Goal: Task Accomplishment & Management: Use online tool/utility

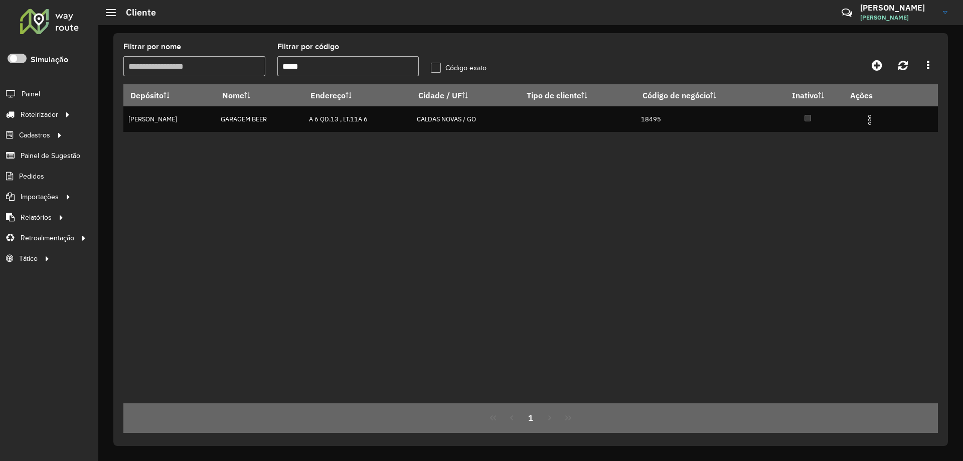
drag, startPoint x: 371, startPoint y: 63, endPoint x: 143, endPoint y: 68, distance: 227.7
click at [147, 69] on formly-group "Filtrar por nome Filtrar por código ***** Código exato" at bounding box center [424, 63] width 615 height 41
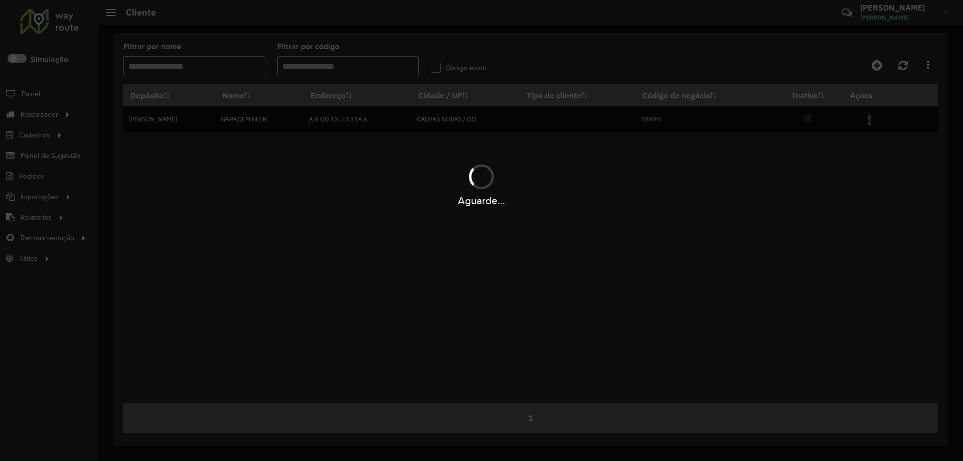
click at [159, 65] on div "Aguarde..." at bounding box center [481, 230] width 963 height 461
click at [179, 70] on div "Aguarde..." at bounding box center [481, 230] width 963 height 461
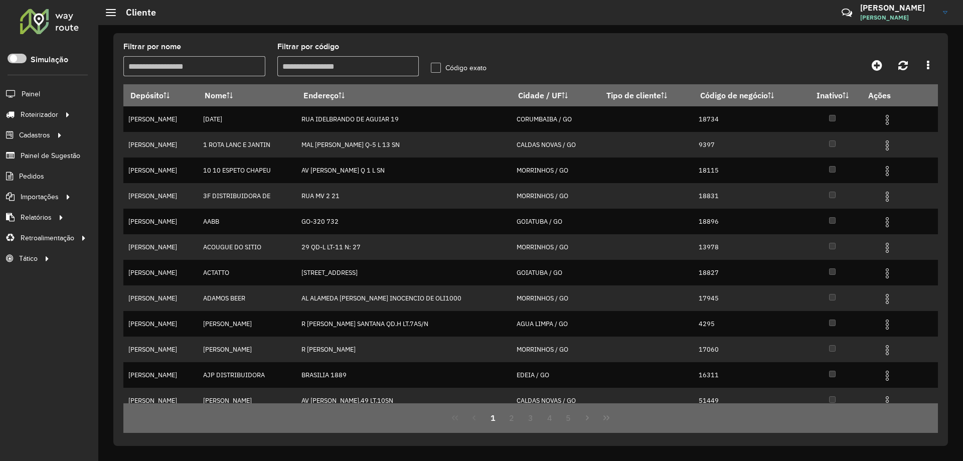
click at [179, 70] on input "Filtrar por nome" at bounding box center [194, 66] width 142 height 20
type input "*********"
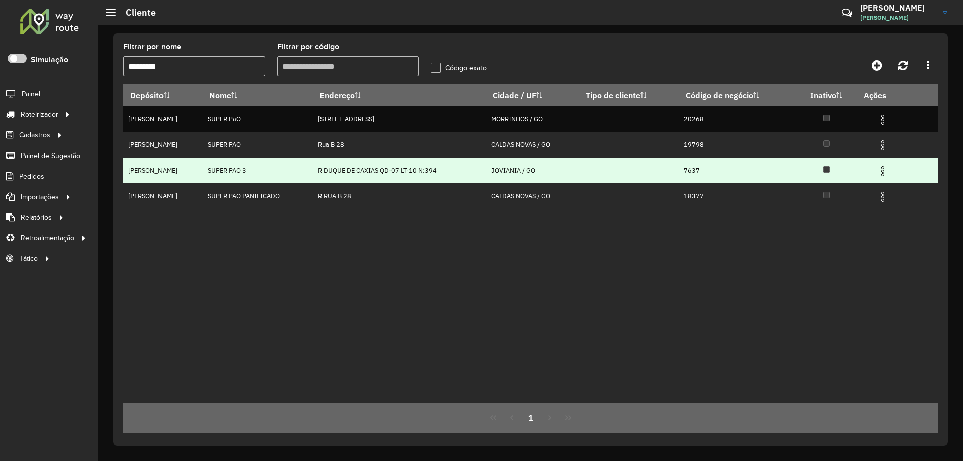
click at [883, 167] on img at bounding box center [882, 171] width 12 height 12
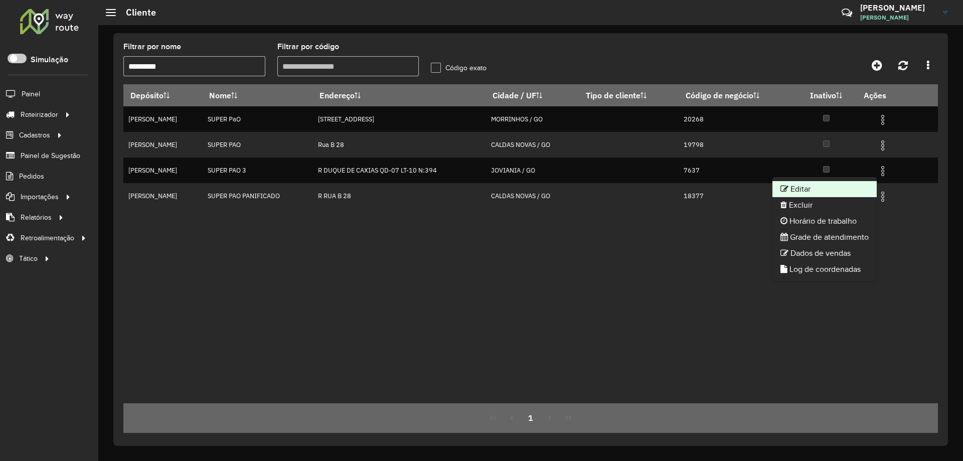
click at [838, 190] on li "Editar" at bounding box center [824, 189] width 104 height 16
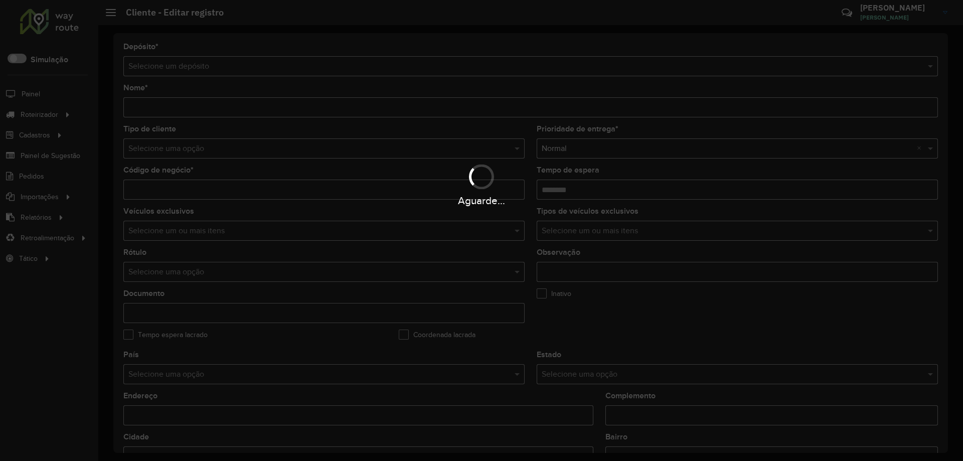
type input "**********"
type input "****"
type input "********"
type input "**********"
type input "********"
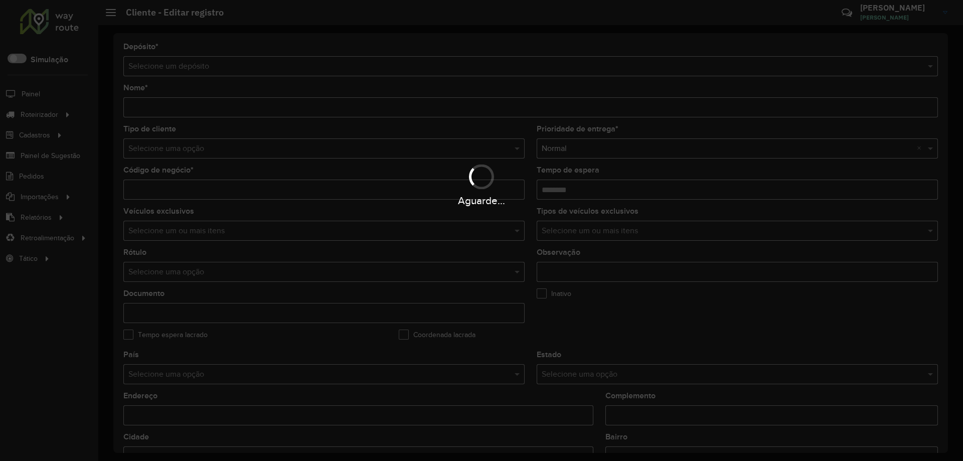
type input "**********"
type input "********"
type input "**********"
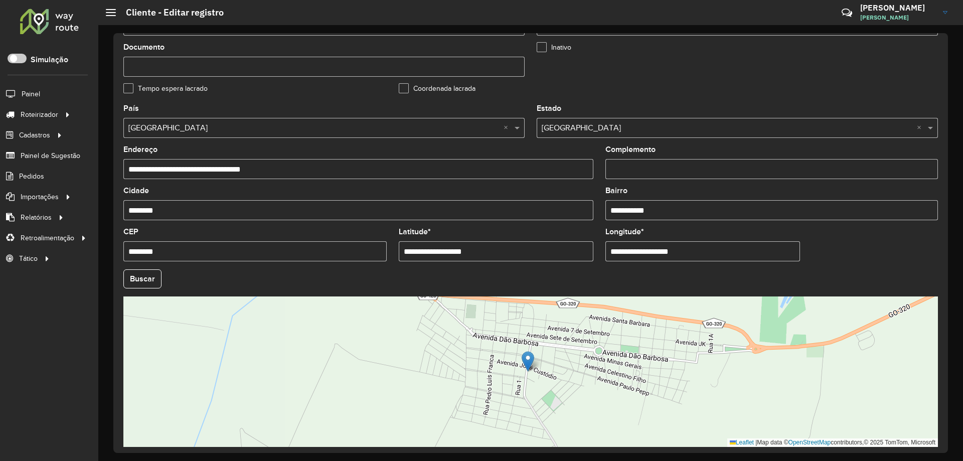
scroll to position [285, 0]
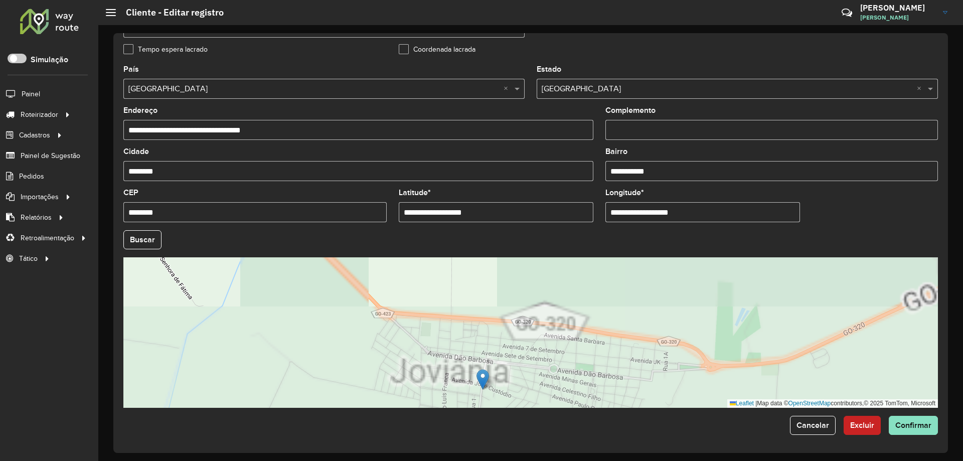
drag, startPoint x: 613, startPoint y: 366, endPoint x: 580, endPoint y: 289, distance: 83.8
click at [581, 292] on div "Leaflet | Map data © OpenStreetMap contributors,© 2025 TomTom, Microsoft" at bounding box center [530, 332] width 814 height 150
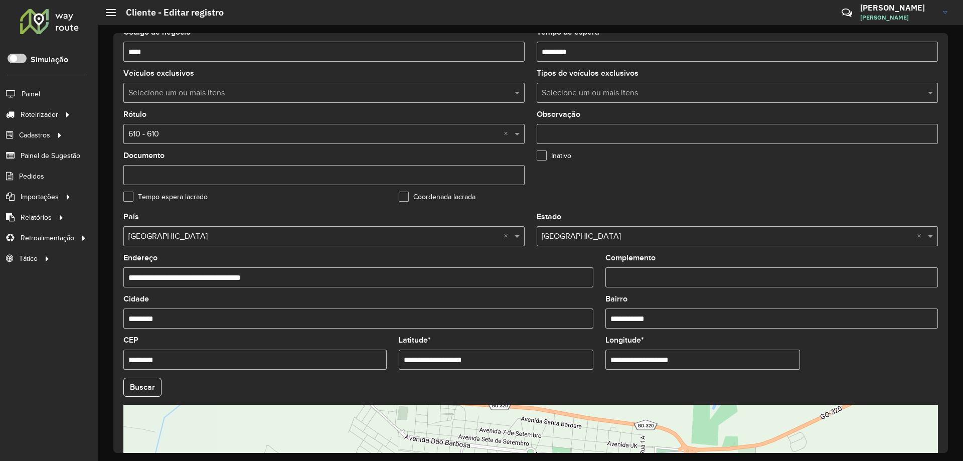
scroll to position [0, 0]
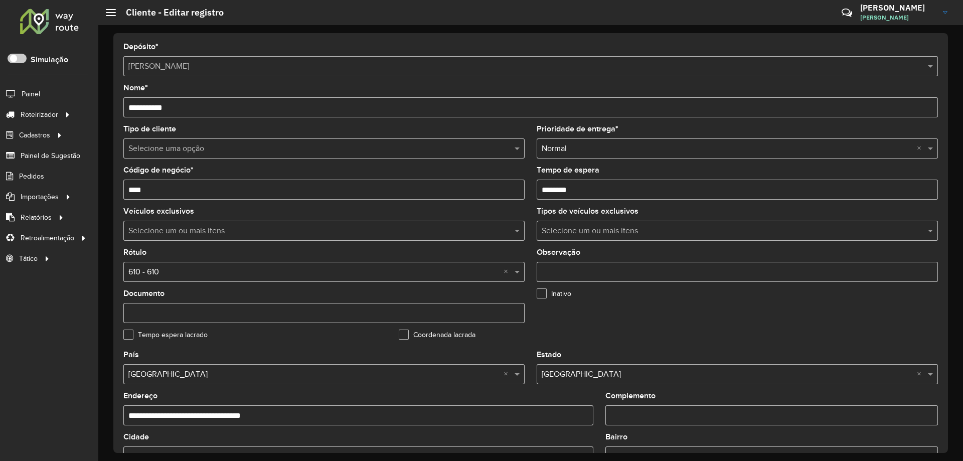
click at [154, 186] on input "****" at bounding box center [323, 190] width 401 height 20
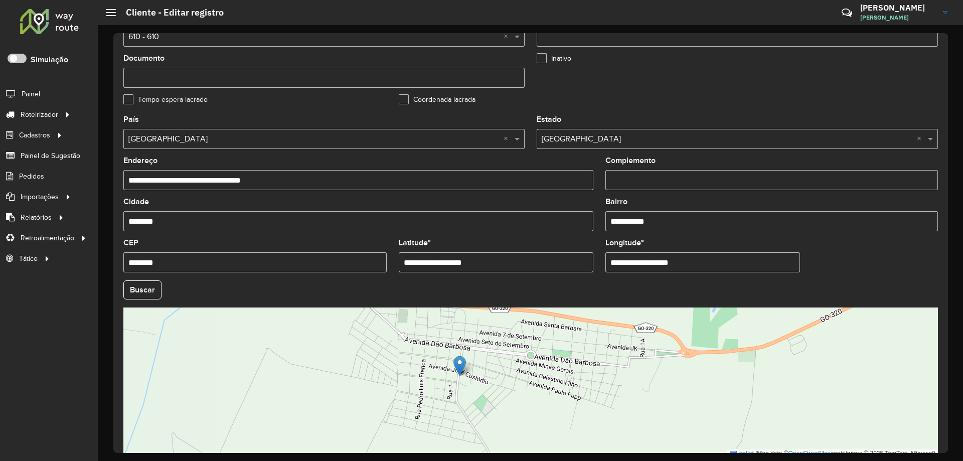
scroll to position [285, 0]
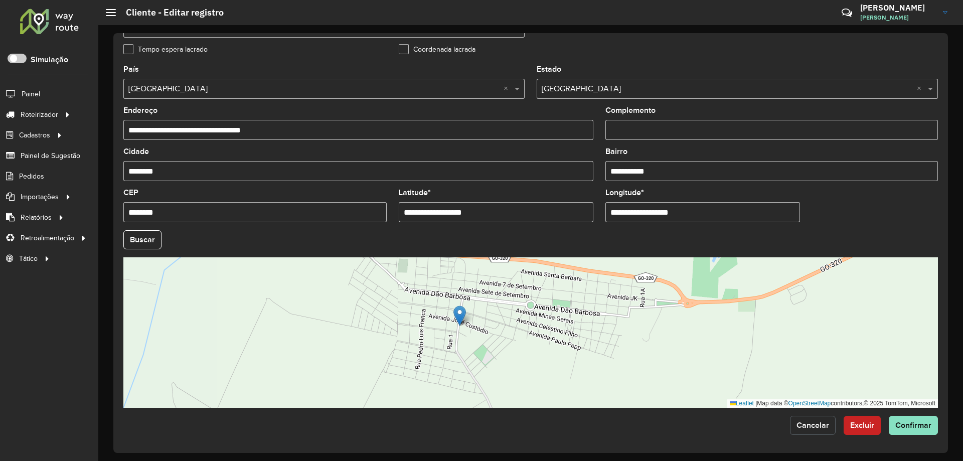
click at [818, 430] on button "Cancelar" at bounding box center [813, 425] width 46 height 19
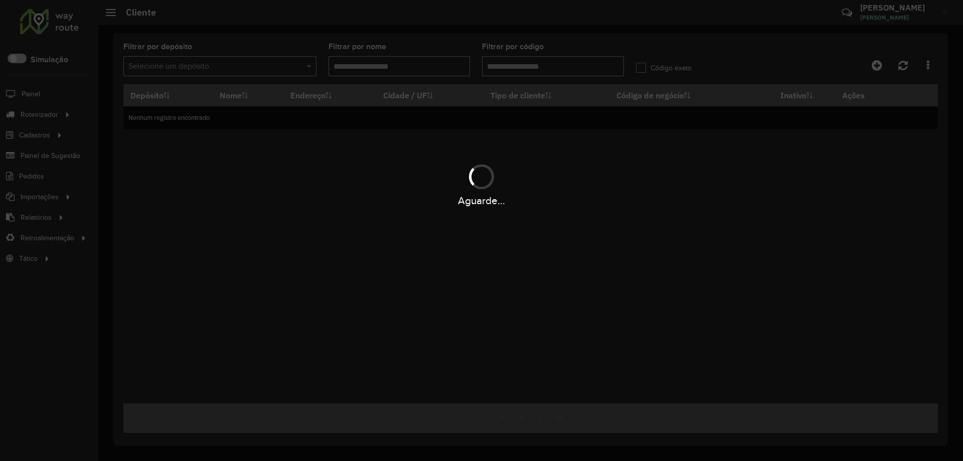
type input "*********"
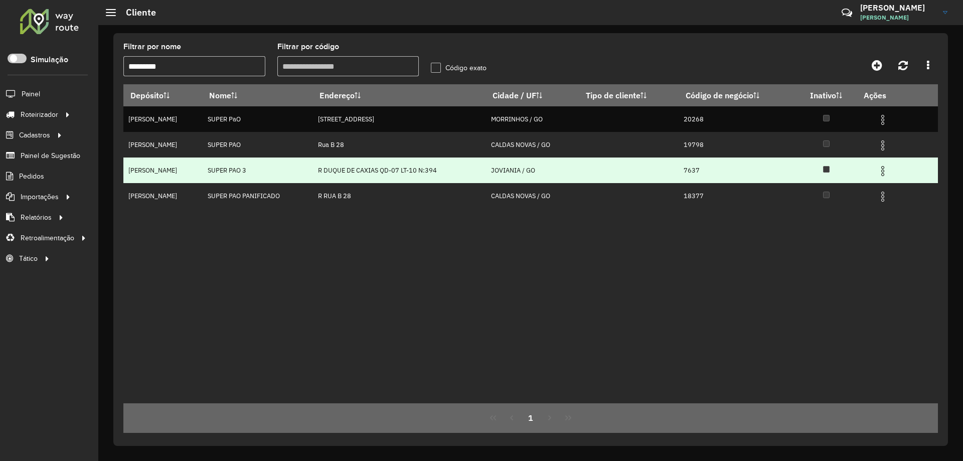
click at [683, 168] on td "7637" at bounding box center [736, 170] width 117 height 26
copy td "7637"
click at [881, 166] on img at bounding box center [882, 171] width 12 height 12
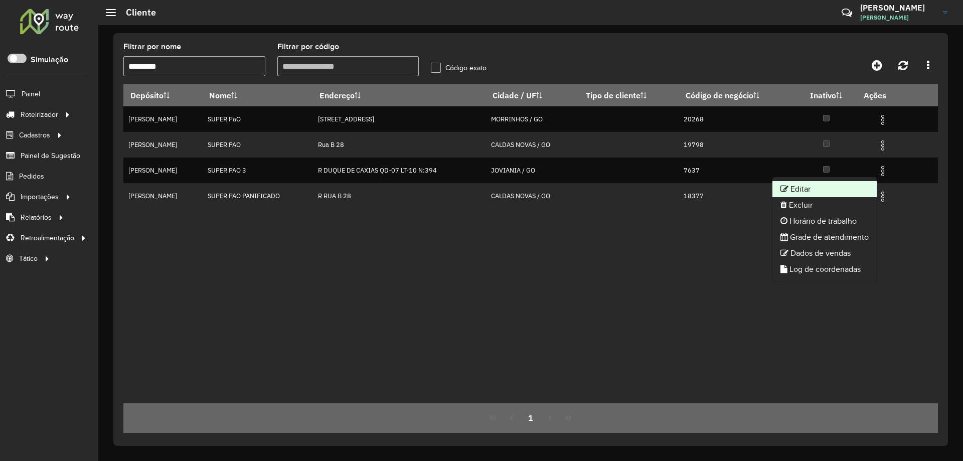
click at [848, 184] on li "Editar" at bounding box center [824, 189] width 104 height 16
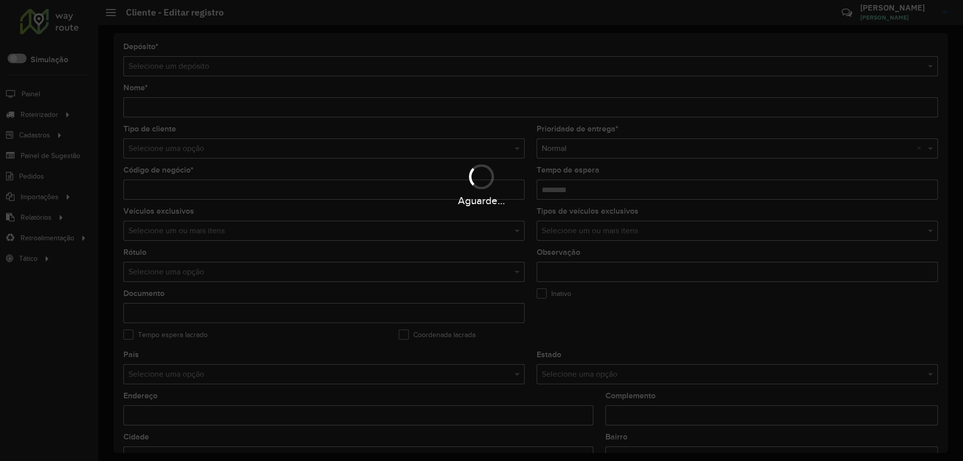
type input "**********"
type input "****"
type input "********"
type input "**********"
type input "********"
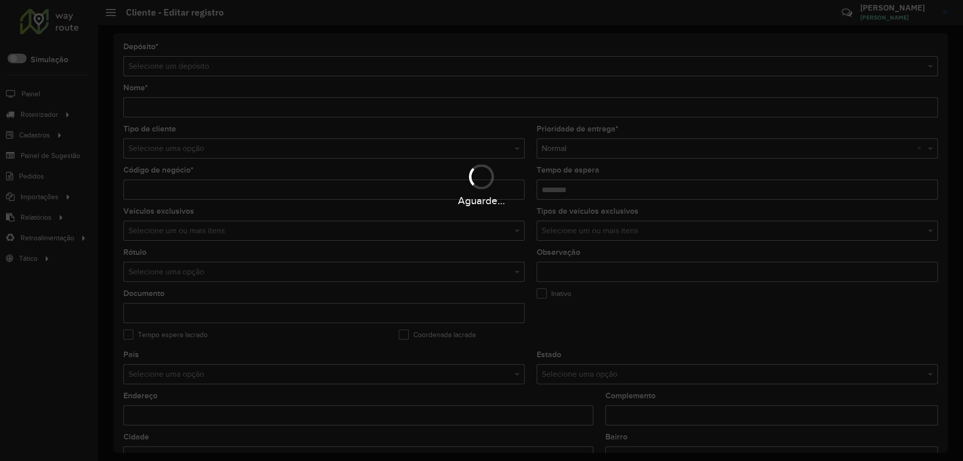
type input "**********"
type input "********"
type input "**********"
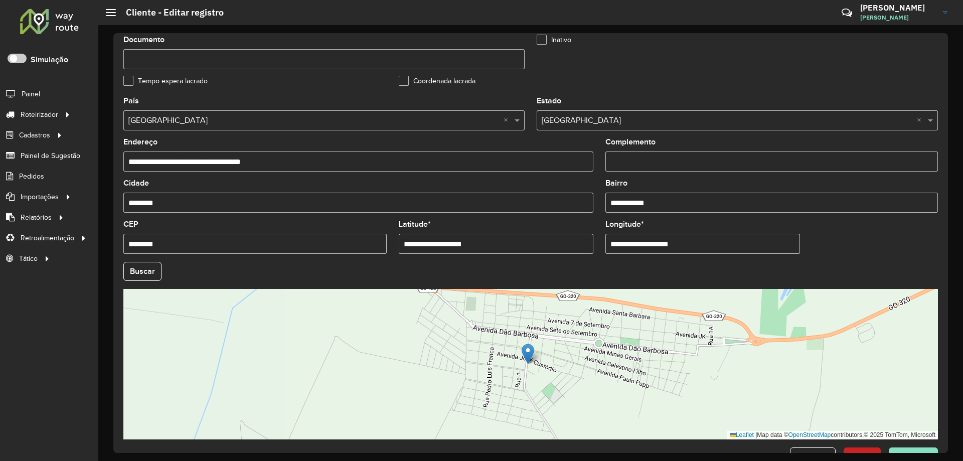
scroll to position [285, 0]
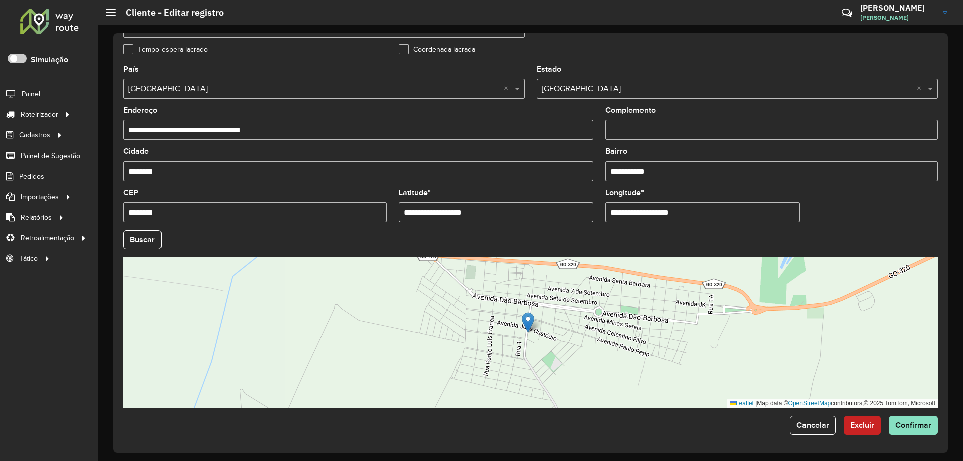
drag, startPoint x: 814, startPoint y: 431, endPoint x: 812, endPoint y: 377, distance: 53.7
click at [816, 431] on button "Cancelar" at bounding box center [813, 425] width 46 height 19
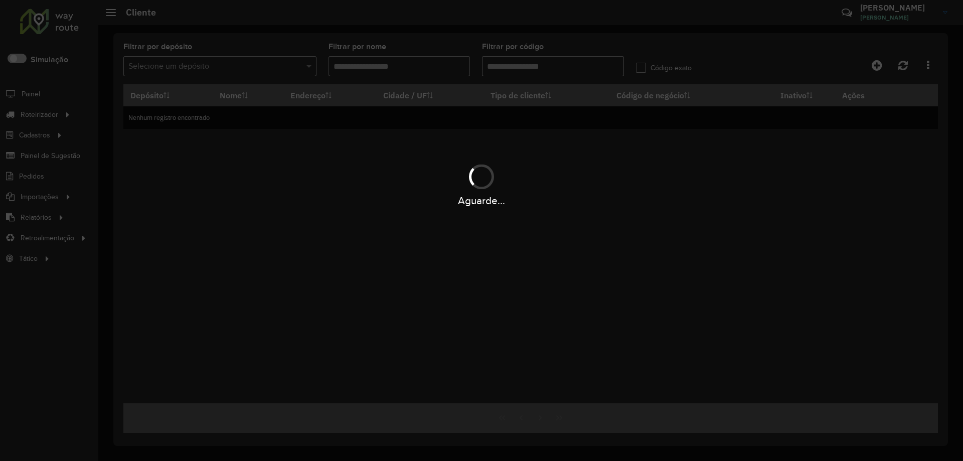
type input "*********"
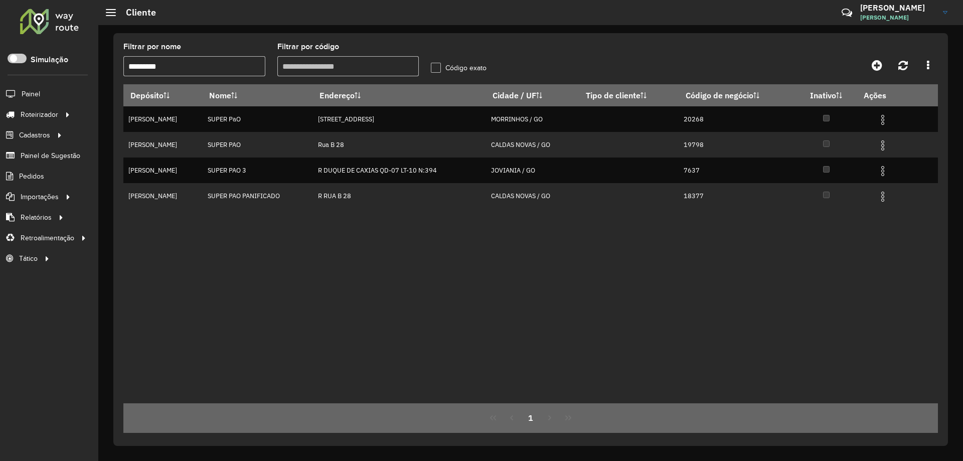
click at [312, 58] on input "Filtrar por código" at bounding box center [348, 66] width 142 height 20
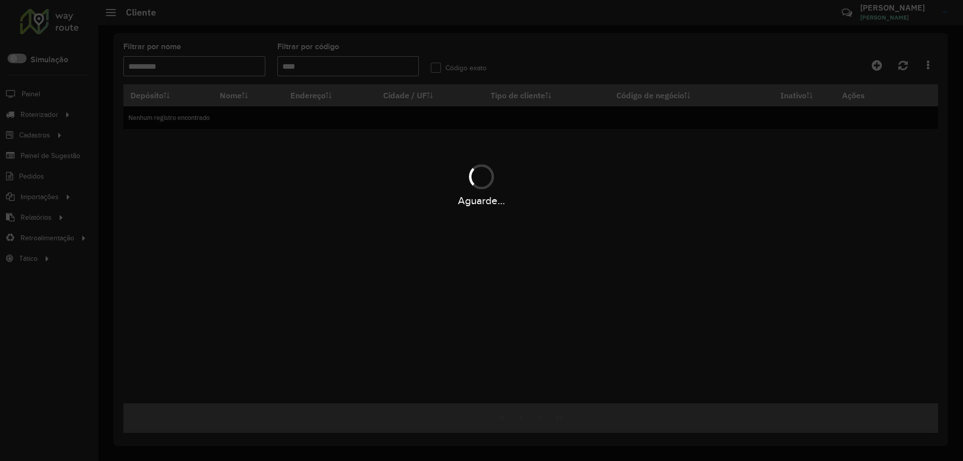
type input "****"
drag, startPoint x: 212, startPoint y: 67, endPoint x: 108, endPoint y: 71, distance: 103.9
click at [108, 71] on div "Aguarde..." at bounding box center [481, 230] width 963 height 461
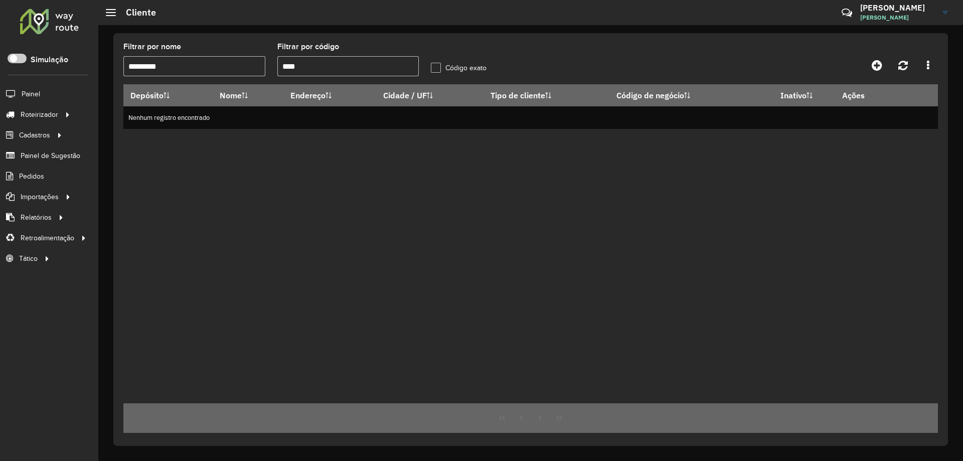
drag, startPoint x: 188, startPoint y: 65, endPoint x: 9, endPoint y: 65, distance: 179.5
click at [54, 65] on div "Roteirizador AmbevTech Simulação Painel Roteirizador Entregas Vendas Cadastros …" at bounding box center [481, 230] width 963 height 461
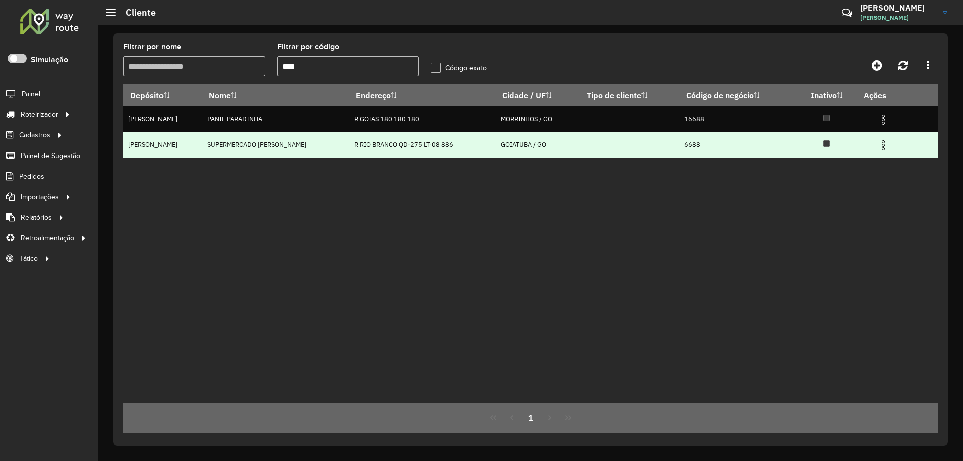
click at [877, 148] on img at bounding box center [883, 145] width 12 height 12
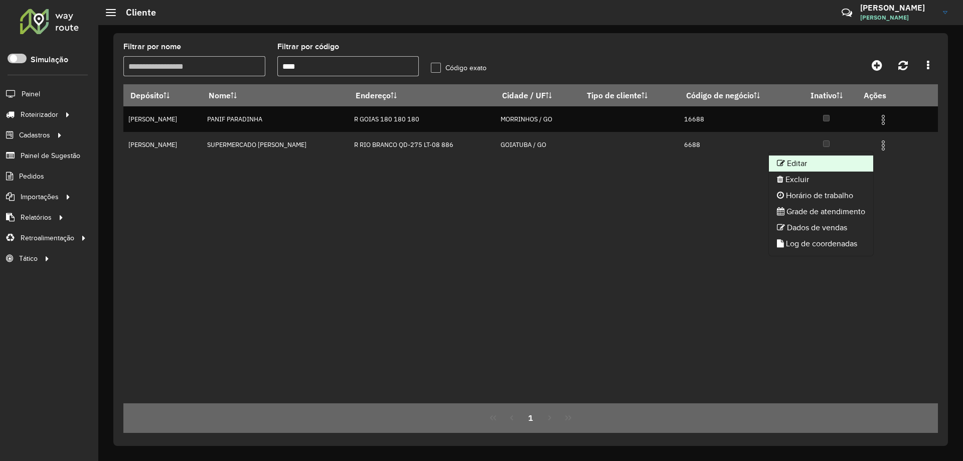
click at [857, 162] on li "Editar" at bounding box center [821, 163] width 104 height 16
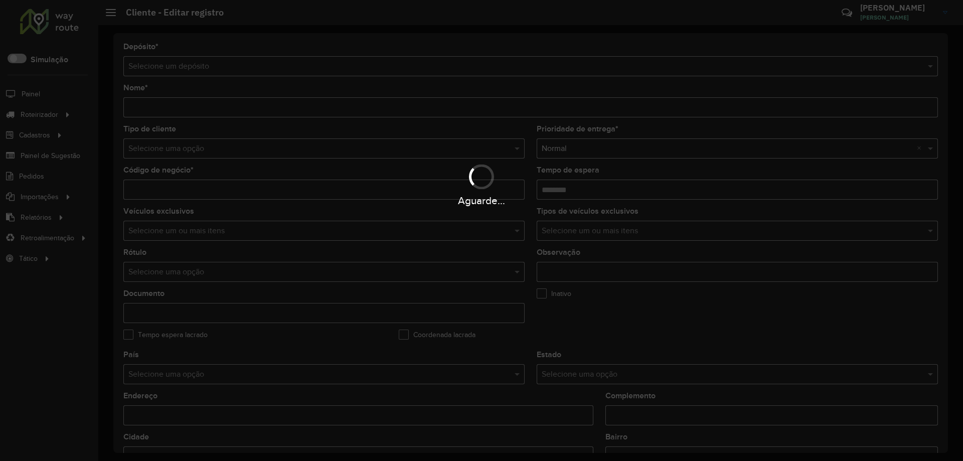
type input "**********"
type input "****"
type input "********"
type input "**********"
type input "********"
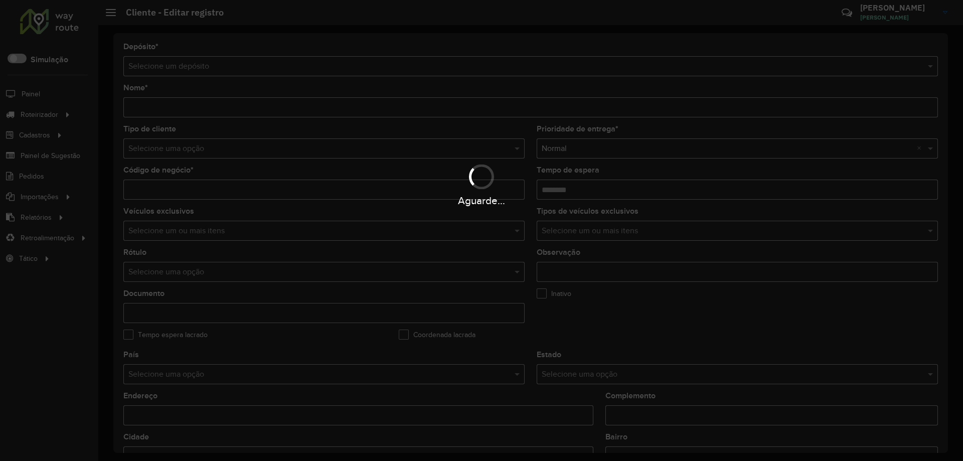
type input "******"
type input "********"
type input "**********"
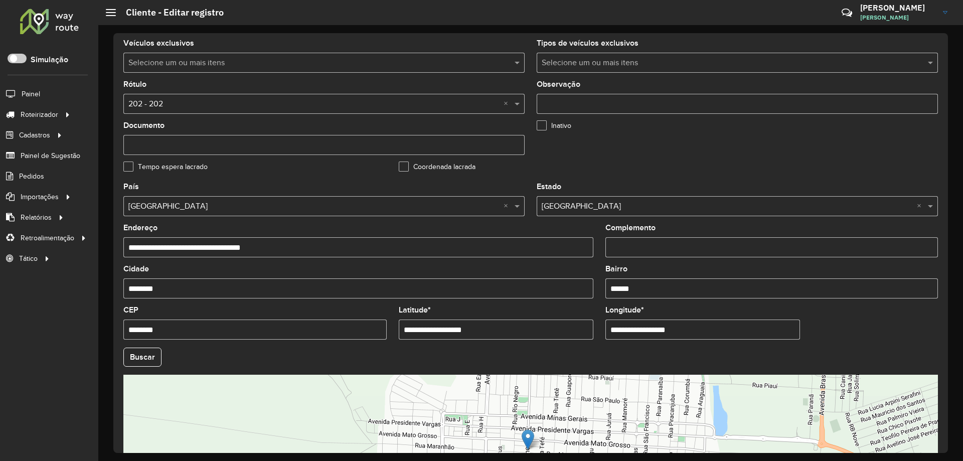
scroll to position [285, 0]
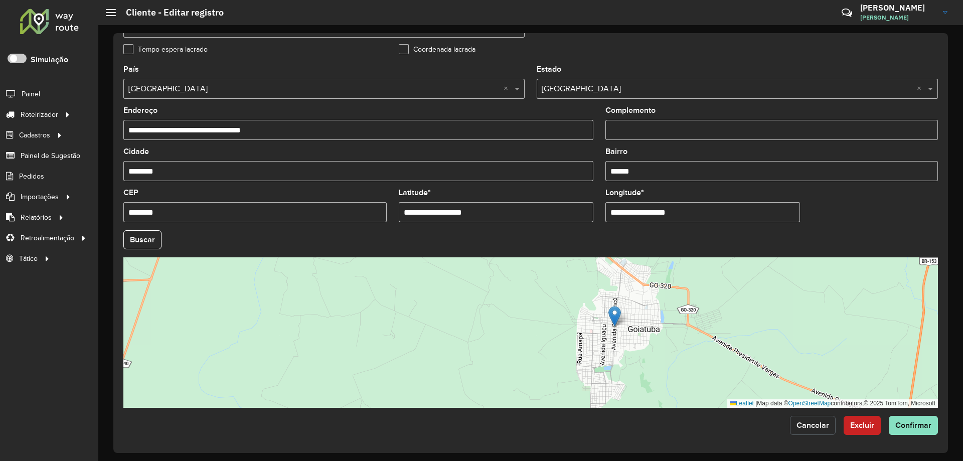
click at [805, 431] on button "Cancelar" at bounding box center [813, 425] width 46 height 19
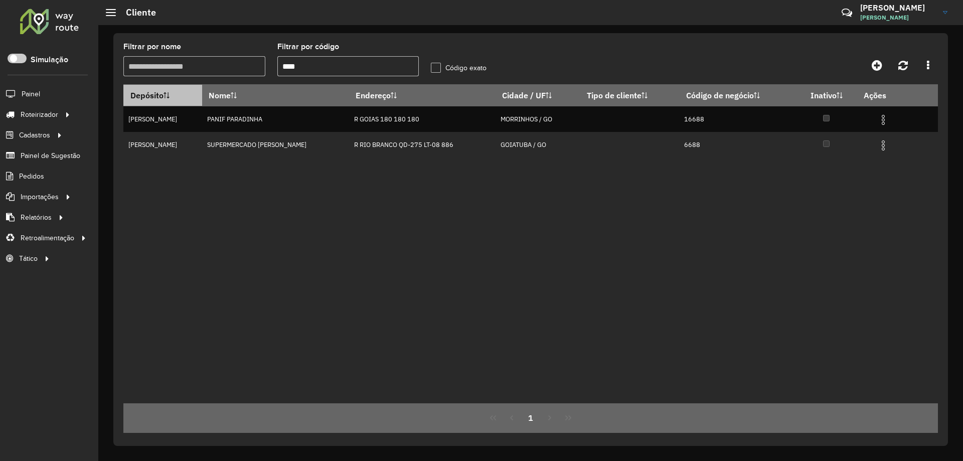
drag, startPoint x: 247, startPoint y: 76, endPoint x: 142, endPoint y: 86, distance: 105.2
click at [187, 85] on hb-list-container "Filtrar por nome Filtrar por código **** Código exato Depósito Nome Endereço Ci…" at bounding box center [530, 238] width 814 height 390
type input "****"
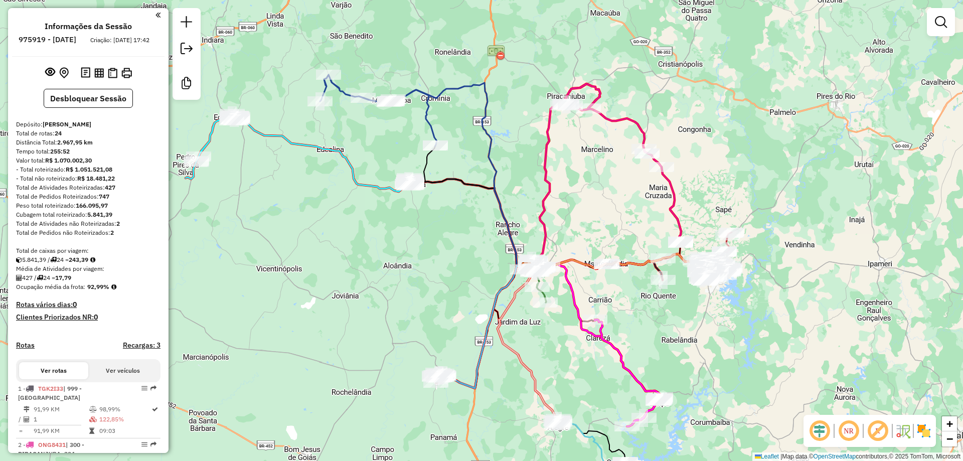
click at [412, 252] on div "Janela de atendimento Grade de atendimento Capacidade Transportadoras Veículos …" at bounding box center [481, 230] width 963 height 461
click at [190, 24] on em at bounding box center [187, 22] width 12 height 12
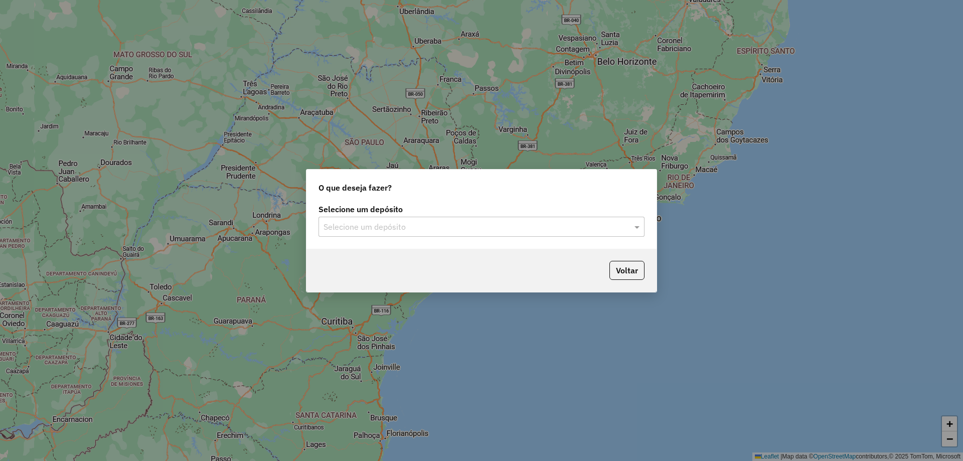
click at [460, 231] on div "Selecione um depósito" at bounding box center [481, 227] width 326 height 20
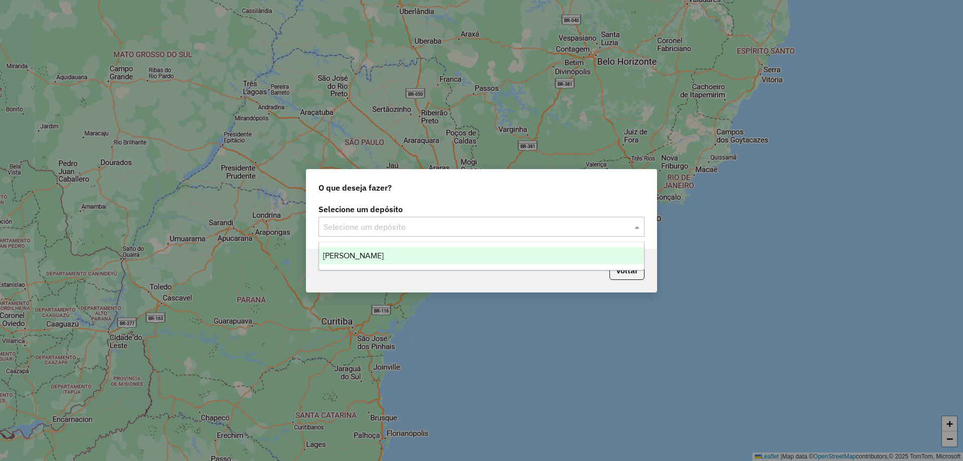
click at [406, 226] on input "text" at bounding box center [471, 227] width 296 height 12
click at [385, 256] on div "[PERSON_NAME]" at bounding box center [481, 255] width 325 height 17
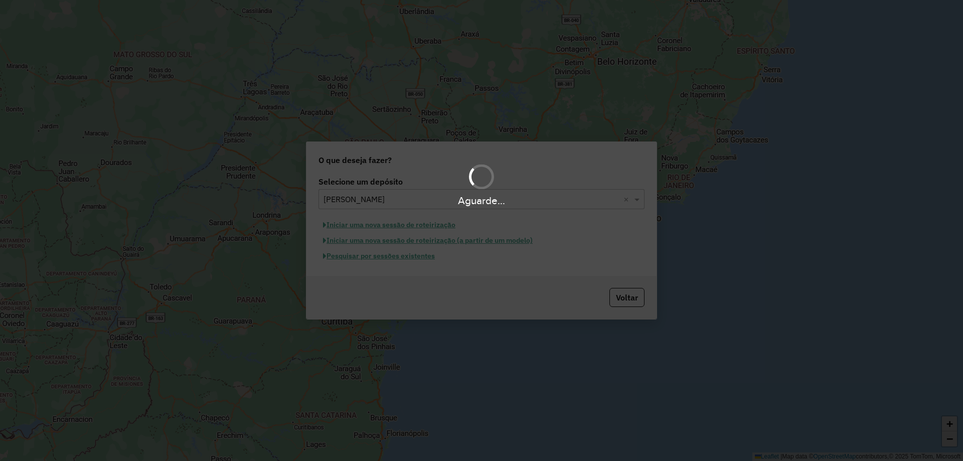
click at [386, 257] on div "Aguarde..." at bounding box center [481, 230] width 963 height 461
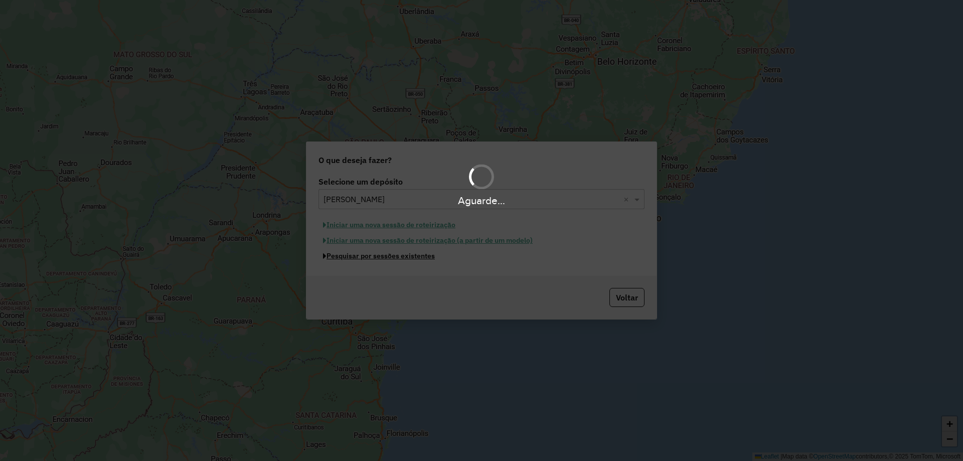
click at [386, 257] on button "Pesquisar por sessões existentes" at bounding box center [378, 256] width 121 height 16
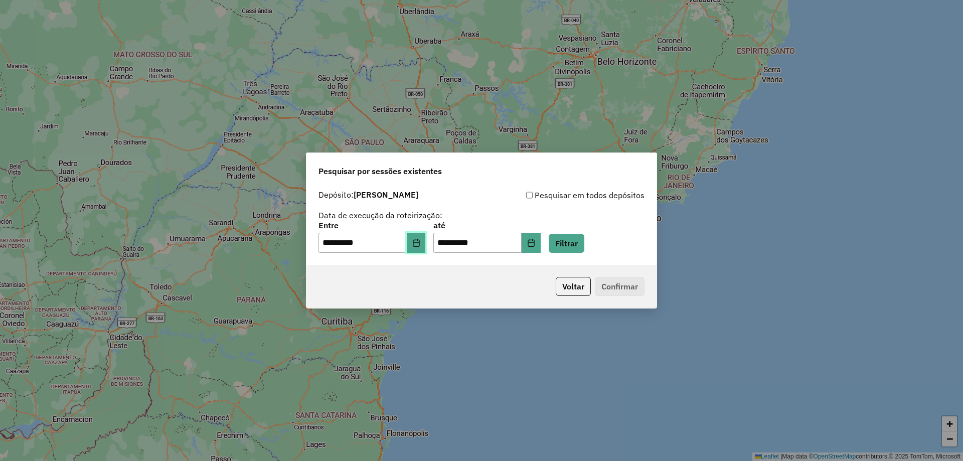
click at [426, 247] on button "Choose Date" at bounding box center [416, 243] width 19 height 20
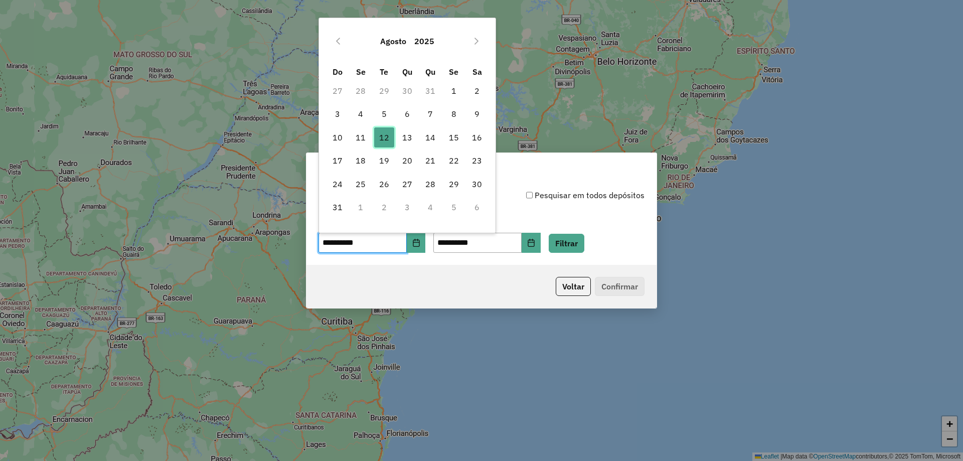
click at [385, 137] on span "12" at bounding box center [384, 137] width 20 height 20
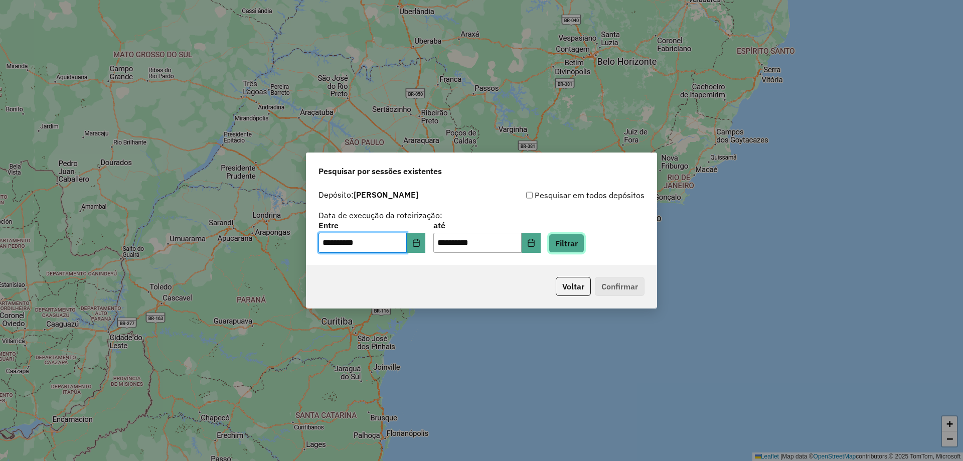
drag, startPoint x: 574, startPoint y: 237, endPoint x: 572, endPoint y: 242, distance: 5.6
click at [575, 237] on button "Filtrar" at bounding box center [567, 243] width 36 height 19
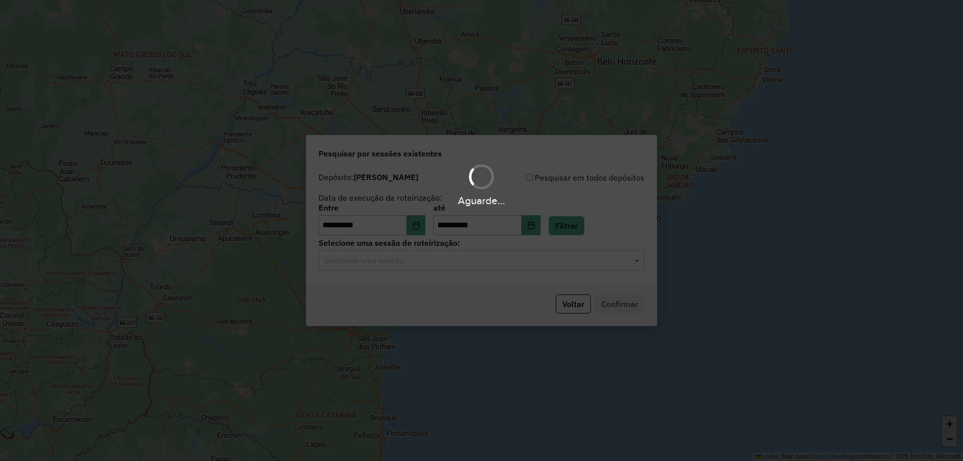
click at [381, 260] on div "Aguarde..." at bounding box center [481, 230] width 963 height 461
click at [381, 260] on input "text" at bounding box center [471, 261] width 296 height 12
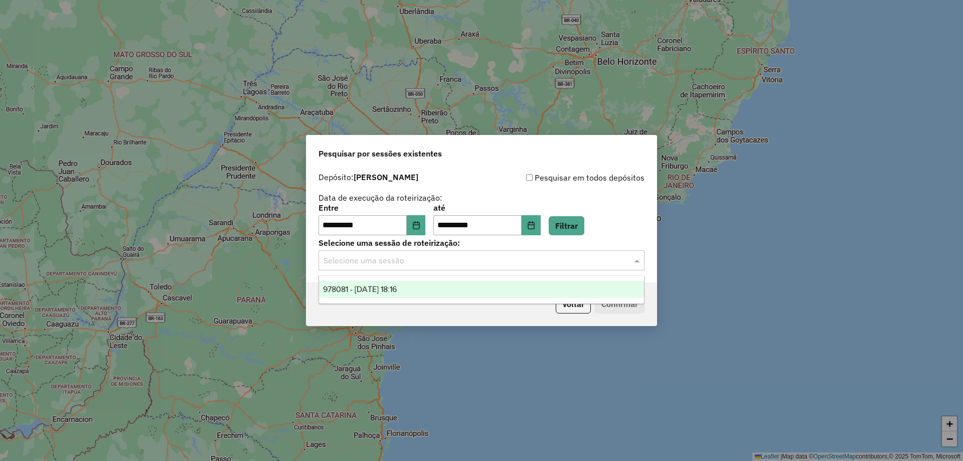
click at [387, 282] on div "978081 - 12/08/2025 18:16" at bounding box center [481, 289] width 325 height 17
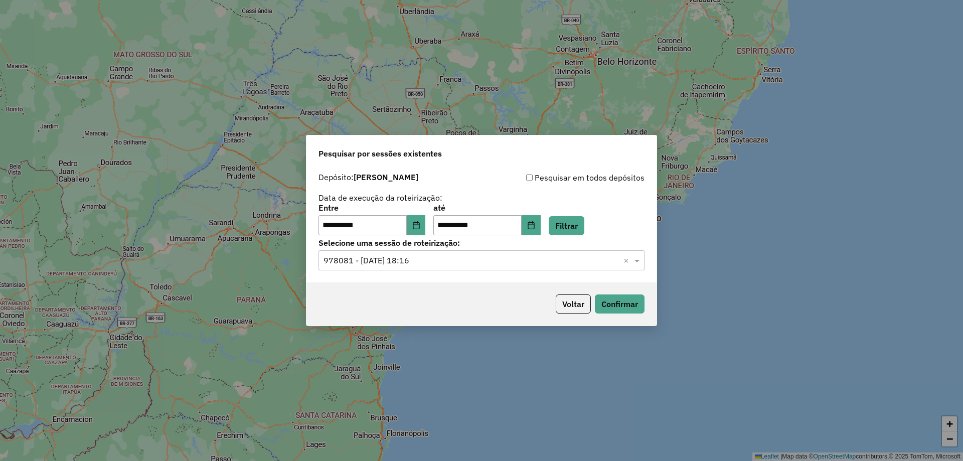
click at [640, 313] on div "Voltar Confirmar" at bounding box center [481, 303] width 350 height 43
click at [625, 303] on button "Confirmar" at bounding box center [620, 303] width 50 height 19
click at [559, 301] on button "Voltar" at bounding box center [573, 303] width 35 height 19
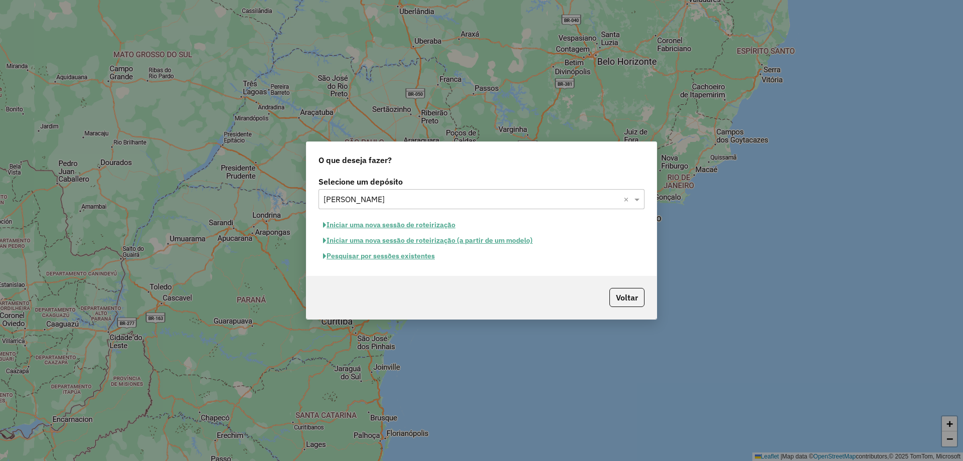
click at [450, 221] on button "Iniciar uma nova sessão de roteirização" at bounding box center [388, 225] width 141 height 16
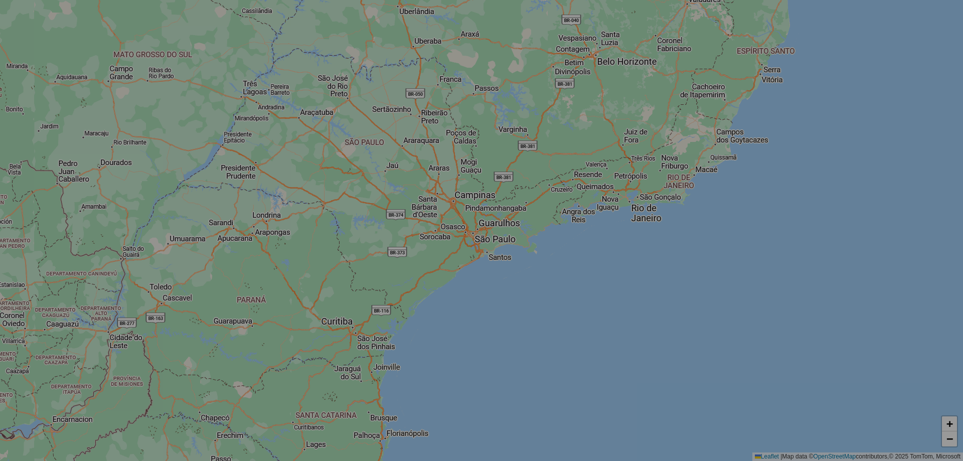
select select "*"
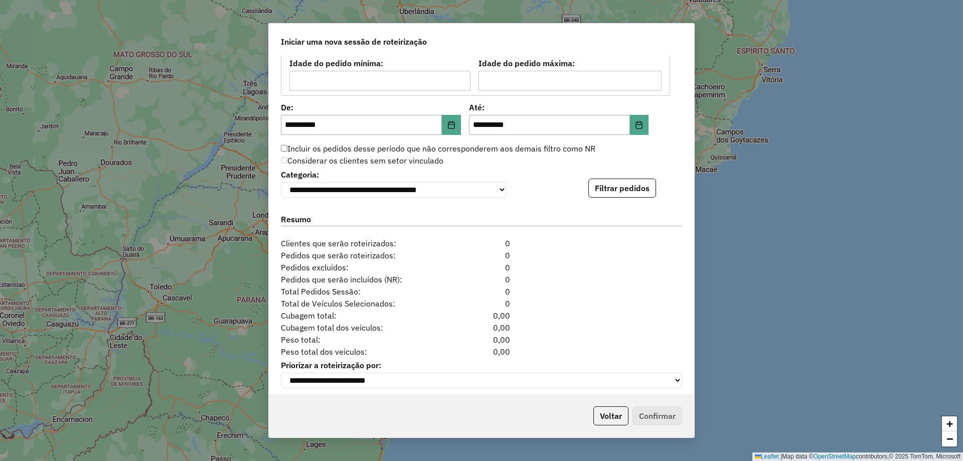
scroll to position [933, 0]
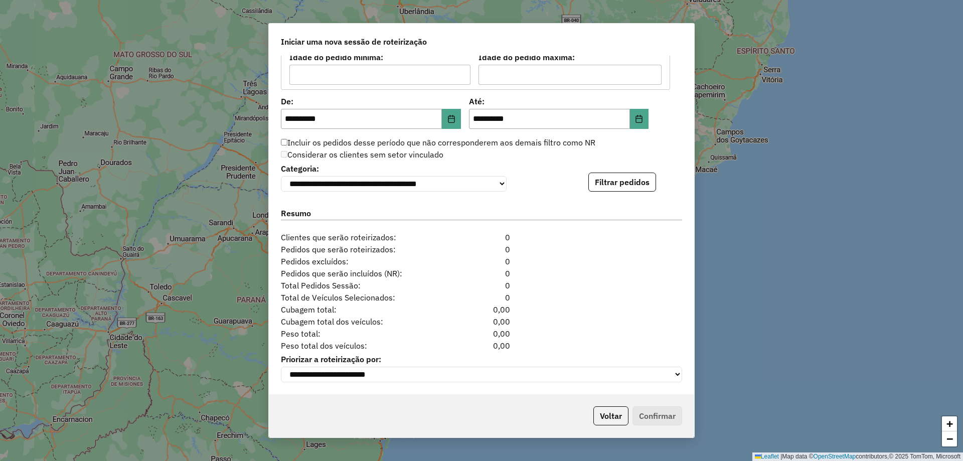
click at [644, 179] on button "Filtrar pedidos" at bounding box center [622, 181] width 68 height 19
click at [631, 183] on button "Filtrar pedidos" at bounding box center [622, 181] width 68 height 19
click at [627, 188] on div "**********" at bounding box center [481, 225] width 425 height 338
click at [626, 189] on div "**********" at bounding box center [481, 225] width 425 height 338
click at [586, 207] on label "Resumo" at bounding box center [481, 214] width 401 height 14
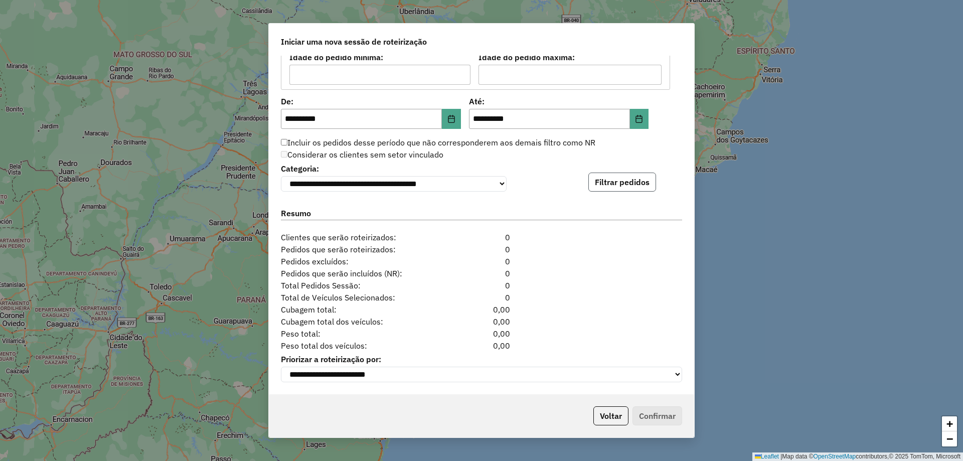
click at [617, 183] on button "Filtrar pedidos" at bounding box center [622, 181] width 68 height 19
click at [578, 362] on label "Priorizar a roteirização por:" at bounding box center [481, 359] width 401 height 12
click at [619, 173] on button "Filtrar pedidos" at bounding box center [622, 181] width 68 height 19
click at [636, 173] on button "Filtrar pedidos" at bounding box center [622, 181] width 68 height 19
click at [615, 172] on button "Filtrar pedidos" at bounding box center [622, 181] width 68 height 19
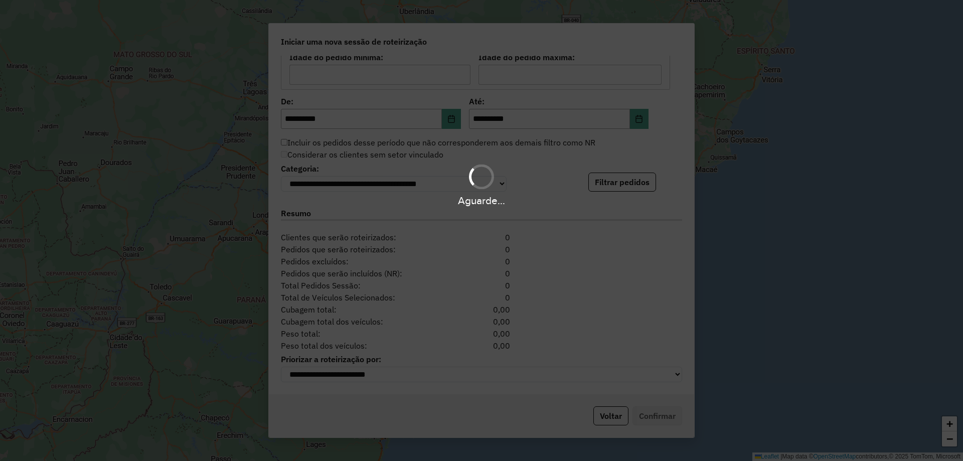
drag, startPoint x: 615, startPoint y: 169, endPoint x: 607, endPoint y: 170, distance: 7.6
click at [609, 169] on div "Aguarde..." at bounding box center [481, 184] width 963 height 48
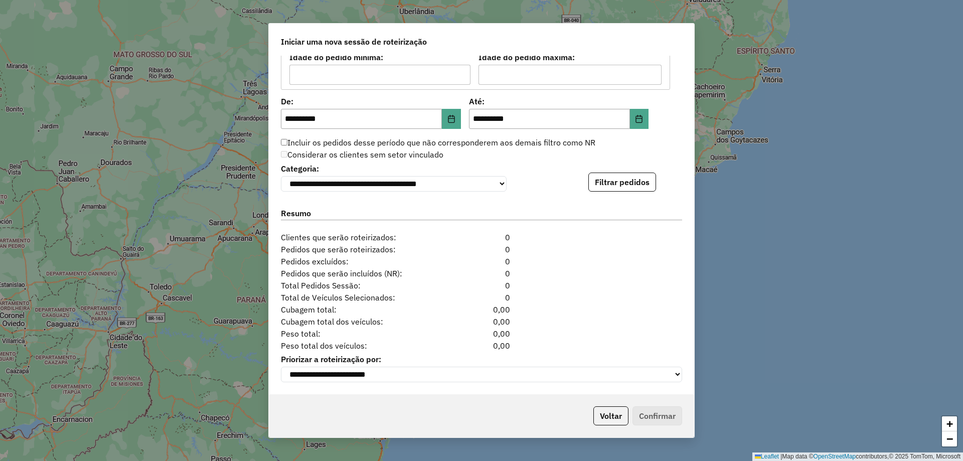
drag, startPoint x: 605, startPoint y: 170, endPoint x: 615, endPoint y: 186, distance: 18.8
click at [605, 172] on button "Filtrar pedidos" at bounding box center [622, 181] width 68 height 19
click at [630, 182] on button "Filtrar pedidos" at bounding box center [622, 181] width 68 height 19
click at [603, 184] on button "Filtrar pedidos" at bounding box center [622, 181] width 68 height 19
drag, startPoint x: 645, startPoint y: 186, endPoint x: 634, endPoint y: 182, distance: 11.7
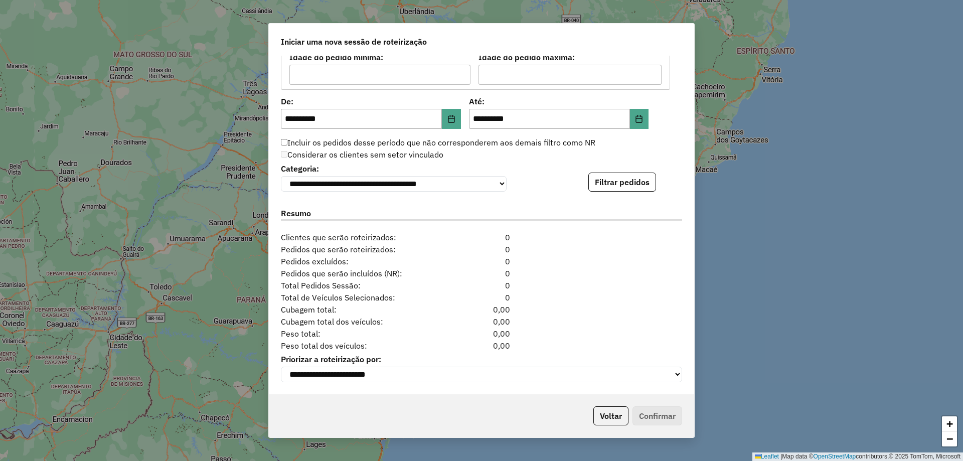
click at [643, 185] on button "Filtrar pedidos" at bounding box center [622, 181] width 68 height 19
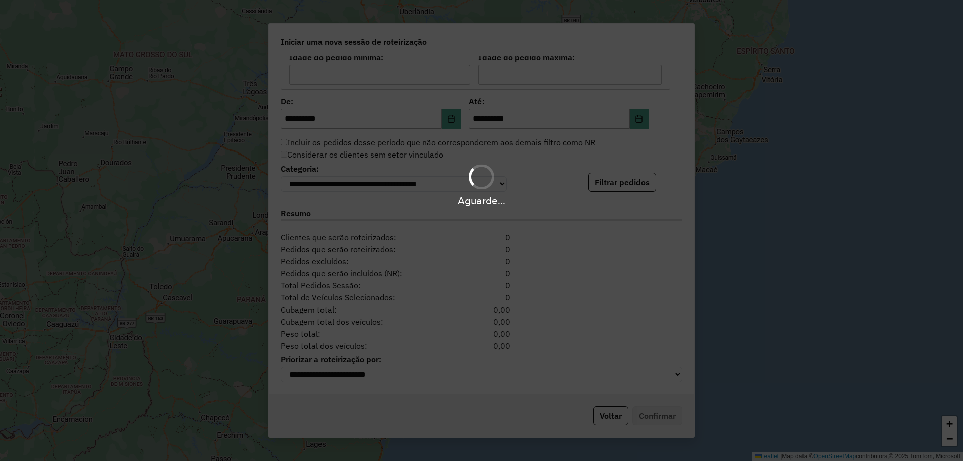
click at [633, 181] on div "Aguarde..." at bounding box center [481, 184] width 963 height 48
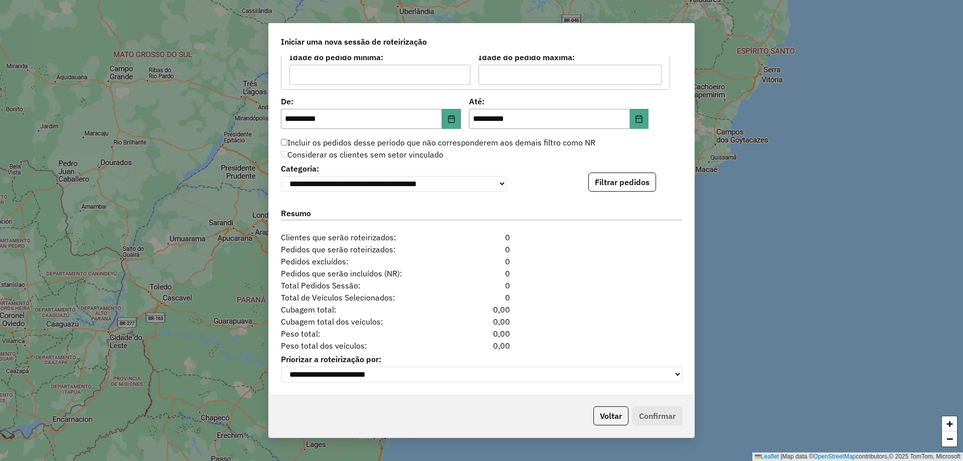
click at [621, 179] on button "Filtrar pedidos" at bounding box center [622, 181] width 68 height 19
click at [624, 176] on button "Filtrar pedidos" at bounding box center [622, 181] width 68 height 19
click at [597, 188] on button "Filtrar pedidos" at bounding box center [622, 181] width 68 height 19
click at [624, 178] on button "Filtrar pedidos" at bounding box center [622, 181] width 68 height 19
click at [631, 182] on button "Filtrar pedidos" at bounding box center [622, 181] width 68 height 19
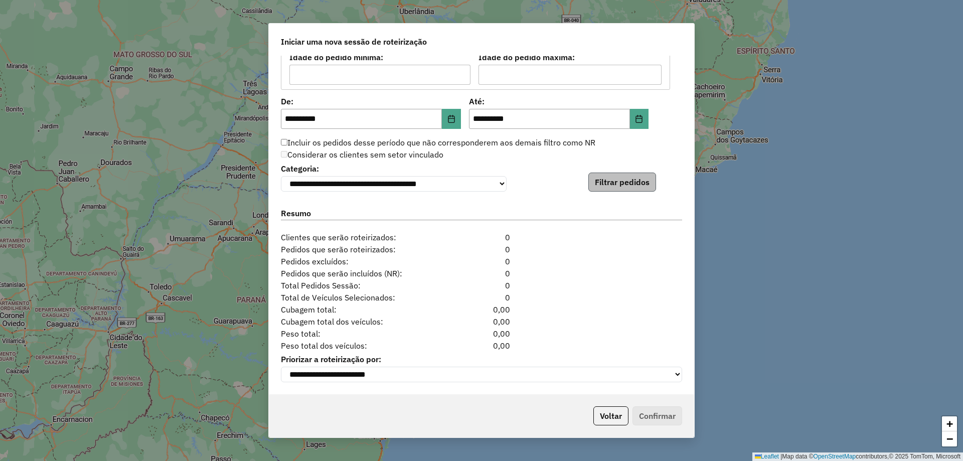
click at [638, 168] on div "**********" at bounding box center [481, 176] width 401 height 31
click at [636, 176] on button "Filtrar pedidos" at bounding box center [622, 181] width 68 height 19
click at [649, 183] on button "Filtrar pedidos" at bounding box center [622, 181] width 68 height 19
click at [605, 181] on button "Filtrar pedidos" at bounding box center [622, 181] width 68 height 19
click at [631, 184] on button "Filtrar pedidos" at bounding box center [622, 181] width 68 height 19
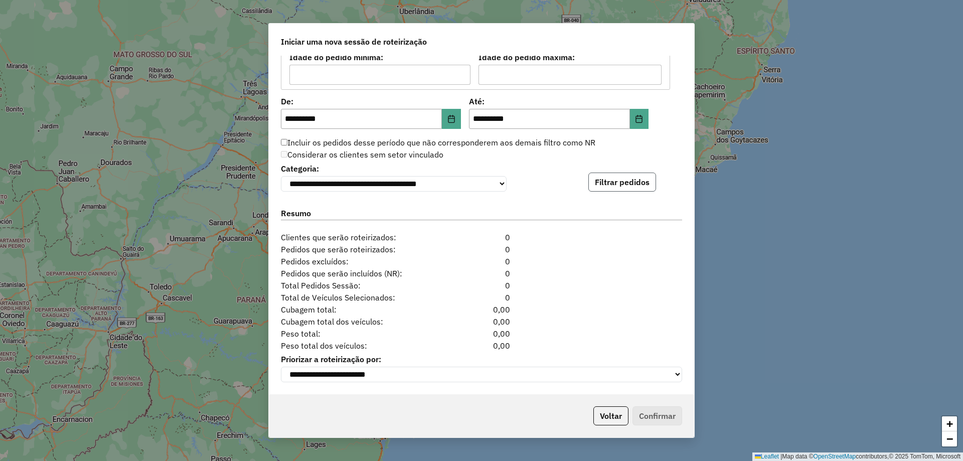
click at [600, 173] on button "Filtrar pedidos" at bounding box center [622, 181] width 68 height 19
click at [632, 172] on button "Filtrar pedidos" at bounding box center [622, 181] width 68 height 19
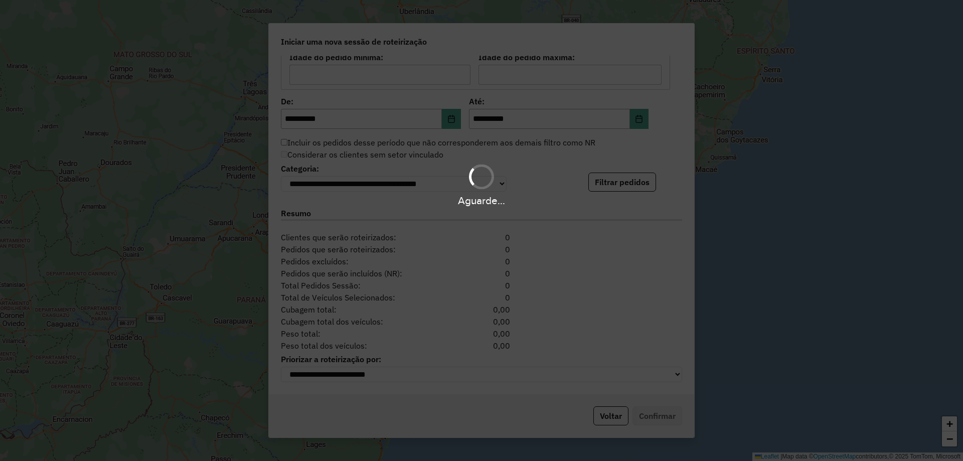
drag, startPoint x: 643, startPoint y: 173, endPoint x: 649, endPoint y: 176, distance: 6.3
click at [649, 175] on div "Aguarde..." at bounding box center [481, 184] width 963 height 48
click at [648, 176] on button "Filtrar pedidos" at bounding box center [622, 181] width 68 height 19
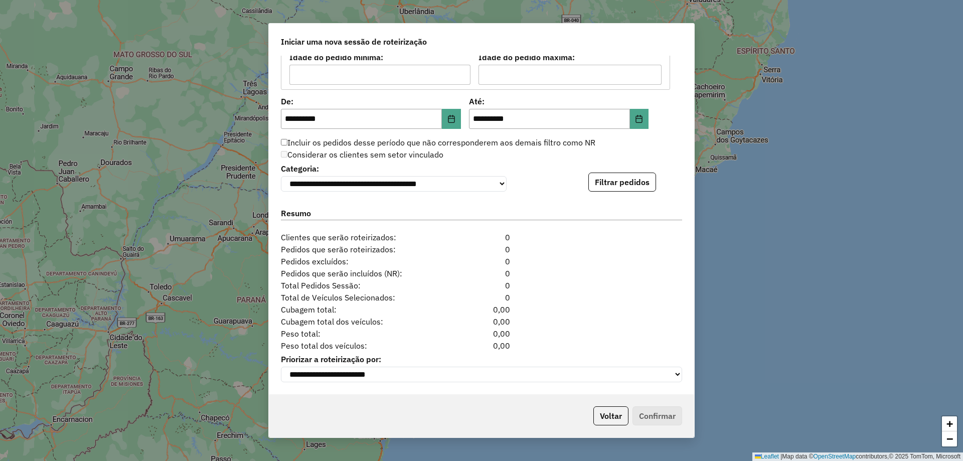
click at [648, 176] on button "Filtrar pedidos" at bounding box center [622, 181] width 68 height 19
drag, startPoint x: 654, startPoint y: 185, endPoint x: 649, endPoint y: 181, distance: 6.8
click at [652, 183] on div "**********" at bounding box center [481, 176] width 401 height 31
click at [649, 181] on button "Filtrar pedidos" at bounding box center [622, 181] width 68 height 19
click at [648, 180] on button "Filtrar pedidos" at bounding box center [622, 181] width 68 height 19
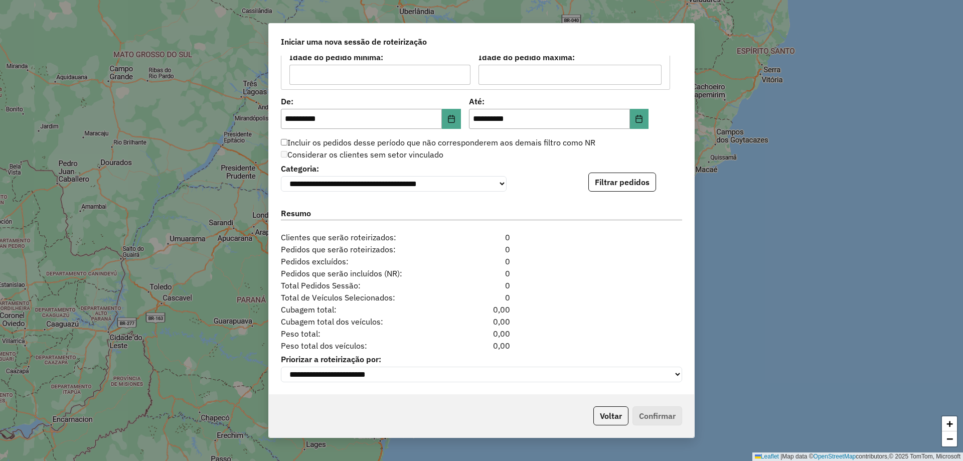
click at [628, 183] on button "Filtrar pedidos" at bounding box center [622, 181] width 68 height 19
click at [611, 172] on button "Filtrar pedidos" at bounding box center [622, 181] width 68 height 19
click at [602, 174] on button "Filtrar pedidos" at bounding box center [622, 181] width 68 height 19
click at [634, 186] on button "Filtrar pedidos" at bounding box center [622, 181] width 68 height 19
click at [634, 185] on button "Filtrar pedidos" at bounding box center [622, 181] width 68 height 19
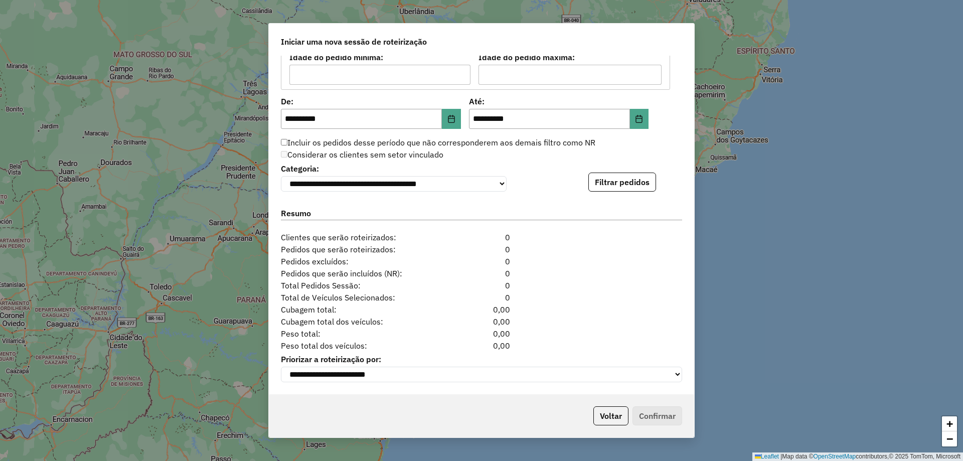
click at [630, 184] on button "Filtrar pedidos" at bounding box center [622, 181] width 68 height 19
drag, startPoint x: 630, startPoint y: 183, endPoint x: 612, endPoint y: 174, distance: 20.0
click at [630, 181] on button "Filtrar pedidos" at bounding box center [622, 181] width 68 height 19
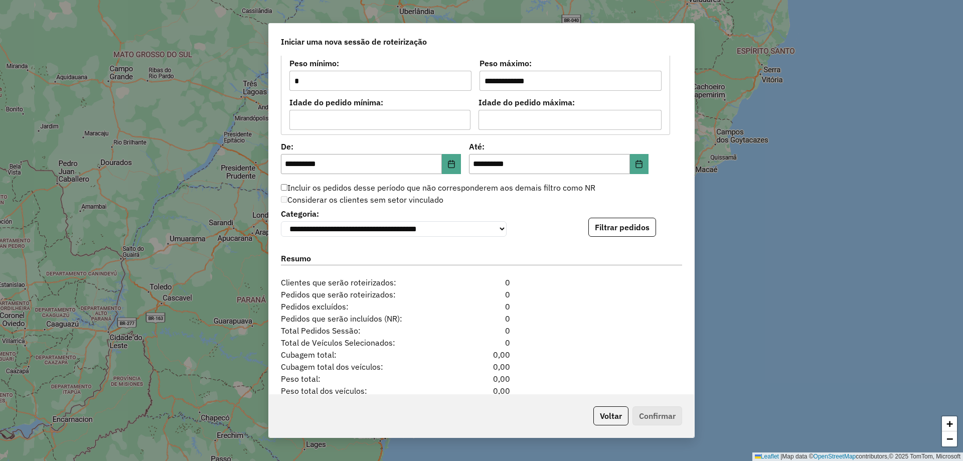
scroll to position [833, 0]
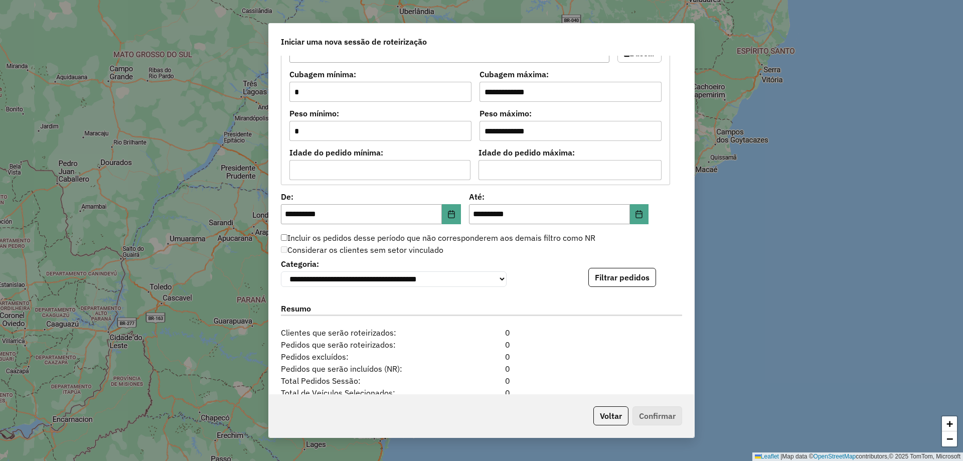
click at [618, 287] on button "Filtrar pedidos" at bounding box center [622, 277] width 68 height 19
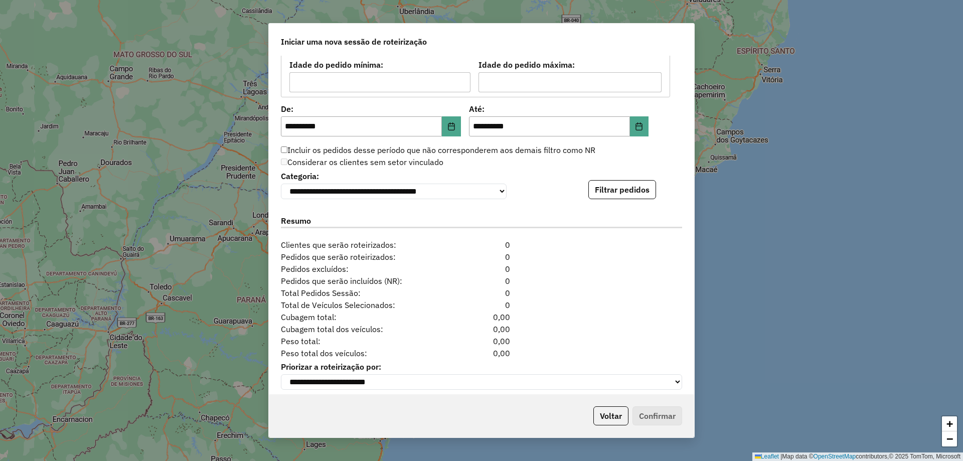
scroll to position [933, 0]
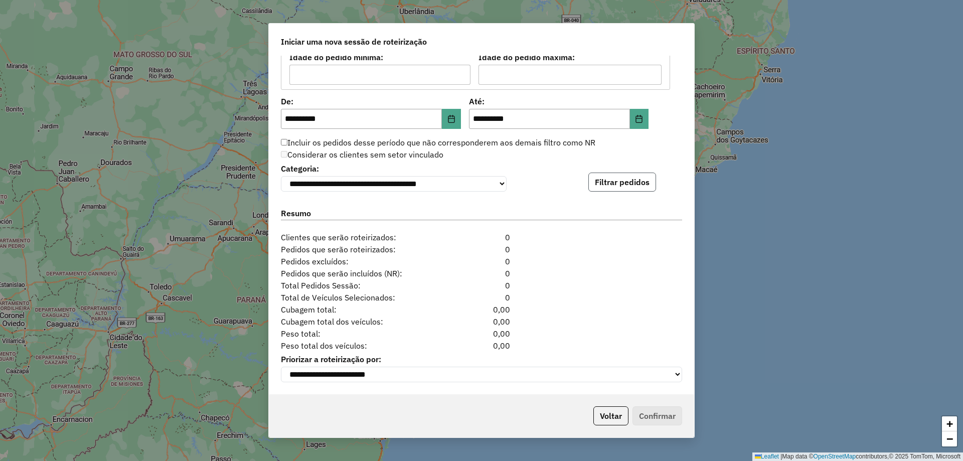
click at [627, 178] on button "Filtrar pedidos" at bounding box center [622, 181] width 68 height 19
click at [632, 180] on button "Filtrar pedidos" at bounding box center [622, 181] width 68 height 19
click at [613, 177] on button "Filtrar pedidos" at bounding box center [622, 181] width 68 height 19
click at [603, 184] on button "Filtrar pedidos" at bounding box center [622, 181] width 68 height 19
click at [629, 182] on button "Filtrar pedidos" at bounding box center [622, 181] width 68 height 19
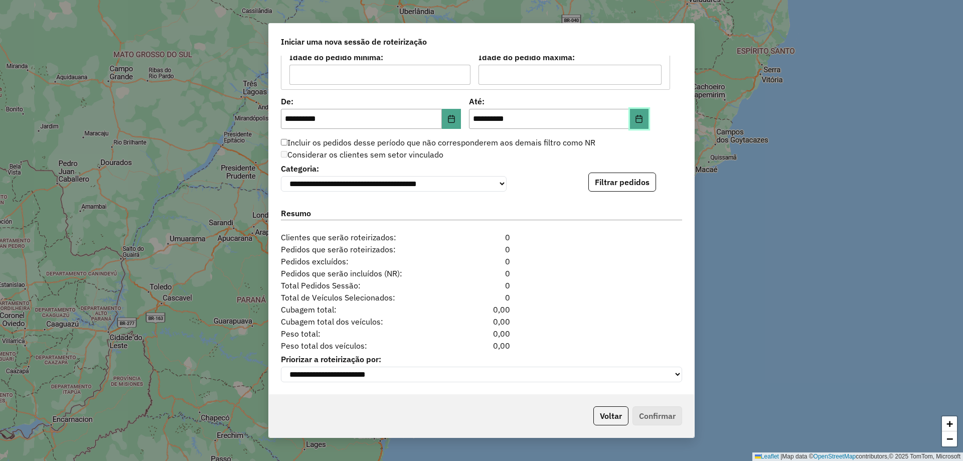
click at [644, 111] on button "Choose Date" at bounding box center [639, 119] width 19 height 20
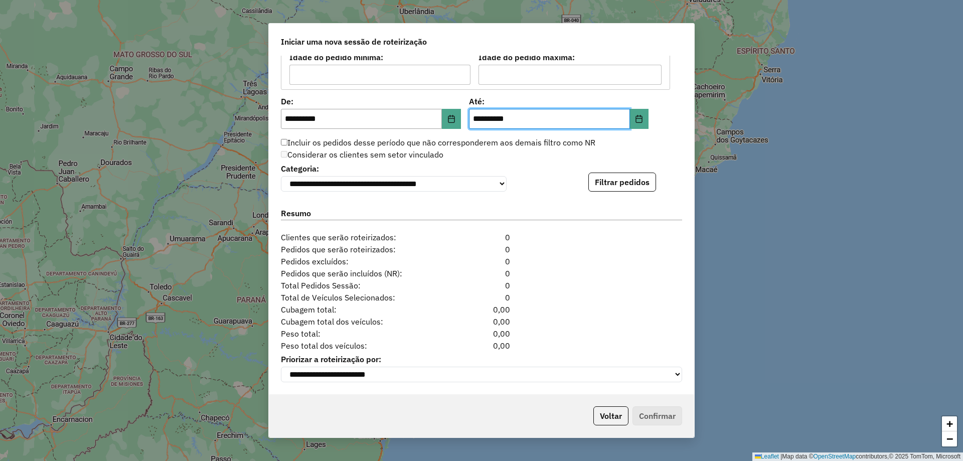
drag, startPoint x: 654, startPoint y: 121, endPoint x: 655, endPoint y: 140, distance: 19.6
click at [654, 120] on div "**********" at bounding box center [481, 225] width 425 height 338
click at [644, 172] on button "Filtrar pedidos" at bounding box center [622, 181] width 68 height 19
click at [643, 179] on button "Filtrar pedidos" at bounding box center [622, 181] width 68 height 19
click at [633, 175] on button "Filtrar pedidos" at bounding box center [622, 181] width 68 height 19
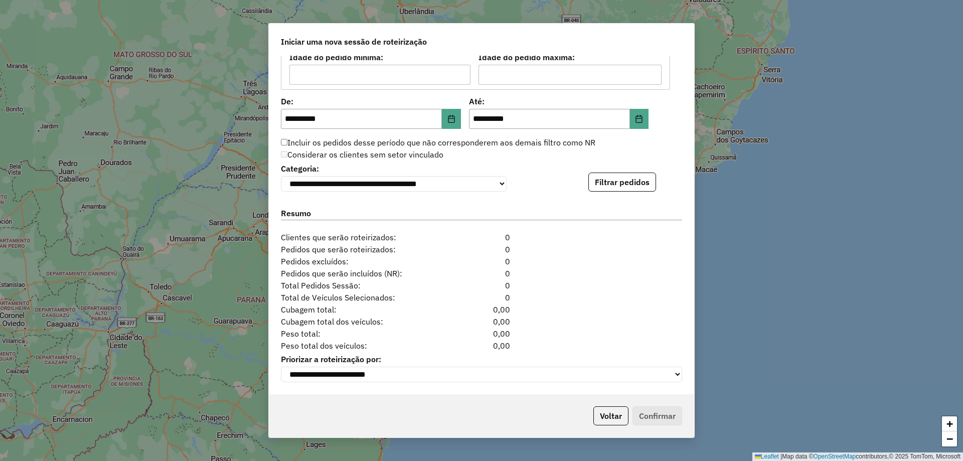
click at [633, 175] on hb-app "**********" at bounding box center [481, 230] width 963 height 461
drag, startPoint x: 637, startPoint y: 178, endPoint x: 628, endPoint y: 178, distance: 8.5
click at [631, 179] on button "Filtrar pedidos" at bounding box center [622, 181] width 68 height 19
click at [625, 175] on button "Filtrar pedidos" at bounding box center [622, 181] width 68 height 19
click at [636, 161] on div "**********" at bounding box center [481, 176] width 401 height 31
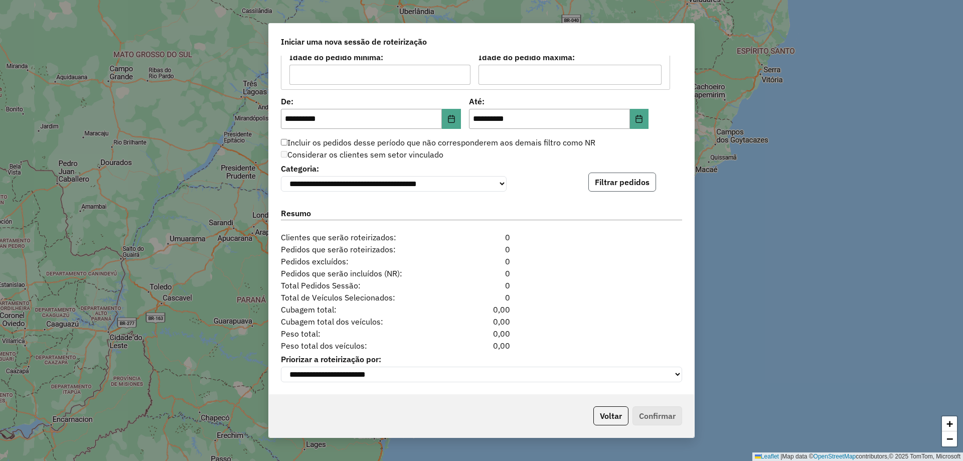
click at [635, 180] on button "Filtrar pedidos" at bounding box center [622, 181] width 68 height 19
click at [624, 174] on button "Filtrar pedidos" at bounding box center [622, 181] width 68 height 19
click at [632, 173] on button "Filtrar pedidos" at bounding box center [622, 181] width 68 height 19
click at [618, 177] on button "Filtrar pedidos" at bounding box center [622, 181] width 68 height 19
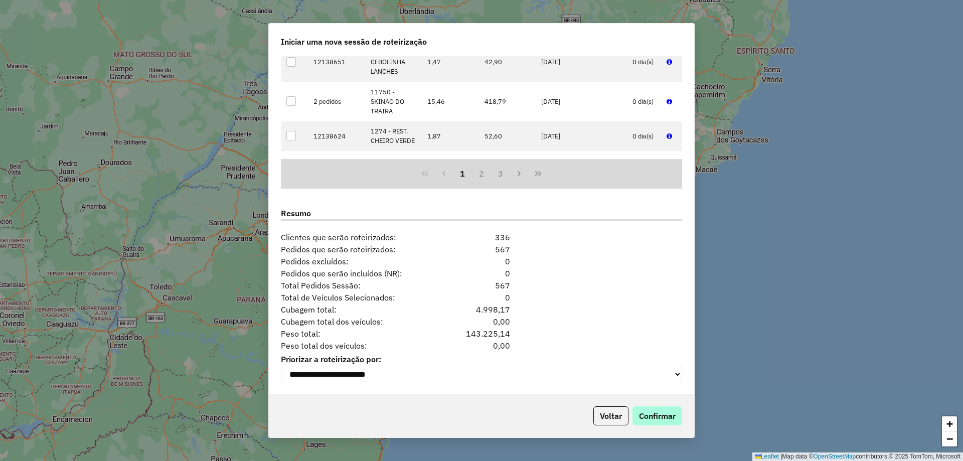
scroll to position [1140, 0]
click at [666, 417] on button "Confirmar" at bounding box center [657, 415] width 50 height 19
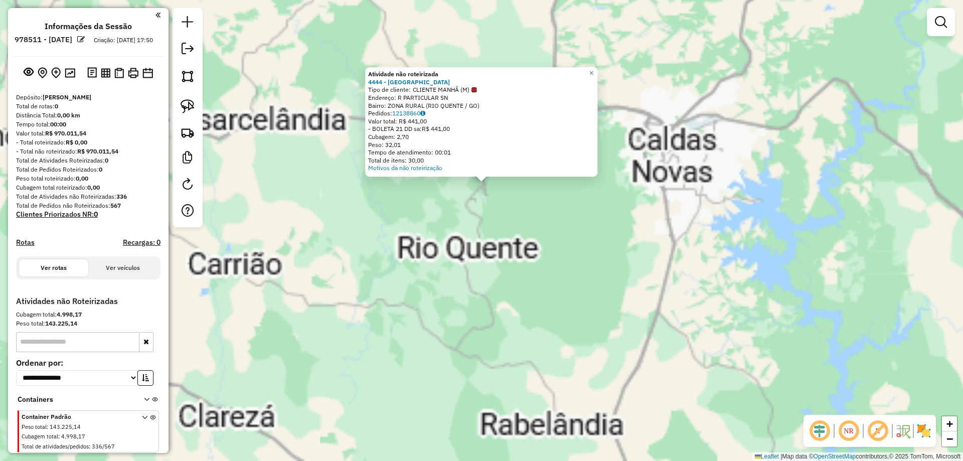
click at [457, 211] on div "Atividade não roteirizada 4444 - RIO QUENTE RESORTS Tipo de cliente: CLIENTE MA…" at bounding box center [481, 230] width 963 height 461
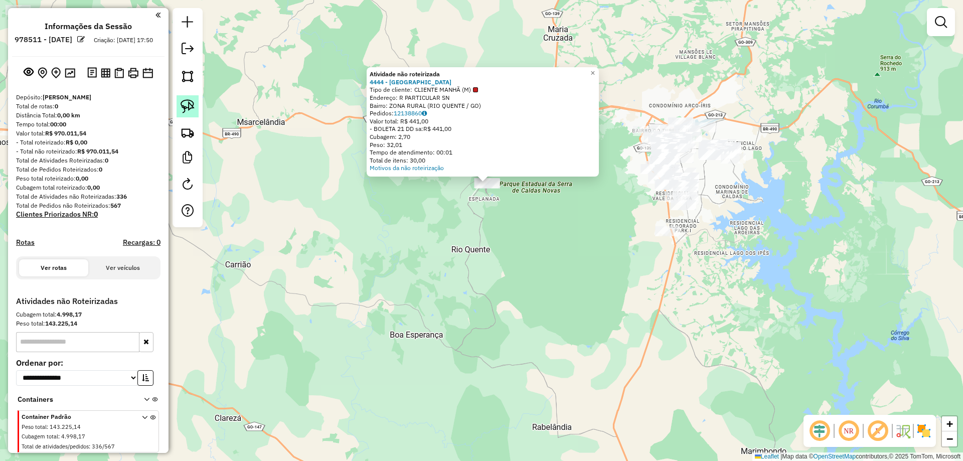
click at [186, 108] on img at bounding box center [188, 106] width 14 height 14
drag, startPoint x: 504, startPoint y: 245, endPoint x: 383, endPoint y: 187, distance: 134.4
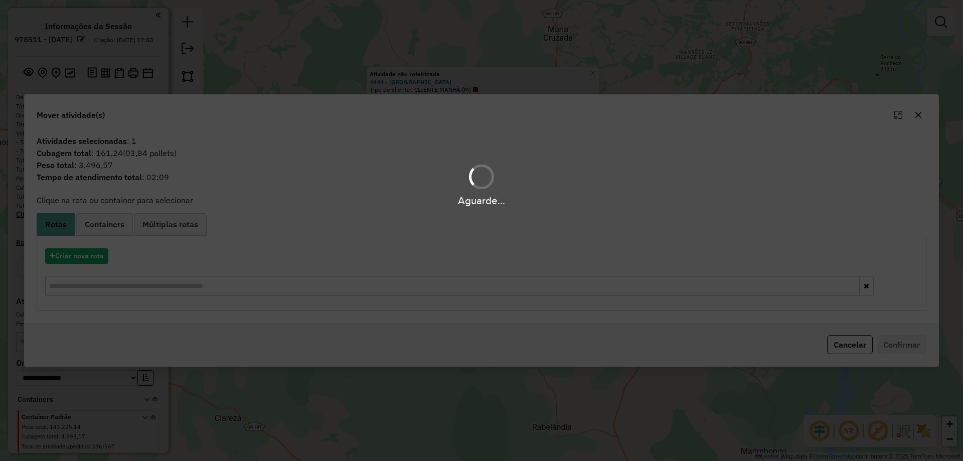
click at [94, 257] on div "Aguarde..." at bounding box center [481, 230] width 963 height 461
click at [92, 257] on div "Aguarde..." at bounding box center [481, 230] width 963 height 461
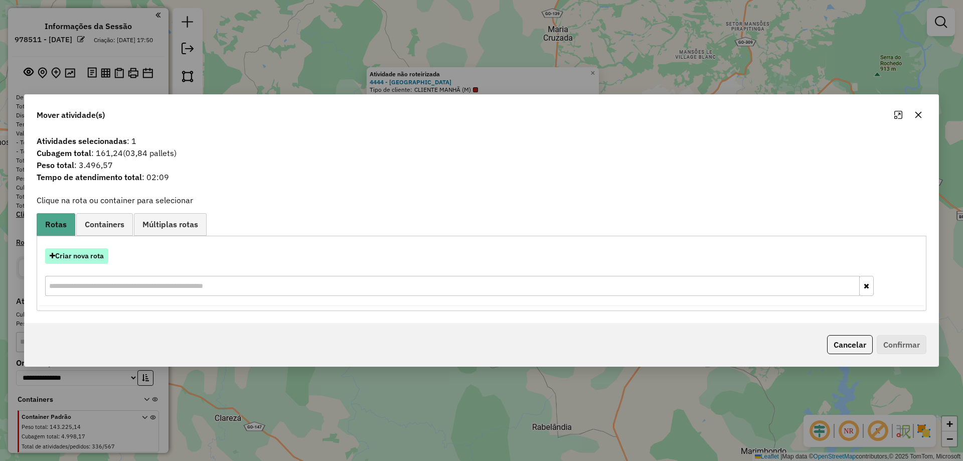
click at [93, 251] on button "Criar nova rota" at bounding box center [76, 256] width 63 height 16
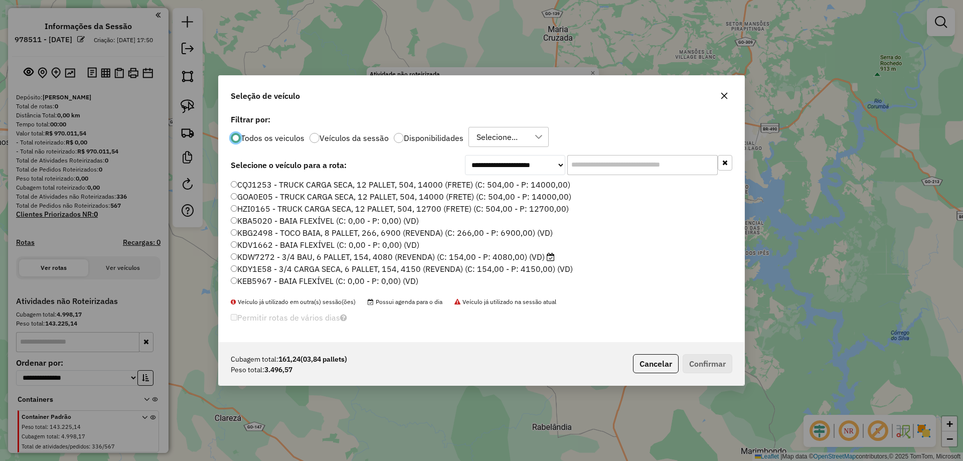
scroll to position [6, 3]
click at [627, 169] on input "text" at bounding box center [642, 165] width 150 height 20
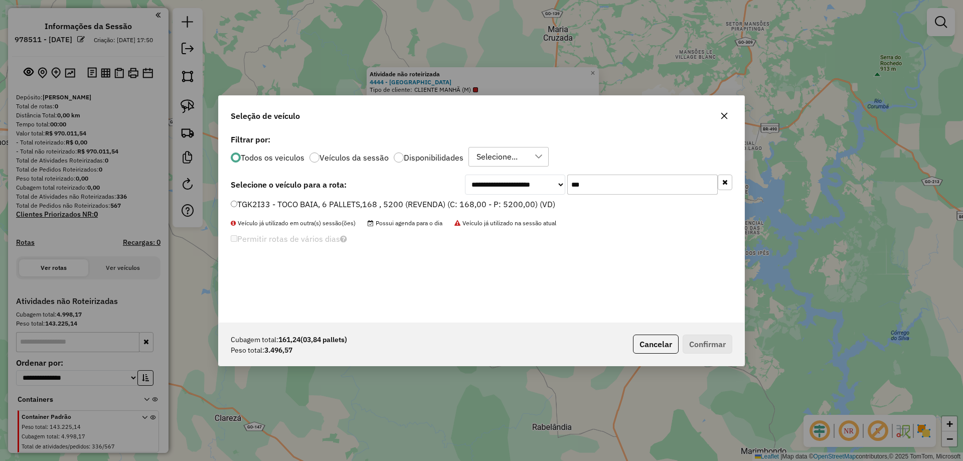
type input "***"
drag, startPoint x: 513, startPoint y: 203, endPoint x: 577, endPoint y: 243, distance: 75.7
click at [513, 203] on label "TGK2I33 - TOCO BAIA, 6 PALLETS,168 , 5200 (REVENDA) (C: 168,00 - P: 5200,00) (V…" at bounding box center [393, 204] width 324 height 12
click at [715, 336] on button "Confirmar" at bounding box center [707, 343] width 50 height 19
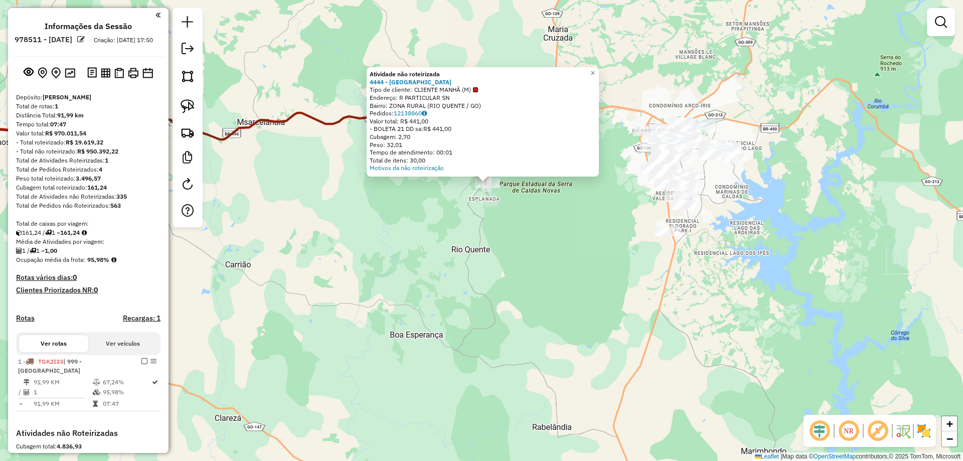
click at [554, 244] on div "Atividade não roteirizada 4444 - RIO QUENTE RESORTS Tipo de cliente: CLIENTE MA…" at bounding box center [481, 230] width 963 height 461
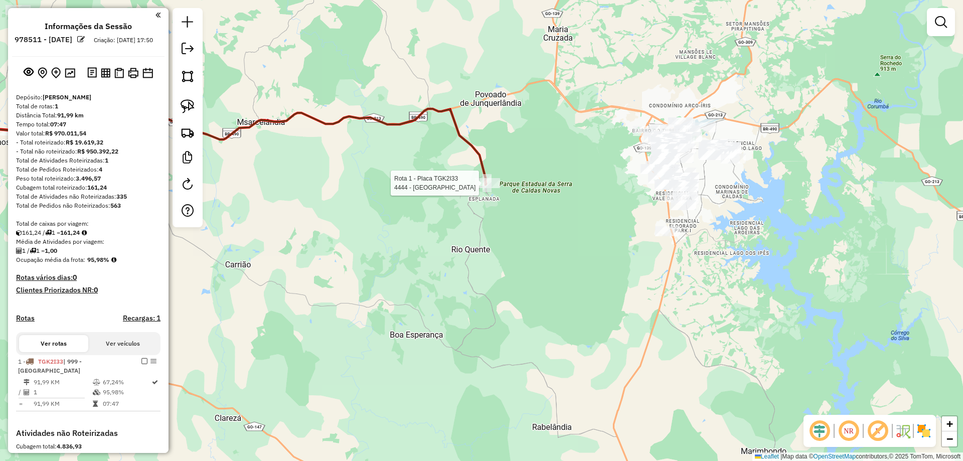
select select "**********"
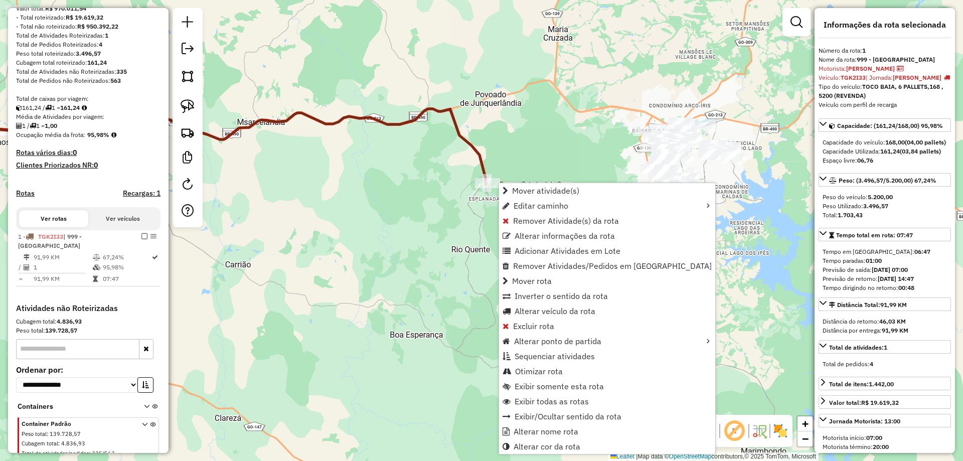
scroll to position [164, 0]
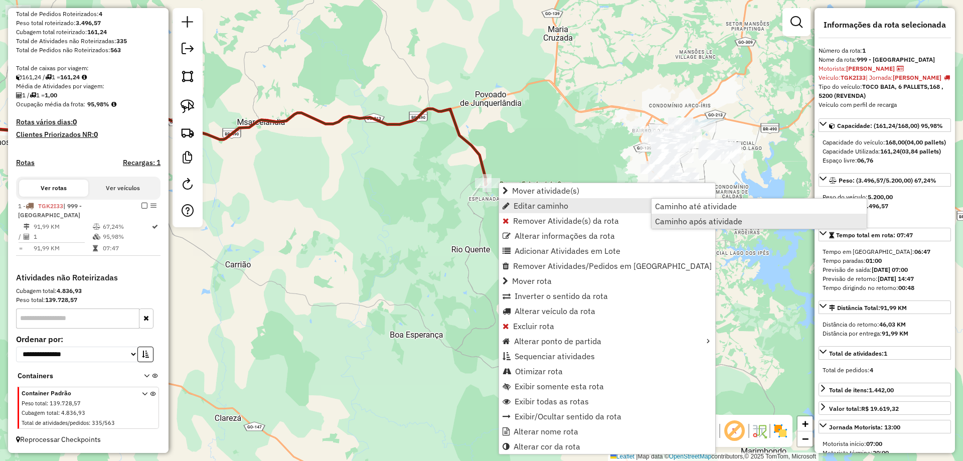
click at [694, 225] on span "Caminho após atividade" at bounding box center [698, 221] width 87 height 8
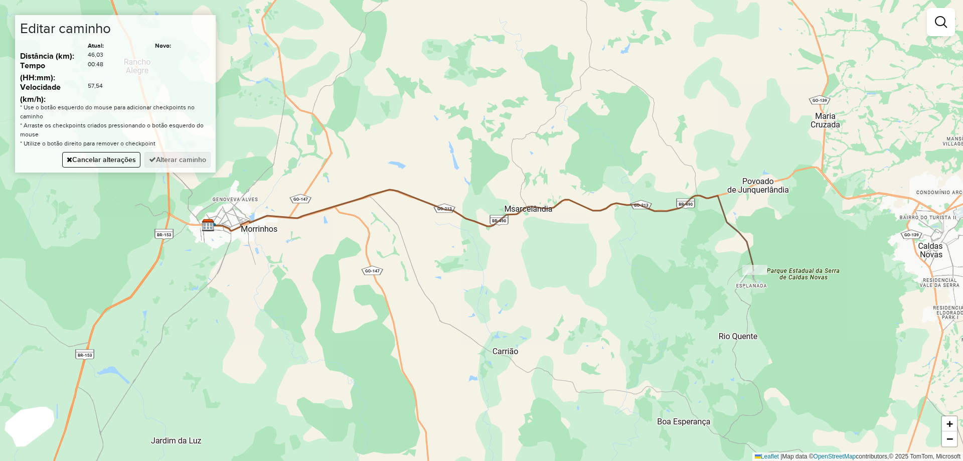
click at [538, 133] on div "Janela de atendimento Grade de atendimento Capacidade Transportadoras Veículos …" at bounding box center [481, 230] width 963 height 461
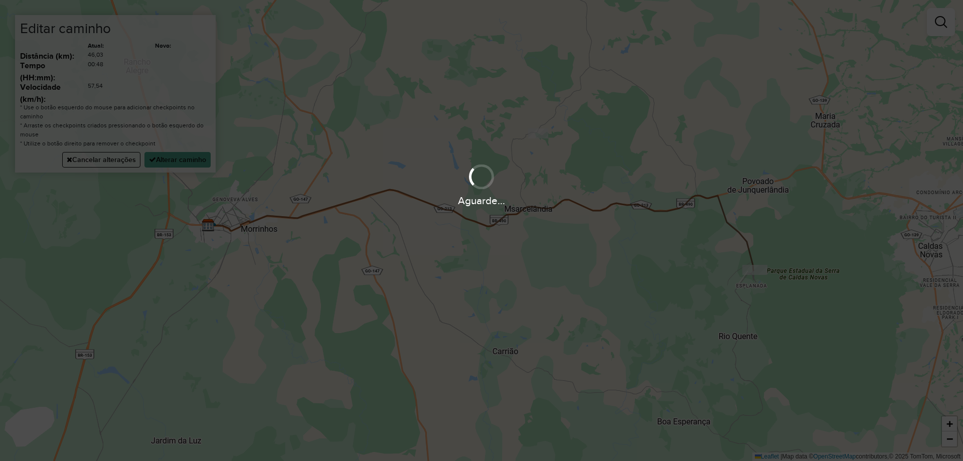
click at [174, 156] on div "Aguarde..." at bounding box center [481, 230] width 963 height 461
click at [174, 156] on button "Alterar caminho" at bounding box center [177, 160] width 66 height 16
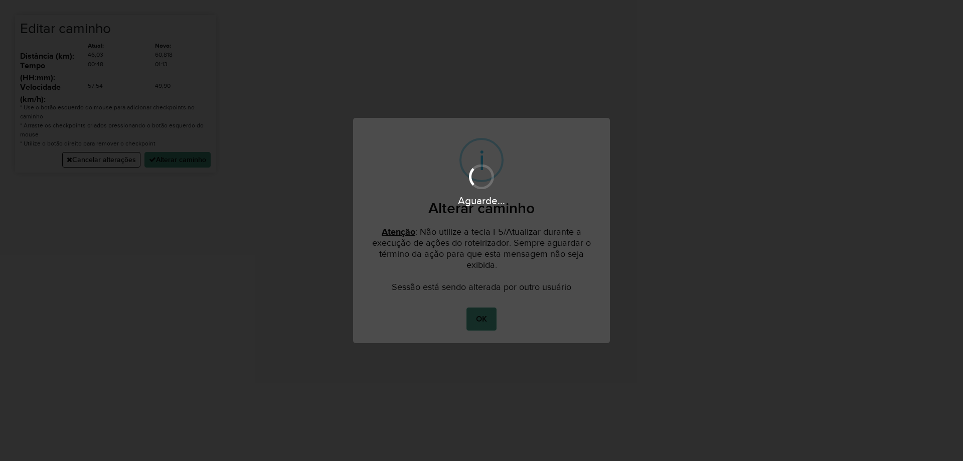
click at [479, 318] on button "OK" at bounding box center [481, 318] width 30 height 23
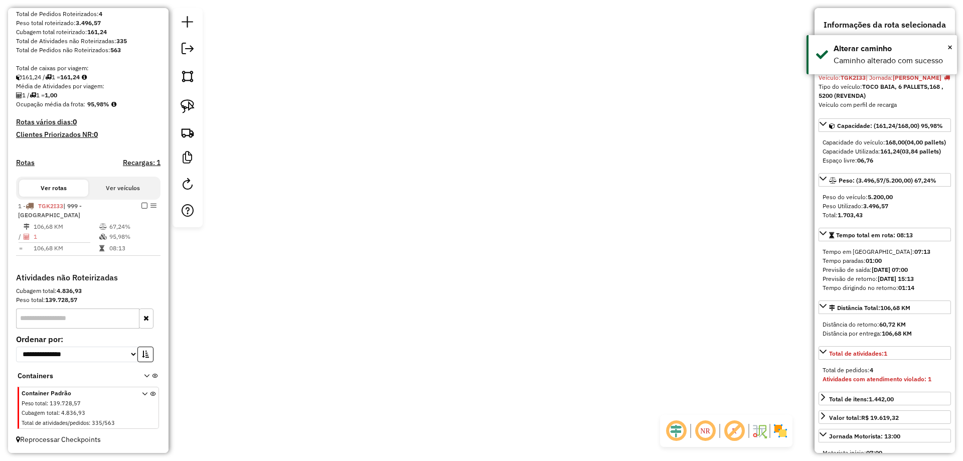
click at [479, 318] on div "× i Alterar caminho Atenção : Não utilize a tecla F5/Atualizar durante a execuç…" at bounding box center [481, 230] width 963 height 461
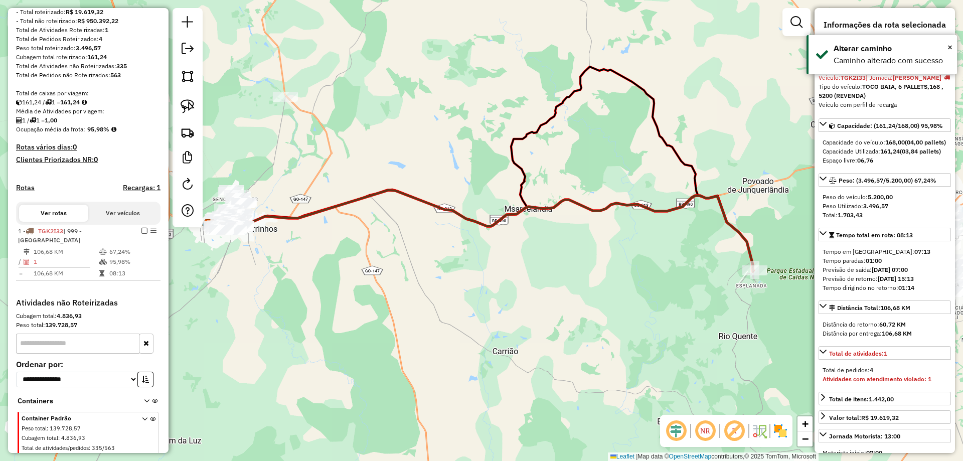
scroll to position [88, 0]
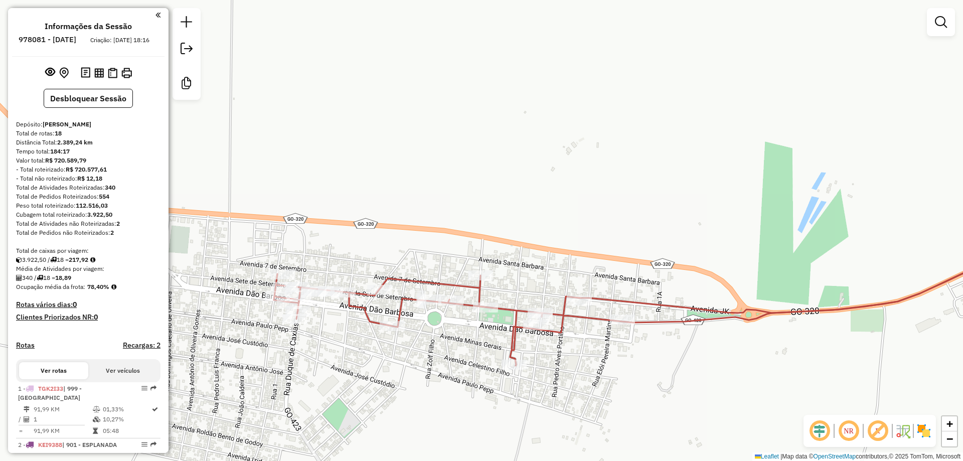
click at [451, 330] on div "Rota 6 - Placa NKV4I87 7520 - SUP. CENTRAL Janela de atendimento Grade de atend…" at bounding box center [481, 230] width 963 height 461
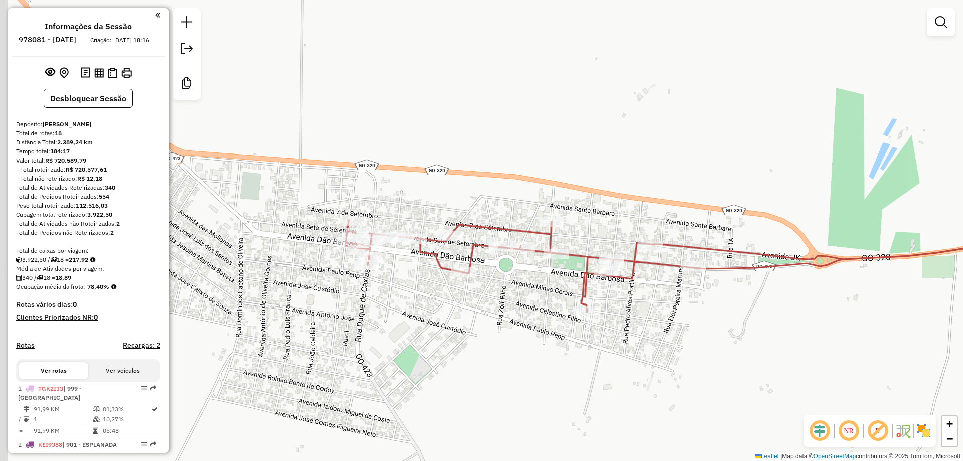
drag, startPoint x: 370, startPoint y: 289, endPoint x: 376, endPoint y: 288, distance: 6.6
click at [376, 288] on div "Janela de atendimento Grade de atendimento Capacidade Transportadoras Veículos …" at bounding box center [481, 230] width 963 height 461
click at [181, 17] on em at bounding box center [187, 22] width 12 height 12
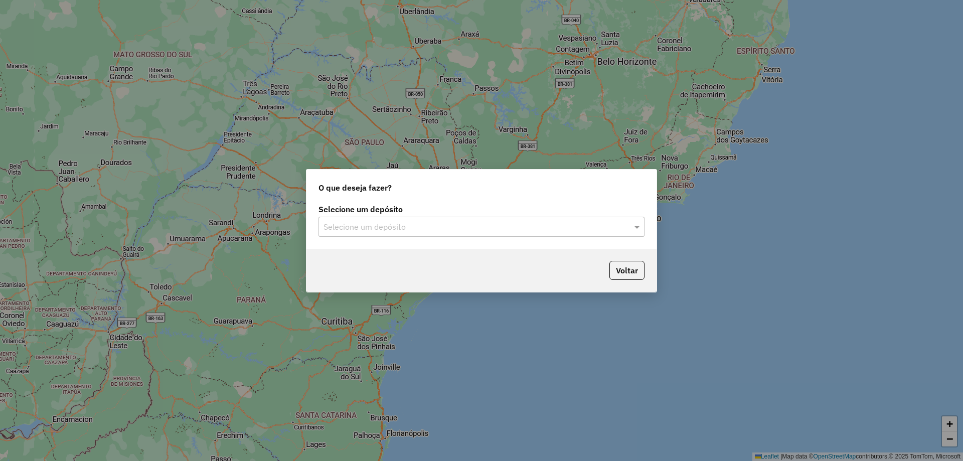
click at [418, 231] on input "text" at bounding box center [471, 227] width 296 height 12
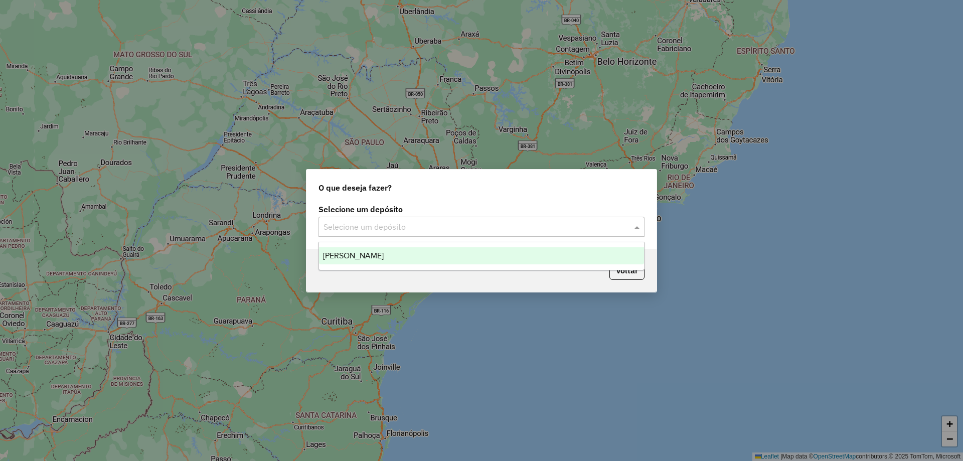
click at [394, 263] on ng-dropdown-panel "[PERSON_NAME]" at bounding box center [481, 256] width 326 height 29
click at [398, 261] on div "[PERSON_NAME]" at bounding box center [481, 255] width 325 height 17
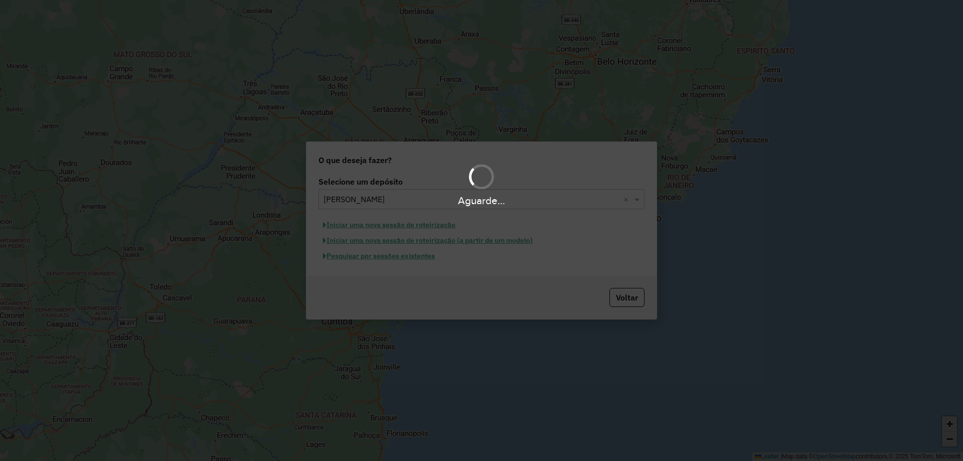
click at [428, 258] on div "Aguarde..." at bounding box center [481, 230] width 963 height 461
click at [430, 261] on div "Aguarde..." at bounding box center [481, 230] width 963 height 461
click at [431, 260] on div "Aguarde..." at bounding box center [481, 230] width 963 height 461
click at [430, 259] on div "Aguarde..." at bounding box center [481, 230] width 963 height 461
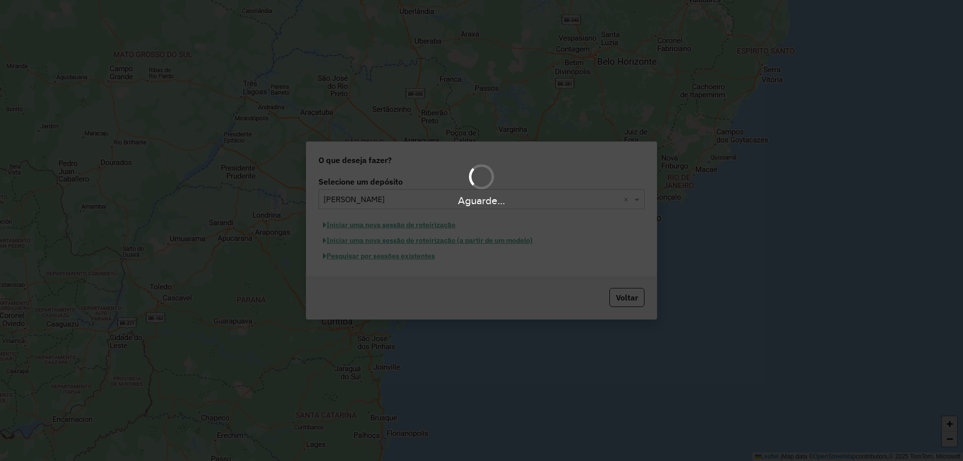
click at [430, 257] on div "Aguarde..." at bounding box center [481, 230] width 963 height 461
click at [430, 257] on button "Pesquisar por sessões existentes" at bounding box center [378, 256] width 121 height 16
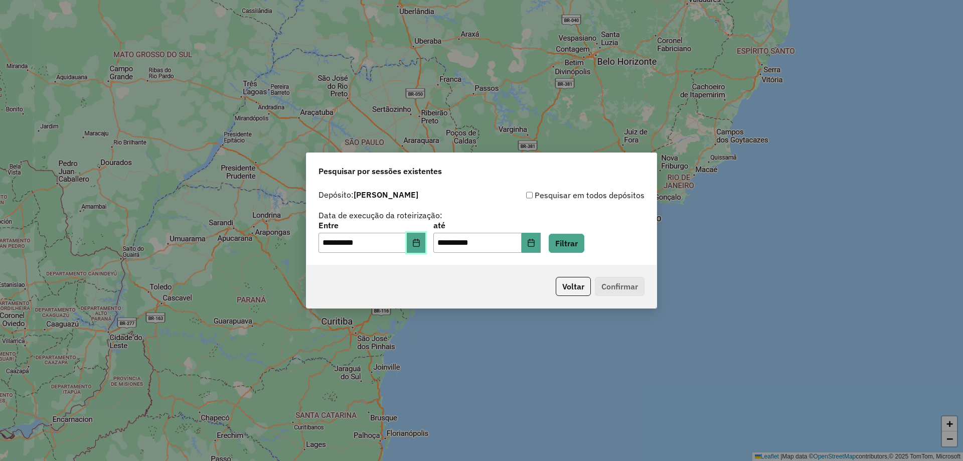
click at [420, 239] on icon "Choose Date" at bounding box center [416, 243] width 8 height 8
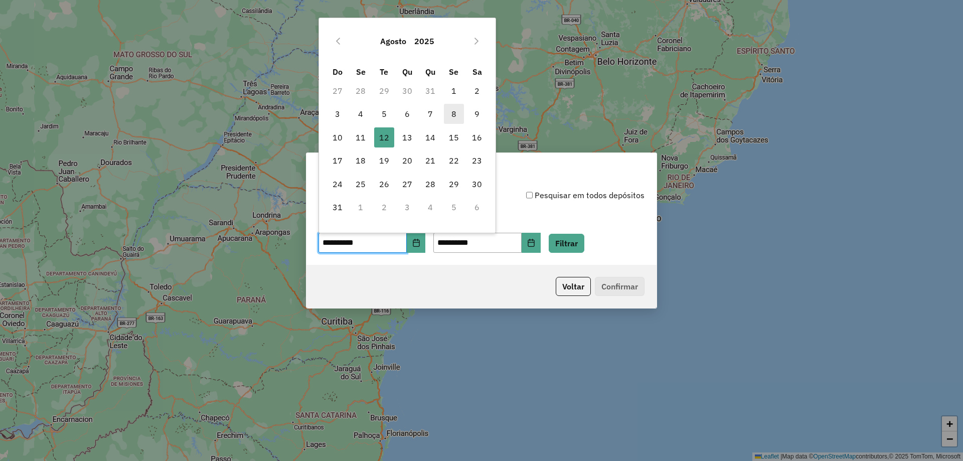
click at [457, 112] on span "8" at bounding box center [454, 114] width 20 height 20
type input "**********"
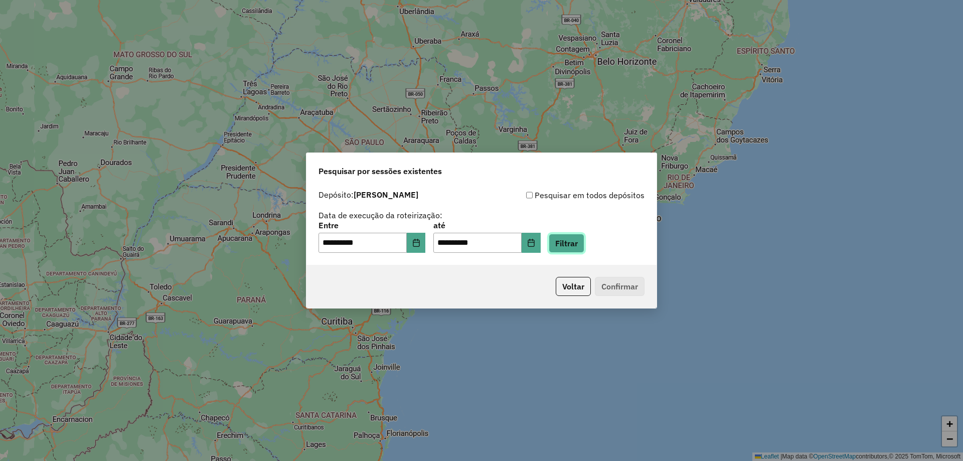
click at [581, 243] on button "Filtrar" at bounding box center [567, 243] width 36 height 19
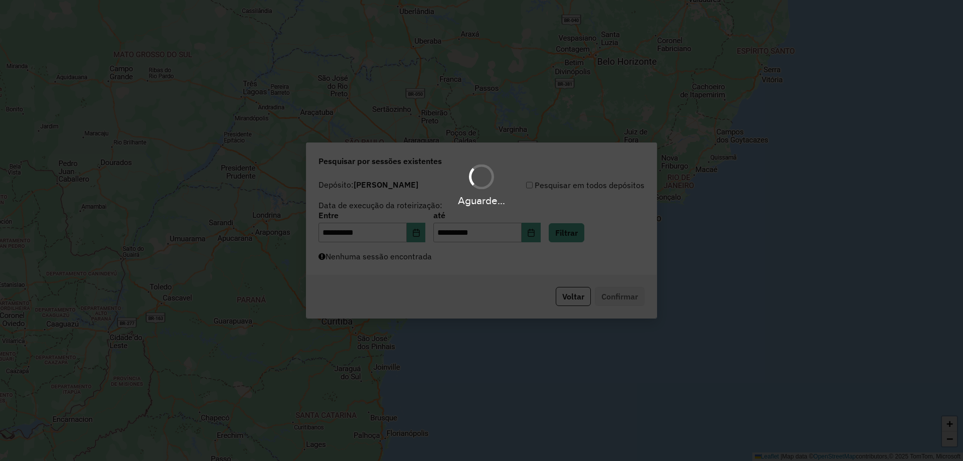
drag, startPoint x: 407, startPoint y: 253, endPoint x: 398, endPoint y: 257, distance: 10.3
click at [406, 253] on div "Aguarde..." at bounding box center [481, 230] width 963 height 461
click at [398, 258] on div "Aguarde..." at bounding box center [481, 230] width 963 height 461
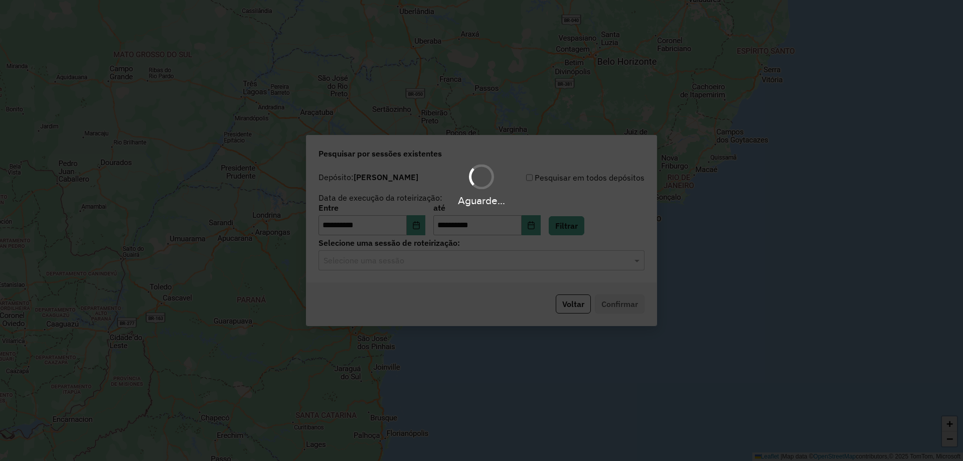
click at [397, 261] on div "Aguarde..." at bounding box center [481, 230] width 963 height 461
click at [396, 263] on div "Aguarde..." at bounding box center [481, 230] width 963 height 461
click at [396, 264] on div "Aguarde..." at bounding box center [481, 230] width 963 height 461
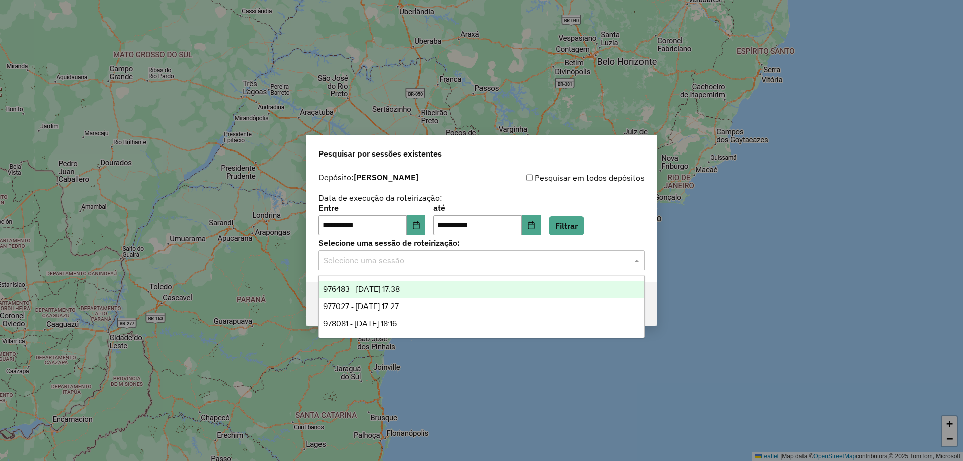
drag, startPoint x: 396, startPoint y: 265, endPoint x: 395, endPoint y: 274, distance: 8.6
click at [397, 265] on input "text" at bounding box center [471, 261] width 296 height 12
click at [392, 288] on span "976483 - 08/08/2025 17:38" at bounding box center [361, 289] width 77 height 9
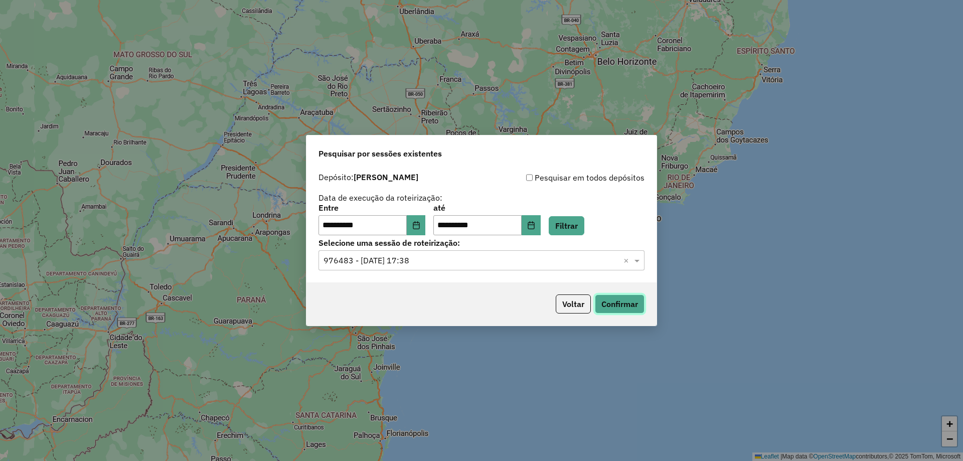
click at [618, 309] on button "Confirmar" at bounding box center [620, 303] width 50 height 19
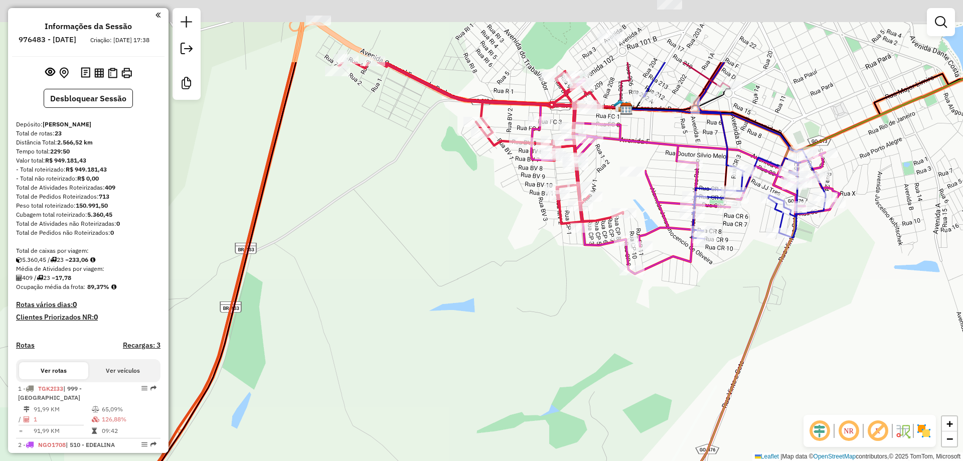
drag, startPoint x: 478, startPoint y: 172, endPoint x: 481, endPoint y: 253, distance: 81.3
click at [481, 274] on div "Janela de atendimento Grade de atendimento Capacidade Transportadoras Veículos …" at bounding box center [481, 230] width 963 height 461
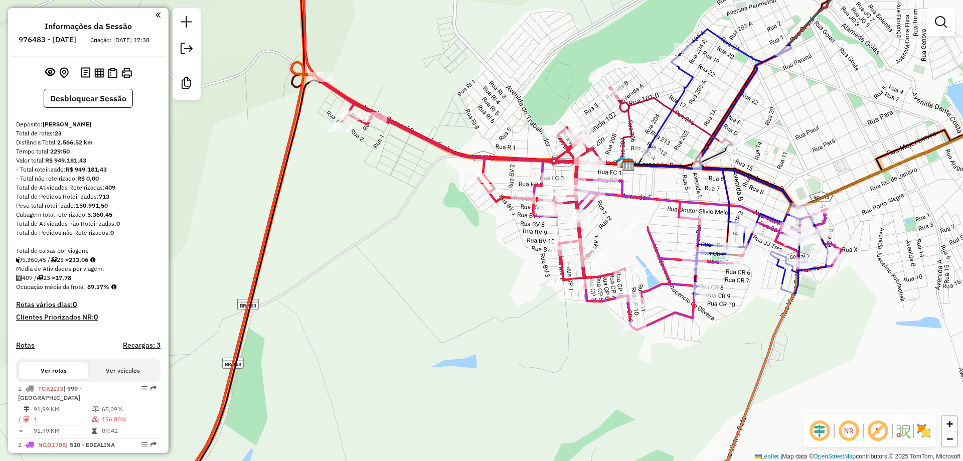
drag, startPoint x: 493, startPoint y: 265, endPoint x: 504, endPoint y: 284, distance: 22.5
click at [493, 319] on div "Janela de atendimento Grade de atendimento Capacidade Transportadoras Veículos …" at bounding box center [481, 230] width 963 height 461
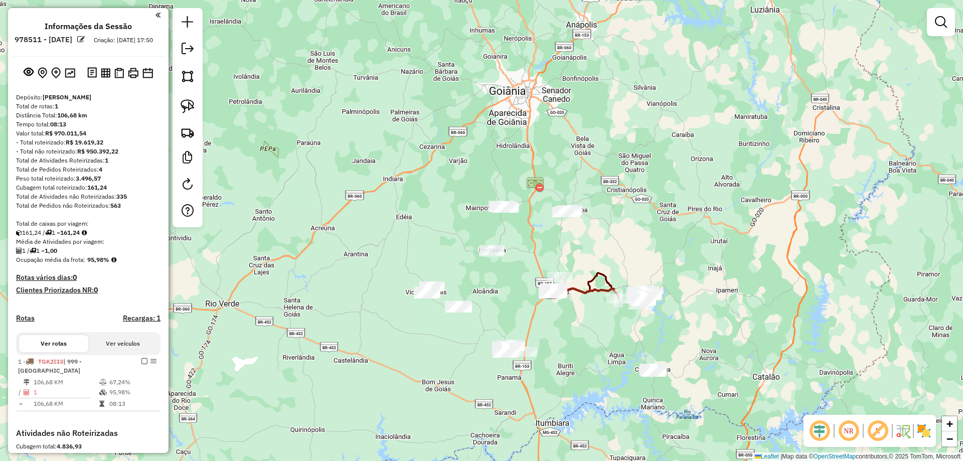
click at [613, 212] on div "Janela de atendimento Grade de atendimento Capacidade Transportadoras Veículos …" at bounding box center [481, 230] width 963 height 461
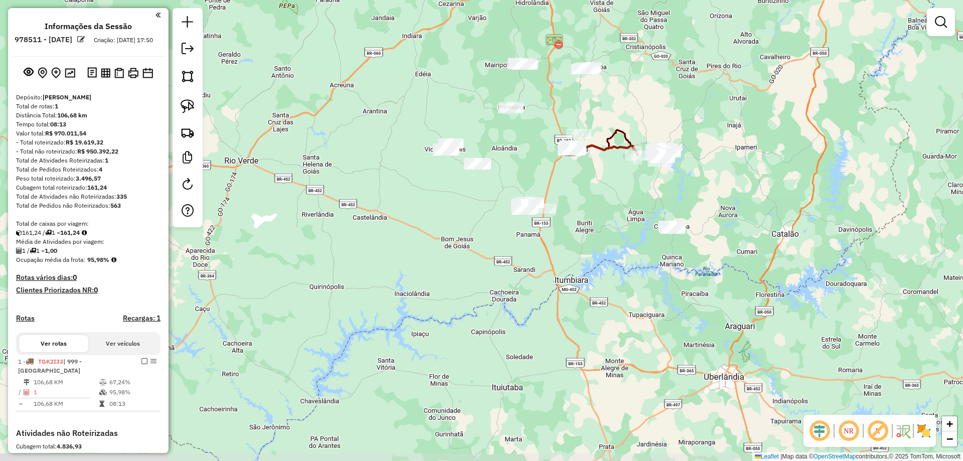
click at [596, 269] on div "Janela de atendimento Grade de atendimento Capacidade Transportadoras Veículos …" at bounding box center [481, 230] width 963 height 461
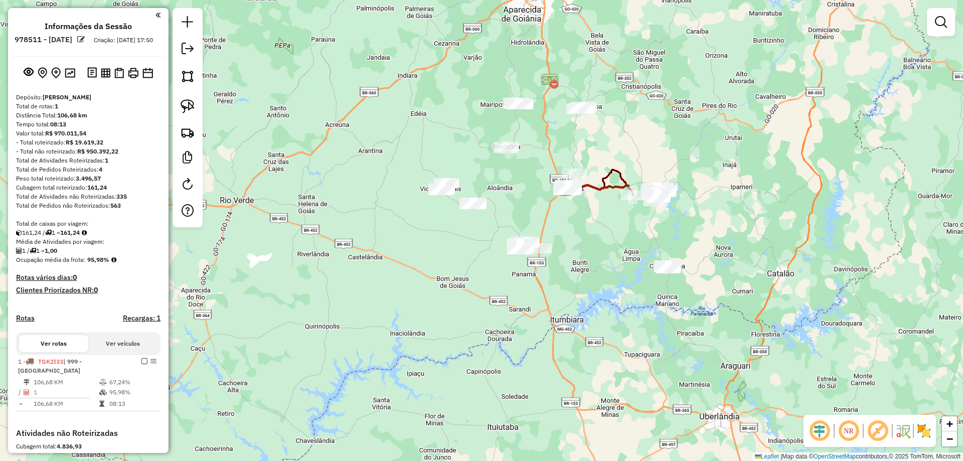
drag, startPoint x: 580, startPoint y: 291, endPoint x: 470, endPoint y: 296, distance: 109.9
click at [517, 323] on div "Janela de atendimento Grade de atendimento Capacidade Transportadoras Veículos …" at bounding box center [481, 230] width 963 height 461
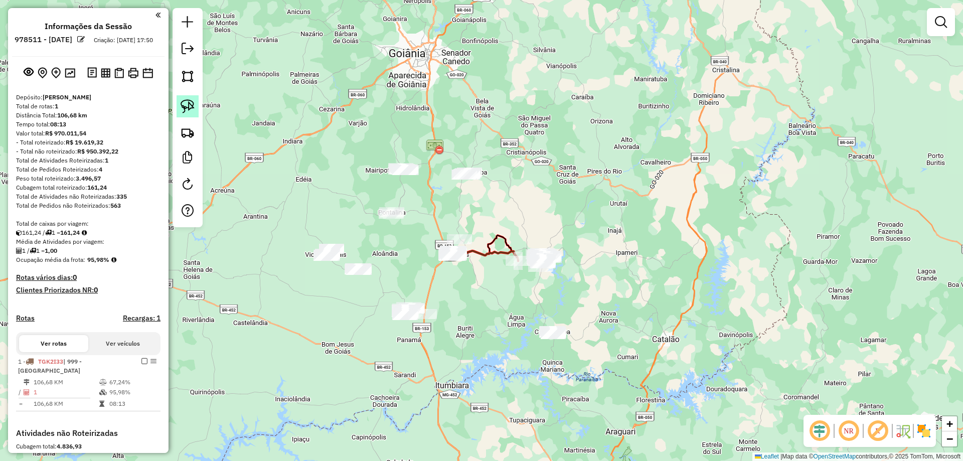
click at [178, 105] on link at bounding box center [188, 106] width 22 height 22
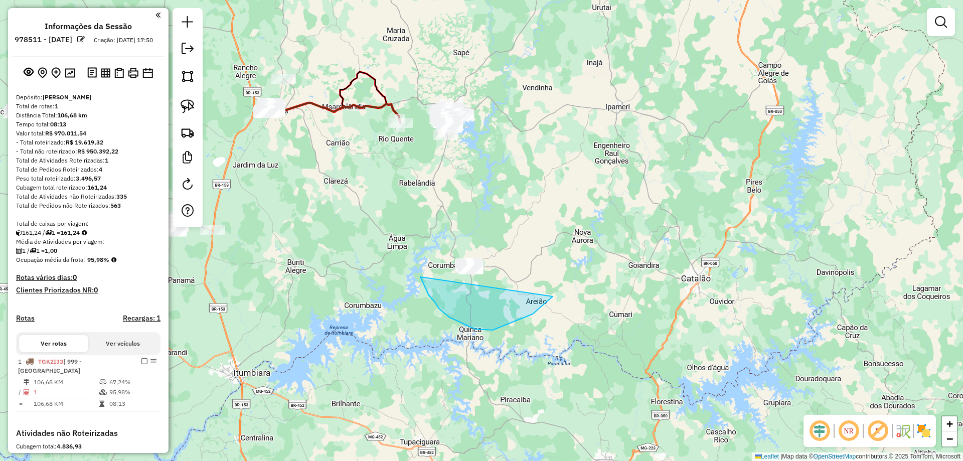
drag, startPoint x: 553, startPoint y: 296, endPoint x: 374, endPoint y: 180, distance: 213.5
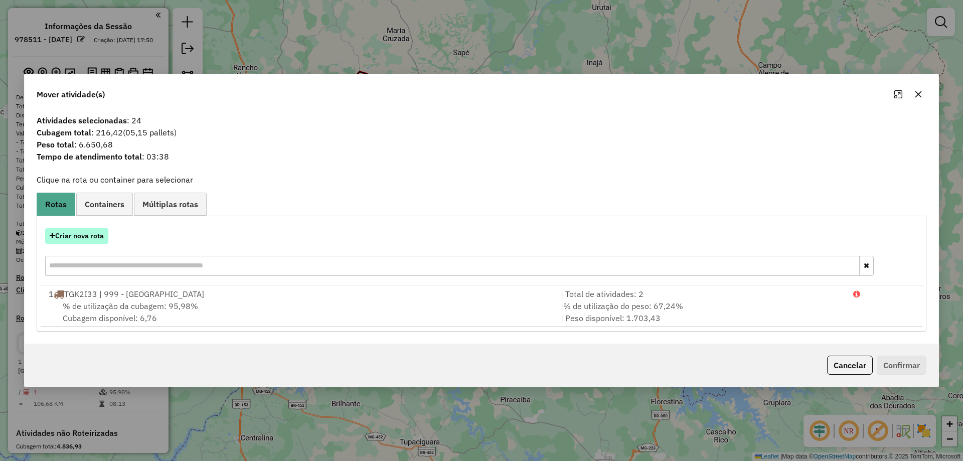
click at [84, 236] on button "Criar nova rota" at bounding box center [76, 236] width 63 height 16
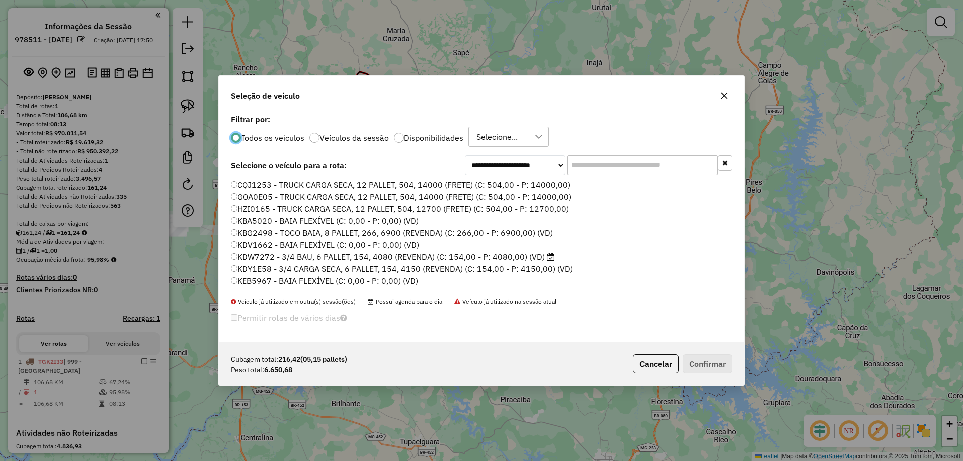
scroll to position [6, 3]
click at [596, 168] on input "text" at bounding box center [642, 165] width 150 height 20
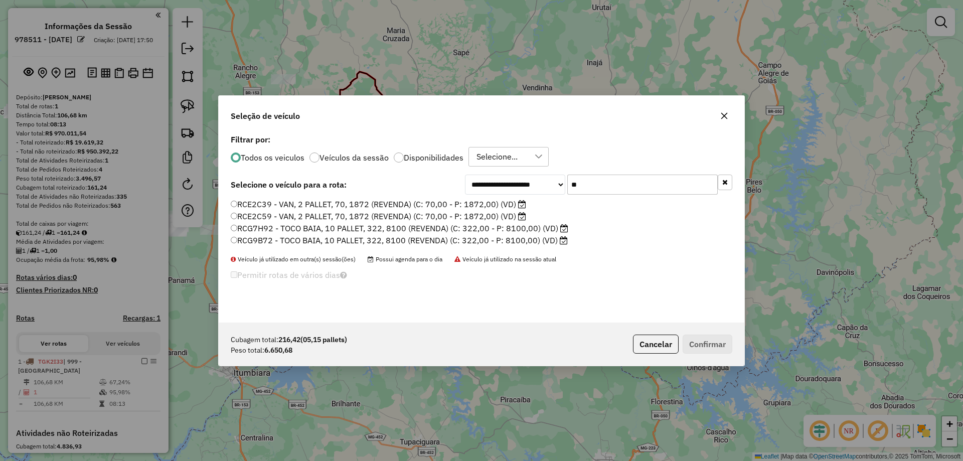
type input "*"
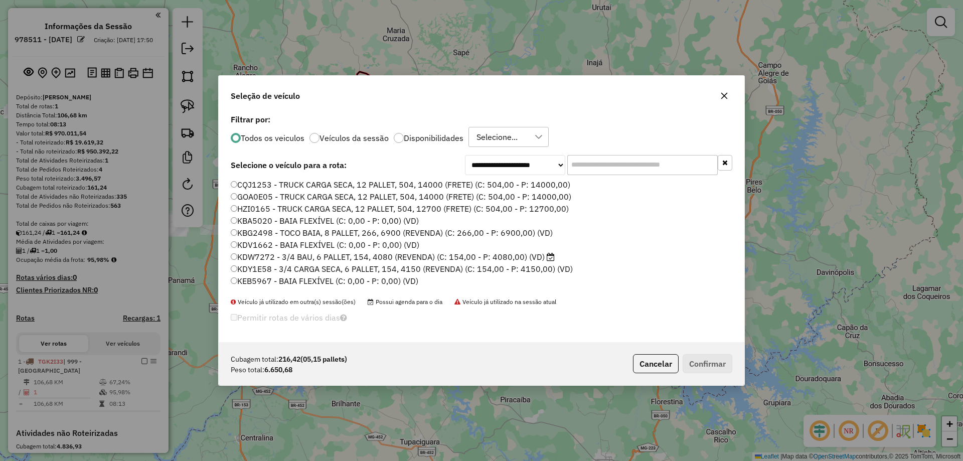
click at [722, 95] on icon "button" at bounding box center [724, 96] width 8 height 8
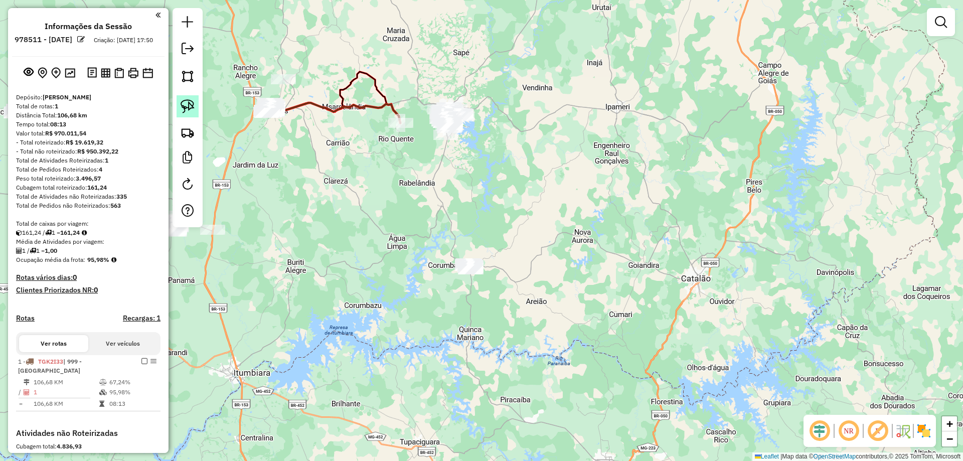
click at [190, 108] on img at bounding box center [188, 106] width 14 height 14
drag, startPoint x: 446, startPoint y: 221, endPoint x: 853, endPoint y: 269, distance: 409.4
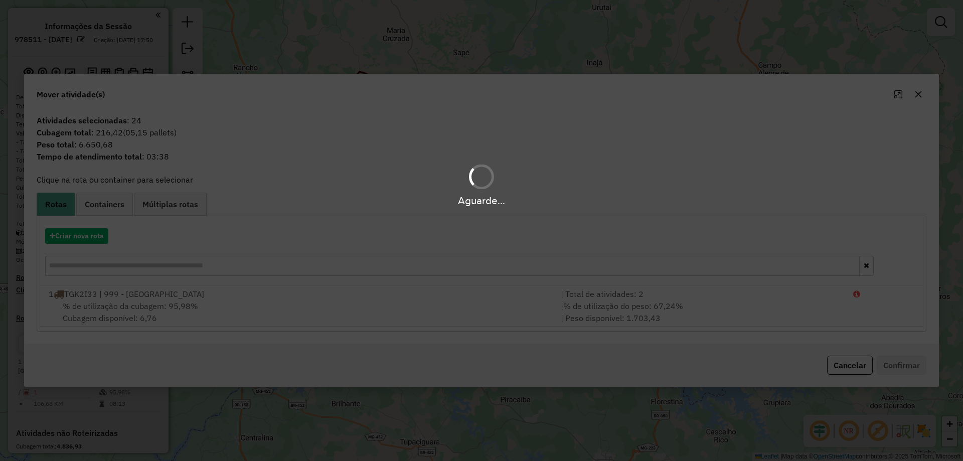
click at [97, 241] on div "Aguarde..." at bounding box center [481, 230] width 963 height 461
click at [97, 241] on button "Criar nova rota" at bounding box center [76, 236] width 63 height 16
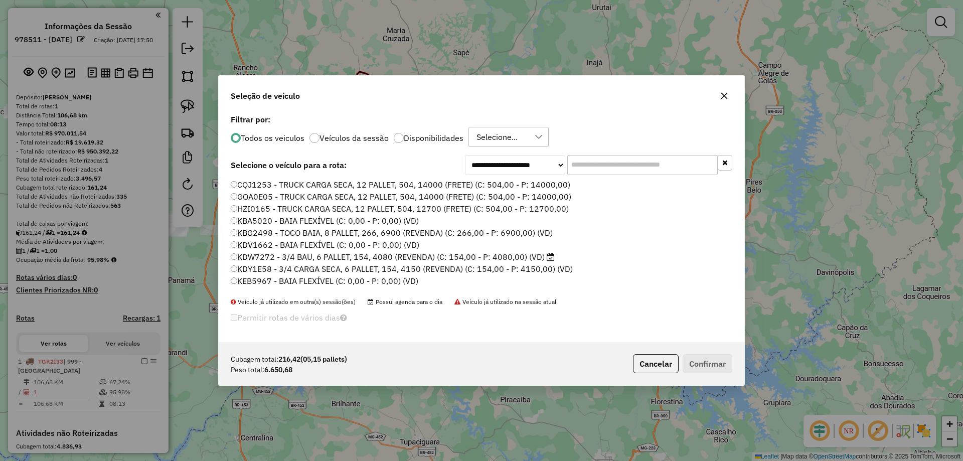
click at [97, 241] on div "**********" at bounding box center [481, 230] width 963 height 461
click at [606, 163] on input "text" at bounding box center [642, 165] width 150 height 20
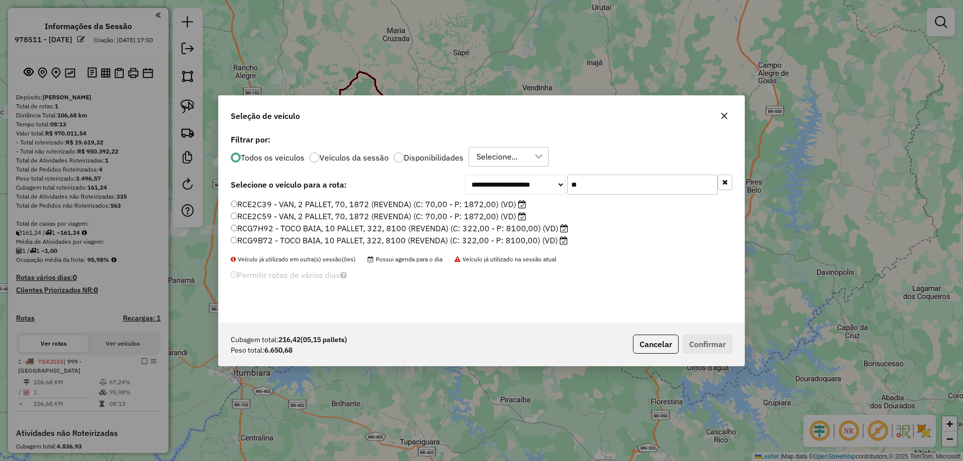
type input "**"
click at [294, 243] on label "RCG9B72 - TOCO BAIA, 10 PALLET, 322, 8100 (REVENDA) (C: 322,00 - P: 8100,00) (V…" at bounding box center [399, 240] width 337 height 12
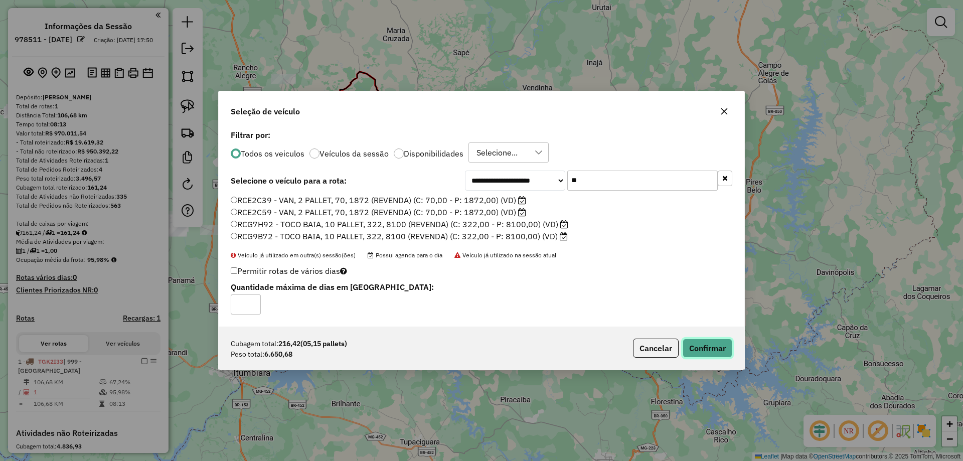
click at [702, 350] on button "Confirmar" at bounding box center [707, 347] width 50 height 19
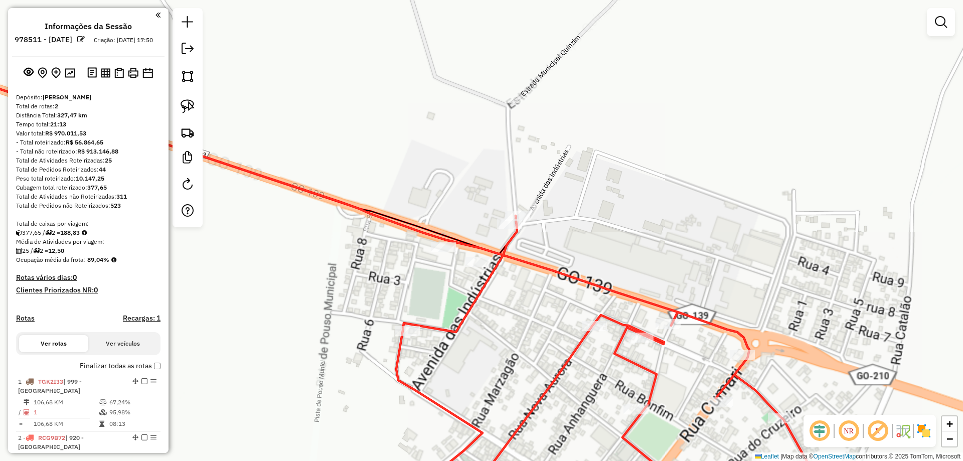
click at [430, 223] on div "Janela de atendimento Grade de atendimento Capacidade Transportadoras Veículos …" at bounding box center [481, 230] width 963 height 461
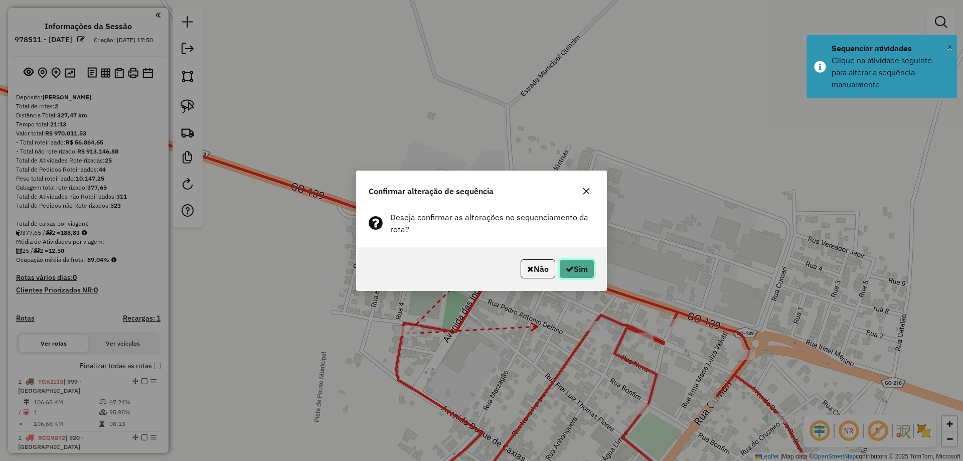
click at [580, 265] on button "Sim" at bounding box center [576, 268] width 35 height 19
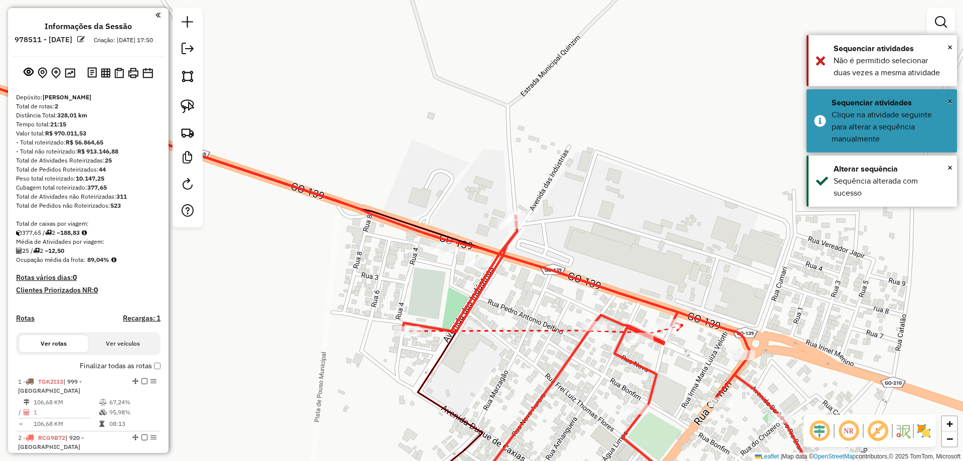
click at [682, 325] on icon at bounding box center [678, 327] width 7 height 8
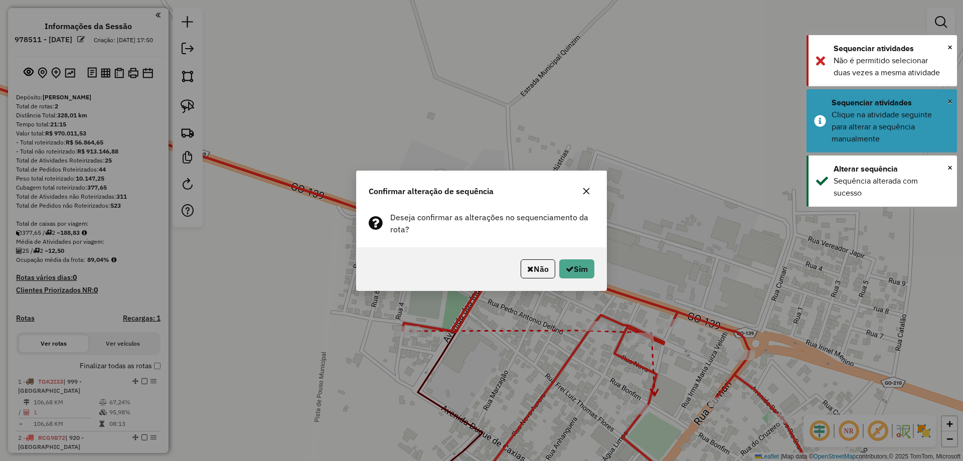
click at [599, 276] on div "Não Sim" at bounding box center [482, 268] width 250 height 43
click at [586, 275] on button "Sim" at bounding box center [576, 268] width 35 height 19
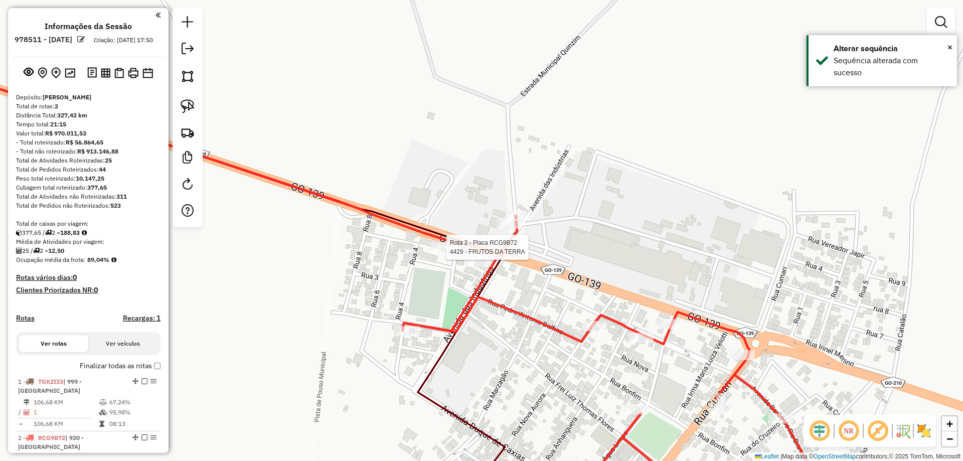
select select "**********"
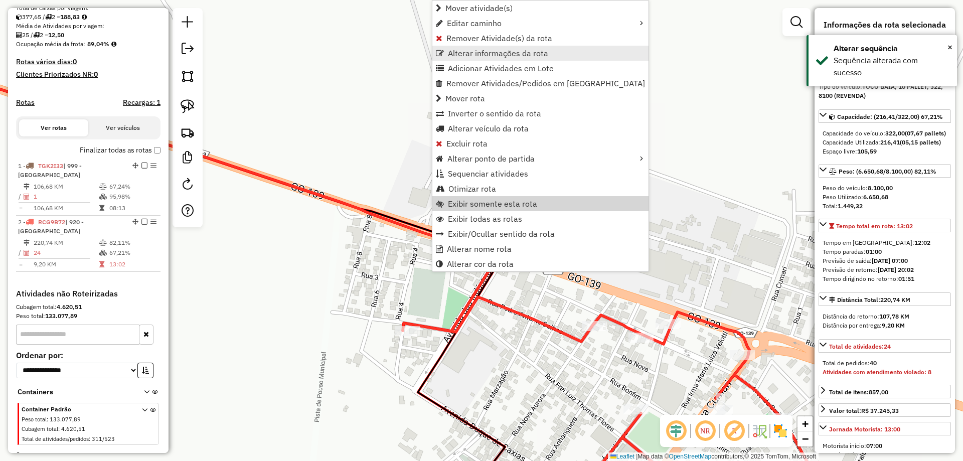
scroll to position [241, 0]
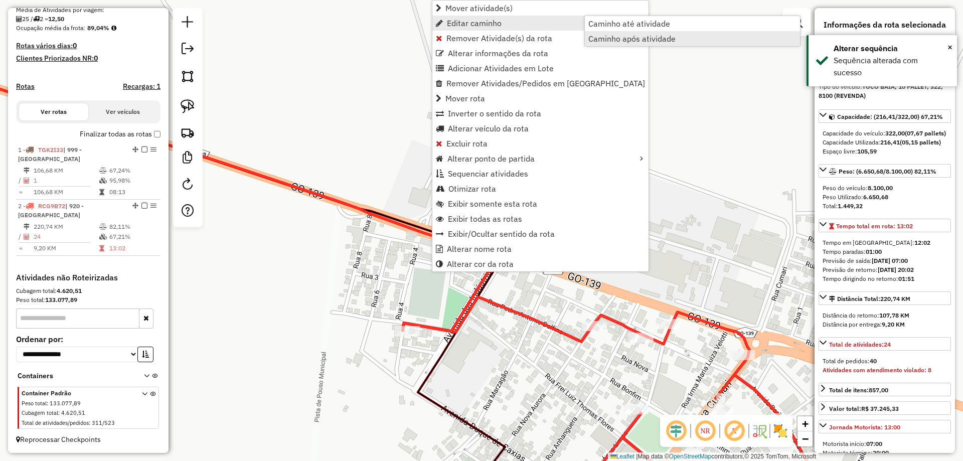
click at [628, 39] on span "Caminho após atividade" at bounding box center [631, 39] width 87 height 8
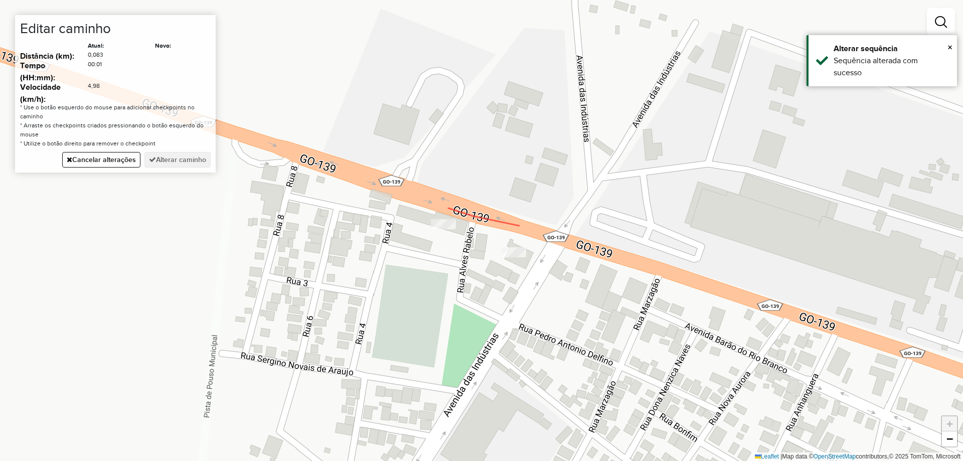
click at [103, 158] on button "Cancelar alterações" at bounding box center [101, 160] width 78 height 16
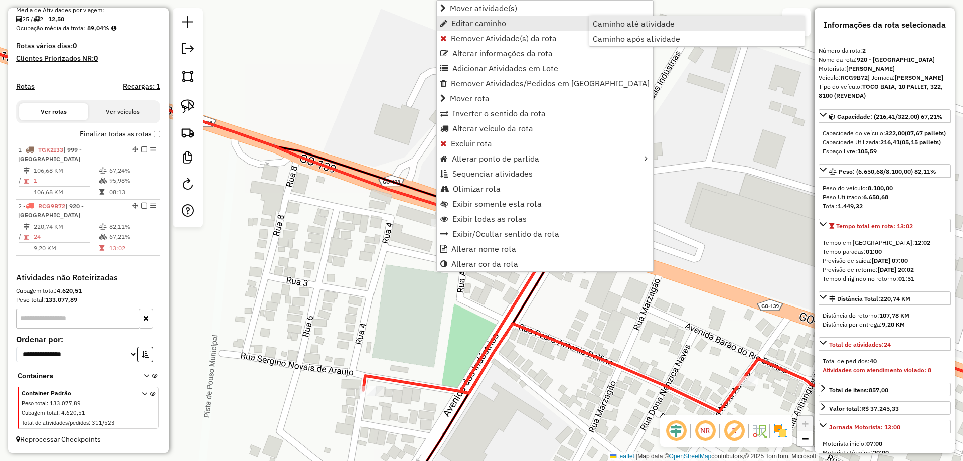
click at [622, 25] on span "Caminho até atividade" at bounding box center [634, 24] width 82 height 8
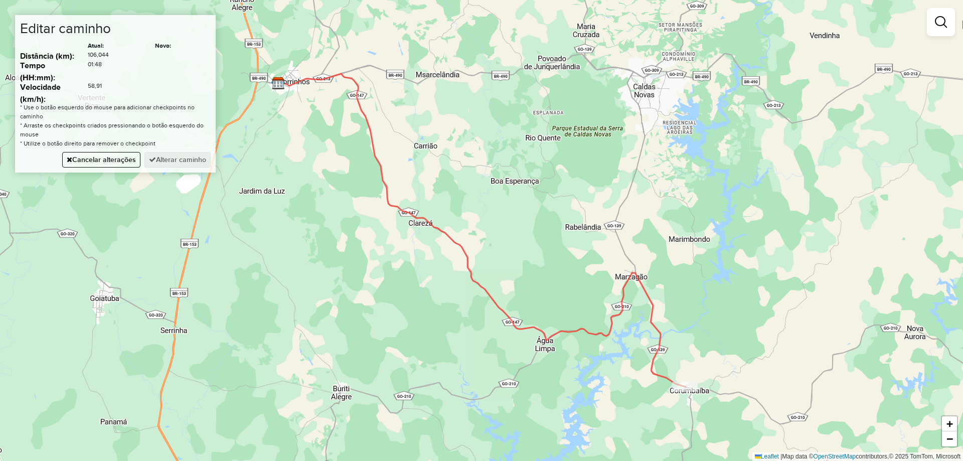
click at [641, 159] on div "Janela de atendimento Grade de atendimento Capacidade Transportadoras Veículos …" at bounding box center [481, 230] width 963 height 461
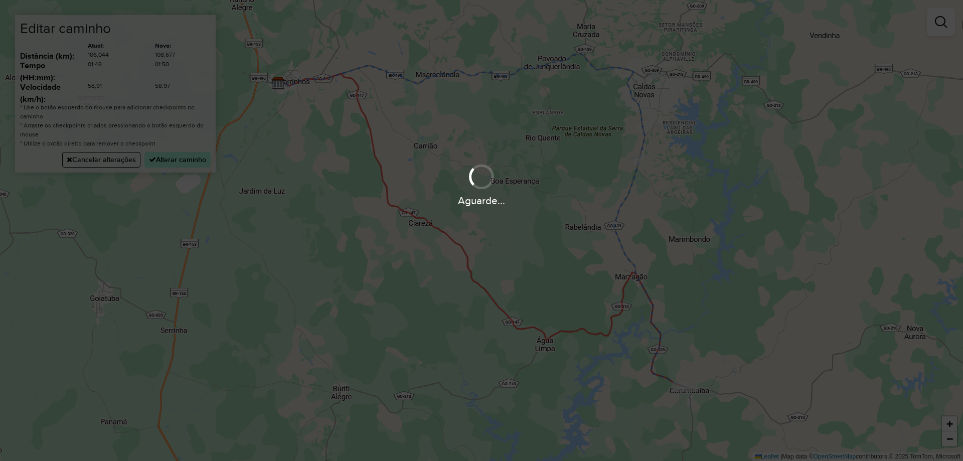
click at [177, 156] on hb-app "Aguarde... Pop-up bloqueado! Seu navegador bloqueou automáticamente a abertura …" at bounding box center [481, 230] width 963 height 461
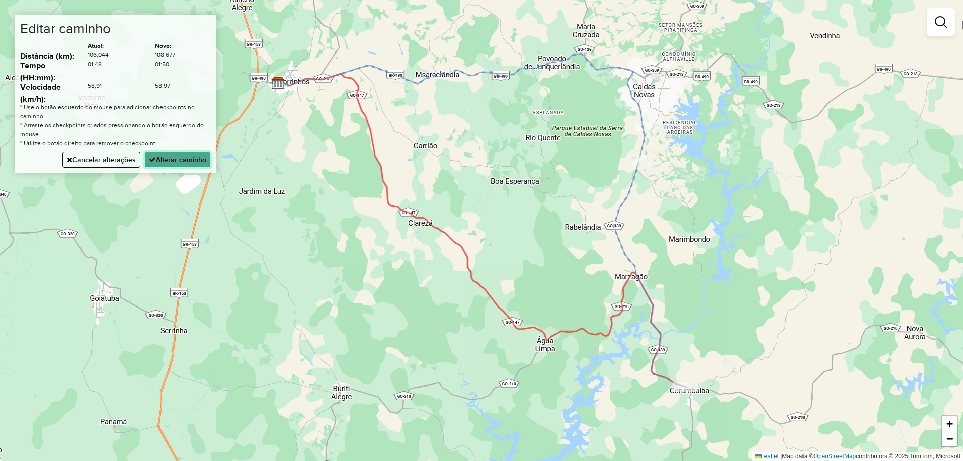
click at [177, 157] on button "Alterar caminho" at bounding box center [177, 160] width 66 height 16
click at [0, 0] on div "Aguarde..." at bounding box center [0, 0] width 0 height 0
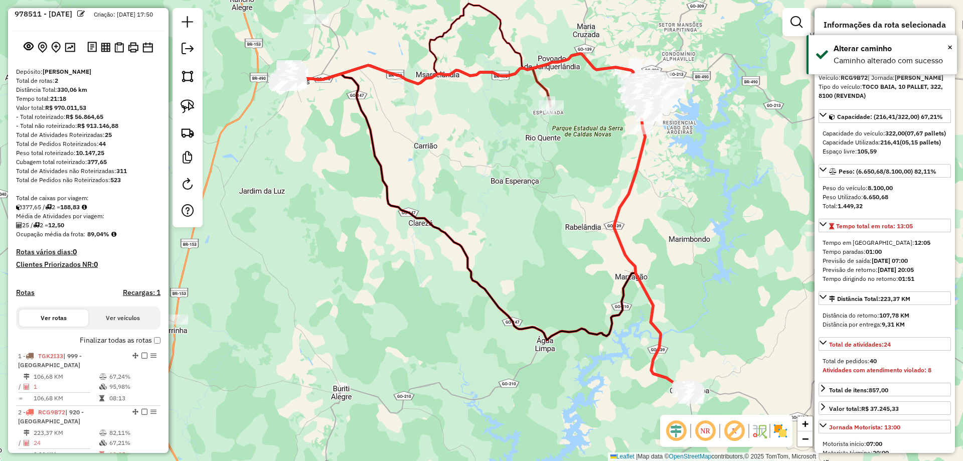
scroll to position [0, 0]
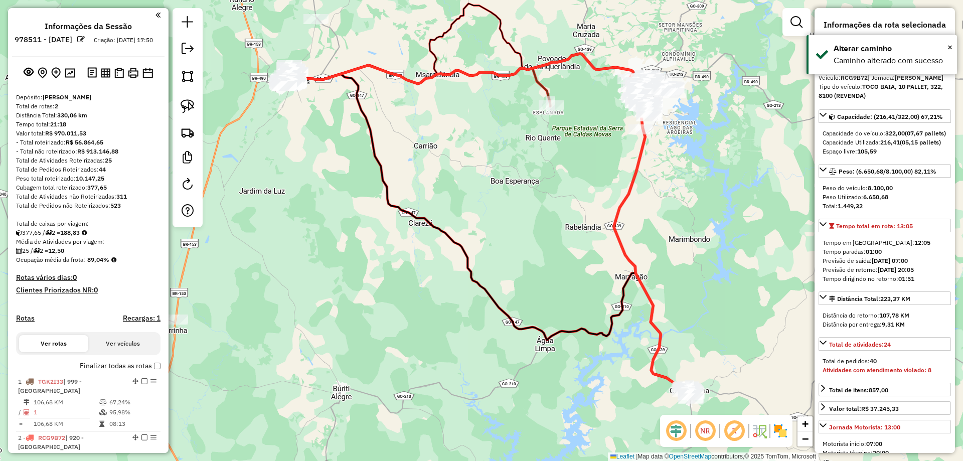
click at [638, 204] on div "Janela de atendimento Grade de atendimento Capacidade Transportadoras Veículos …" at bounding box center [481, 230] width 963 height 461
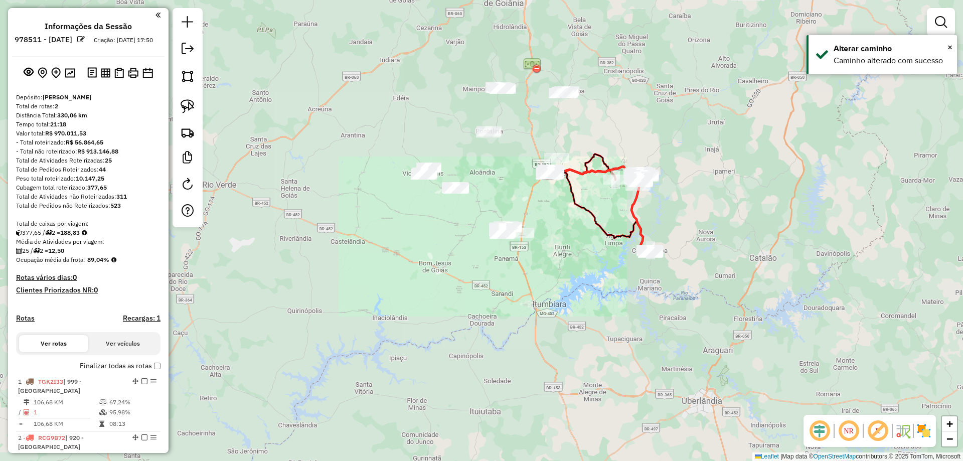
click at [701, 236] on div "Janela de atendimento Grade de atendimento Capacidade Transportadoras Veículos …" at bounding box center [481, 230] width 963 height 461
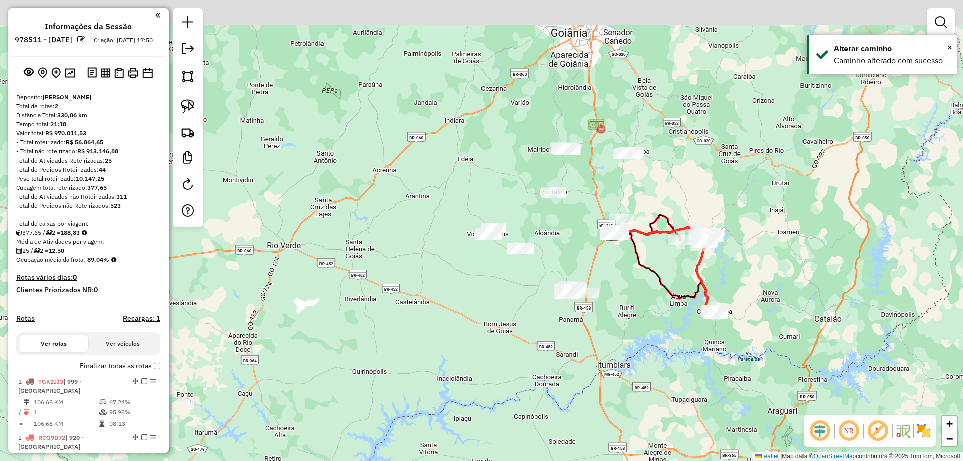
drag, startPoint x: 568, startPoint y: 301, endPoint x: 545, endPoint y: 326, distance: 34.1
click at [543, 337] on div "Janela de atendimento Grade de atendimento Capacidade Transportadoras Veículos …" at bounding box center [481, 230] width 963 height 461
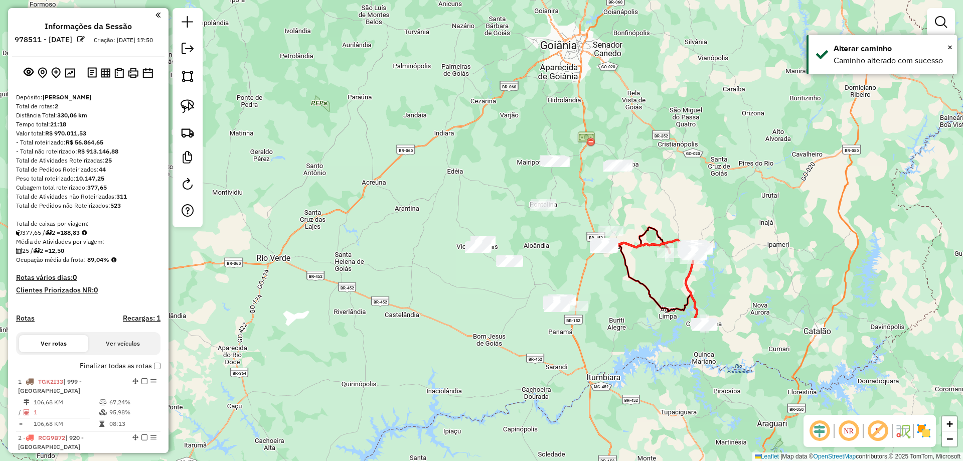
click at [548, 242] on div "Janela de atendimento Grade de atendimento Capacidade Transportadoras Veículos …" at bounding box center [481, 230] width 963 height 461
click at [177, 100] on link at bounding box center [188, 106] width 22 height 22
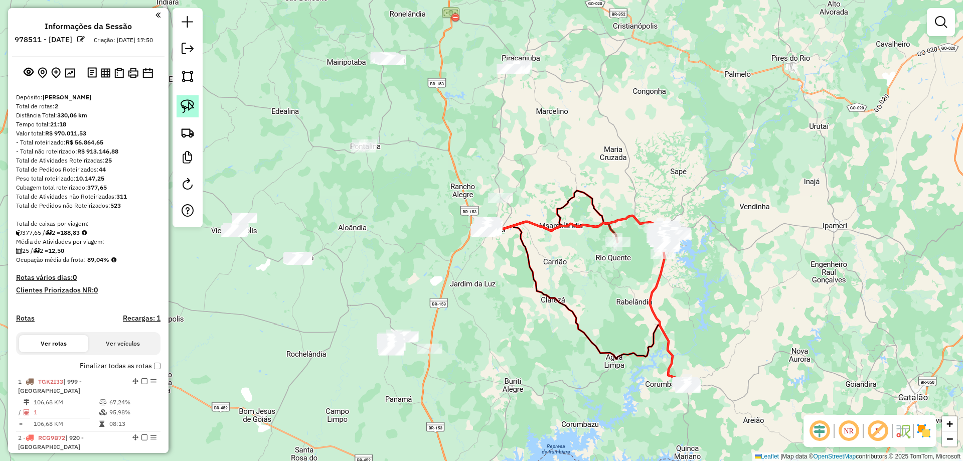
click at [197, 102] on link at bounding box center [188, 106] width 22 height 22
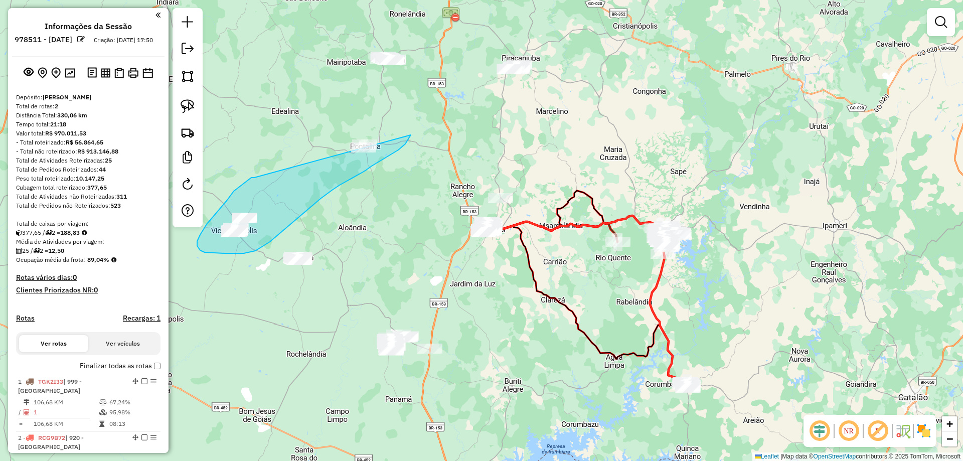
drag, startPoint x: 227, startPoint y: 201, endPoint x: 287, endPoint y: 118, distance: 101.9
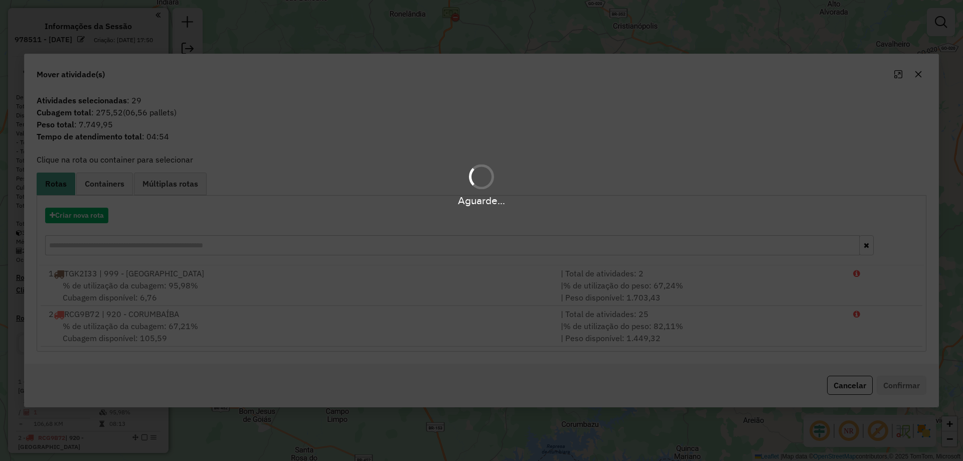
click at [97, 223] on div "Aguarde..." at bounding box center [481, 230] width 963 height 461
click at [94, 223] on div "Aguarde..." at bounding box center [481, 230] width 963 height 461
click at [90, 217] on div "Aguarde..." at bounding box center [481, 230] width 963 height 461
click at [89, 216] on div "Aguarde..." at bounding box center [481, 230] width 963 height 461
click at [89, 216] on button "Criar nova rota" at bounding box center [76, 216] width 63 height 16
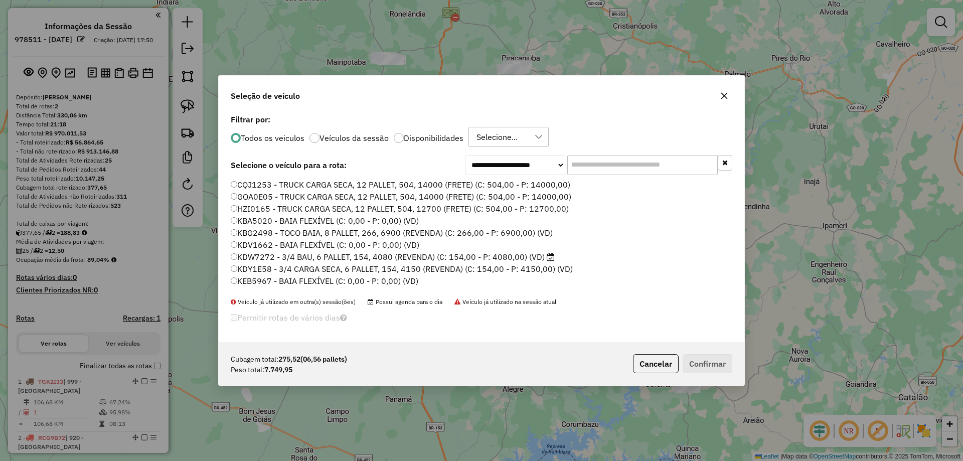
scroll to position [6, 3]
click at [618, 166] on input "text" at bounding box center [642, 165] width 150 height 20
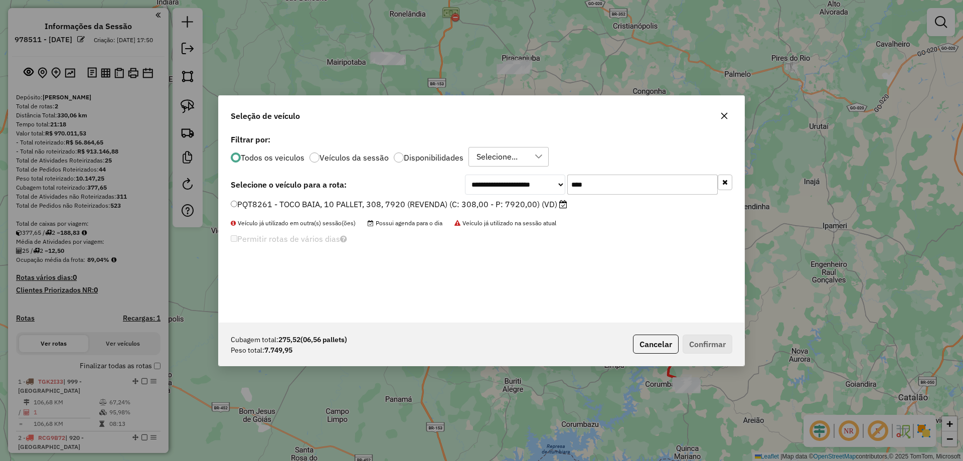
type input "****"
click at [478, 204] on label "PQT8261 - TOCO BAIA, 10 PALLET, 308, 7920 (REVENDA) (C: 308,00 - P: 7920,00) (V…" at bounding box center [399, 204] width 336 height 12
click at [724, 350] on button "Confirmar" at bounding box center [707, 343] width 50 height 19
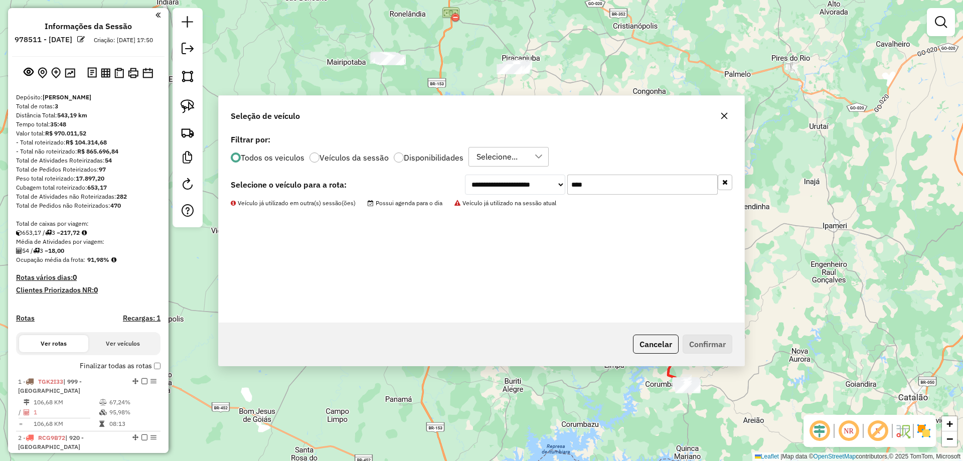
click at [184, 102] on img at bounding box center [188, 106] width 14 height 14
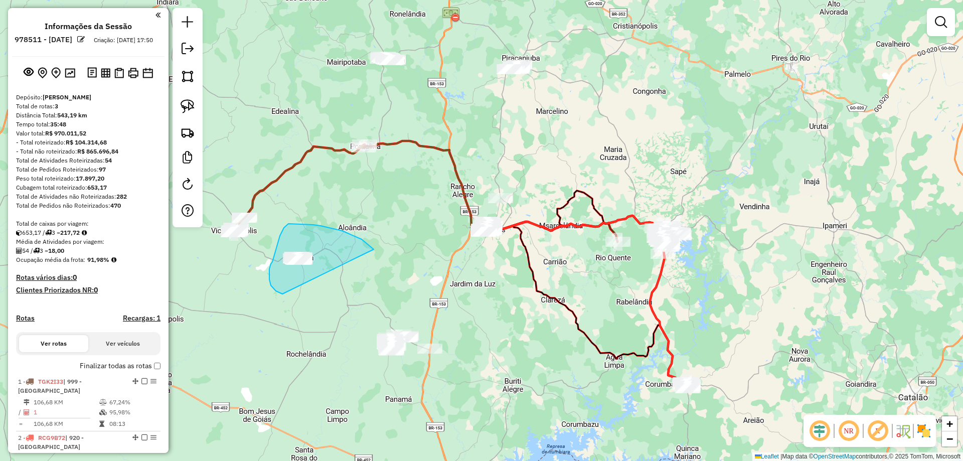
drag, startPoint x: 313, startPoint y: 225, endPoint x: 371, endPoint y: 269, distance: 73.3
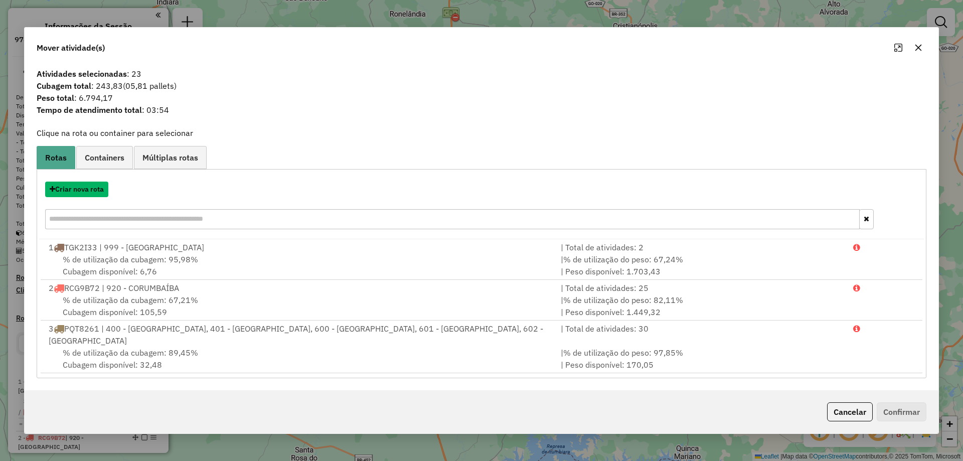
click at [89, 196] on button "Criar nova rota" at bounding box center [76, 190] width 63 height 16
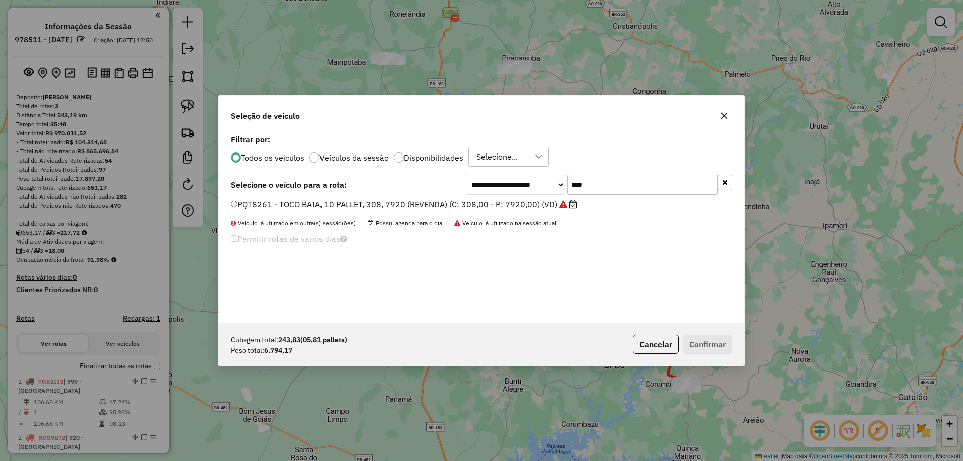
drag, startPoint x: 565, startPoint y: 191, endPoint x: 354, endPoint y: 189, distance: 211.6
click at [361, 190] on div "**********" at bounding box center [481, 184] width 501 height 20
type input "***"
click at [344, 202] on label "PQT3239 - TOCO BAIA, 10 PALLET, 308, 7820 (REVENDA) (C: 308,00 - P: 7820,00) (V…" at bounding box center [399, 204] width 336 height 12
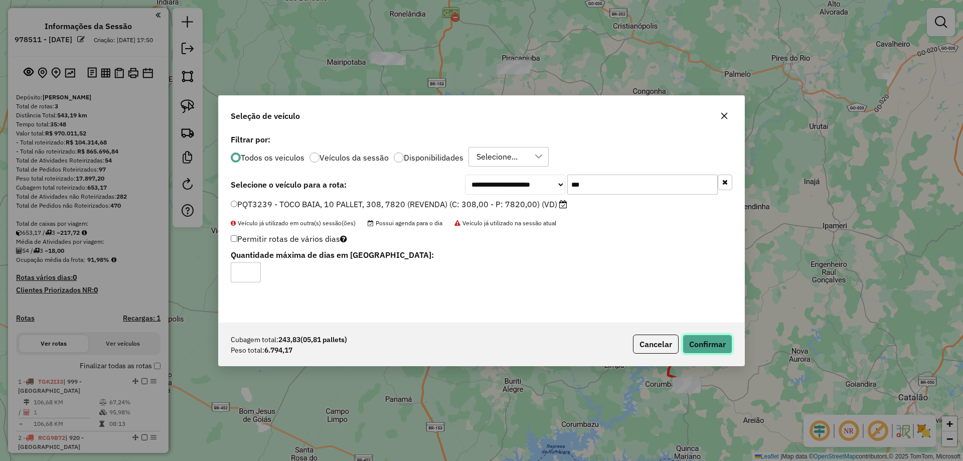
click at [711, 341] on button "Confirmar" at bounding box center [707, 343] width 50 height 19
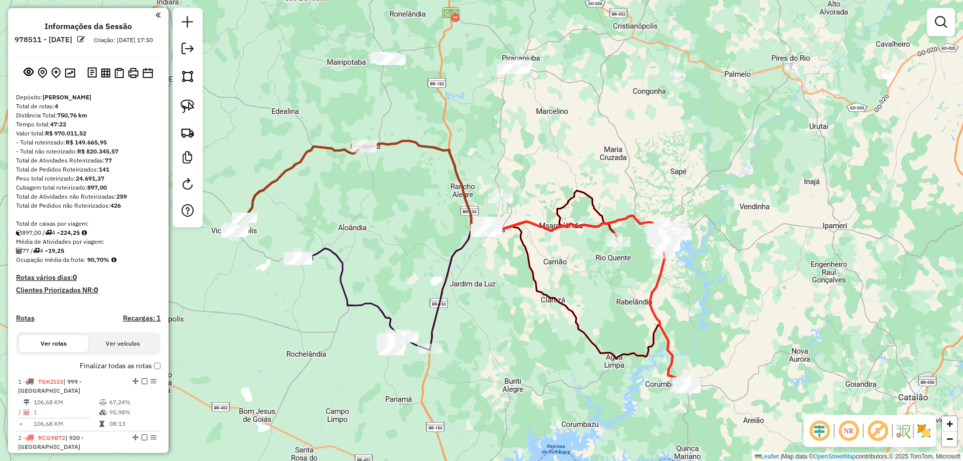
click at [190, 106] on img at bounding box center [188, 106] width 14 height 14
drag, startPoint x: 379, startPoint y: 303, endPoint x: 521, endPoint y: 394, distance: 169.0
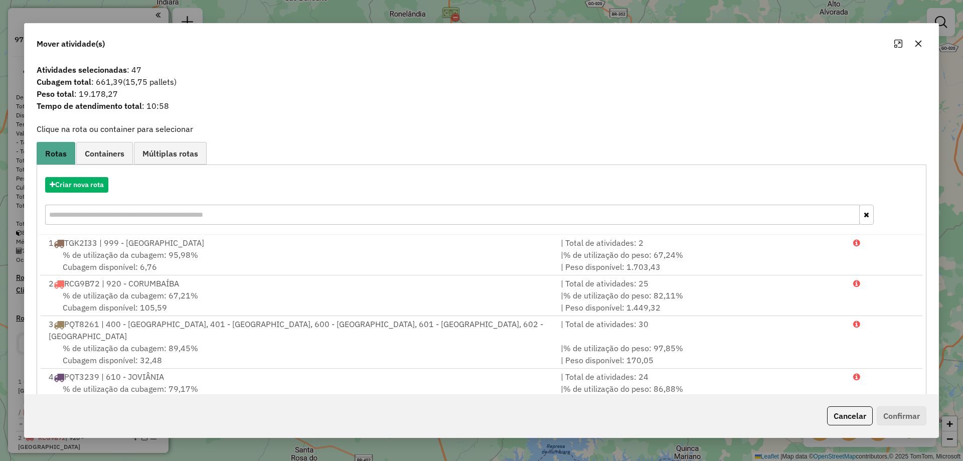
click at [922, 43] on button "button" at bounding box center [918, 44] width 16 height 16
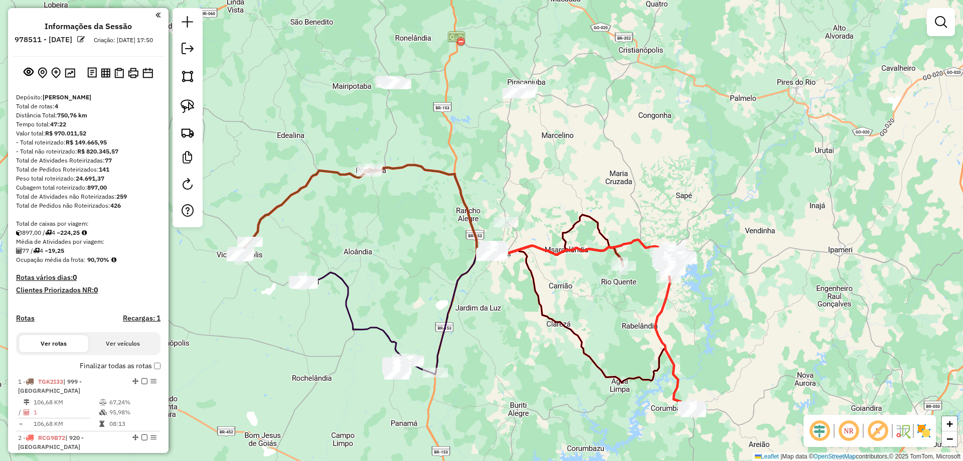
drag, startPoint x: 339, startPoint y: 127, endPoint x: 212, endPoint y: 101, distance: 130.0
click at [345, 158] on div "Janela de atendimento Grade de atendimento Capacidade Transportadoras Veículos …" at bounding box center [481, 230] width 963 height 461
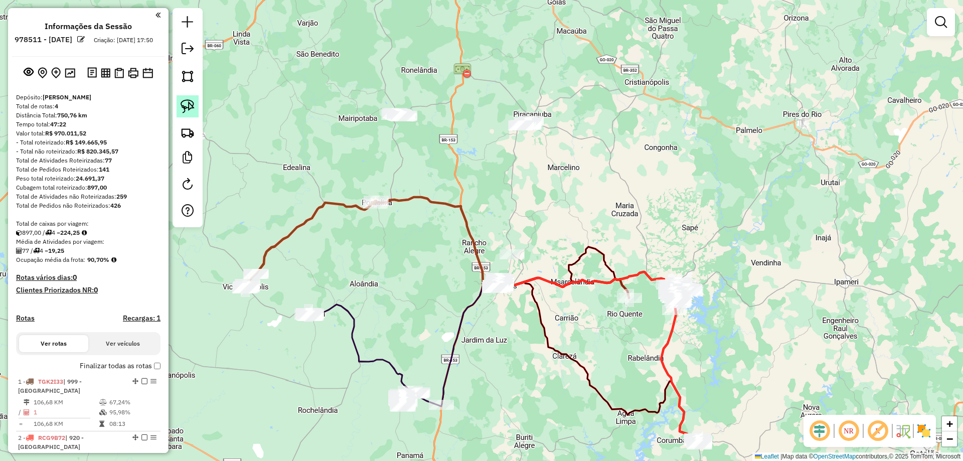
click at [187, 100] on img at bounding box center [188, 106] width 14 height 14
drag, startPoint x: 416, startPoint y: 82, endPoint x: 473, endPoint y: 133, distance: 77.4
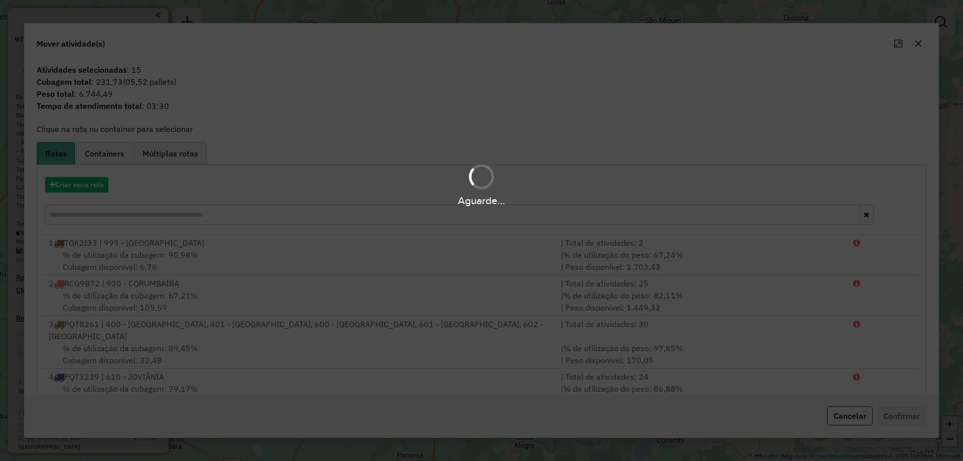
click at [78, 184] on div "Aguarde..." at bounding box center [481, 184] width 963 height 48
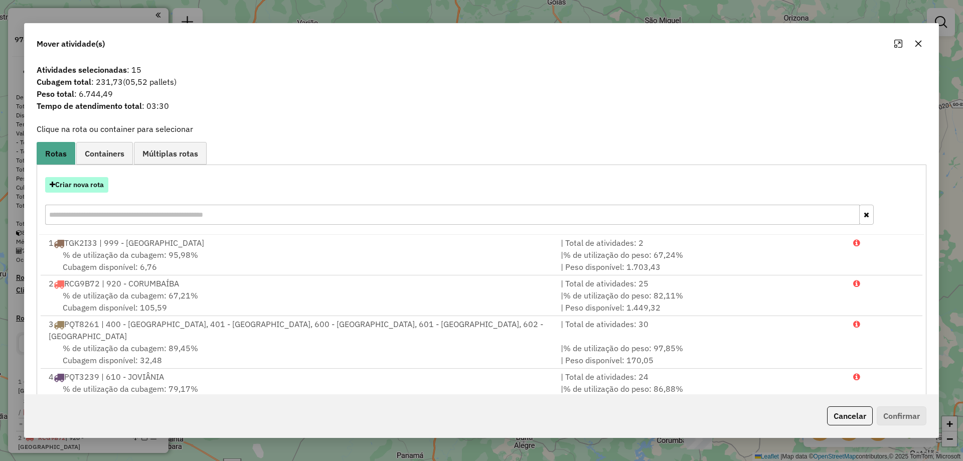
click at [92, 184] on button "Criar nova rota" at bounding box center [76, 185] width 63 height 16
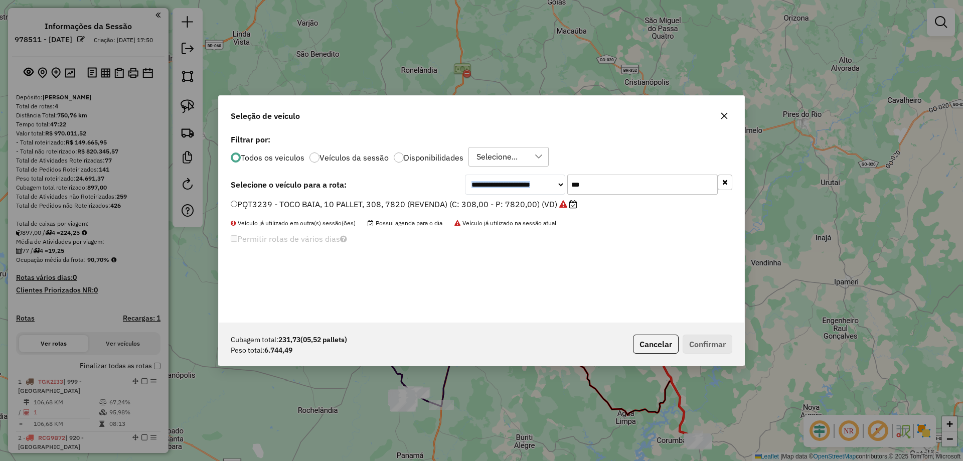
drag, startPoint x: 486, startPoint y: 189, endPoint x: 414, endPoint y: 182, distance: 72.0
click at [437, 191] on div "**********" at bounding box center [481, 227] width 525 height 191
drag, startPoint x: 537, startPoint y: 197, endPoint x: 477, endPoint y: 208, distance: 61.1
click at [477, 207] on div "**********" at bounding box center [481, 227] width 525 height 191
type input "***"
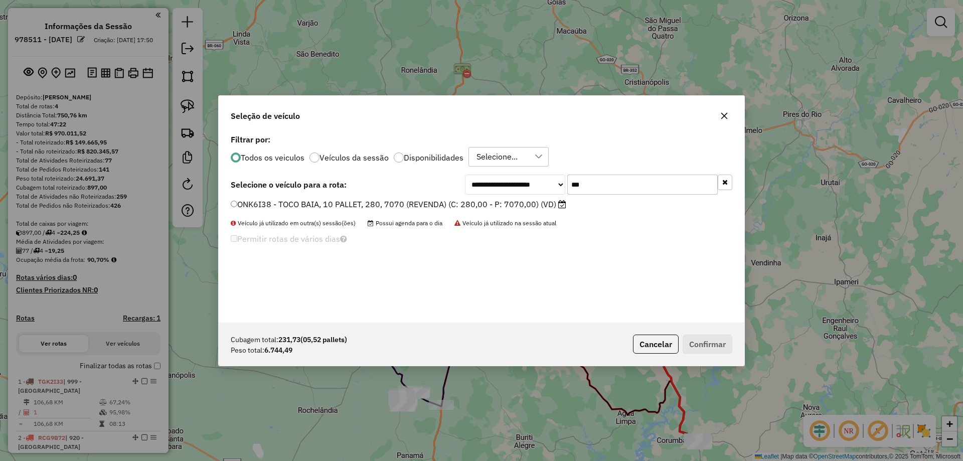
click at [482, 205] on label "ONK6I38 - TOCO BAIA, 10 PALLET, 280, 7070 (REVENDA) (C: 280,00 - P: 7070,00) (V…" at bounding box center [398, 204] width 335 height 12
click at [722, 334] on button "Confirmar" at bounding box center [707, 343] width 50 height 19
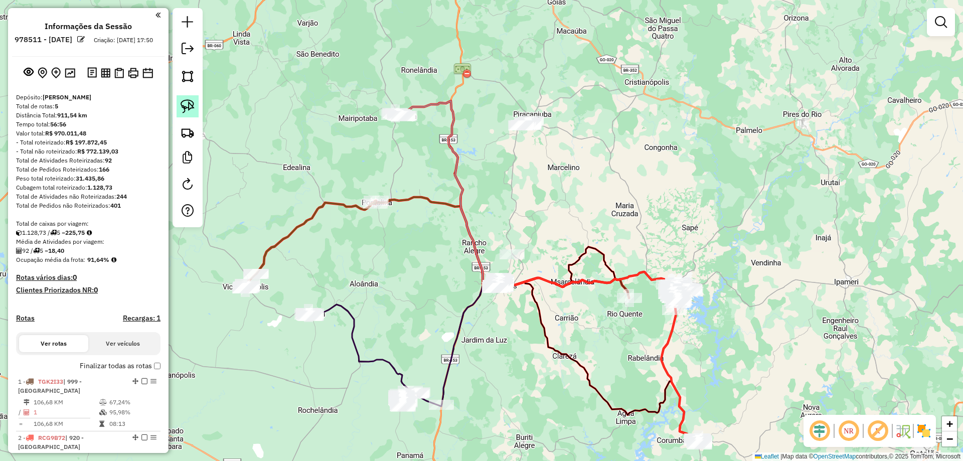
drag, startPoint x: 184, startPoint y: 103, endPoint x: 189, endPoint y: 105, distance: 5.6
click at [184, 103] on img at bounding box center [188, 106] width 14 height 14
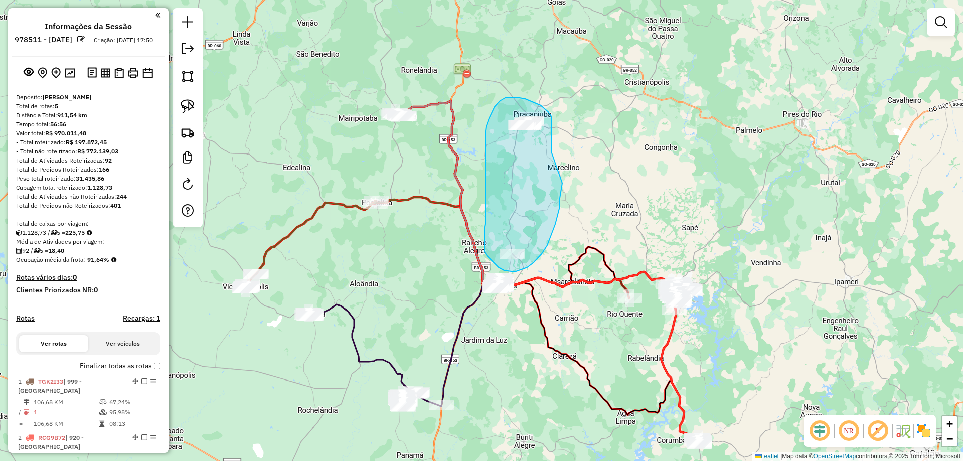
drag, startPoint x: 552, startPoint y: 127, endPoint x: 565, endPoint y: 170, distance: 44.9
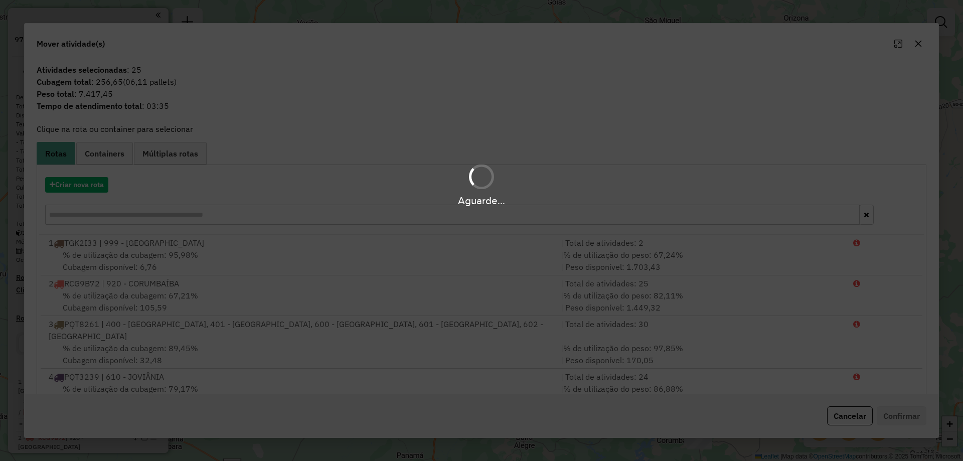
click at [86, 182] on div "Aguarde..." at bounding box center [481, 184] width 963 height 48
click at [86, 184] on div "Aguarde..." at bounding box center [481, 184] width 963 height 48
click at [87, 184] on div "Aguarde..." at bounding box center [481, 184] width 963 height 48
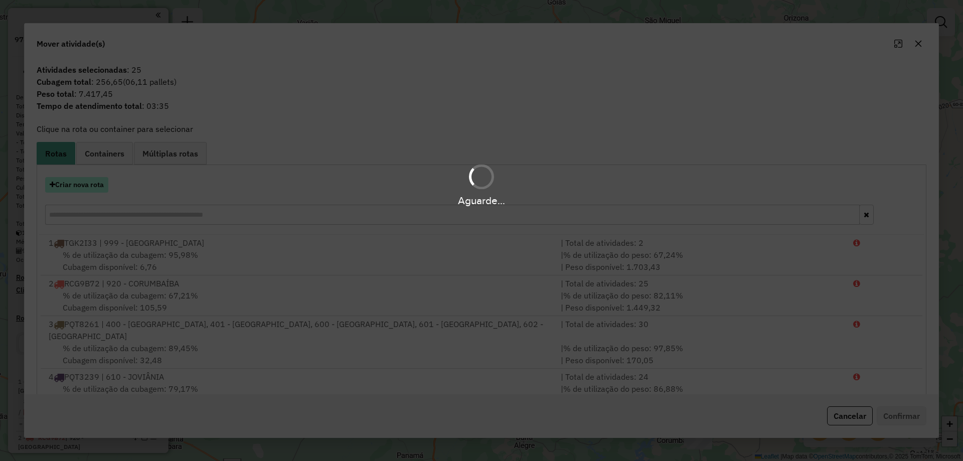
click at [87, 185] on hb-app "Aguarde... Pop-up bloqueado! Seu navegador bloqueou automáticamente a abertura …" at bounding box center [481, 230] width 963 height 461
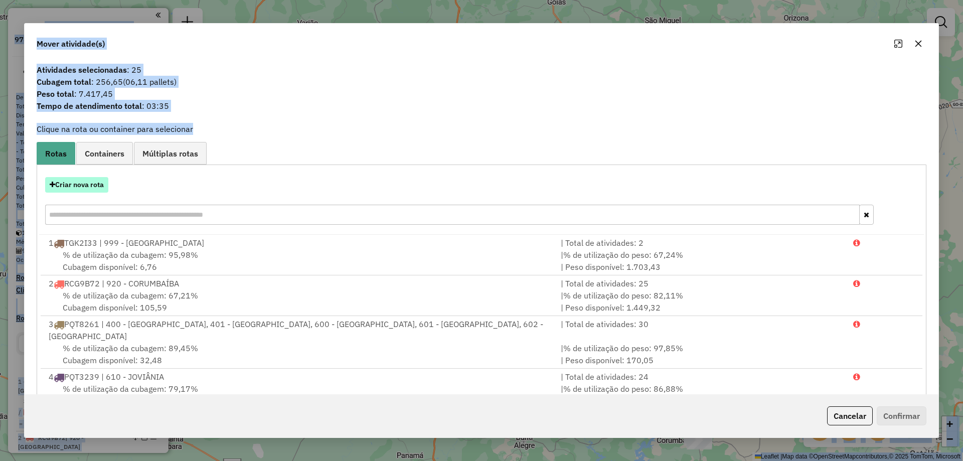
click at [88, 186] on button "Criar nova rota" at bounding box center [76, 185] width 63 height 16
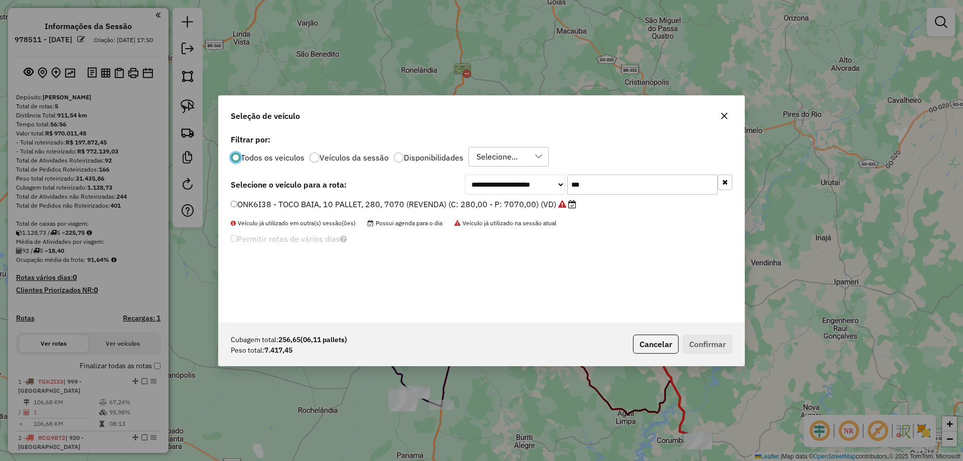
drag, startPoint x: 625, startPoint y: 180, endPoint x: 400, endPoint y: 209, distance: 227.4
click at [410, 207] on div "**********" at bounding box center [481, 227] width 525 height 191
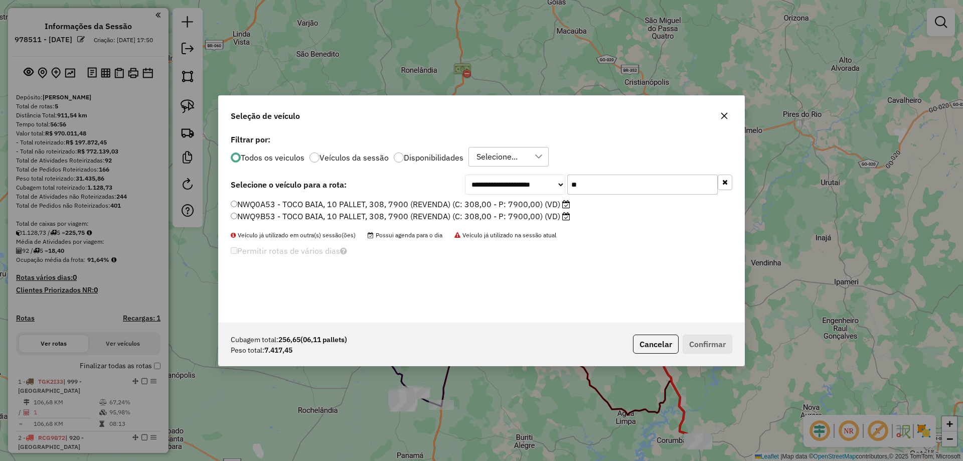
type input "**"
click at [518, 218] on label "NWQ9B53 - TOCO BAIA, 10 PALLET, 308, 7900 (REVENDA) (C: 308,00 - P: 7900,00) (V…" at bounding box center [400, 216] width 339 height 12
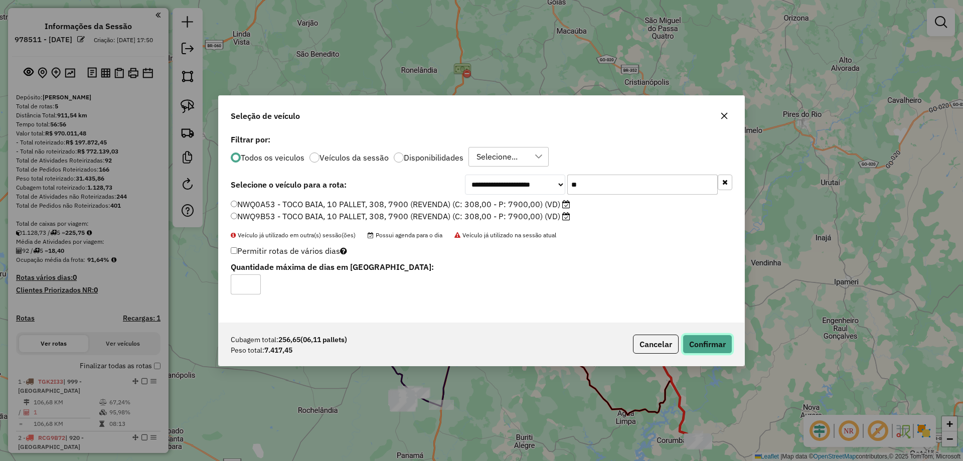
drag, startPoint x: 728, startPoint y: 350, endPoint x: 724, endPoint y: 340, distance: 11.3
click at [725, 346] on button "Confirmar" at bounding box center [707, 343] width 50 height 19
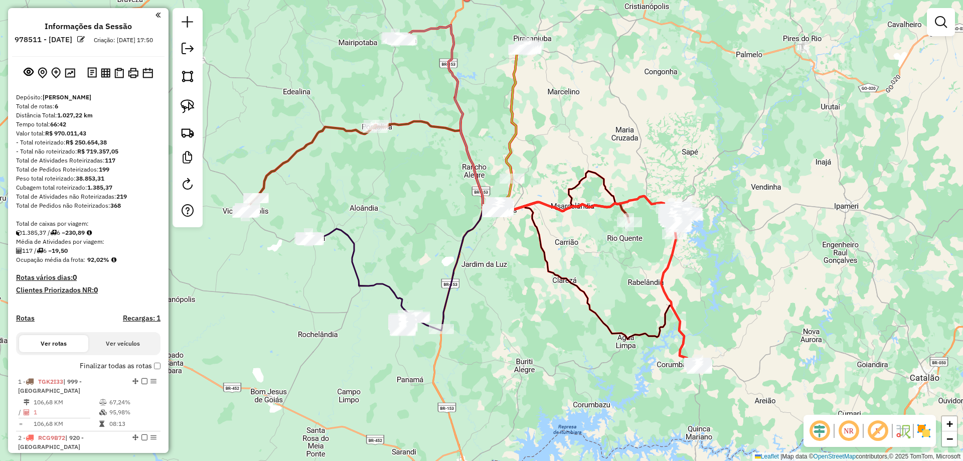
drag, startPoint x: 644, startPoint y: 173, endPoint x: 644, endPoint y: 144, distance: 28.6
click at [644, 144] on div "Janela de atendimento Grade de atendimento Capacidade Transportadoras Veículos …" at bounding box center [481, 230] width 963 height 461
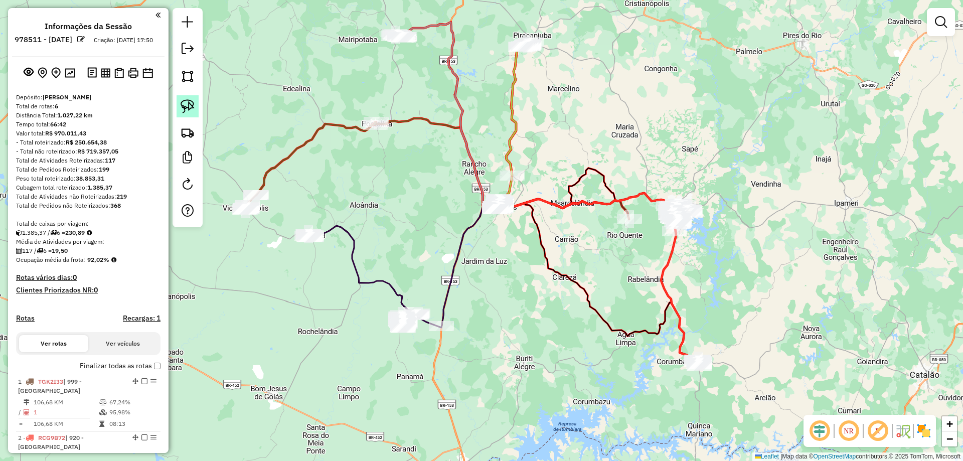
click at [193, 113] on img at bounding box center [188, 106] width 14 height 14
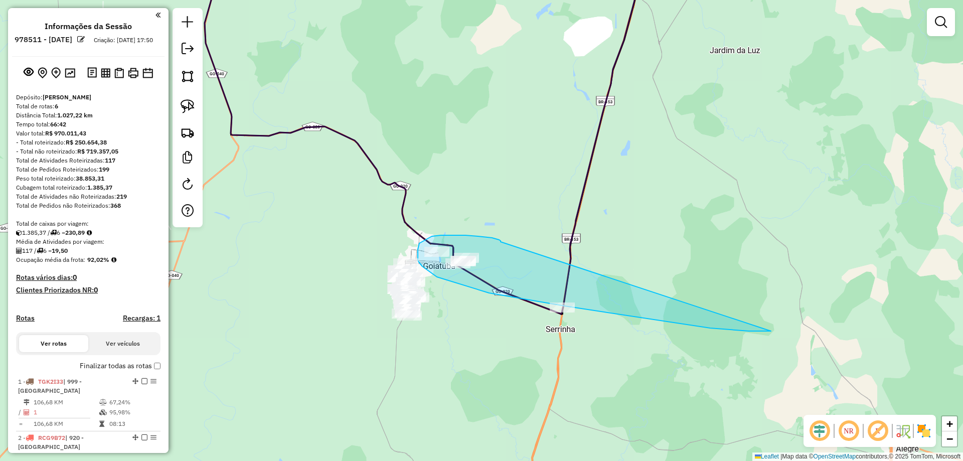
drag, startPoint x: 500, startPoint y: 242, endPoint x: 804, endPoint y: 325, distance: 315.1
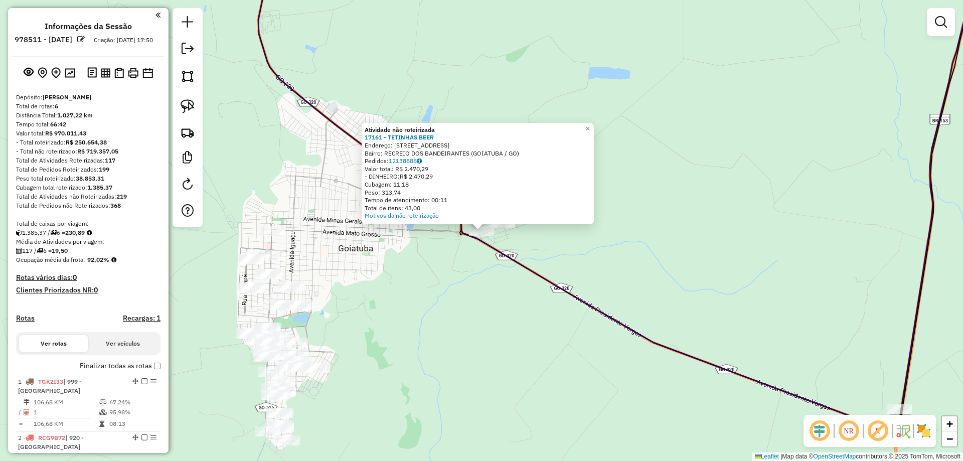
click at [496, 247] on icon at bounding box center [619, 193] width 722 height 479
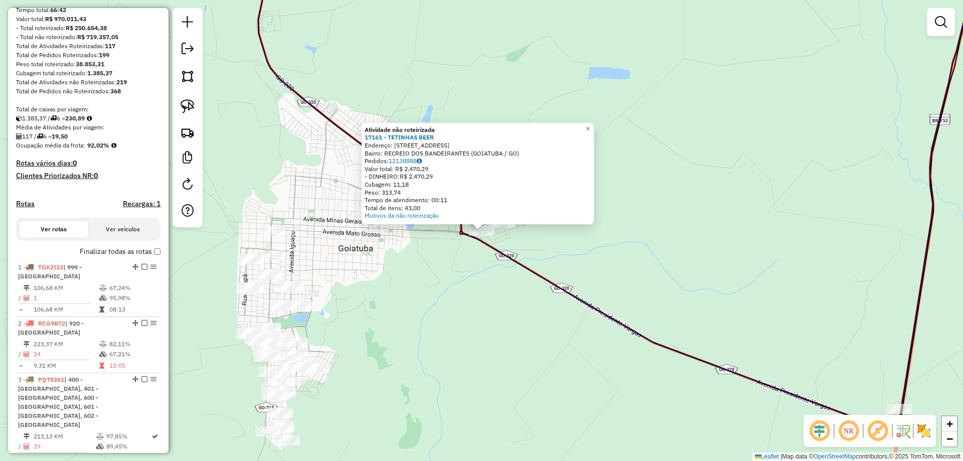
select select "**********"
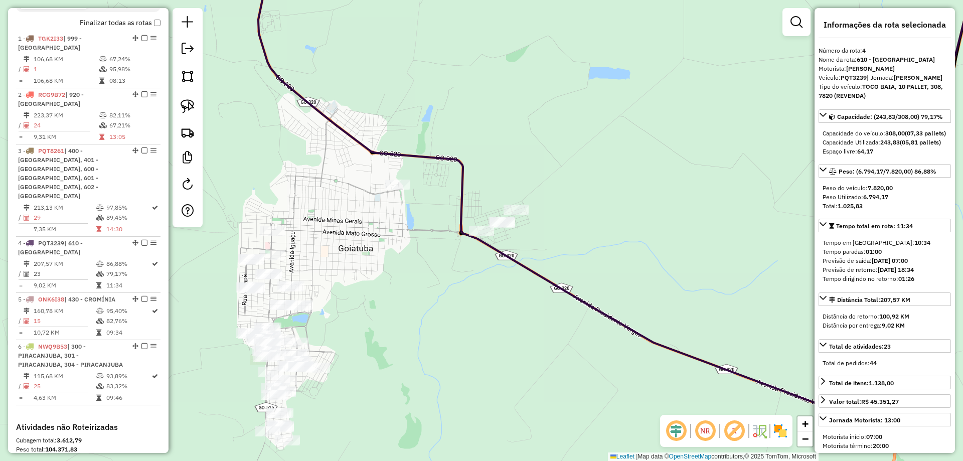
scroll to position [483, 0]
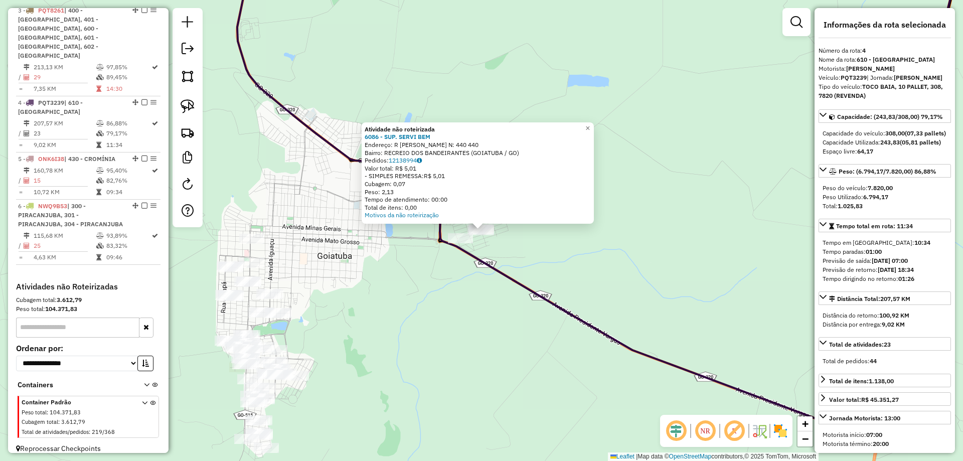
click at [539, 290] on icon at bounding box center [599, 197] width 724 height 486
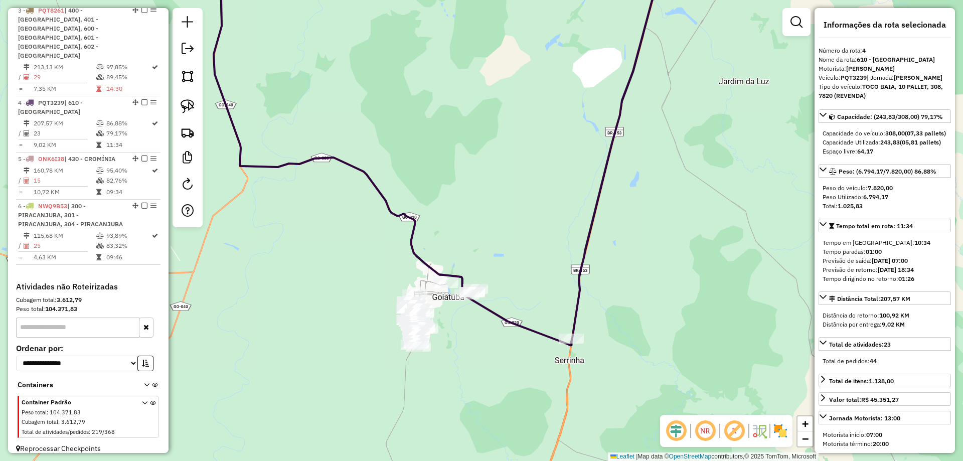
drag, startPoint x: 450, startPoint y: 250, endPoint x: 213, endPoint y: 159, distance: 253.3
click at [535, 185] on div "Janela de atendimento Grade de atendimento Capacidade Transportadoras Veículos …" at bounding box center [481, 230] width 963 height 461
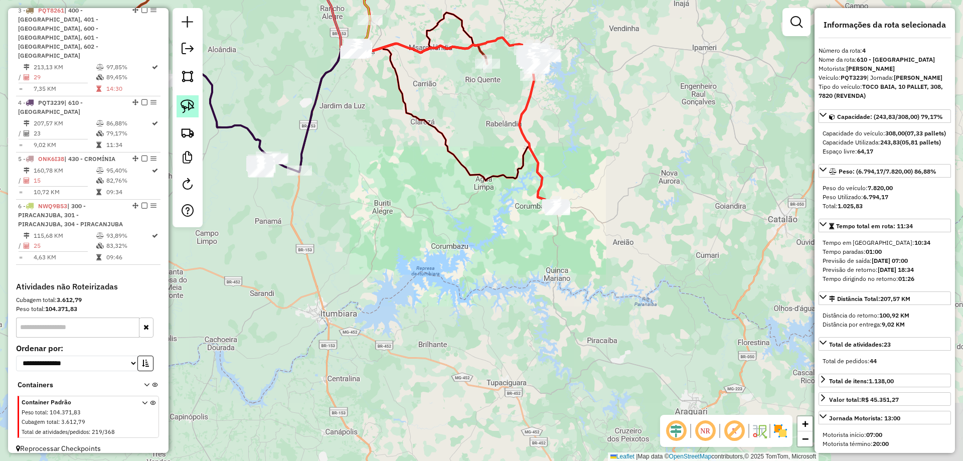
click at [196, 108] on link at bounding box center [188, 106] width 22 height 22
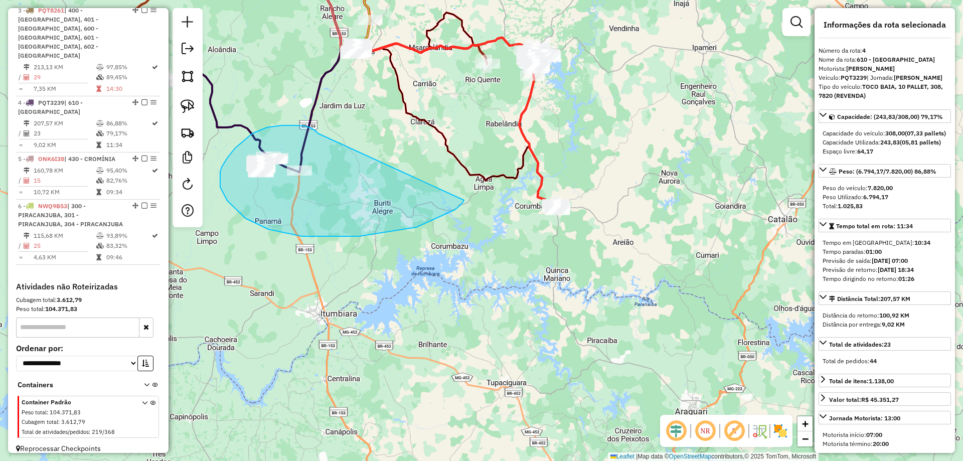
drag, startPoint x: 252, startPoint y: 133, endPoint x: 464, endPoint y: 198, distance: 221.6
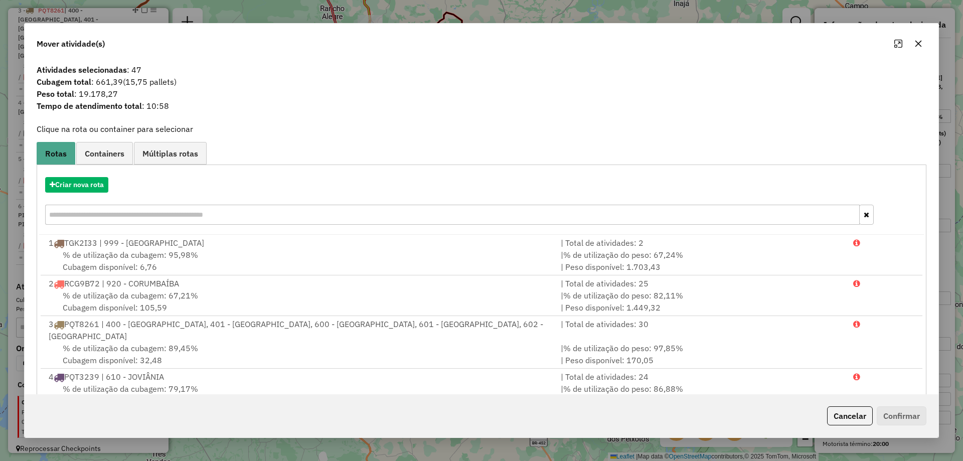
click at [495, 56] on div "Mover atividade(s)" at bounding box center [482, 42] width 914 height 36
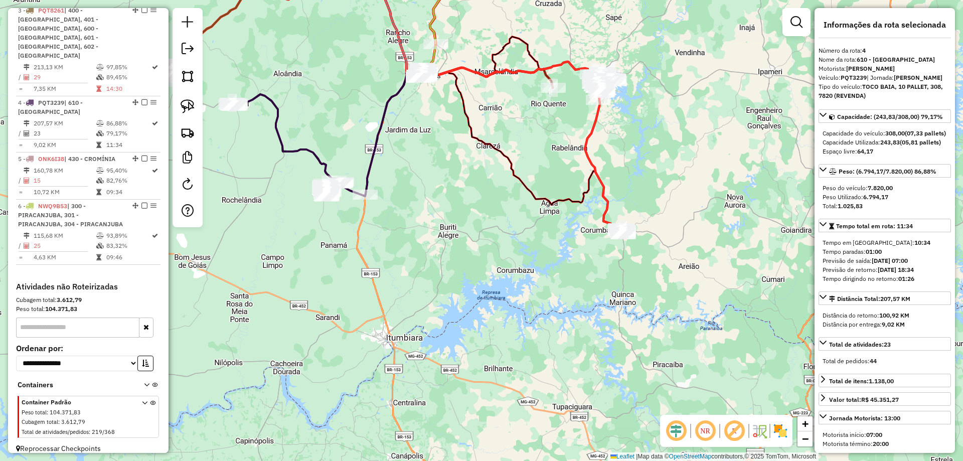
drag, startPoint x: 320, startPoint y: 243, endPoint x: 262, endPoint y: 179, distance: 86.2
click at [367, 248] on div "Janela de atendimento Grade de atendimento Capacidade Transportadoras Veículos …" at bounding box center [481, 230] width 963 height 461
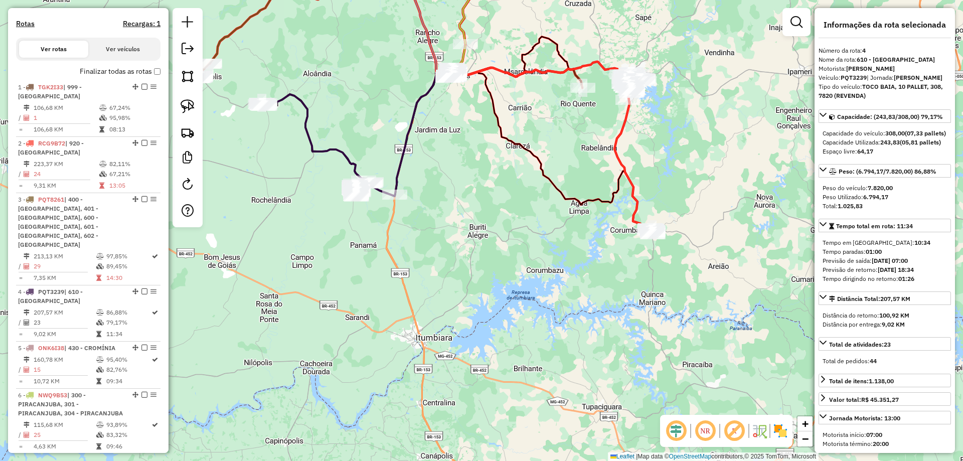
scroll to position [132, 0]
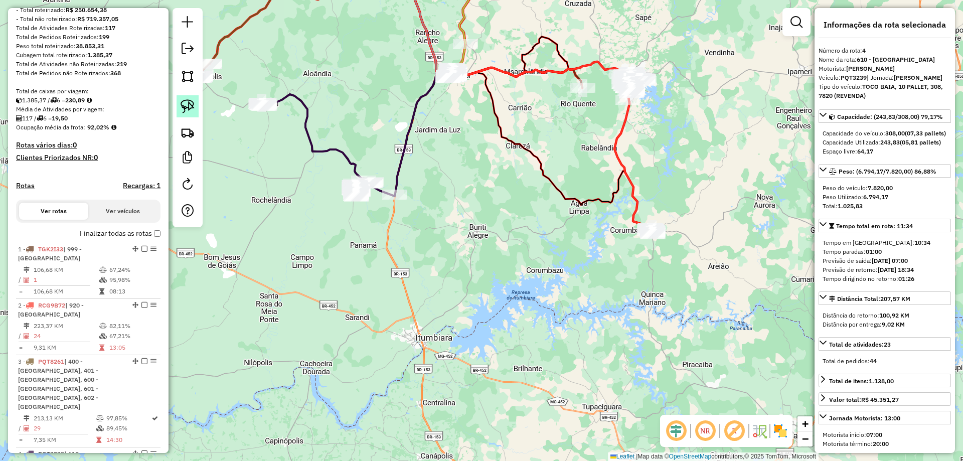
click at [182, 100] on img at bounding box center [188, 106] width 14 height 14
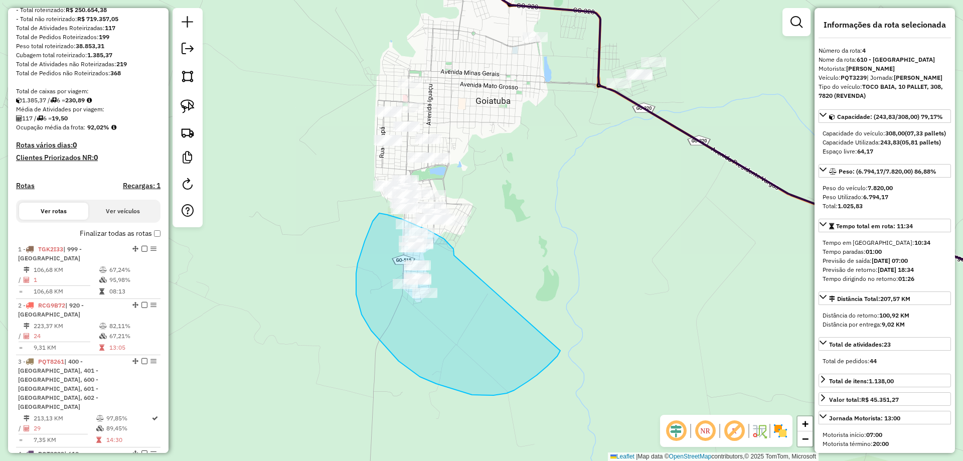
drag, startPoint x: 454, startPoint y: 252, endPoint x: 560, endPoint y: 350, distance: 145.1
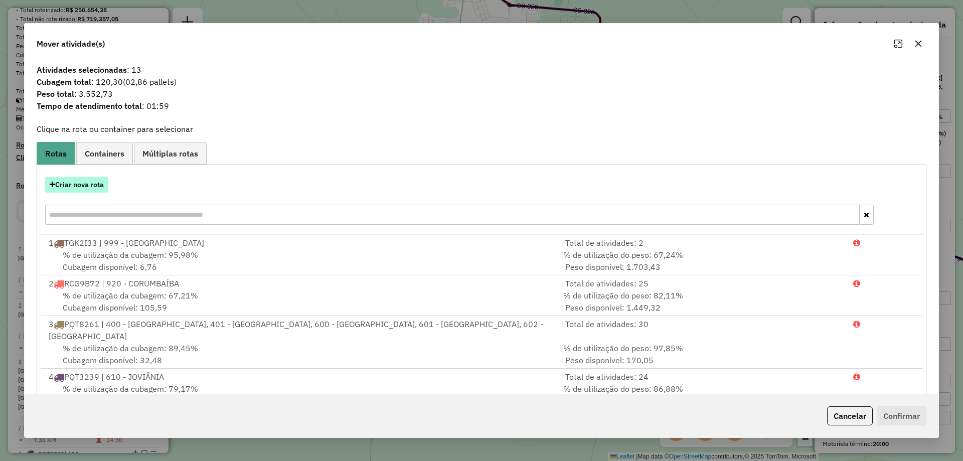
click at [91, 185] on button "Criar nova rota" at bounding box center [76, 185] width 63 height 16
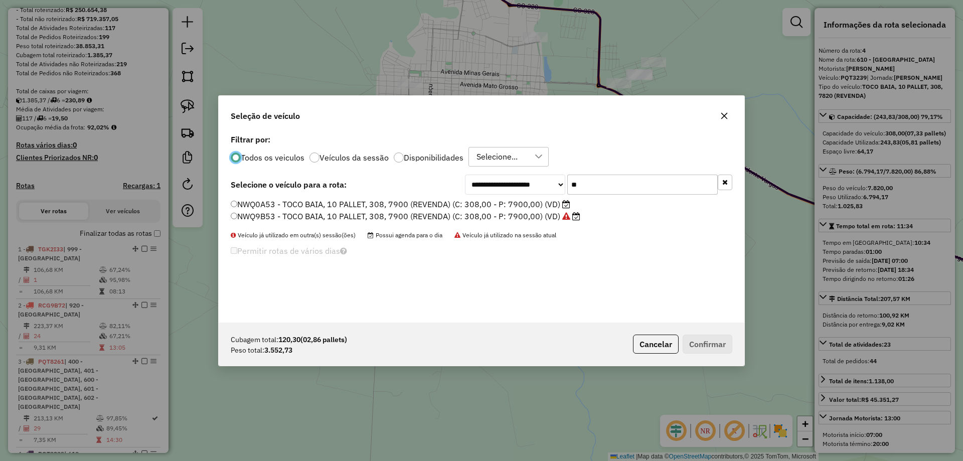
scroll to position [6, 3]
drag, startPoint x: 377, startPoint y: 168, endPoint x: 348, endPoint y: 173, distance: 29.5
click at [356, 173] on div "**********" at bounding box center [481, 227] width 525 height 191
click at [539, 209] on ul "NWQ0A53 - TOCO BAIA, 10 PALLET, 308, 7900 (REVENDA) (C: 308,00 - P: 7900,00) (V…" at bounding box center [481, 211] width 501 height 24
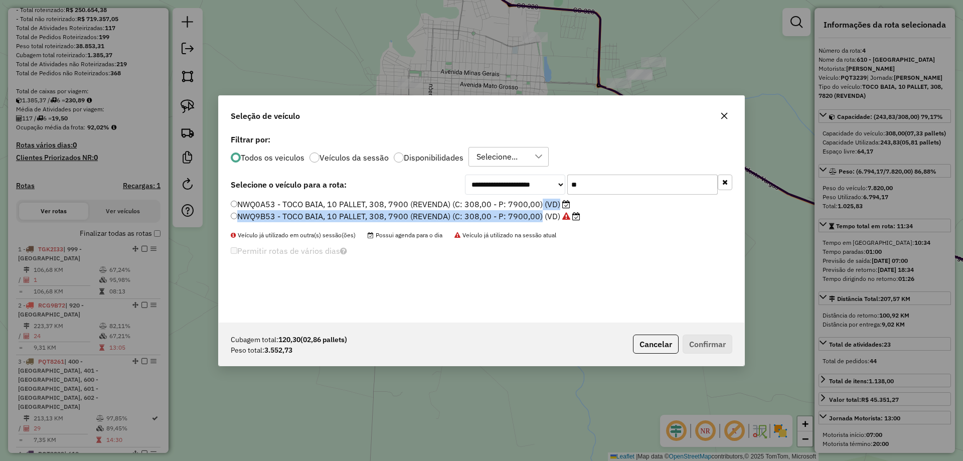
click at [539, 205] on label "NWQ0A53 - TOCO BAIA, 10 PALLET, 308, 7900 (REVENDA) (C: 308,00 - P: 7900,00) (V…" at bounding box center [400, 204] width 339 height 12
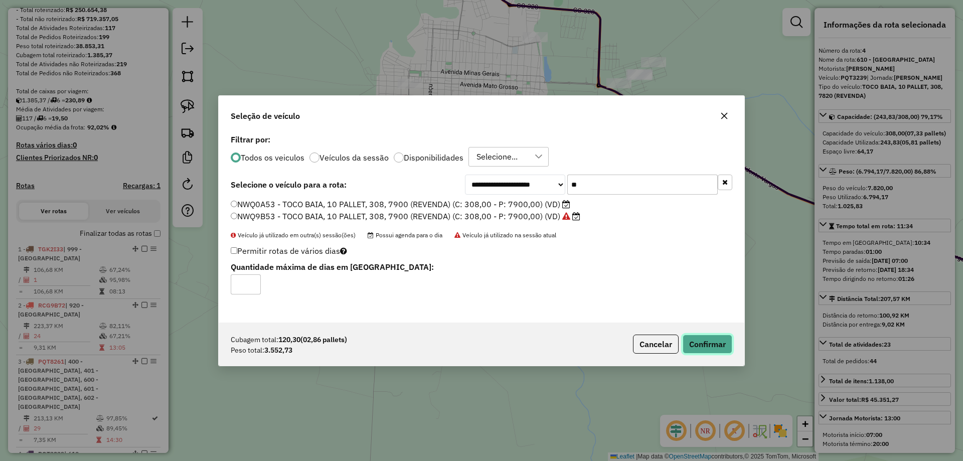
click at [724, 349] on button "Confirmar" at bounding box center [707, 343] width 50 height 19
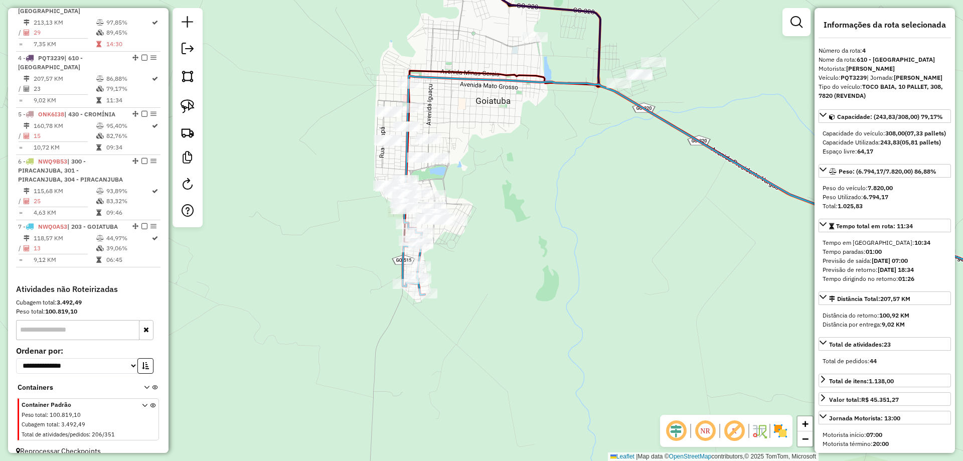
click at [189, 105] on img at bounding box center [188, 106] width 14 height 14
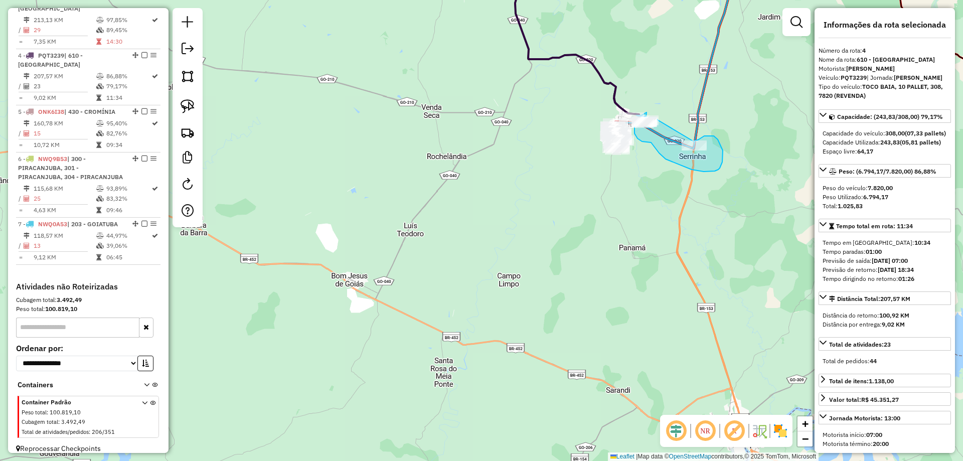
click at [693, 142] on div "Janela de atendimento Grade de atendimento Capacidade Transportadoras Veículos …" at bounding box center [481, 230] width 963 height 461
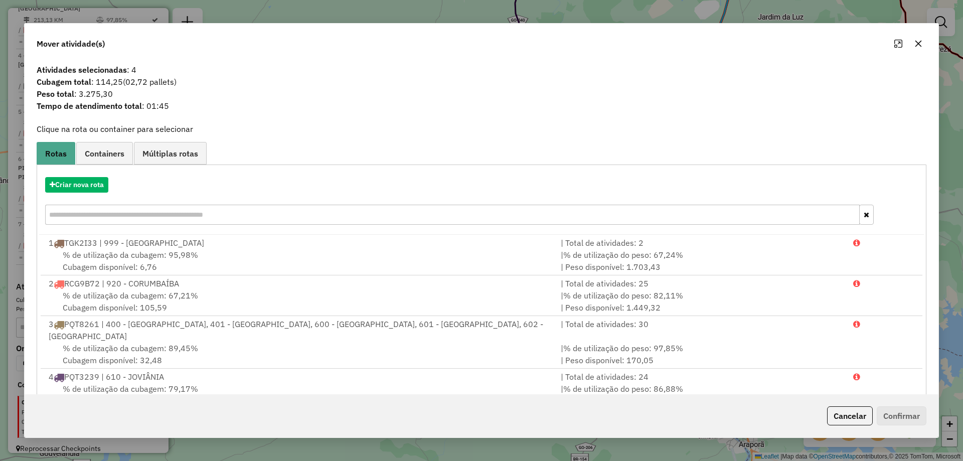
click at [109, 208] on input "text" at bounding box center [452, 215] width 814 height 20
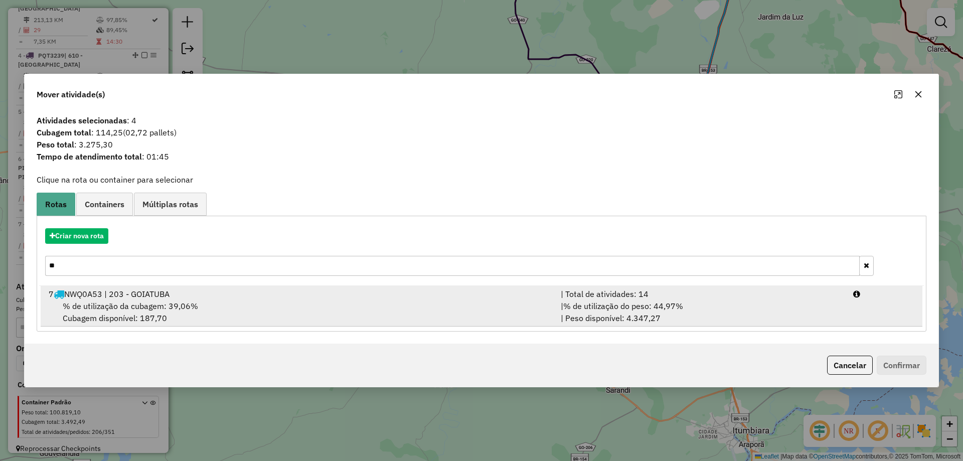
type input "**"
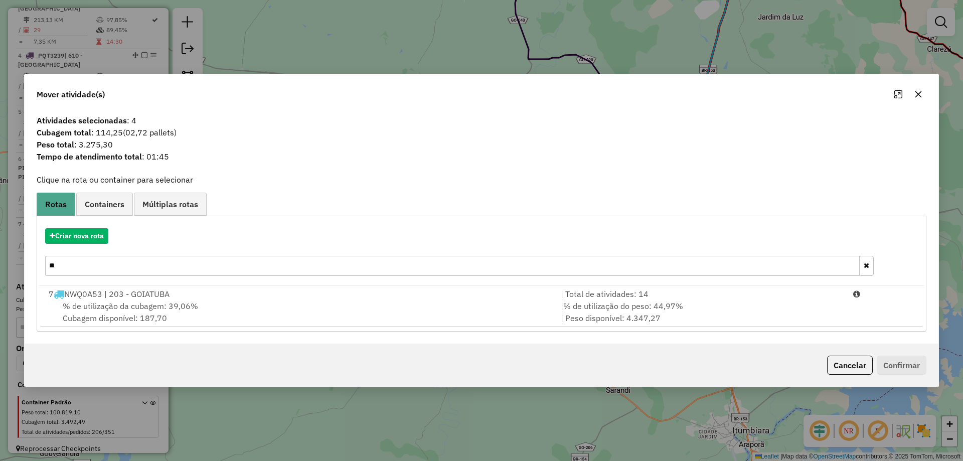
drag, startPoint x: 140, startPoint y: 304, endPoint x: 717, endPoint y: 454, distance: 595.8
click at [141, 304] on span "% de utilização da cubagem: 39,06%" at bounding box center [130, 306] width 135 height 10
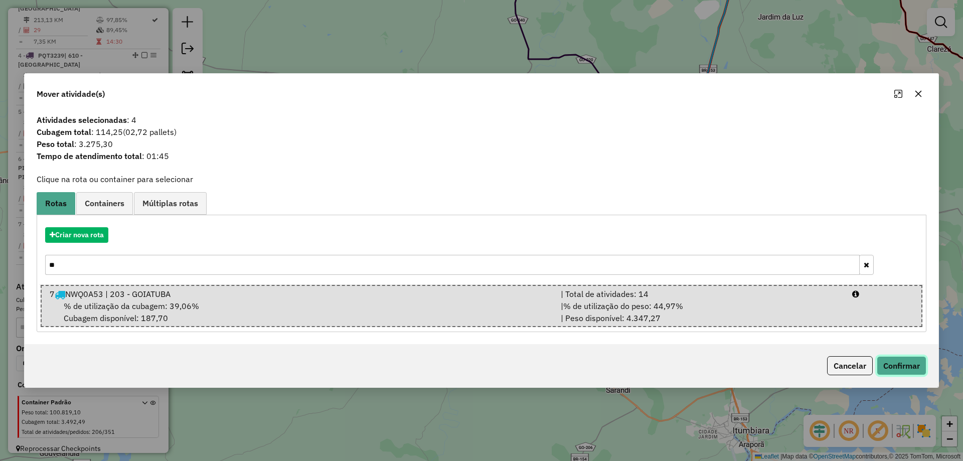
click at [899, 364] on button "Confirmar" at bounding box center [901, 365] width 50 height 19
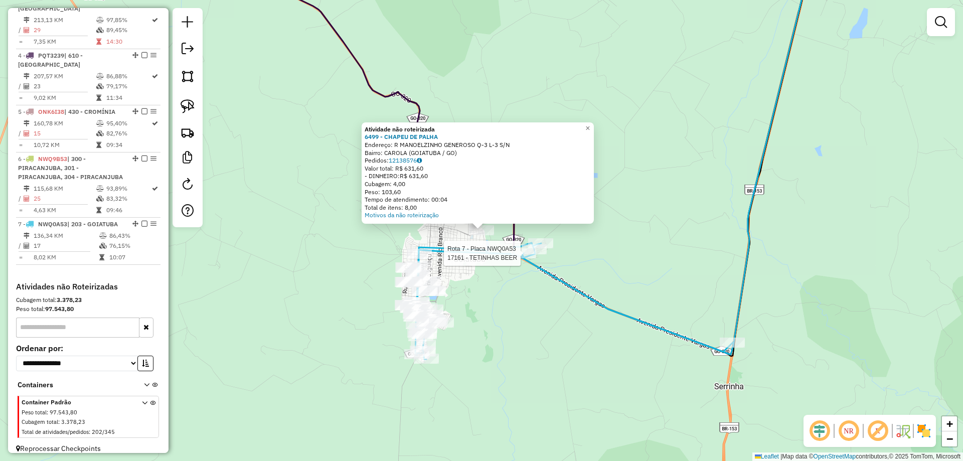
click at [510, 254] on icon at bounding box center [573, 301] width 317 height 116
select select "**********"
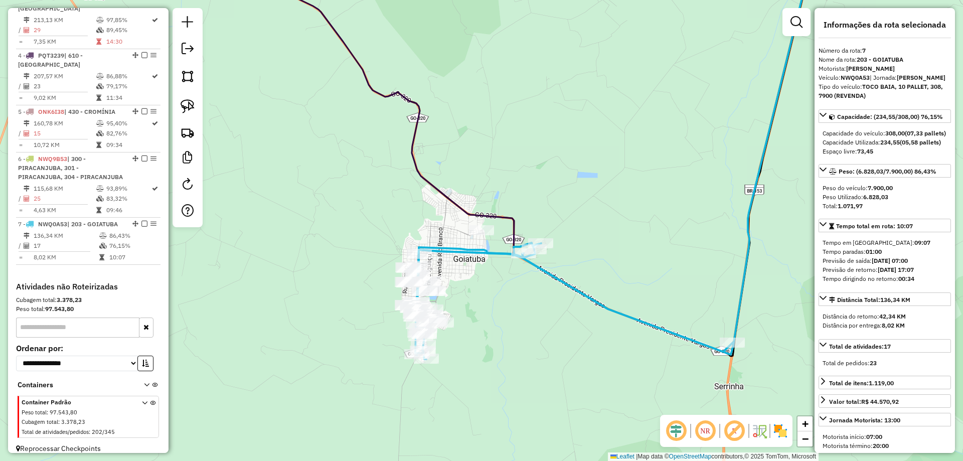
click at [588, 246] on div "Janela de atendimento Grade de atendimento Capacidade Transportadoras Veículos …" at bounding box center [481, 230] width 963 height 461
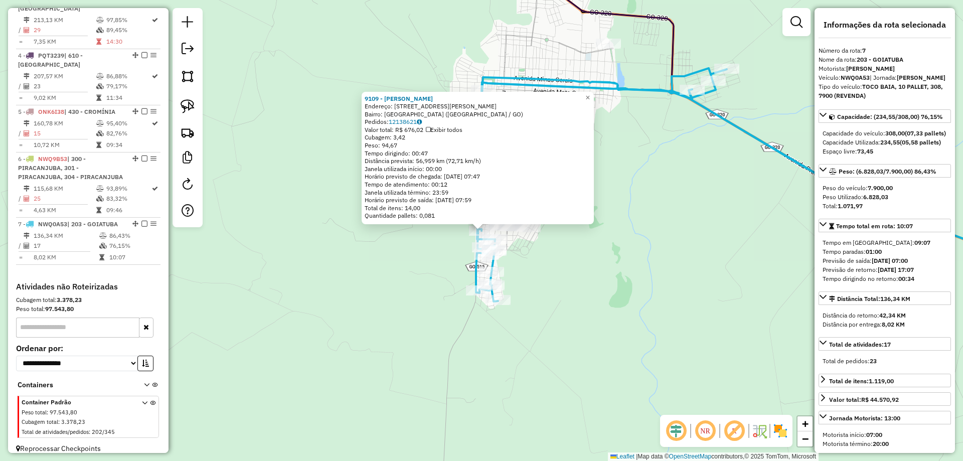
click at [634, 255] on div "9109 - BAR SOUZA Endereço: R JOAQUIM GERNEROSO DE FREITAS 259 Bairro: VILA ESPL…" at bounding box center [481, 230] width 963 height 461
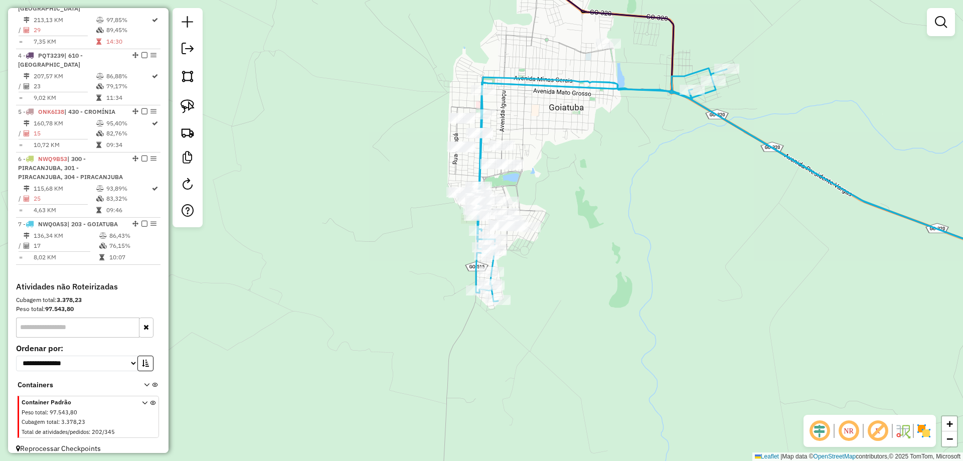
drag, startPoint x: 583, startPoint y: 283, endPoint x: 587, endPoint y: 214, distance: 68.8
click at [583, 275] on div "9109 - BAR SOUZA Endereço: R JOAQUIM GERNEROSO DE FREITAS 259 Bairro: VILA ESPL…" at bounding box center [481, 230] width 963 height 461
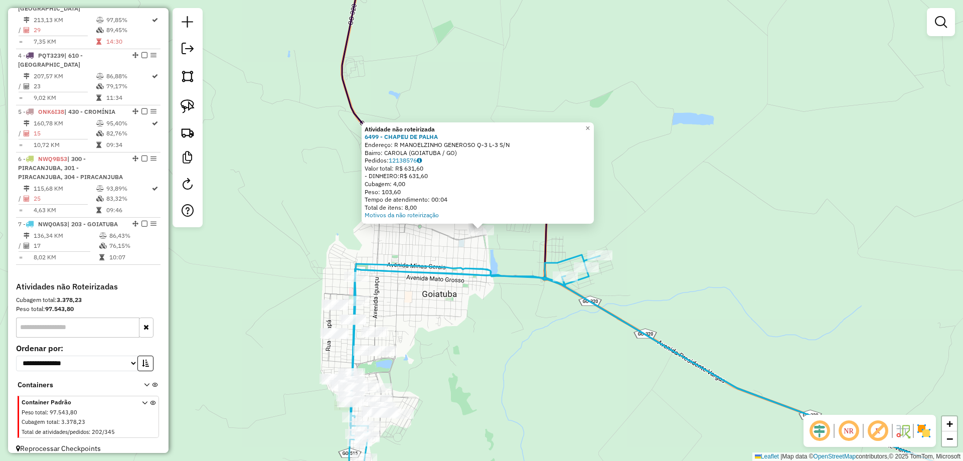
click at [493, 245] on div "Atividade não roteirizada 6499 - CHAPEU DE PALHA Endereço: R MANOELZINHO GENERO…" at bounding box center [481, 230] width 963 height 461
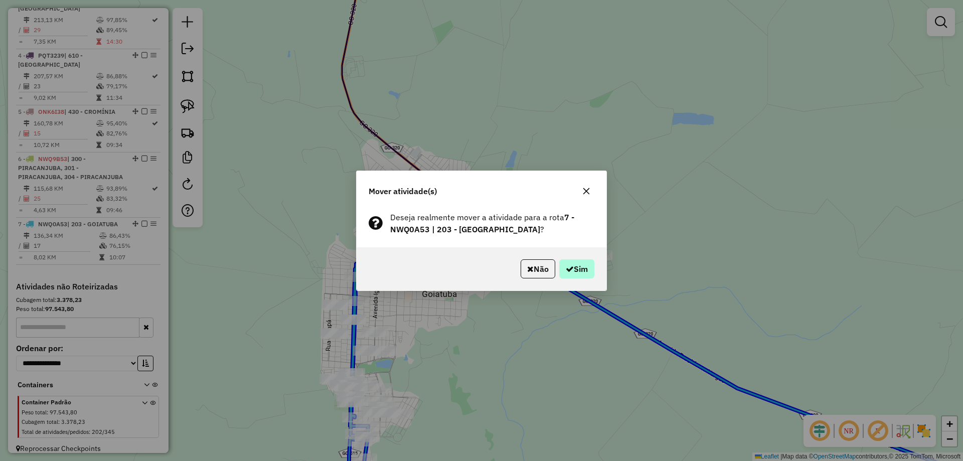
click at [594, 266] on div "Não Sim" at bounding box center [482, 268] width 250 height 43
click at [590, 268] on button "Sim" at bounding box center [576, 268] width 35 height 19
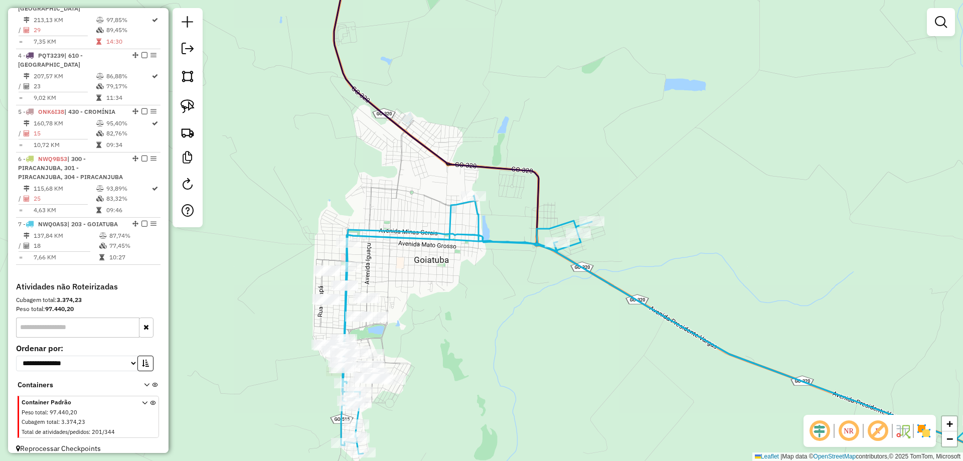
drag, startPoint x: 628, startPoint y: 261, endPoint x: 582, endPoint y: 191, distance: 83.7
click at [609, 201] on div "Janela de atendimento Grade de atendimento Capacidade Transportadoras Veículos …" at bounding box center [481, 230] width 963 height 461
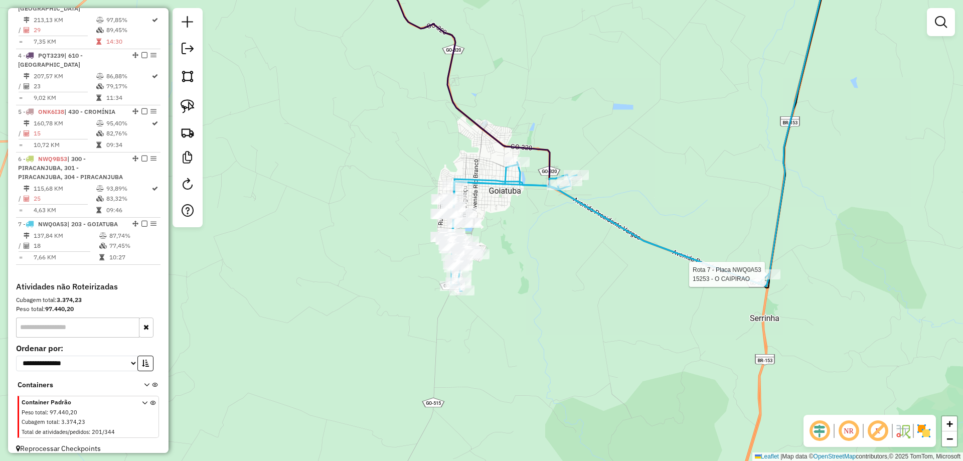
select select "**********"
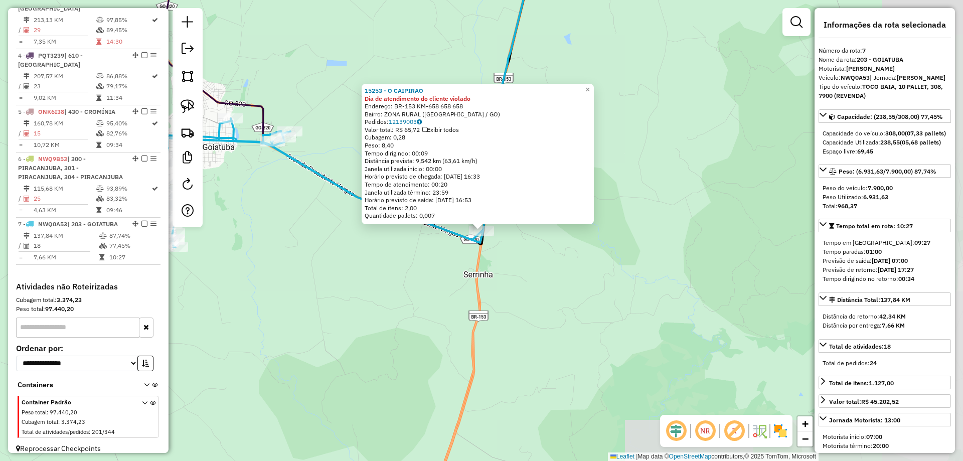
drag, startPoint x: 489, startPoint y: 264, endPoint x: 539, endPoint y: 257, distance: 50.1
click at [537, 257] on div "15253 - O CAIPIRAO Dia de atendimento do cliente violado Endereço: BR-153 KM-65…" at bounding box center [481, 230] width 963 height 461
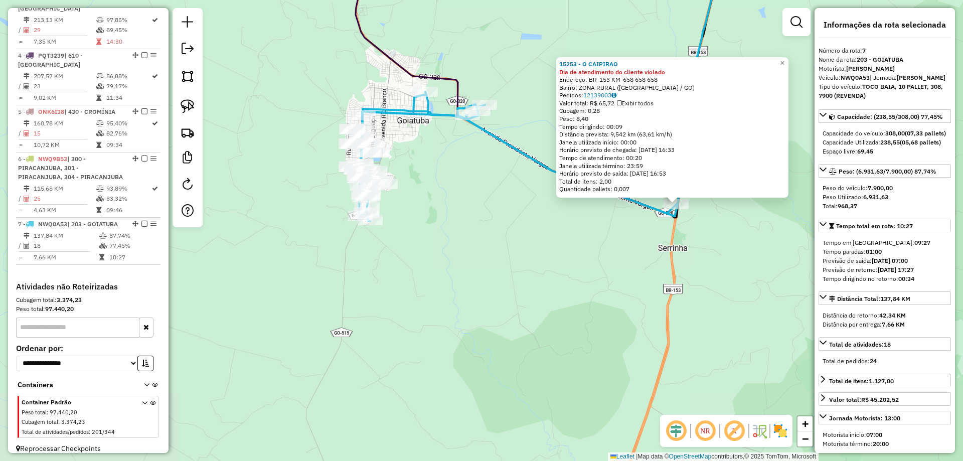
drag, startPoint x: 497, startPoint y: 284, endPoint x: 524, endPoint y: 284, distance: 27.1
click at [511, 284] on div "15253 - O CAIPIRAO Dia de atendimento do cliente violado Endereço: BR-153 KM-65…" at bounding box center [481, 230] width 963 height 461
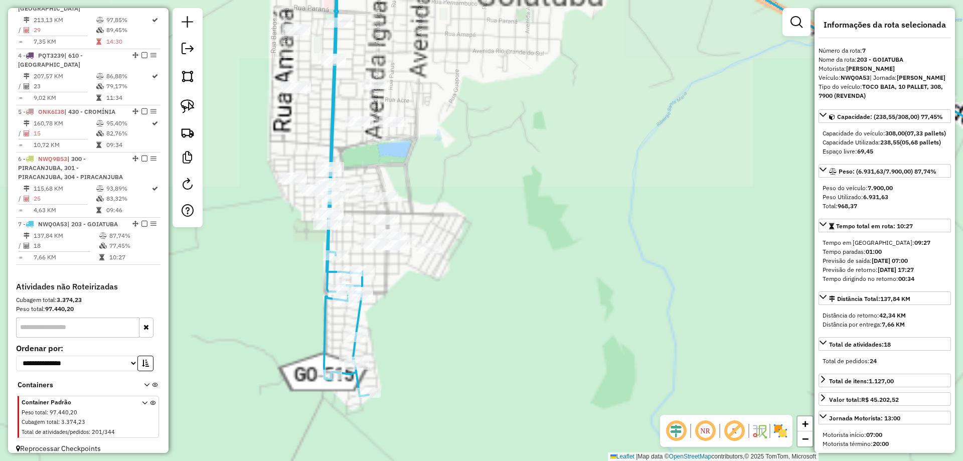
click at [534, 242] on div "15253 - O CAIPIRAO Dia de atendimento do cliente violado Endereço: BR-153 KM-65…" at bounding box center [481, 230] width 963 height 461
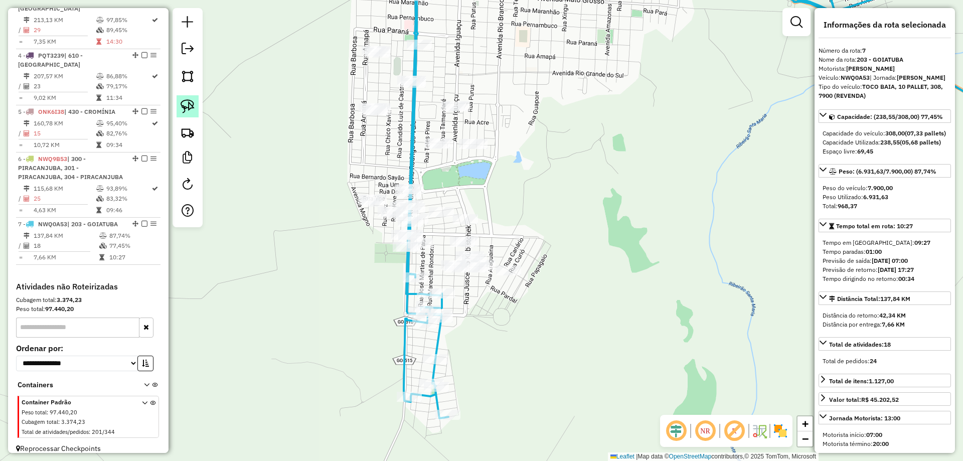
click at [187, 100] on img at bounding box center [188, 106] width 14 height 14
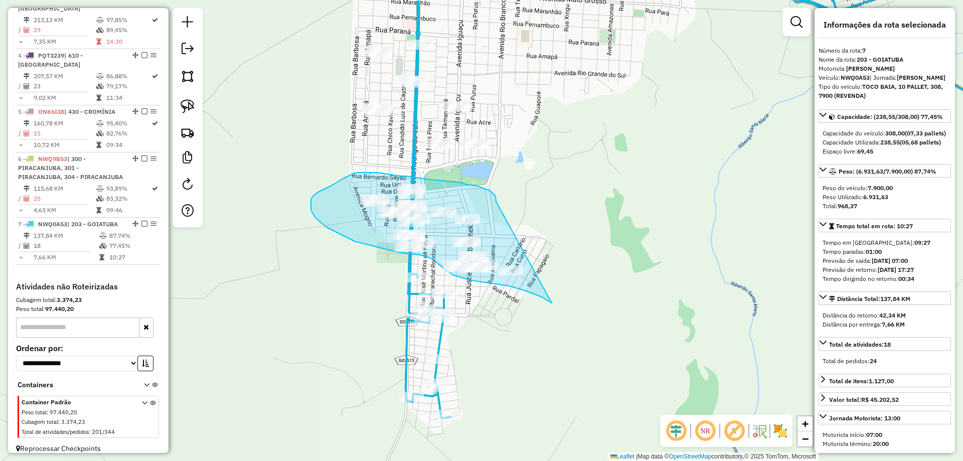
drag, startPoint x: 490, startPoint y: 193, endPoint x: 634, endPoint y: 244, distance: 153.4
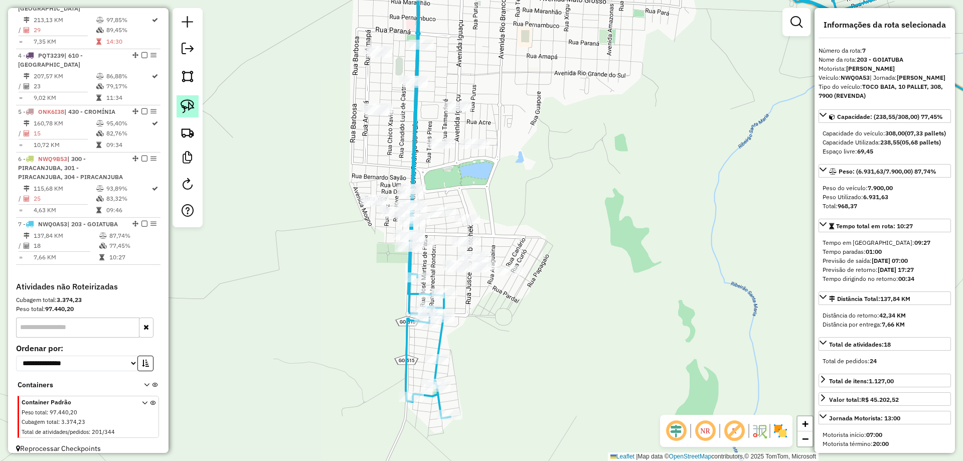
click at [184, 111] on img at bounding box center [188, 106] width 14 height 14
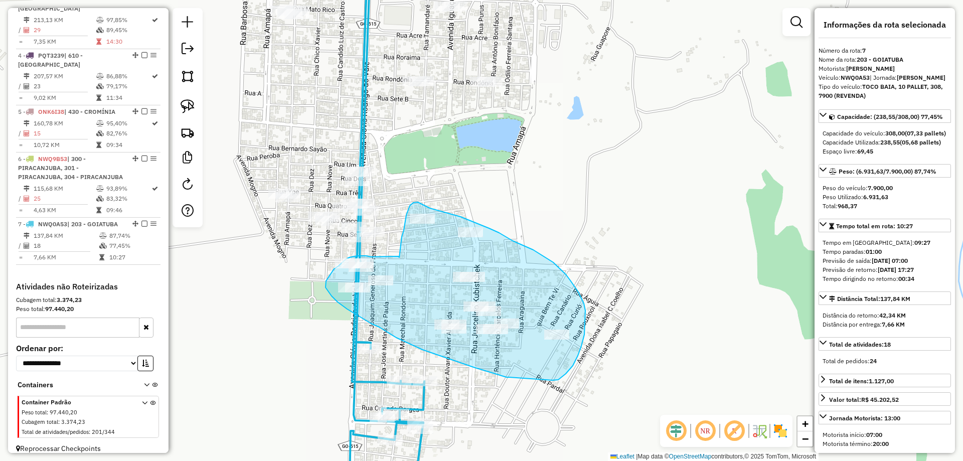
drag, startPoint x: 581, startPoint y: 346, endPoint x: 516, endPoint y: 371, distance: 69.7
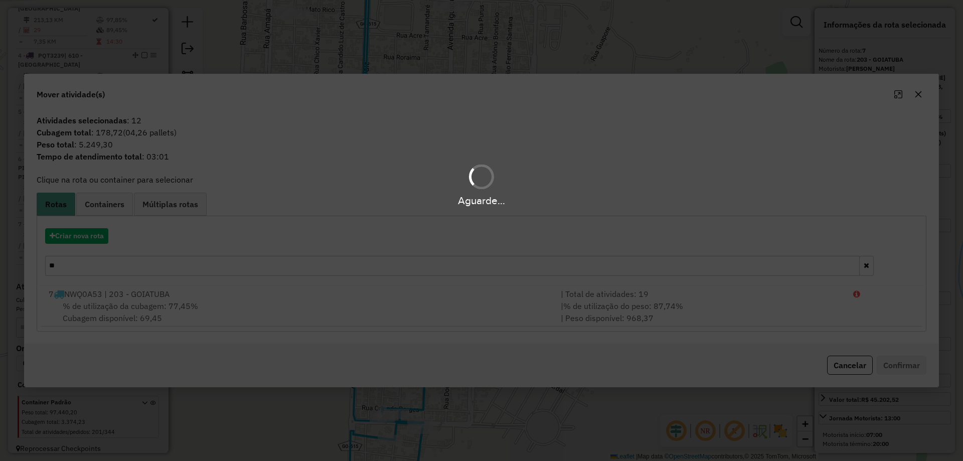
click at [74, 236] on div "Aguarde..." at bounding box center [481, 230] width 963 height 461
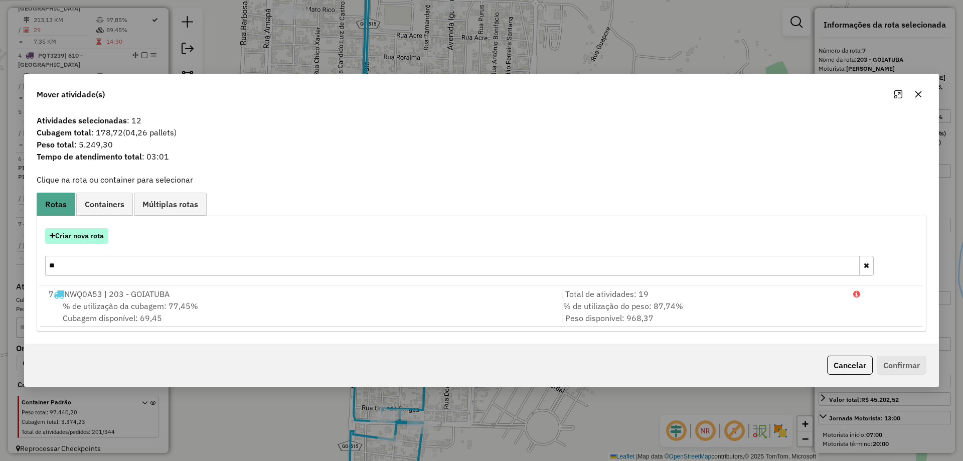
click at [74, 236] on button "Criar nova rota" at bounding box center [76, 236] width 63 height 16
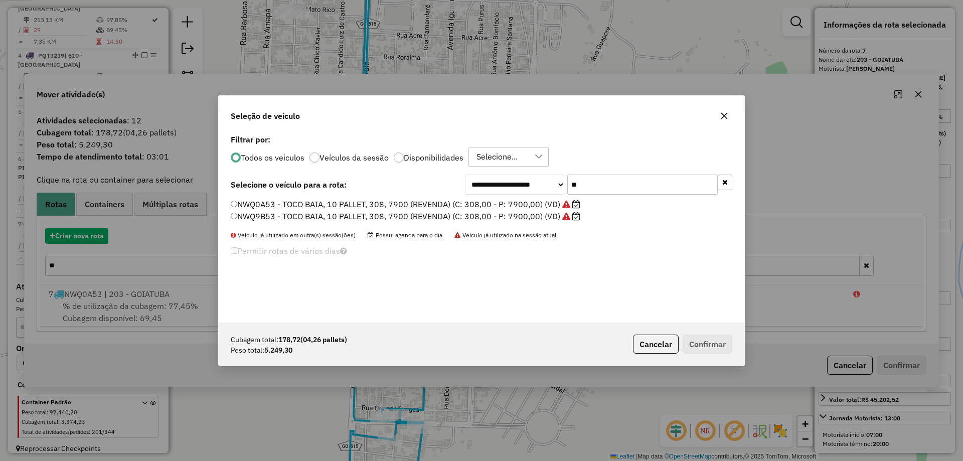
scroll to position [6, 3]
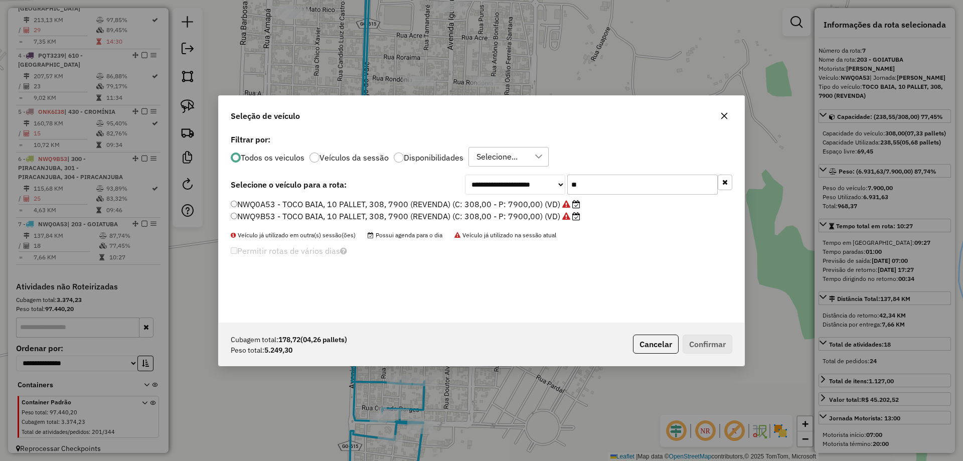
drag, startPoint x: 616, startPoint y: 183, endPoint x: 448, endPoint y: 195, distance: 167.9
click at [466, 189] on div "**********" at bounding box center [598, 184] width 267 height 20
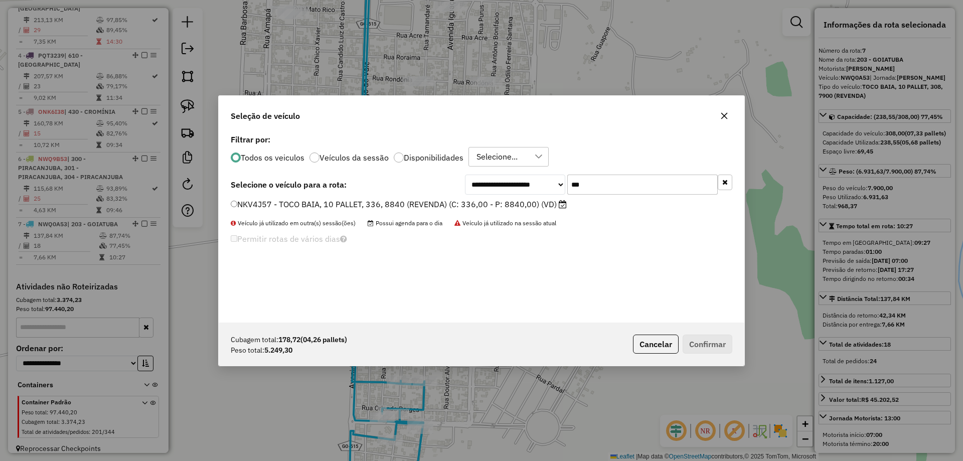
type input "***"
click at [464, 203] on label "NKV4J57 - TOCO BAIA, 10 PALLET, 336, 8840 (REVENDA) (C: 336,00 - P: 8840,00) (V…" at bounding box center [399, 204] width 336 height 12
drag, startPoint x: 707, startPoint y: 346, endPoint x: 696, endPoint y: 322, distance: 26.3
click at [707, 346] on button "Confirmar" at bounding box center [707, 343] width 50 height 19
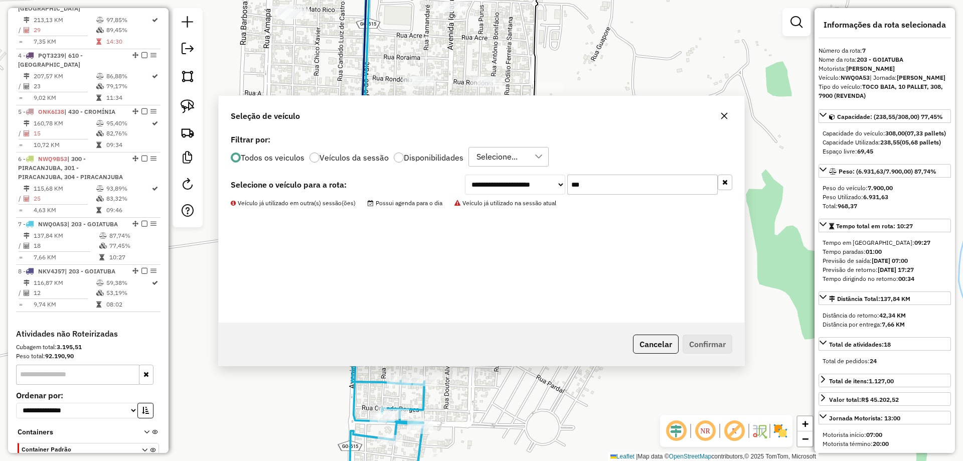
scroll to position [578, 0]
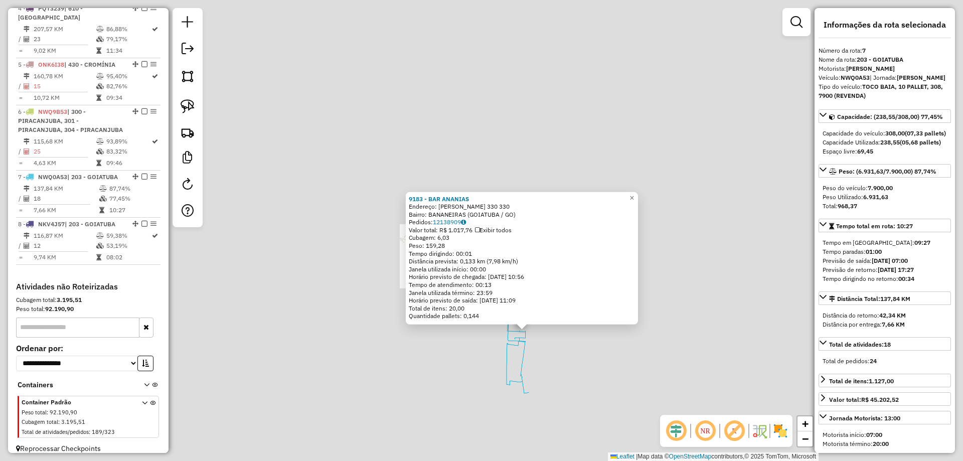
click at [550, 363] on div "9183 - BAR ANANIAS Endereço: JOAO ROCHA FIGUEIRA 330 330 Bairro: BANANEIRAS (GO…" at bounding box center [481, 230] width 963 height 461
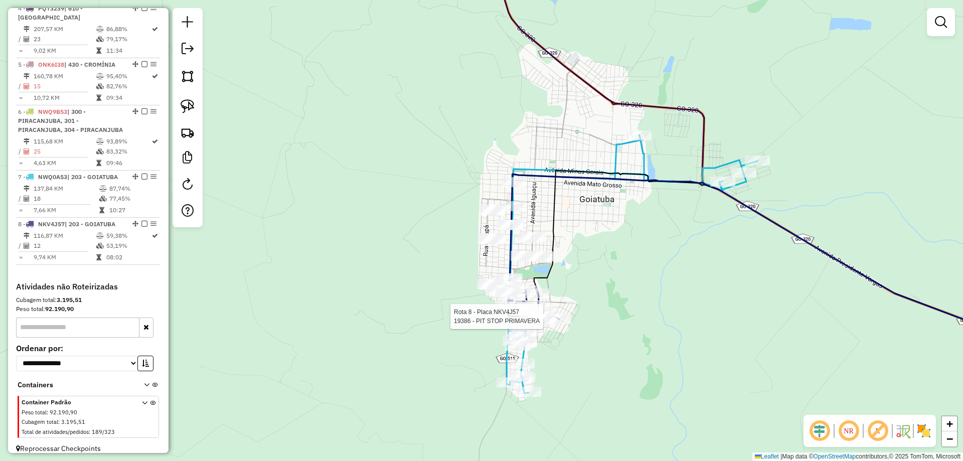
select select "**********"
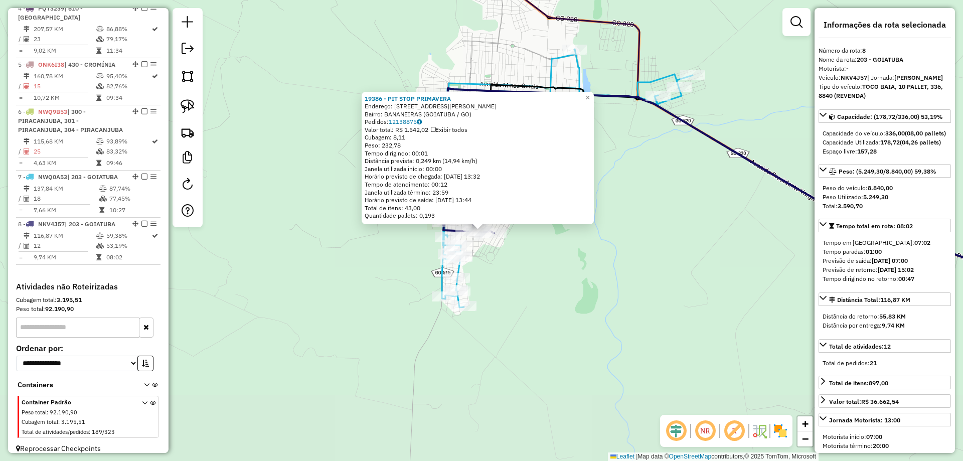
click at [611, 320] on div "Rota 8 - Placa NKV4J57 19386 - PIT STOP PRIMAVERA 19386 - PIT STOP PRIMAVERA En…" at bounding box center [481, 230] width 963 height 461
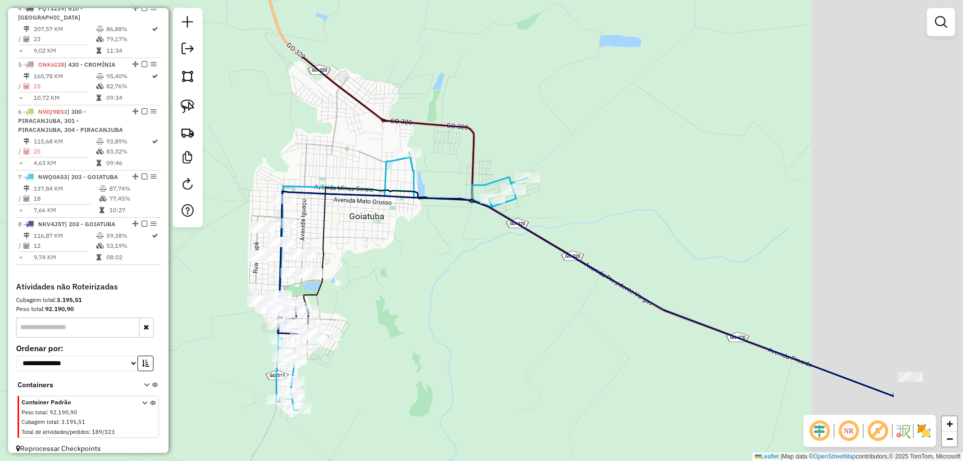
drag, startPoint x: 500, startPoint y: 357, endPoint x: 382, endPoint y: 303, distance: 129.7
click at [402, 328] on div "Janela de atendimento Grade de atendimento Capacidade Transportadoras Veículos …" at bounding box center [481, 230] width 963 height 461
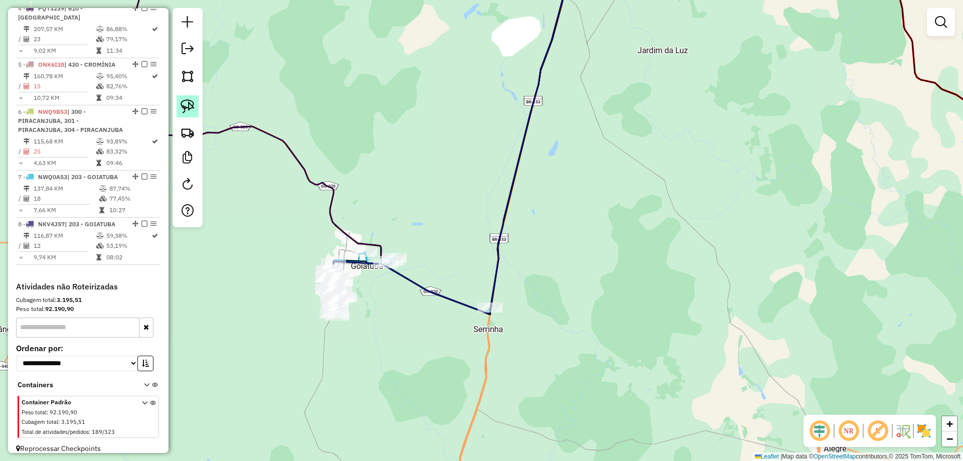
drag, startPoint x: 182, startPoint y: 98, endPoint x: 227, endPoint y: 136, distance: 59.1
click at [183, 98] on link at bounding box center [188, 106] width 22 height 22
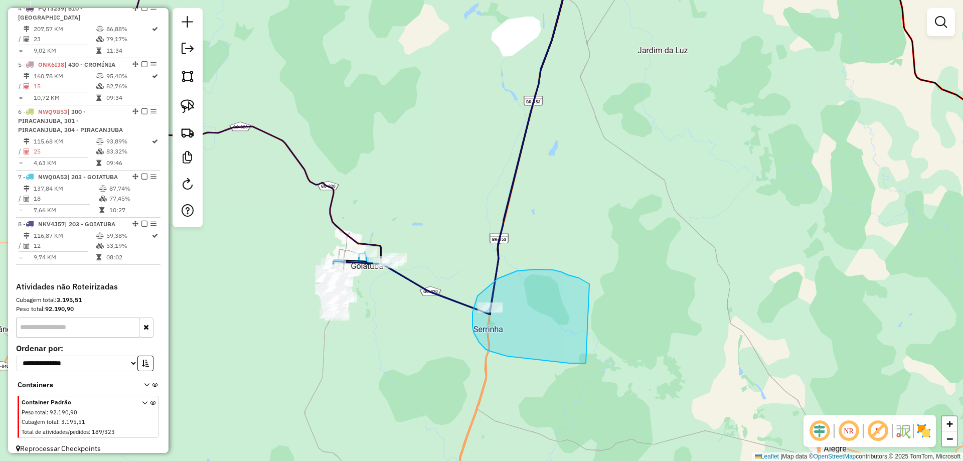
drag, startPoint x: 579, startPoint y: 278, endPoint x: 713, endPoint y: 309, distance: 137.4
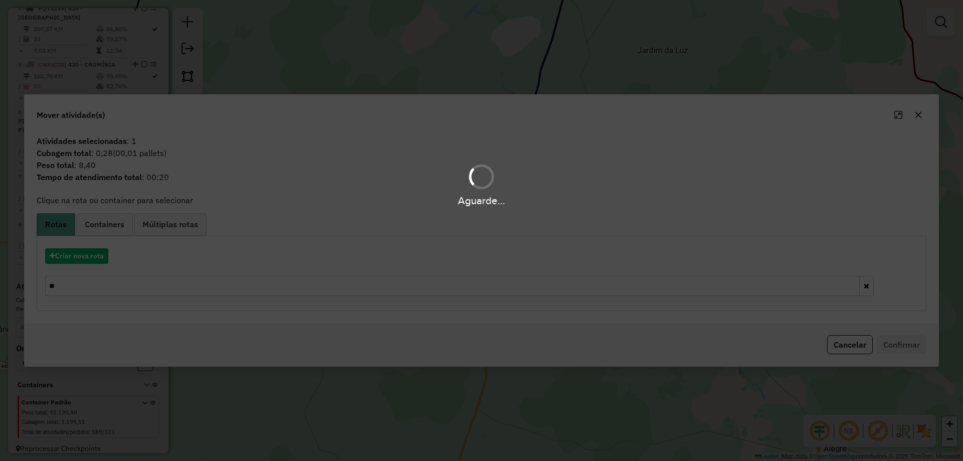
click at [93, 274] on div "Aguarde..." at bounding box center [481, 230] width 963 height 461
click at [91, 276] on div "Aguarde..." at bounding box center [481, 230] width 963 height 461
click at [91, 278] on div "Aguarde..." at bounding box center [481, 230] width 963 height 461
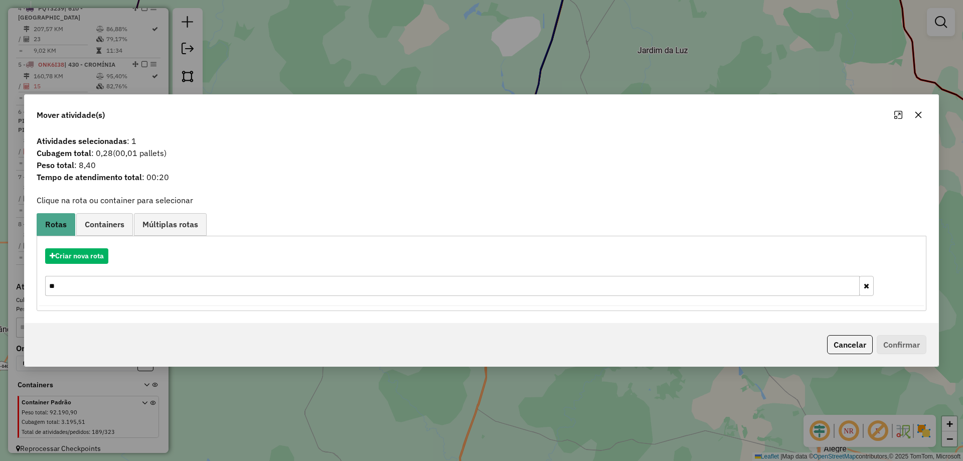
click at [91, 278] on input "**" at bounding box center [452, 286] width 814 height 20
click at [90, 279] on input "**" at bounding box center [452, 286] width 814 height 20
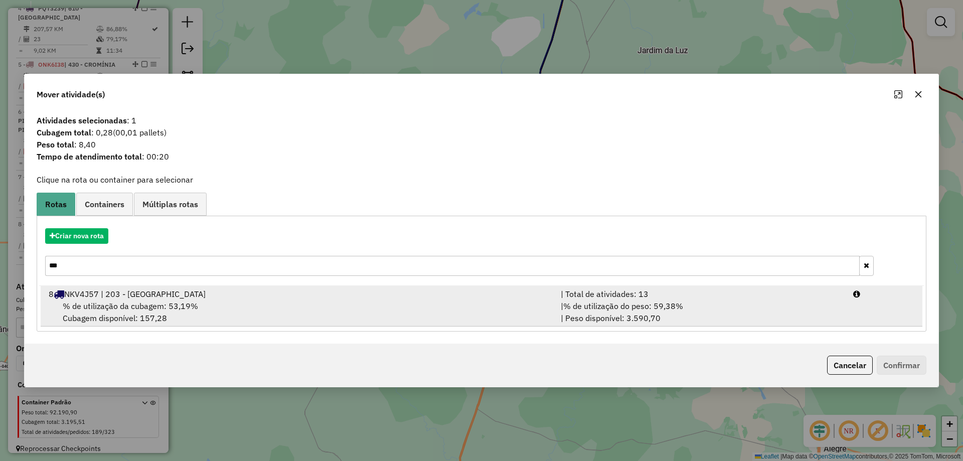
type input "***"
click at [232, 321] on div "% de utilização da cubagem: 53,19% Cubagem disponível: 157,28" at bounding box center [299, 312] width 512 height 24
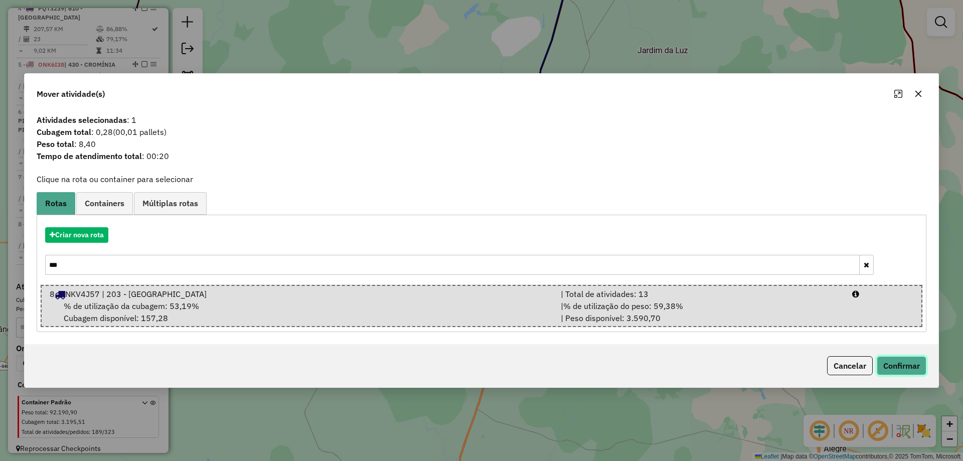
click at [907, 357] on button "Confirmar" at bounding box center [901, 365] width 50 height 19
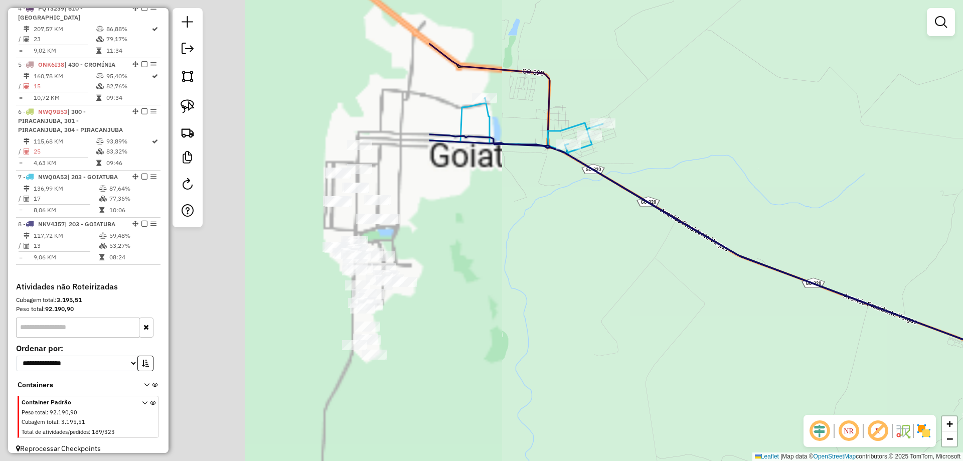
drag, startPoint x: 913, startPoint y: 285, endPoint x: 936, endPoint y: 286, distance: 23.6
click at [936, 286] on div "Janela de atendimento Grade de atendimento Capacidade Transportadoras Veículos …" at bounding box center [481, 230] width 963 height 461
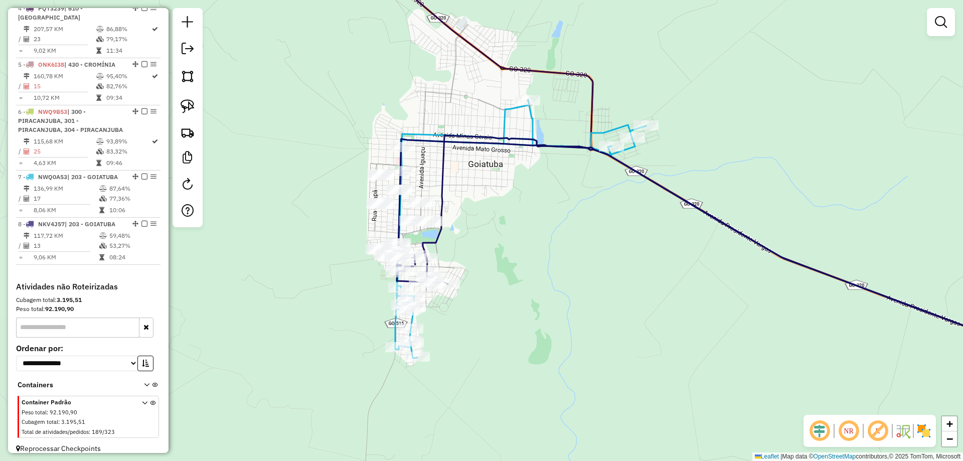
click at [775, 274] on div "Janela de atendimento Grade de atendimento Capacidade Transportadoras Veículos …" at bounding box center [481, 230] width 963 height 461
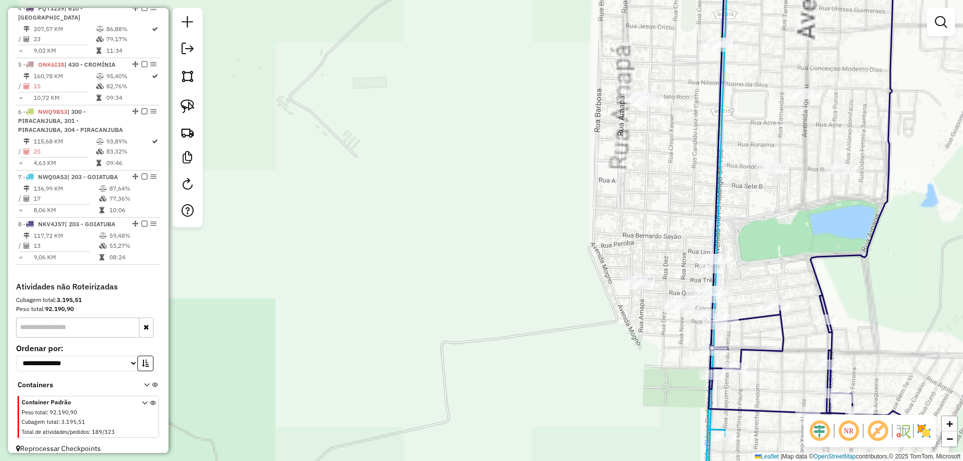
click at [404, 254] on div "Janela de atendimento Grade de atendimento Capacidade Transportadoras Veículos …" at bounding box center [481, 230] width 963 height 461
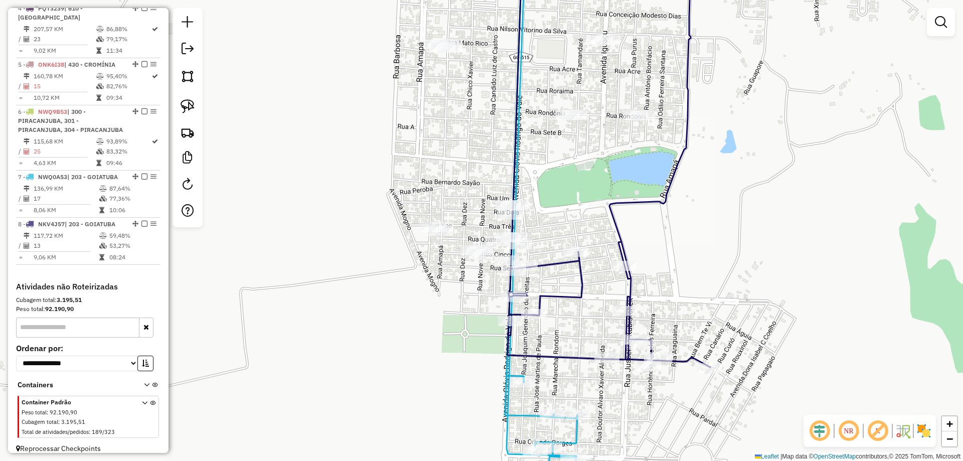
click at [577, 279] on icon at bounding box center [608, 160] width 203 height 413
select select "**********"
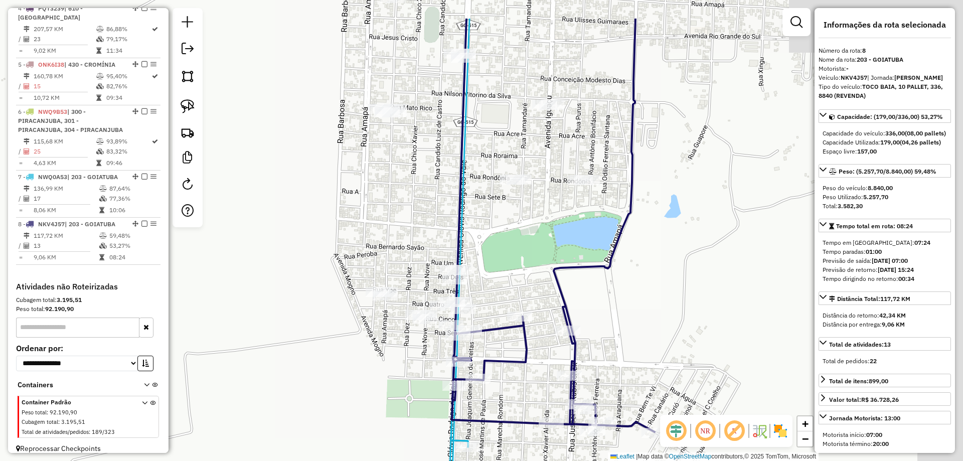
drag, startPoint x: 558, startPoint y: 209, endPoint x: 486, endPoint y: 279, distance: 101.1
click at [486, 280] on div "Janela de atendimento Grade de atendimento Capacidade Transportadoras Veículos …" at bounding box center [481, 230] width 963 height 461
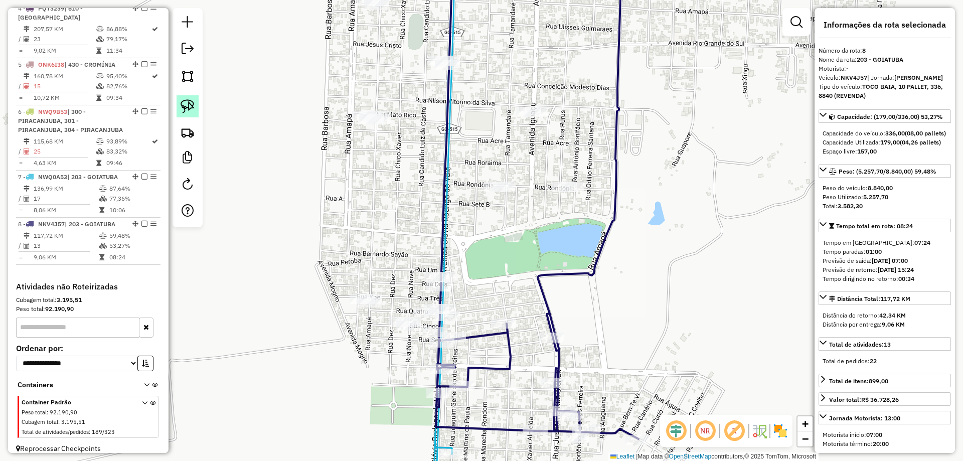
click at [190, 104] on img at bounding box center [188, 106] width 14 height 14
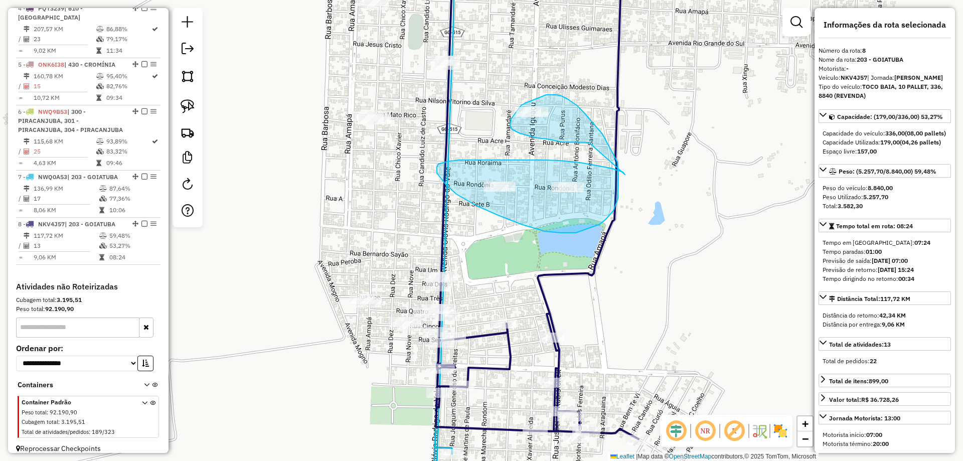
drag, startPoint x: 624, startPoint y: 173, endPoint x: 589, endPoint y: 142, distance: 47.3
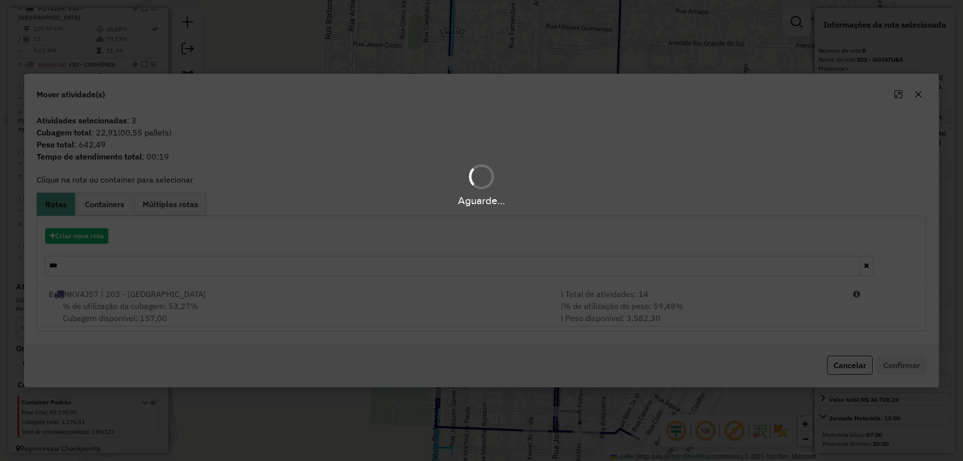
click at [503, 332] on div "Aguarde..." at bounding box center [481, 230] width 963 height 461
click at [525, 318] on div "Aguarde..." at bounding box center [481, 230] width 963 height 461
click at [527, 316] on div "Aguarde..." at bounding box center [481, 230] width 963 height 461
click at [528, 315] on hb-app "Aguarde... Pop-up bloqueado! Seu navegador bloqueou automáticamente a abertura …" at bounding box center [481, 230] width 963 height 461
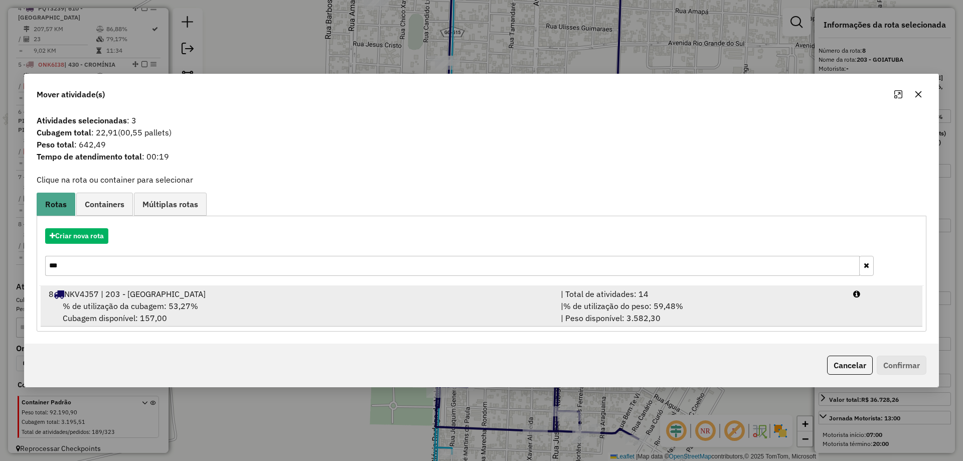
click at [528, 315] on div "% de utilização da cubagem: 53,27% Cubagem disponível: 157,00" at bounding box center [299, 312] width 512 height 24
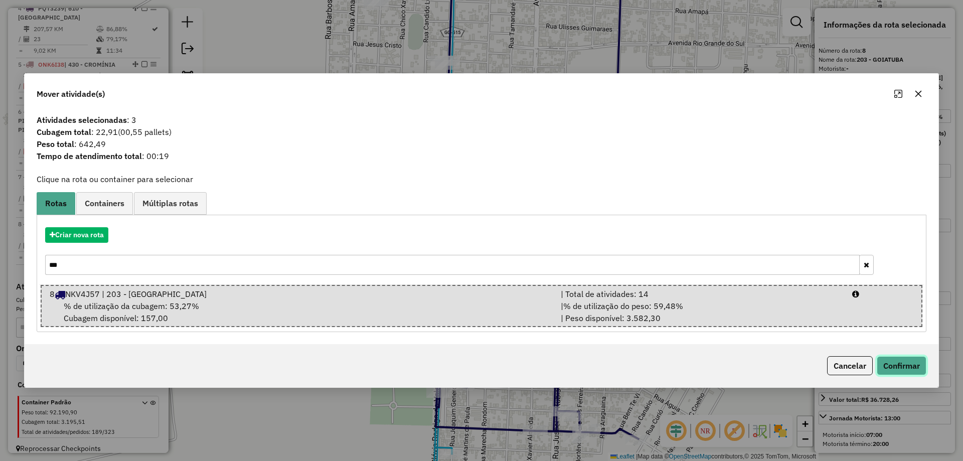
click at [891, 362] on button "Confirmar" at bounding box center [901, 365] width 50 height 19
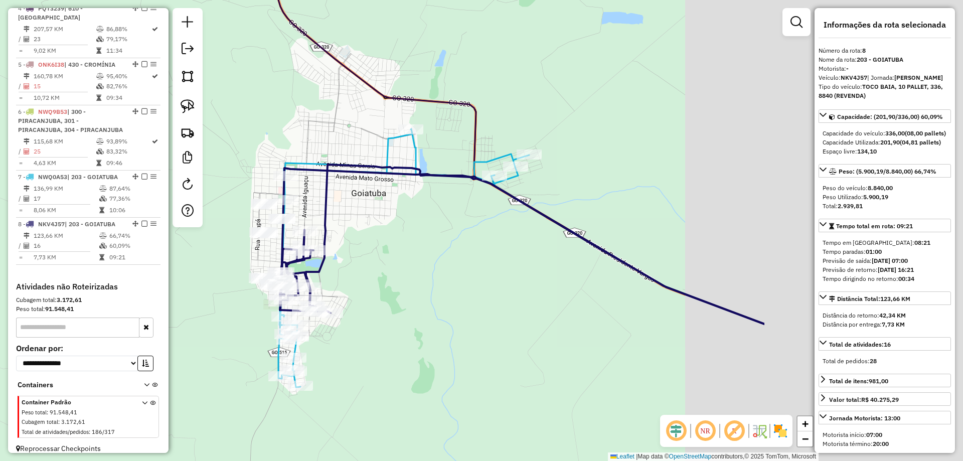
drag, startPoint x: 628, startPoint y: 221, endPoint x: 357, endPoint y: 221, distance: 270.8
click at [357, 221] on div "Janela de atendimento Grade de atendimento Capacidade Transportadoras Veículos …" at bounding box center [481, 230] width 963 height 461
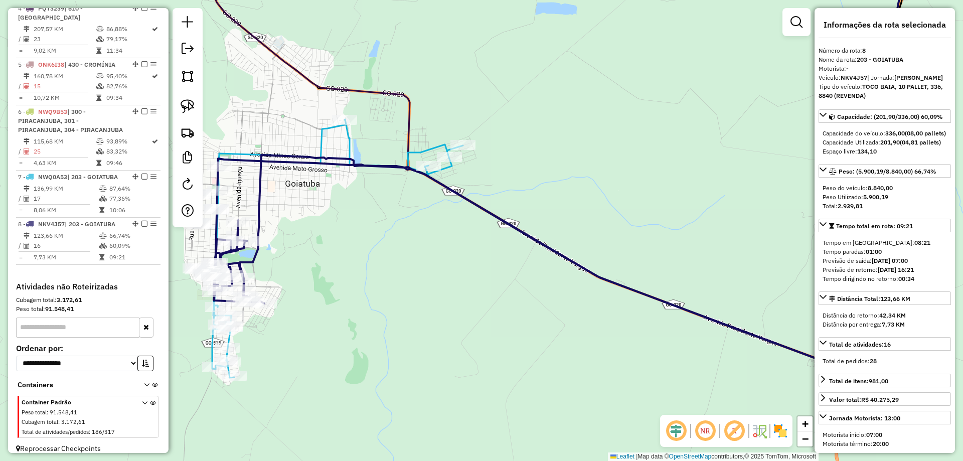
drag, startPoint x: 593, startPoint y: 296, endPoint x: 285, endPoint y: 150, distance: 340.0
click at [285, 142] on div "Janela de atendimento Grade de atendimento Capacidade Transportadoras Veículos …" at bounding box center [481, 230] width 963 height 461
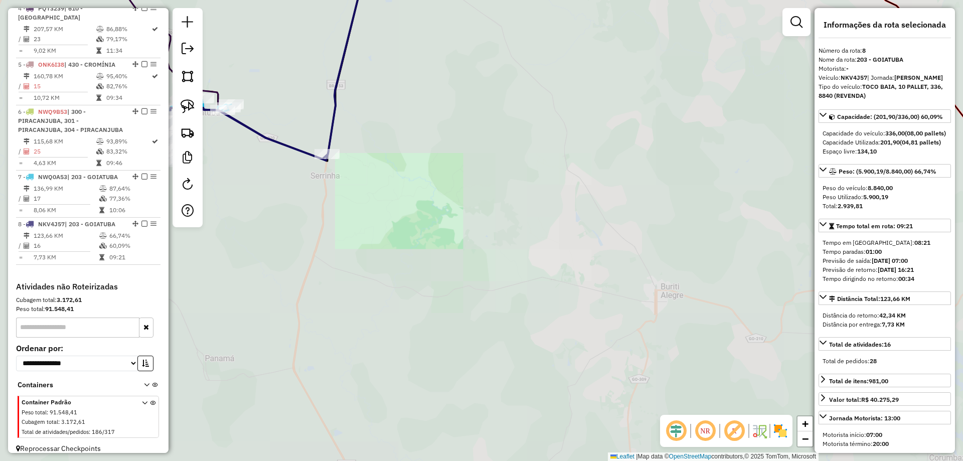
drag, startPoint x: 401, startPoint y: 180, endPoint x: 424, endPoint y: 183, distance: 22.7
click at [423, 183] on div "Janela de atendimento Grade de atendimento Capacidade Transportadoras Veículos …" at bounding box center [481, 230] width 963 height 461
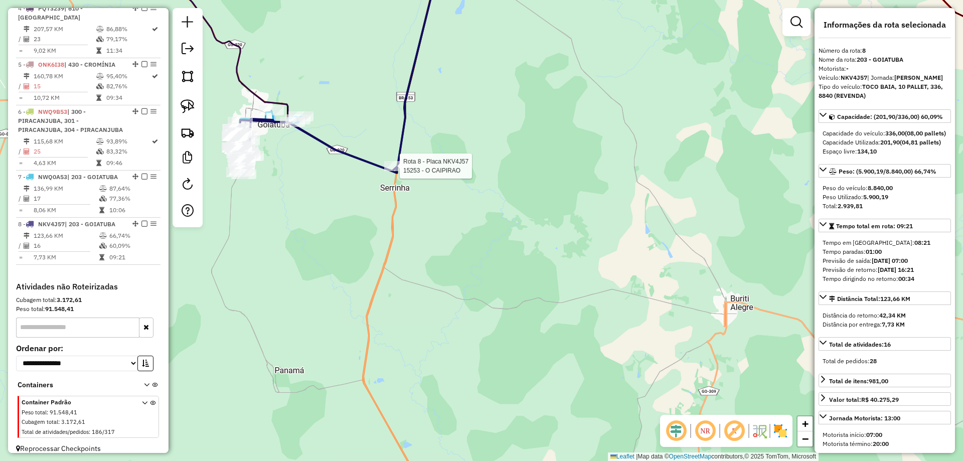
click at [375, 164] on icon at bounding box center [318, 145] width 158 height 52
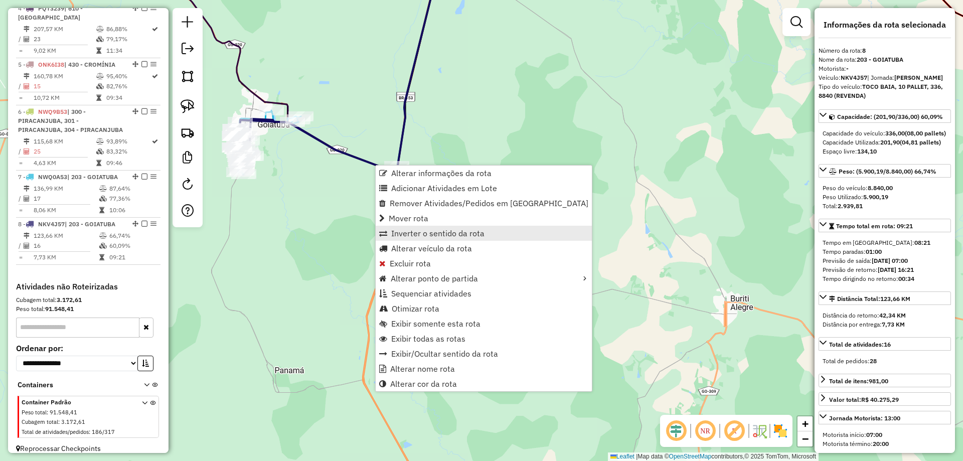
click at [430, 234] on span "Inverter o sentido da rota" at bounding box center [437, 233] width 93 height 8
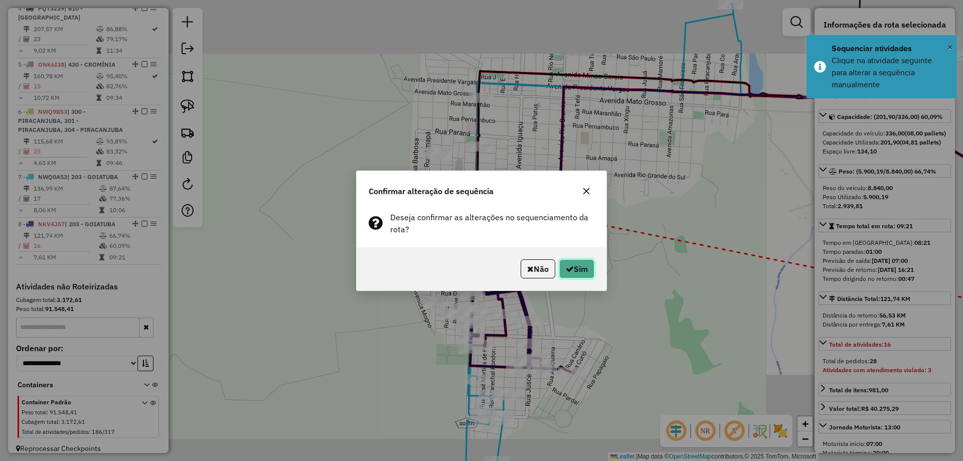
click at [577, 263] on button "Sim" at bounding box center [576, 268] width 35 height 19
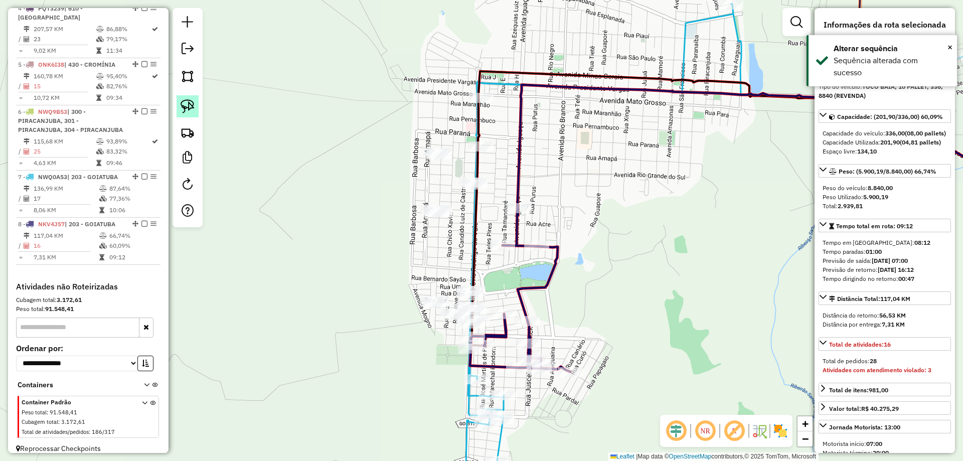
click at [194, 107] on img at bounding box center [188, 106] width 14 height 14
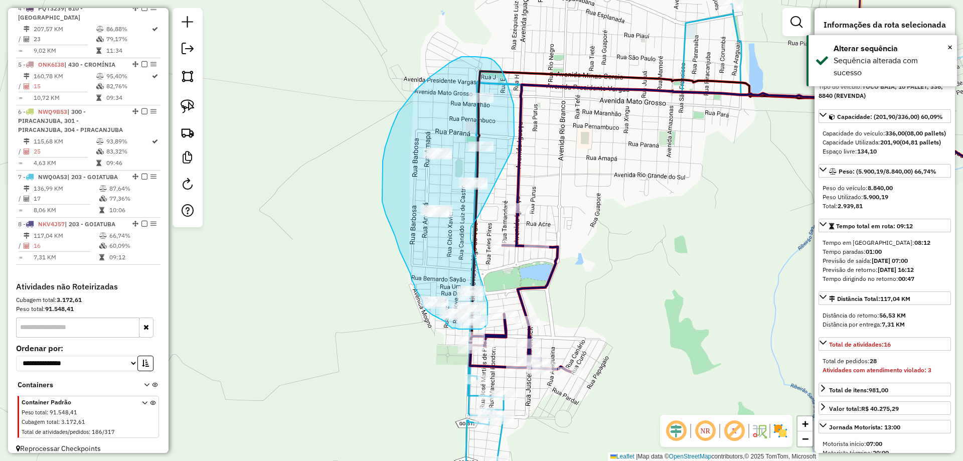
drag, startPoint x: 509, startPoint y: 155, endPoint x: 496, endPoint y: 153, distance: 13.6
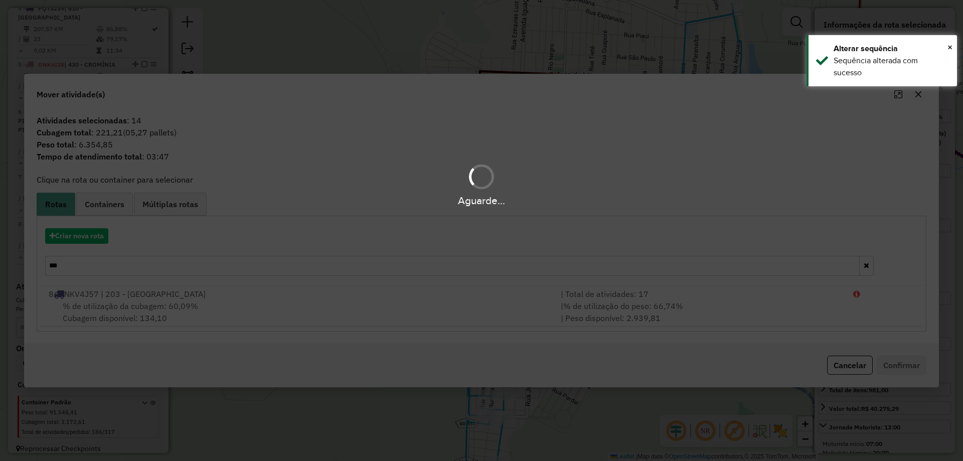
click at [93, 235] on div "Aguarde..." at bounding box center [481, 230] width 963 height 461
click at [94, 235] on div "Aguarde..." at bounding box center [481, 230] width 963 height 461
click at [94, 235] on button "Criar nova rota" at bounding box center [76, 236] width 63 height 16
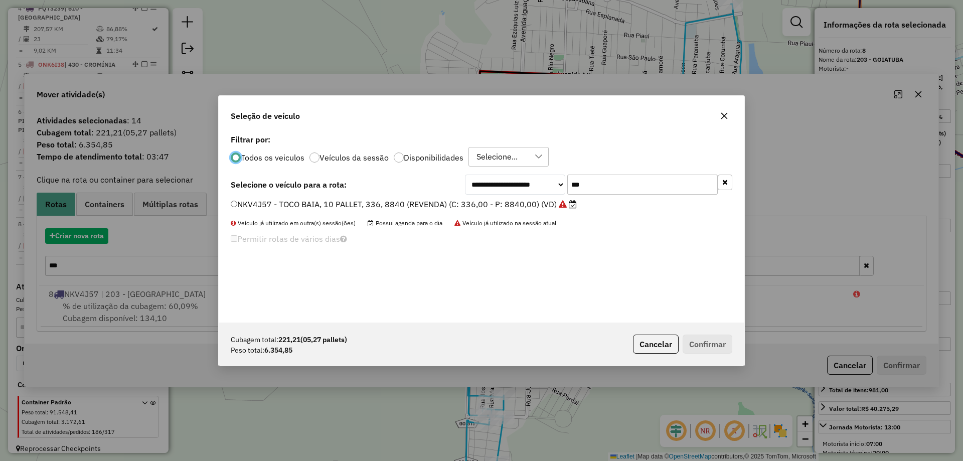
click at [94, 238] on div "**********" at bounding box center [481, 230] width 963 height 461
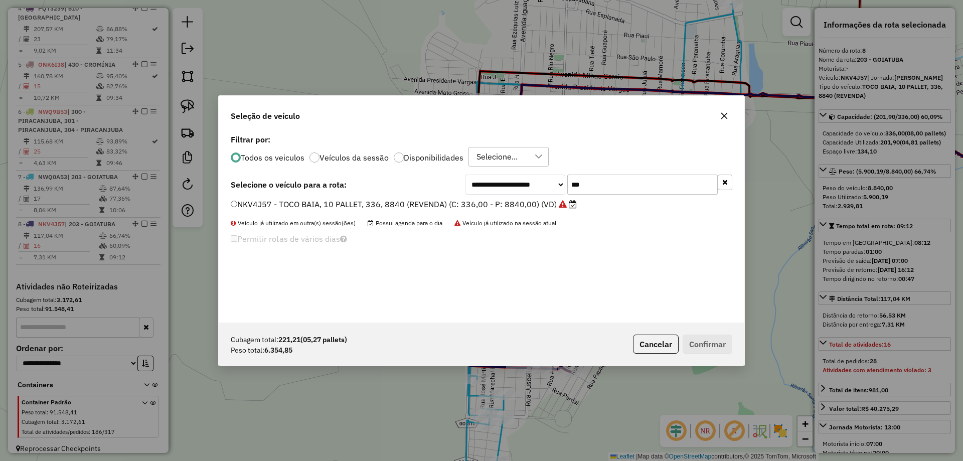
drag, startPoint x: 629, startPoint y: 174, endPoint x: 464, endPoint y: 177, distance: 165.5
click at [475, 174] on div "**********" at bounding box center [598, 184] width 267 height 20
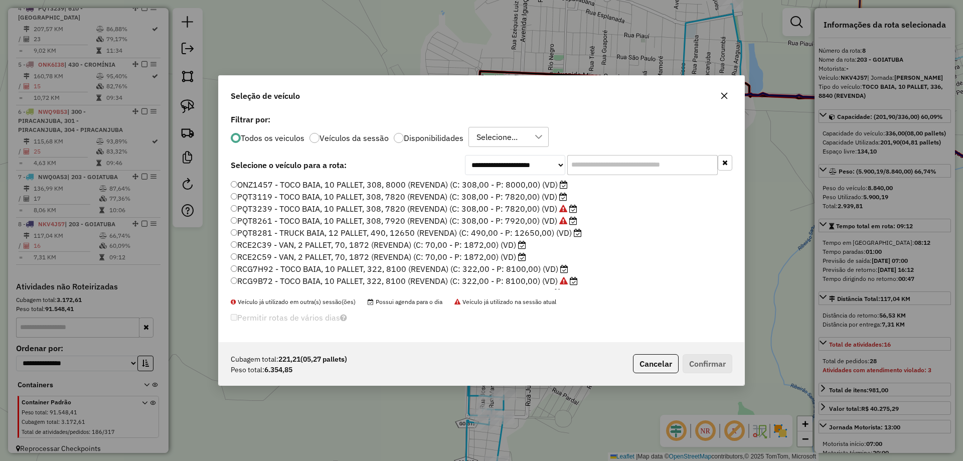
scroll to position [251, 0]
click at [290, 238] on label "ONZ1457 - TOCO BAIA, 10 PALLET, 308, 8000 (REVENDA) (C: 308,00 - P: 8000,00) (V…" at bounding box center [399, 235] width 337 height 12
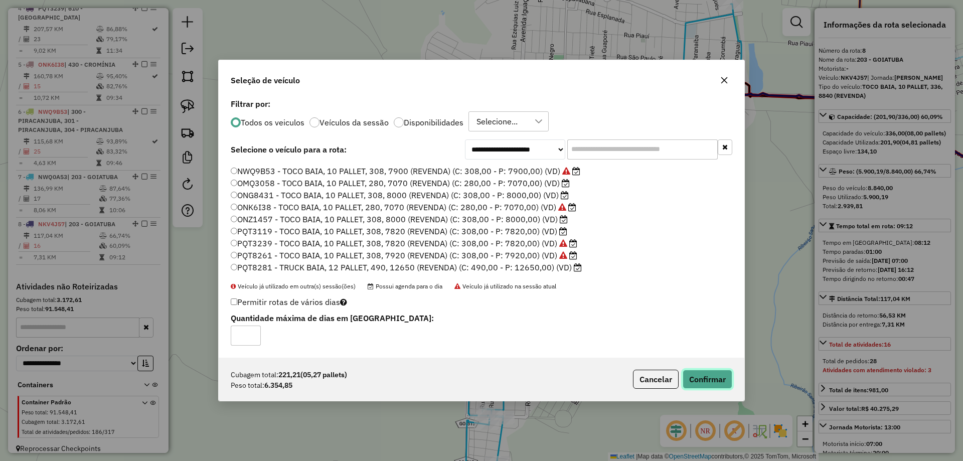
click at [723, 376] on button "Confirmar" at bounding box center [707, 379] width 50 height 19
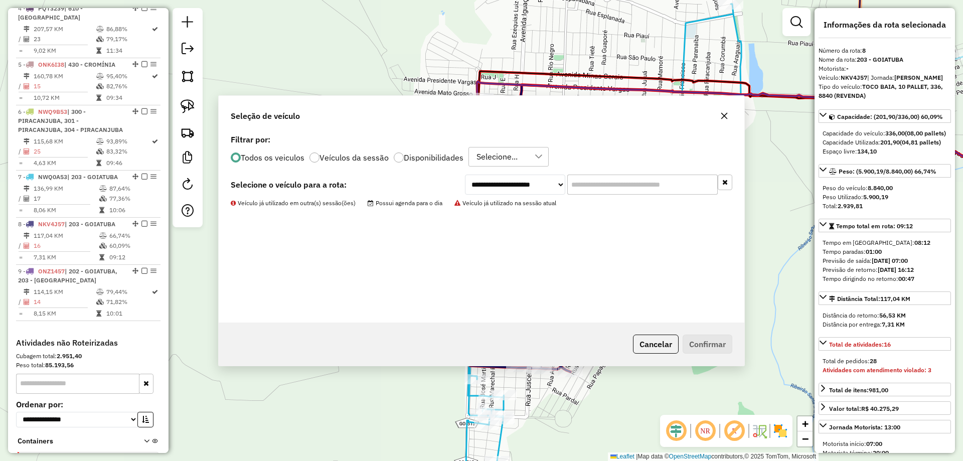
scroll to position [634, 0]
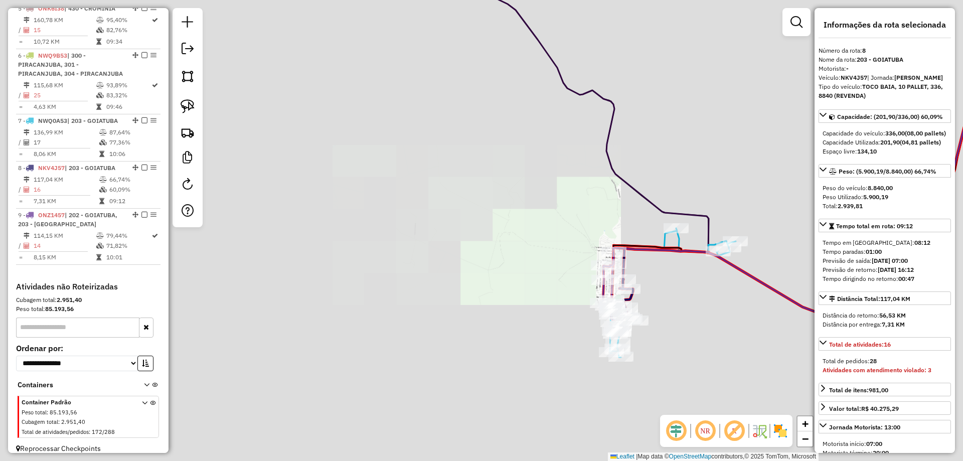
click at [380, 234] on div "Janela de atendimento Grade de atendimento Capacidade Transportadoras Veículos …" at bounding box center [481, 230] width 963 height 461
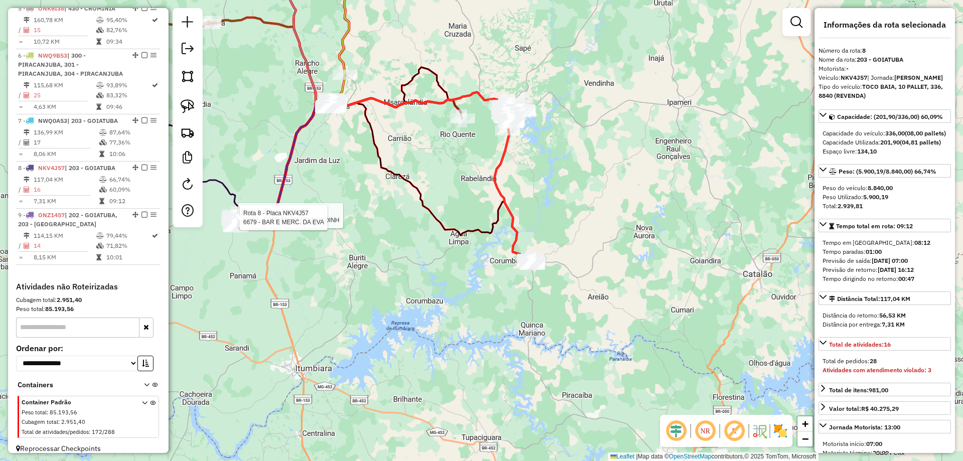
drag, startPoint x: 444, startPoint y: 224, endPoint x: 455, endPoint y: 235, distance: 15.6
click at [475, 229] on div "Rota 9 - Placa ONZ1457 17667 - ESPETINHO DO GORDINH Rota 8 - Placa NKV4J57 6679…" at bounding box center [481, 230] width 963 height 461
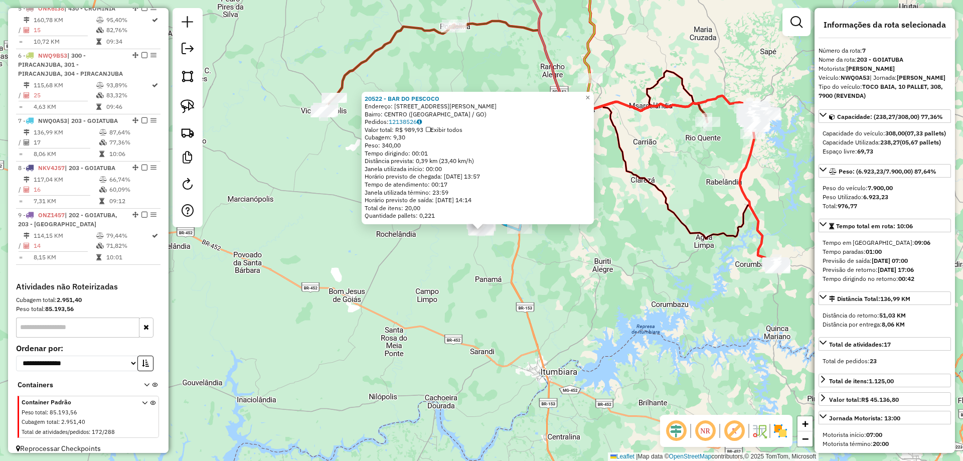
drag, startPoint x: 475, startPoint y: 320, endPoint x: 475, endPoint y: 349, distance: 29.1
click at [475, 349] on div "20522 - BAR DO PESCOCO Endereço: Rua Aristides Isaac 100 Bairro: CENTRO (GOIATU…" at bounding box center [481, 230] width 963 height 461
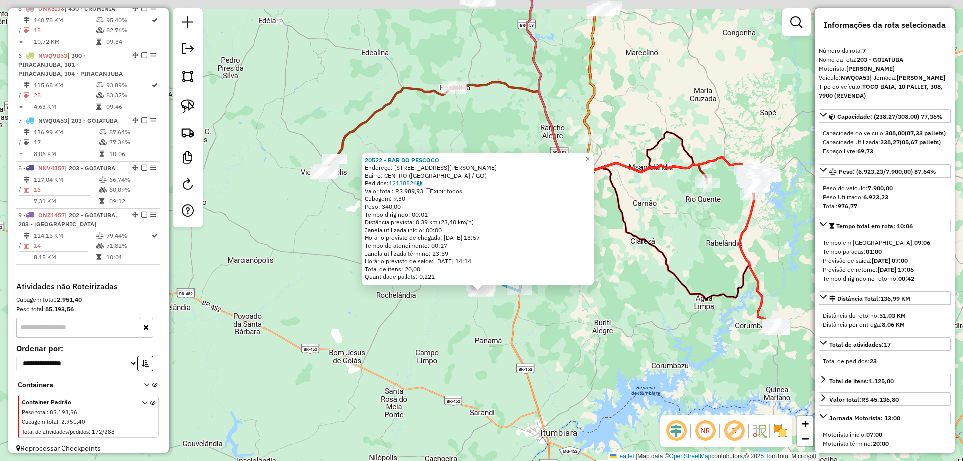
click at [475, 349] on div "20522 - BAR DO PESCOCO Endereço: Rua Aristides Isaac 100 Bairro: CENTRO (GOIATU…" at bounding box center [481, 230] width 963 height 461
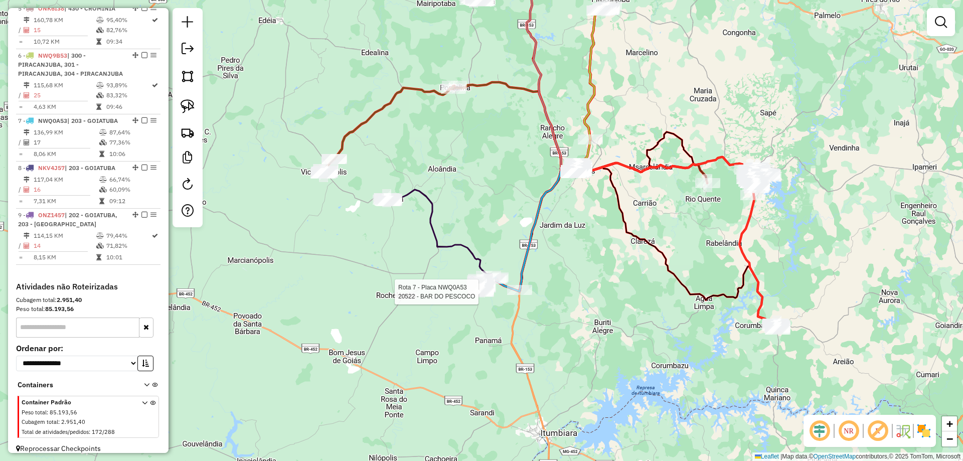
select select "**********"
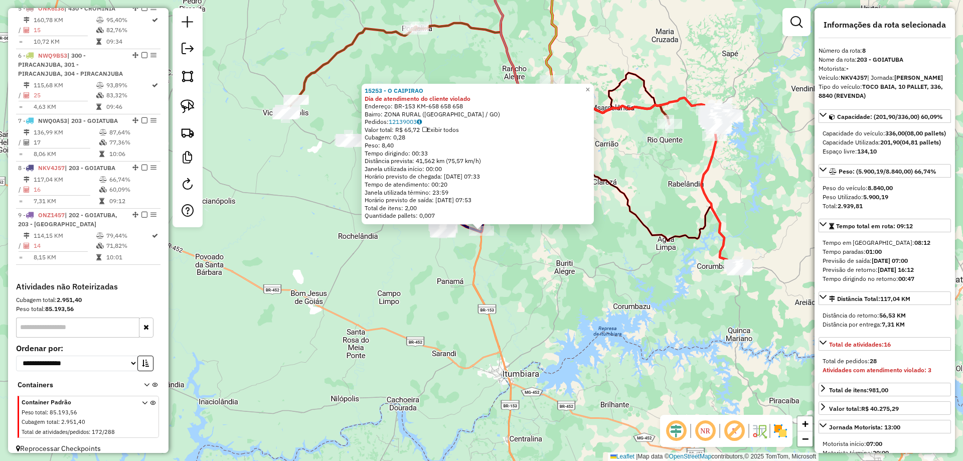
click at [517, 303] on div "15253 - O CAIPIRAO Dia de atendimento do cliente violado Endereço: BR-153 KM-65…" at bounding box center [481, 230] width 963 height 461
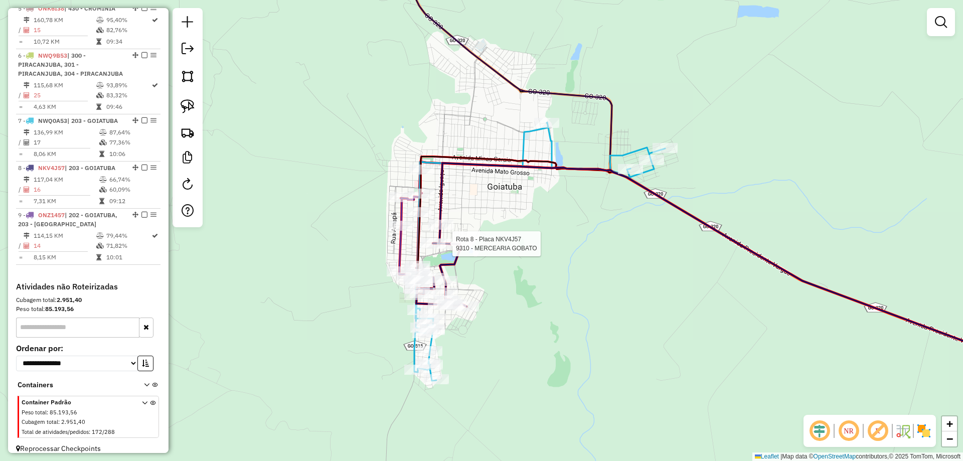
select select "**********"
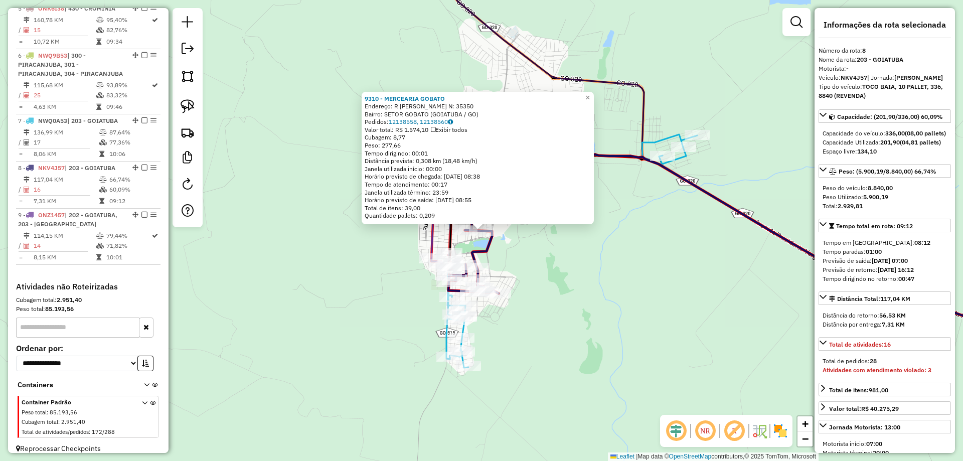
click at [554, 301] on div "Rota 8 - Placa NKV4J57 18387 - BAR DA CURVA 9310 - MERCEARIA GOBATO Endereço: R…" at bounding box center [481, 230] width 963 height 461
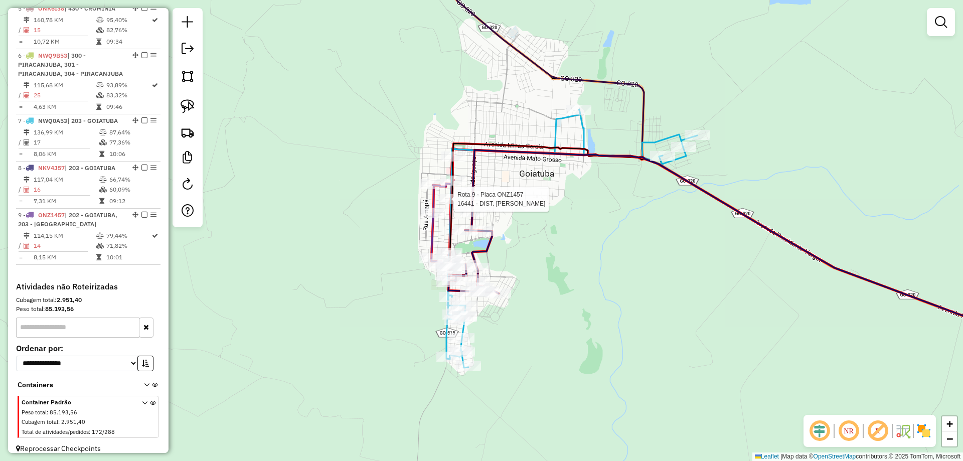
click at [440, 204] on div at bounding box center [450, 199] width 25 height 10
select select "**********"
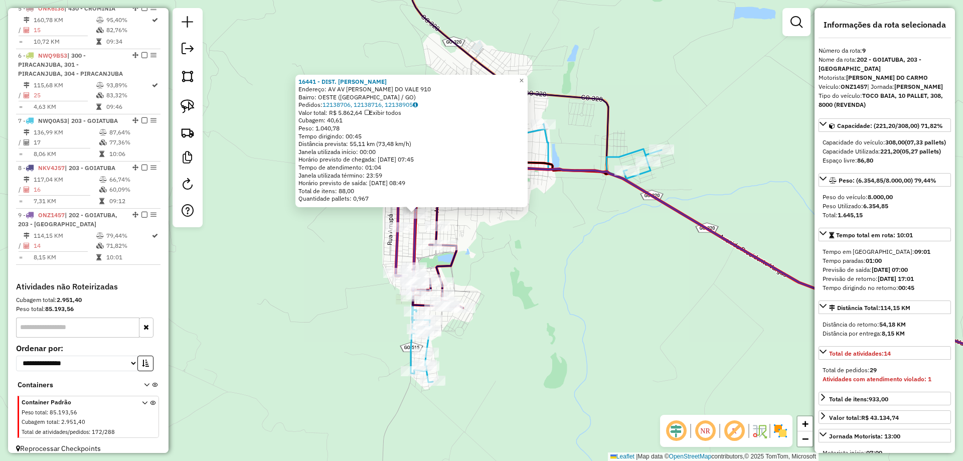
drag, startPoint x: 591, startPoint y: 277, endPoint x: 503, endPoint y: 248, distance: 92.9
click at [504, 249] on div "16441 - DIST. GARCIA S Endereço: AV AV CLOVES RODRIGUEZ DO VALE 910 Bairro: OES…" at bounding box center [481, 230] width 963 height 461
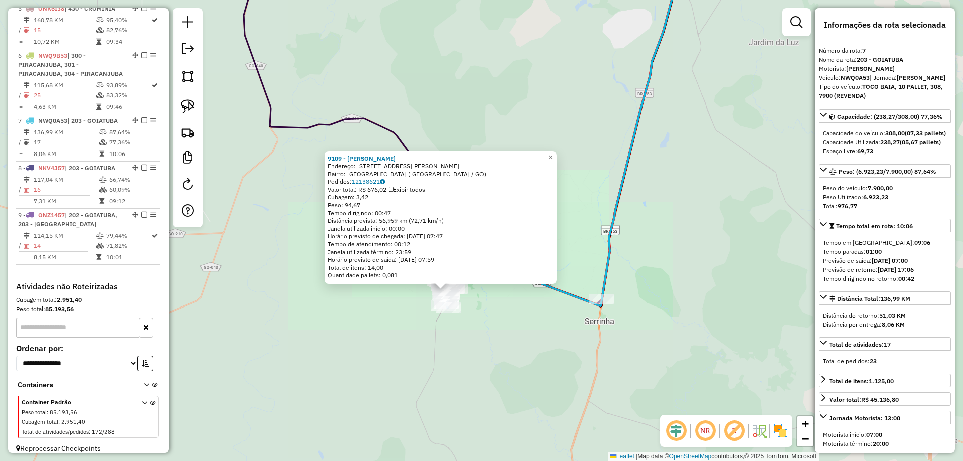
click at [500, 348] on div "9109 - BAR SOUZA Endereço: R JOAQUIM GERNEROSO DE FREITAS 259 Bairro: VILA ESPL…" at bounding box center [481, 230] width 963 height 461
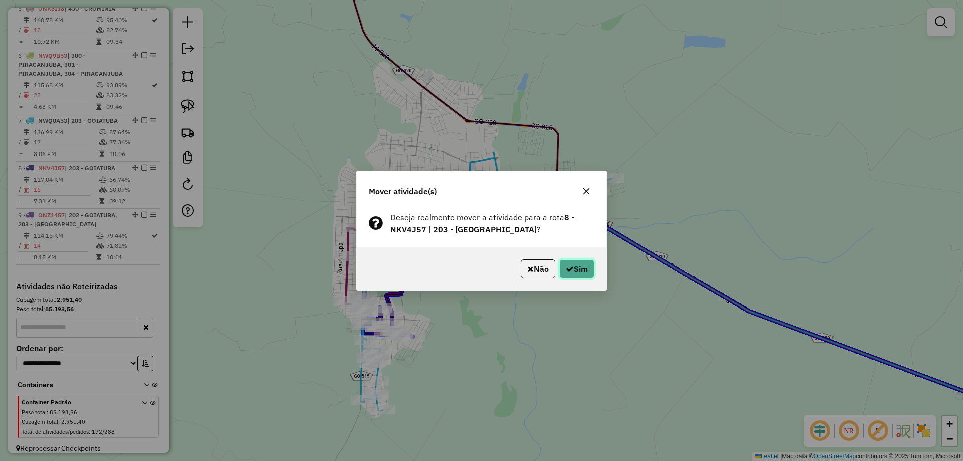
click at [585, 271] on button "Sim" at bounding box center [576, 268] width 35 height 19
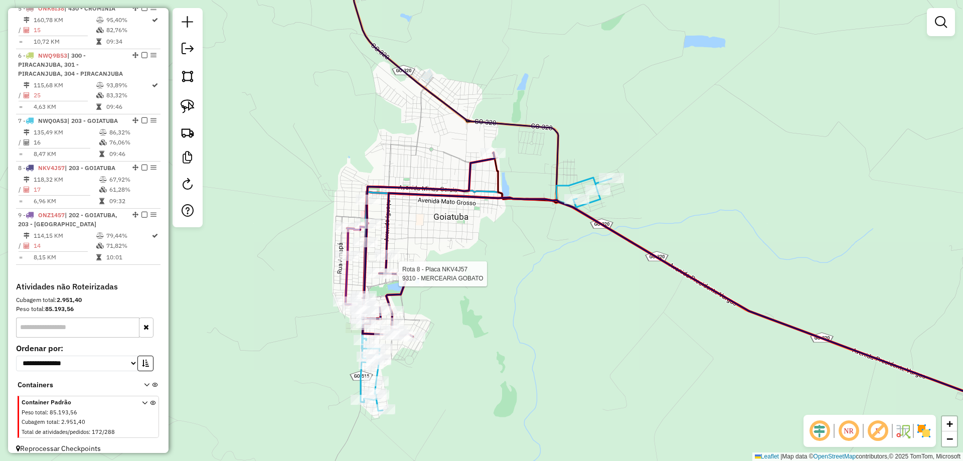
select select "**********"
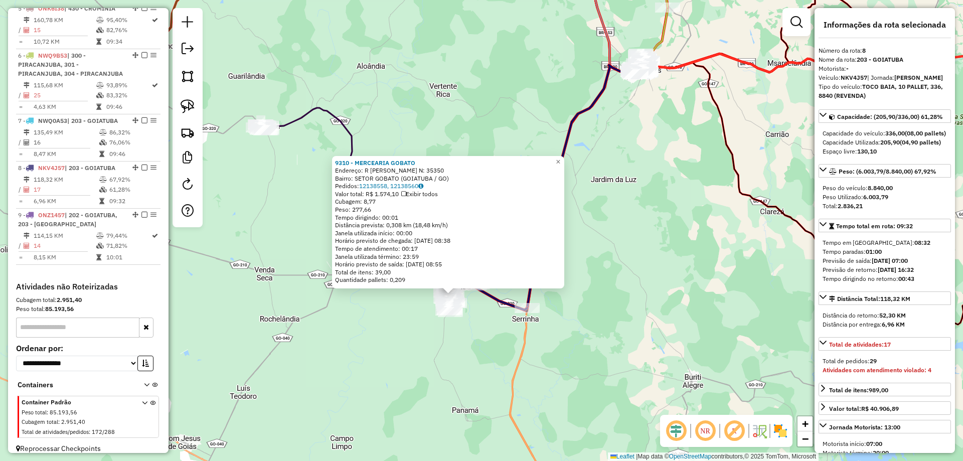
click at [517, 342] on div "9310 - MERCEARIA GOBATO Endereço: R ANTONIO BONIFACIO CORREA N: 35350 Bairro: S…" at bounding box center [481, 230] width 963 height 461
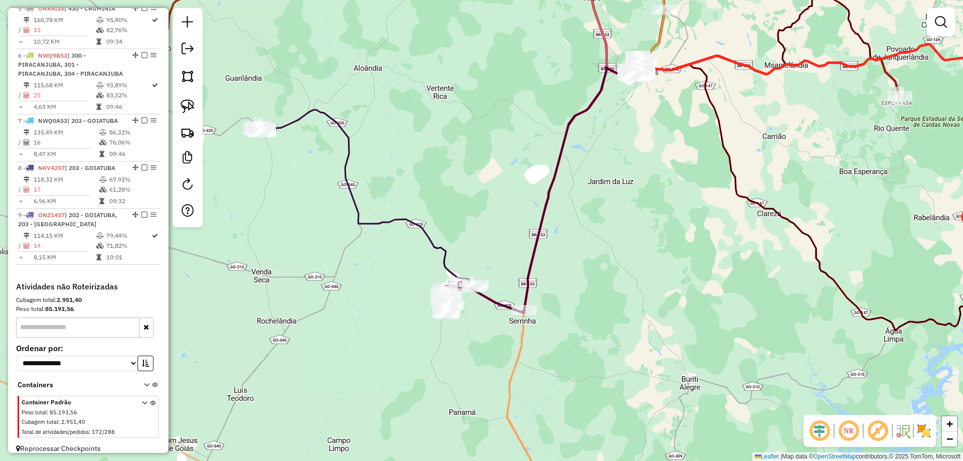
drag, startPoint x: 632, startPoint y: 227, endPoint x: 373, endPoint y: 359, distance: 290.2
click at [373, 365] on div "Janela de atendimento Grade de atendimento Capacidade Transportadoras Veículos …" at bounding box center [481, 230] width 963 height 461
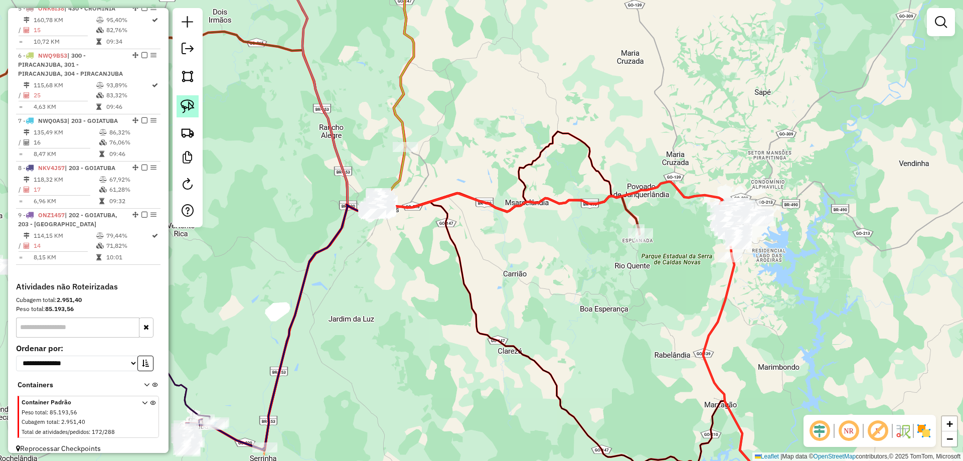
click at [187, 101] on img at bounding box center [188, 106] width 14 height 14
drag, startPoint x: 426, startPoint y: 179, endPoint x: 510, endPoint y: 229, distance: 98.7
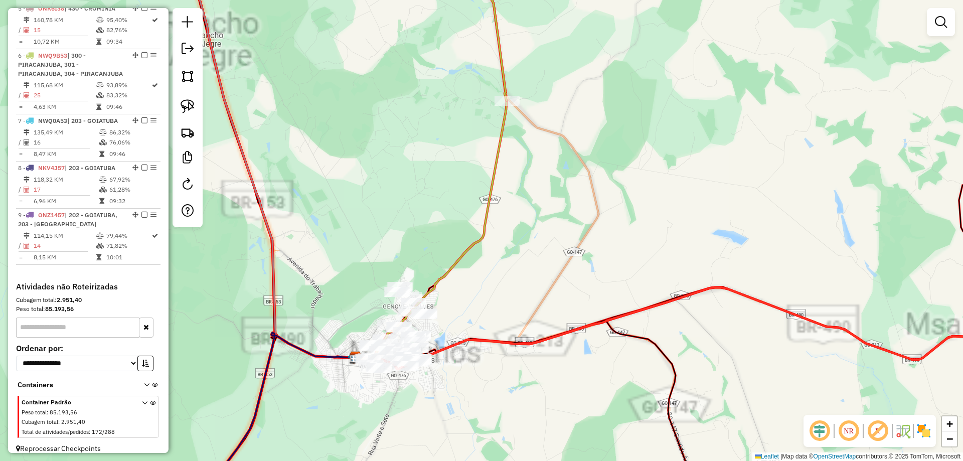
click at [458, 182] on div "Janela de atendimento Grade de atendimento Capacidade Transportadoras Veículos …" at bounding box center [481, 230] width 963 height 461
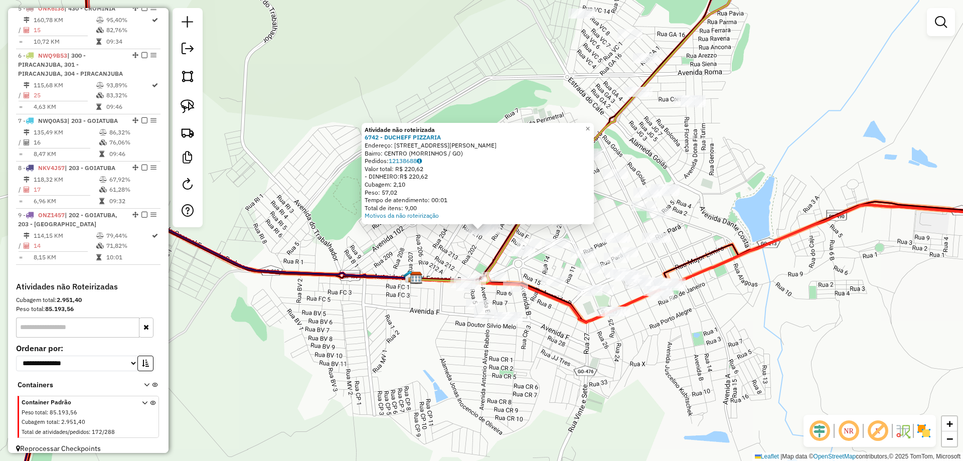
click at [378, 321] on div "Atividade não roteirizada 6742 - DUCHEFF PIZZARIA Endereço: AV AV PROF JOSE NAS…" at bounding box center [481, 230] width 963 height 461
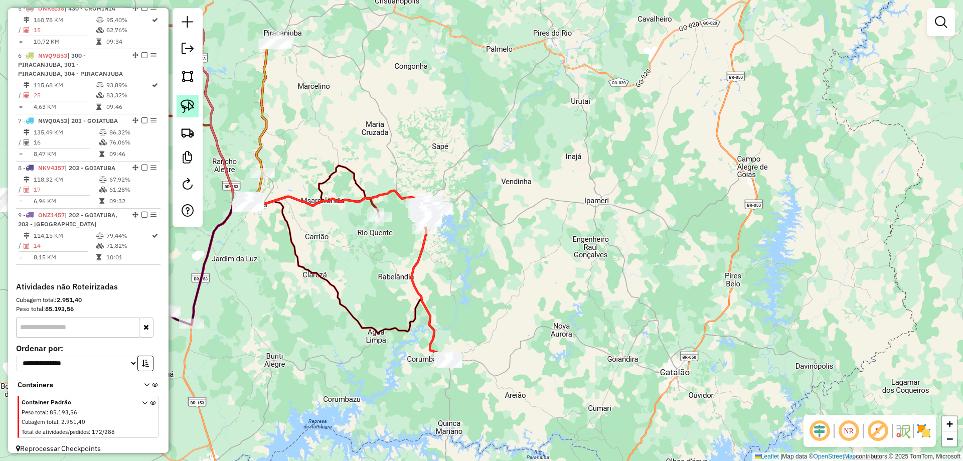
click at [194, 109] on img at bounding box center [188, 106] width 14 height 14
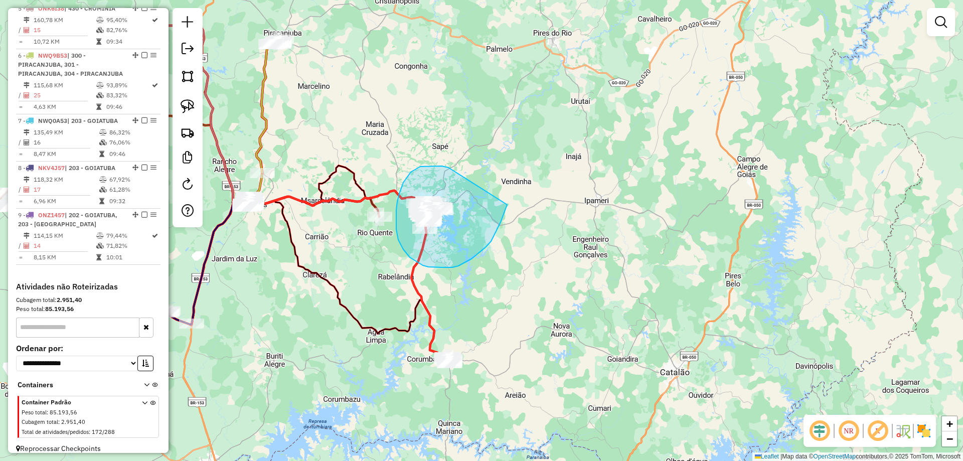
drag, startPoint x: 448, startPoint y: 167, endPoint x: 514, endPoint y: 161, distance: 66.5
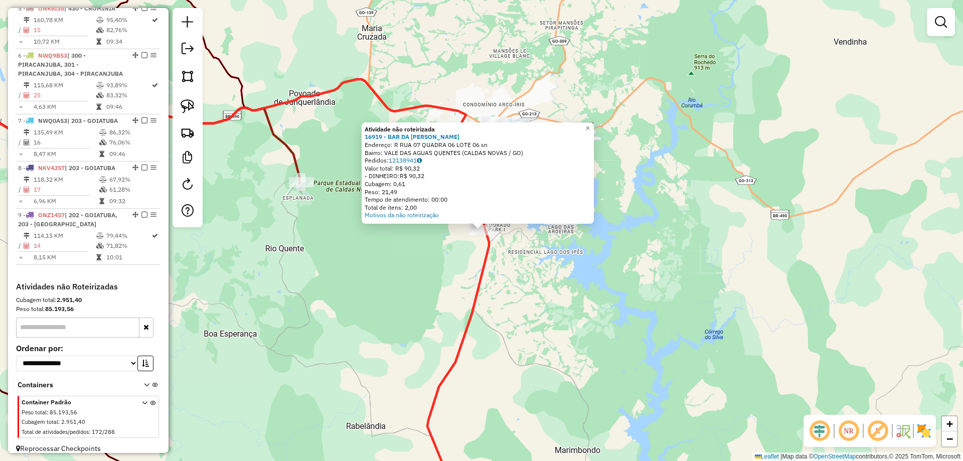
click at [465, 271] on div "Atividade não roteirizada 16919 - BAR DA CLAUDINHA Endereço: R RUA 07 QUADRA 06…" at bounding box center [481, 230] width 963 height 461
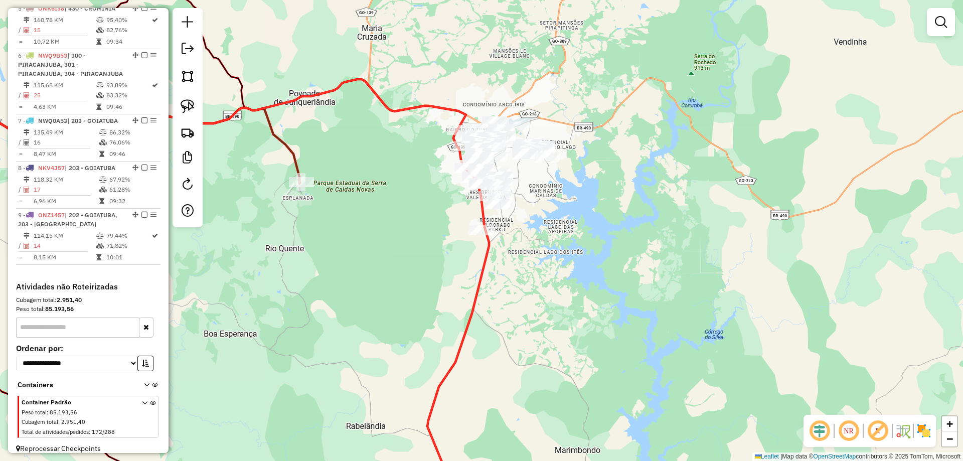
click at [480, 320] on div "Atividade não roteirizada 16919 - BAR DA CLAUDINHA Endereço: R RUA 07 QUADRA 06…" at bounding box center [481, 230] width 963 height 461
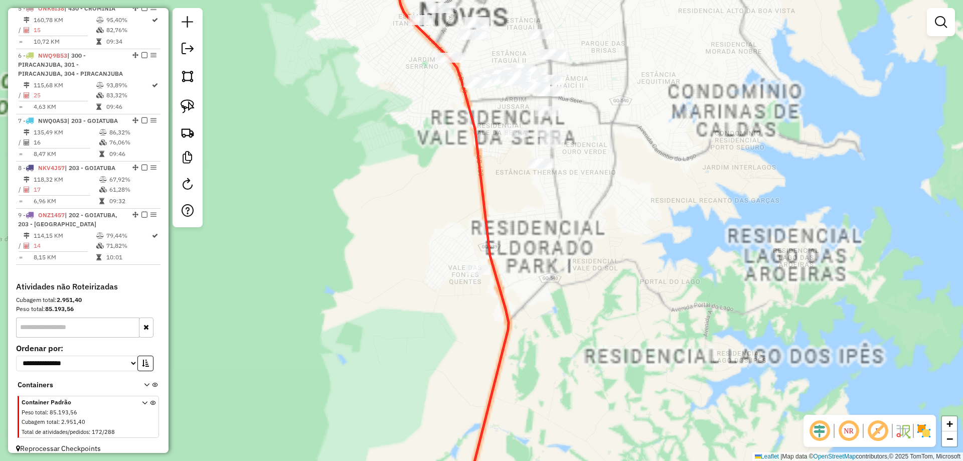
drag, startPoint x: 557, startPoint y: 349, endPoint x: 515, endPoint y: 213, distance: 143.2
click at [545, 279] on div "Janela de atendimento Grade de atendimento Capacidade Transportadoras Veículos …" at bounding box center [481, 230] width 963 height 461
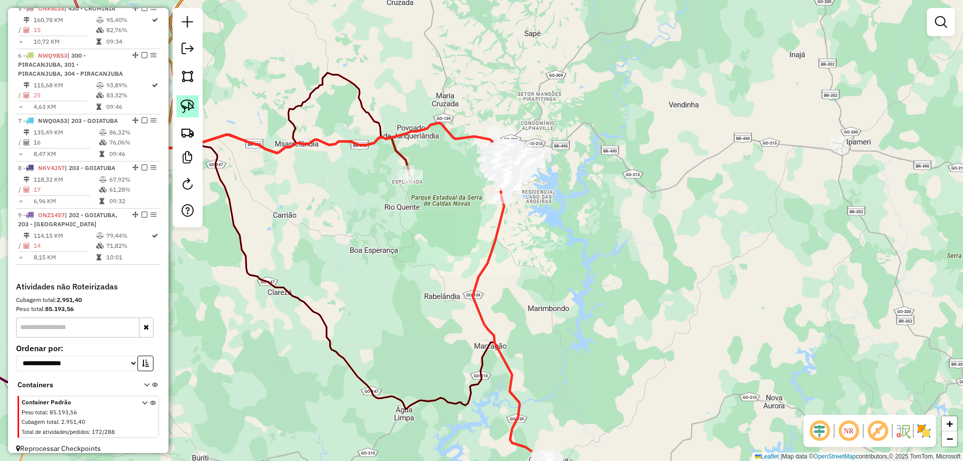
click at [187, 101] on img at bounding box center [188, 106] width 14 height 14
drag, startPoint x: 530, startPoint y: 226, endPoint x: 462, endPoint y: 221, distance: 67.8
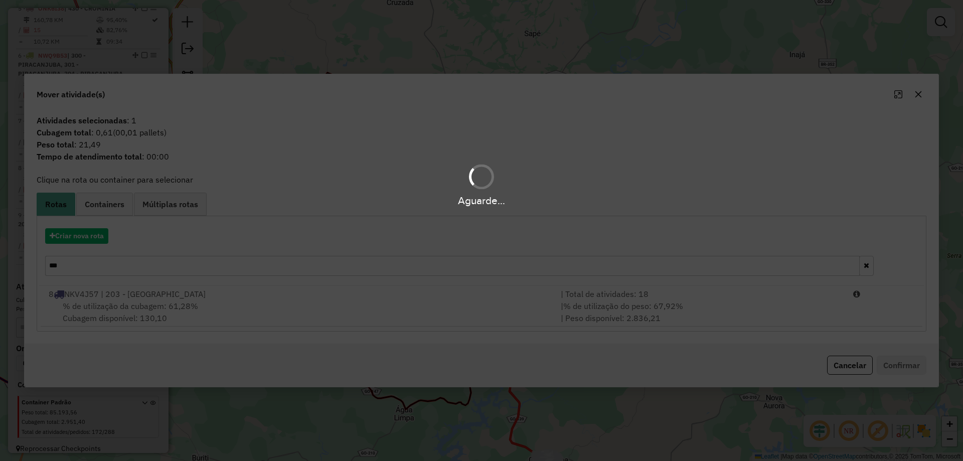
click at [103, 267] on div "Aguarde..." at bounding box center [481, 230] width 963 height 461
click at [103, 267] on hb-app "Aguarde... Pop-up bloqueado! Seu navegador bloqueou automáticamente a abertura …" at bounding box center [481, 230] width 963 height 461
click at [103, 267] on input "***" at bounding box center [452, 266] width 814 height 20
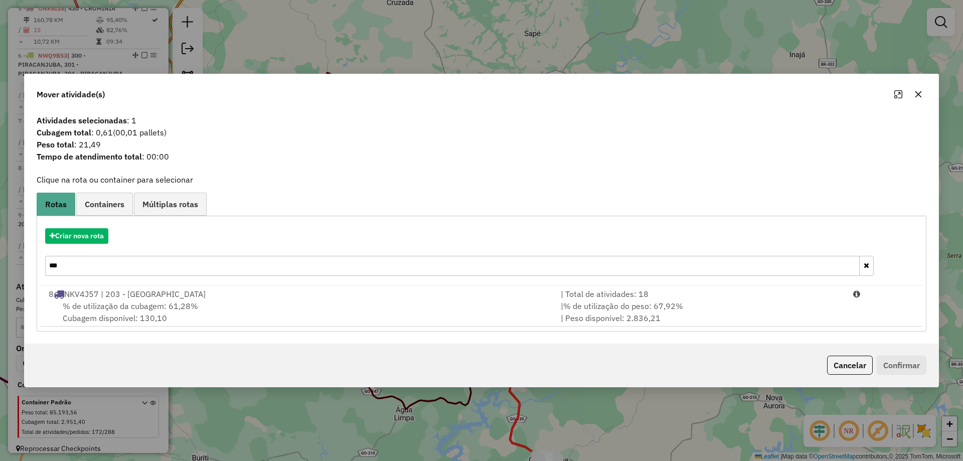
click at [103, 267] on input "***" at bounding box center [452, 266] width 814 height 20
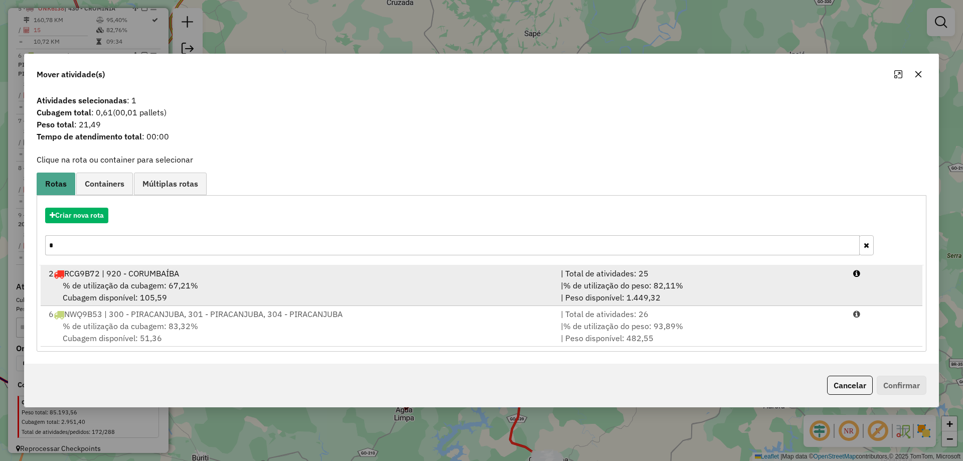
type input "*"
click at [168, 285] on span "% de utilização da cubagem: 67,21%" at bounding box center [130, 285] width 135 height 10
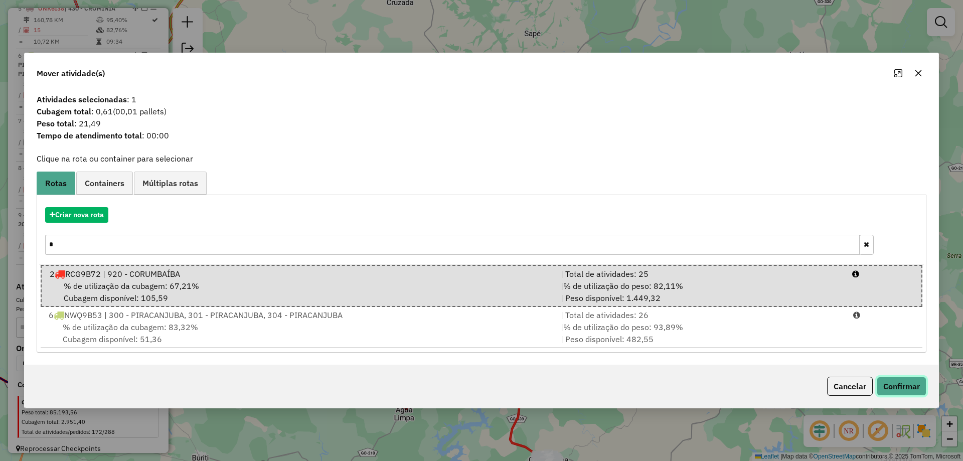
click at [913, 384] on button "Confirmar" at bounding box center [901, 386] width 50 height 19
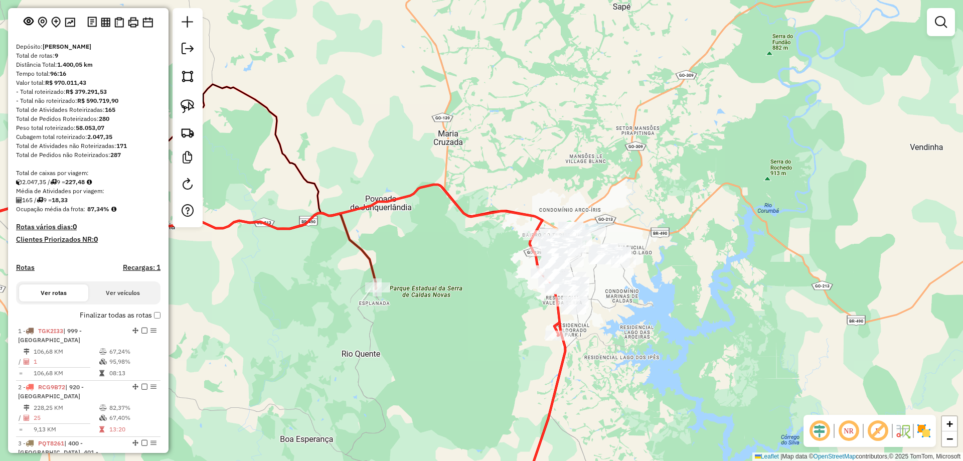
scroll to position [0, 0]
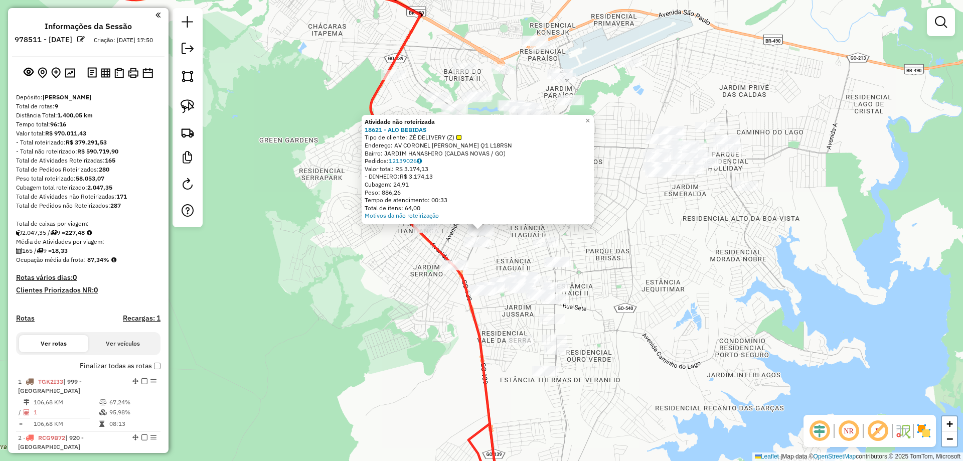
click at [509, 251] on div "Atividade não roteirizada 18621 - ALO BEBIDAS Tipo de cliente: ZÉ DELIVERY (Z) …" at bounding box center [481, 230] width 963 height 461
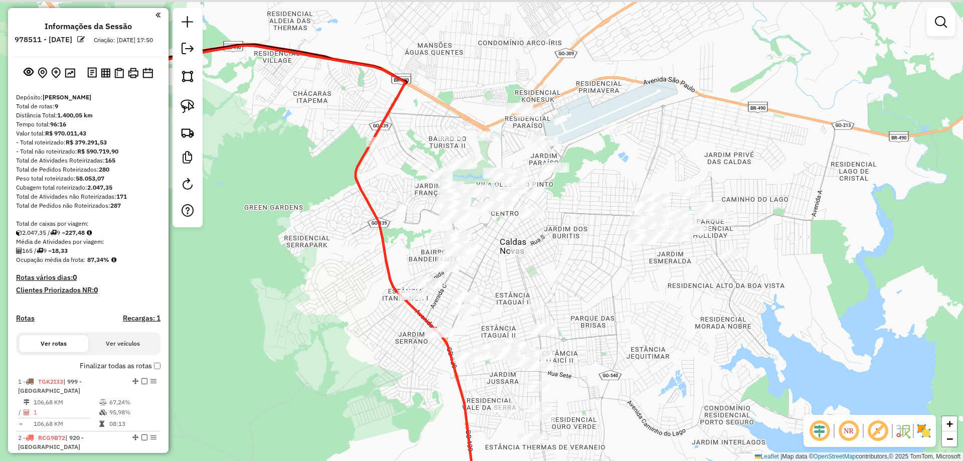
drag, startPoint x: 516, startPoint y: 238, endPoint x: 494, endPoint y: 279, distance: 46.2
click at [497, 308] on div "Janela de atendimento Grade de atendimento Capacidade Transportadoras Veículos …" at bounding box center [481, 230] width 963 height 461
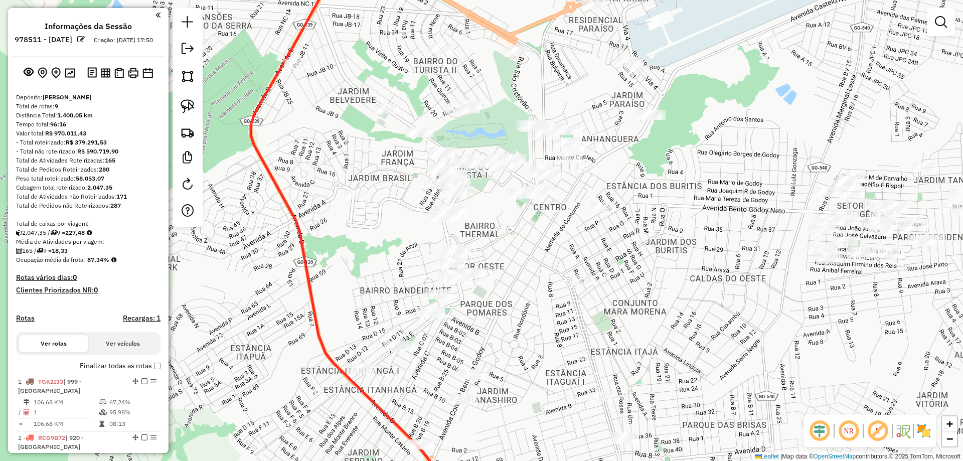
drag, startPoint x: 660, startPoint y: 261, endPoint x: 600, endPoint y: 279, distance: 62.3
click at [601, 279] on div "Janela de atendimento Grade de atendimento Capacidade Transportadoras Veículos …" at bounding box center [481, 230] width 963 height 461
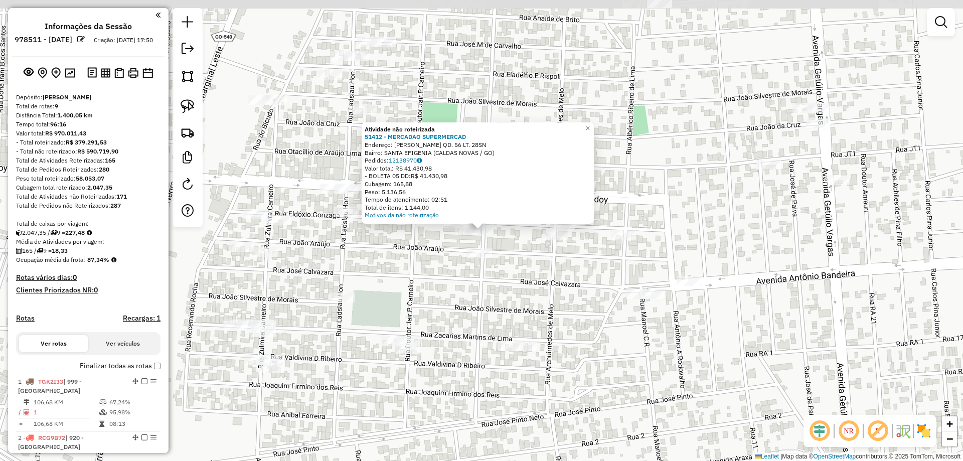
click at [520, 236] on div "Atividade não roteirizada 51412 - MERCADAO SUPERMERCAD Endereço: R JOAO ARAUJO …" at bounding box center [481, 230] width 963 height 461
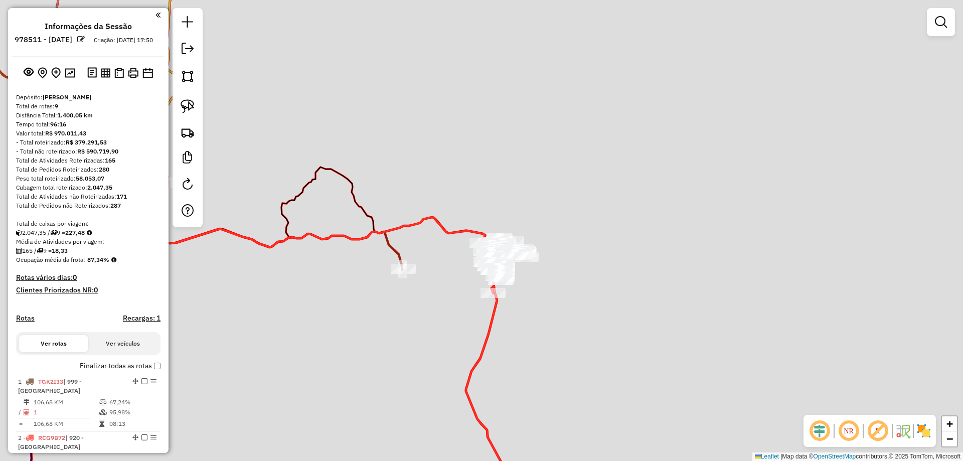
click at [627, 284] on div "Janela de atendimento Grade de atendimento Capacidade Transportadoras Veículos …" at bounding box center [481, 230] width 963 height 461
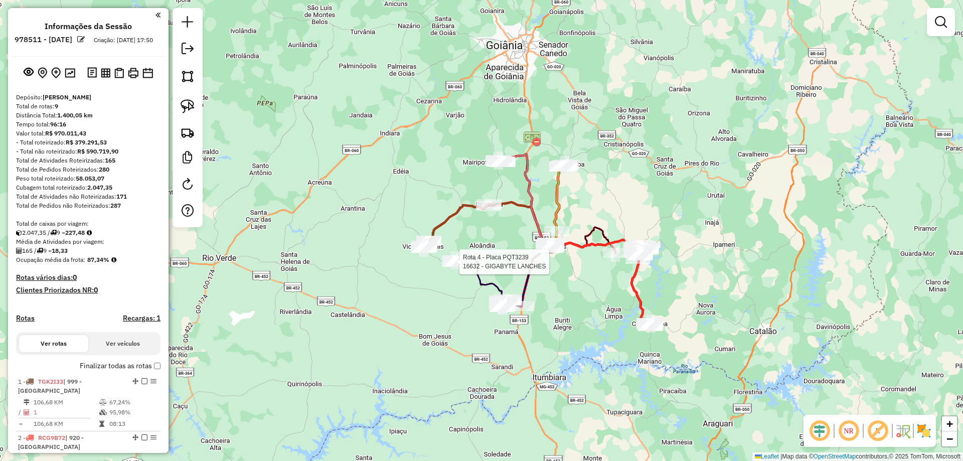
select select "**********"
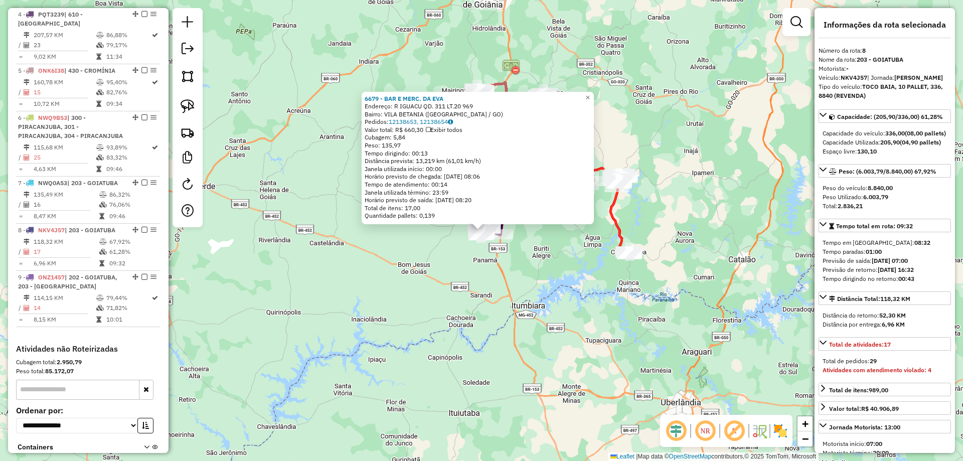
scroll to position [634, 0]
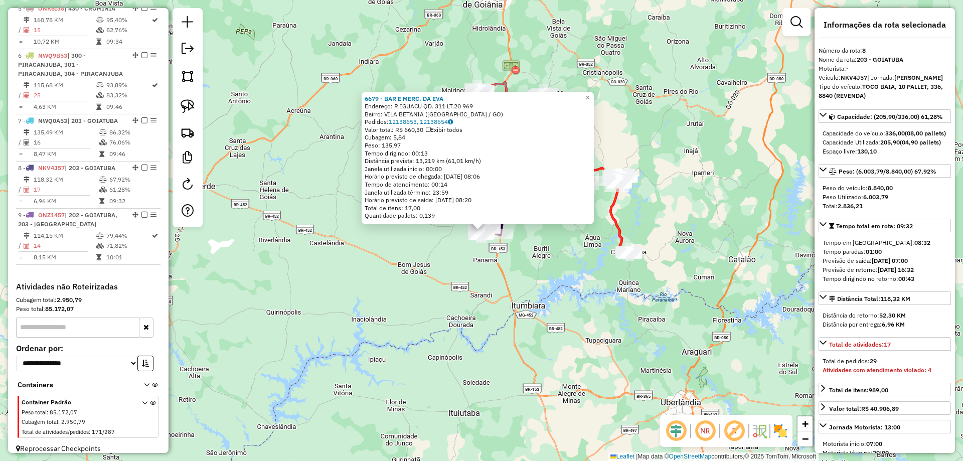
click at [422, 249] on div "6679 - BAR E MERC. DA EVA Endereço: R IGUACU QD. 311 LT.20 969 Bairro: VILA BET…" at bounding box center [481, 230] width 963 height 461
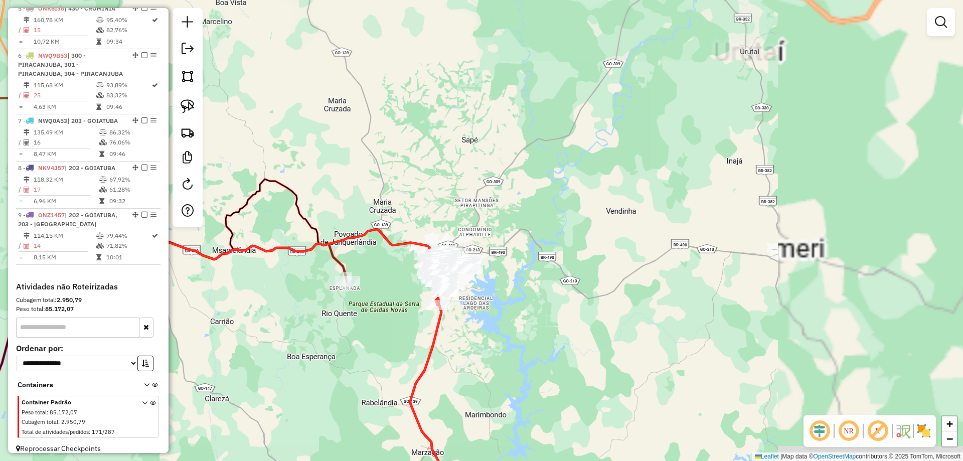
drag, startPoint x: 553, startPoint y: 304, endPoint x: 276, endPoint y: 190, distance: 299.5
click at [254, 196] on div "Janela de atendimento Grade de atendimento Capacidade Transportadoras Veículos …" at bounding box center [481, 230] width 963 height 461
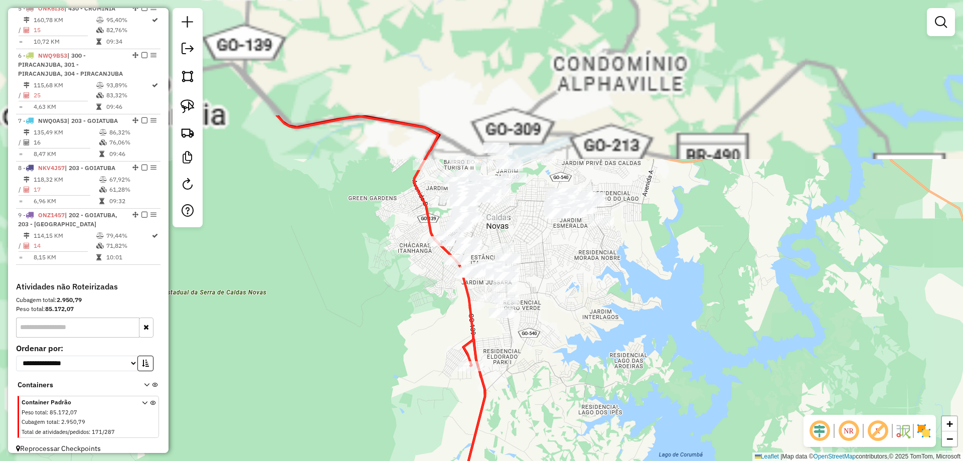
click at [567, 332] on div "Janela de atendimento Grade de atendimento Capacidade Transportadoras Veículos …" at bounding box center [481, 230] width 963 height 461
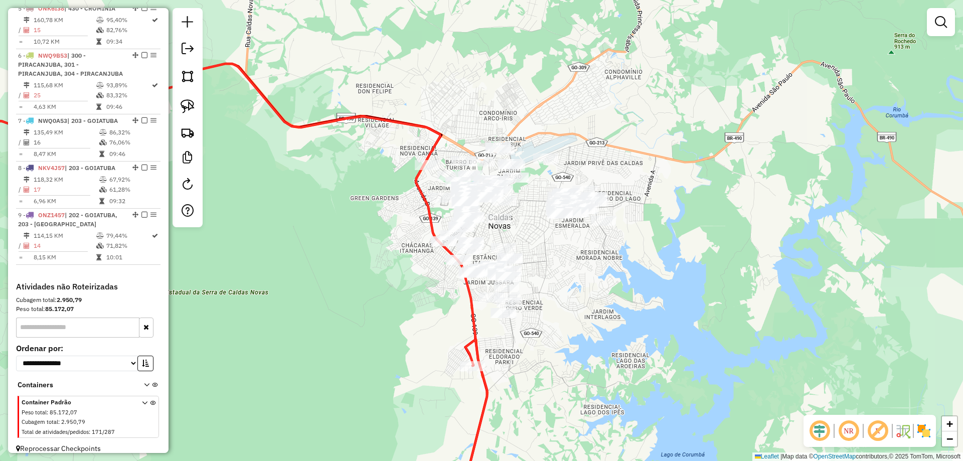
click at [772, 171] on div "Janela de atendimento Grade de atendimento Capacidade Transportadoras Veículos …" at bounding box center [481, 230] width 963 height 461
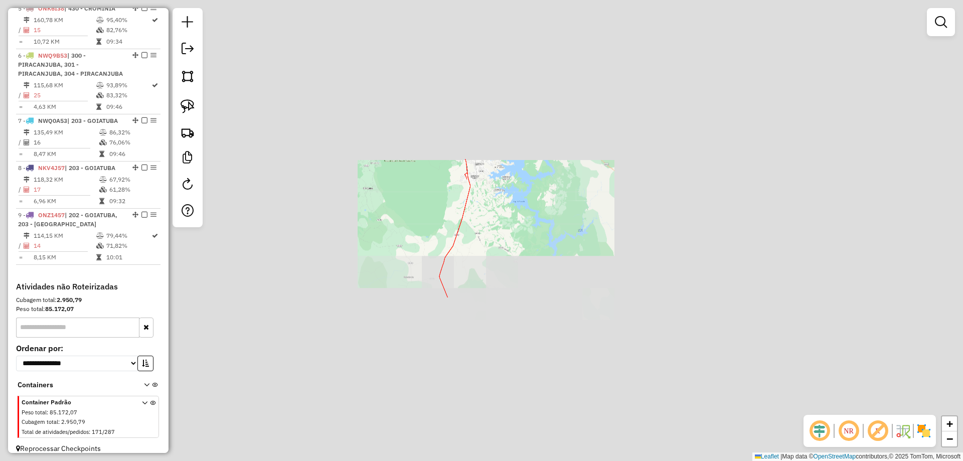
click at [725, 182] on div "Janela de atendimento Grade de atendimento Capacidade Transportadoras Veículos …" at bounding box center [481, 230] width 963 height 461
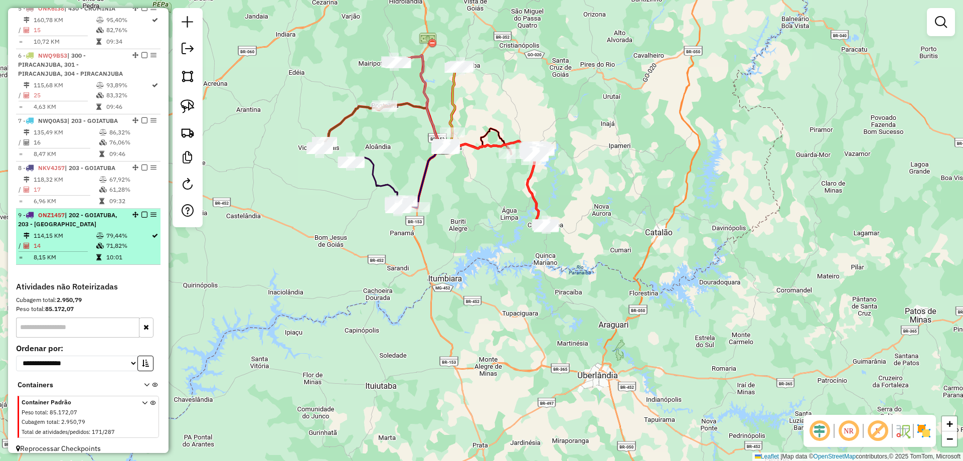
click at [104, 215] on div "9 - ONZ1457 | 202 - GOIATUBA, 203 - GOIATUBA" at bounding box center [71, 220] width 106 height 18
select select "**********"
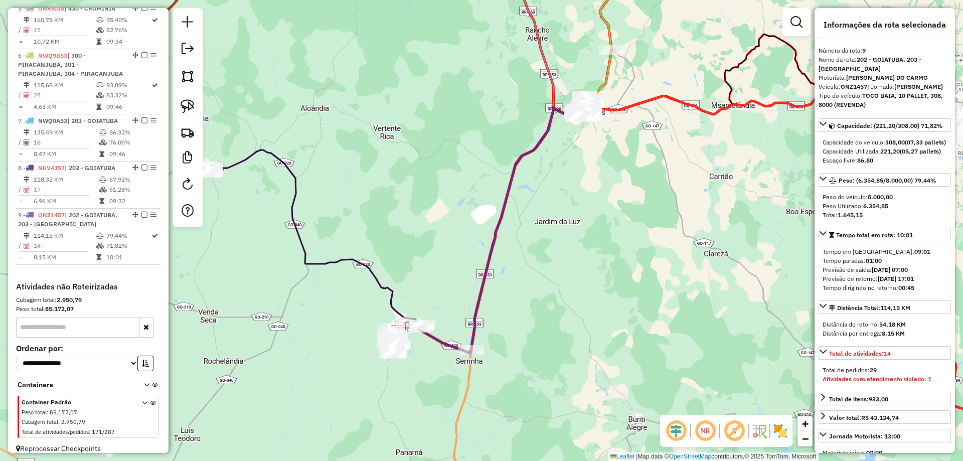
click at [554, 172] on div "Janela de atendimento Grade de atendimento Capacidade Transportadoras Veículos …" at bounding box center [481, 230] width 963 height 461
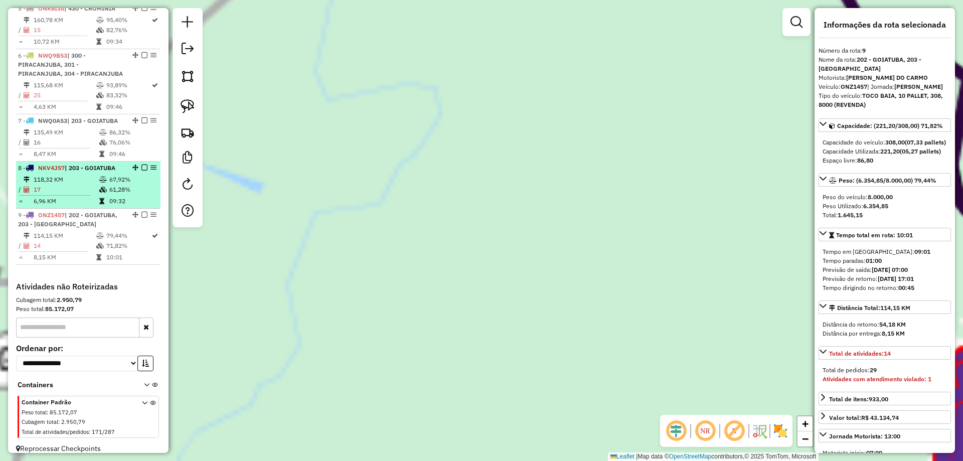
drag, startPoint x: 601, startPoint y: 267, endPoint x: 134, endPoint y: 190, distance: 473.2
click at [135, 190] on hb-router-mapa "Informações da Sessão 978511 - 13/08/2025 Criação: 12/08/2025 17:50 Depósito: P…" at bounding box center [481, 230] width 963 height 461
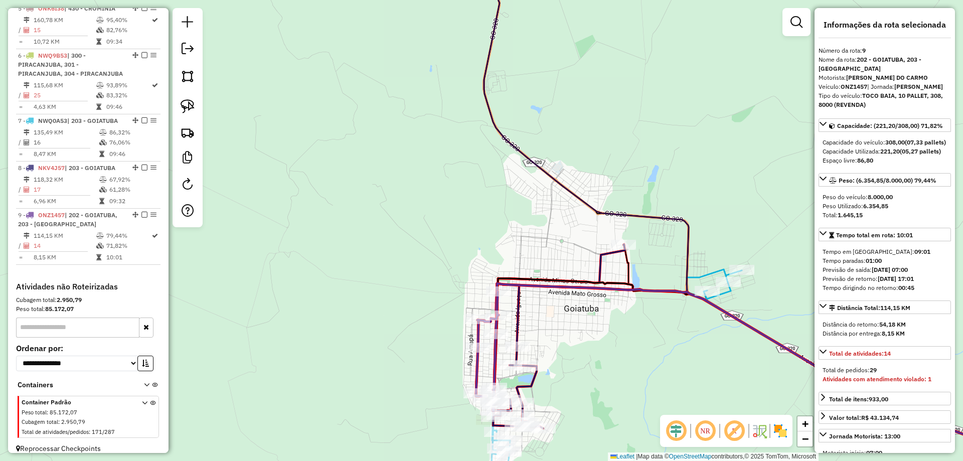
drag, startPoint x: 457, startPoint y: 246, endPoint x: 396, endPoint y: 165, distance: 101.3
click at [396, 165] on div "Janela de atendimento Grade de atendimento Capacidade Transportadoras Veículos …" at bounding box center [481, 230] width 963 height 461
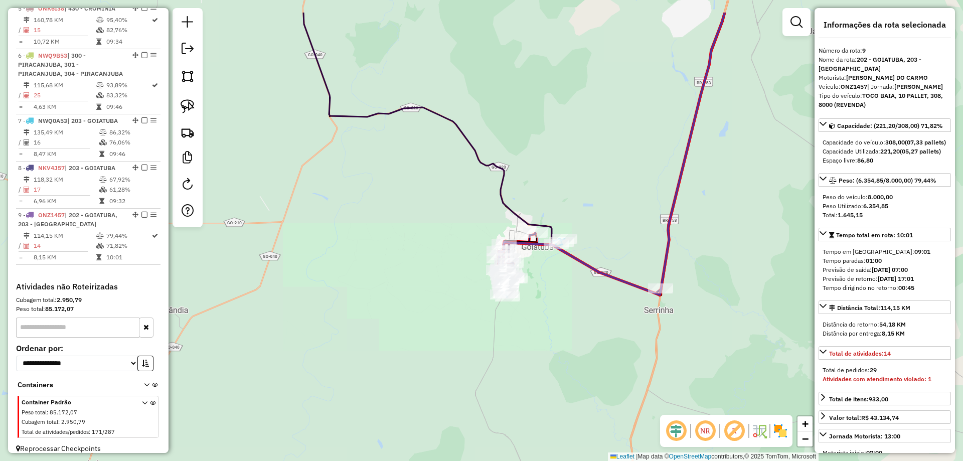
drag, startPoint x: 591, startPoint y: 152, endPoint x: 650, endPoint y: 259, distance: 121.9
click at [541, 194] on div "Janela de atendimento Grade de atendimento Capacidade Transportadoras Veículos …" at bounding box center [481, 230] width 963 height 461
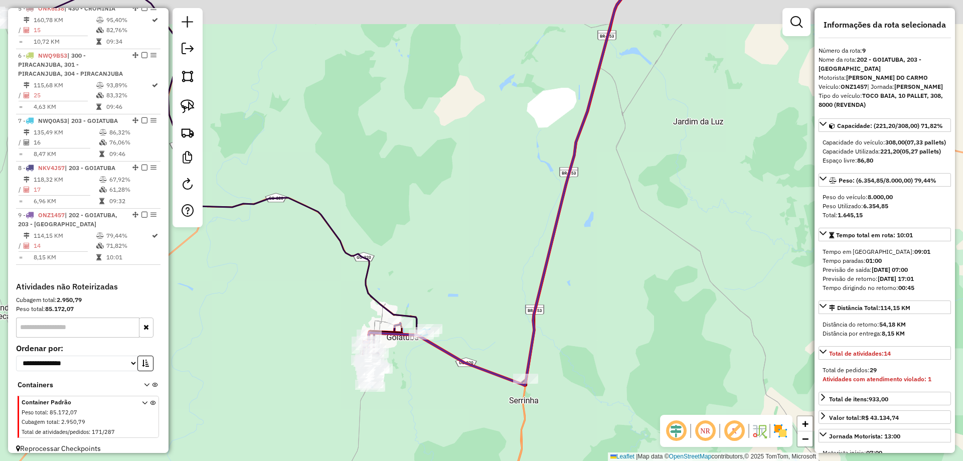
drag, startPoint x: 506, startPoint y: 175, endPoint x: 287, endPoint y: 282, distance: 243.8
click at [291, 282] on div "Janela de atendimento Grade de atendimento Capacidade Transportadoras Veículos …" at bounding box center [481, 230] width 963 height 461
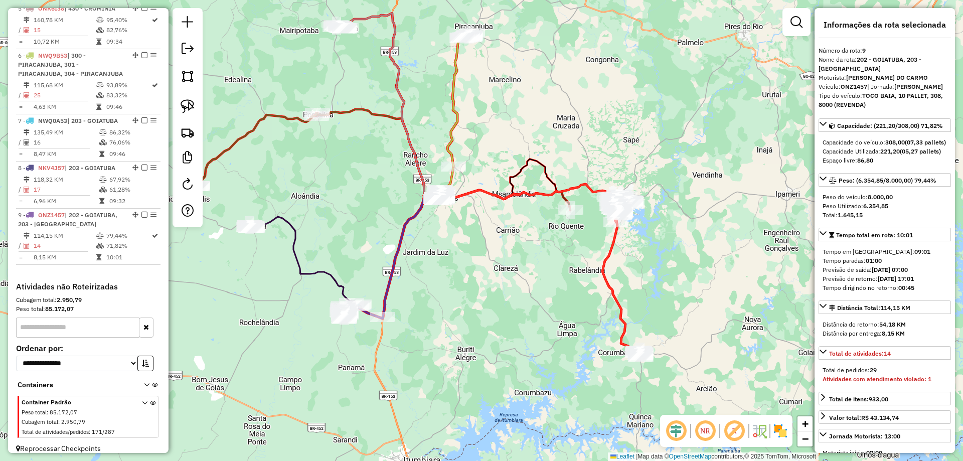
drag, startPoint x: 486, startPoint y: 232, endPoint x: 574, endPoint y: 215, distance: 89.3
click at [554, 219] on div "Rota 8 - Placa NKV4J57 15253 - O CAIPIRAO Janela de atendimento Grade de atendi…" at bounding box center [481, 230] width 963 height 461
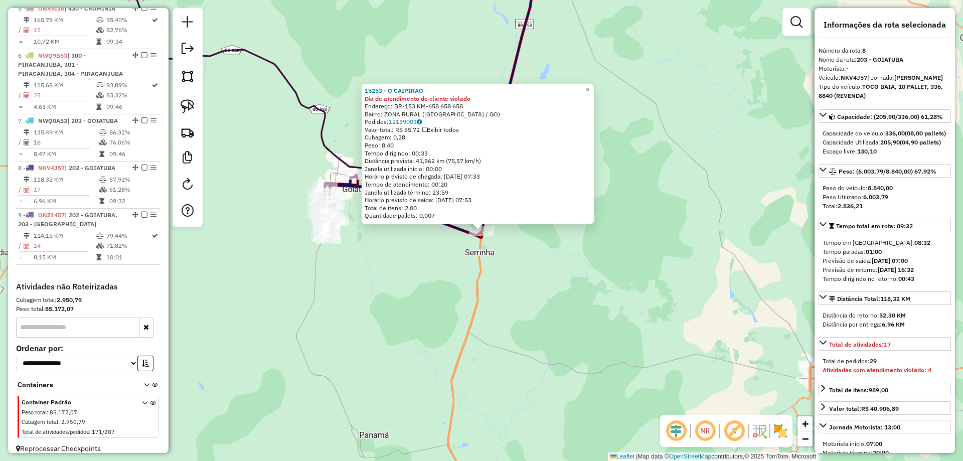
click at [421, 289] on div "15253 - O CAIPIRAO Dia de atendimento do cliente violado Endereço: BR-153 KM-65…" at bounding box center [481, 230] width 963 height 461
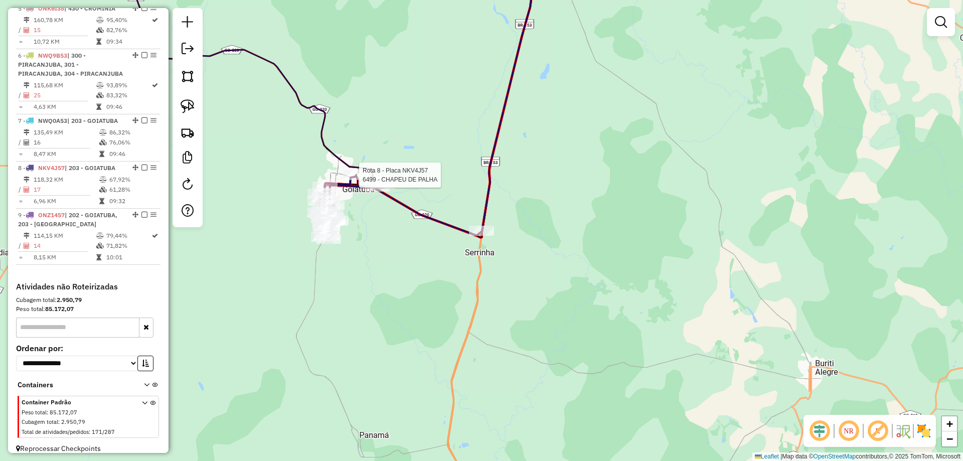
select select "**********"
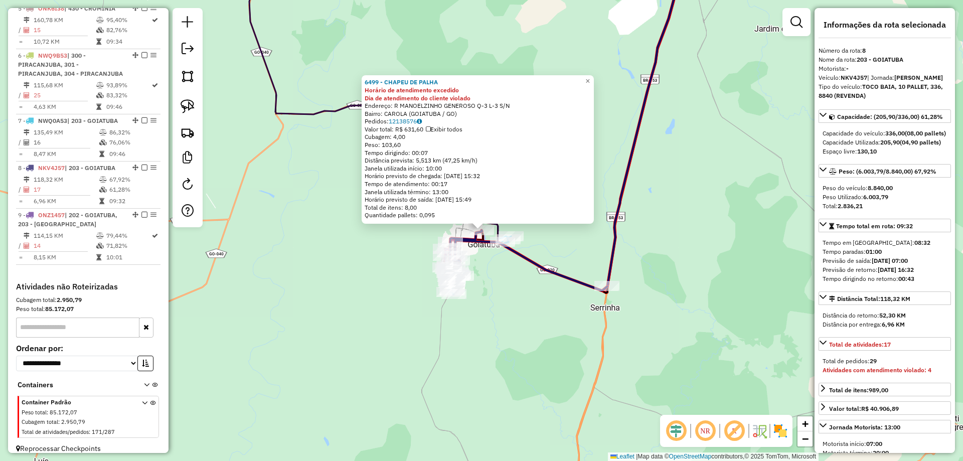
click at [520, 296] on div "6499 - CHAPEU DE PALHA Horário de atendimento excedido Dia de atendimento do cl…" at bounding box center [481, 230] width 963 height 461
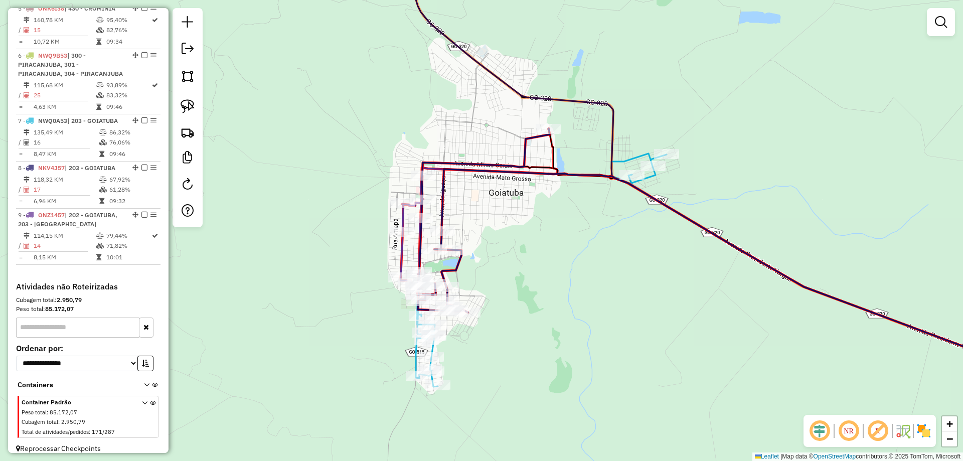
click at [462, 264] on icon at bounding box center [734, 249] width 633 height 243
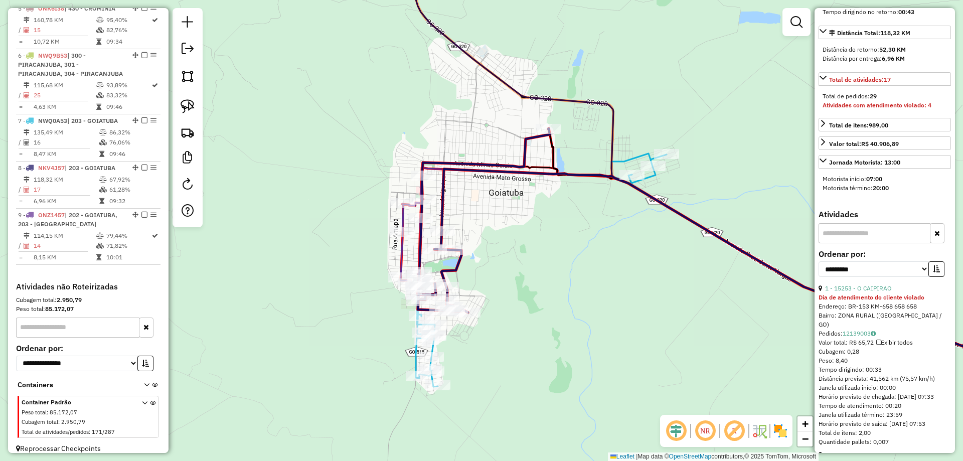
scroll to position [351, 0]
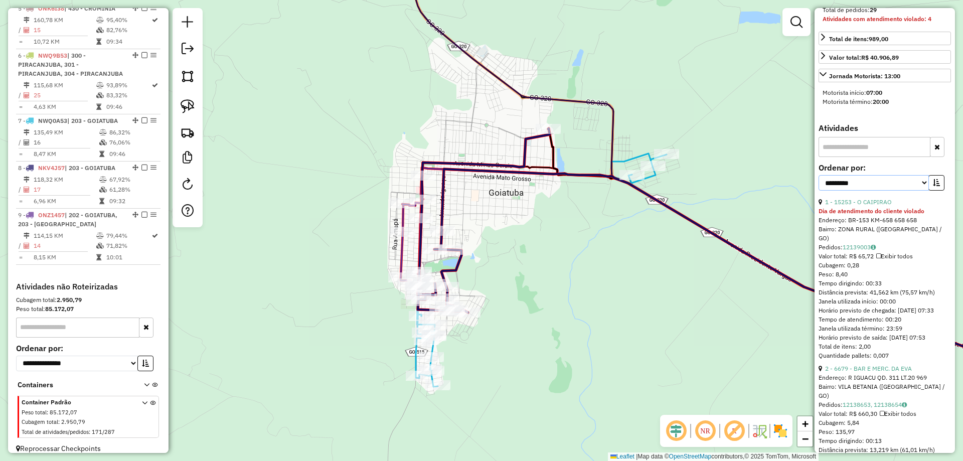
click at [869, 191] on select "**********" at bounding box center [873, 183] width 110 height 16
select select "*********"
click at [818, 191] on select "**********" at bounding box center [873, 183] width 110 height 16
click at [939, 191] on button "button" at bounding box center [936, 183] width 16 height 16
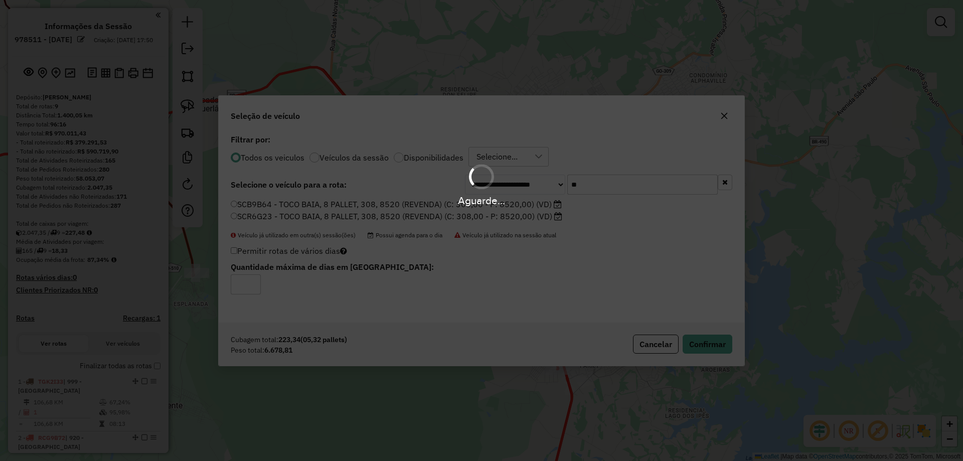
scroll to position [6, 3]
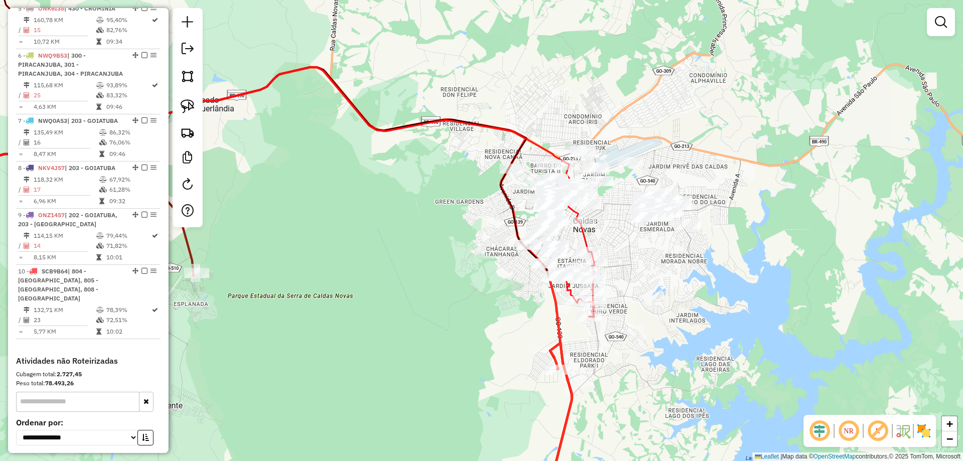
click at [635, 289] on div "Rota 10 - Placa SCB9B64 19627 - CANTINA BOM PEIXE Rota 10 - Placa SCB9B64 15893…" at bounding box center [481, 230] width 963 height 461
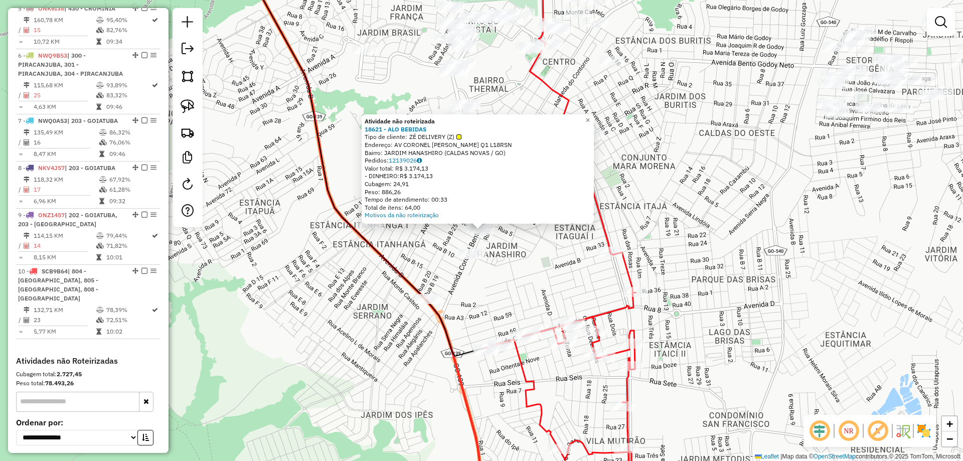
click at [403, 249] on div "Atividade não roteirizada 18621 - ALO BEBIDAS Tipo de cliente: ZÉ DELIVERY (Z) …" at bounding box center [481, 230] width 963 height 461
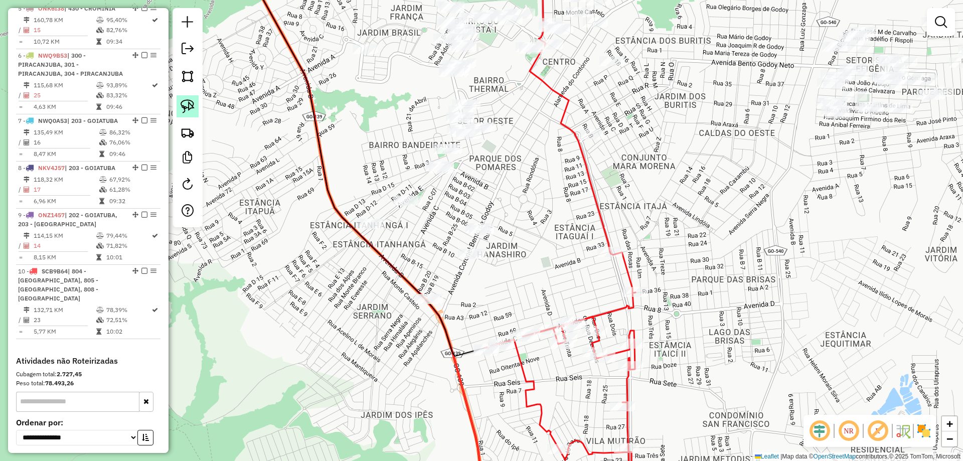
click at [183, 107] on img at bounding box center [188, 106] width 14 height 14
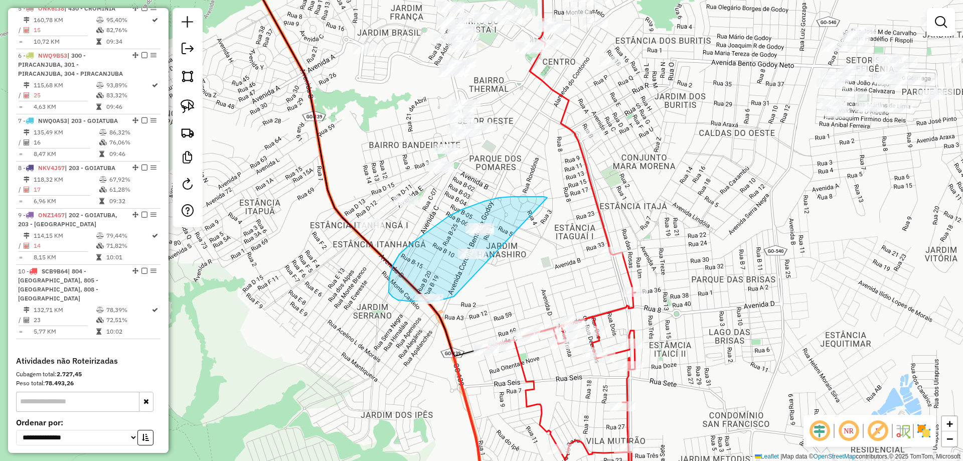
drag, startPoint x: 477, startPoint y: 204, endPoint x: 532, endPoint y: 199, distance: 54.4
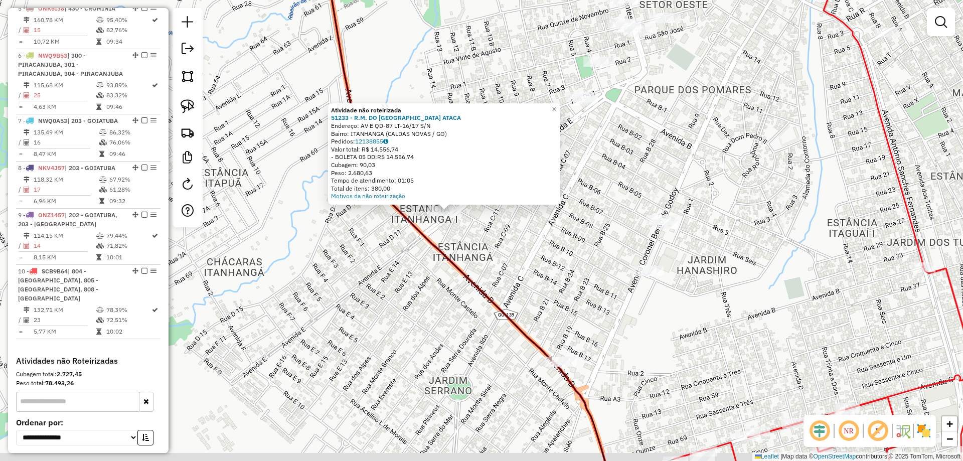
drag, startPoint x: 552, startPoint y: 251, endPoint x: 490, endPoint y: 237, distance: 62.8
click at [502, 240] on div "Atividade não roteirizada 51233 - R.M. DO BRASIL ATACA Endereço: AV E QD-87 LT-…" at bounding box center [481, 230] width 963 height 461
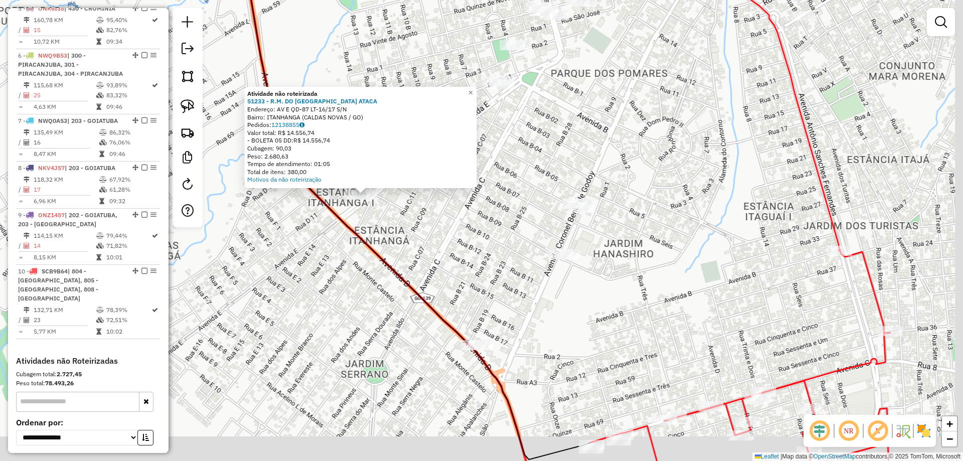
click at [542, 232] on div "Atividade não roteirizada 51233 - R.M. DO BRASIL ATACA Endereço: AV E QD-87 LT-…" at bounding box center [481, 230] width 963 height 461
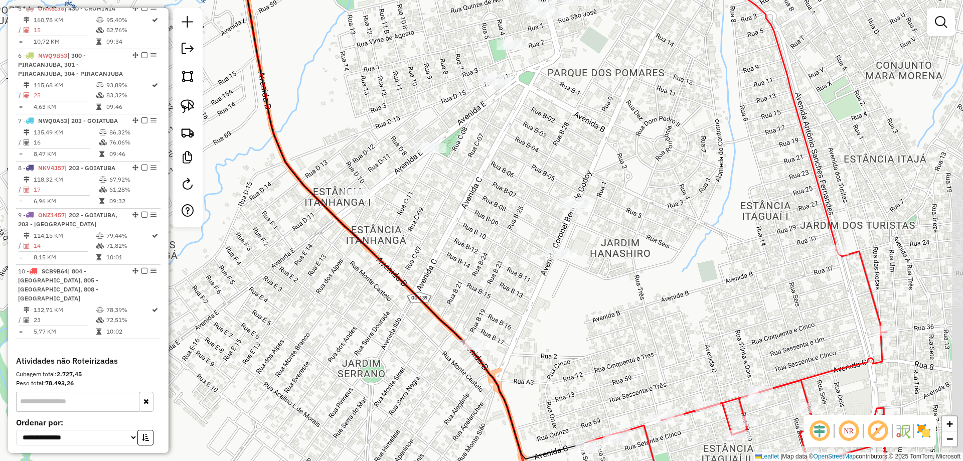
click at [422, 138] on div "Janela de atendimento Grade de atendimento Capacidade Transportadoras Veículos …" at bounding box center [481, 230] width 963 height 461
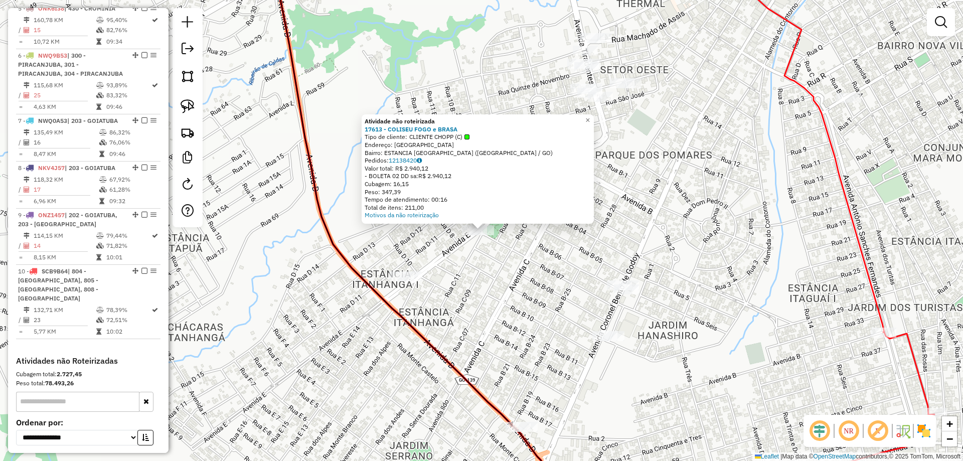
click at [530, 250] on div "Atividade não roteirizada 17613 - COLISEU FOGO e BRASA Tipo de cliente: CLIENTE…" at bounding box center [481, 230] width 963 height 461
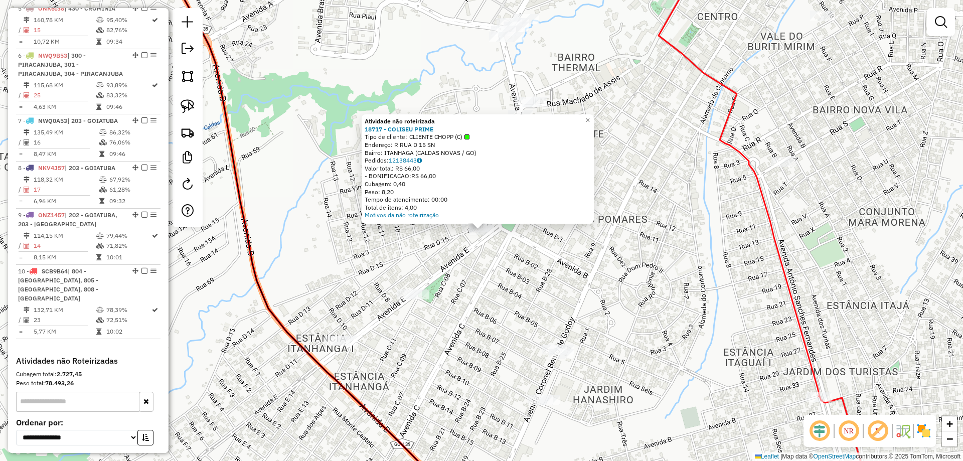
click at [585, 227] on div "Atividade não roteirizada 18717 - COLISEU PRIME Tipo de cliente: CLIENTE CHOPP …" at bounding box center [481, 230] width 963 height 461
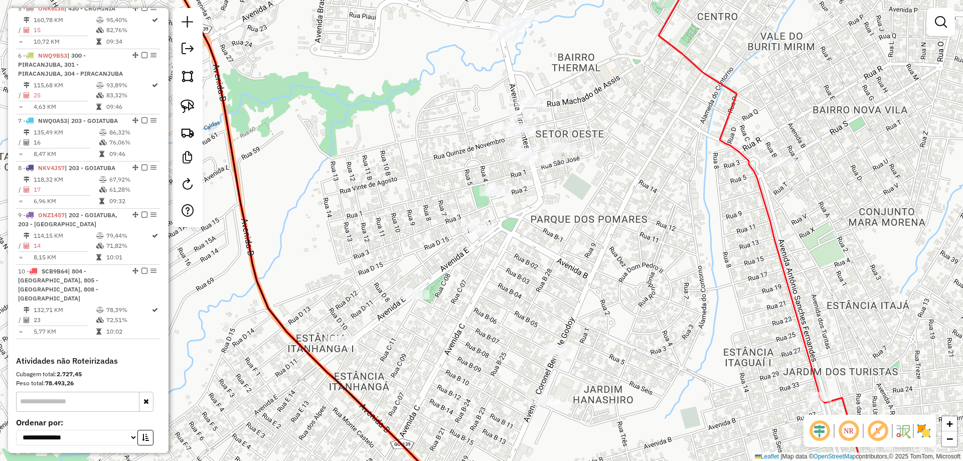
click at [559, 138] on div "Janela de atendimento Grade de atendimento Capacidade Transportadoras Veículos …" at bounding box center [481, 230] width 963 height 461
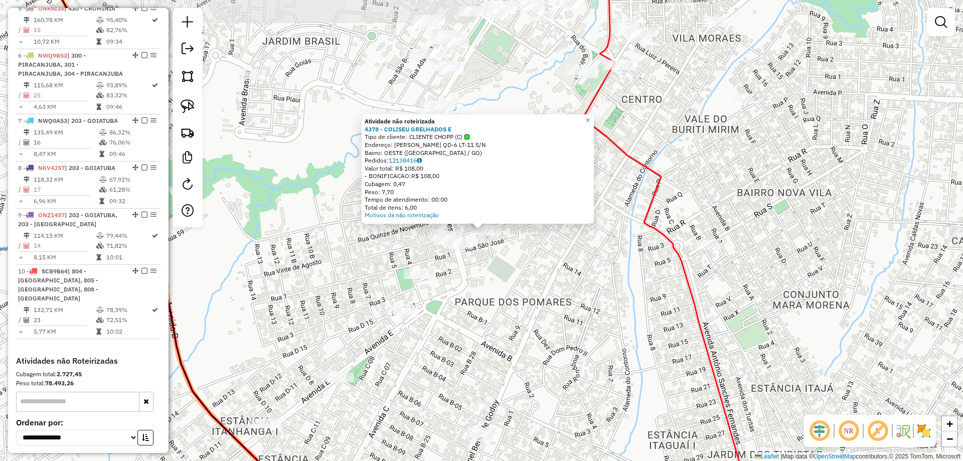
click at [547, 233] on div "Atividade não roteirizada 4378 - COLISEU GRELHADOS E Tipo de cliente: CLIENTE C…" at bounding box center [481, 230] width 963 height 461
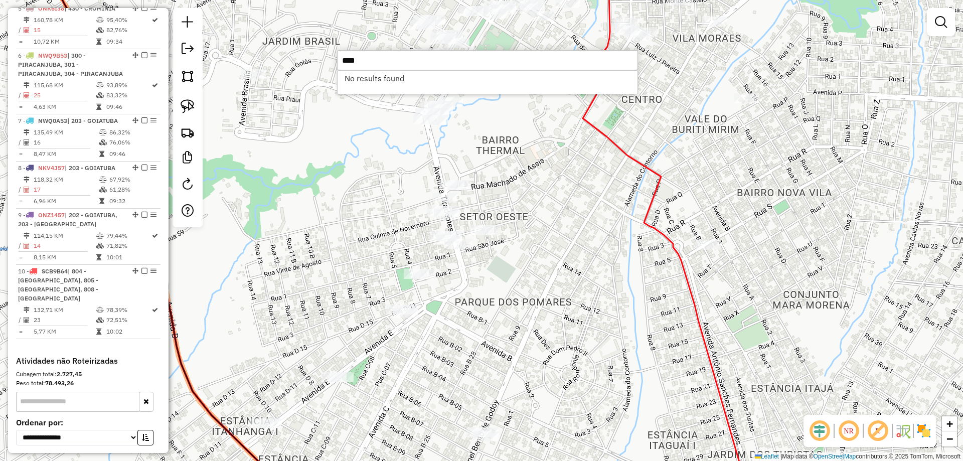
type input "****"
click at [584, 203] on div "Janela de atendimento Grade de atendimento Capacidade Transportadoras Veículos …" at bounding box center [481, 230] width 963 height 461
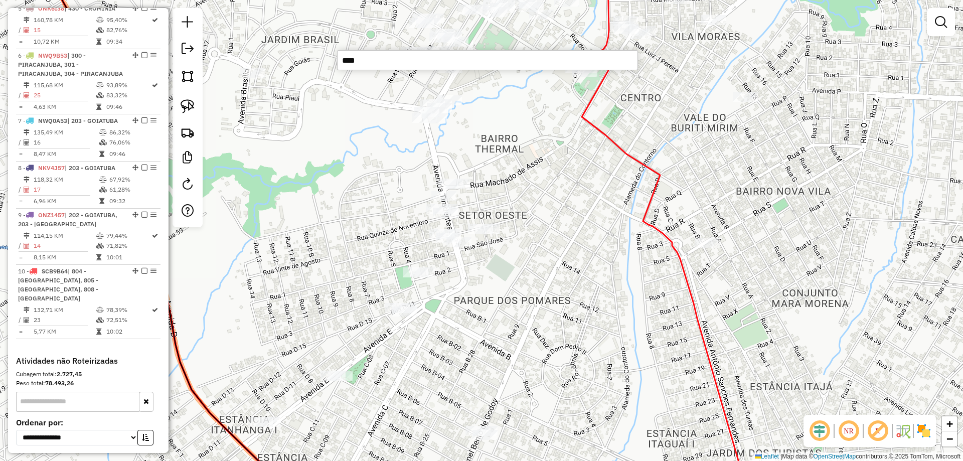
click at [550, 160] on div "Janela de atendimento Grade de atendimento Capacidade Transportadoras Veículos …" at bounding box center [481, 230] width 963 height 461
drag, startPoint x: 475, startPoint y: 142, endPoint x: 504, endPoint y: 296, distance: 157.2
click at [503, 295] on div "Janela de atendimento Grade de atendimento Capacidade Transportadoras Veículos …" at bounding box center [481, 230] width 963 height 461
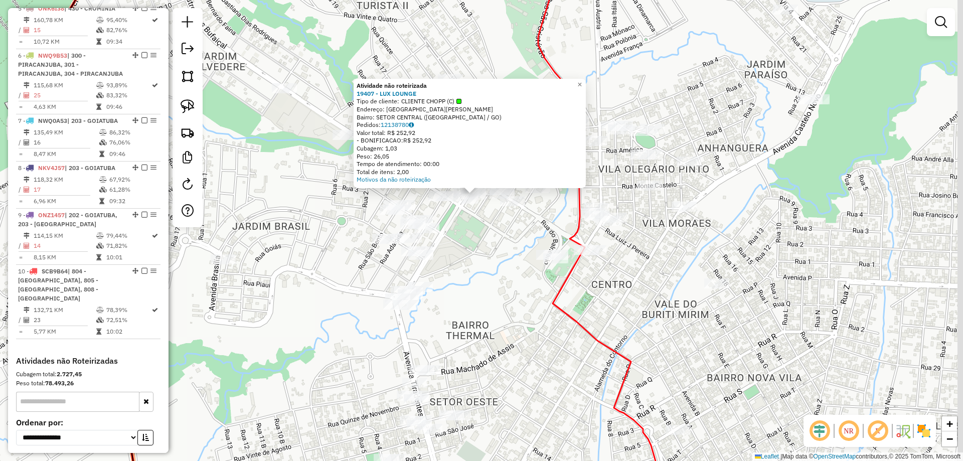
drag, startPoint x: 522, startPoint y: 268, endPoint x: 516, endPoint y: 245, distance: 24.3
click at [518, 248] on div "Atividade não roteirizada 19407 - LUX LOUNGE Tipo de cliente: CLIENTE CHOPP (C)…" at bounding box center [481, 230] width 963 height 461
click at [516, 245] on div "Atividade não roteirizada 19407 - LUX LOUNGE Tipo de cliente: CLIENTE CHOPP (C)…" at bounding box center [481, 230] width 963 height 461
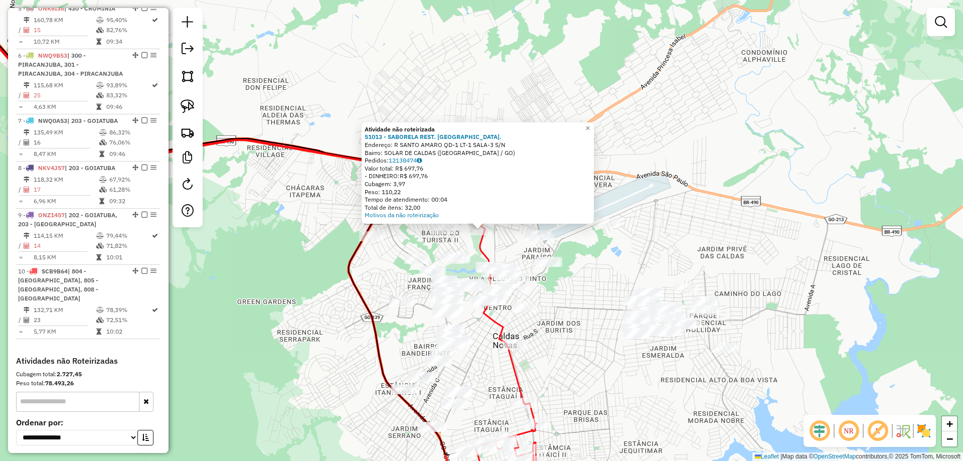
drag, startPoint x: 561, startPoint y: 236, endPoint x: 521, endPoint y: 160, distance: 85.2
click at [535, 182] on div "Atividade não roteirizada 51013 - SABORELA REST. PIZZ. Endereço: R SANTO AMARO …" at bounding box center [481, 230] width 963 height 461
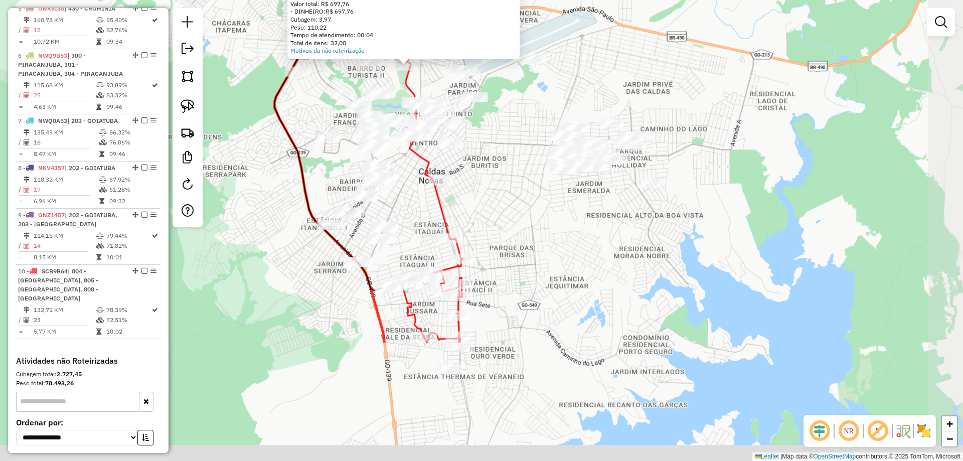
click at [556, 235] on div "Atividade não roteirizada 51013 - SABORELA REST. PIZZ. Endereço: R SANTO AMARO …" at bounding box center [481, 230] width 963 height 461
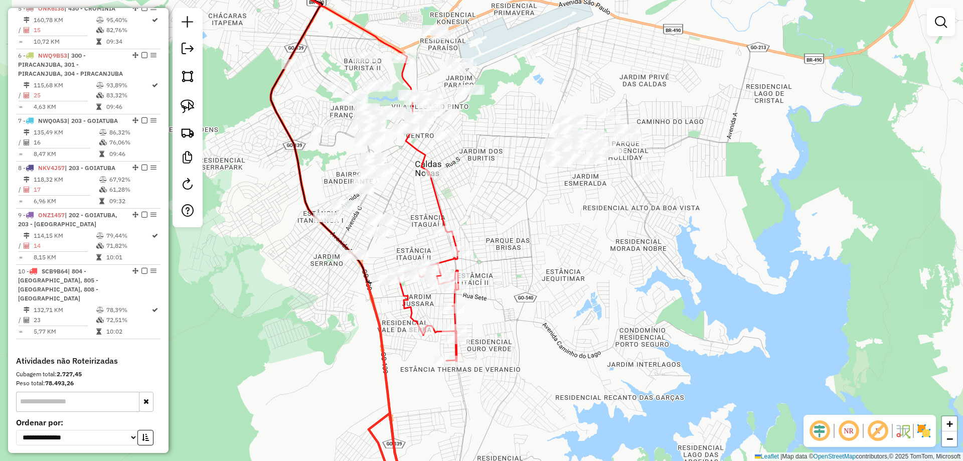
click at [549, 194] on div "Janela de atendimento Grade de atendimento Capacidade Transportadoras Veículos …" at bounding box center [481, 230] width 963 height 461
click at [189, 105] on img at bounding box center [188, 106] width 14 height 14
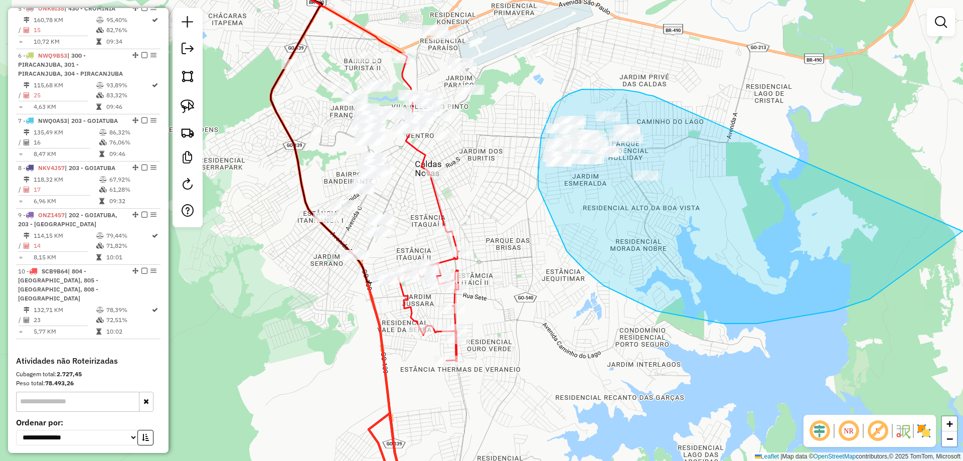
drag, startPoint x: 605, startPoint y: 89, endPoint x: 962, endPoint y: 142, distance: 361.4
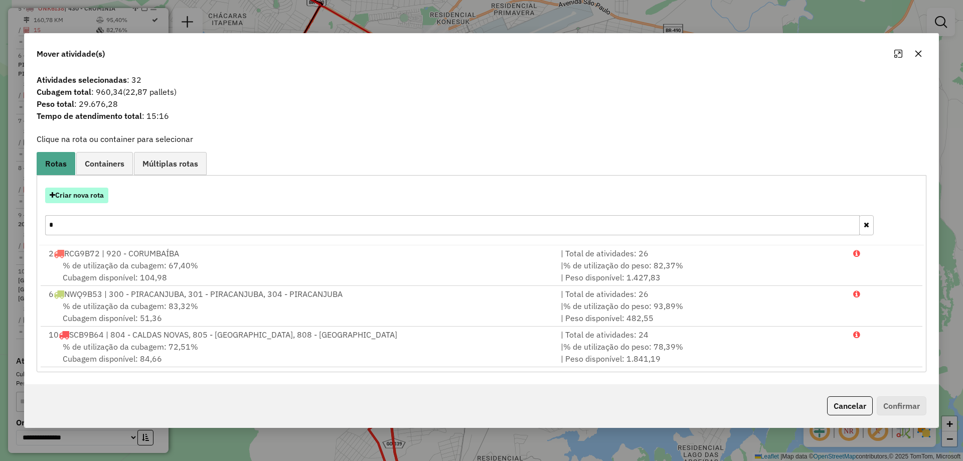
click at [101, 192] on button "Criar nova rota" at bounding box center [76, 196] width 63 height 16
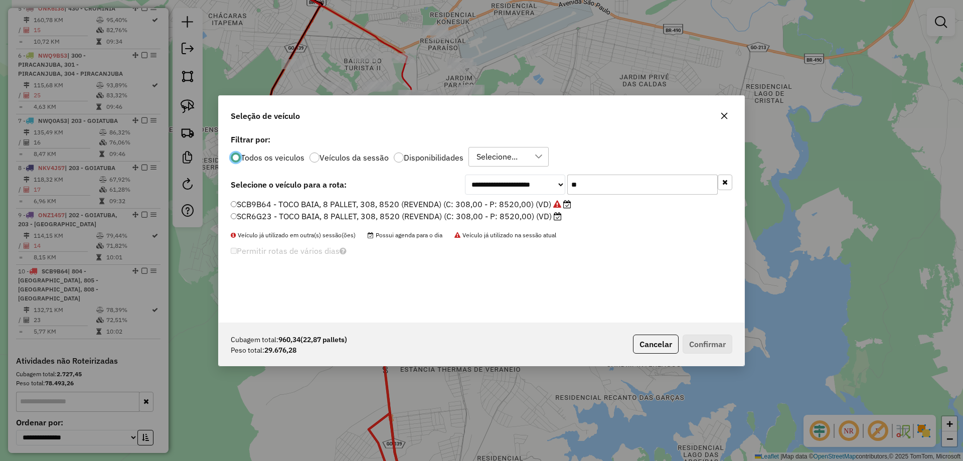
drag, startPoint x: 481, startPoint y: 185, endPoint x: 462, endPoint y: 186, distance: 19.1
click at [467, 185] on div "**********" at bounding box center [598, 184] width 267 height 20
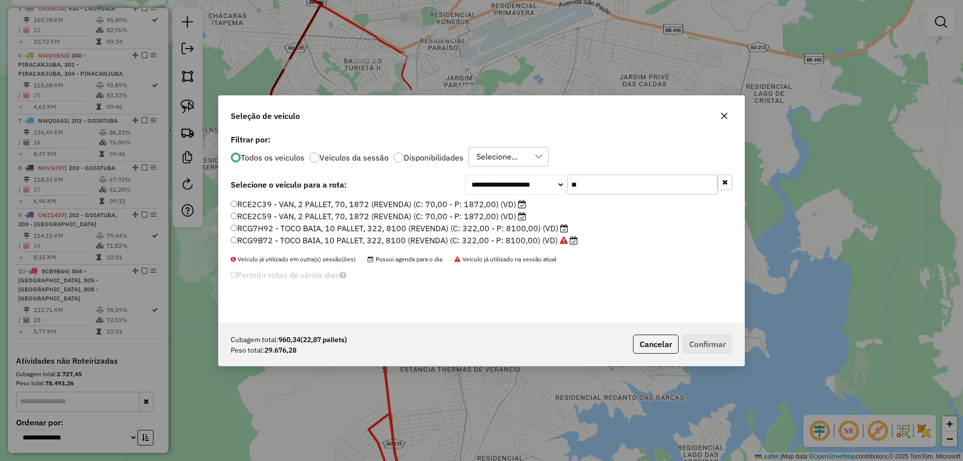
type input "**"
drag, startPoint x: 299, startPoint y: 228, endPoint x: 311, endPoint y: 234, distance: 13.9
click at [299, 227] on label "RCG7H92 - TOCO BAIA, 10 PALLET, 322, 8100 (REVENDA) (C: 322,00 - P: 8100,00) (V…" at bounding box center [399, 228] width 337 height 12
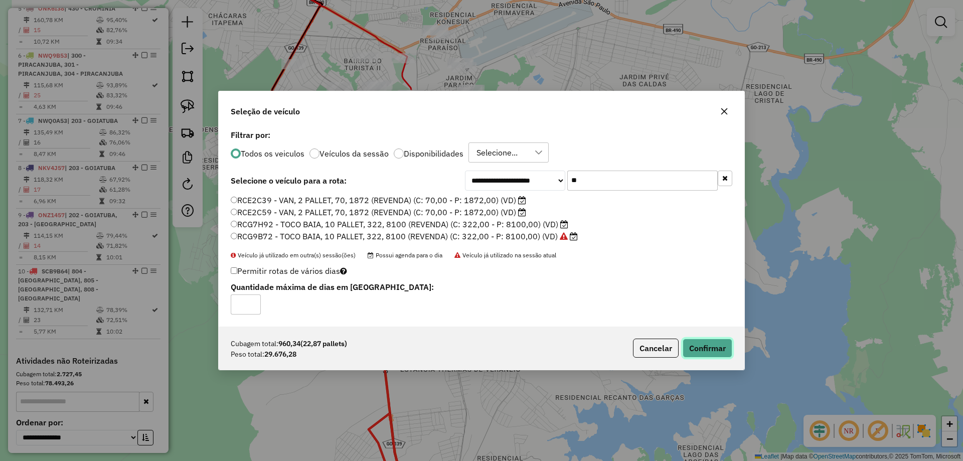
click at [723, 353] on button "Confirmar" at bounding box center [707, 347] width 50 height 19
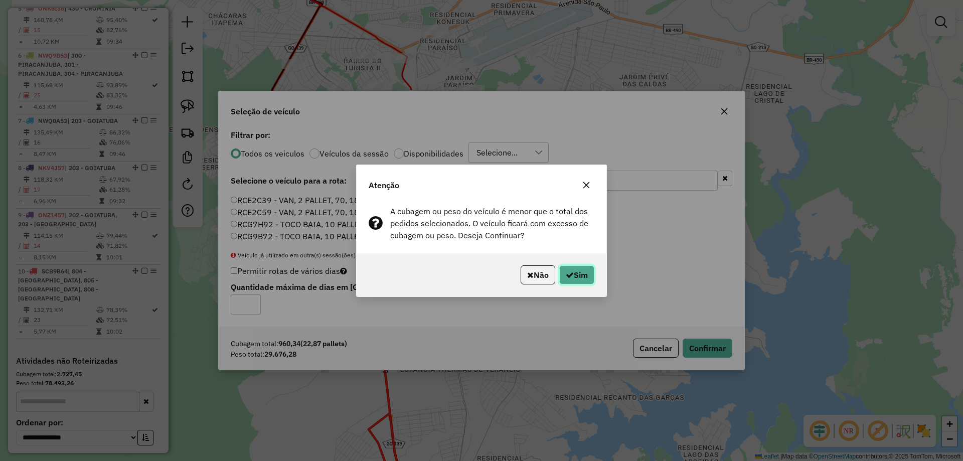
click at [575, 271] on button "Sim" at bounding box center [576, 274] width 35 height 19
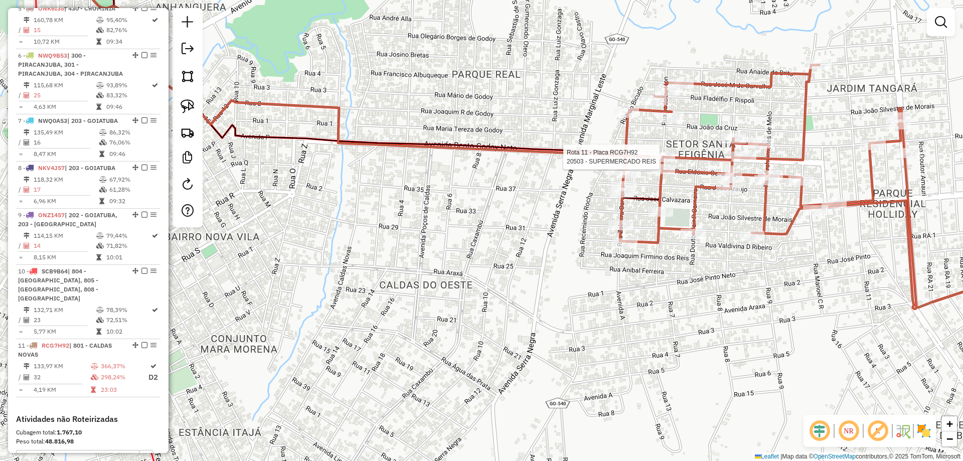
select select "*********"
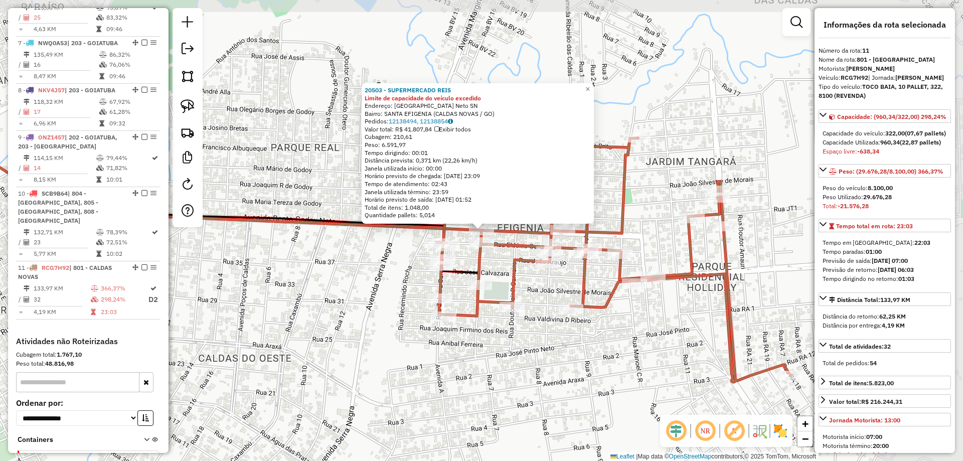
scroll to position [758, 0]
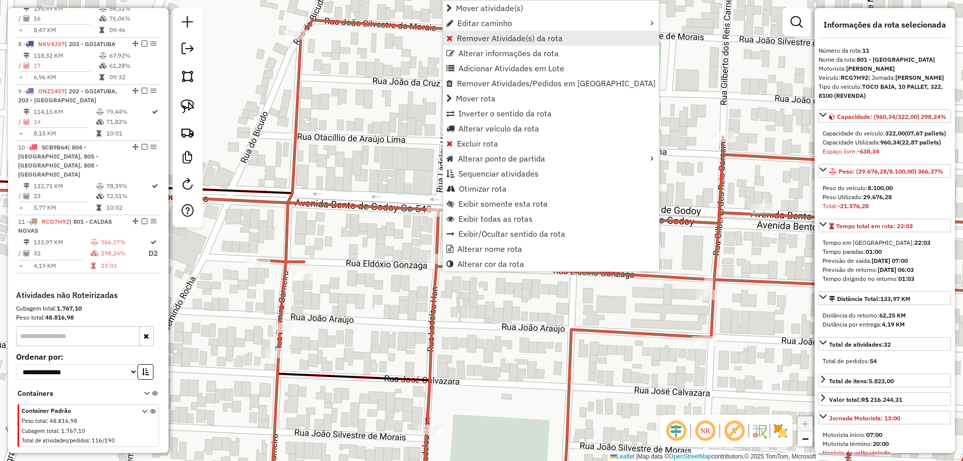
click at [480, 40] on span "Remover Atividade(s) da rota" at bounding box center [510, 38] width 106 height 8
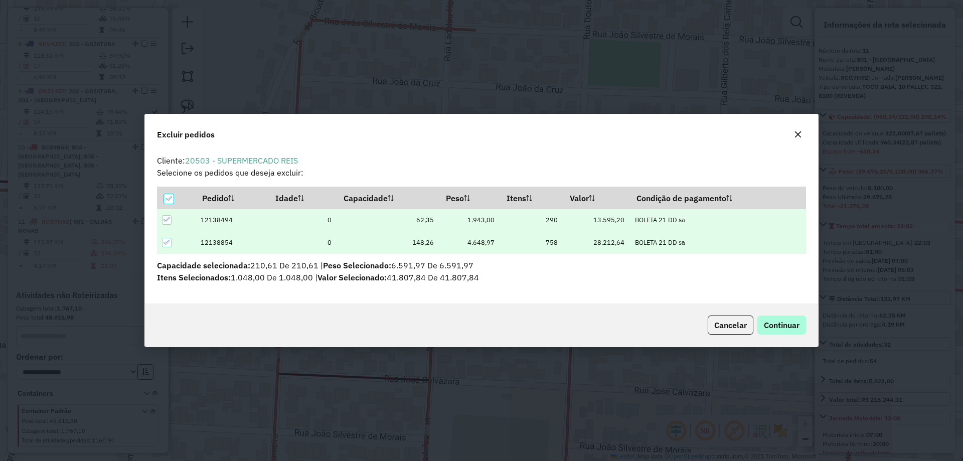
scroll to position [0, 0]
click at [777, 316] on button "Continuar" at bounding box center [781, 324] width 49 height 19
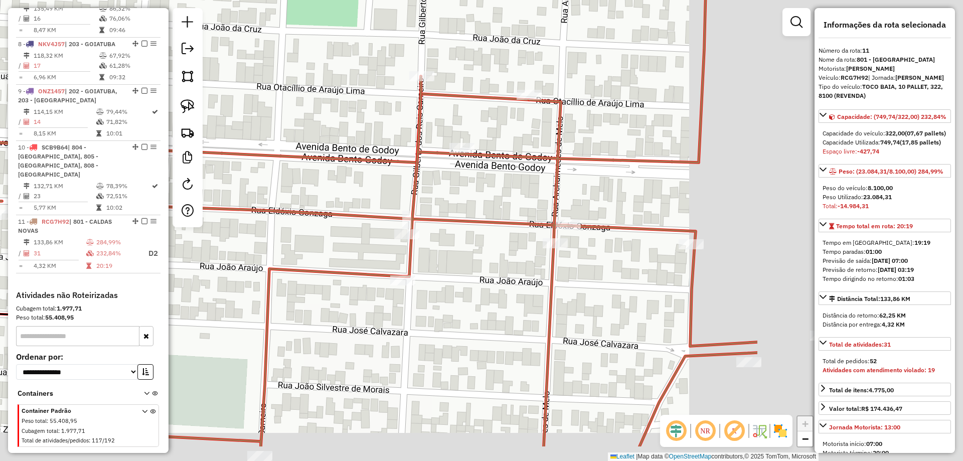
drag, startPoint x: 729, startPoint y: 272, endPoint x: 442, endPoint y: 203, distance: 294.6
click at [428, 212] on div "Janela de atendimento Grade de atendimento Capacidade Transportadoras Veículos …" at bounding box center [481, 230] width 963 height 461
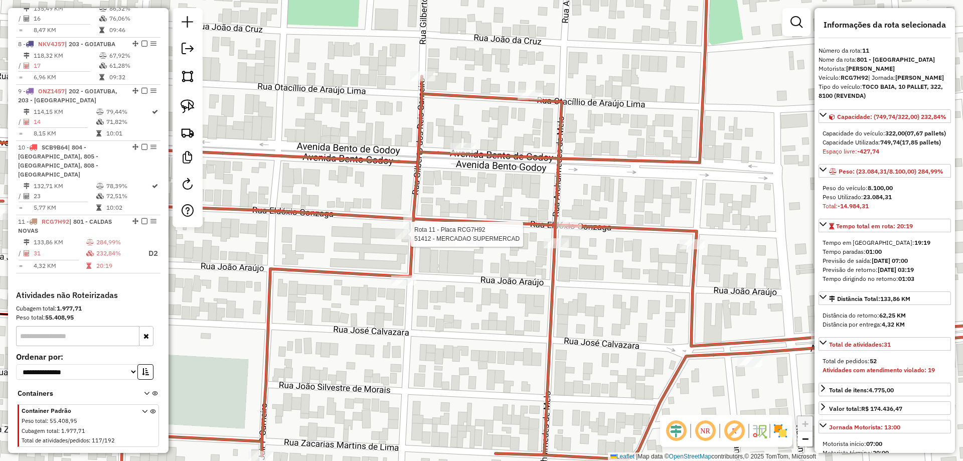
click at [402, 239] on div at bounding box center [407, 234] width 25 height 10
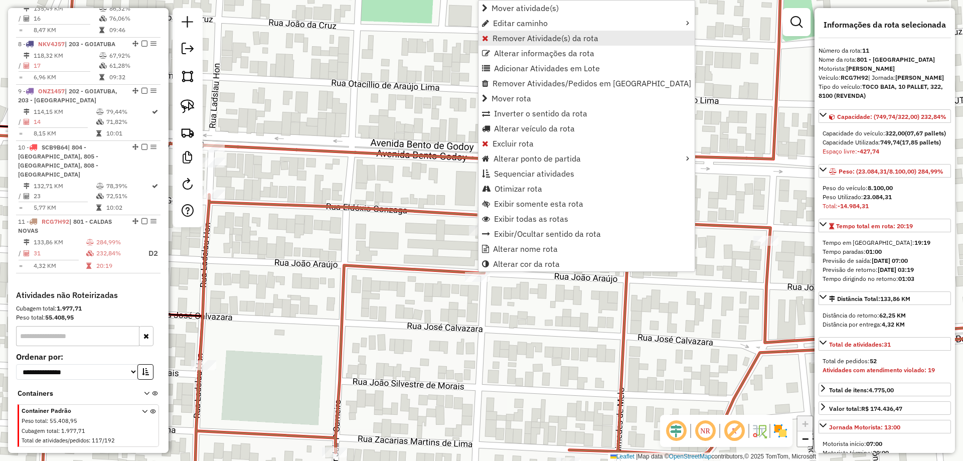
click at [530, 37] on span "Remover Atividade(s) da rota" at bounding box center [545, 38] width 106 height 8
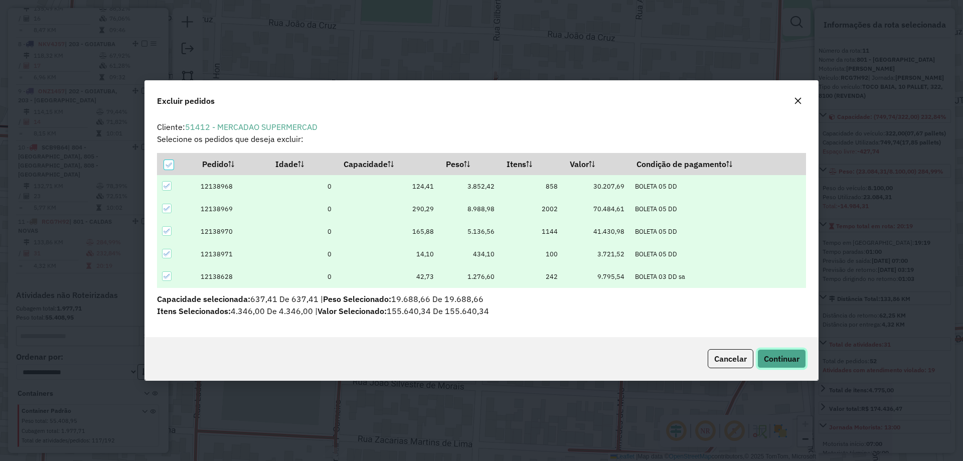
click at [779, 353] on button "Continuar" at bounding box center [781, 358] width 49 height 19
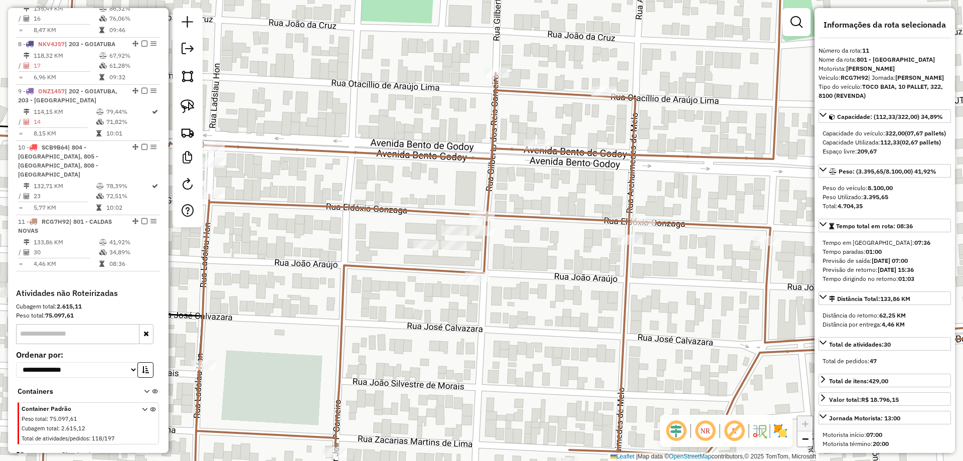
scroll to position [755, 0]
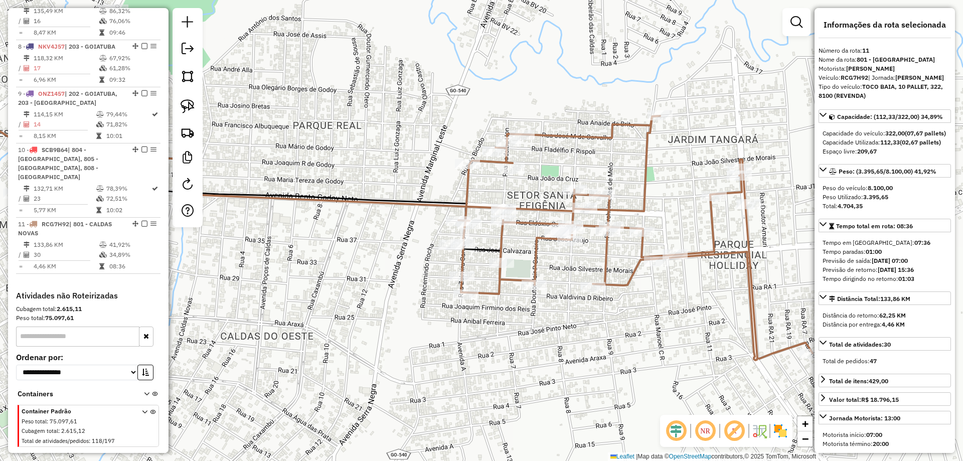
click at [626, 210] on icon at bounding box center [635, 238] width 354 height 244
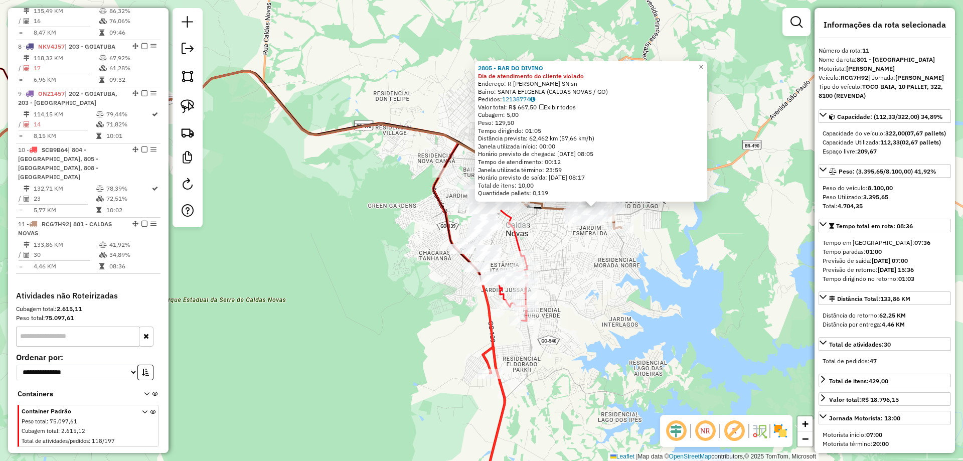
click at [613, 270] on div "2805 - BAR DO DIVINO Dia de atendimento do cliente violado Endereço: R OTACILIO…" at bounding box center [481, 230] width 963 height 461
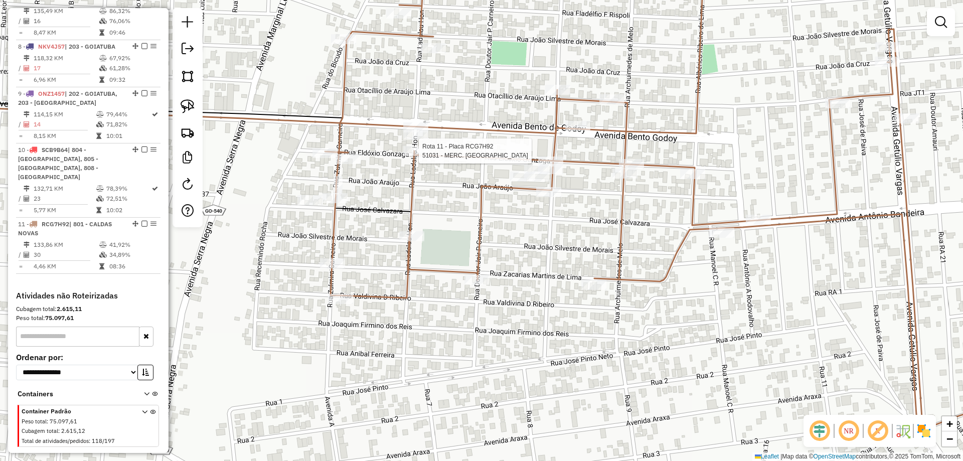
click at [419, 156] on div at bounding box center [415, 151] width 25 height 10
select select "*********"
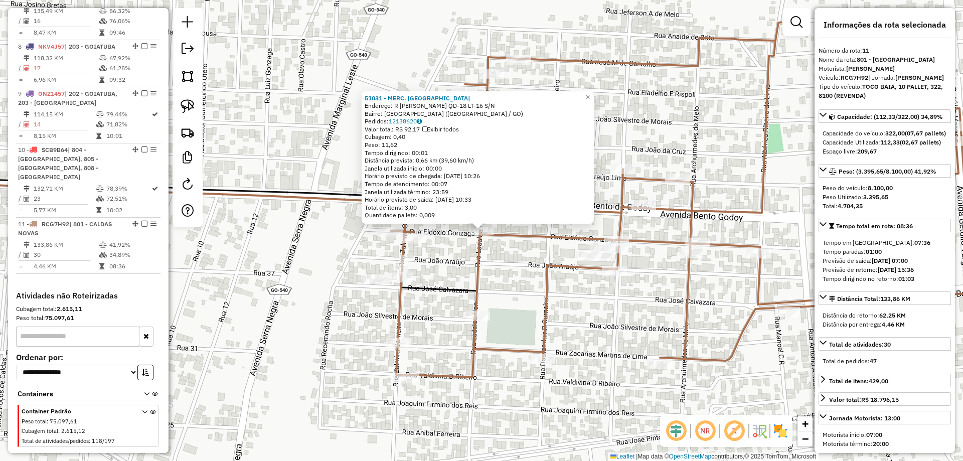
click at [530, 269] on div "51031 - MERC. CALDAS Endereço: R EUDOXIO GONZAGA QD-18 LT-16 S/N Bairro: CIDADE…" at bounding box center [481, 230] width 963 height 461
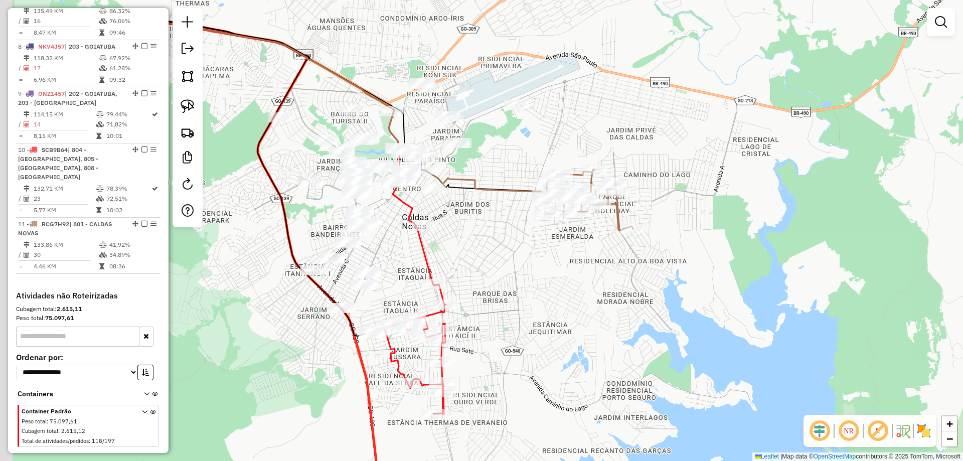
drag, startPoint x: 595, startPoint y: 270, endPoint x: 619, endPoint y: 258, distance: 27.6
click at [640, 261] on div "Janela de atendimento Grade de atendimento Capacidade Transportadoras Veículos …" at bounding box center [481, 230] width 963 height 461
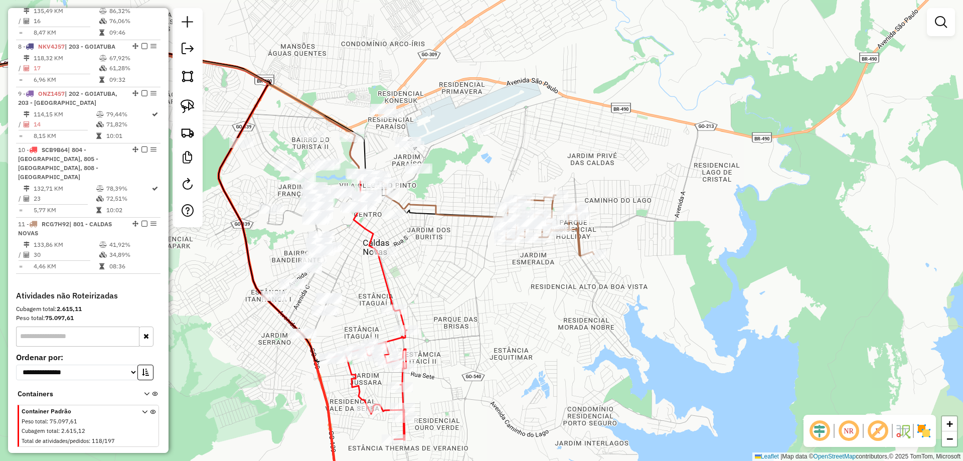
drag, startPoint x: 533, startPoint y: 243, endPoint x: 439, endPoint y: 278, distance: 99.8
click at [439, 279] on div "Janela de atendimento Grade de atendimento Capacidade Transportadoras Veículos …" at bounding box center [481, 230] width 963 height 461
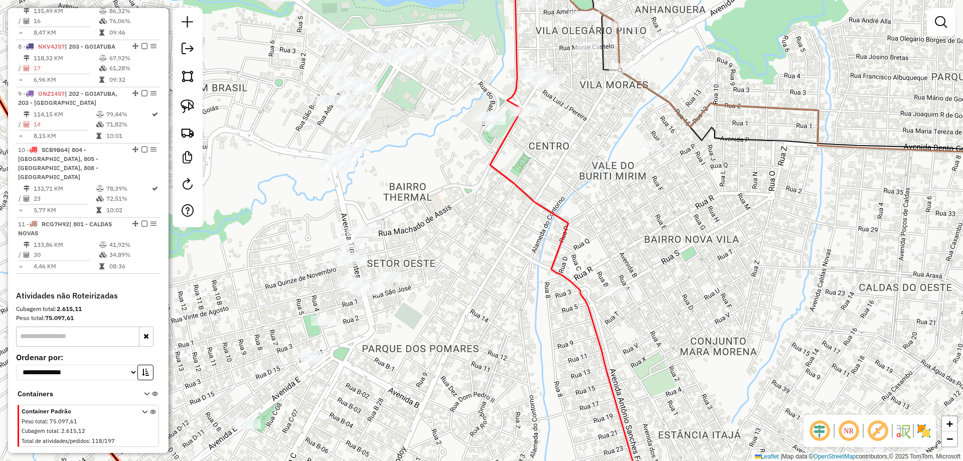
click at [347, 171] on div at bounding box center [342, 166] width 25 height 10
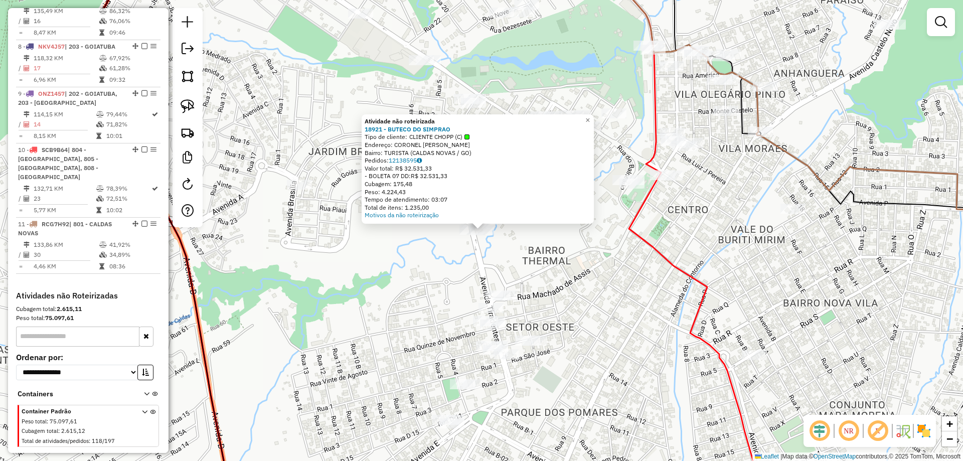
click at [510, 270] on div "Atividade não roteirizada 18921 - BUTECO DO SIMPRAO Tipo de cliente: CLIENTE CH…" at bounding box center [481, 230] width 963 height 461
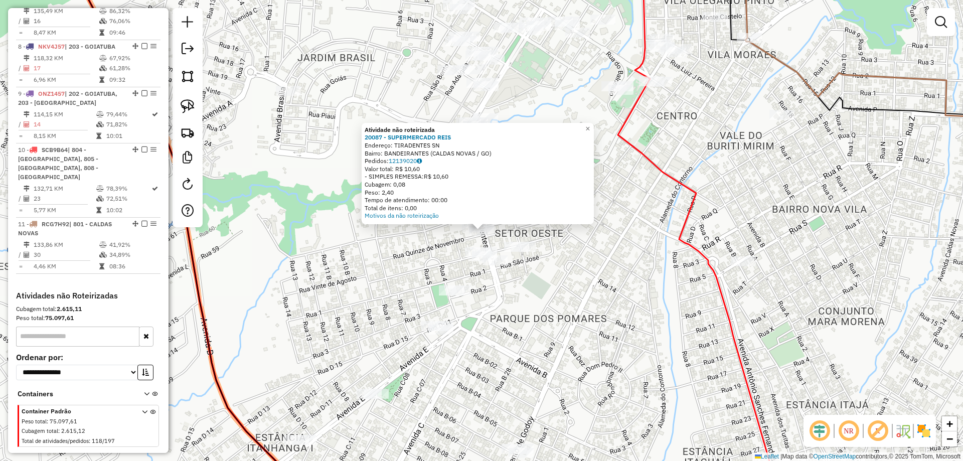
click at [442, 249] on div "Atividade não roteirizada 20087 - SUPERMERCADO REIS Endereço: TIRADENTES SN Bai…" at bounding box center [481, 230] width 963 height 461
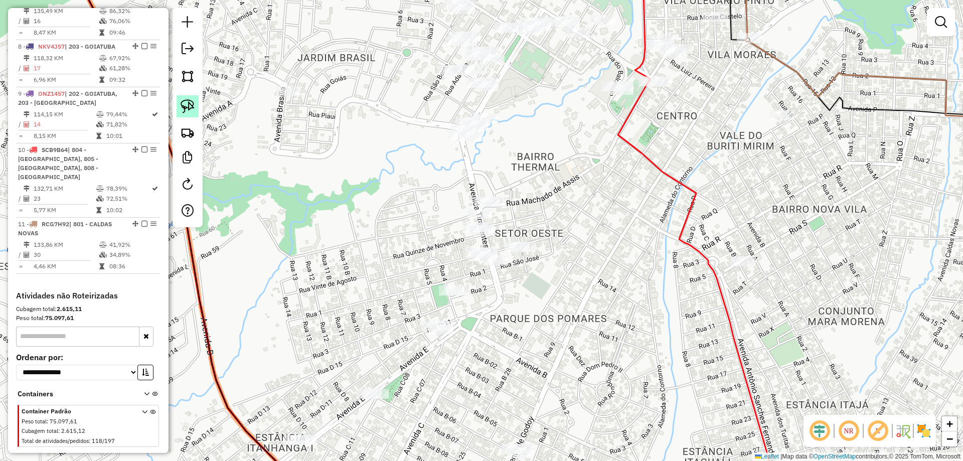
click at [198, 106] on link at bounding box center [188, 106] width 22 height 22
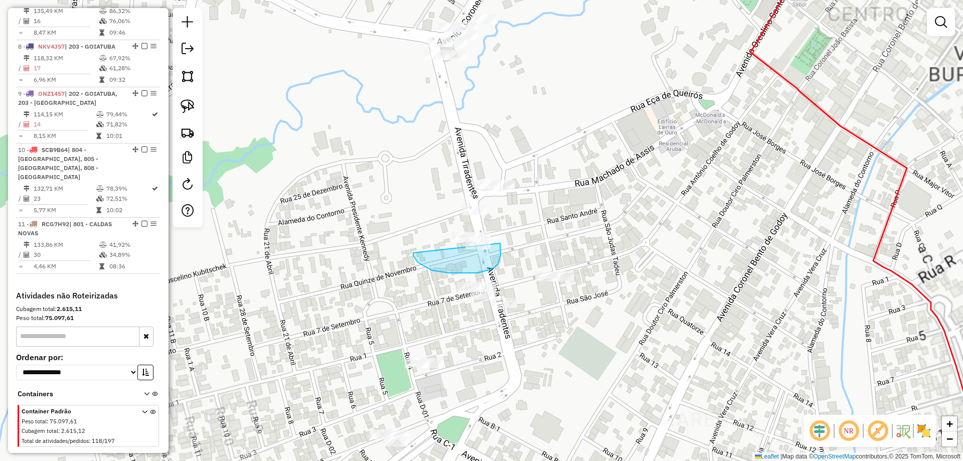
drag, startPoint x: 427, startPoint y: 268, endPoint x: 424, endPoint y: 238, distance: 30.2
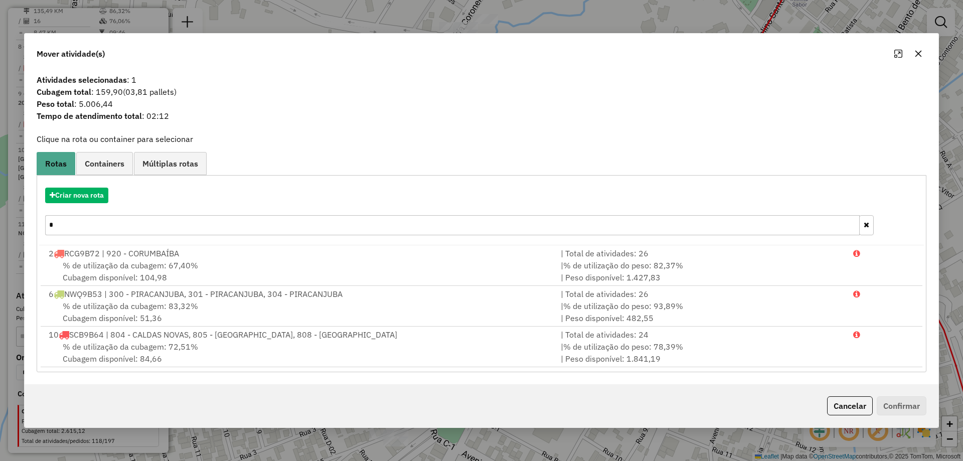
click at [922, 57] on button "button" at bounding box center [918, 54] width 16 height 16
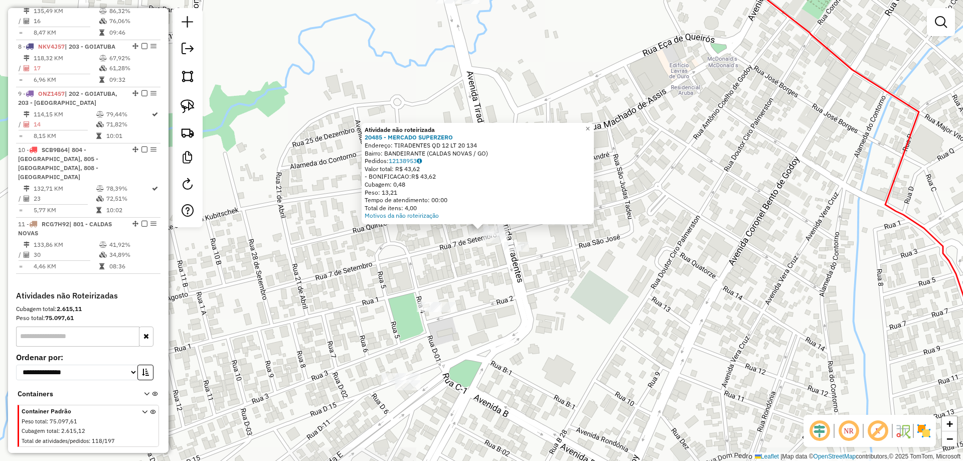
drag, startPoint x: 515, startPoint y: 275, endPoint x: 514, endPoint y: 269, distance: 6.6
click at [515, 275] on div "Atividade não roteirizada 20485 - MERCADO SUPERZERO Endereço: TIRADENTES QD 12 …" at bounding box center [481, 230] width 963 height 461
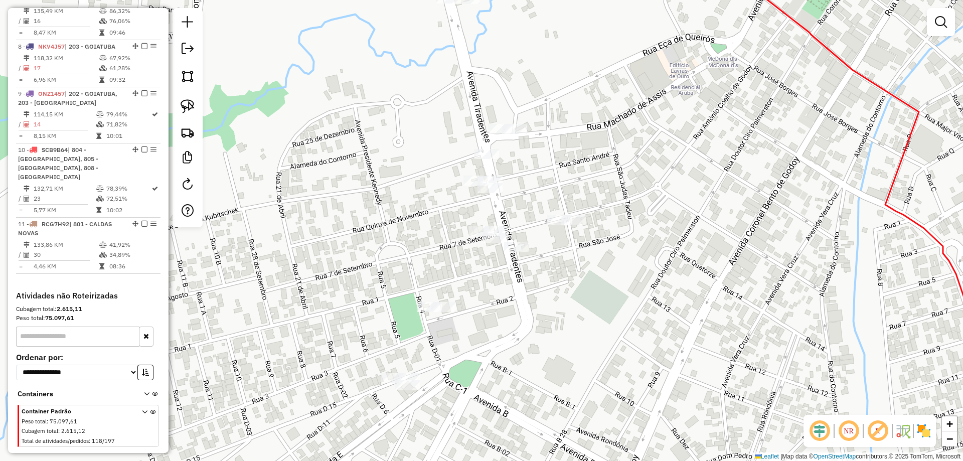
click at [514, 121] on div "Janela de atendimento Grade de atendimento Capacidade Transportadoras Veículos …" at bounding box center [481, 230] width 963 height 461
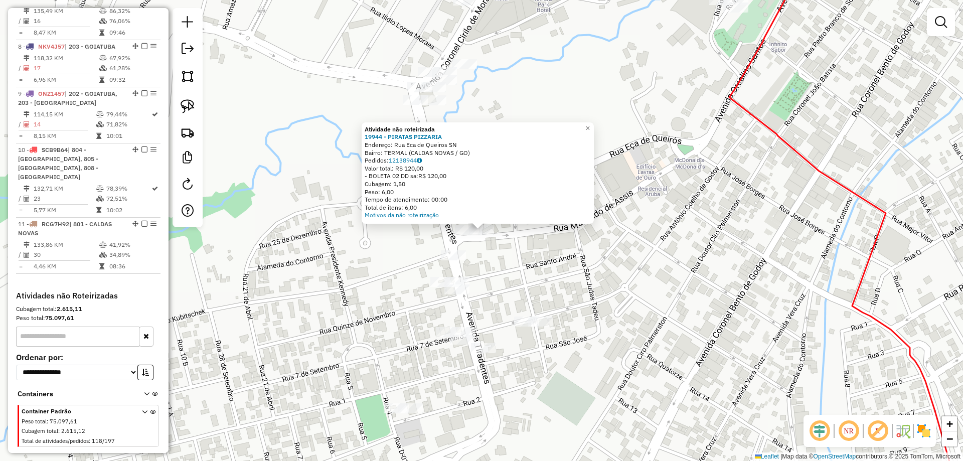
click at [601, 284] on div "Atividade não roteirizada 19944 - PIRATAS PIZZARIA Endereço: Rua Eca de Queiros…" at bounding box center [481, 230] width 963 height 461
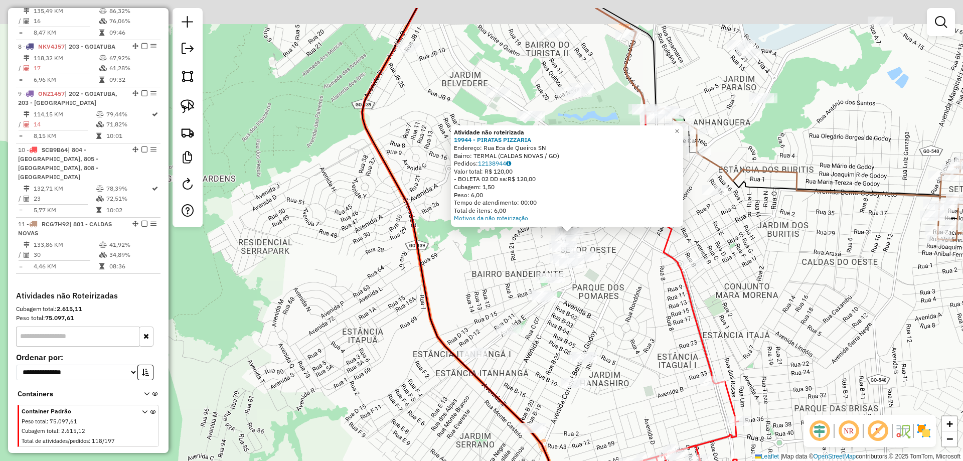
drag, startPoint x: 689, startPoint y: 282, endPoint x: 697, endPoint y: 255, distance: 28.2
click at [675, 289] on icon at bounding box center [654, 194] width 117 height 373
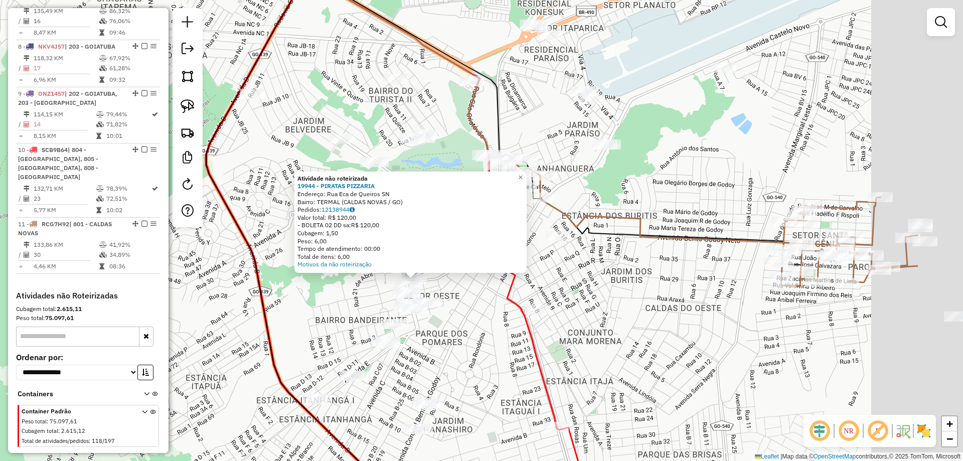
drag, startPoint x: 651, startPoint y: 238, endPoint x: 610, endPoint y: 233, distance: 41.4
click at [610, 240] on icon at bounding box center [594, 119] width 514 height 252
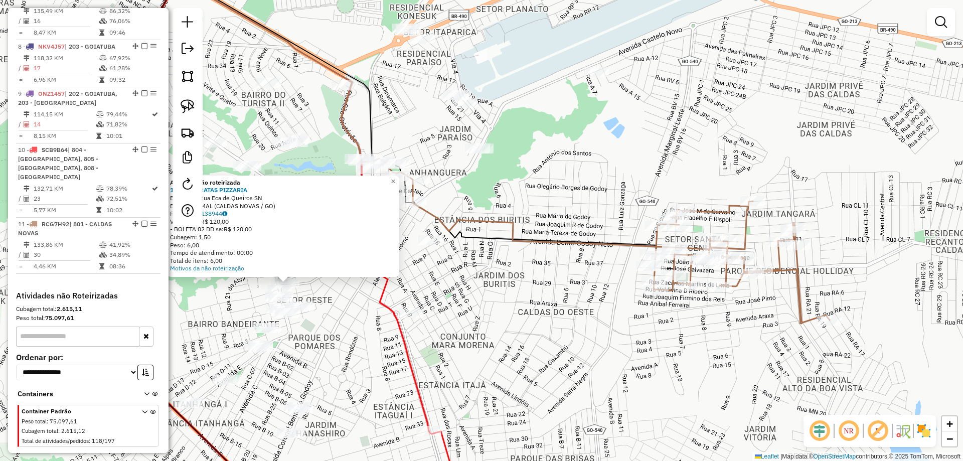
drag, startPoint x: 596, startPoint y: 269, endPoint x: 614, endPoint y: 261, distance: 20.0
click at [542, 269] on div "Atividade não roteirizada 19944 - PIRATAS PIZZARIA Endereço: Rua Eca de Queiros…" at bounding box center [481, 230] width 963 height 461
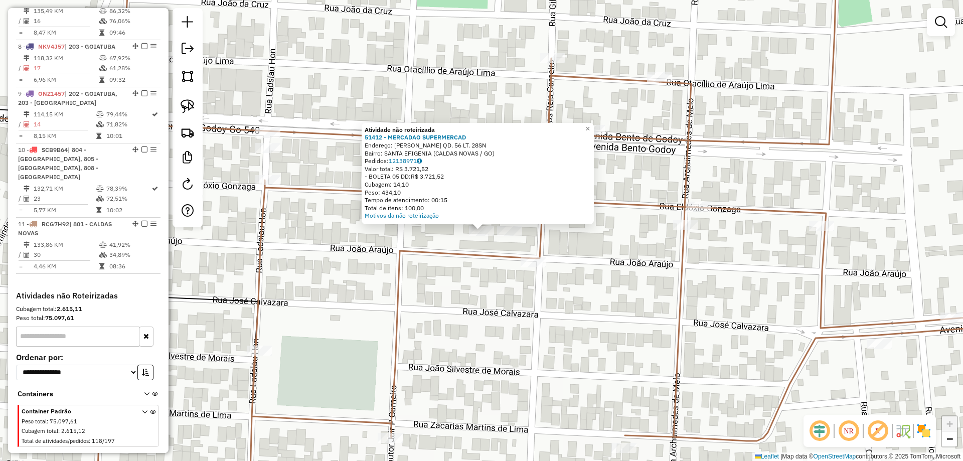
click at [460, 256] on icon at bounding box center [572, 214] width 973 height 520
select select "*********"
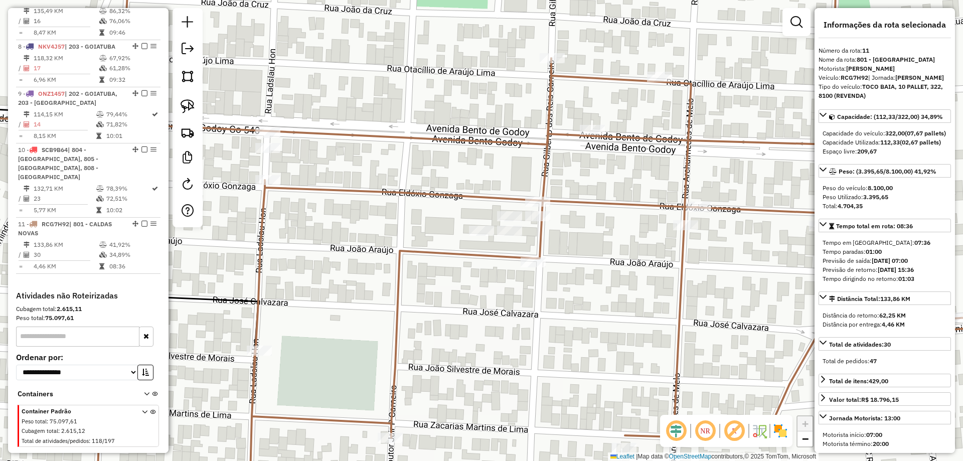
click at [540, 210] on icon at bounding box center [572, 214] width 973 height 520
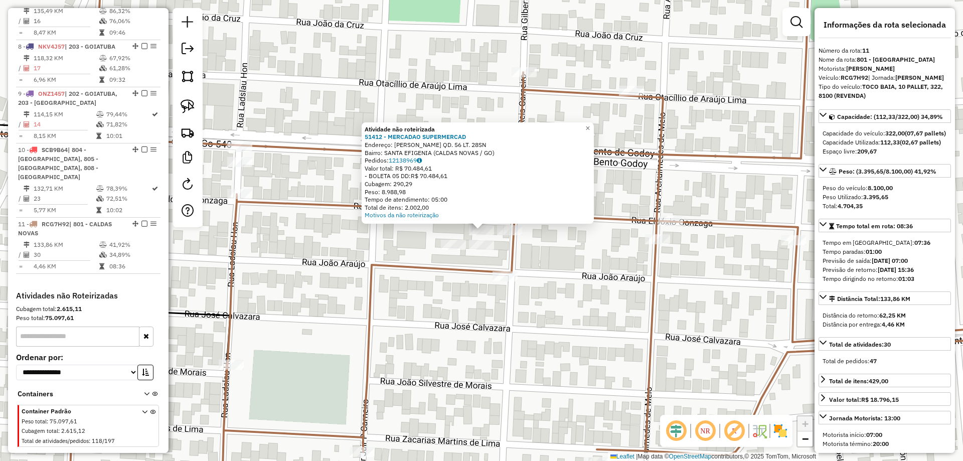
click at [510, 252] on icon at bounding box center [558, 221] width 1001 height 535
click at [179, 98] on link at bounding box center [188, 106] width 22 height 22
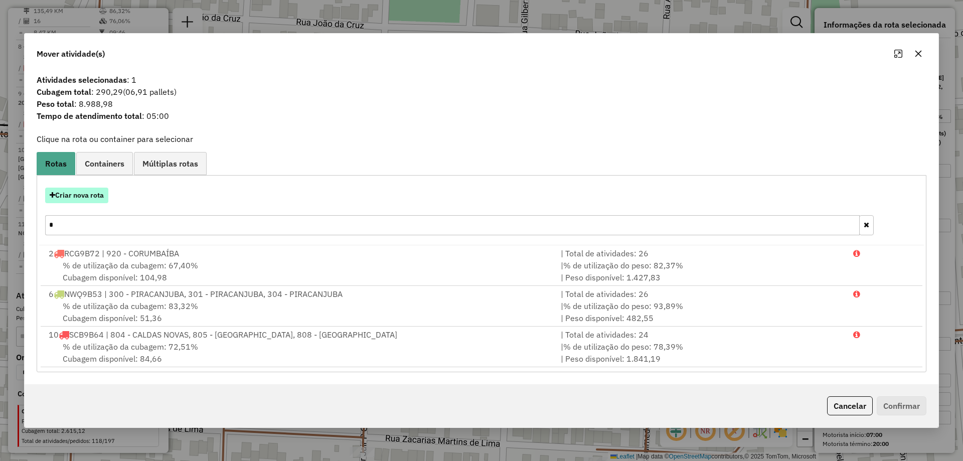
click at [88, 197] on button "Criar nova rota" at bounding box center [76, 196] width 63 height 16
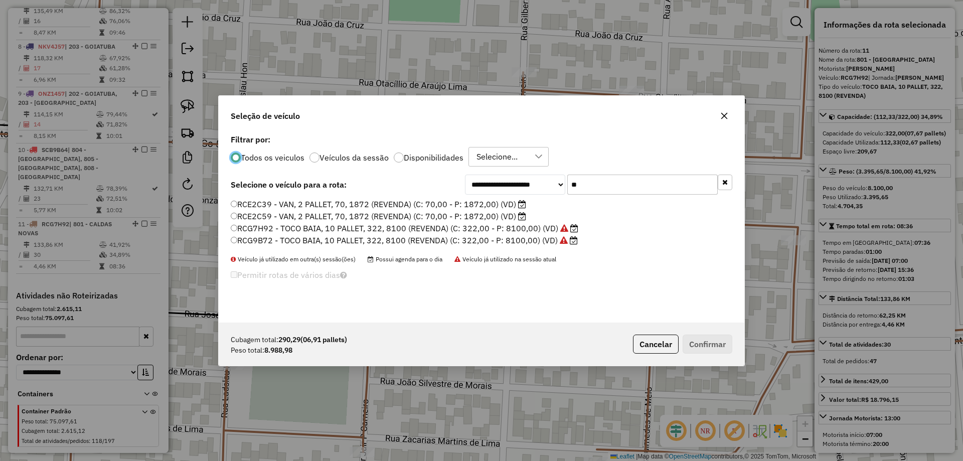
scroll to position [6, 3]
drag, startPoint x: 621, startPoint y: 188, endPoint x: 612, endPoint y: 189, distance: 9.6
click at [617, 188] on input "**" at bounding box center [642, 184] width 150 height 20
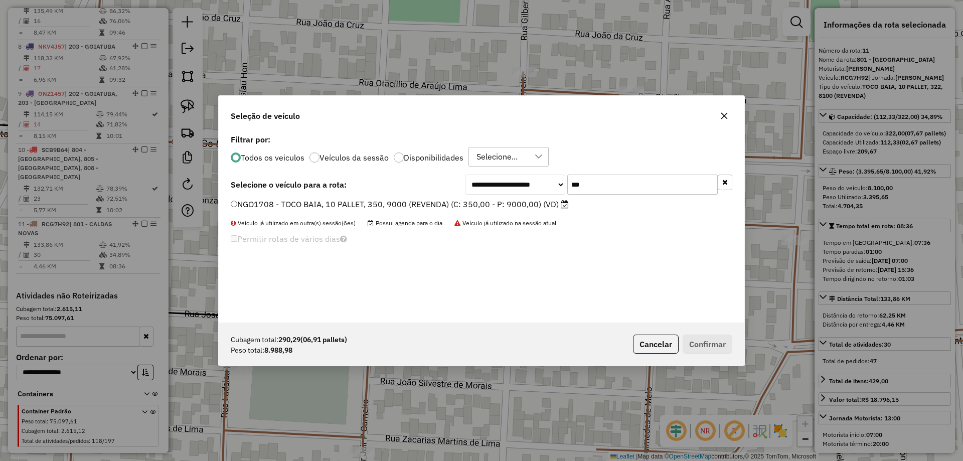
type input "***"
drag, startPoint x: 534, startPoint y: 202, endPoint x: 576, endPoint y: 259, distance: 71.0
click at [534, 202] on label "NGO1708 - TOCO BAIA, 10 PALLET, 350, 9000 (REVENDA) (C: 350,00 - P: 9000,00) (V…" at bounding box center [400, 204] width 338 height 12
click at [716, 338] on button "Confirmar" at bounding box center [707, 343] width 50 height 19
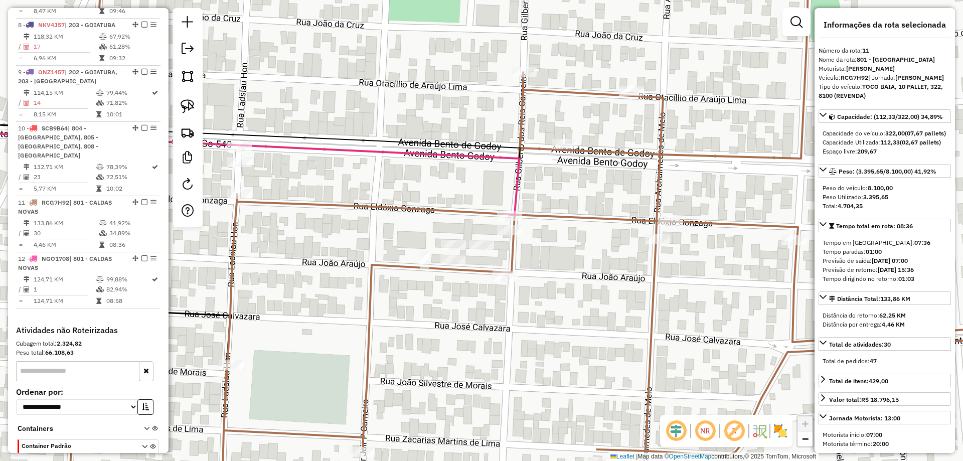
scroll to position [811, 0]
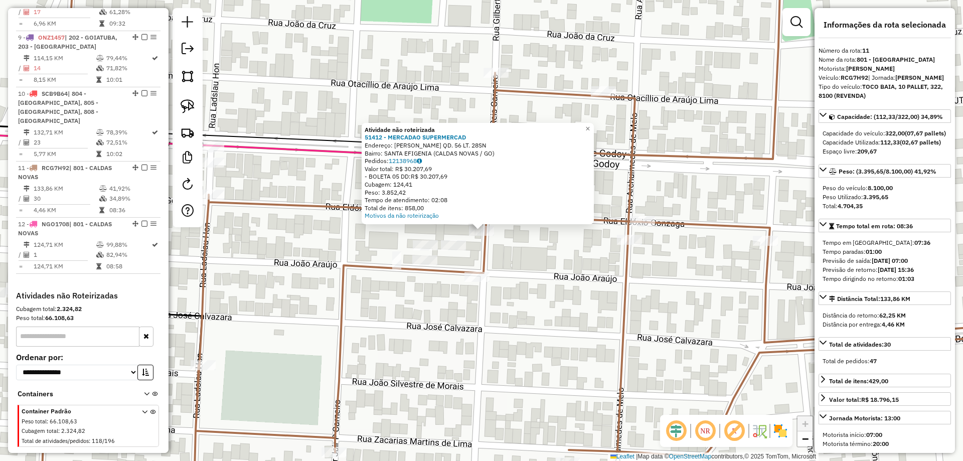
click at [444, 239] on div "Atividade não roteirizada 51412 - MERCADAO SUPERMERCAD Endereço: R JOAO ARAUJO …" at bounding box center [481, 230] width 963 height 461
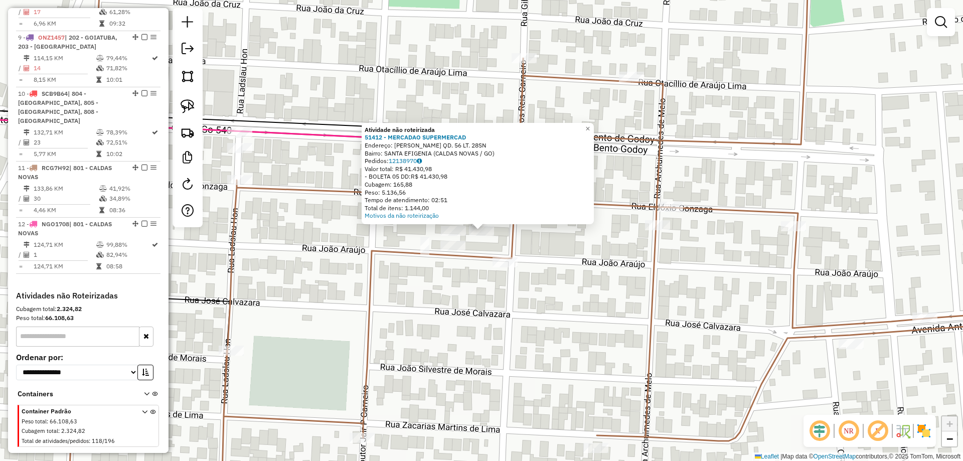
click at [527, 244] on div "Atividade não roteirizada 51412 - MERCADAO SUPERMERCAD Endereço: R JOAO ARAUJO …" at bounding box center [481, 230] width 963 height 461
click at [535, 272] on div "Rota 12 - Placa NGO1708 51412 - MERCADAO SUPERMERCAD Rota 11 - Placa RCG7H92 19…" at bounding box center [481, 230] width 963 height 461
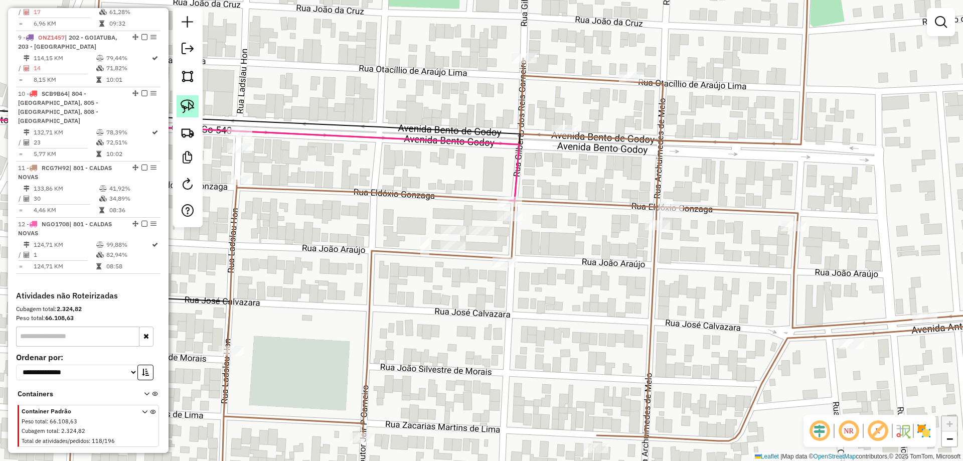
click at [190, 107] on img at bounding box center [188, 106] width 14 height 14
drag, startPoint x: 524, startPoint y: 208, endPoint x: 551, endPoint y: 232, distance: 35.9
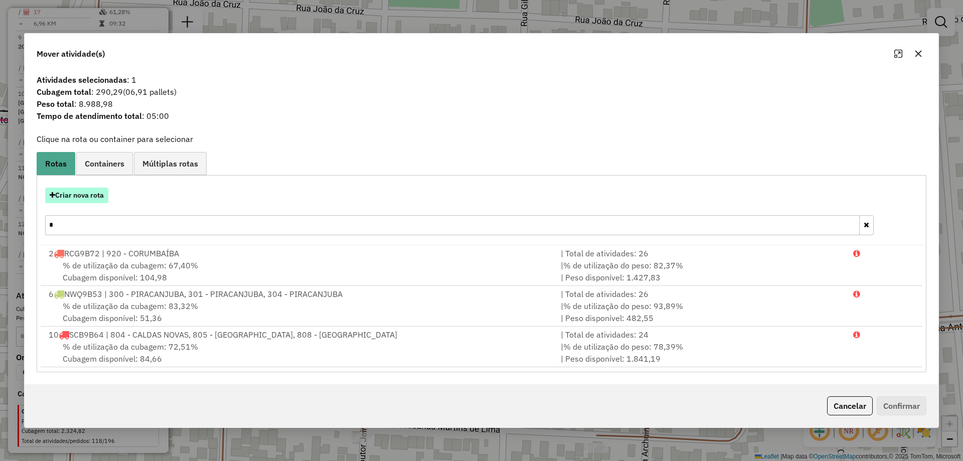
click at [90, 195] on button "Criar nova rota" at bounding box center [76, 196] width 63 height 16
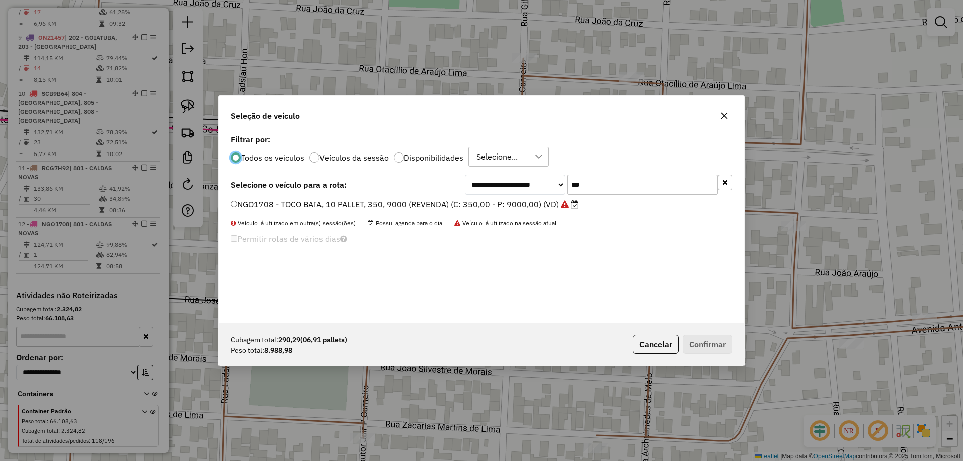
scroll to position [6, 3]
click at [449, 206] on label "NGO1708 - TOCO BAIA, 10 PALLET, 350, 9000 (REVENDA) (C: 350,00 - P: 9000,00) (V…" at bounding box center [405, 204] width 348 height 12
click at [470, 207] on label "NGO1708 - TOCO BAIA, 10 PALLET, 350, 9000 (REVENDA) (C: 350,00 - P: 9000,00) (V…" at bounding box center [405, 204] width 348 height 12
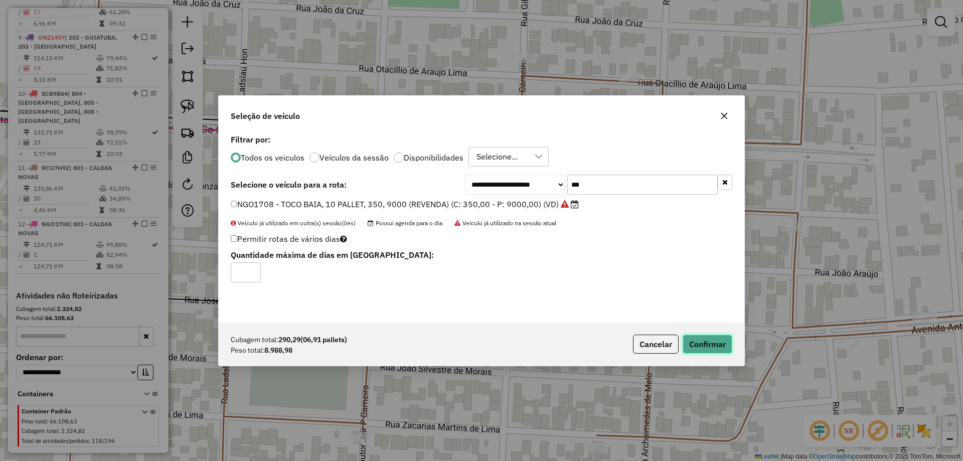
drag, startPoint x: 718, startPoint y: 340, endPoint x: 642, endPoint y: 310, distance: 81.7
click at [717, 340] on button "Confirmar" at bounding box center [707, 343] width 50 height 19
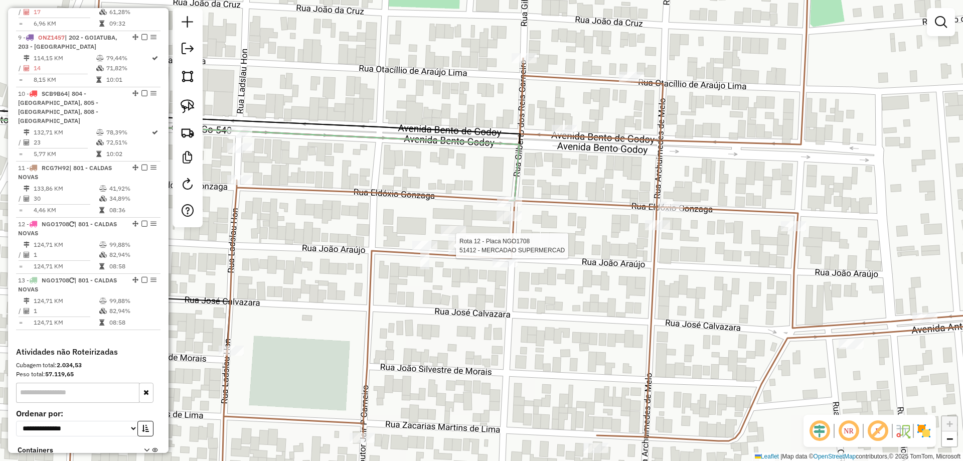
select select "*********"
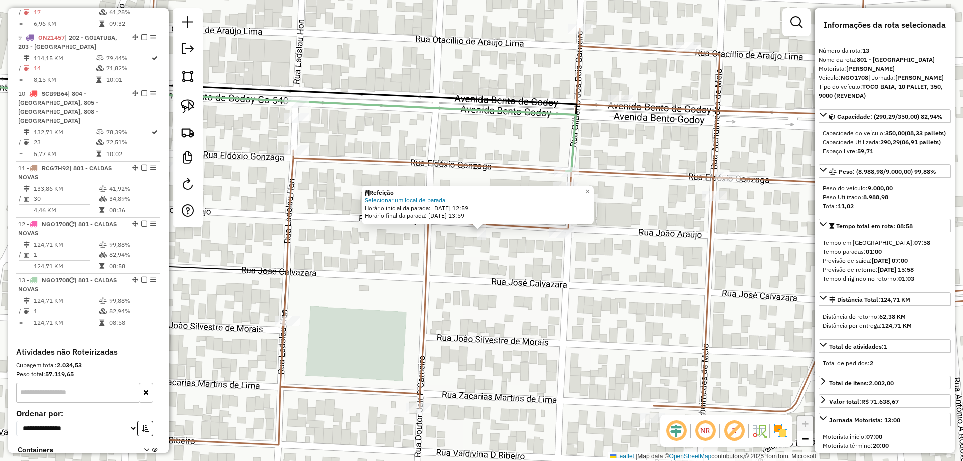
scroll to position [867, 0]
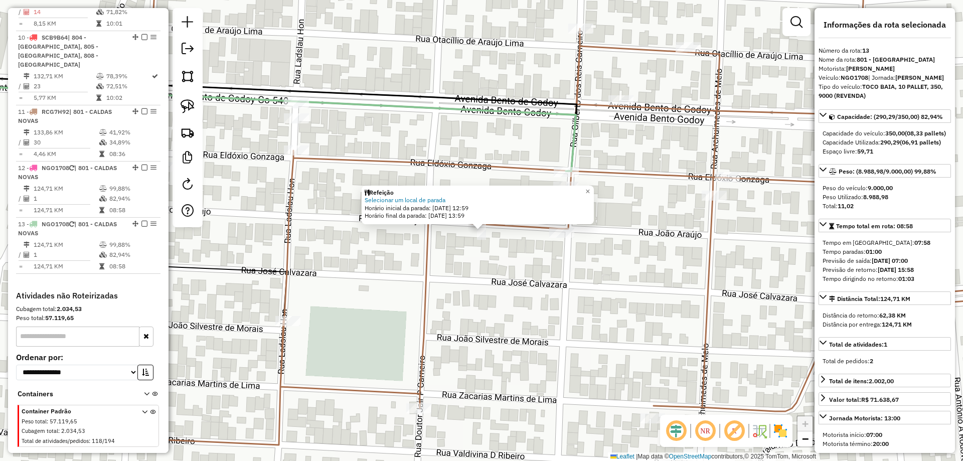
click at [480, 290] on div "Refeição Selecionar um local de parada Horário inicial da parada: 13/08/2025 12…" at bounding box center [481, 230] width 963 height 461
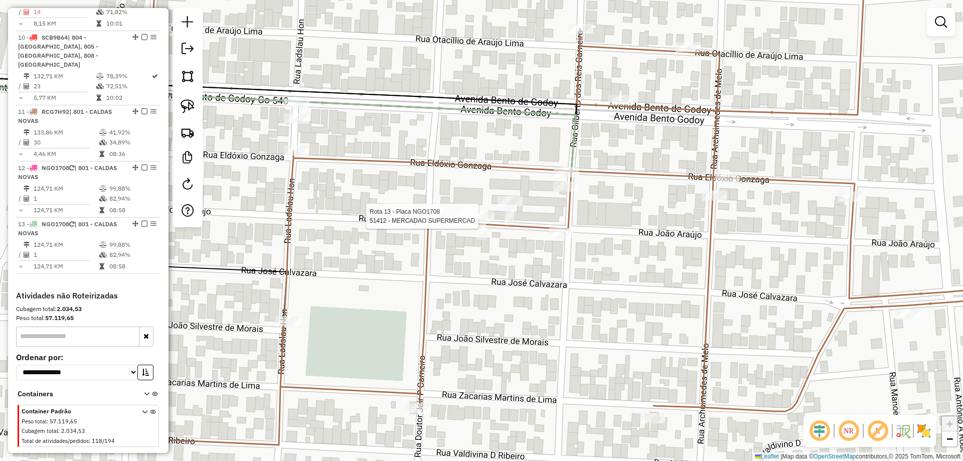
select select "*********"
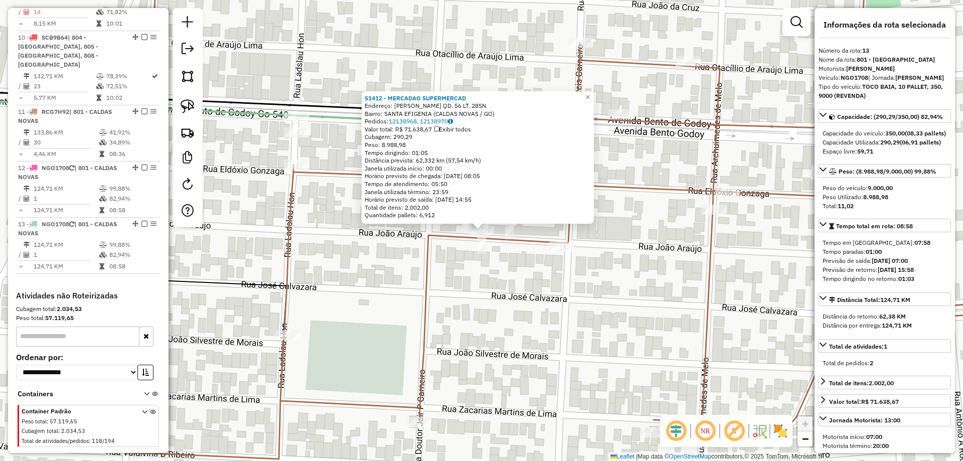
drag, startPoint x: 538, startPoint y: 304, endPoint x: 527, endPoint y: 307, distance: 11.3
click at [529, 305] on div "Rota 11 - Placa RCG7H92 19308 - HAKUNA MATATA 51412 - MERCADAO SUPERMERCAD Ende…" at bounding box center [481, 230] width 963 height 461
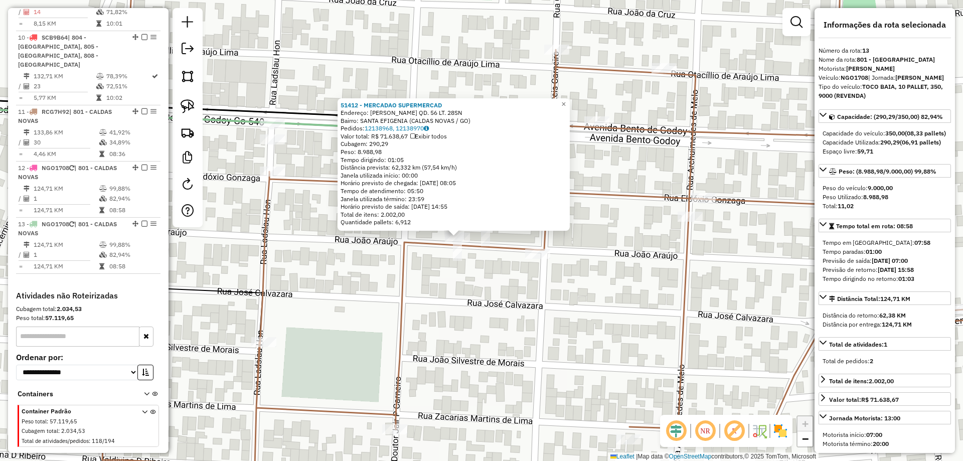
click at [529, 312] on div "51412 - MERCADAO SUPERMERCAD Endereço: R JOAO ARAUJO LIMA QD. 56 LT. 28SN Bairr…" at bounding box center [481, 230] width 963 height 461
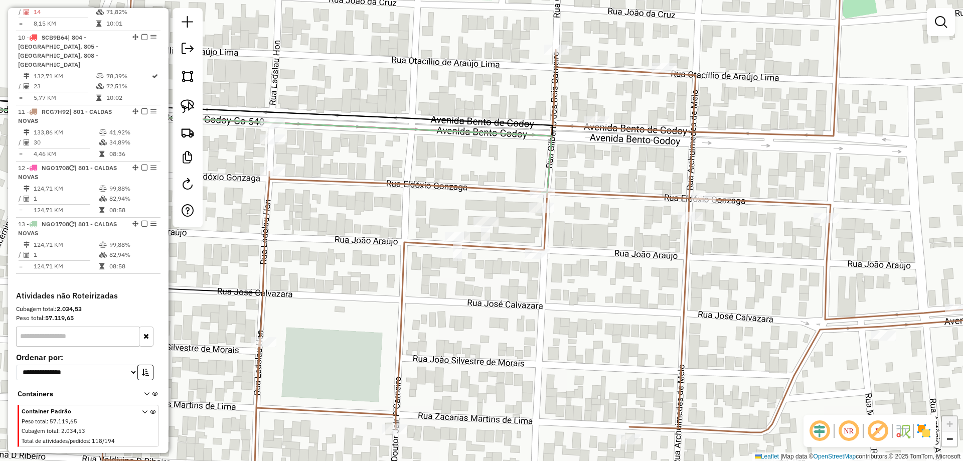
select select "*********"
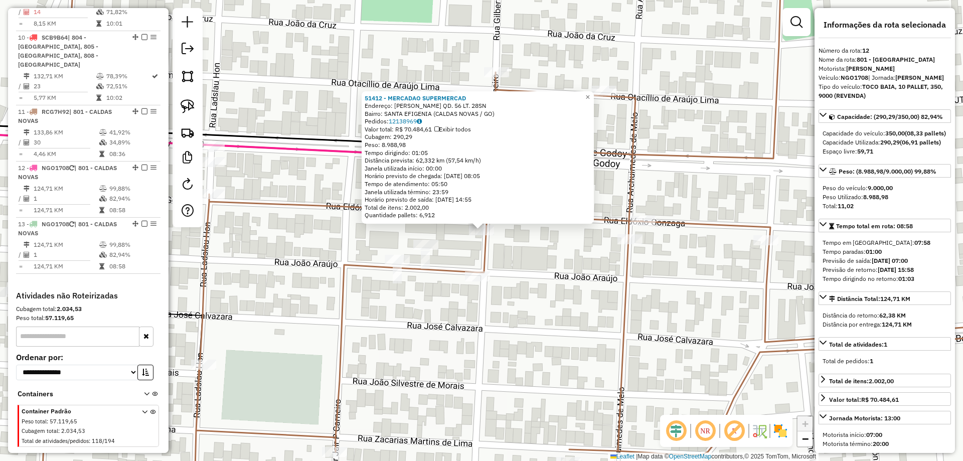
click at [524, 259] on div "51412 - MERCADAO SUPERMERCAD Endereço: R JOAO ARAUJO LIMA QD. 56 LT. 28SN Bairr…" at bounding box center [481, 230] width 963 height 461
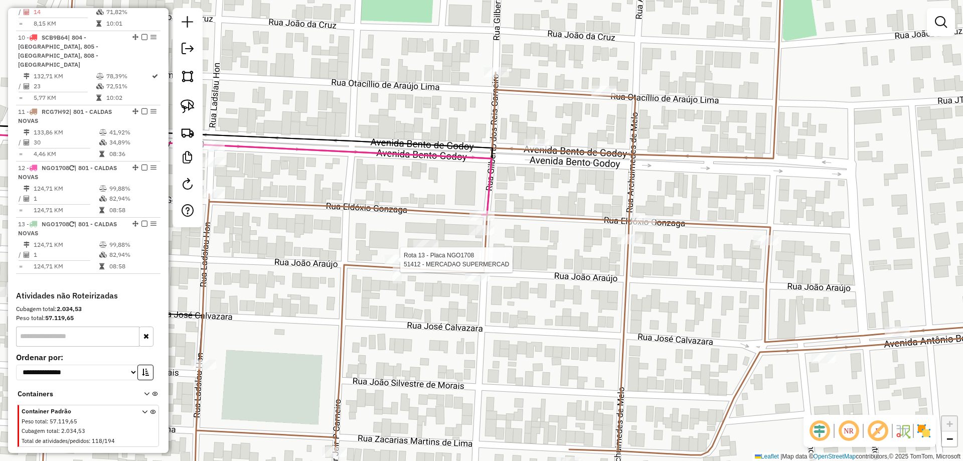
select select "*********"
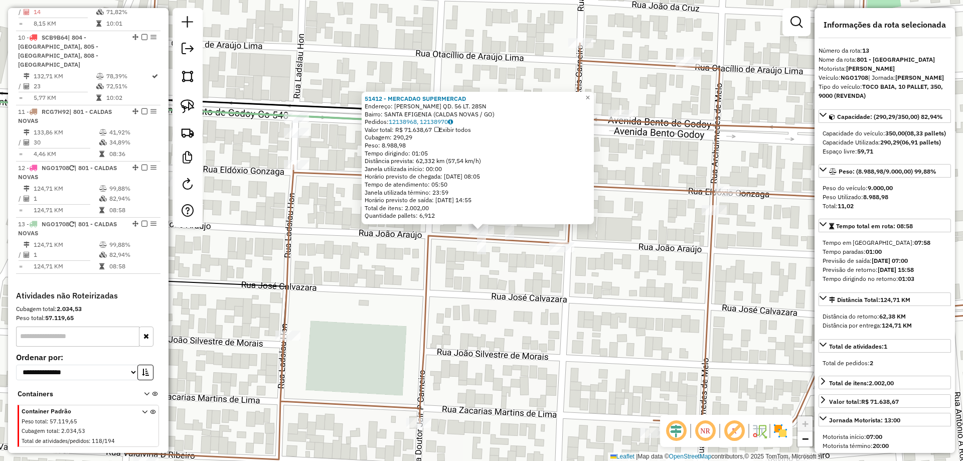
click at [631, 294] on div "51412 - MERCADAO SUPERMERCAD Endereço: R JOAO ARAUJO LIMA QD. 56 LT. 28SN Bairr…" at bounding box center [481, 230] width 963 height 461
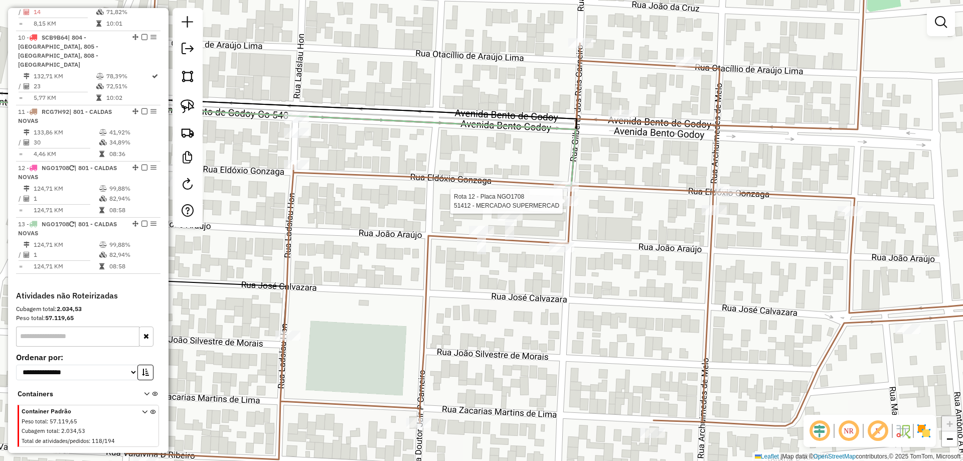
select select "*********"
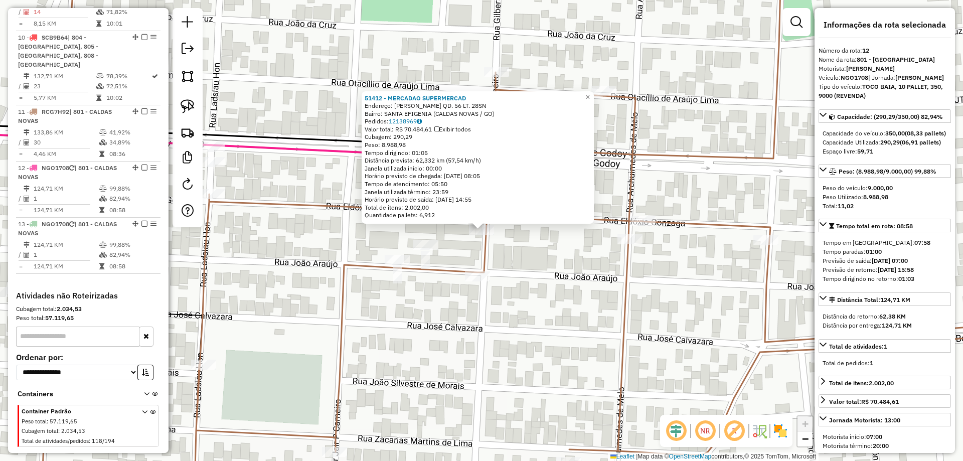
click at [537, 256] on div "Rota 12 - Placa NGO1708 51412 - MERCADAO SUPERMERCAD 51412 - MERCADAO SUPERMERC…" at bounding box center [481, 230] width 963 height 461
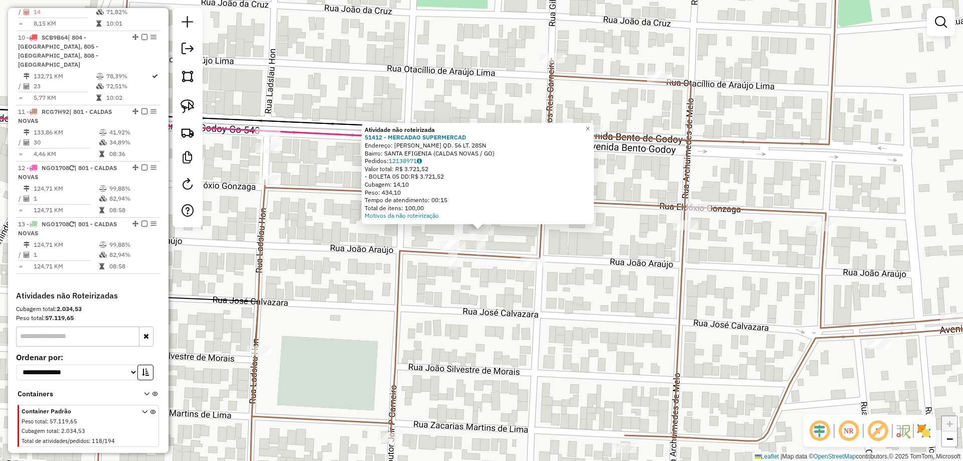
click at [557, 299] on div "Atividade não roteirizada 51412 - MERCADAO SUPERMERCAD Endereço: R JOAO ARAUJO …" at bounding box center [481, 230] width 963 height 461
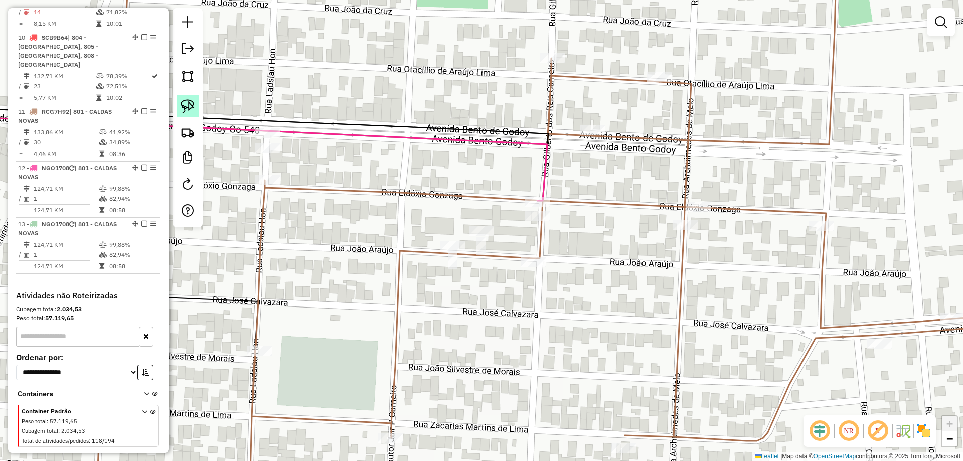
drag, startPoint x: 190, startPoint y: 105, endPoint x: 379, endPoint y: 180, distance: 203.5
click at [191, 104] on img at bounding box center [188, 106] width 14 height 14
drag, startPoint x: 486, startPoint y: 210, endPoint x: 490, endPoint y: 173, distance: 36.8
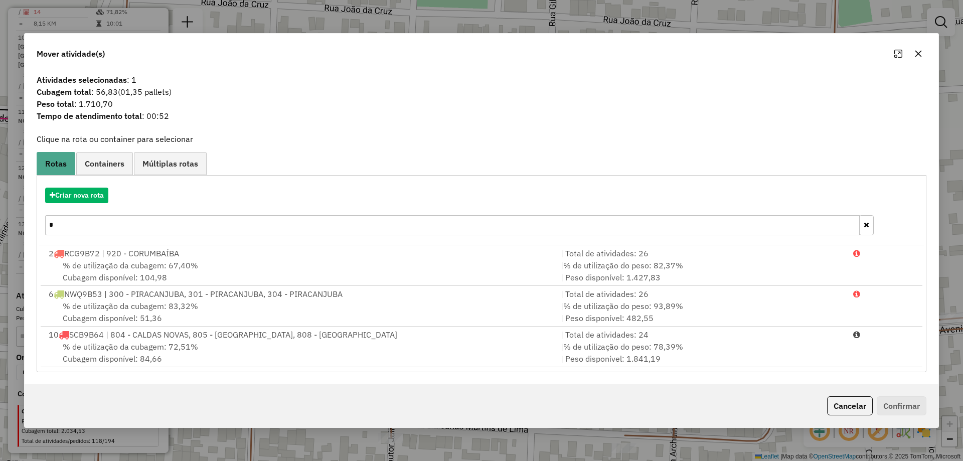
click at [0, 223] on div "Mover atividade(s) Atividades selecionadas : 1 Cubagem total : 56,83 (01,35 pal…" at bounding box center [481, 230] width 963 height 461
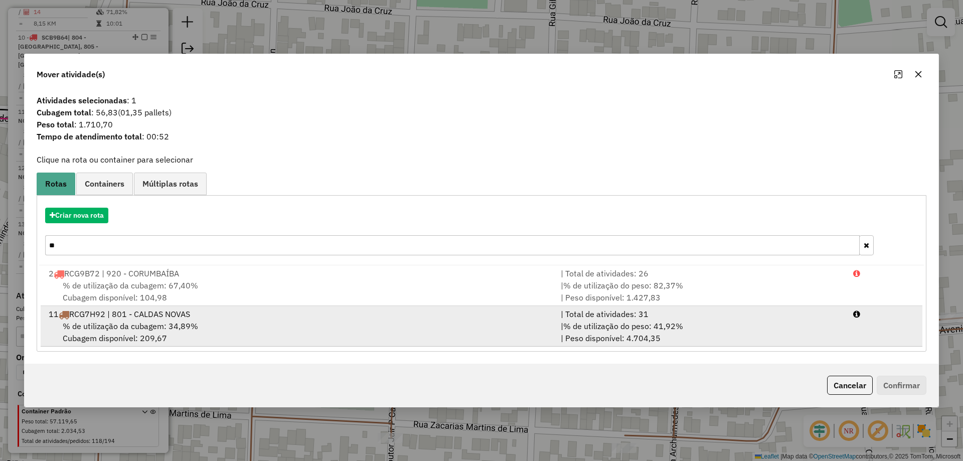
type input "**"
click at [147, 309] on div "11 RCG7H92 | 801 - CALDAS NOVAS" at bounding box center [299, 314] width 512 height 12
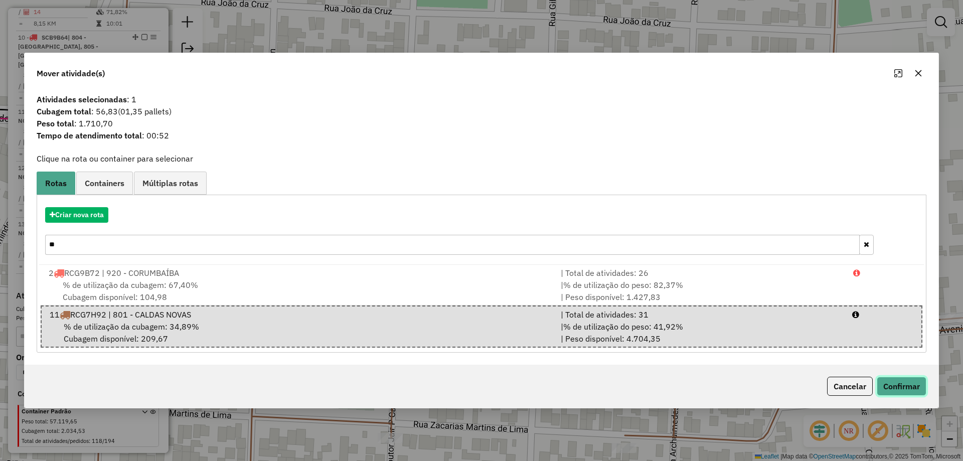
click at [913, 388] on button "Confirmar" at bounding box center [901, 386] width 50 height 19
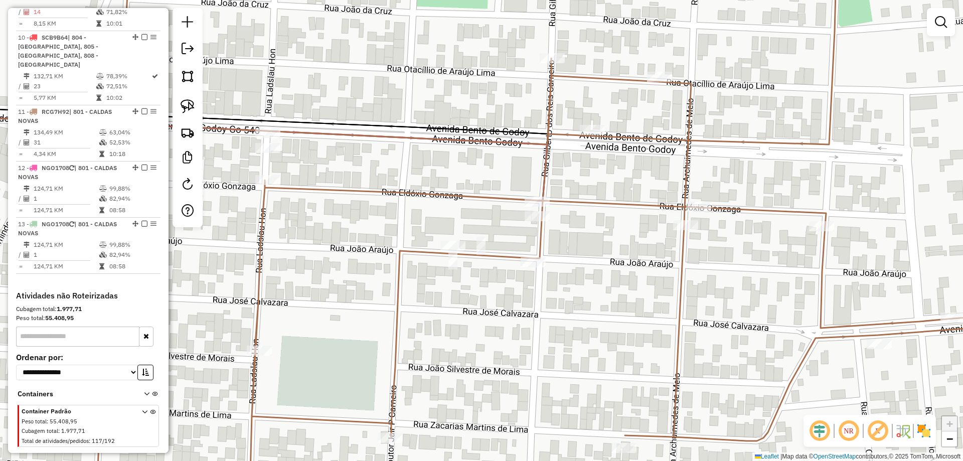
click at [560, 206] on icon at bounding box center [572, 214] width 973 height 520
select select "*********"
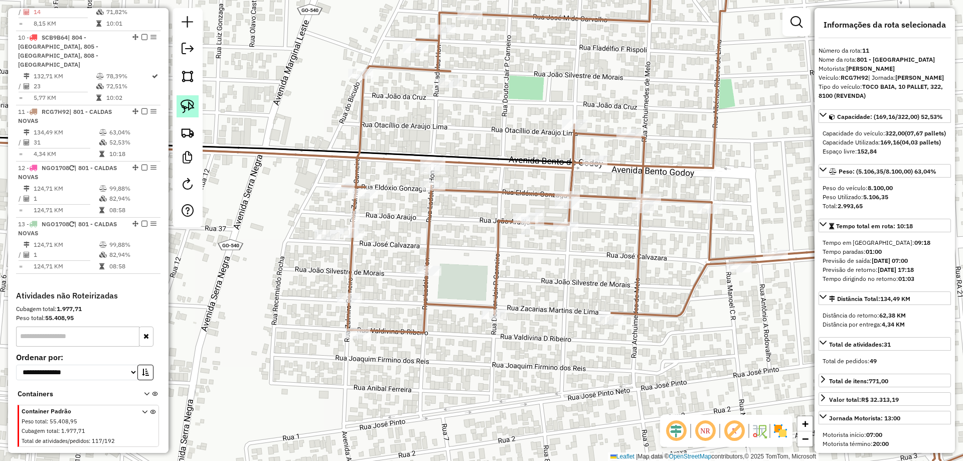
click at [184, 109] on img at bounding box center [188, 106] width 14 height 14
drag, startPoint x: 415, startPoint y: 146, endPoint x: 424, endPoint y: 137, distance: 12.8
click at [187, 100] on img at bounding box center [188, 106] width 14 height 14
drag, startPoint x: 436, startPoint y: 138, endPoint x: 403, endPoint y: 141, distance: 33.8
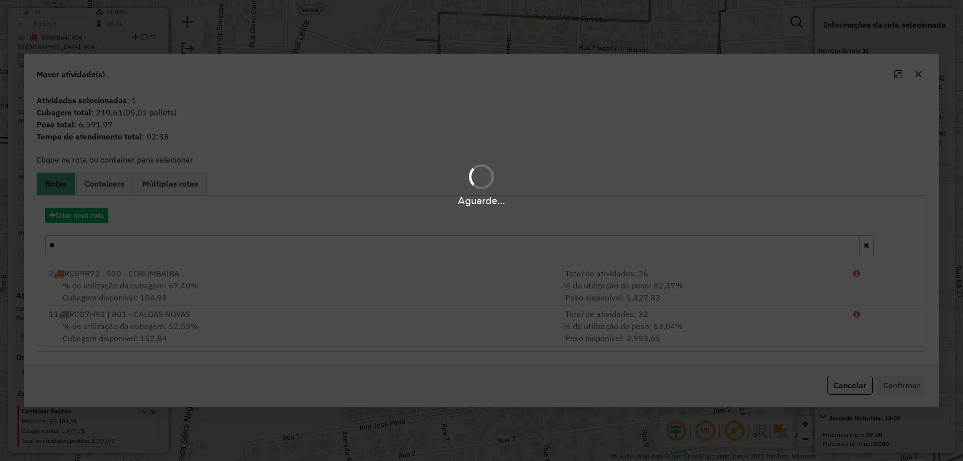
click at [89, 221] on div "Aguarde..." at bounding box center [481, 230] width 963 height 461
click at [88, 220] on div "Aguarde..." at bounding box center [481, 230] width 963 height 461
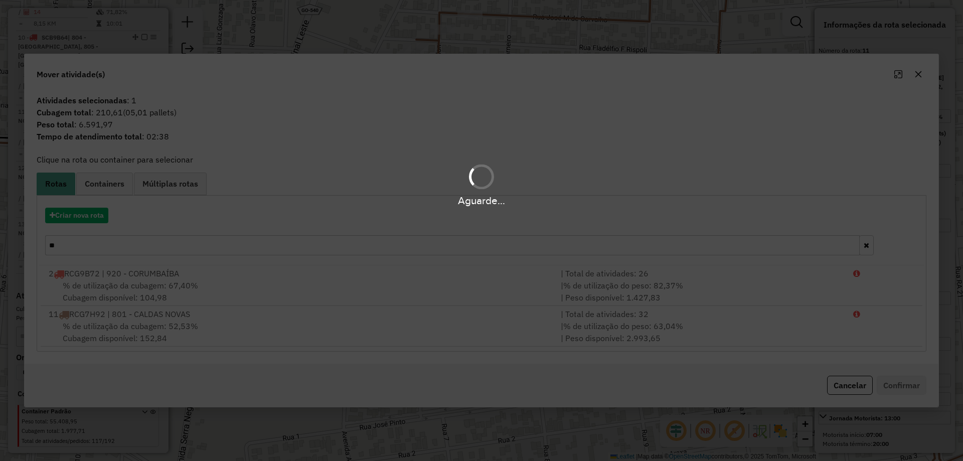
click at [88, 220] on div "Aguarde..." at bounding box center [481, 230] width 963 height 461
click at [88, 220] on hb-app "Aguarde... Pop-up bloqueado! Seu navegador bloqueou automáticamente a abertura …" at bounding box center [481, 230] width 963 height 461
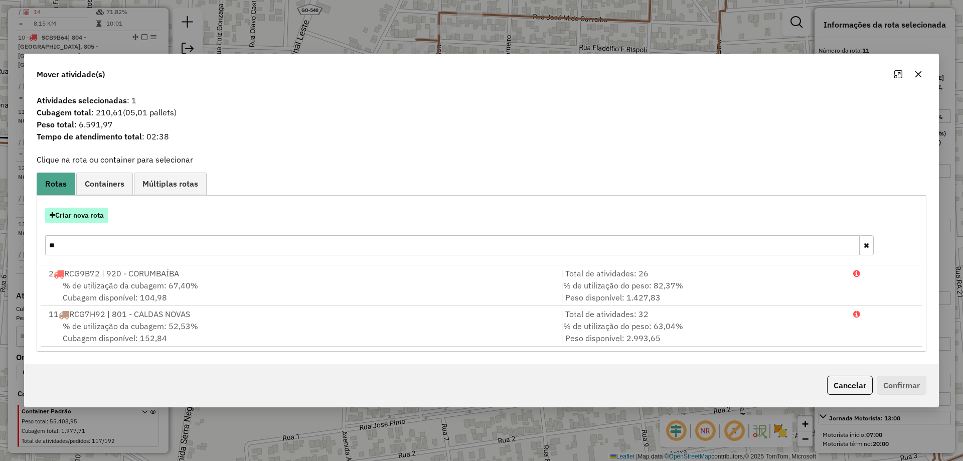
click at [88, 221] on button "Criar nova rota" at bounding box center [76, 216] width 63 height 16
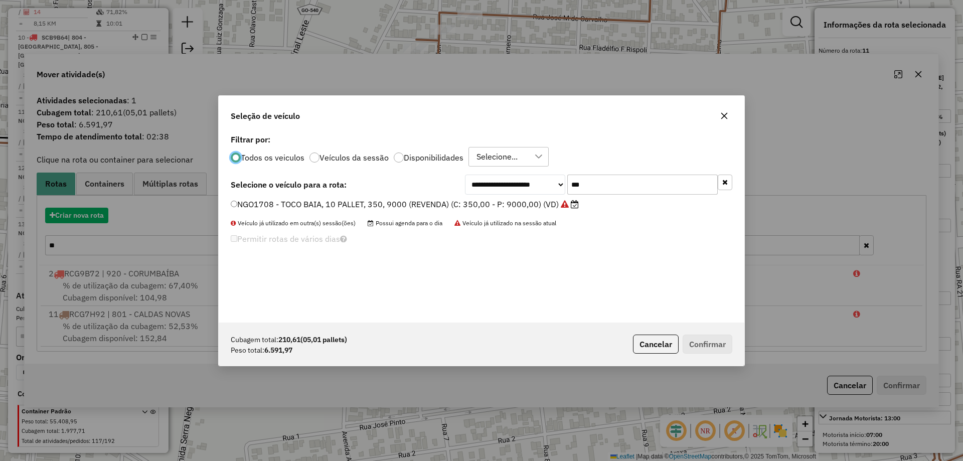
scroll to position [6, 3]
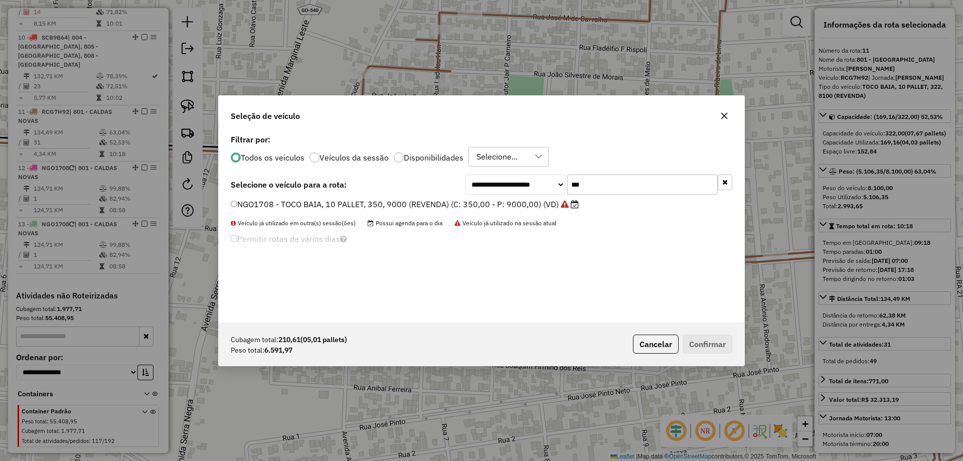
drag, startPoint x: 553, startPoint y: 185, endPoint x: 404, endPoint y: 176, distance: 149.7
click at [402, 185] on div "**********" at bounding box center [481, 184] width 501 height 20
type input "****"
click at [350, 197] on div "**********" at bounding box center [481, 227] width 525 height 191
click at [348, 201] on label "PQT8281 - TRUCK BAIA, 12 PALLET, 490, 12650 (REVENDA) (C: 490,00 - P: 12650,00)…" at bounding box center [406, 204] width 351 height 12
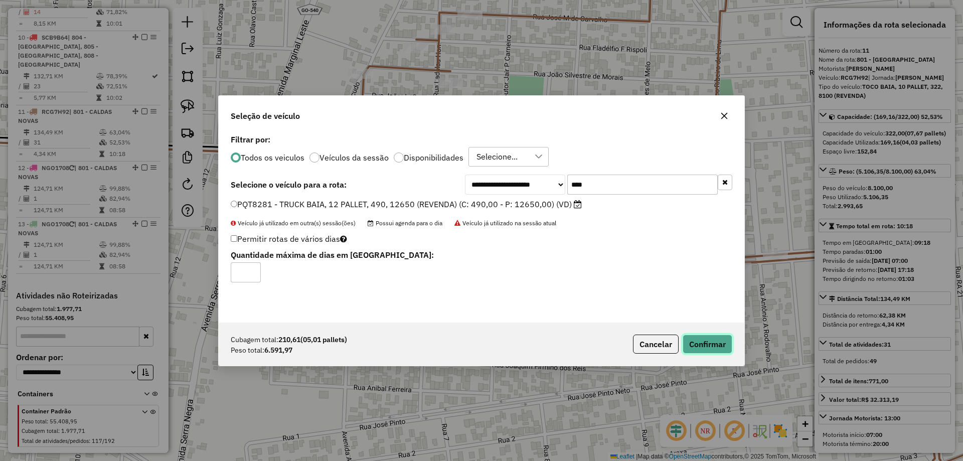
click at [702, 339] on button "Confirmar" at bounding box center [707, 343] width 50 height 19
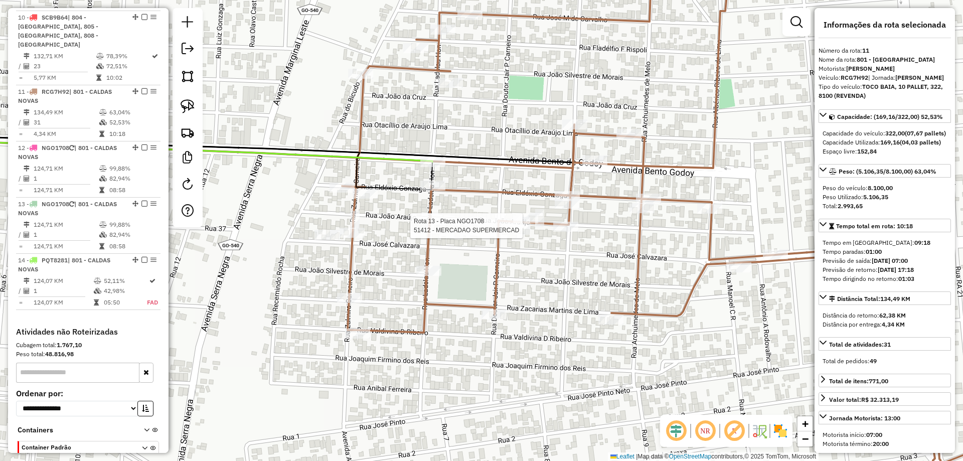
scroll to position [924, 0]
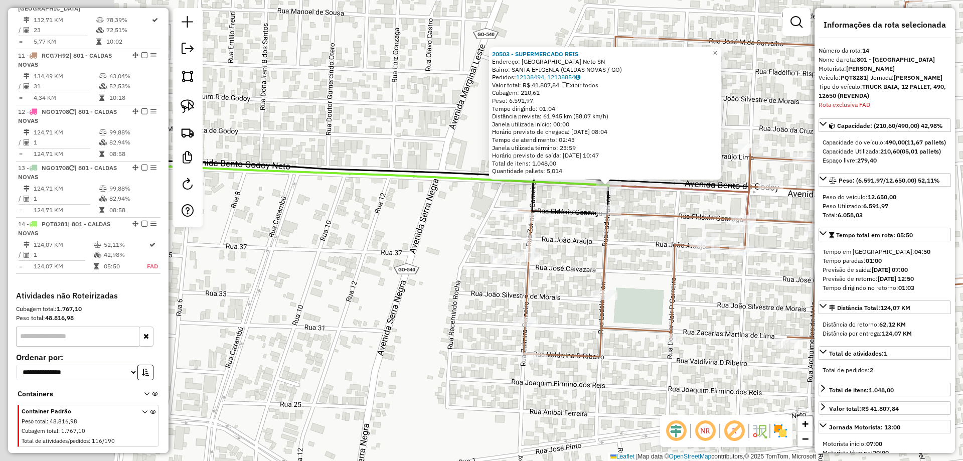
drag, startPoint x: 582, startPoint y: 335, endPoint x: 731, endPoint y: 272, distance: 162.4
click at [716, 279] on div "20503 - SUPERMERCADO REIS Endereço: Avenida Bento de Godoy Neto SN Bairro: SANT…" at bounding box center [481, 230] width 963 height 461
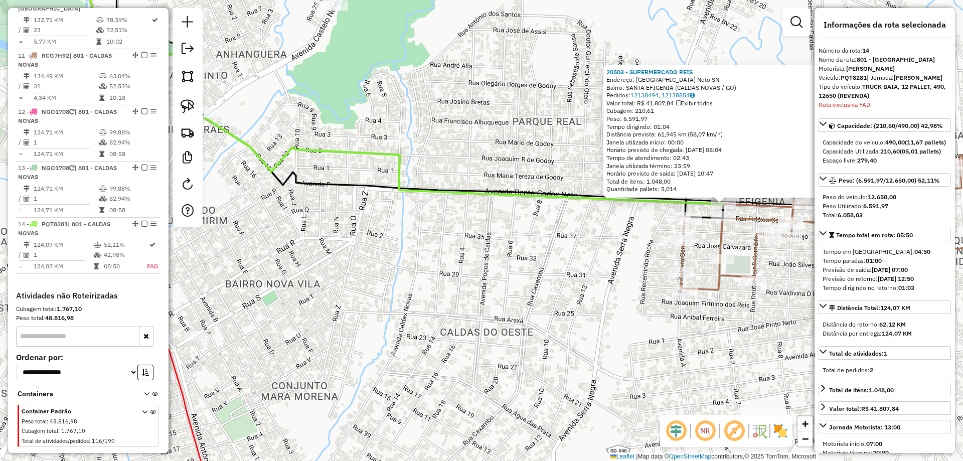
drag, startPoint x: 692, startPoint y: 339, endPoint x: 729, endPoint y: 295, distance: 57.7
click at [737, 302] on div "20503 - SUPERMERCADO REIS Endereço: Avenida Bento de Godoy Neto SN Bairro: SANT…" at bounding box center [481, 230] width 963 height 461
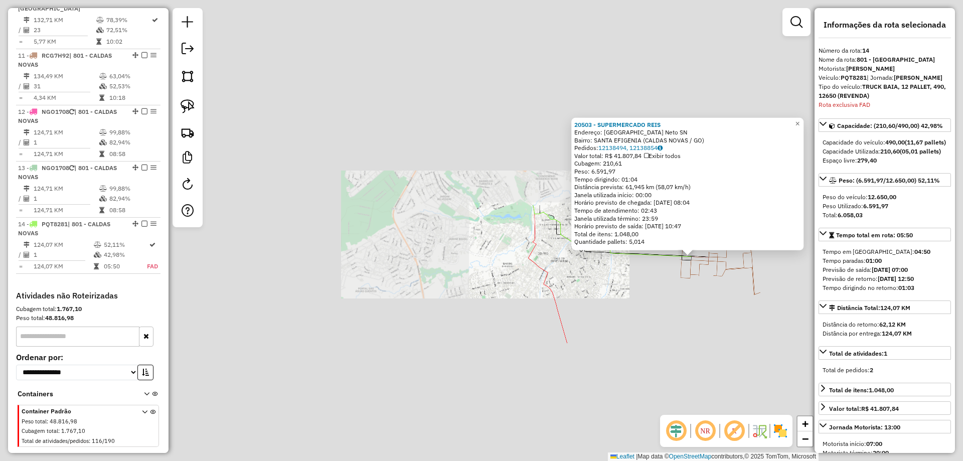
click at [581, 276] on div "20503 - SUPERMERCADO REIS Endereço: Avenida Bento de Godoy Neto SN Bairro: SANT…" at bounding box center [481, 230] width 963 height 461
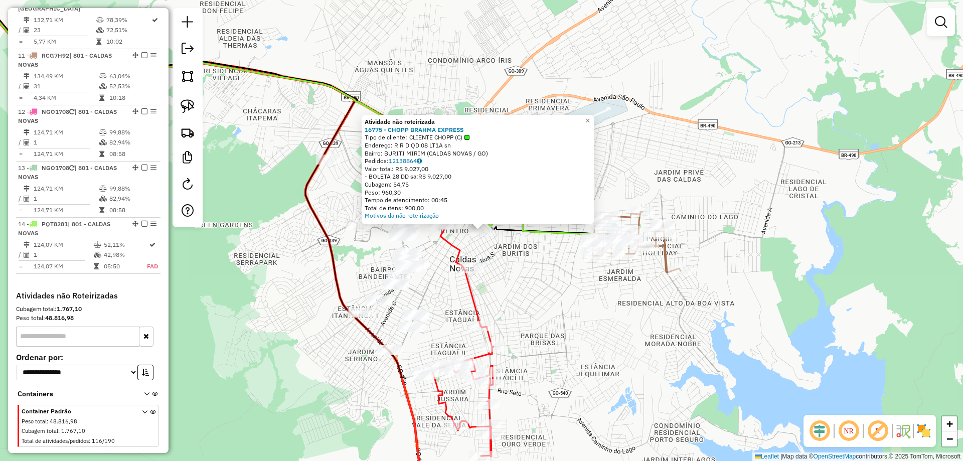
click at [541, 258] on div "Atividade não roteirizada 16775 - CHOPP BRAHMA EXPRESS Tipo de cliente: CLIENTE…" at bounding box center [481, 230] width 963 height 461
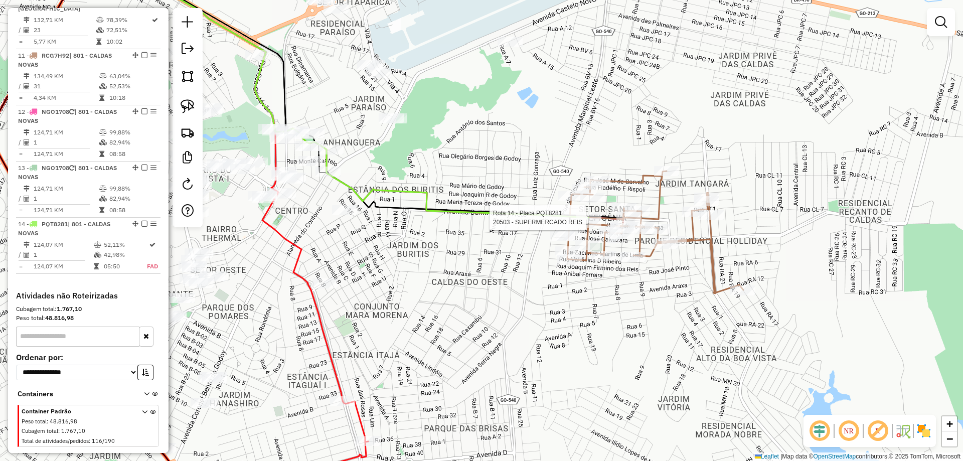
select select "*********"
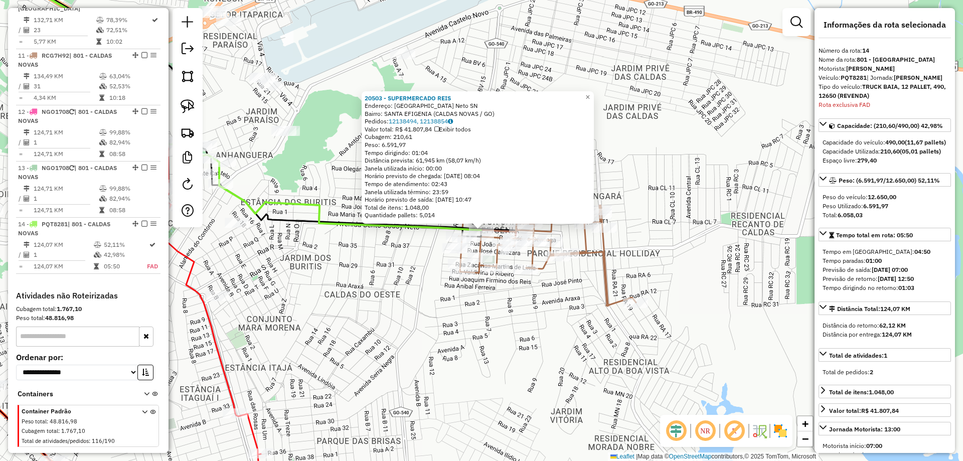
click at [652, 308] on div "Rota 11 - Placa RCG7H92 18712 - BEERPOINT Rota 11 - Placa RCG7H92 16372 - MERCE…" at bounding box center [481, 230] width 963 height 461
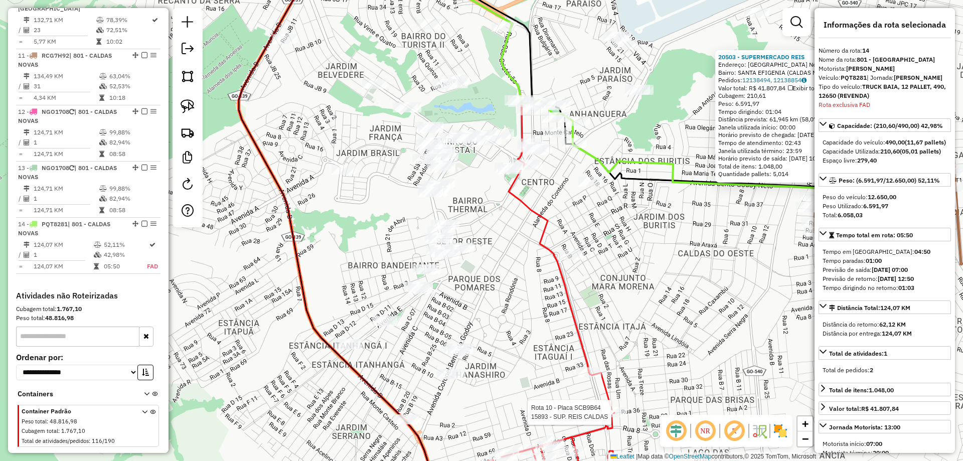
click at [608, 417] on div at bounding box center [614, 412] width 25 height 10
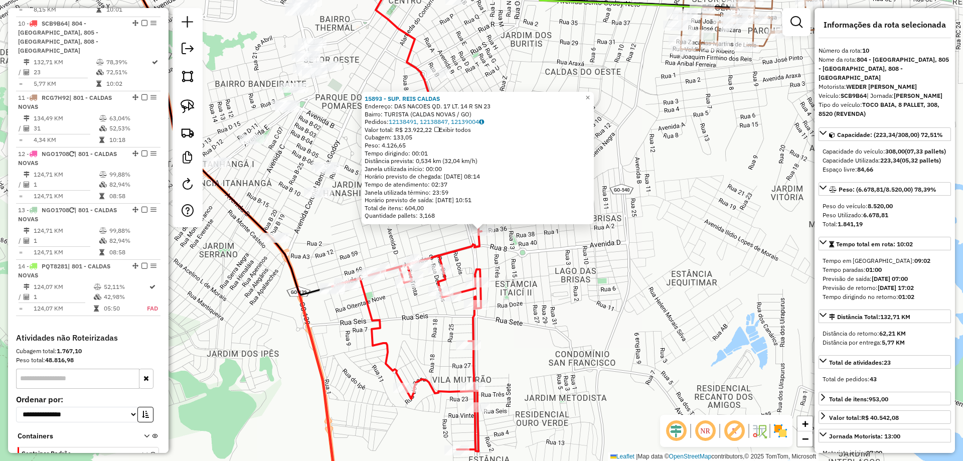
scroll to position [882, 0]
click at [589, 324] on div "15893 - SUP. REIS CALDAS Endereço: DAS NACOES QD. 17 LT. 14 R SN 23 Bairro: TUR…" at bounding box center [481, 230] width 963 height 461
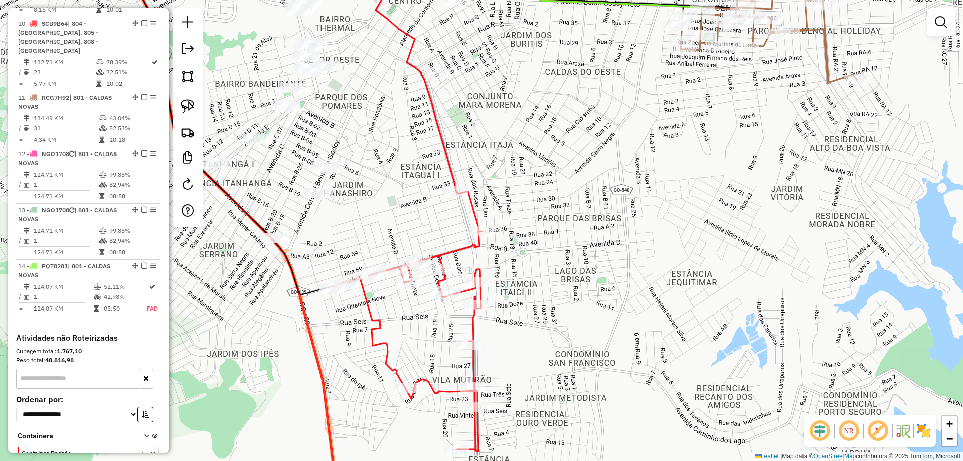
click at [463, 244] on icon at bounding box center [406, 321] width 149 height 261
select select "*********"
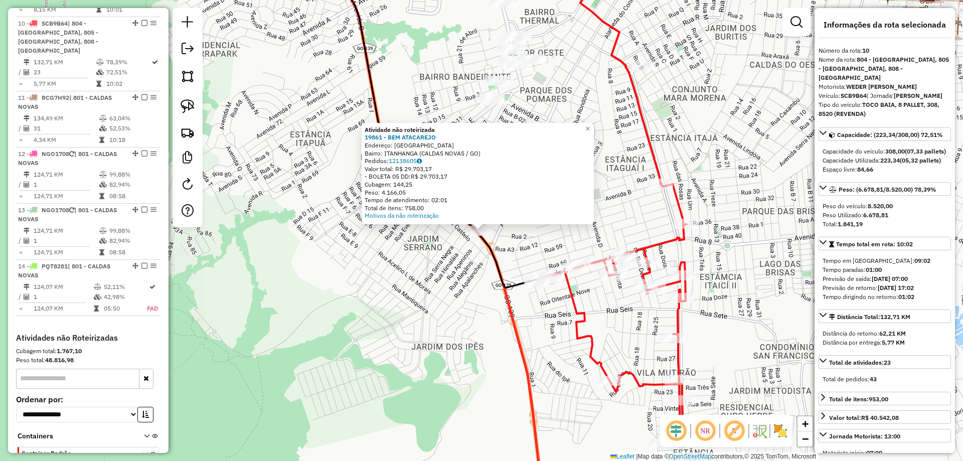
click at [494, 250] on icon at bounding box center [431, 121] width 211 height 334
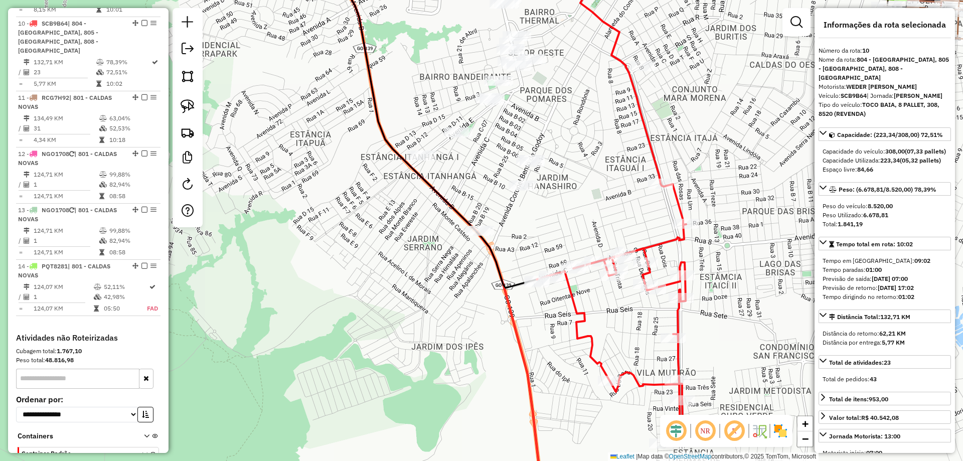
click at [416, 150] on div "Janela de atendimento Grade de atendimento Capacidade Transportadoras Veículos …" at bounding box center [481, 230] width 963 height 461
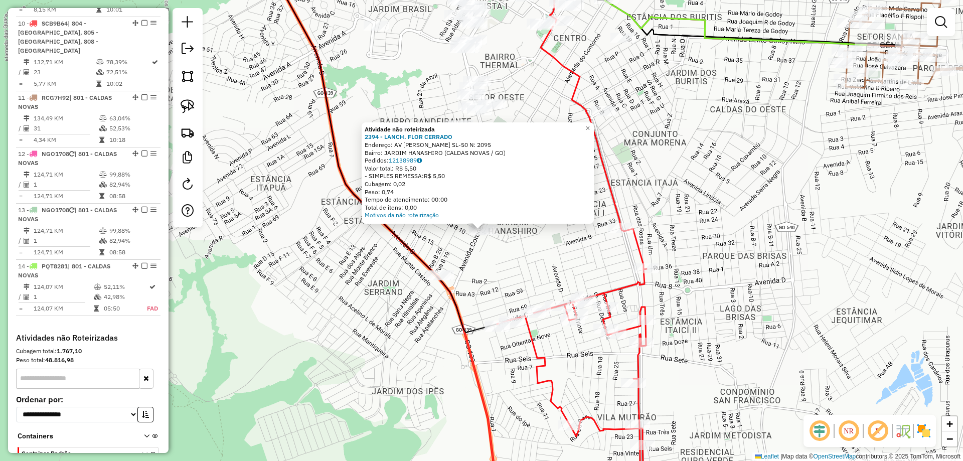
click at [520, 247] on div "Atividade não roteirizada 2394 - LANCH. FLOR CERRADO Endereço: AV CEL BENTO DE …" at bounding box center [481, 230] width 963 height 461
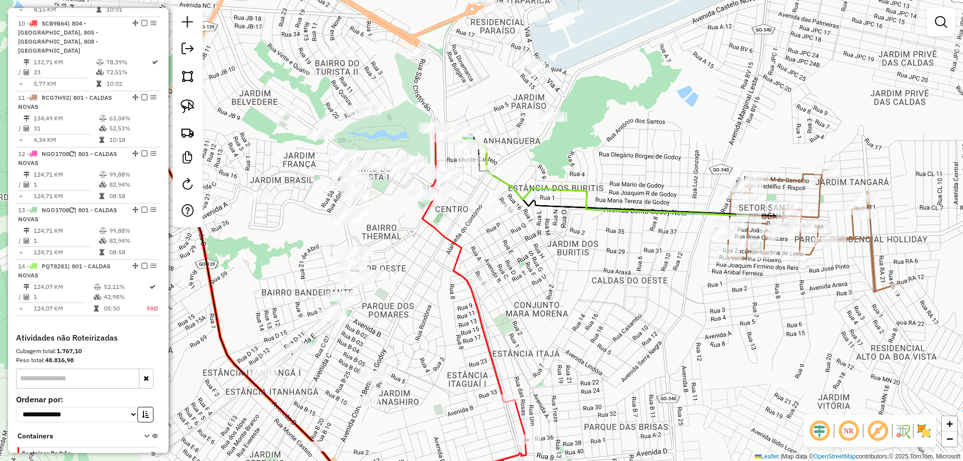
drag, startPoint x: 727, startPoint y: 174, endPoint x: 637, endPoint y: 260, distance: 124.5
click at [609, 341] on div "Janela de atendimento Grade de atendimento Capacidade Transportadoras Veículos …" at bounding box center [481, 230] width 963 height 461
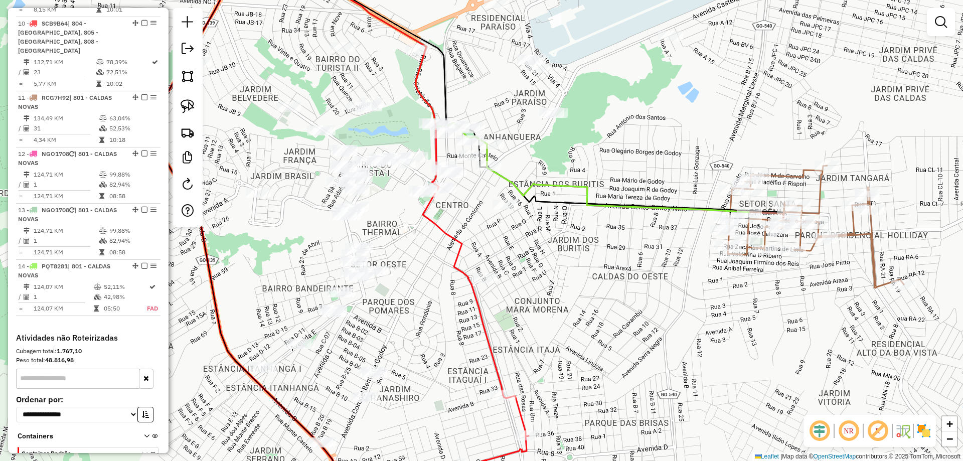
click at [655, 212] on icon at bounding box center [510, 83] width 478 height 258
select select "*********"
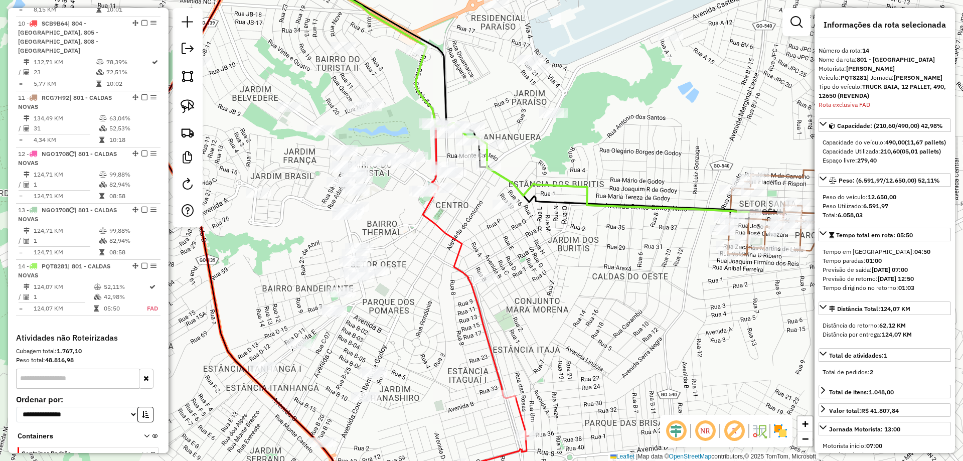
scroll to position [924, 0]
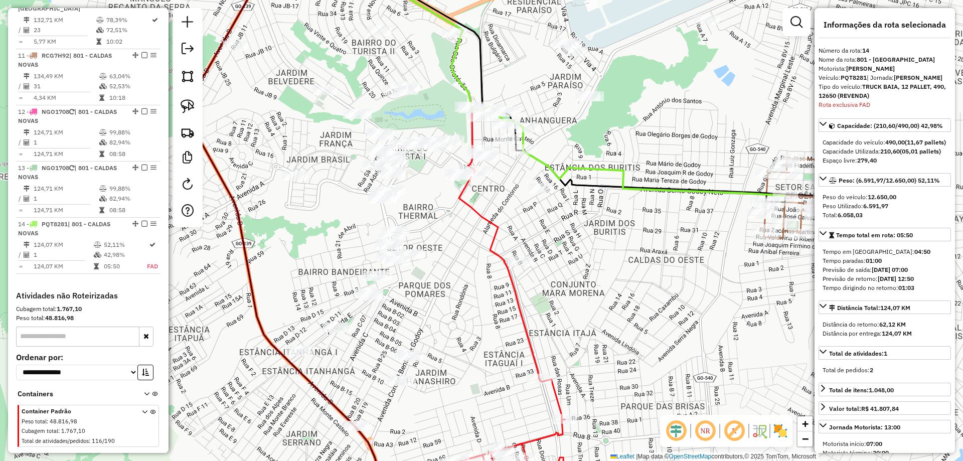
click at [676, 309] on div "Janela de atendimento Grade de atendimento Capacidade Transportadoras Veículos …" at bounding box center [481, 230] width 963 height 461
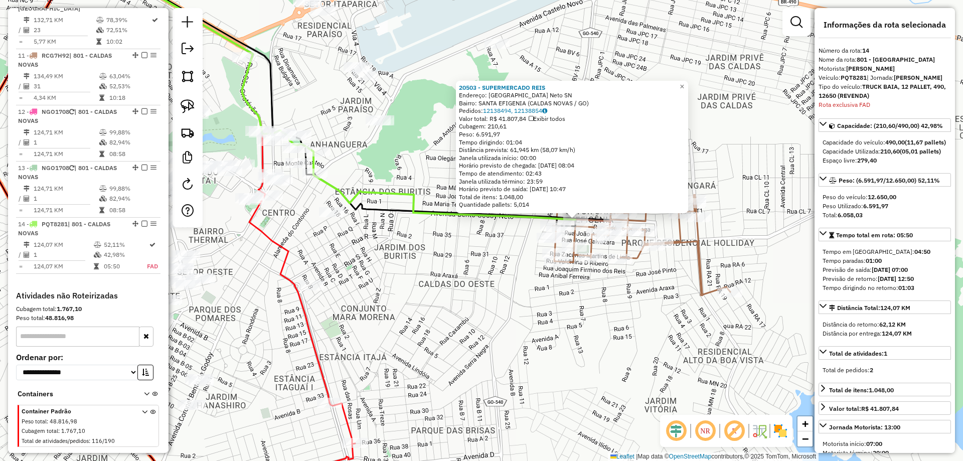
drag, startPoint x: 499, startPoint y: 323, endPoint x: 528, endPoint y: 298, distance: 38.0
click at [593, 320] on div "20503 - SUPERMERCADO REIS Endereço: Avenida Bento de Godoy Neto SN Bairro: SANT…" at bounding box center [481, 230] width 963 height 461
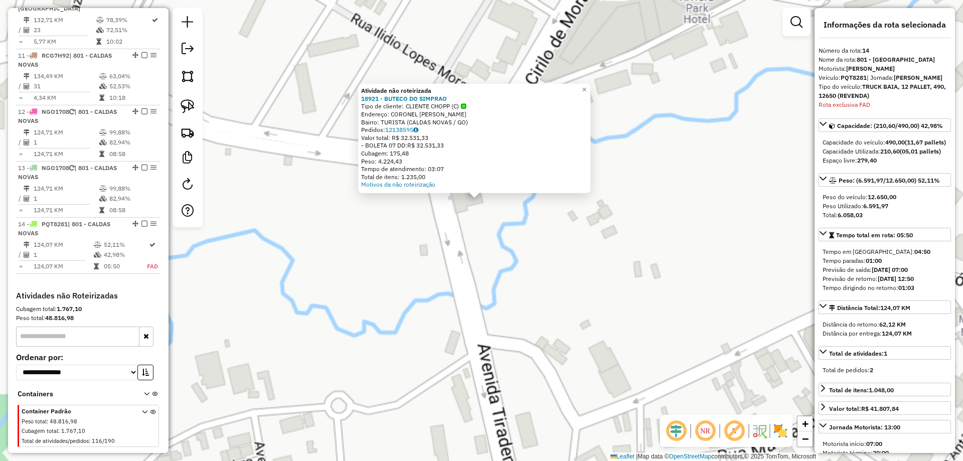
click at [485, 261] on div "Atividade não roteirizada 18921 - BUTECO DO SIMPRAO Tipo de cliente: CLIENTE CH…" at bounding box center [481, 230] width 963 height 461
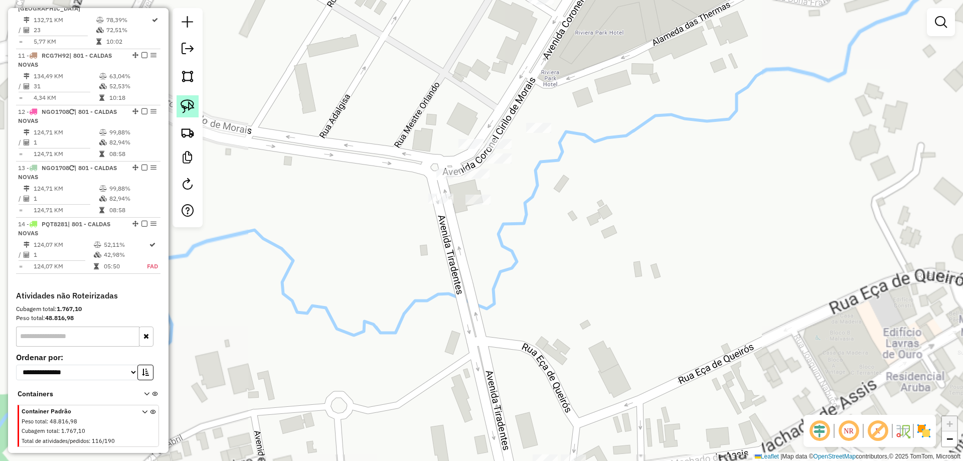
click at [190, 112] on img at bounding box center [188, 106] width 14 height 14
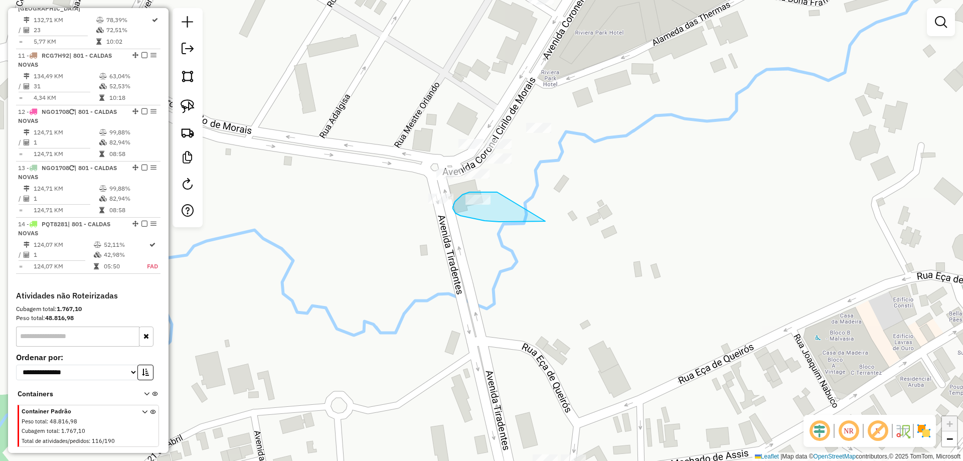
drag, startPoint x: 497, startPoint y: 192, endPoint x: 547, endPoint y: 220, distance: 56.8
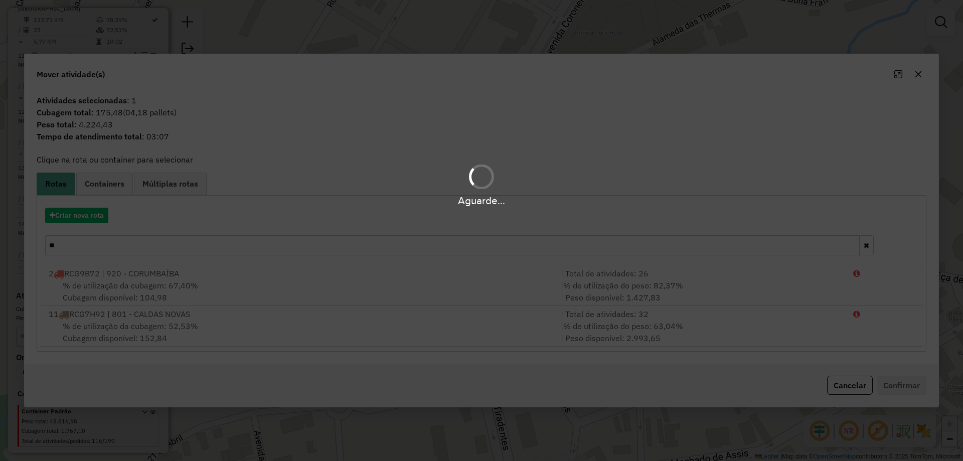
click at [123, 246] on div "Aguarde..." at bounding box center [481, 230] width 963 height 461
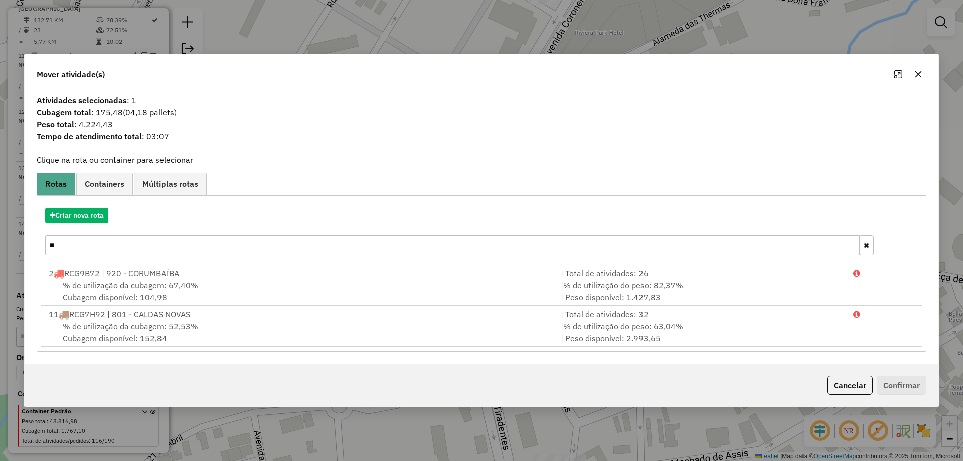
click at [123, 246] on input "**" at bounding box center [452, 245] width 814 height 20
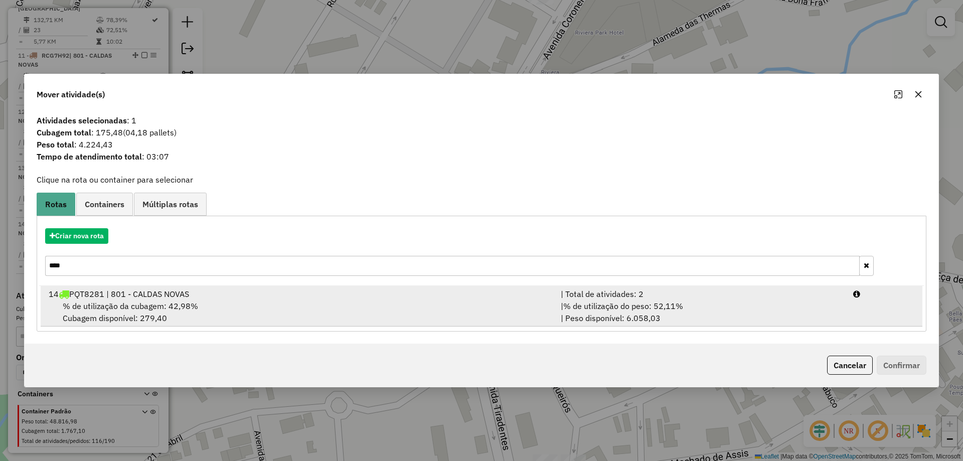
type input "****"
click at [112, 296] on div "14 PQT8281 | 801 - CALDAS NOVAS" at bounding box center [299, 294] width 512 height 12
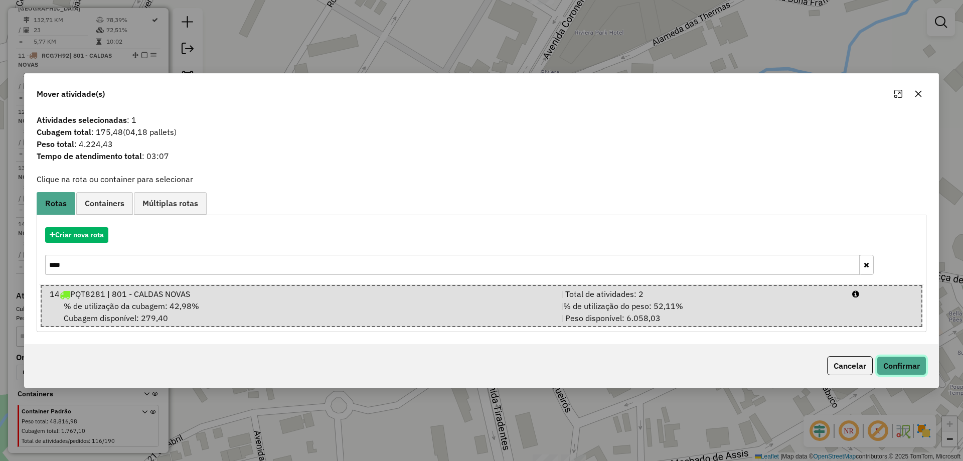
click at [904, 366] on button "Confirmar" at bounding box center [901, 365] width 50 height 19
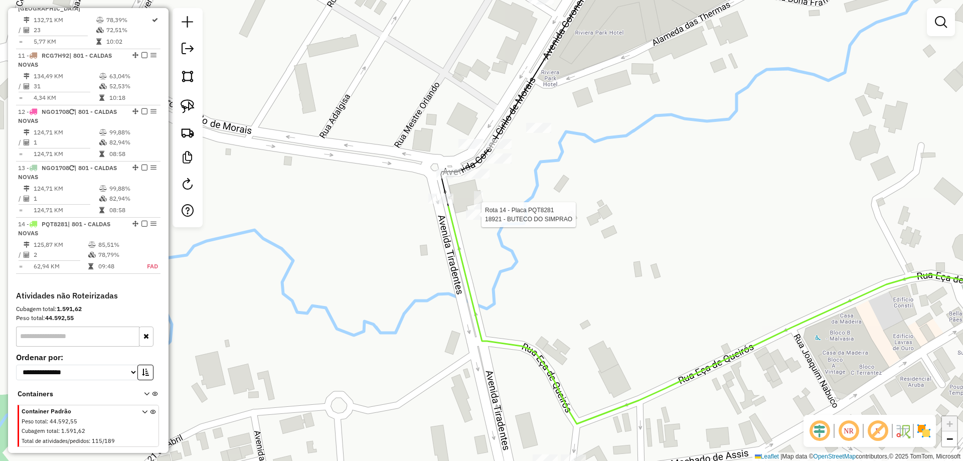
select select "*********"
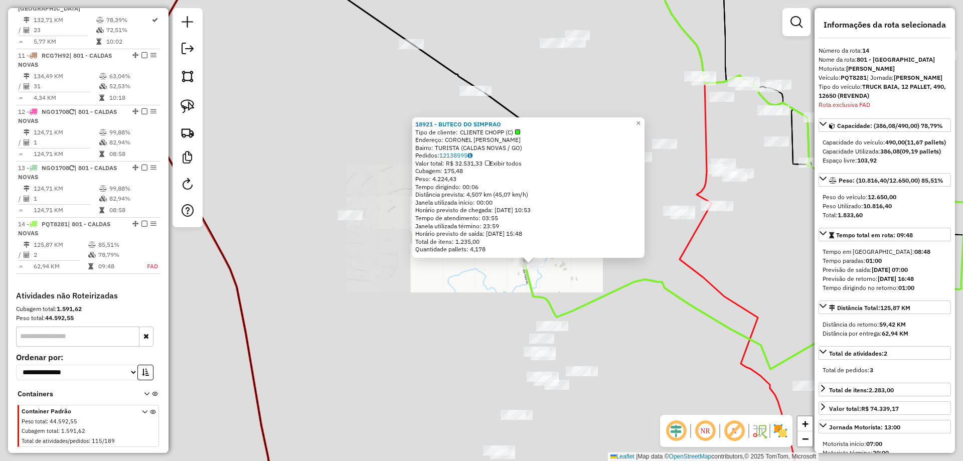
click at [456, 261] on div "18921 - BUTECO DO SIMPRAO Tipo de cliente: CLIENTE CHOPP (C) Endereço: CORONEL …" at bounding box center [481, 230] width 963 height 461
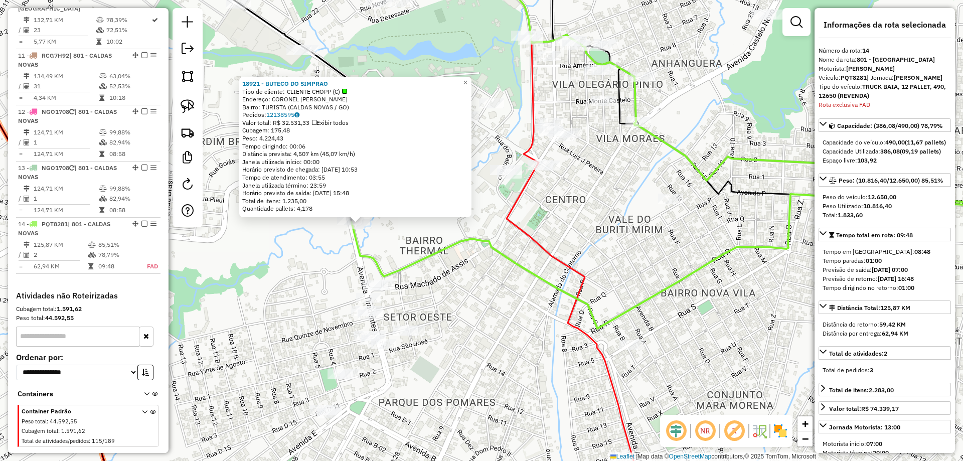
drag, startPoint x: 528, startPoint y: 269, endPoint x: 424, endPoint y: 205, distance: 122.7
click at [445, 216] on icon at bounding box center [706, 261] width 708 height 134
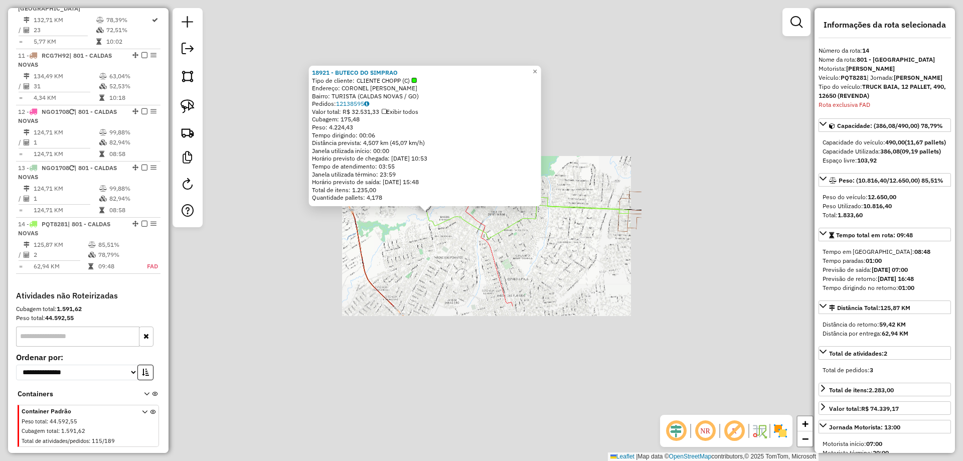
click at [545, 236] on div "18921 - BUTECO DO SIMPRAO Tipo de cliente: CLIENTE CHOPP (C) Endereço: CORONEL …" at bounding box center [481, 230] width 963 height 461
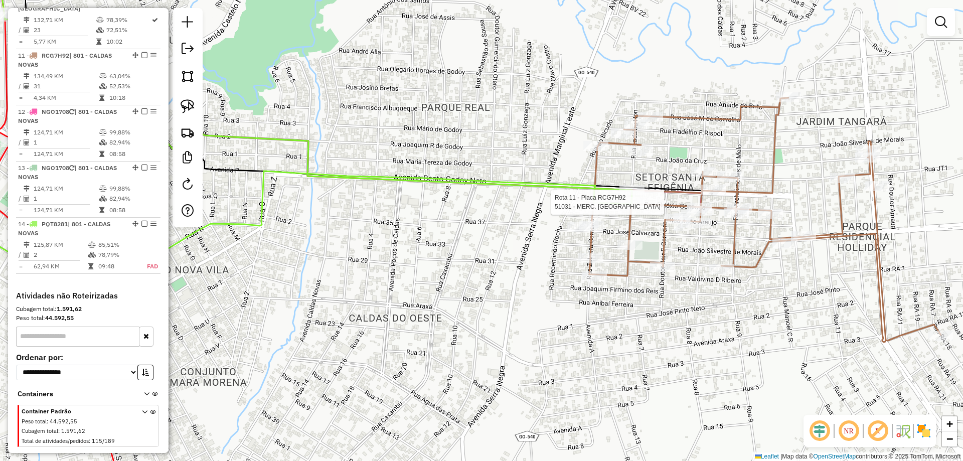
click at [639, 234] on div "Rota 11 - Placa RCG7H92 51031 - MERC. CALDAS Janela de atendimento Grade de ate…" at bounding box center [481, 230] width 963 height 461
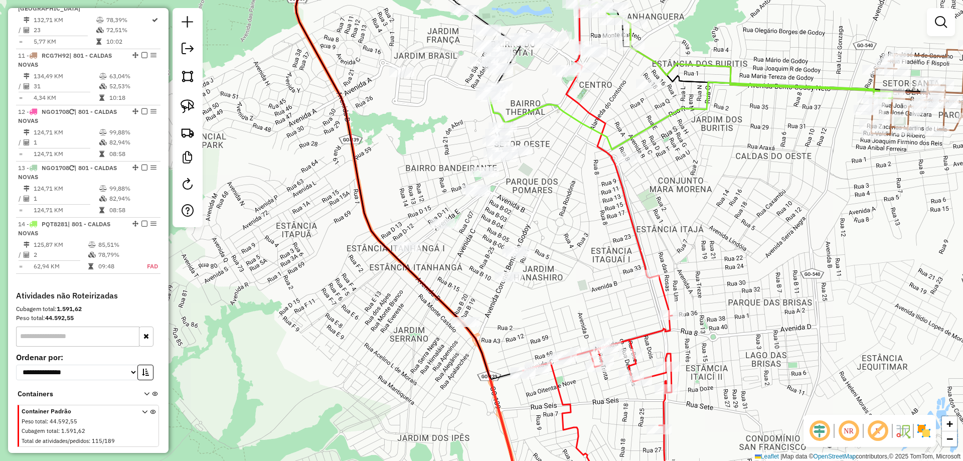
click at [514, 115] on icon at bounding box center [690, 115] width 403 height 67
select select "*********"
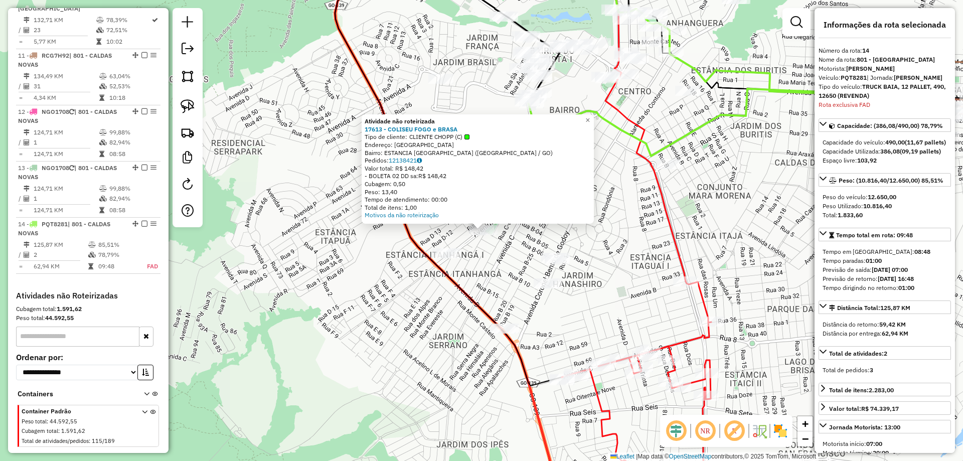
drag, startPoint x: 476, startPoint y: 254, endPoint x: 498, endPoint y: 240, distance: 26.4
click at [477, 254] on div "Atividade não roteirizada 17613 - COLISEU FOGO e BRASA Tipo de cliente: CLIENTE…" at bounding box center [481, 230] width 963 height 461
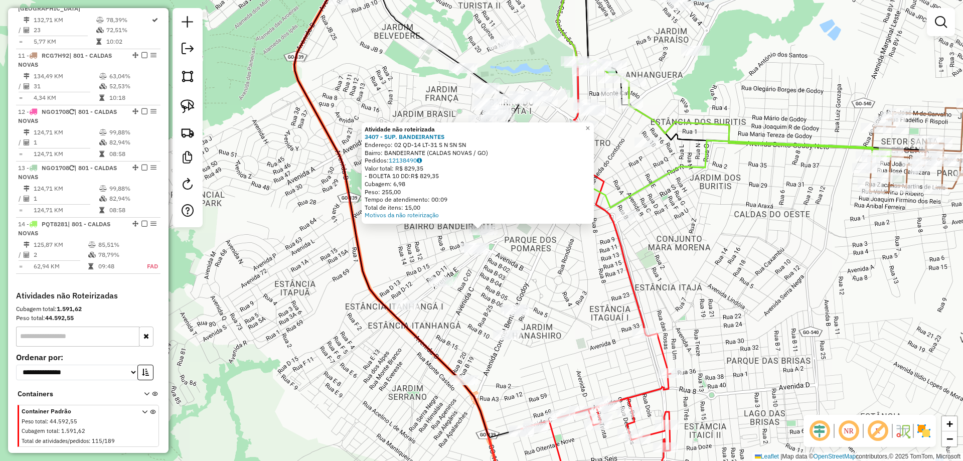
click at [569, 240] on div "Atividade não roteirizada 3407 - SUP. BANDEIRANTES Endereço: 02 QD-14 LT-31 S N…" at bounding box center [481, 230] width 963 height 461
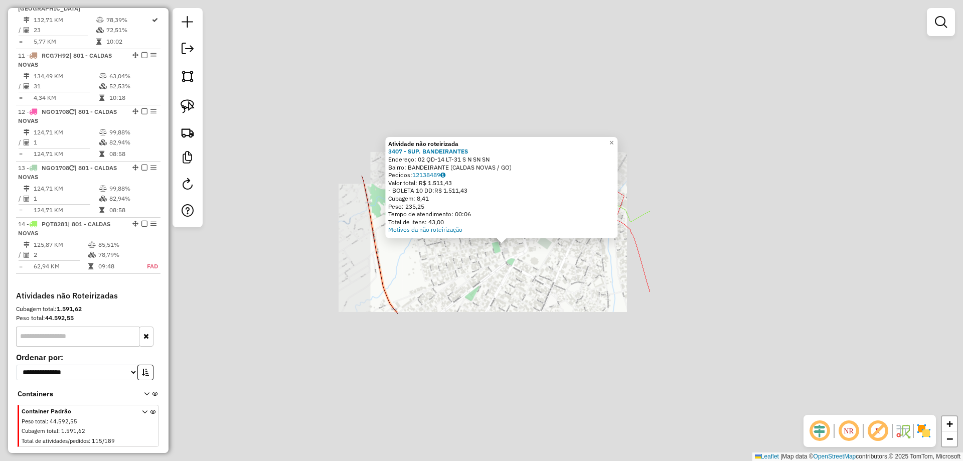
click at [546, 271] on div "Atividade não roteirizada 3407 - SUP. BANDEIRANTES Endereço: 02 QD-14 LT-31 S N…" at bounding box center [481, 230] width 963 height 461
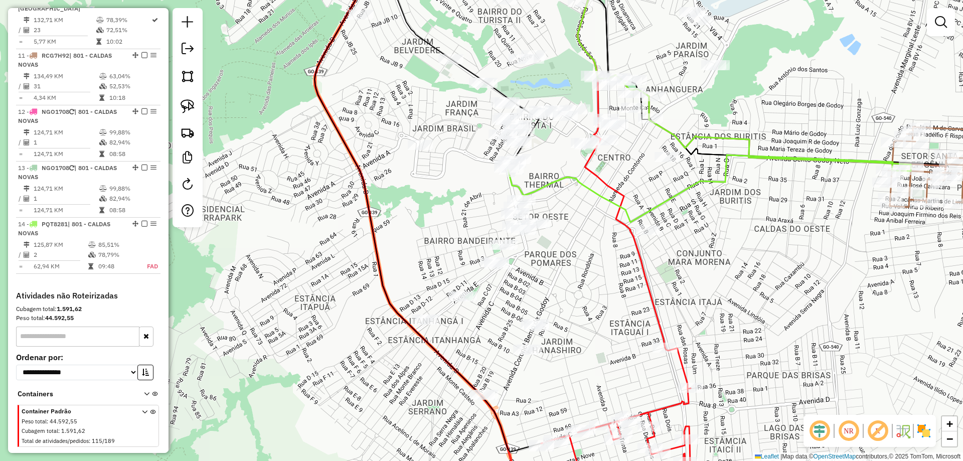
click at [539, 222] on icon at bounding box center [708, 188] width 403 height 67
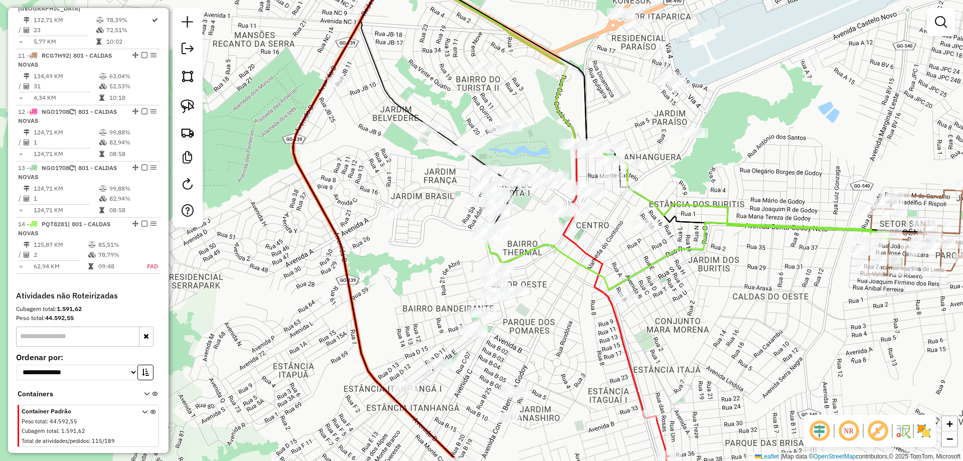
drag, startPoint x: 605, startPoint y: 101, endPoint x: 586, endPoint y: 125, distance: 30.0
click at [590, 128] on div "Janela de atendimento Grade de atendimento Capacidade Transportadoras Veículos …" at bounding box center [481, 230] width 963 height 461
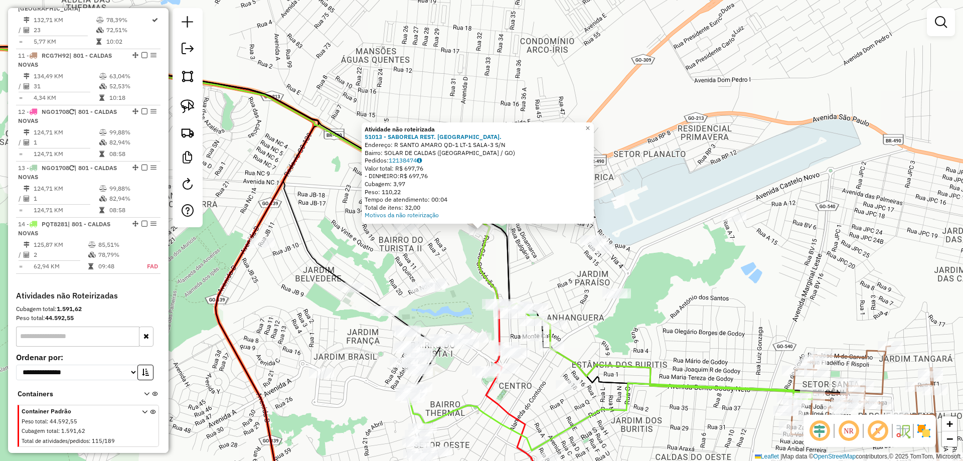
drag, startPoint x: 679, startPoint y: 232, endPoint x: 583, endPoint y: 138, distance: 134.4
click at [594, 145] on div "Atividade não roteirizada 51013 - SABORELA REST. PIZZ. Endereço: R SANTO AMARO …" at bounding box center [481, 230] width 963 height 461
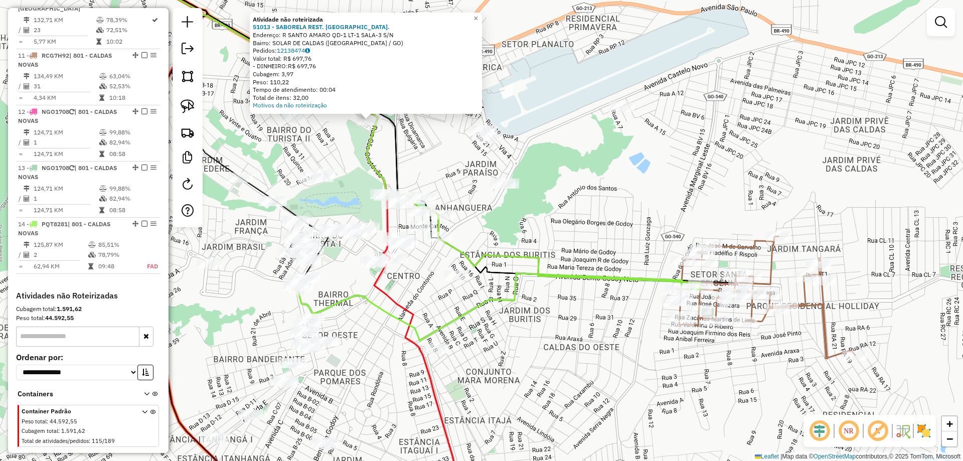
click at [646, 282] on icon at bounding box center [498, 306] width 403 height 67
select select "*********"
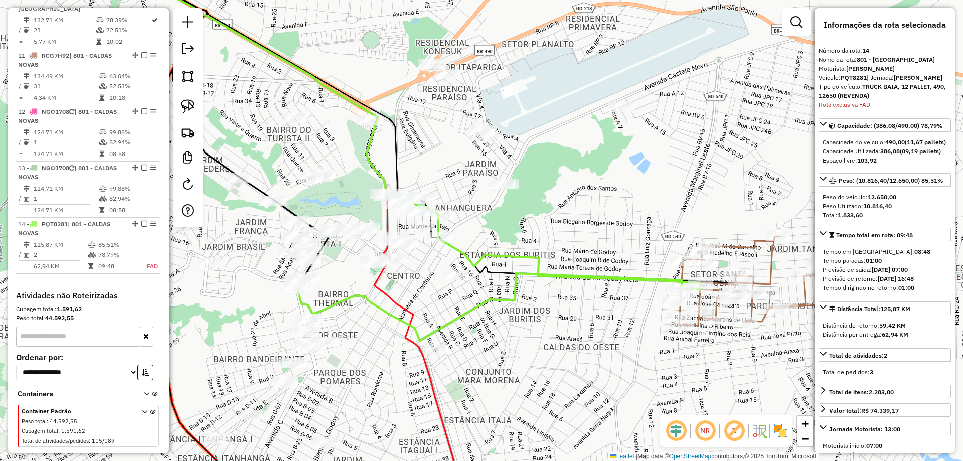
drag, startPoint x: 645, startPoint y: 275, endPoint x: 626, endPoint y: 293, distance: 26.6
click at [645, 274] on icon at bounding box center [498, 306] width 403 height 67
drag, startPoint x: 608, startPoint y: 303, endPoint x: 633, endPoint y: 234, distance: 73.9
click at [621, 254] on div "Janela de atendimento Grade de atendimento Capacidade Transportadoras Veículos …" at bounding box center [481, 230] width 963 height 461
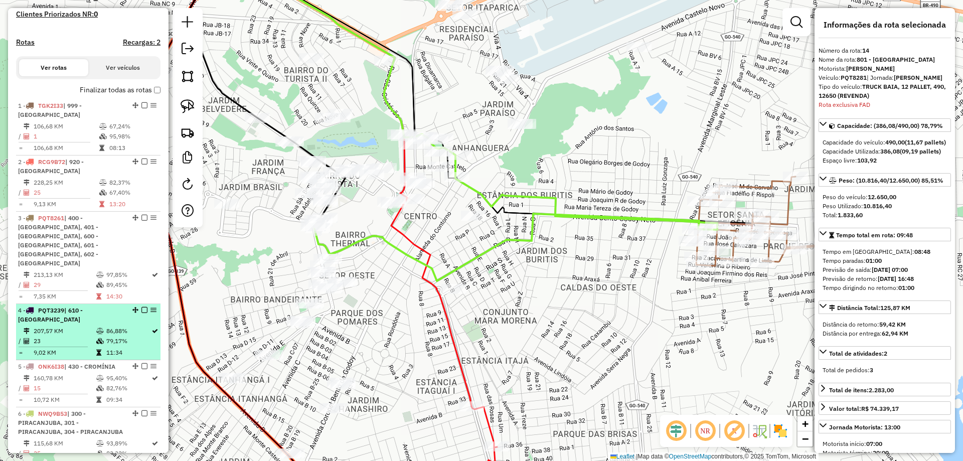
scroll to position [171, 0]
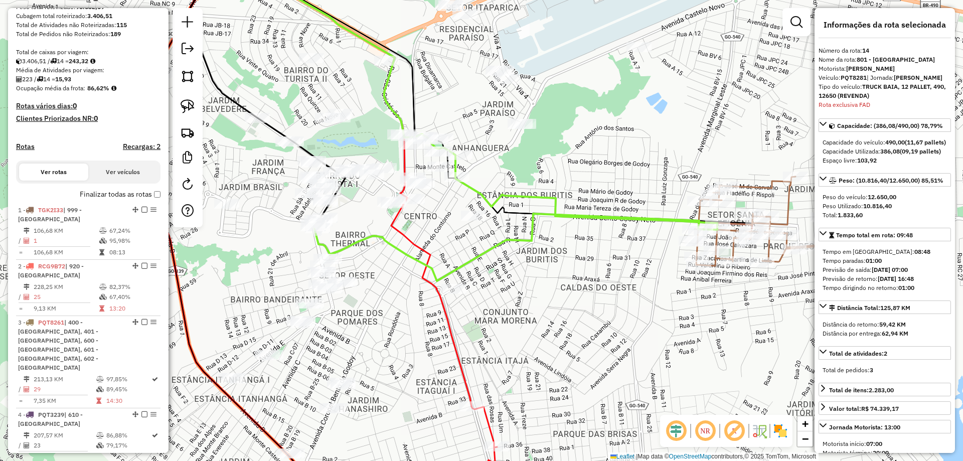
click at [135, 151] on h4 "Recargas: 2" at bounding box center [142, 146] width 38 height 9
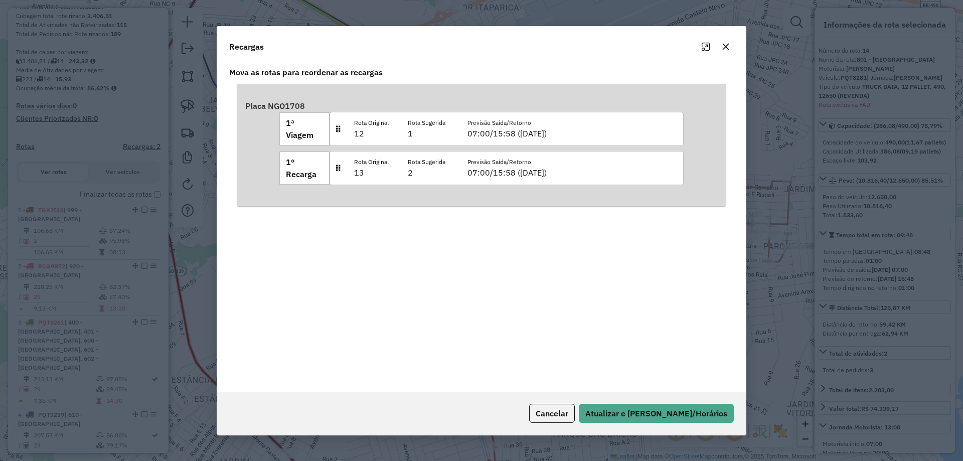
click at [725, 47] on icon "button" at bounding box center [726, 47] width 8 height 8
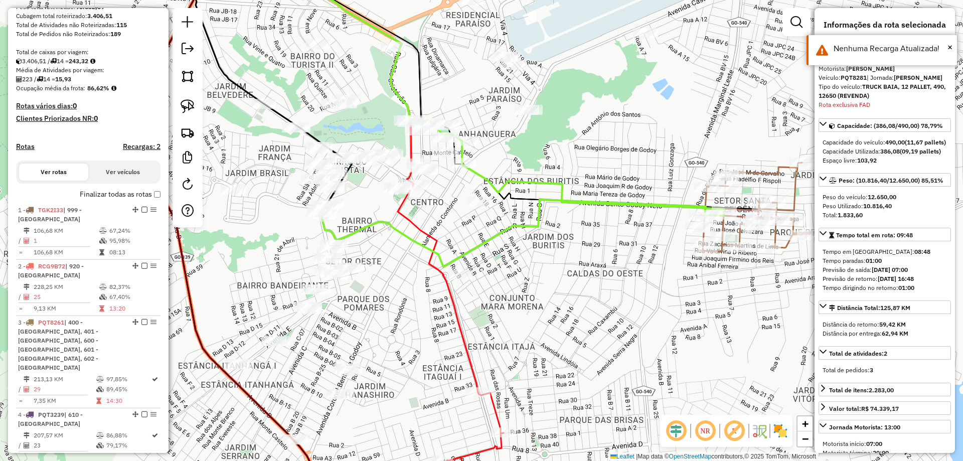
drag, startPoint x: 655, startPoint y: 121, endPoint x: 681, endPoint y: 65, distance: 62.1
click at [686, 74] on div "Janela de atendimento Grade de atendimento Capacidade Transportadoras Veículos …" at bounding box center [481, 230] width 963 height 461
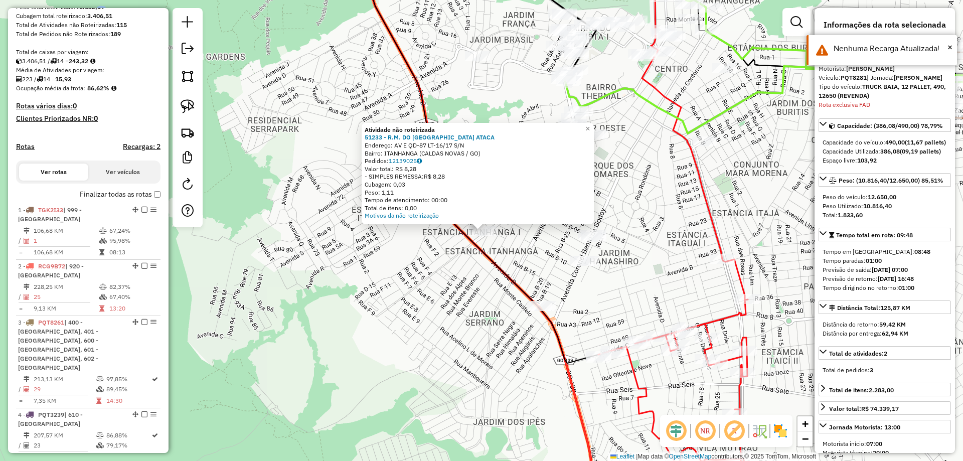
click at [470, 321] on div "Atividade não roteirizada 51233 - R.M. DO BRASIL ATACA Endereço: AV E QD-87 LT-…" at bounding box center [481, 230] width 963 height 461
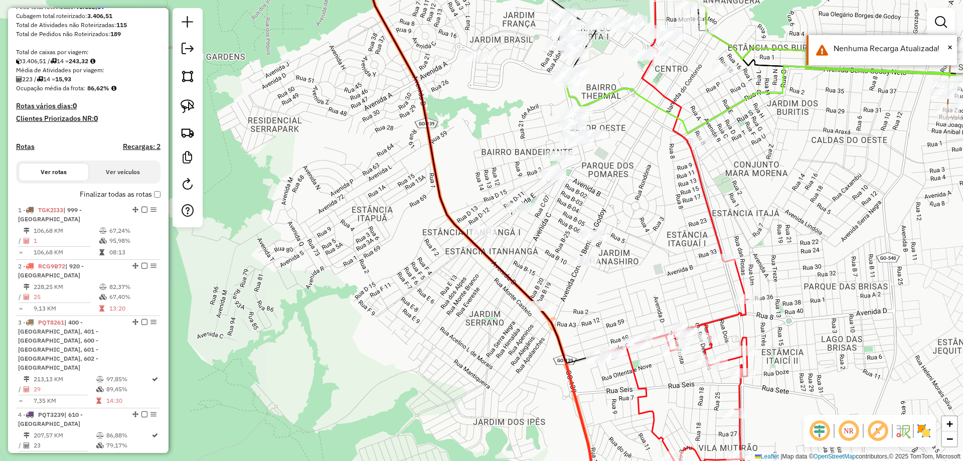
click at [542, 295] on div "Janela de atendimento Grade de atendimento Capacidade Transportadoras Veículos …" at bounding box center [481, 230] width 963 height 461
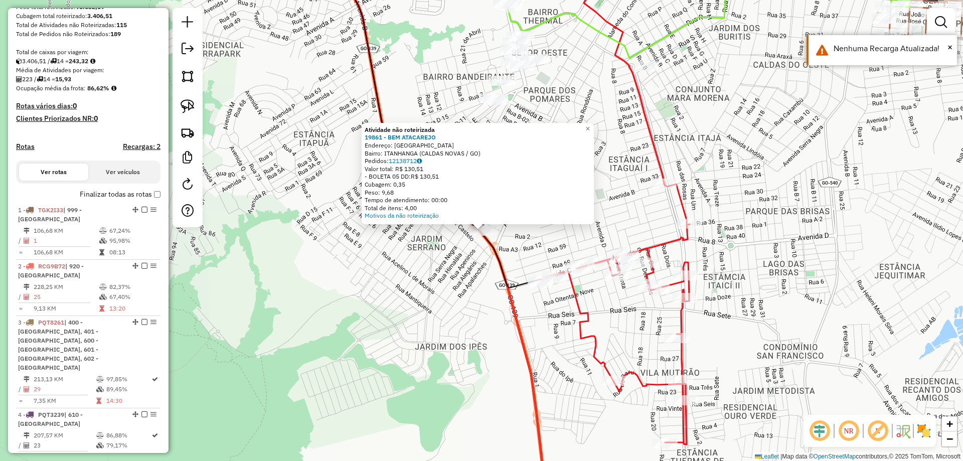
click at [400, 304] on div "Atividade não roteirizada 19861 - BEM ATACAREJO Endereço: Avenida D SN Bairro: …" at bounding box center [481, 230] width 963 height 461
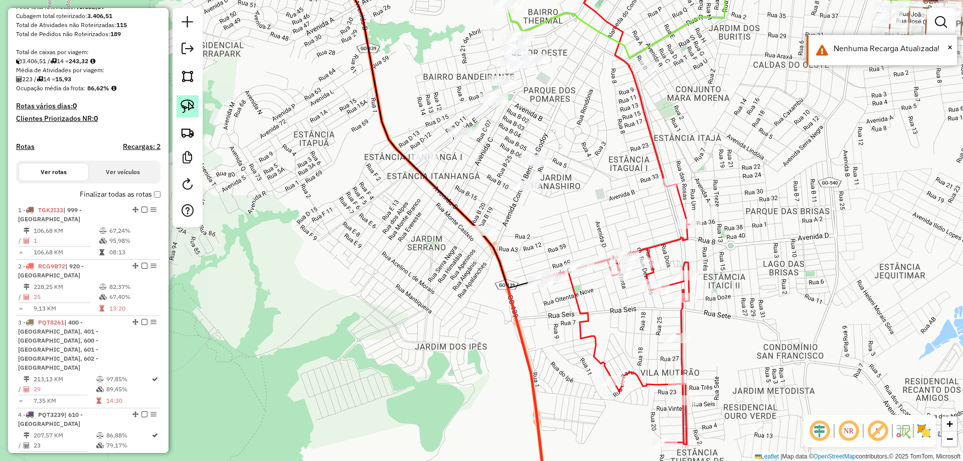
click at [194, 106] on img at bounding box center [188, 106] width 14 height 14
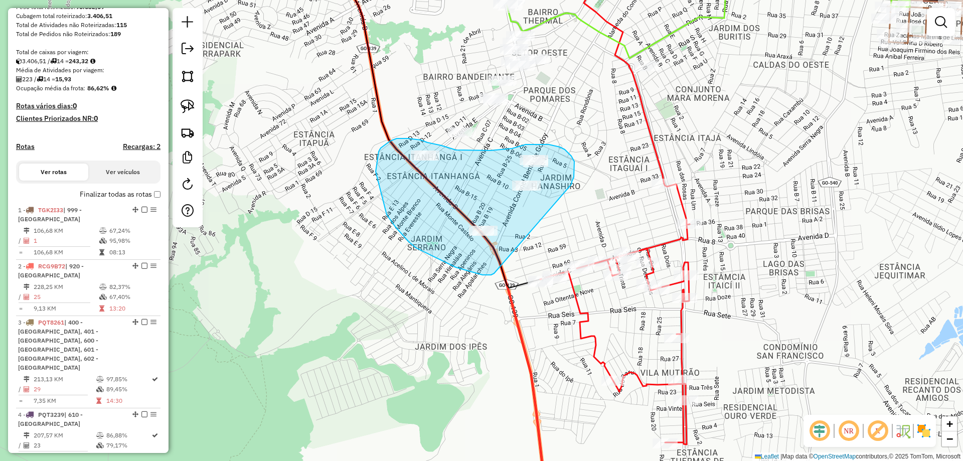
drag, startPoint x: 574, startPoint y: 166, endPoint x: 508, endPoint y: 221, distance: 85.5
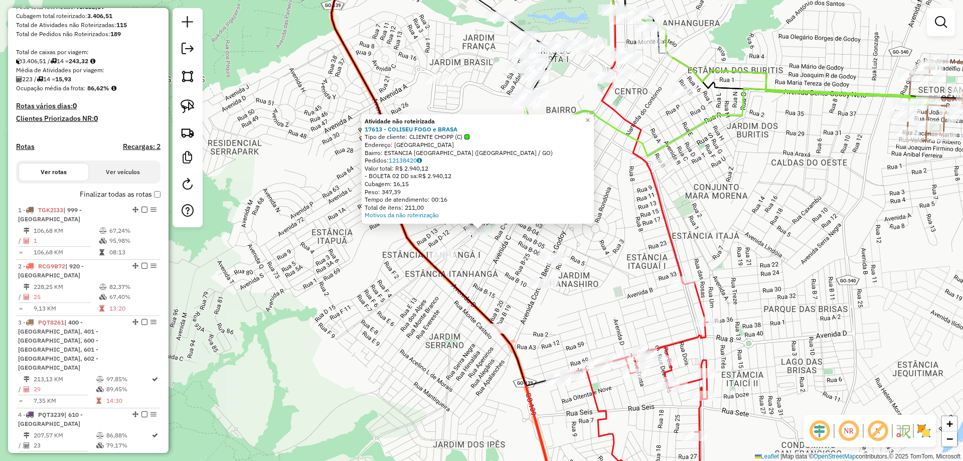
click at [499, 257] on div "Atividade não roteirizada 17613 - COLISEU FOGO e BRASA Tipo de cliente: CLIENTE…" at bounding box center [481, 230] width 963 height 461
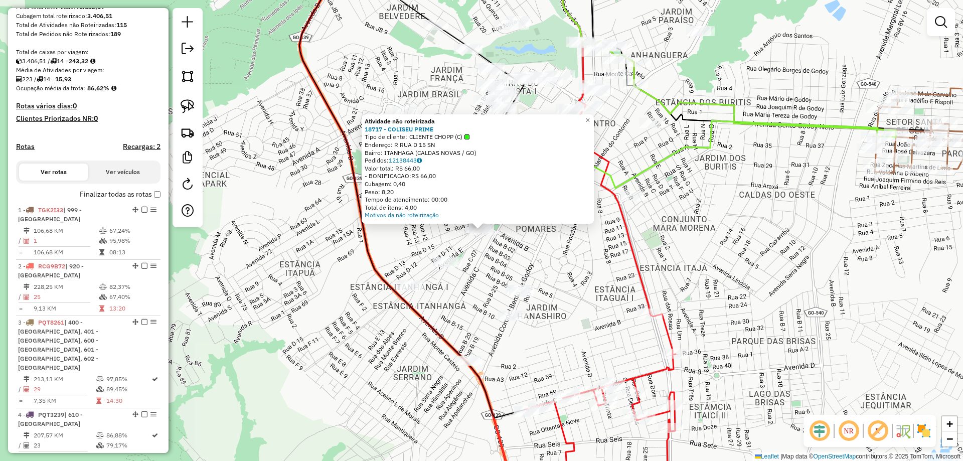
click at [499, 258] on div "Atividade não roteirizada 18717 - COLISEU PRIME Tipo de cliente: CLIENTE CHOPP …" at bounding box center [481, 230] width 963 height 461
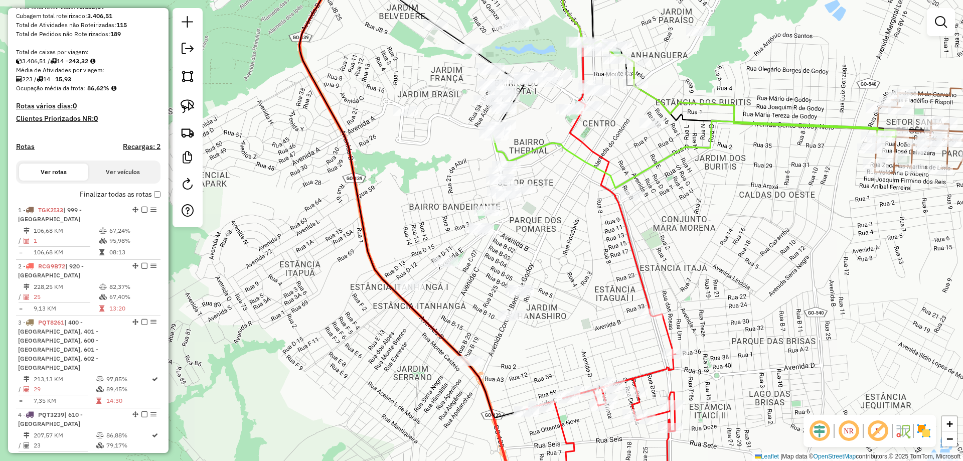
click at [481, 219] on div "Janela de atendimento Grade de atendimento Capacidade Transportadoras Veículos …" at bounding box center [481, 230] width 963 height 461
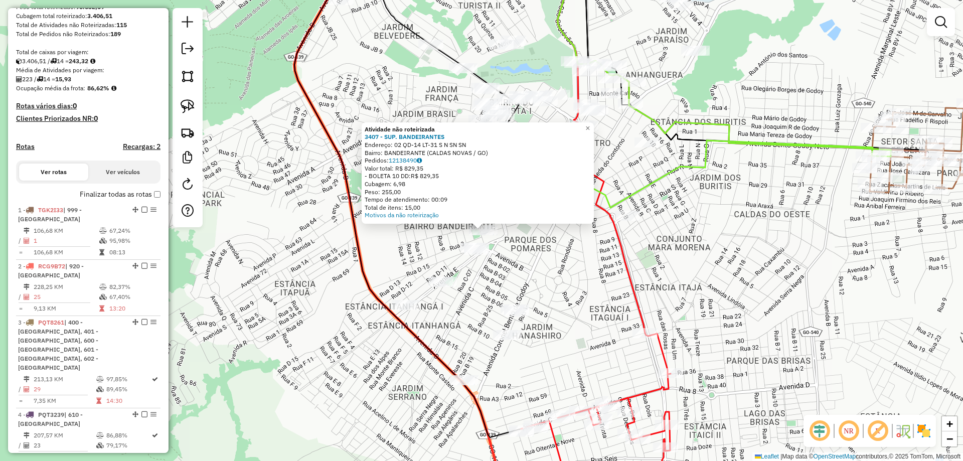
click at [519, 254] on div "Atividade não roteirizada 3407 - SUP. BANDEIRANTES Endereço: 02 QD-14 LT-31 S N…" at bounding box center [481, 230] width 963 height 461
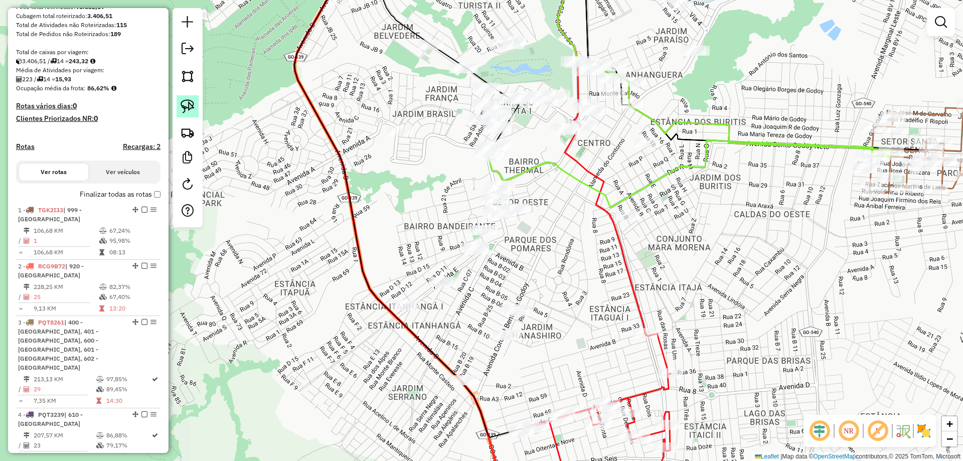
click at [198, 111] on link at bounding box center [188, 106] width 22 height 22
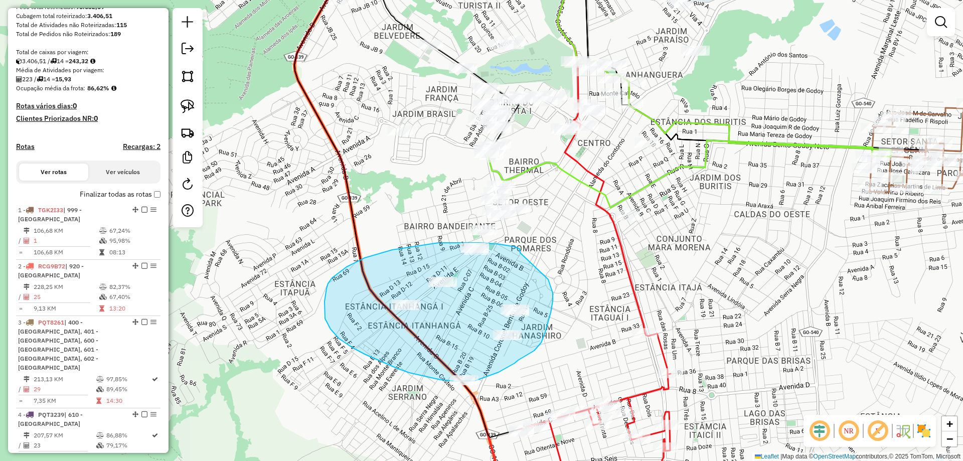
drag, startPoint x: 506, startPoint y: 245, endPoint x: 548, endPoint y: 278, distance: 52.9
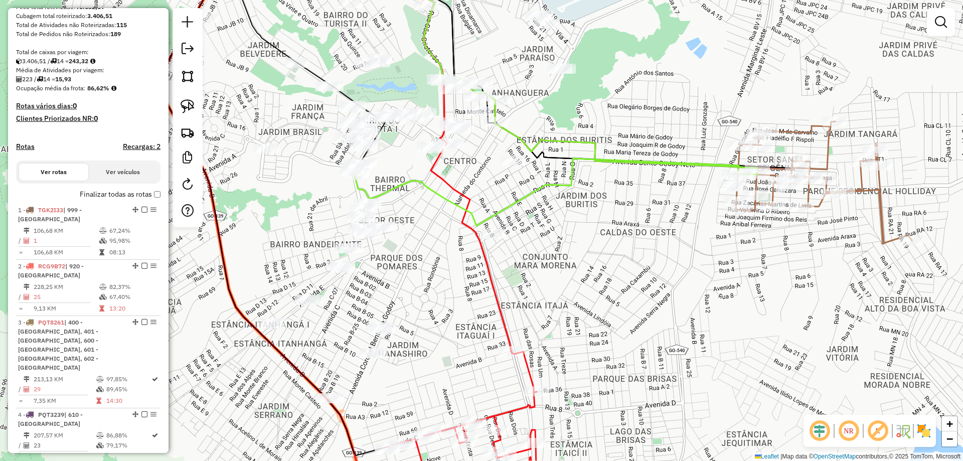
drag, startPoint x: 525, startPoint y: 284, endPoint x: 447, endPoint y: 292, distance: 78.6
click at [447, 292] on div "Janela de atendimento Grade de atendimento Capacidade Transportadoras Veículos …" at bounding box center [481, 230] width 963 height 461
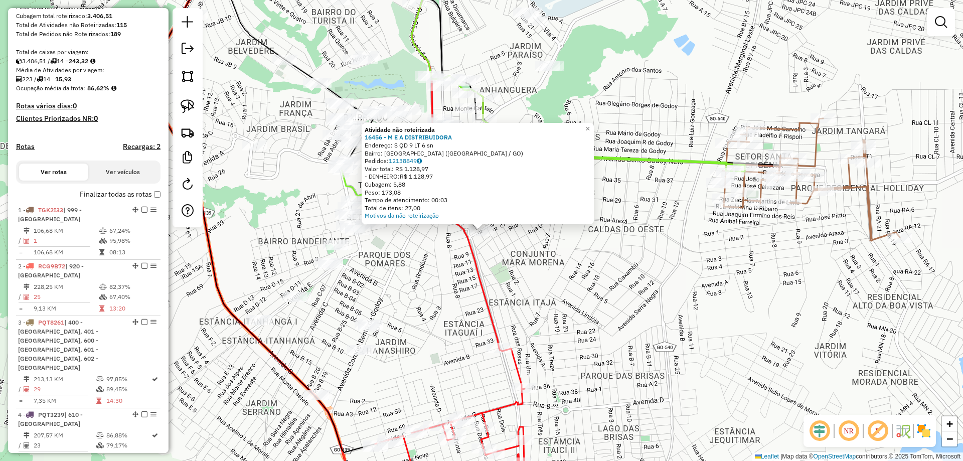
click at [522, 265] on div "Atividade não roteirizada 16456 - M E A DISTRIBUIDORA Endereço: S QD 9 LT 6 sn …" at bounding box center [481, 230] width 963 height 461
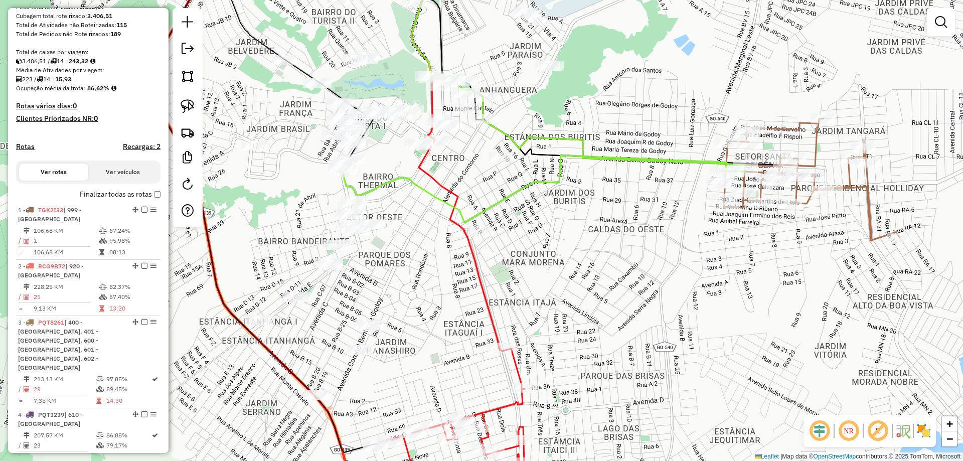
click at [530, 313] on div "Janela de atendimento Grade de atendimento Capacidade Transportadoras Veículos …" at bounding box center [481, 230] width 963 height 461
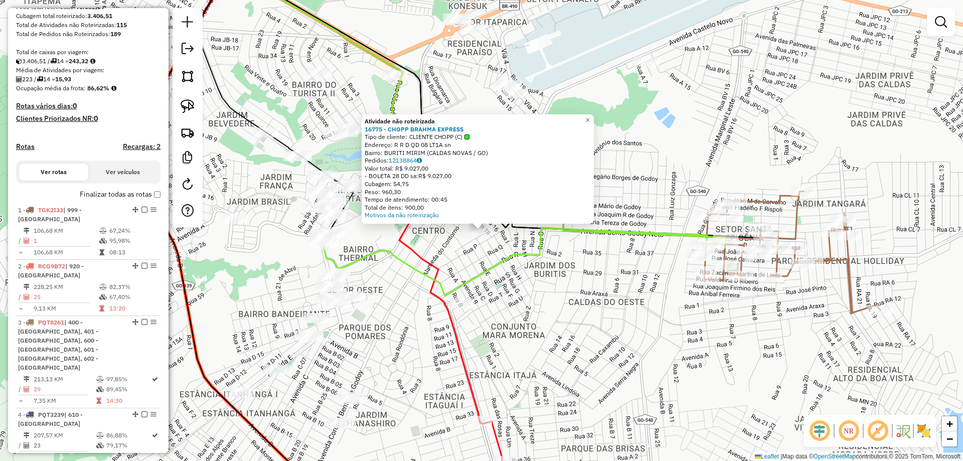
click at [502, 261] on icon at bounding box center [523, 261] width 403 height 67
select select "*********"
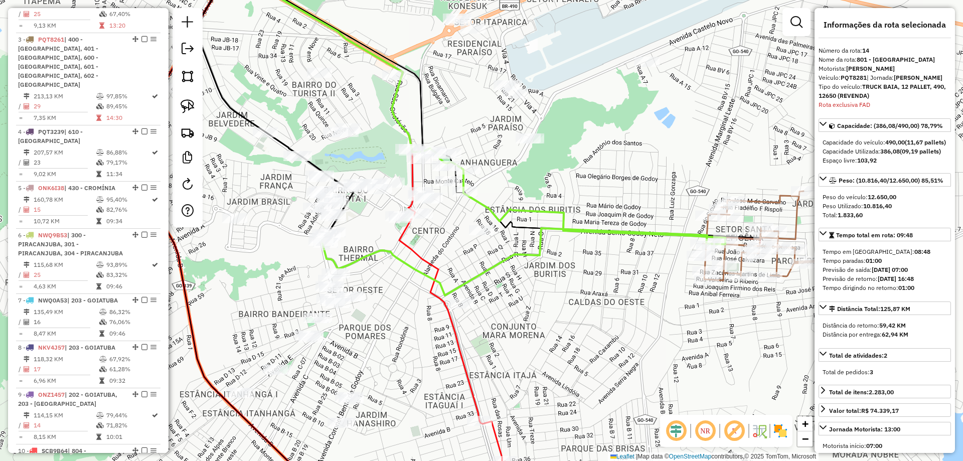
scroll to position [924, 0]
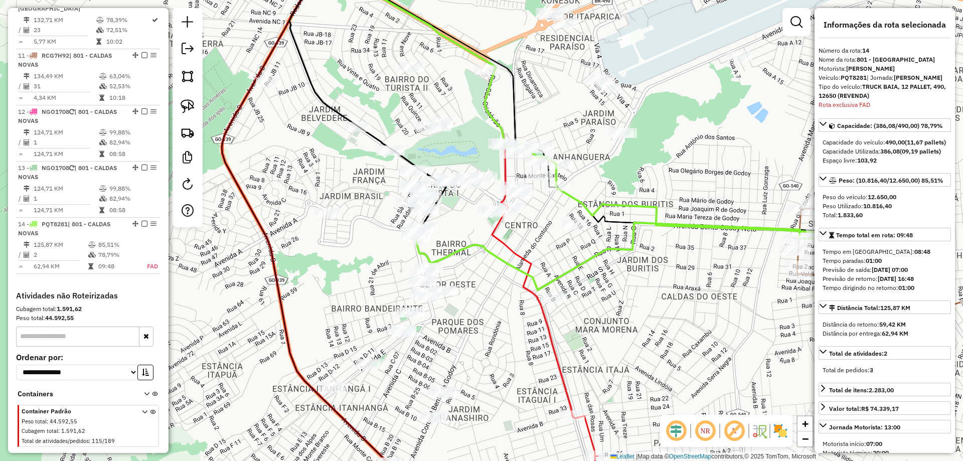
drag, startPoint x: 479, startPoint y: 283, endPoint x: 500, endPoint y: 279, distance: 21.5
click at [500, 279] on div "Janela de atendimento Grade de atendimento Capacidade Transportadoras Veículos …" at bounding box center [481, 230] width 963 height 461
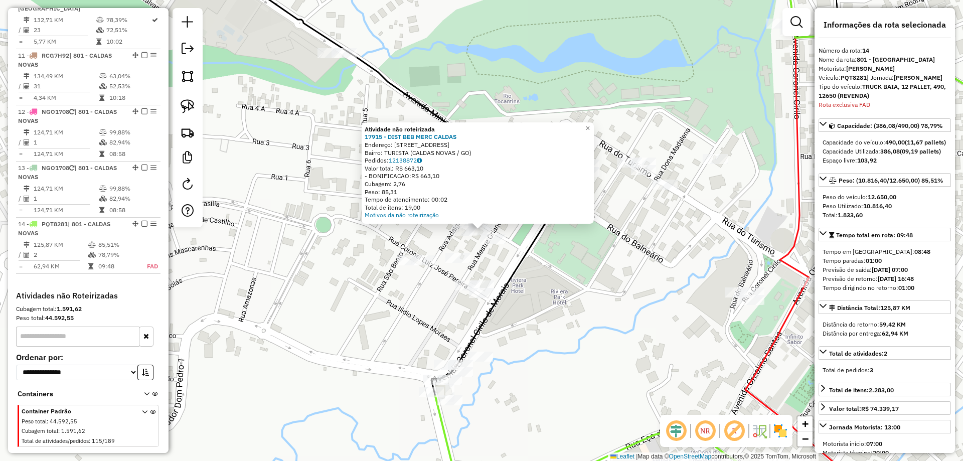
click at [548, 285] on div "Atividade não roteirizada 17915 - DIST BEB MERC CALDAS Endereço: AV AVENIDA CAS…" at bounding box center [481, 230] width 963 height 461
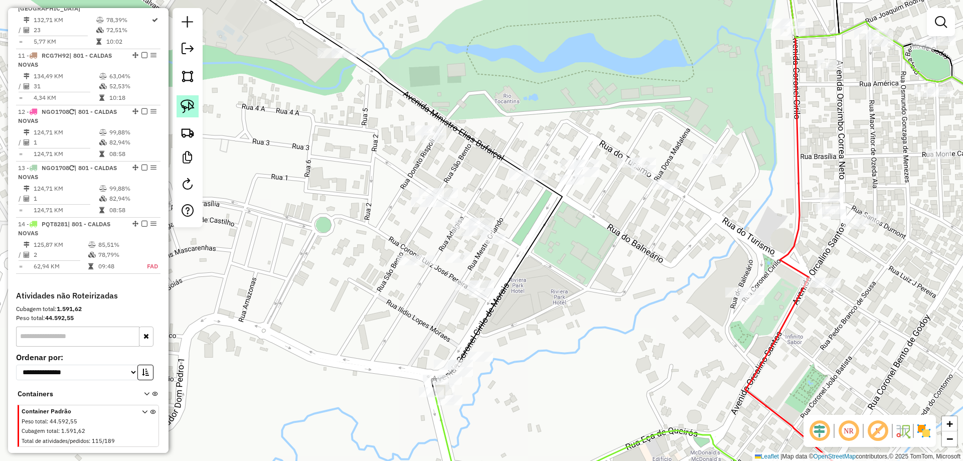
click at [194, 106] on img at bounding box center [188, 106] width 14 height 14
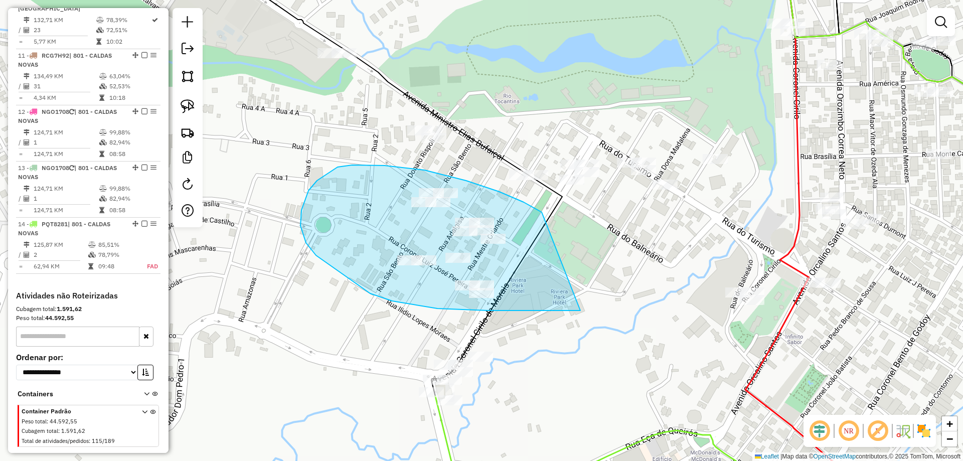
drag, startPoint x: 499, startPoint y: 192, endPoint x: 699, endPoint y: 268, distance: 214.7
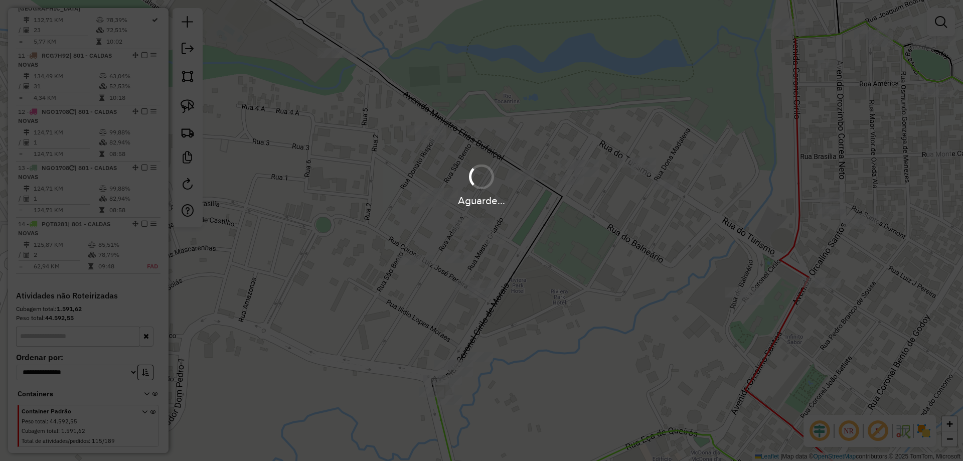
click at [558, 168] on div "Aguarde..." at bounding box center [481, 184] width 963 height 48
click at [585, 162] on div "Aguarde..." at bounding box center [481, 184] width 963 height 48
click at [588, 162] on div "Aguarde..." at bounding box center [481, 184] width 963 height 48
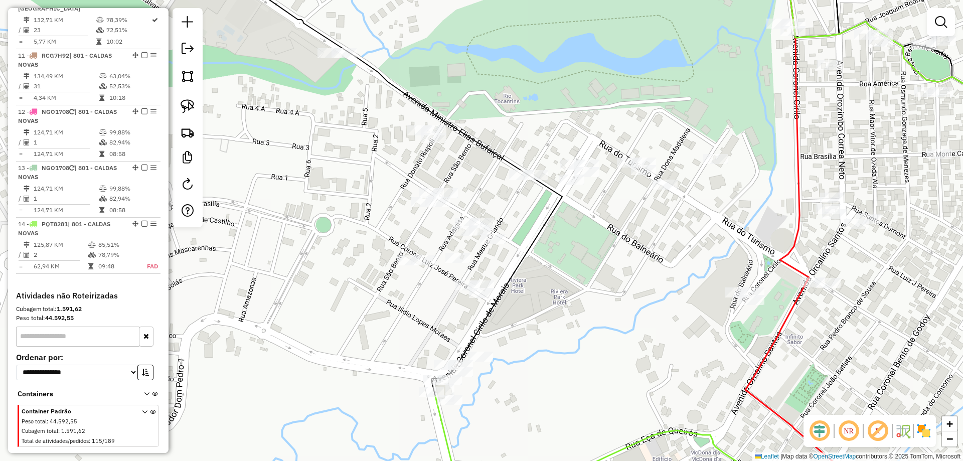
drag, startPoint x: 626, startPoint y: 316, endPoint x: 603, endPoint y: 181, distance: 136.8
click at [610, 208] on div "Janela de atendimento Grade de atendimento Capacidade Transportadoras Veículos …" at bounding box center [481, 230] width 963 height 461
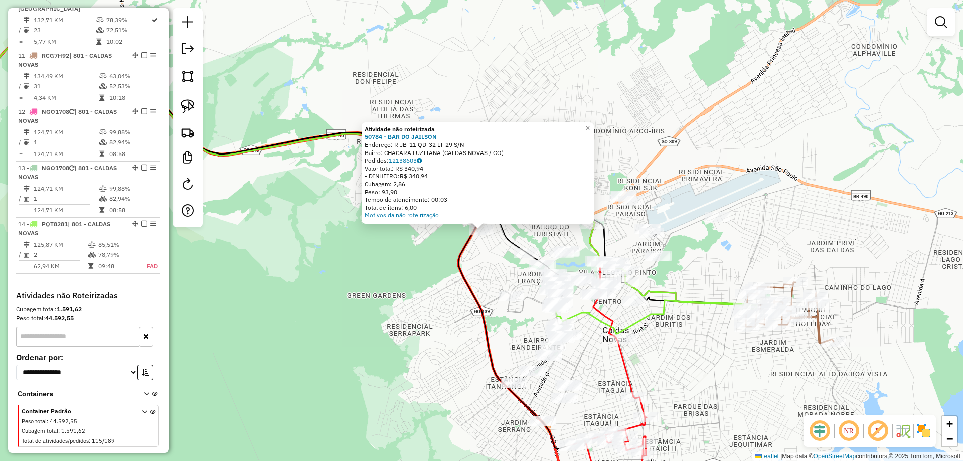
click at [433, 305] on div "Atividade não roteirizada 50784 - BAR DO JAILSON Endereço: R JB-11 QD-32 LT-29 …" at bounding box center [481, 230] width 963 height 461
click at [434, 303] on div "Atividade não roteirizada 50784 - BAR DO JAILSON Endereço: R JB-11 QD-32 LT-29 …" at bounding box center [481, 230] width 963 height 461
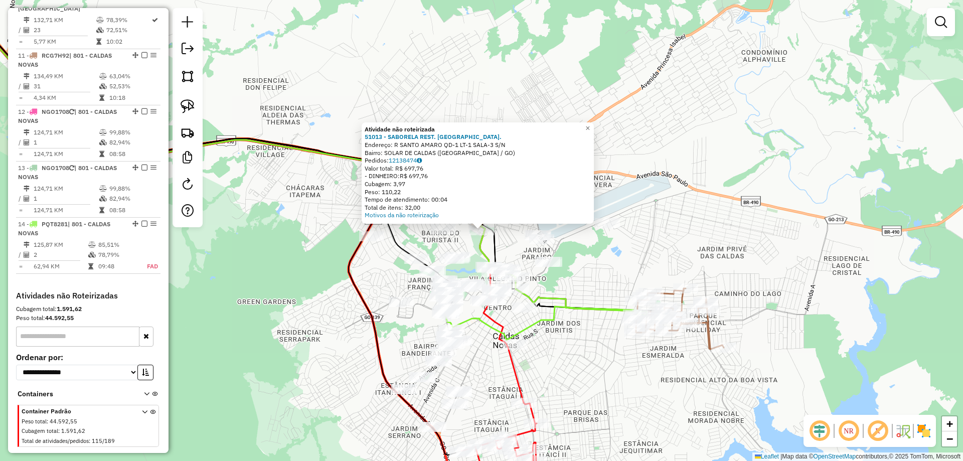
click at [581, 347] on div "Rota 11 - Placa RCG7H92 20338 - MARIA JOSE Atividade não roteirizada 51013 - SA…" at bounding box center [481, 230] width 963 height 461
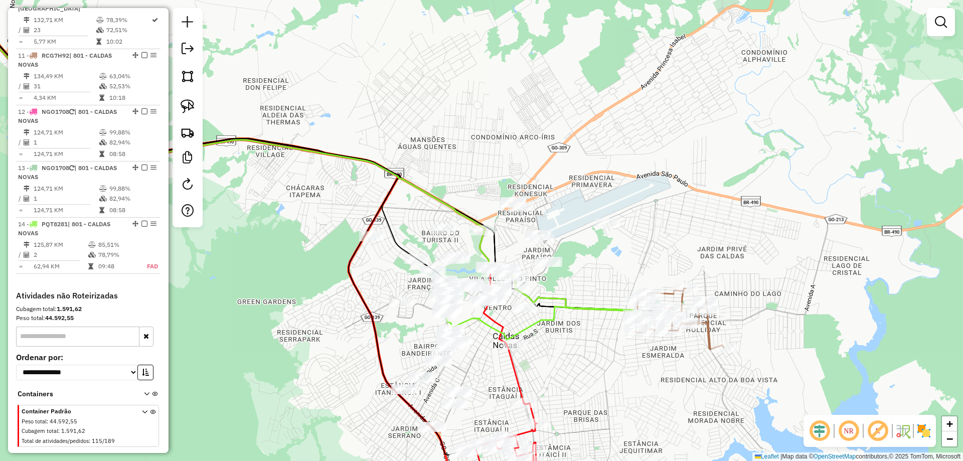
click at [583, 310] on icon at bounding box center [546, 323] width 202 height 34
select select "*********"
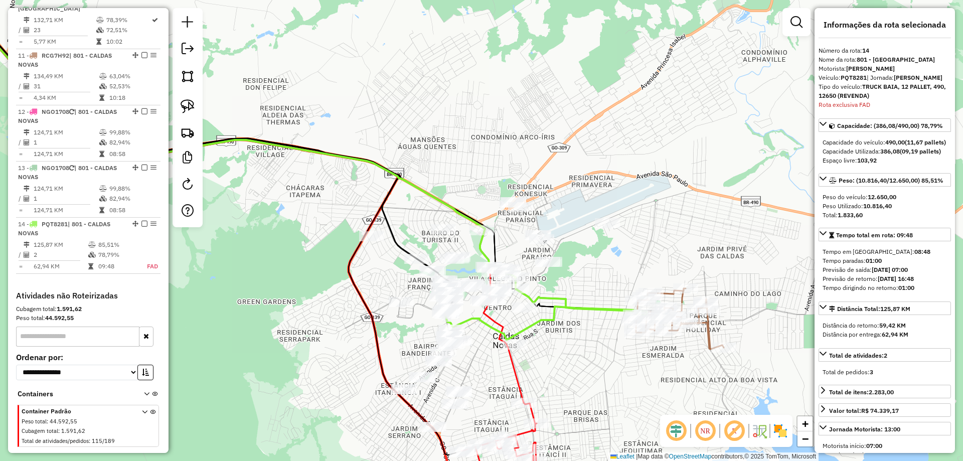
click at [608, 273] on div "Janela de atendimento Grade de atendimento Capacidade Transportadoras Veículos …" at bounding box center [481, 230] width 963 height 461
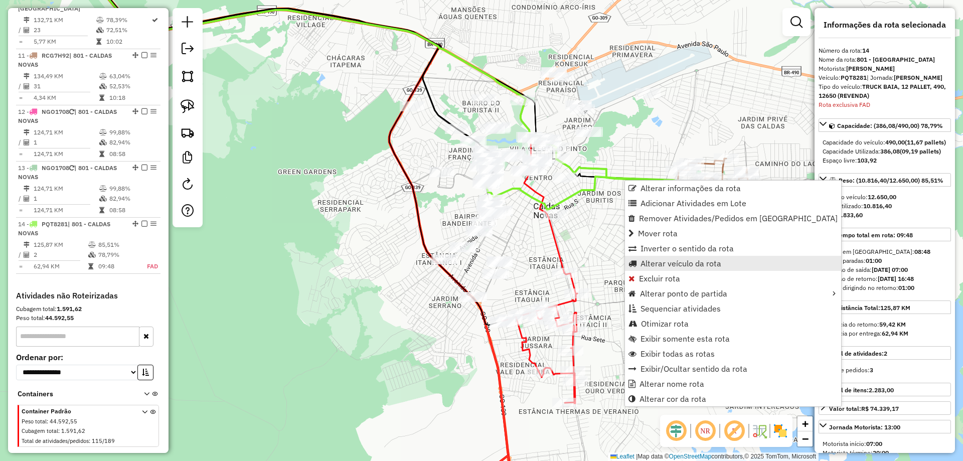
click at [667, 263] on span "Alterar veículo da rota" at bounding box center [680, 263] width 81 height 8
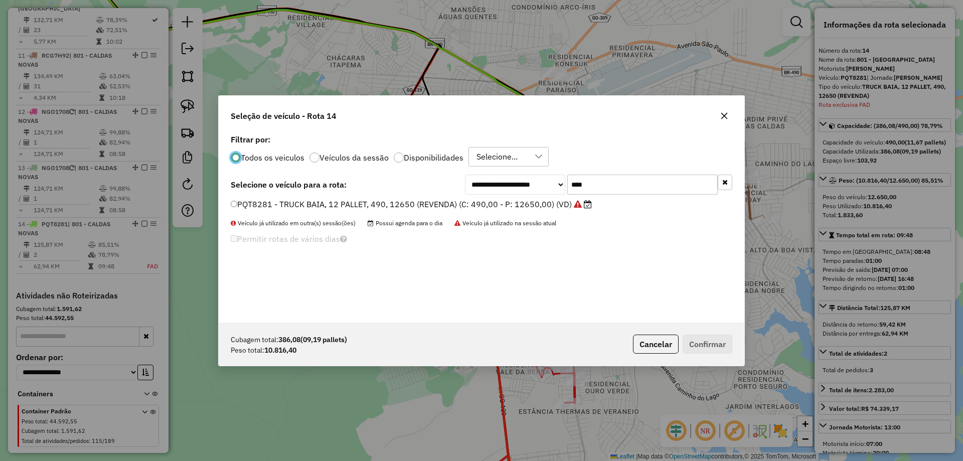
scroll to position [6, 3]
drag, startPoint x: 612, startPoint y: 189, endPoint x: 480, endPoint y: 183, distance: 132.0
click at [480, 183] on div "**********" at bounding box center [598, 184] width 267 height 20
type input "***"
click at [532, 205] on label "NFF3793 - TRUCK BAIA, 12 PALLET, 490, 12800 (REVENDA) (C: 490,00 - P: 12800,00)…" at bounding box center [406, 204] width 350 height 12
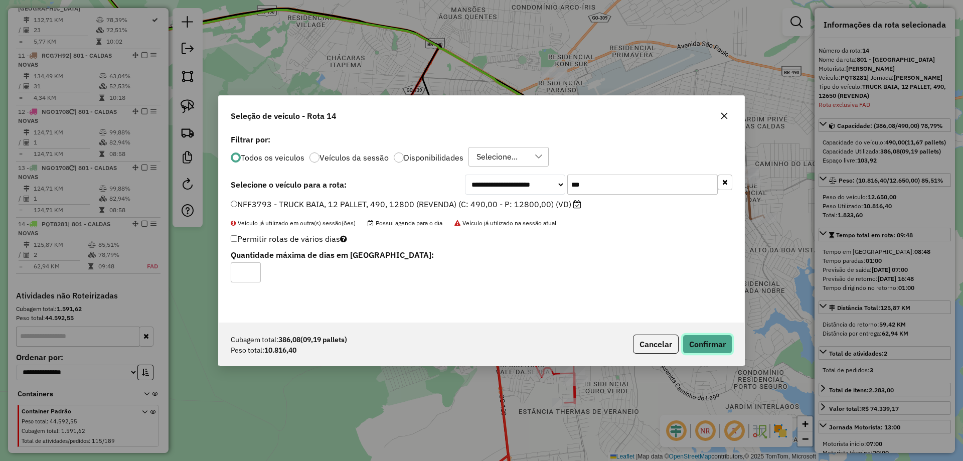
click at [701, 337] on button "Confirmar" at bounding box center [707, 343] width 50 height 19
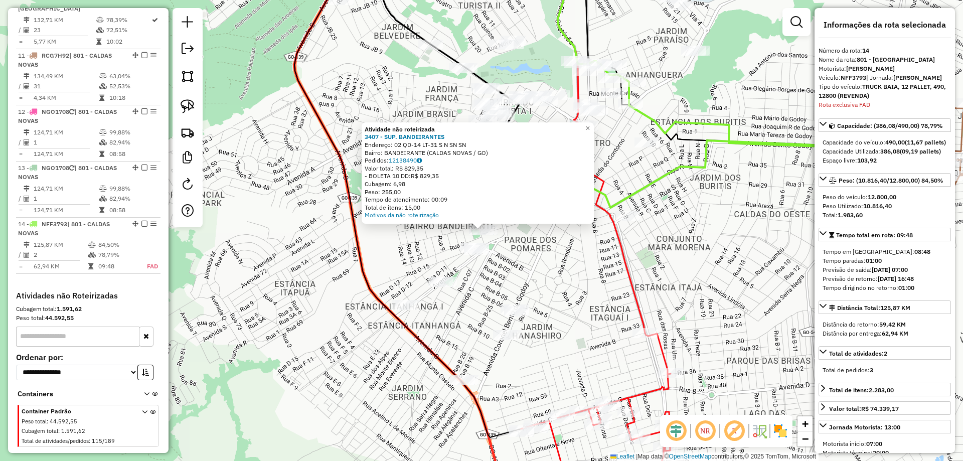
drag, startPoint x: 541, startPoint y: 261, endPoint x: 525, endPoint y: 247, distance: 20.6
click at [541, 261] on div "Atividade não roteirizada 3407 - SUP. BANDEIRANTES Endereço: 02 QD-14 LT-31 S N…" at bounding box center [481, 230] width 963 height 461
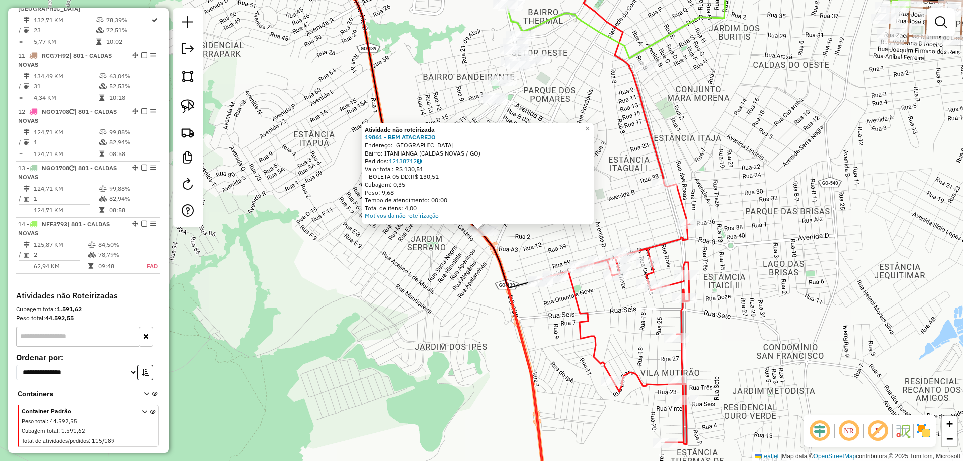
click at [419, 285] on div "Atividade não roteirizada 19861 - BEM ATACAREJO Endereço: Avenida D SN Bairro: …" at bounding box center [481, 230] width 963 height 461
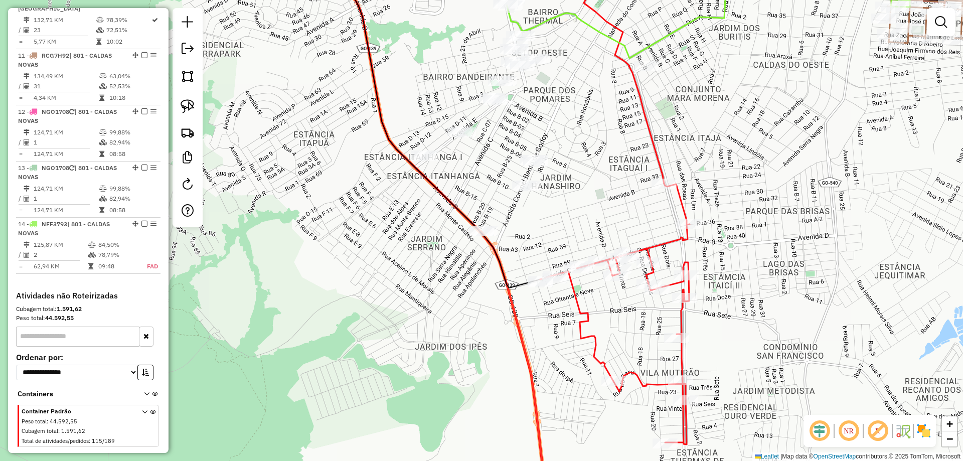
click at [422, 166] on icon at bounding box center [434, 121] width 211 height 334
click at [424, 148] on div "Janela de atendimento Grade de atendimento Capacidade Transportadoras Veículos …" at bounding box center [481, 230] width 963 height 461
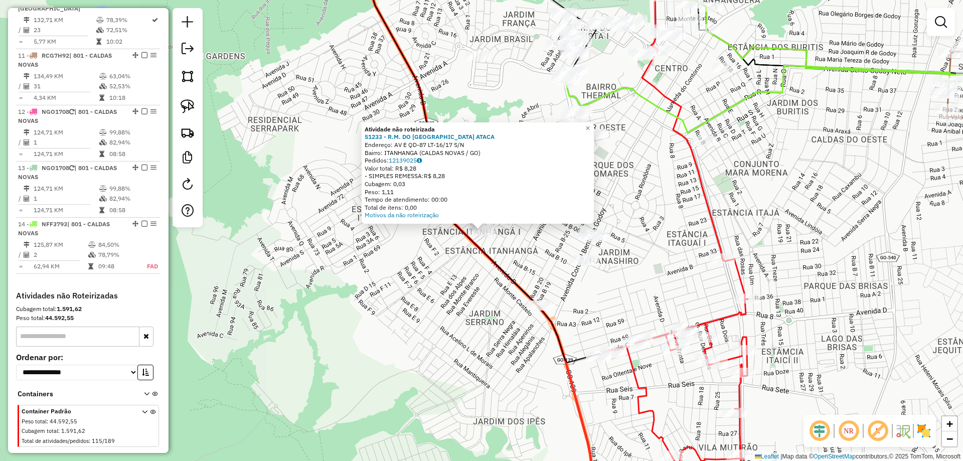
click at [455, 245] on div "Atividade não roteirizada 51233 - R.M. DO BRASIL ATACA Endereço: AV E QD-87 LT-…" at bounding box center [481, 230] width 963 height 461
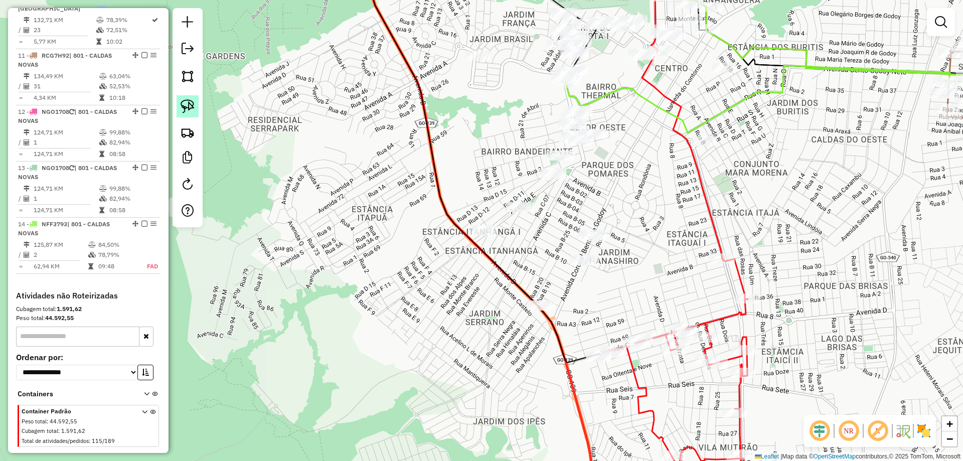
click at [189, 103] on img at bounding box center [188, 106] width 14 height 14
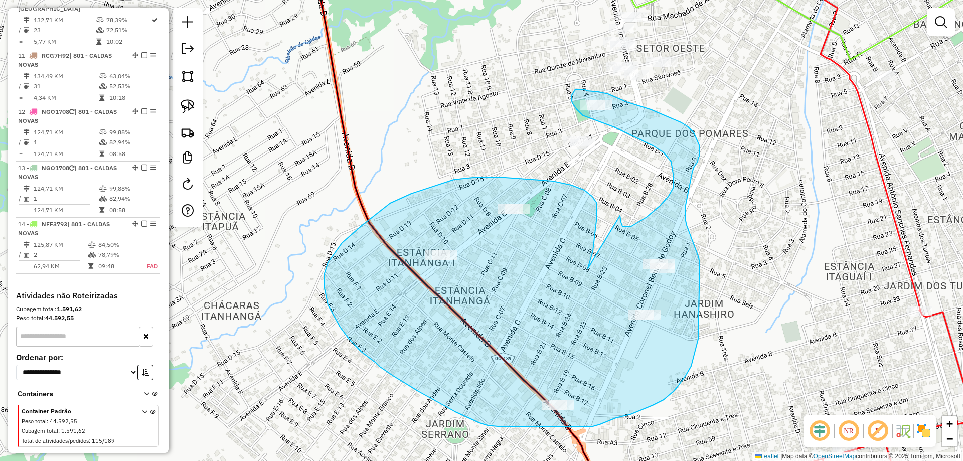
drag, startPoint x: 594, startPoint y: 237, endPoint x: 620, endPoint y: 216, distance: 33.4
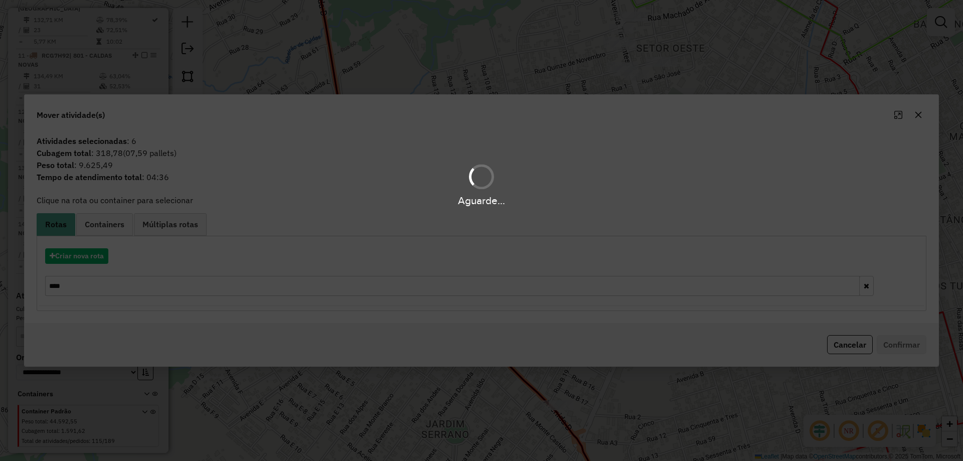
click at [80, 249] on div "Aguarde..." at bounding box center [481, 230] width 963 height 461
click at [81, 251] on div "Aguarde..." at bounding box center [481, 230] width 963 height 461
click at [82, 255] on div "Aguarde..." at bounding box center [481, 230] width 963 height 461
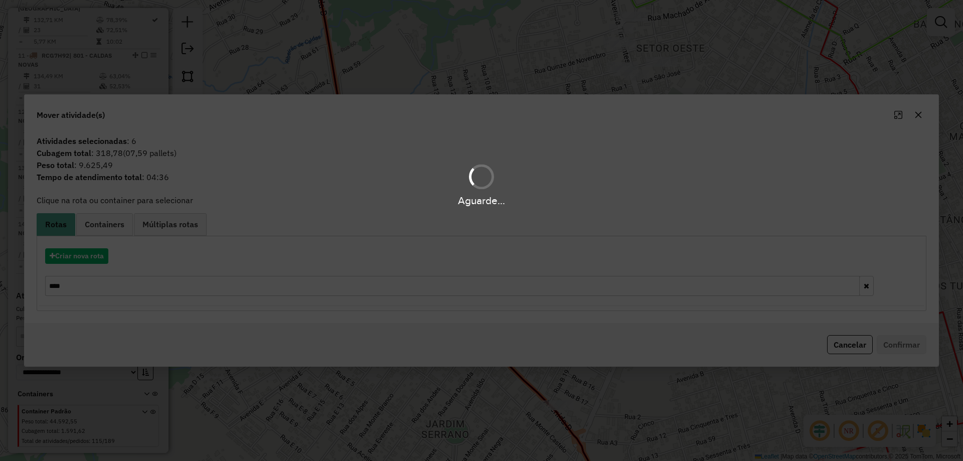
click at [82, 256] on div "Aguarde..." at bounding box center [481, 230] width 963 height 461
click at [82, 256] on button "Criar nova rota" at bounding box center [76, 256] width 63 height 16
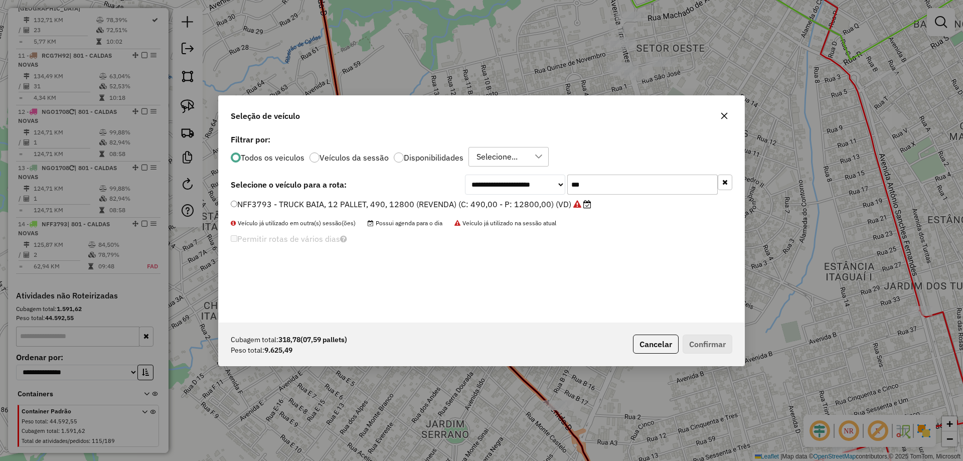
drag, startPoint x: 579, startPoint y: 183, endPoint x: 462, endPoint y: 181, distance: 116.8
click at [463, 183] on div "**********" at bounding box center [481, 184] width 501 height 20
type input "****"
click at [459, 209] on label "PQT8281 - TRUCK BAIA, 12 PALLET, 490, 12650 (REVENDA) (C: 490,00 - P: 12650,00)…" at bounding box center [406, 204] width 351 height 12
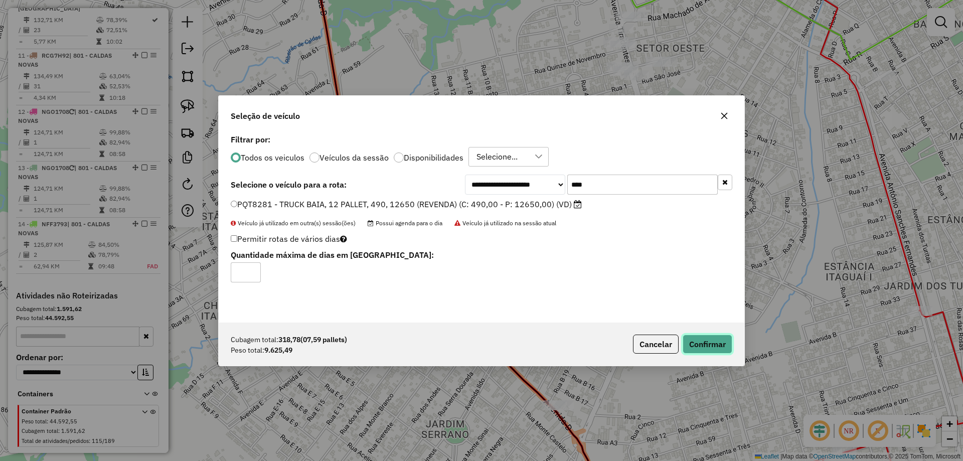
click at [713, 347] on button "Confirmar" at bounding box center [707, 343] width 50 height 19
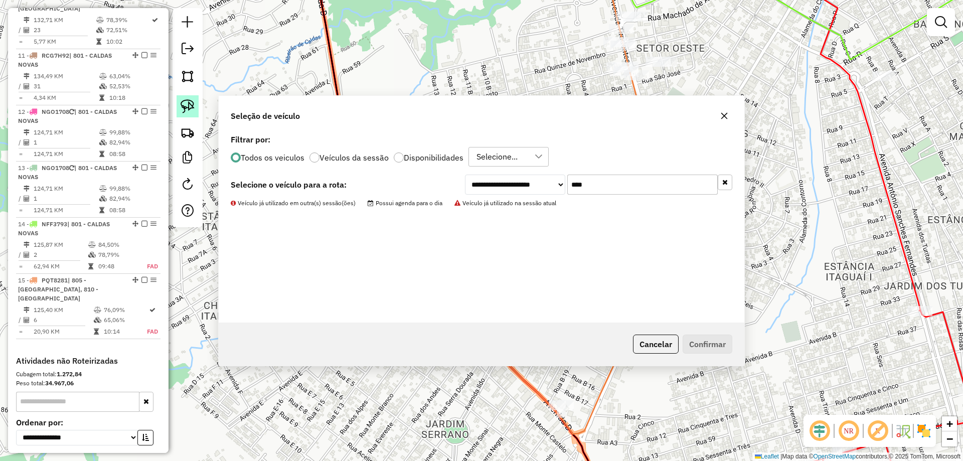
click at [189, 104] on img at bounding box center [188, 106] width 14 height 14
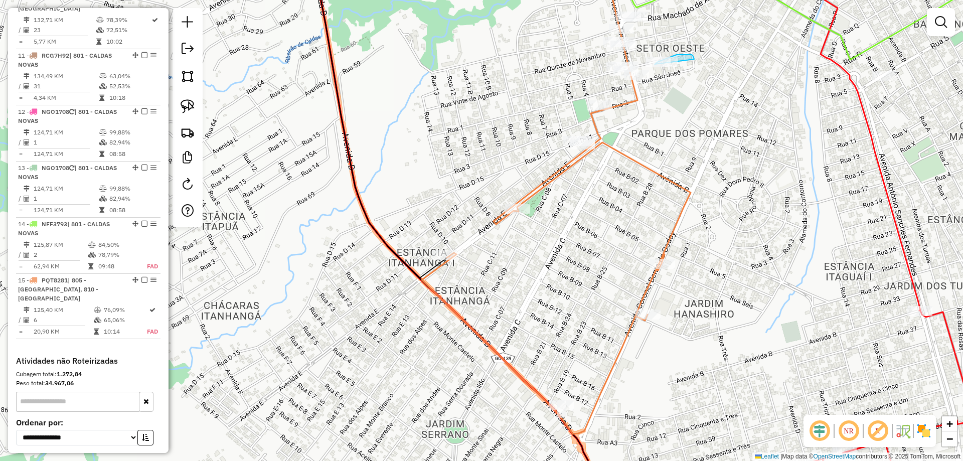
drag, startPoint x: 683, startPoint y: 54, endPoint x: 722, endPoint y: 100, distance: 60.5
click at [190, 99] on img at bounding box center [188, 106] width 14 height 14
drag, startPoint x: 683, startPoint y: 53, endPoint x: 728, endPoint y: 90, distance: 58.1
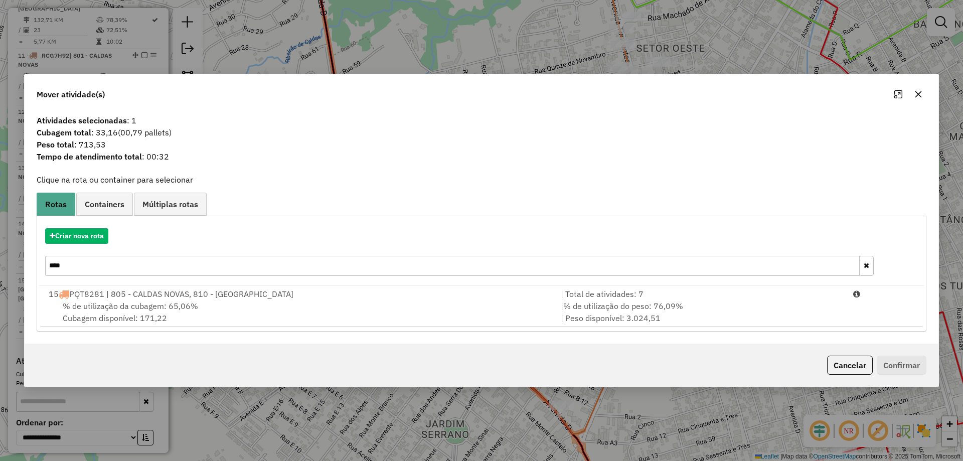
click at [123, 303] on span "% de utilização da cubagem: 65,06%" at bounding box center [130, 306] width 135 height 10
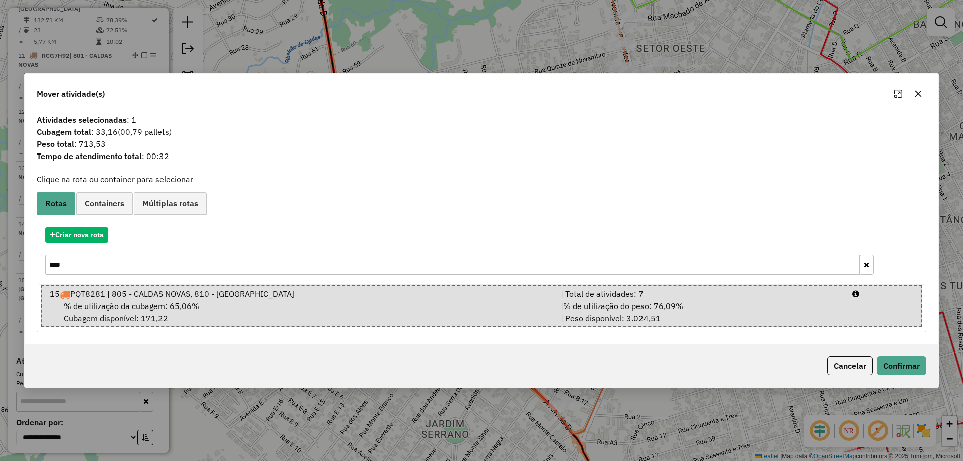
click at [915, 355] on div "Cancelar Confirmar" at bounding box center [482, 365] width 914 height 43
click at [913, 360] on button "Confirmar" at bounding box center [901, 365] width 50 height 19
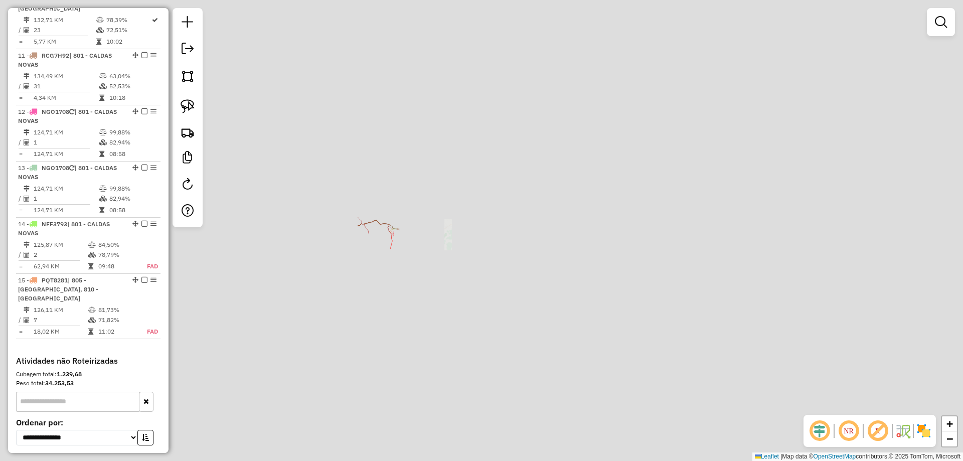
click at [768, 192] on div "Janela de atendimento Grade de atendimento Capacidade Transportadoras Veículos …" at bounding box center [481, 230] width 963 height 461
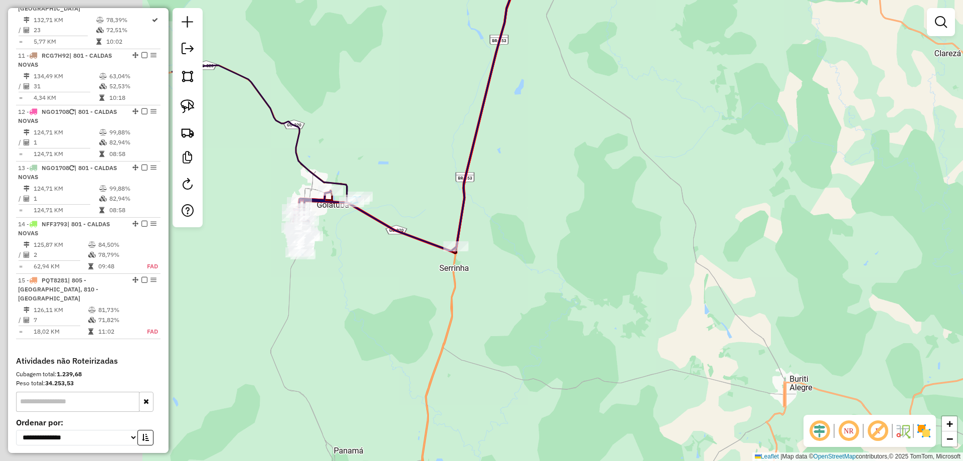
drag, startPoint x: 518, startPoint y: 225, endPoint x: 523, endPoint y: 238, distance: 13.5
click at [591, 225] on div "Janela de atendimento Grade de atendimento Capacidade Transportadoras Veículos …" at bounding box center [481, 230] width 963 height 461
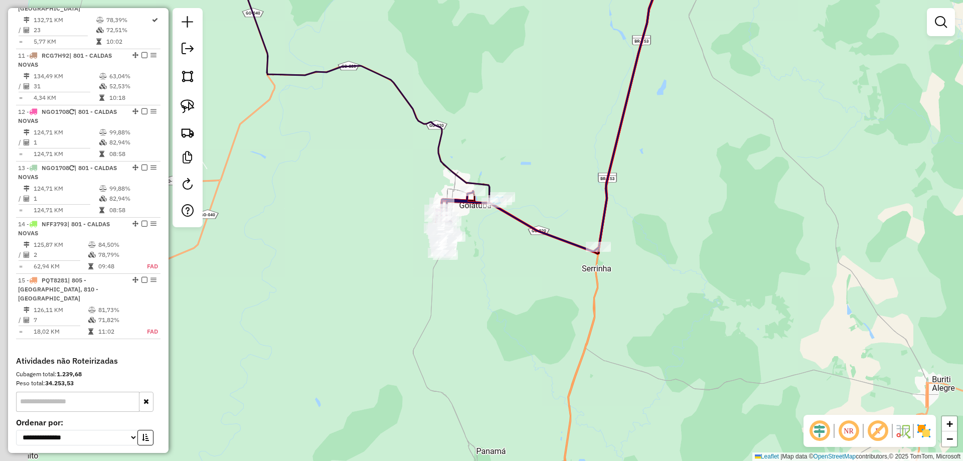
drag, startPoint x: 531, startPoint y: 255, endPoint x: 485, endPoint y: 232, distance: 51.4
click at [573, 255] on div "Rota 8 - Placa NKV4J57 15253 - O CAIPIRAO Janela de atendimento Grade de atendi…" at bounding box center [481, 230] width 963 height 461
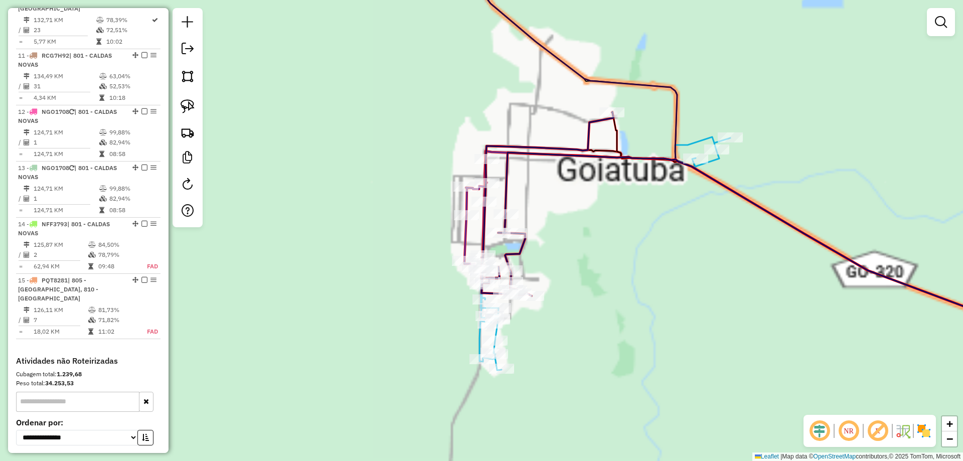
drag, startPoint x: 650, startPoint y: 216, endPoint x: 623, endPoint y: 182, distance: 43.6
click at [641, 214] on div "Janela de atendimento Grade de atendimento Capacidade Transportadoras Veículos …" at bounding box center [481, 230] width 963 height 461
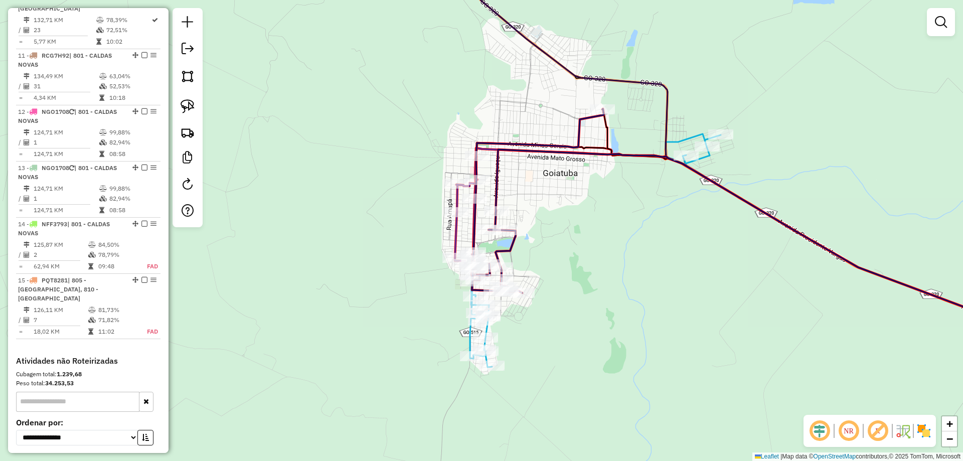
click at [558, 128] on div "Rota 8 - Placa NKV4J57 6499 - CHAPEU DE PALHA Janela de atendimento Grade de at…" at bounding box center [481, 230] width 963 height 461
click at [570, 128] on div "Janela de atendimento Grade de atendimento Capacidade Transportadoras Veículos …" at bounding box center [481, 230] width 963 height 461
click at [579, 128] on icon at bounding box center [765, 226] width 587 height 234
select select "*********"
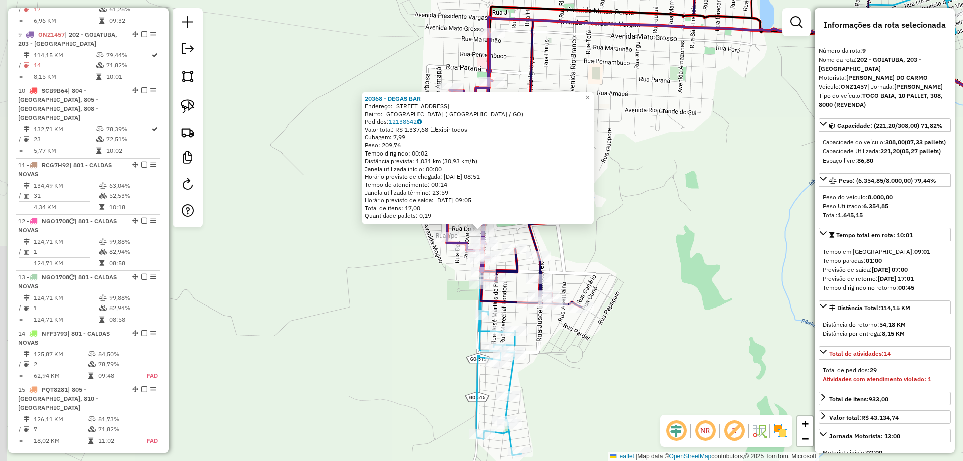
scroll to position [825, 0]
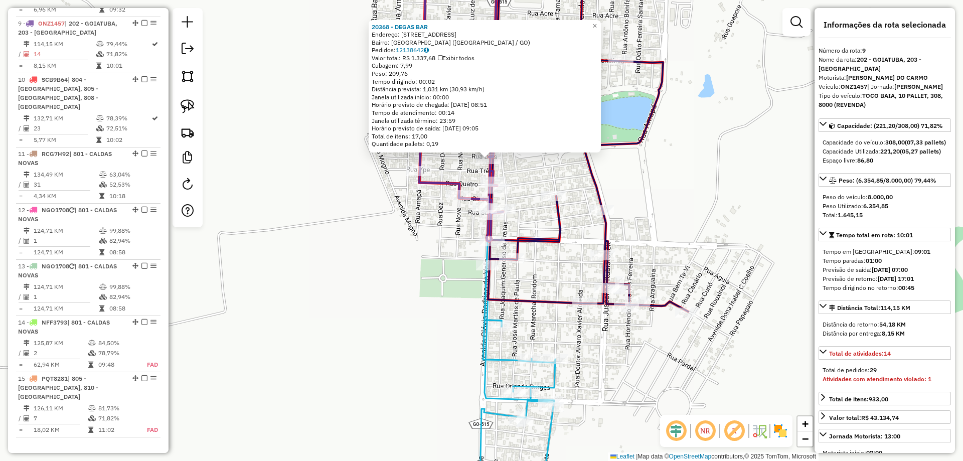
click at [464, 270] on div "Rota 8 - Placa NKV4J57 11750 - SKINAO DO TRAIRA 20368 - DEGAS BAR Endereço: Rua…" at bounding box center [481, 230] width 963 height 461
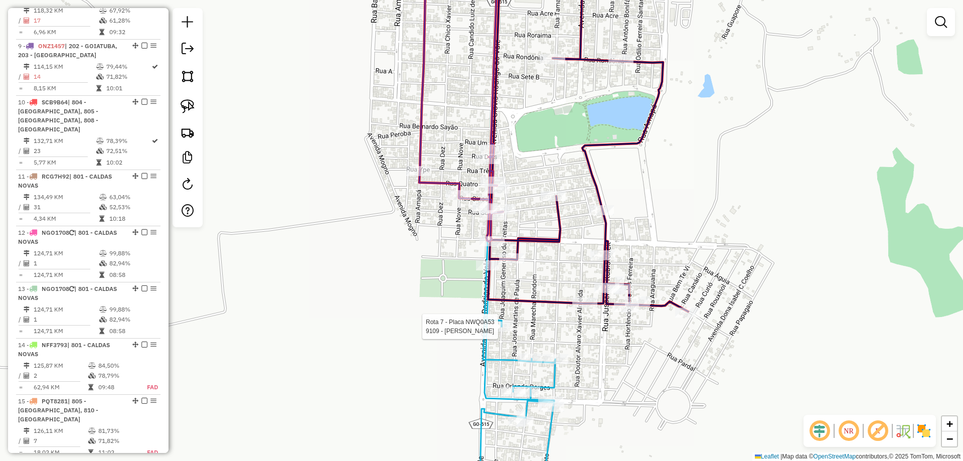
select select "*********"
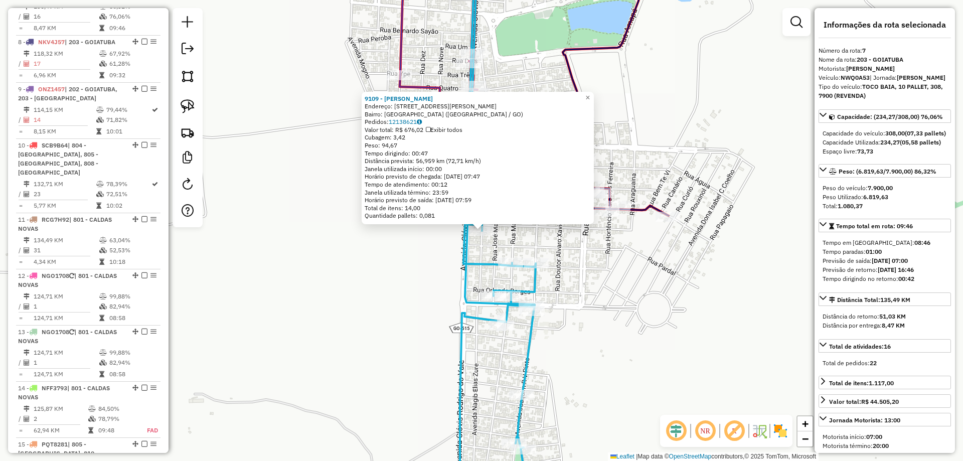
scroll to position [731, 0]
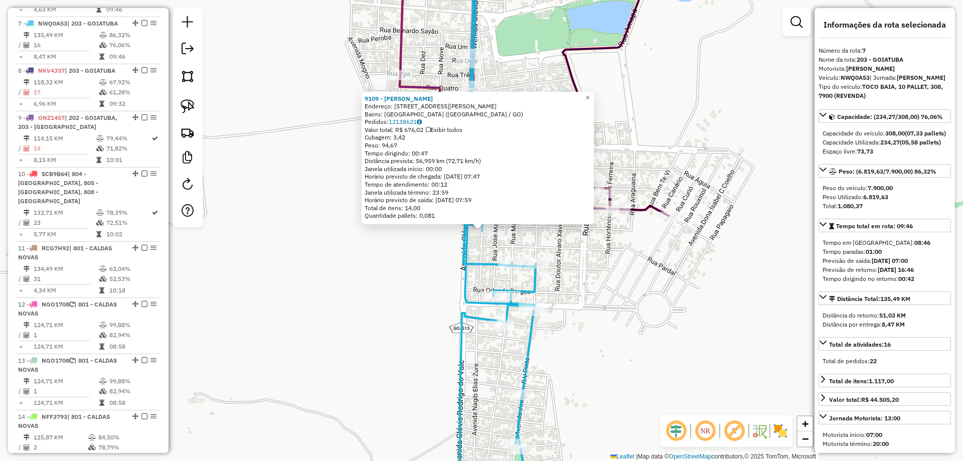
click at [422, 282] on div "9109 - BAR SOUZA Endereço: R JOAQUIM GERNEROSO DE FREITAS 259 Bairro: VILA ESPL…" at bounding box center [481, 230] width 963 height 461
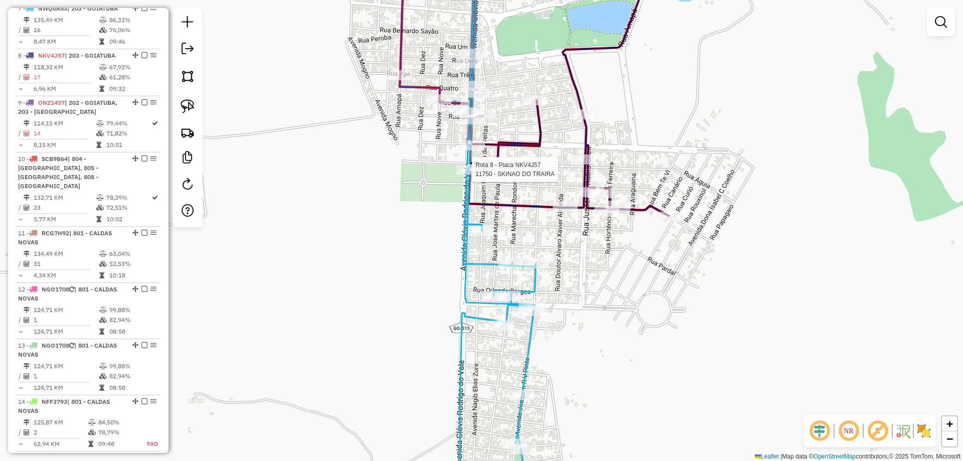
select select "*********"
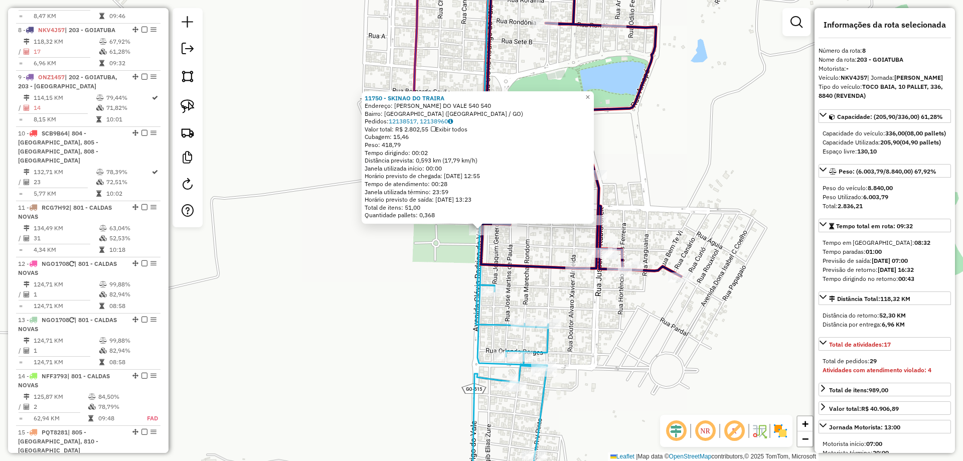
scroll to position [778, 0]
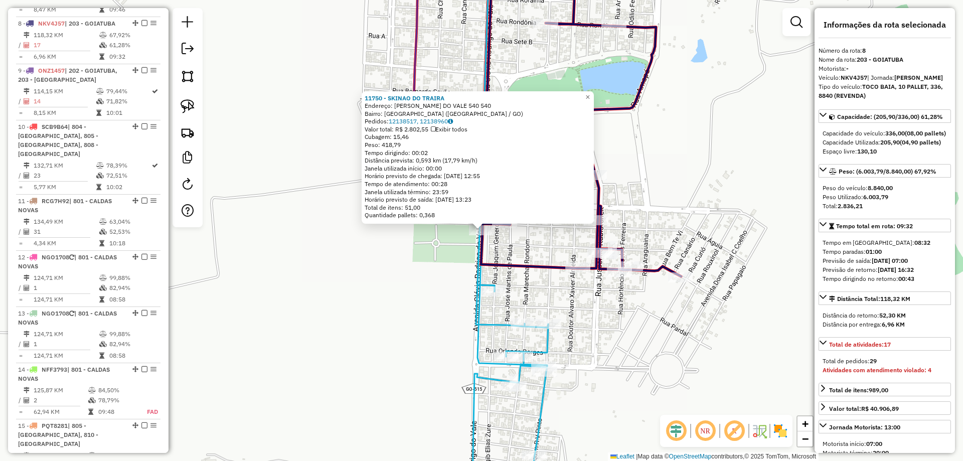
click at [451, 264] on div "11750 - SKINAO DO TRAIRA Endereço: R CLOVIS RODRIGUES DO VALE 540 540 Bairro: V…" at bounding box center [481, 230] width 963 height 461
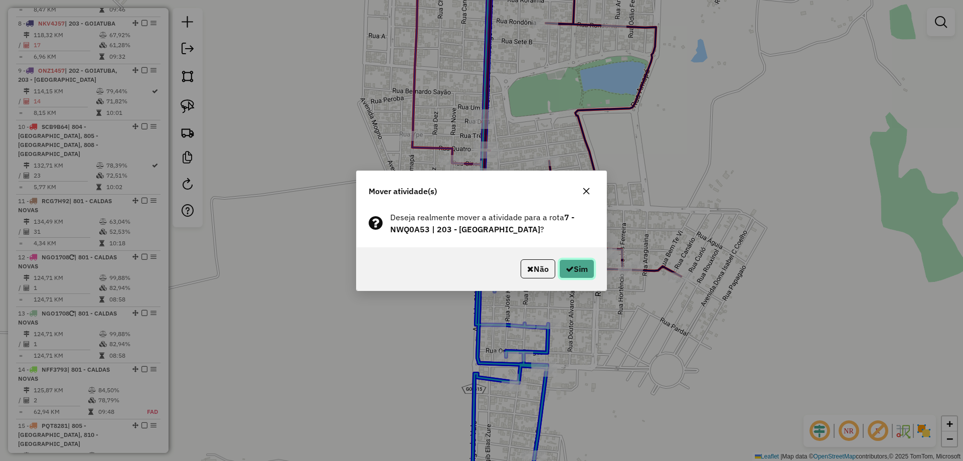
click at [588, 269] on button "Sim" at bounding box center [576, 268] width 35 height 19
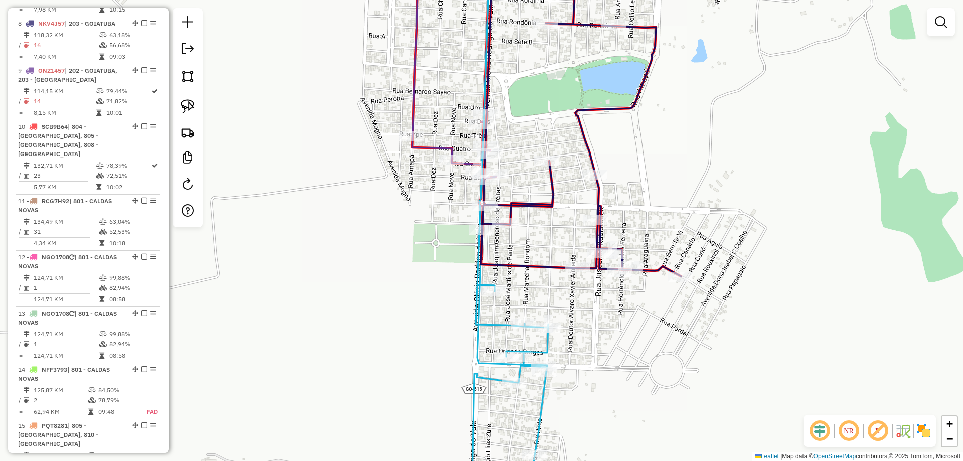
click at [511, 209] on icon at bounding box center [581, 115] width 200 height 322
select select "*********"
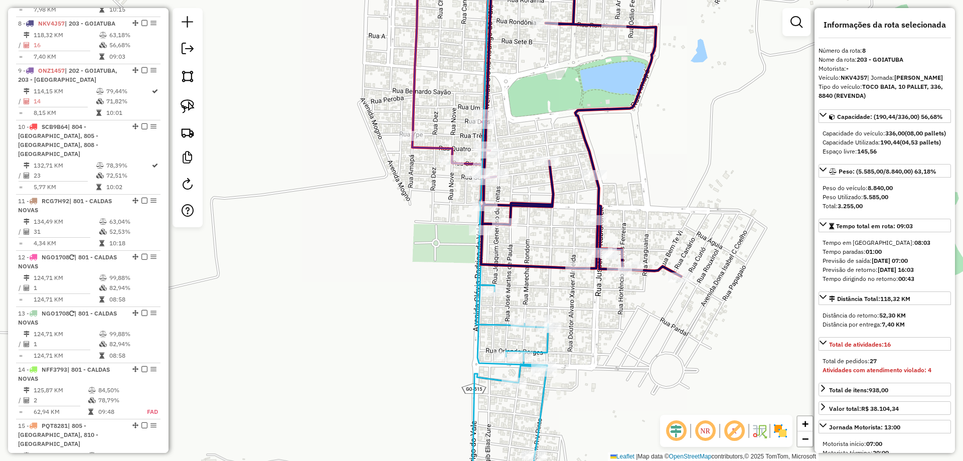
click at [531, 268] on icon at bounding box center [581, 115] width 200 height 322
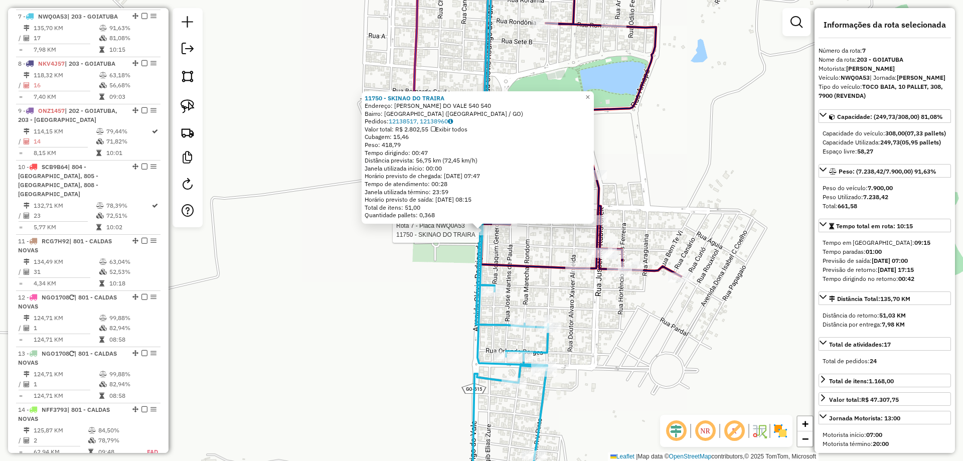
scroll to position [731, 0]
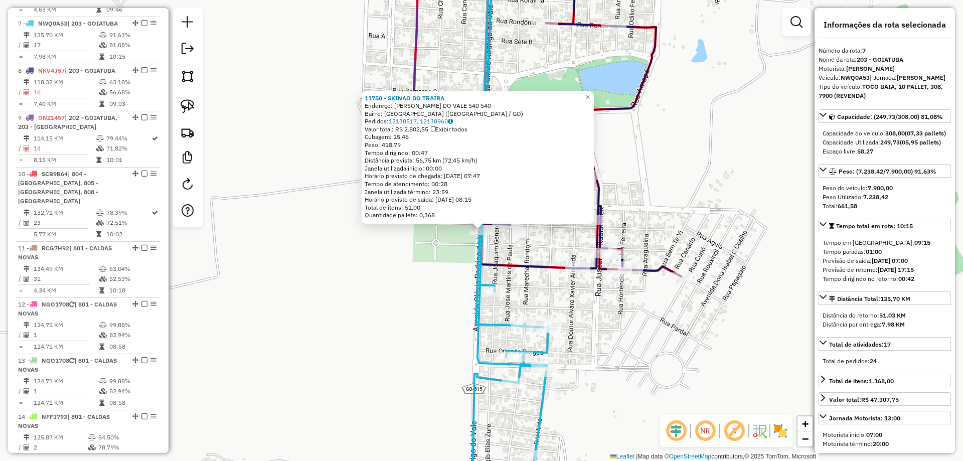
click at [425, 261] on div "Rota 7 - Placa NWQ0A53 11750 - SKINAO DO TRAIRA 11750 - SKINAO DO TRAIRA Endere…" at bounding box center [481, 230] width 963 height 461
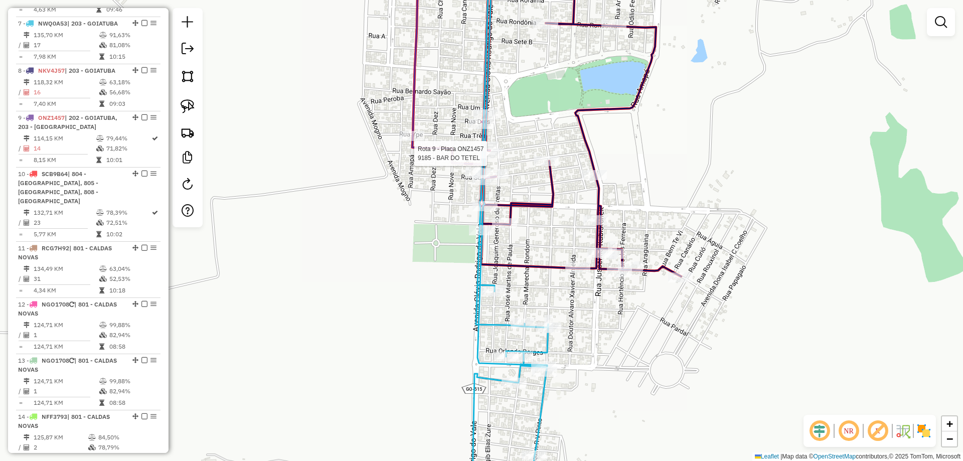
select select "*********"
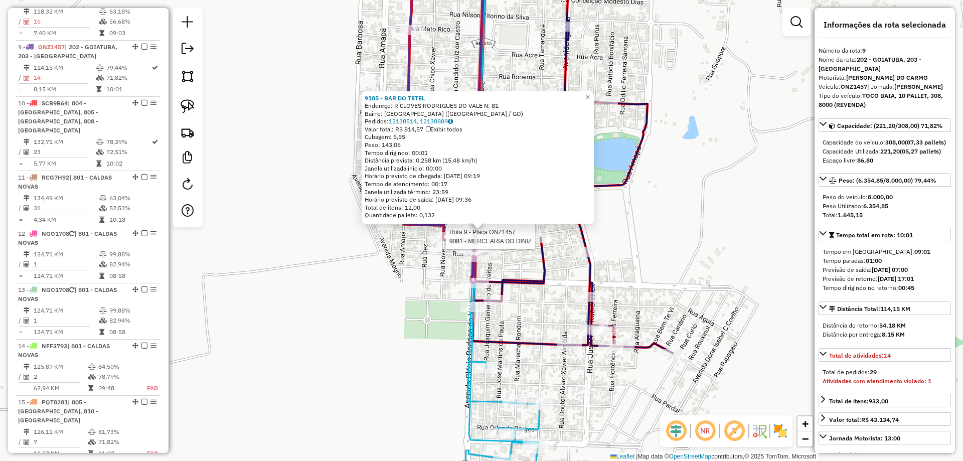
scroll to position [825, 0]
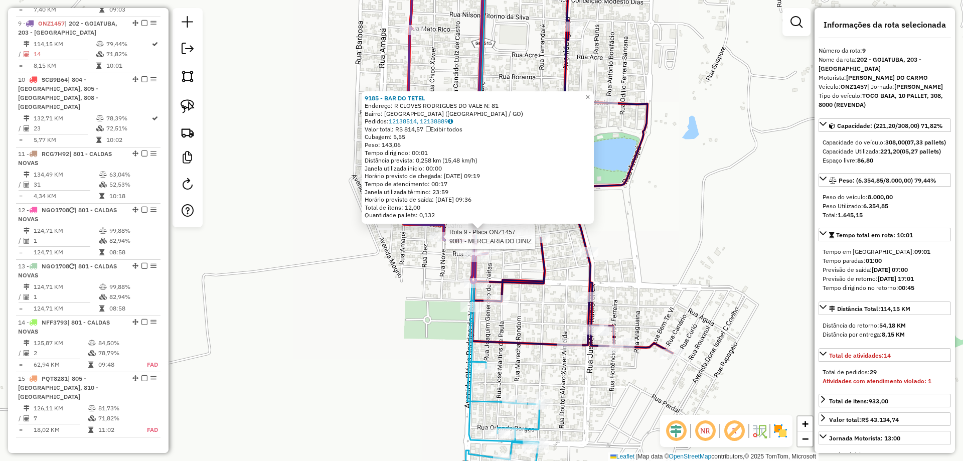
click at [412, 251] on div "Rota 9 - Placa ONZ1457 9081 - MERCEARIA DO DINIZ 9185 - BAR DO TETEL Endereço: …" at bounding box center [481, 230] width 963 height 461
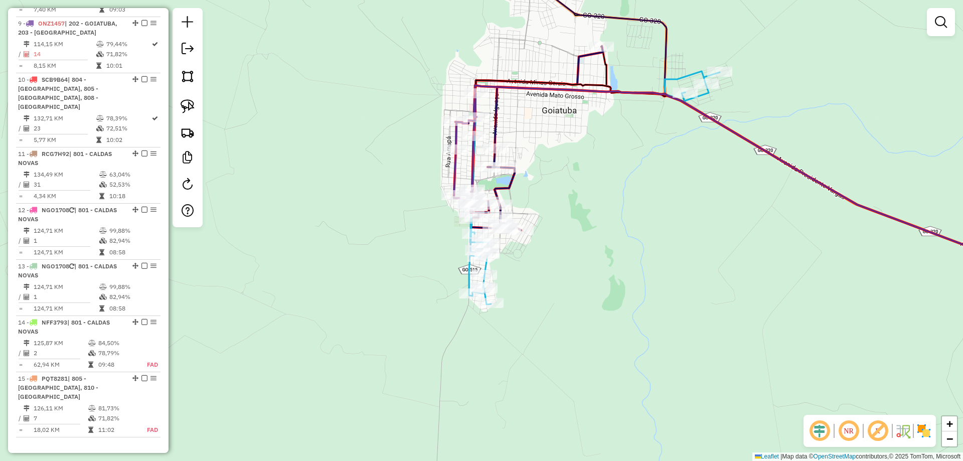
click at [647, 178] on div "Janela de atendimento Grade de atendimento Capacidade Transportadoras Veículos …" at bounding box center [481, 230] width 963 height 461
drag, startPoint x: 647, startPoint y: 178, endPoint x: 442, endPoint y: 132, distance: 210.7
click at [479, 146] on div "Janela de atendimento Grade de atendimento Capacidade Transportadoras Veículos …" at bounding box center [481, 230] width 963 height 461
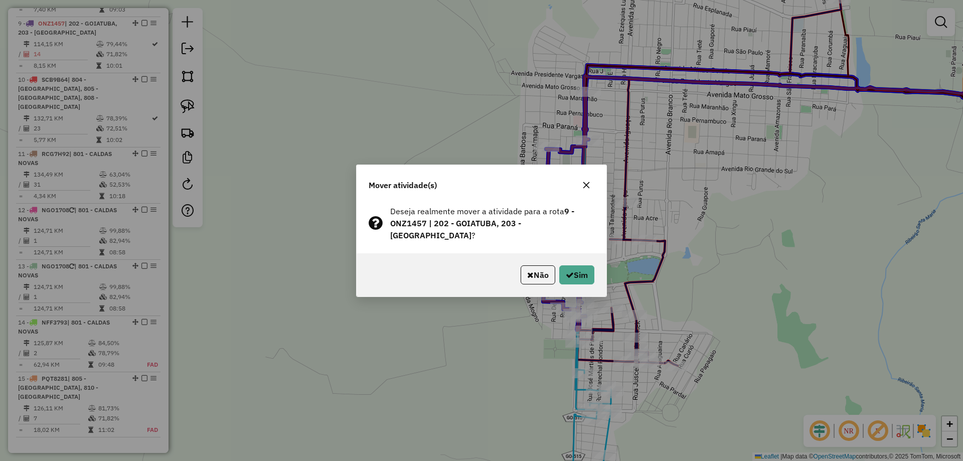
click at [596, 270] on div "Não Sim" at bounding box center [482, 274] width 250 height 43
click at [589, 269] on button "Sim" at bounding box center [576, 274] width 35 height 19
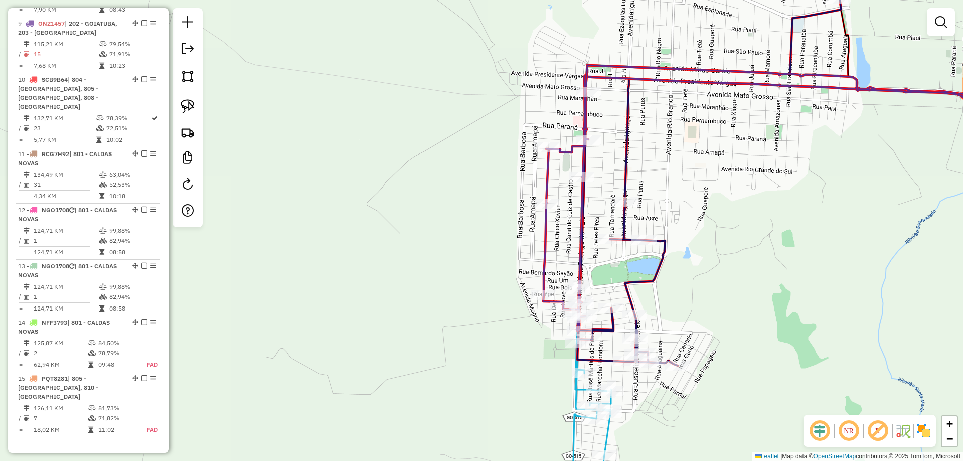
click at [544, 180] on icon at bounding box center [801, 197] width 516 height 265
select select "*********"
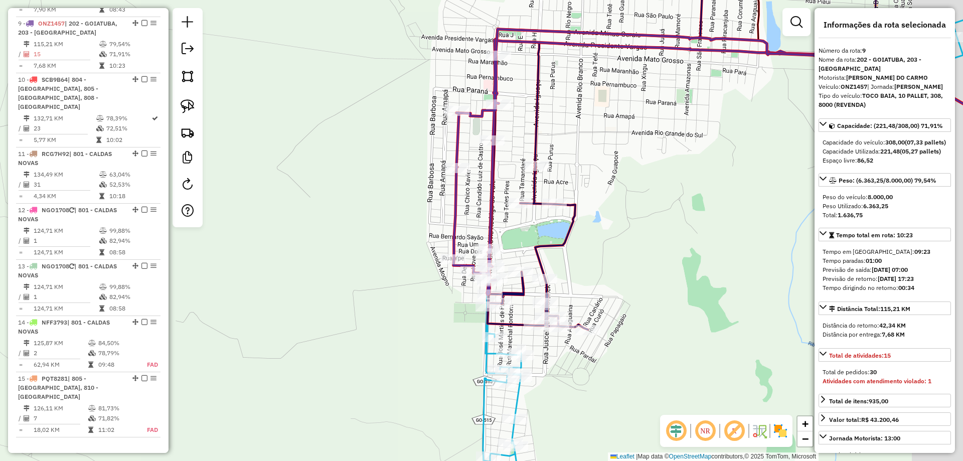
drag, startPoint x: 670, startPoint y: 177, endPoint x: 586, endPoint y: 158, distance: 86.2
click at [586, 158] on div "Janela de atendimento Grade de atendimento Capacidade Transportadoras Veículos …" at bounding box center [481, 230] width 963 height 461
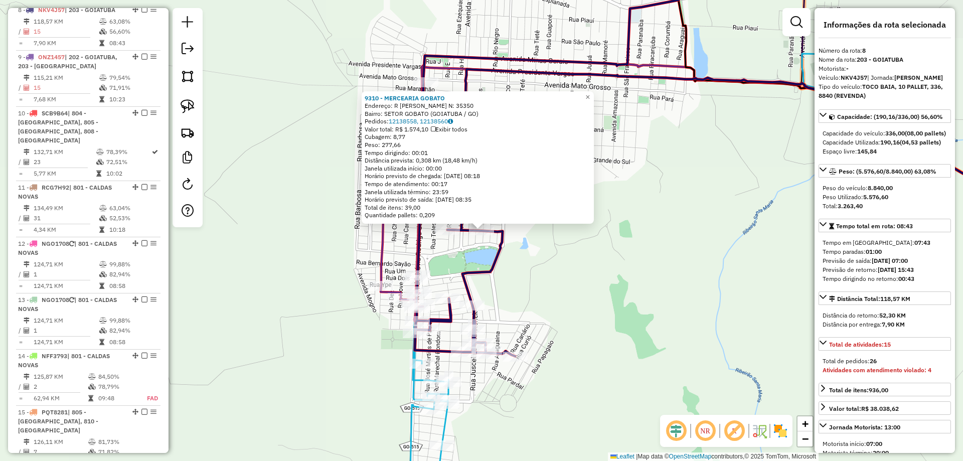
scroll to position [778, 0]
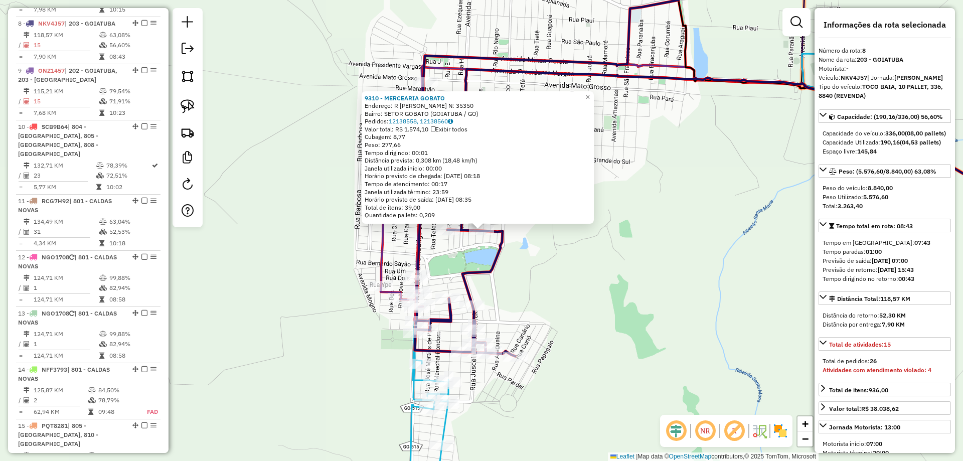
click at [640, 293] on div "9310 - MERCEARIA GOBATO Endereço: R ANTONIO BONIFACIO CORREA N: 35350 Bairro: S…" at bounding box center [481, 230] width 963 height 461
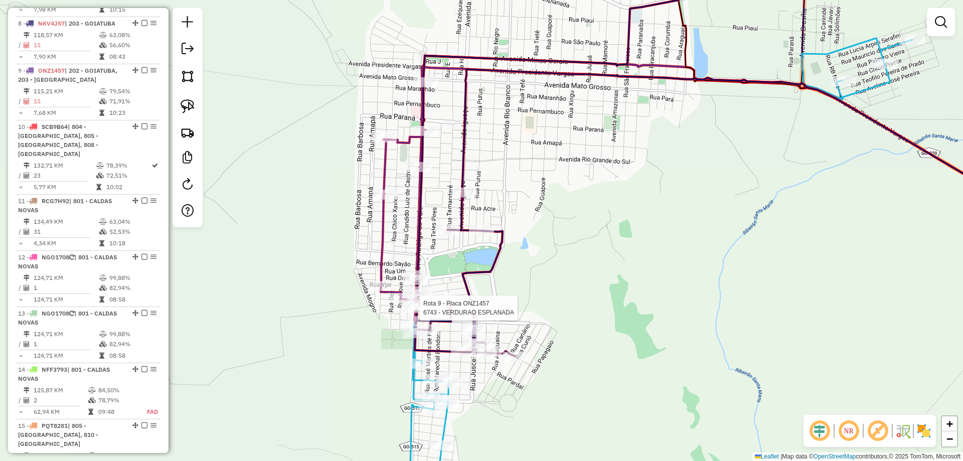
select select "*********"
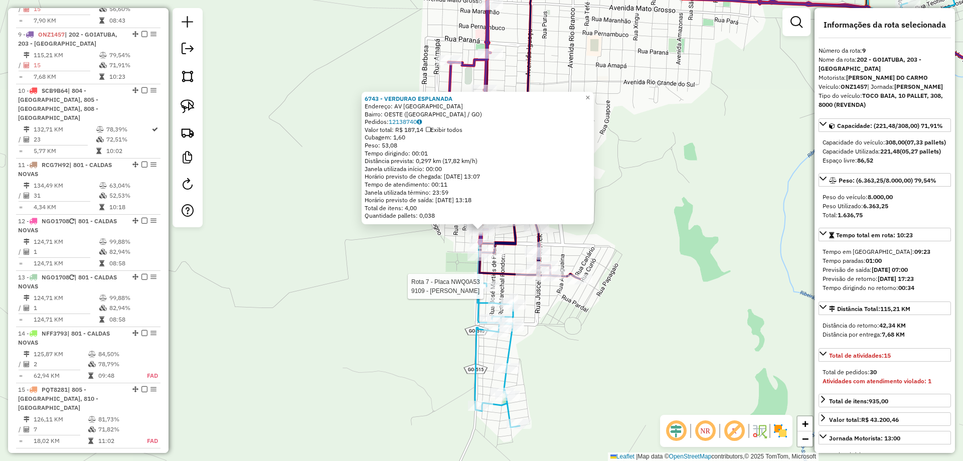
scroll to position [825, 0]
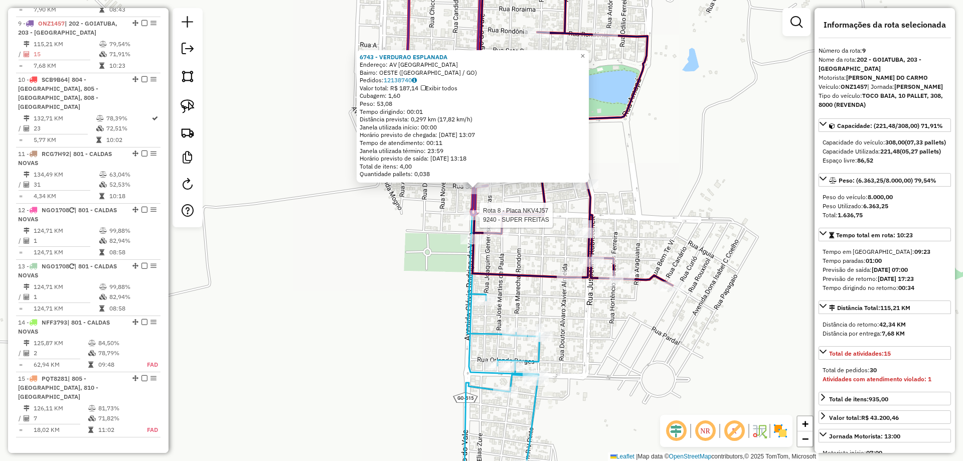
click at [479, 220] on div at bounding box center [476, 215] width 25 height 10
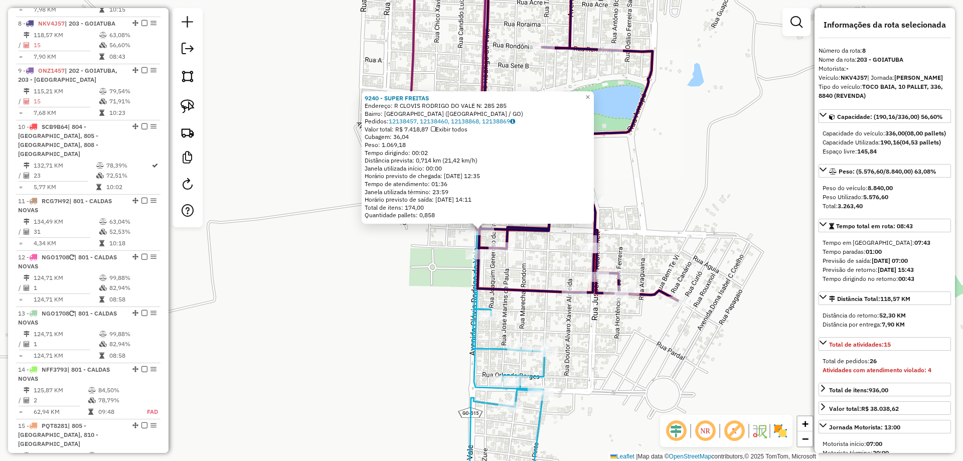
click at [533, 270] on div "Rota 8 - Placa NKV4J57 9240 - SUPER FREITAS Rota 8 - Placa NKV4J57 12955 - BAR …" at bounding box center [481, 230] width 963 height 461
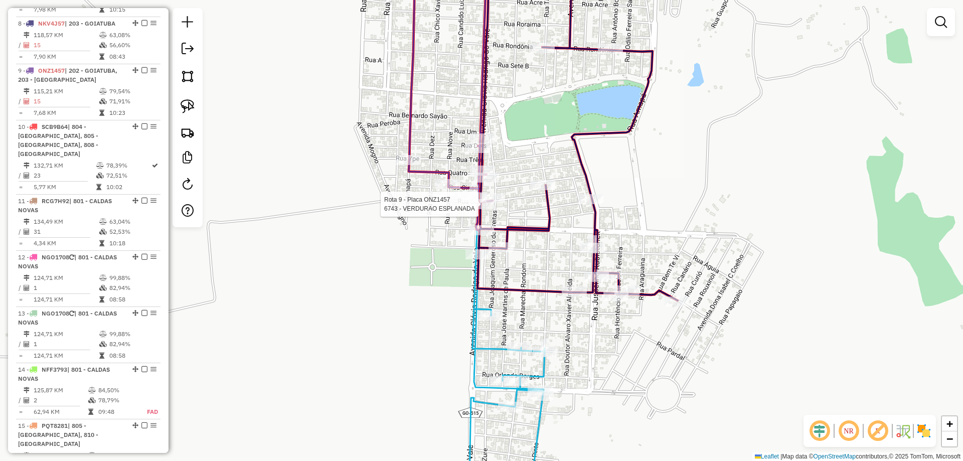
select select "*********"
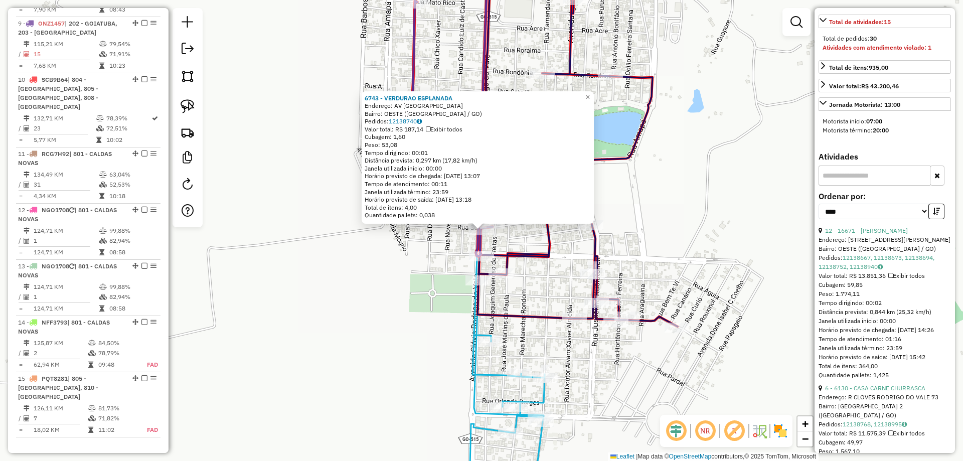
scroll to position [451, 0]
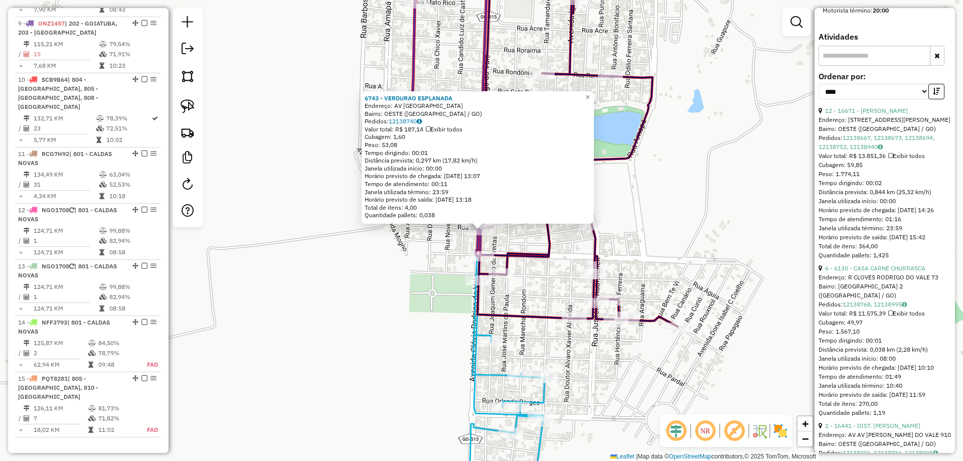
click at [633, 204] on div "6743 - VERDURAO ESPLANADA Endereço: AV AVENIDA CLOVIS RODRIGO DO VALE181 Bairro…" at bounding box center [481, 230] width 963 height 461
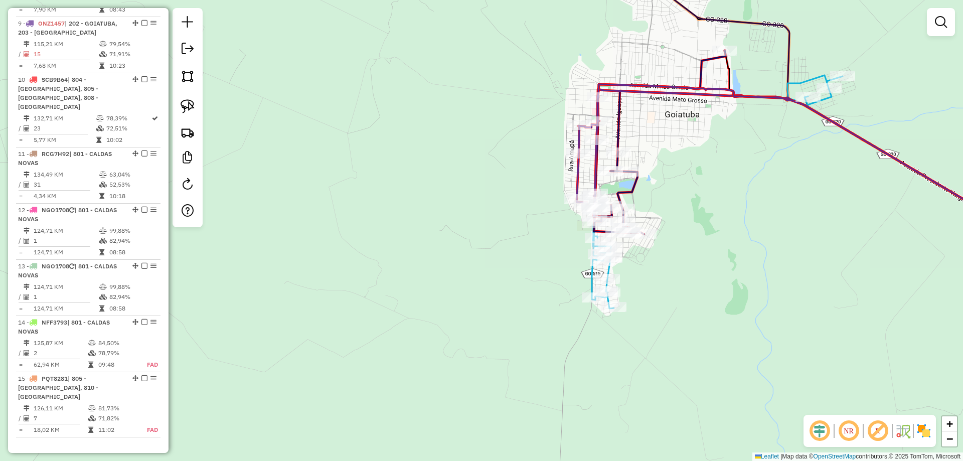
click at [631, 195] on icon at bounding box center [660, 142] width 132 height 184
select select "*********"
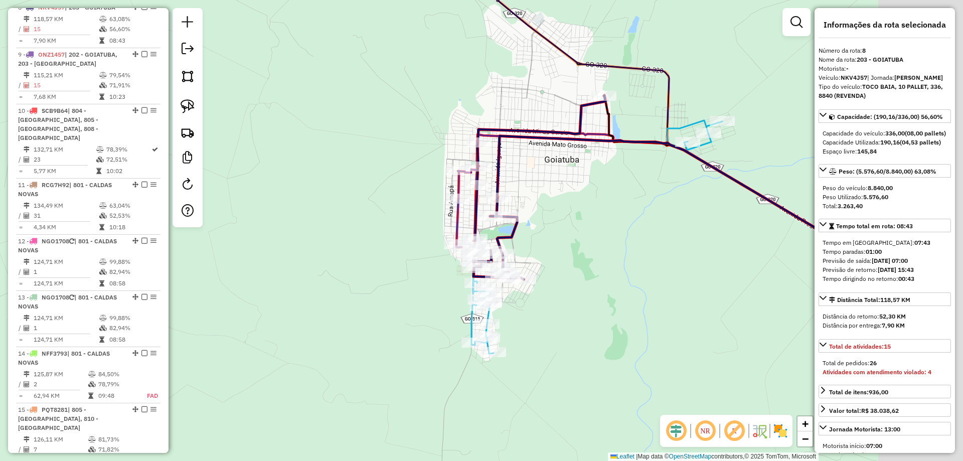
drag, startPoint x: 600, startPoint y: 256, endPoint x: 573, endPoint y: 268, distance: 30.1
click at [573, 268] on div "Janela de atendimento Grade de atendimento Capacidade Transportadoras Veículos …" at bounding box center [481, 230] width 963 height 461
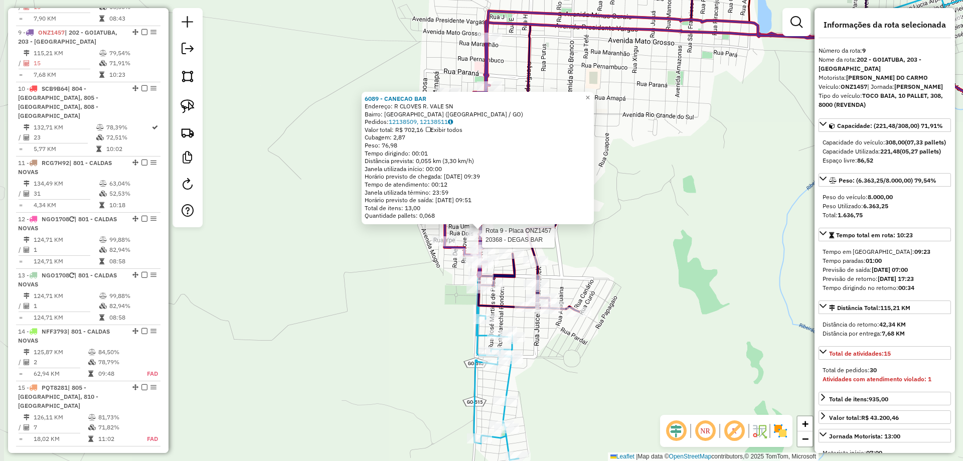
scroll to position [825, 0]
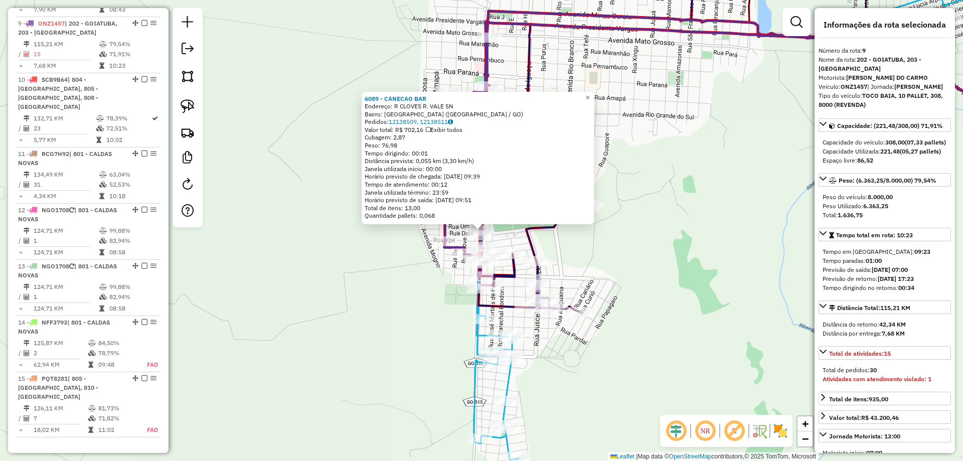
click at [679, 287] on div "6089 - CANECAO BAR Endereço: R CLOVES R. VALE SN Bairro: VILA ESPLANADA (GOIATU…" at bounding box center [481, 230] width 963 height 461
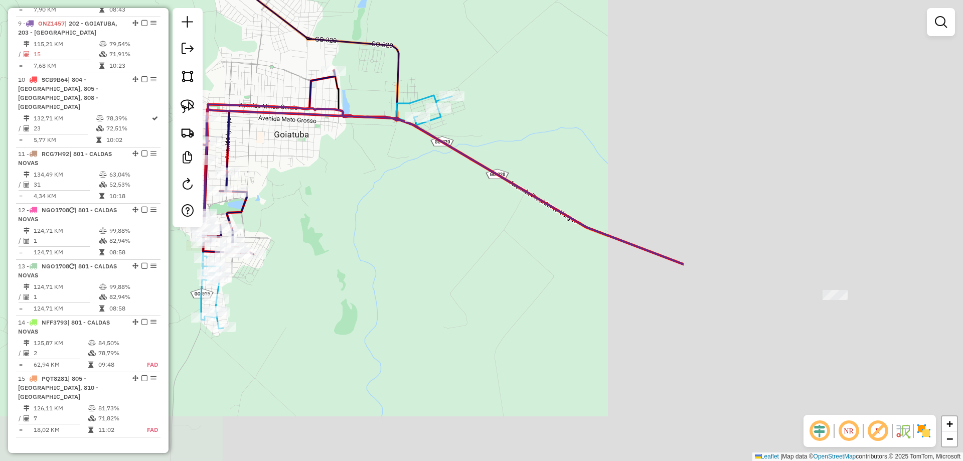
click at [319, 237] on div "Rota 8 - Placa NKV4J57 17430 - PONTO DOS ARTISTAS Janela de atendimento Grade d…" at bounding box center [481, 230] width 963 height 461
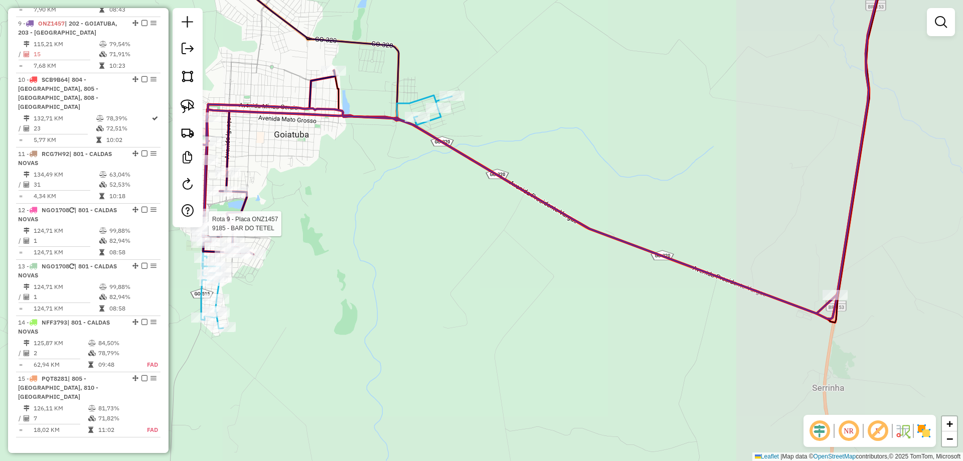
click at [318, 236] on div "Rota 9 - Placa ONZ1457 9185 - BAR DO TETEL Janela de atendimento Grade de atend…" at bounding box center [481, 230] width 963 height 461
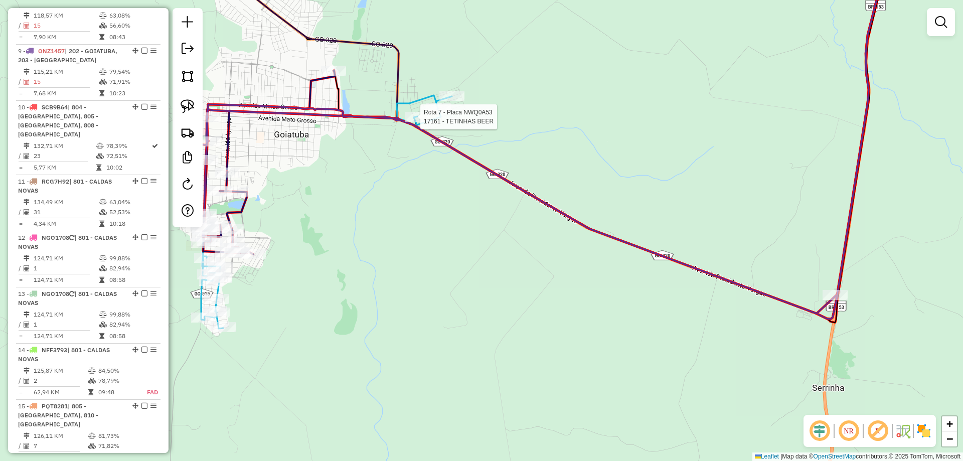
select select "*********"
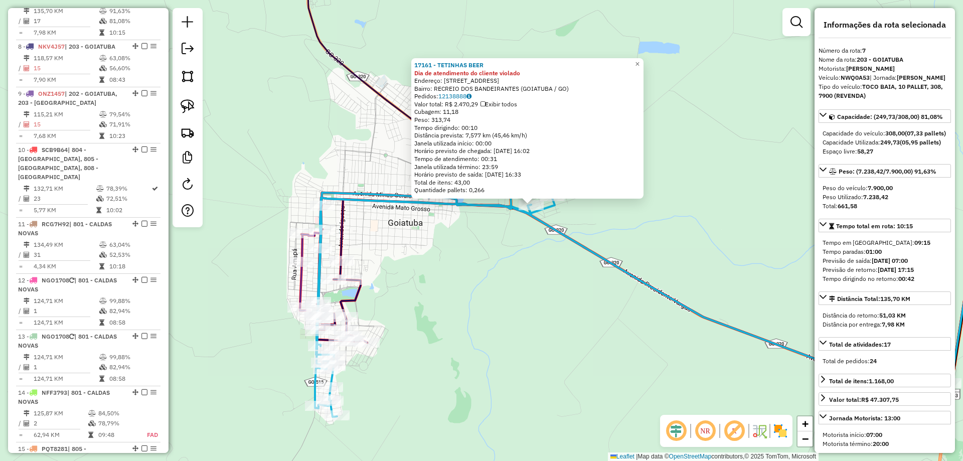
drag, startPoint x: 499, startPoint y: 262, endPoint x: 605, endPoint y: 240, distance: 108.0
click at [604, 241] on div "17161 - TETINHAS BEER Dia de atendimento do cliente violado Endereço: R RUA PIX…" at bounding box center [481, 230] width 963 height 461
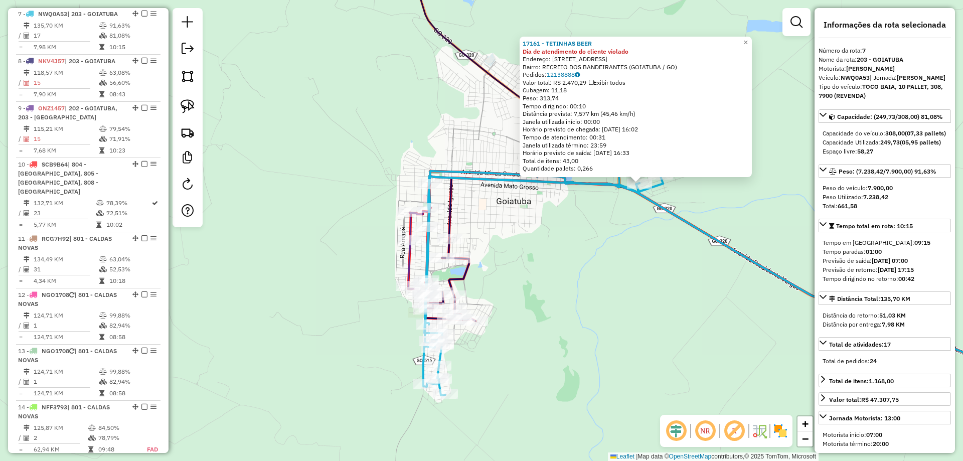
scroll to position [731, 0]
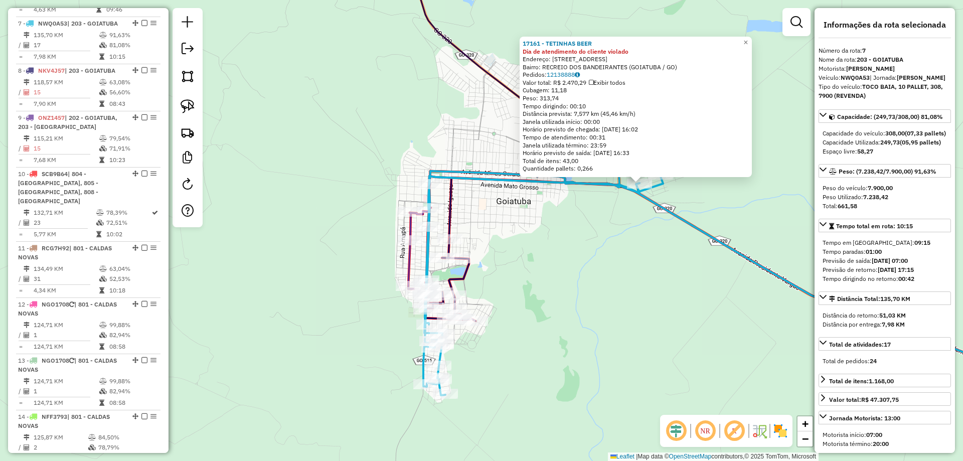
click at [599, 242] on div "17161 - TETINHAS BEER Dia de atendimento do cliente violado Endereço: R RUA PIX…" at bounding box center [481, 230] width 963 height 461
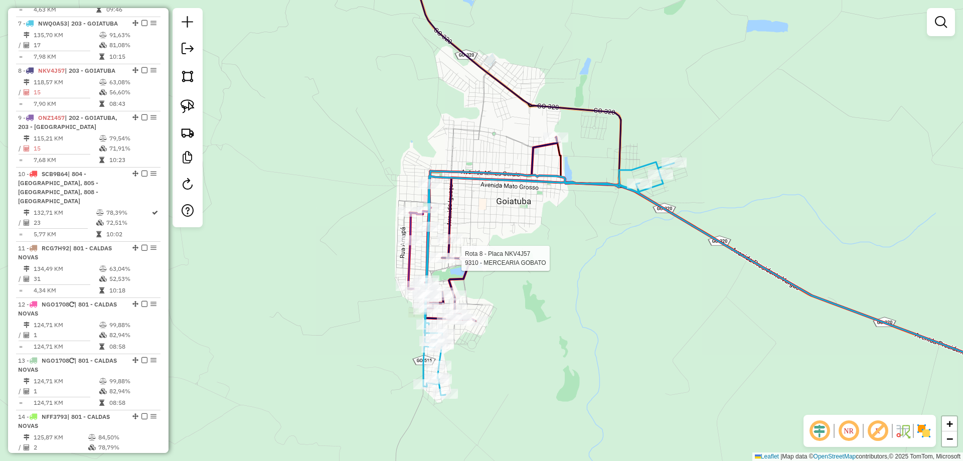
select select "*********"
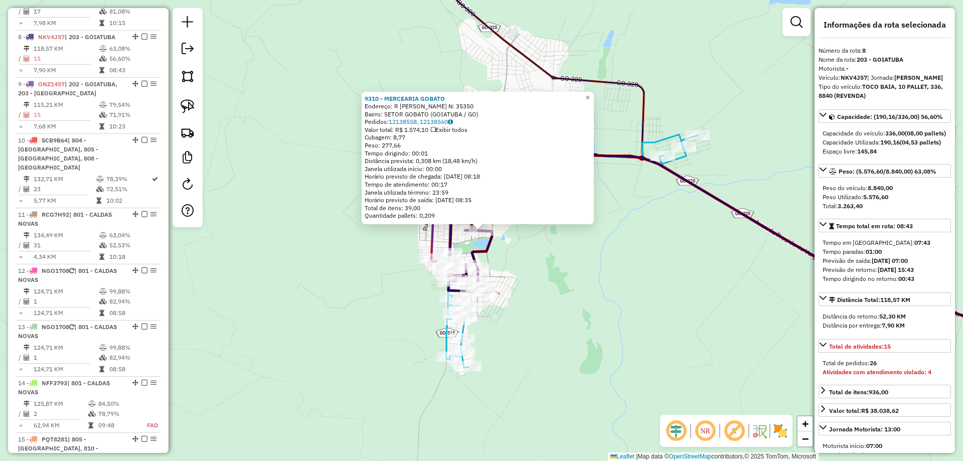
click at [626, 292] on div "Rota 8 - Placa NKV4J57 9246 - MERCADINHO P. CERTO Rota 9 - Placa ONZ1457 19129 …" at bounding box center [481, 230] width 963 height 461
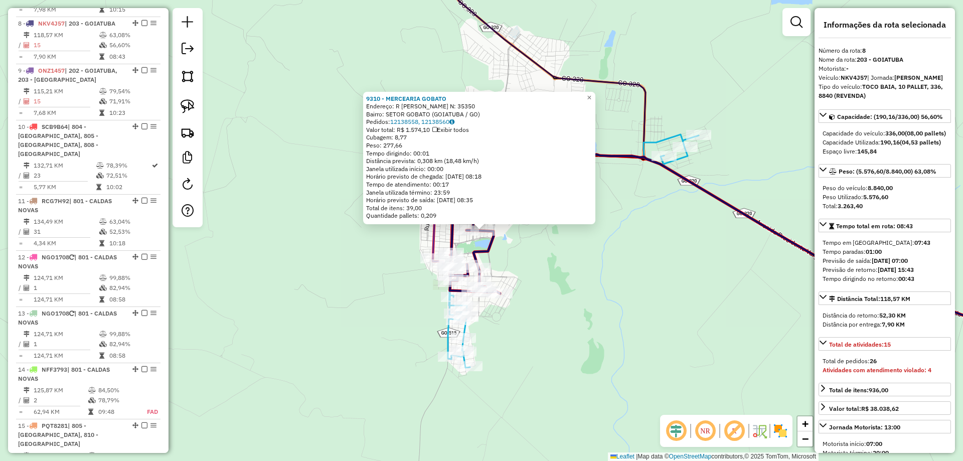
click at [577, 274] on div "9310 - MERCEARIA GOBATO Endereço: R ANTONIO BONIFACIO CORREA N: 35350 Bairro: S…" at bounding box center [481, 230] width 963 height 461
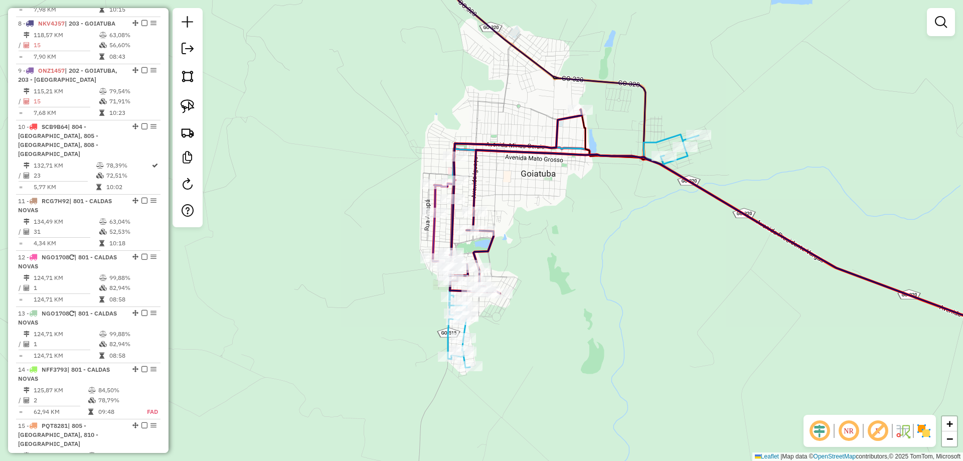
select select "*********"
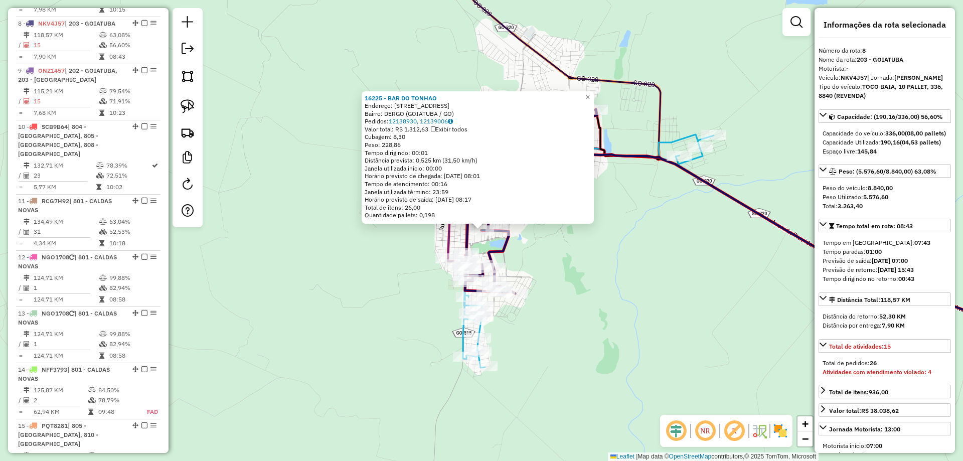
click at [632, 279] on div "Rota 8 - Placa NKV4J57 16225 - BAR DO TONHAO Rota 8 - Placa NKV4J57 9310 - MERC…" at bounding box center [481, 230] width 963 height 461
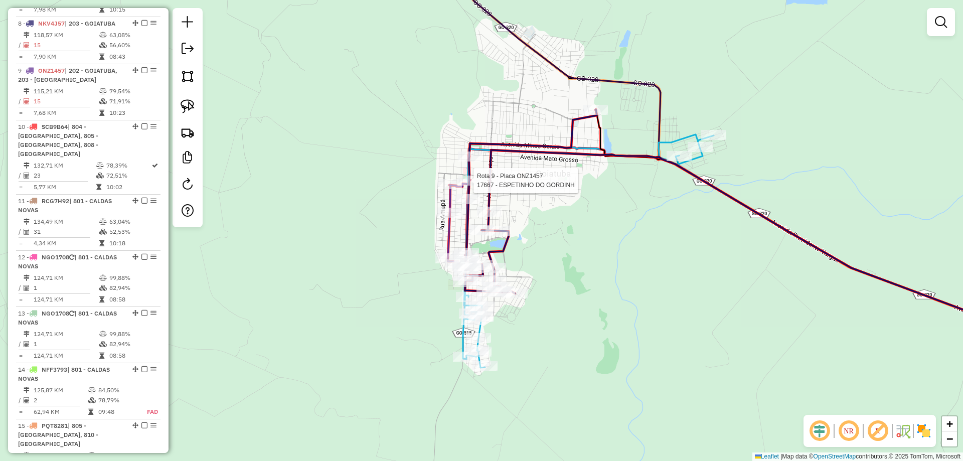
select select "*********"
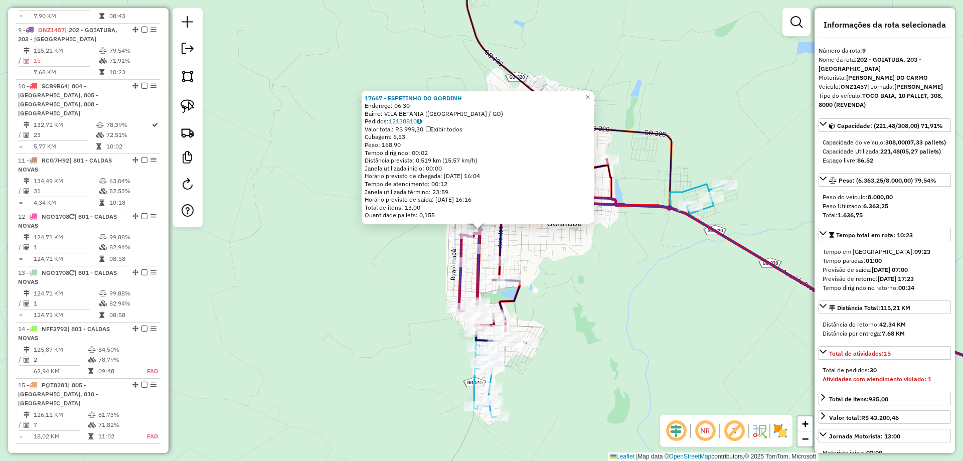
scroll to position [825, 0]
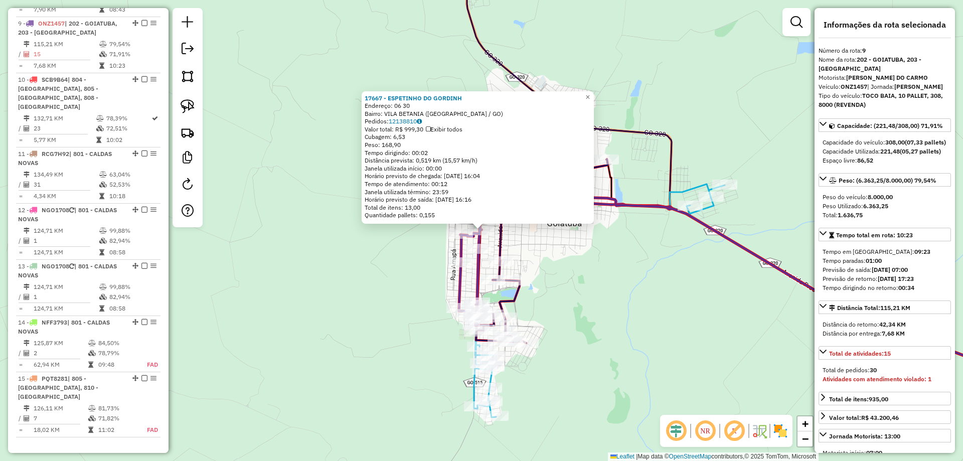
click at [559, 311] on div "17667 - ESPETINHO DO GORDINH Endereço: 06 30 Bairro: VILA BETANIA (GOIATUBA / G…" at bounding box center [481, 230] width 963 height 461
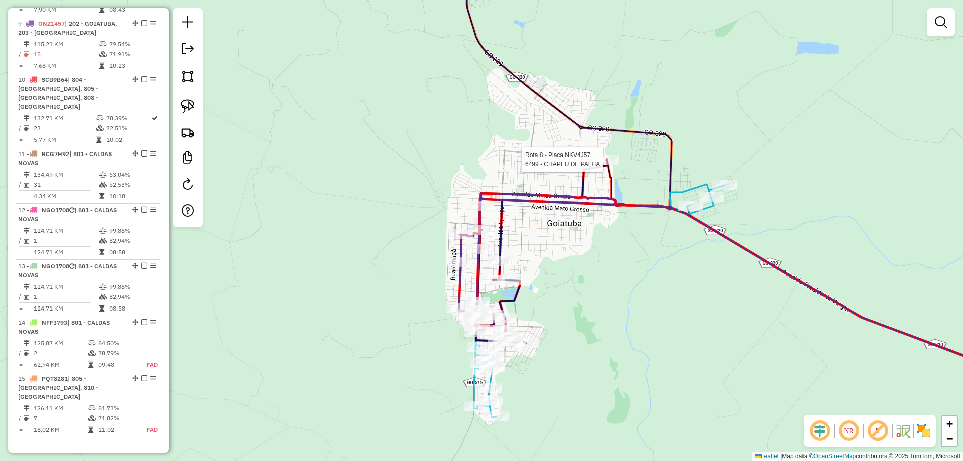
select select "*********"
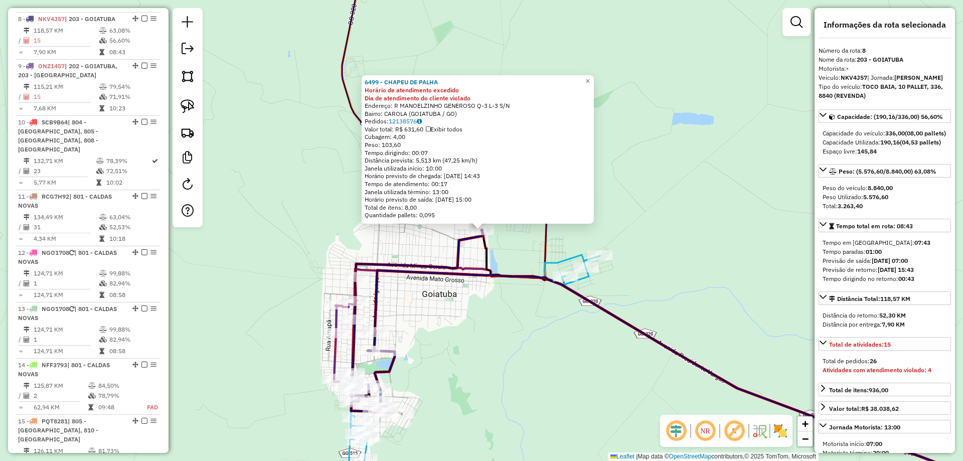
scroll to position [778, 0]
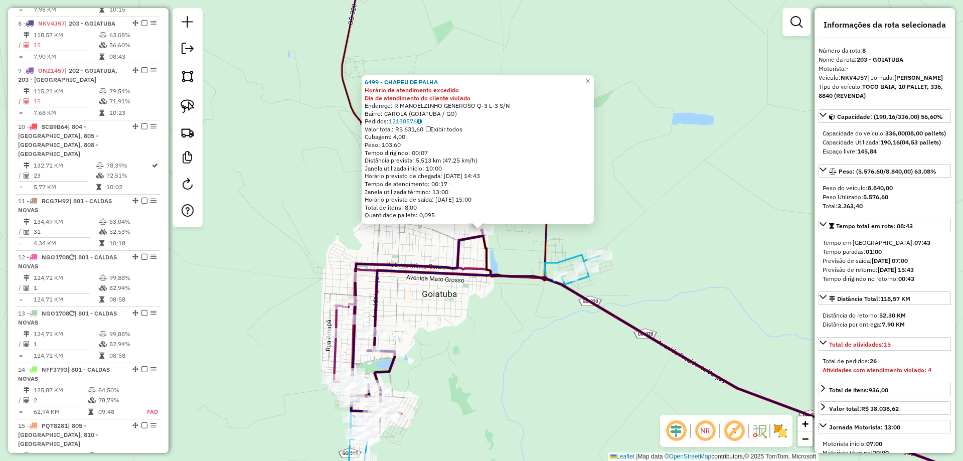
drag, startPoint x: 560, startPoint y: 244, endPoint x: 576, endPoint y: 234, distance: 19.2
click at [576, 234] on div "6499 - CHAPEU DE PALHA Horário de atendimento excedido Dia de atendimento do cl…" at bounding box center [481, 230] width 963 height 461
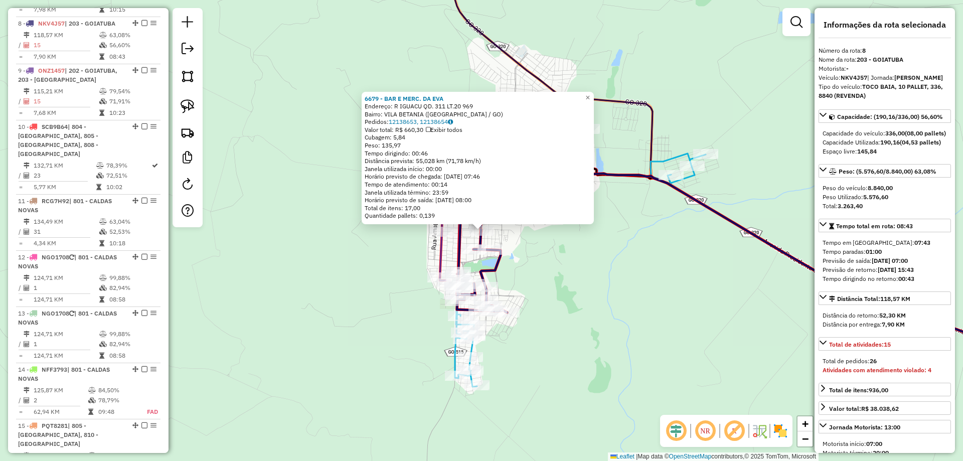
click at [512, 250] on div "6679 - BAR E MERC. DA EVA Endereço: R IGUACU QD. 311 LT.20 969 Bairro: VILA BET…" at bounding box center [481, 230] width 963 height 461
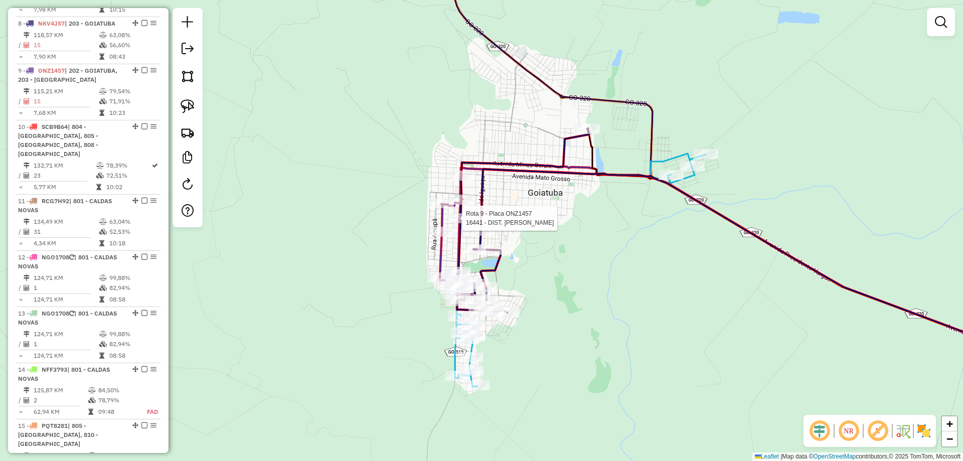
click at [462, 223] on div at bounding box center [459, 218] width 25 height 10
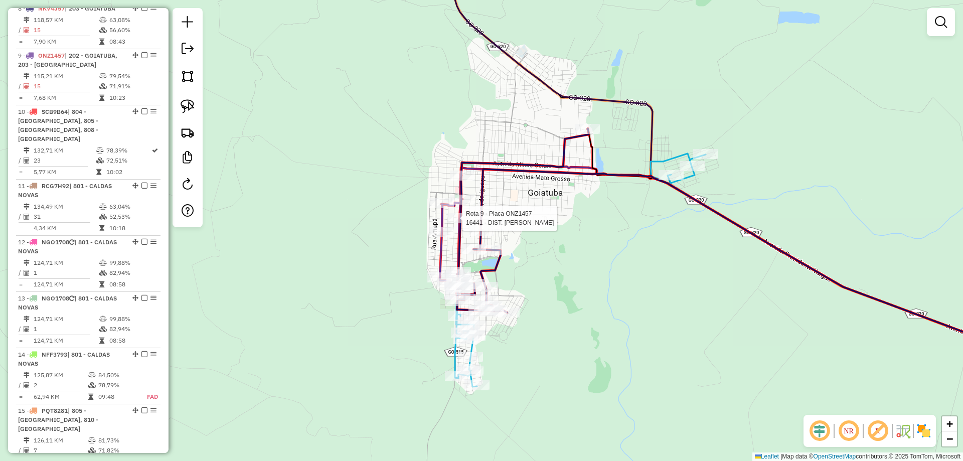
select select "*********"
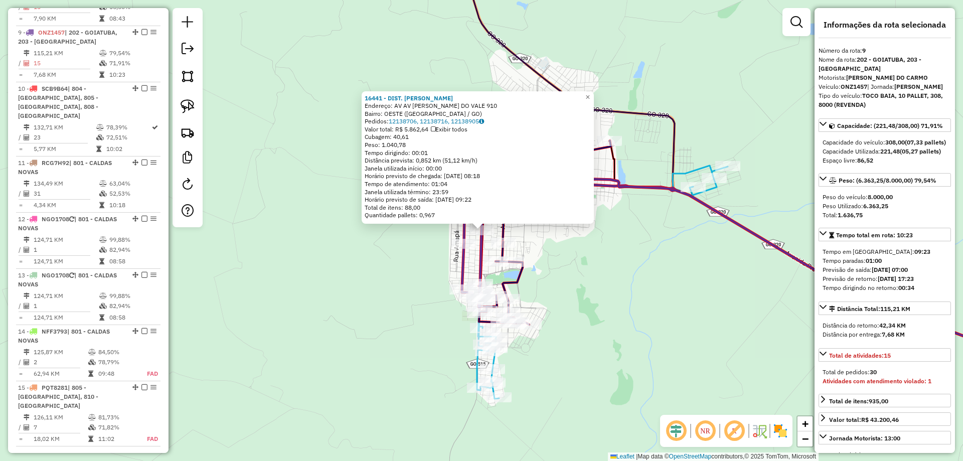
scroll to position [825, 0]
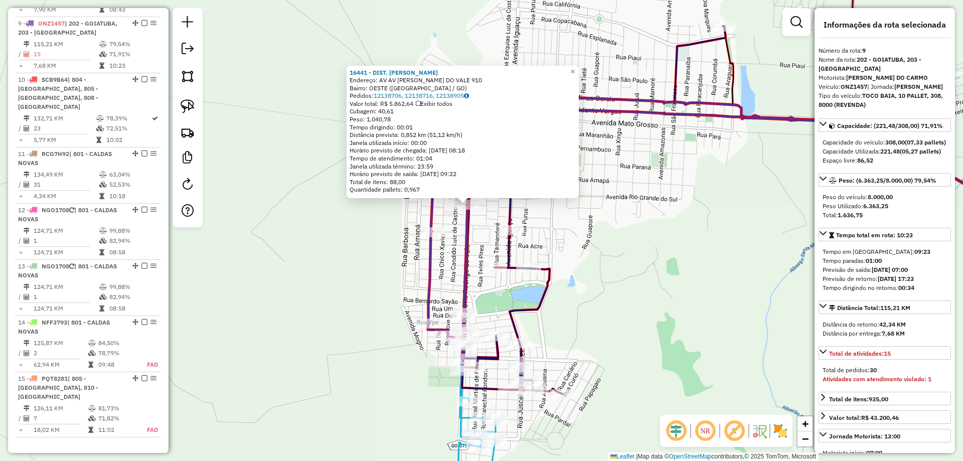
click at [539, 244] on div "16441 - DIST. [PERSON_NAME]: AV AV CLOVES RODRIGUEZ DO VALE 910 Bairro: OESTE (…" at bounding box center [481, 230] width 963 height 461
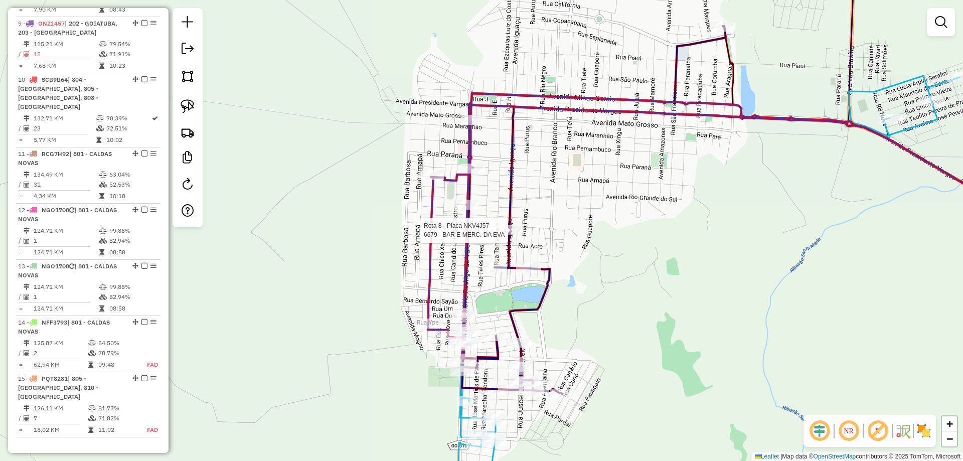
click at [508, 235] on div at bounding box center [510, 230] width 25 height 10
select select "*********"
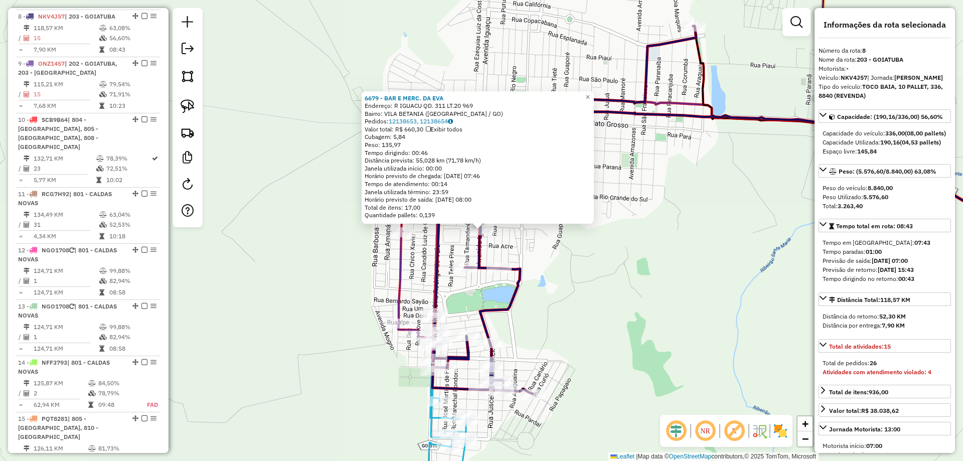
scroll to position [778, 0]
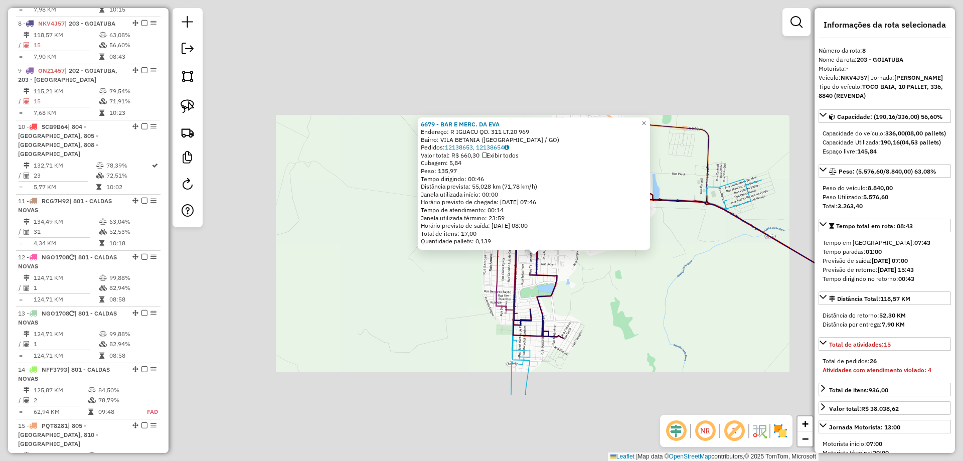
click at [595, 284] on div "6679 - BAR E MERC. DA EVA Endereço: R IGUACU QD. 311 LT.20 969 Bairro: VILA BET…" at bounding box center [481, 230] width 963 height 461
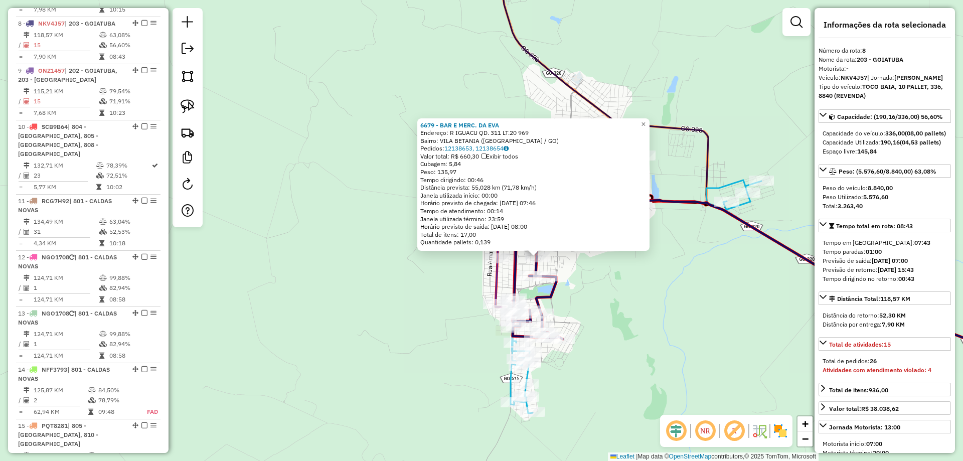
click at [593, 283] on div "6679 - BAR E MERC. DA EVA Endereço: R IGUACU QD. 311 LT.20 969 Bairro: VILA BET…" at bounding box center [481, 230] width 963 height 461
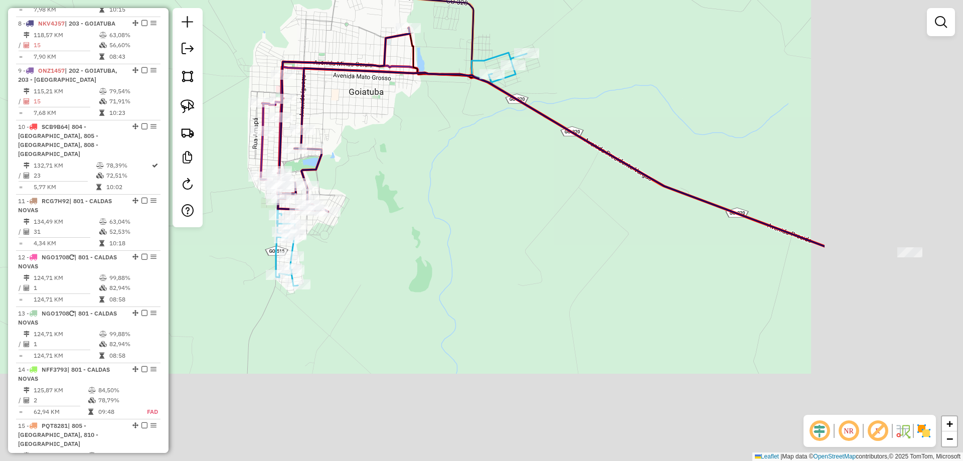
drag, startPoint x: 679, startPoint y: 274, endPoint x: 444, endPoint y: 147, distance: 267.0
click at [444, 147] on div "Janela de atendimento Grade de atendimento Capacidade Transportadoras Veículos …" at bounding box center [481, 230] width 963 height 461
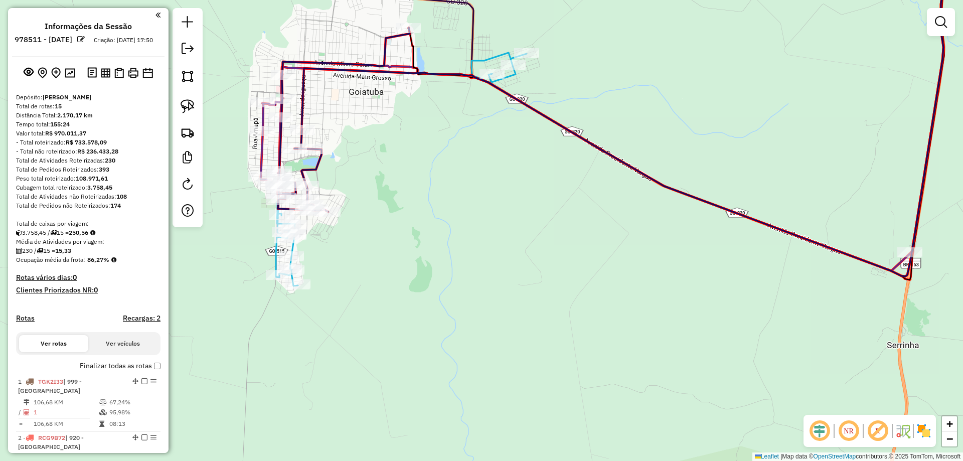
scroll to position [778, 0]
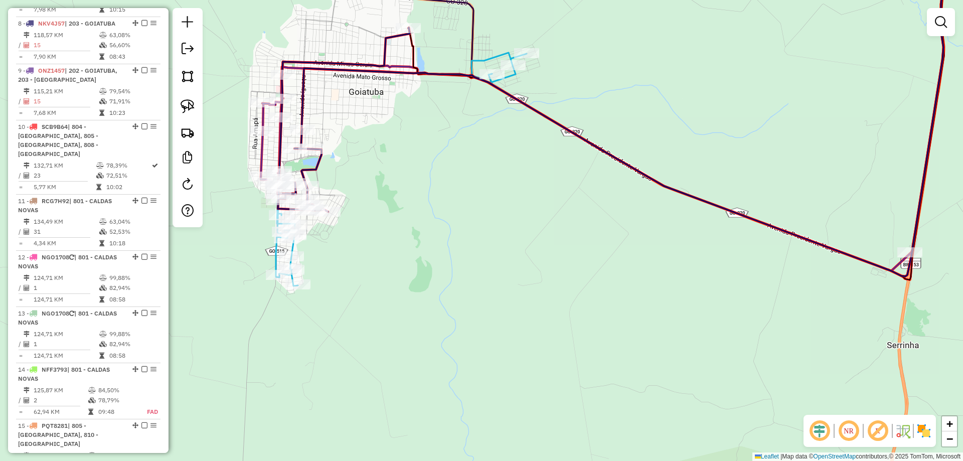
drag, startPoint x: 782, startPoint y: 317, endPoint x: 787, endPoint y: 319, distance: 5.2
click at [787, 319] on div "Rota 9 - Placa ONZ1457 15253 - O CAIPIRAO Janela de atendimento Grade de atendi…" at bounding box center [481, 230] width 963 height 461
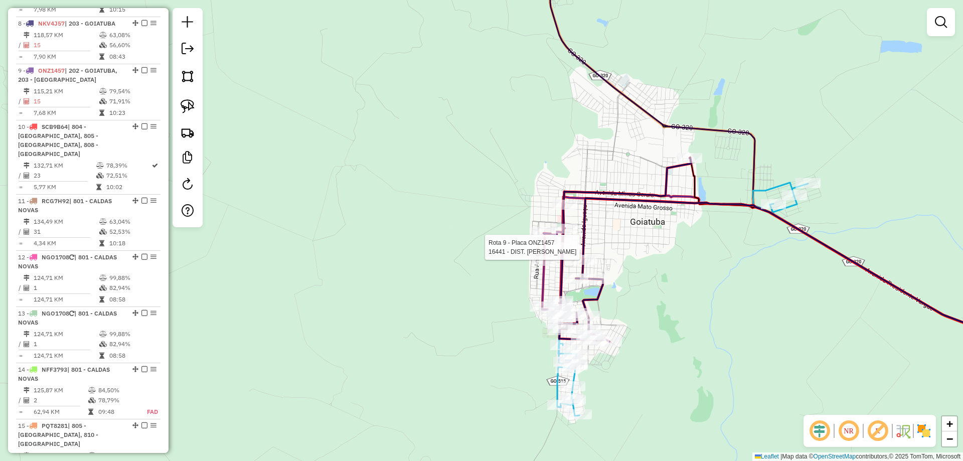
select select "*********"
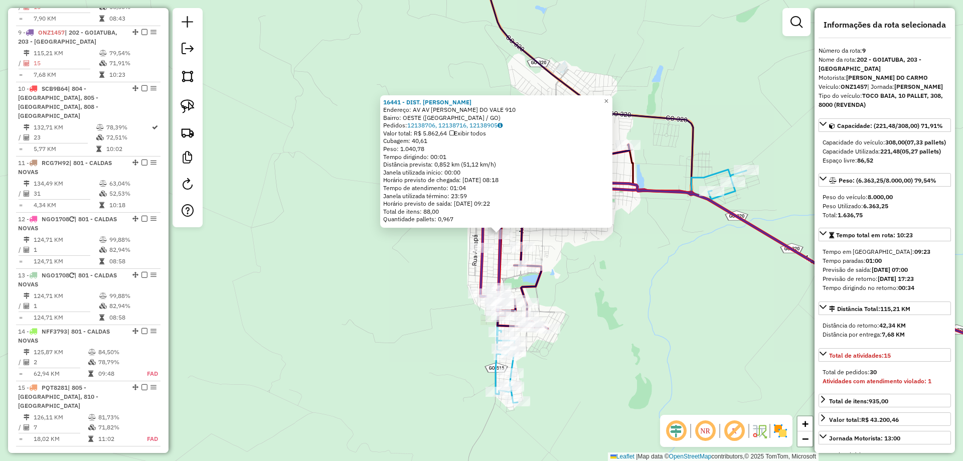
drag, startPoint x: 685, startPoint y: 287, endPoint x: 727, endPoint y: 293, distance: 42.1
click at [729, 293] on div "16441 - DIST. [PERSON_NAME]: AV AV CLOVES RODRIGUEZ DO VALE 910 Bairro: OESTE (…" at bounding box center [481, 230] width 963 height 461
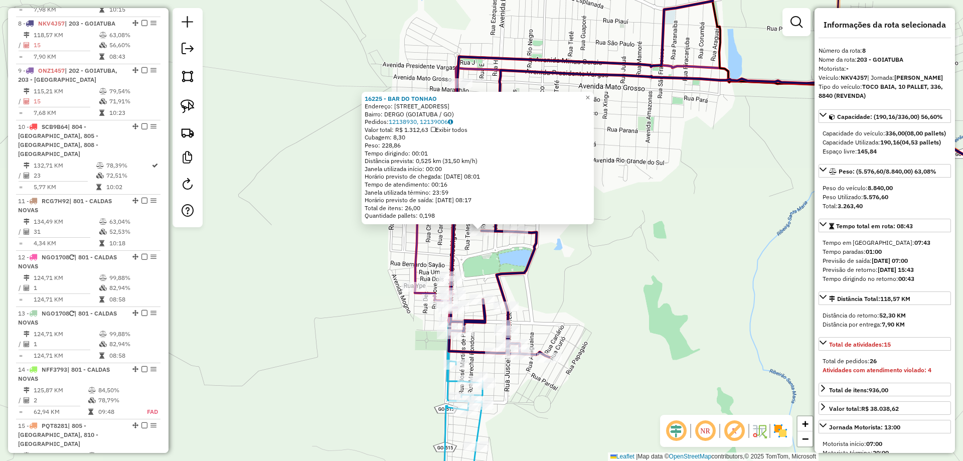
click at [570, 255] on div "16225 - BAR DO TONHAO Endereço: R [STREET_ADDRESS] Bairro: DERGO ([GEOGRAPHIC_D…" at bounding box center [481, 230] width 963 height 461
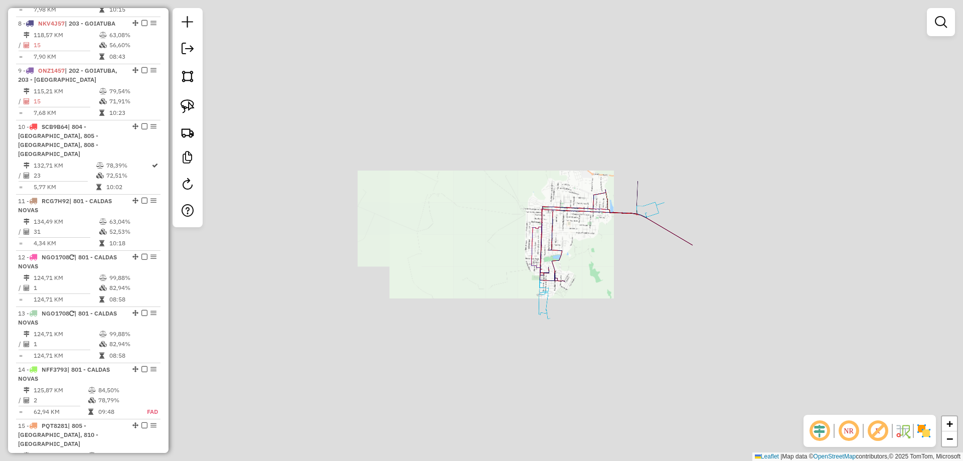
click at [632, 287] on div "Janela de atendimento Grade de atendimento Capacidade Transportadoras Veículos …" at bounding box center [481, 230] width 963 height 461
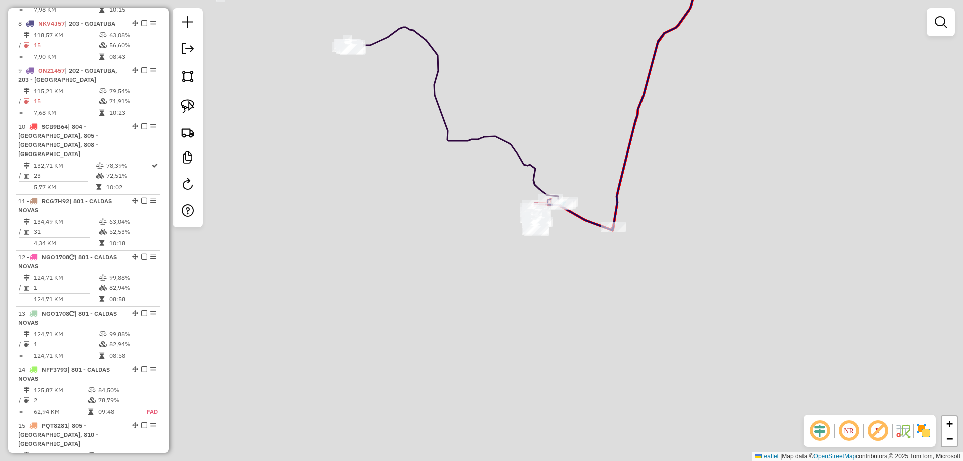
drag, startPoint x: 647, startPoint y: 171, endPoint x: 540, endPoint y: 242, distance: 128.5
click at [541, 243] on div "Janela de atendimento Grade de atendimento Capacidade Transportadoras Veículos …" at bounding box center [481, 230] width 963 height 461
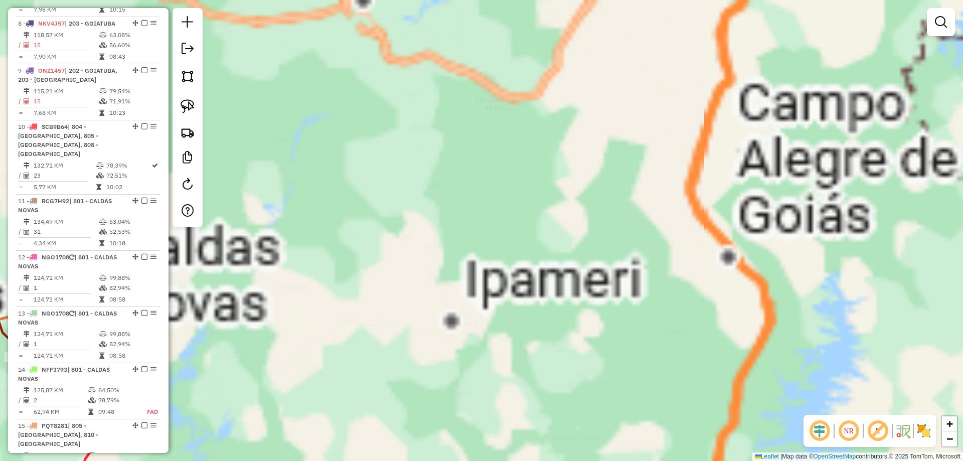
click at [715, 204] on div "Janela de atendimento Grade de atendimento Capacidade Transportadoras Veículos …" at bounding box center [481, 230] width 963 height 461
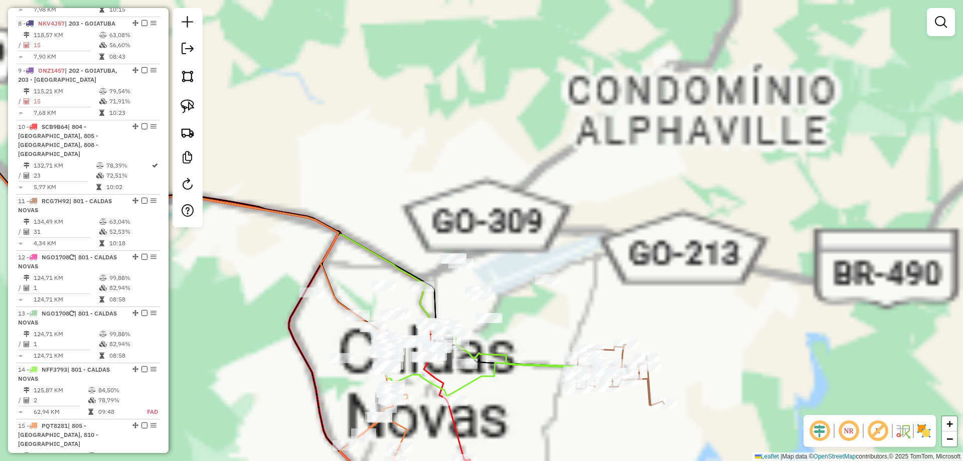
drag, startPoint x: 570, startPoint y: 296, endPoint x: 635, endPoint y: 134, distance: 175.1
click at [635, 134] on div "Janela de atendimento Grade de atendimento Capacidade Transportadoras Veículos …" at bounding box center [481, 230] width 963 height 461
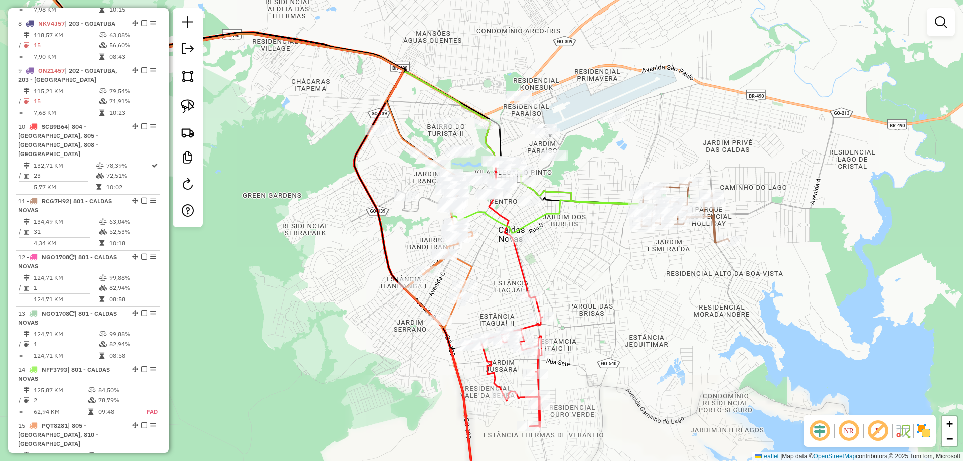
drag, startPoint x: 574, startPoint y: 175, endPoint x: 625, endPoint y: 55, distance: 130.3
click at [625, 56] on div "Janela de atendimento Grade de atendimento Capacidade Transportadoras Veículos …" at bounding box center [481, 230] width 963 height 461
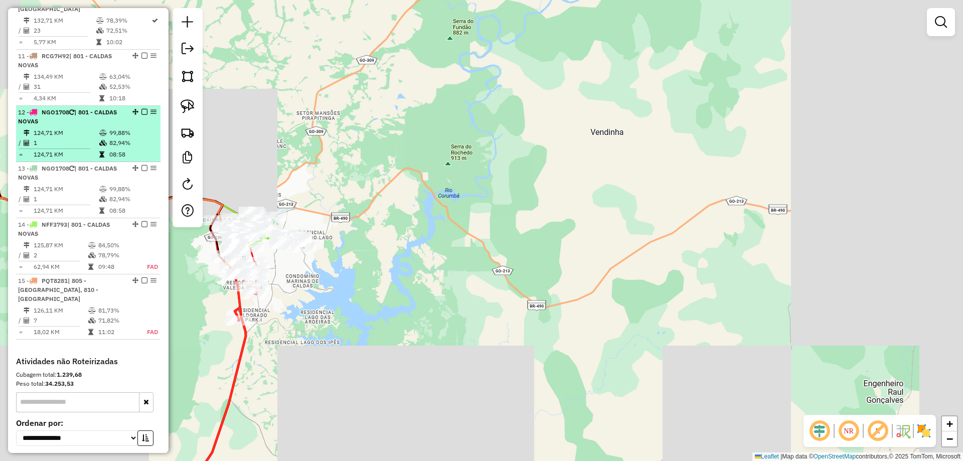
scroll to position [980, 0]
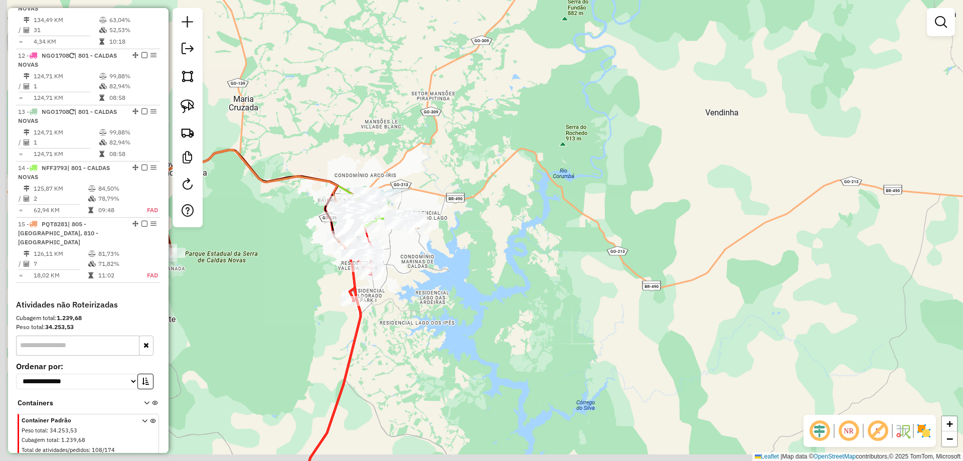
drag, startPoint x: 419, startPoint y: 274, endPoint x: 447, endPoint y: 273, distance: 28.1
click at [447, 268] on div "Rota 10 - Placa SCB9B64 6725 - MERCEARIA DO VALDIR Janela de atendimento Grade …" at bounding box center [481, 230] width 963 height 461
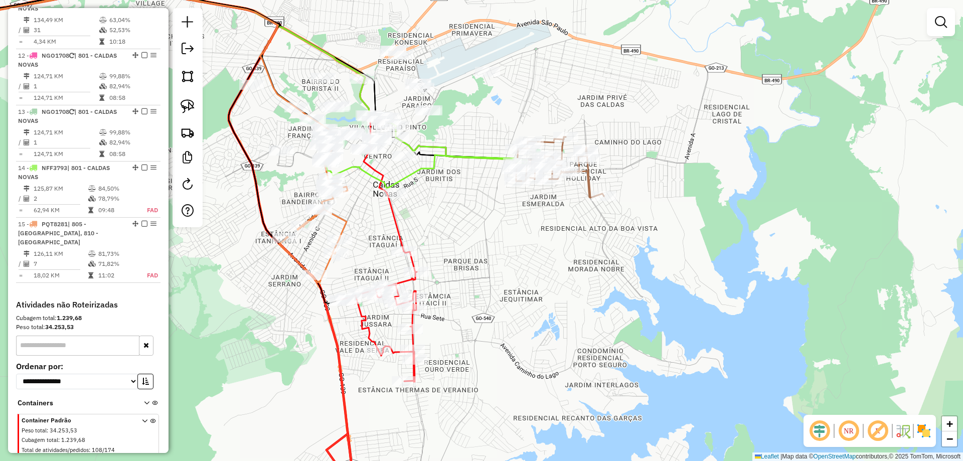
click at [400, 238] on icon at bounding box center [166, 102] width 476 height 297
select select "*********"
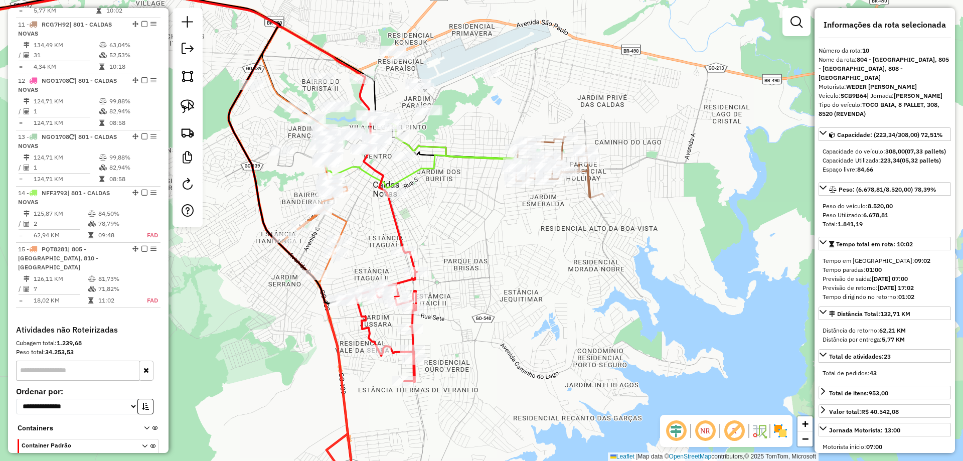
click at [488, 239] on div "Janela de atendimento Grade de atendimento Capacidade Transportadoras Veículos …" at bounding box center [481, 230] width 963 height 461
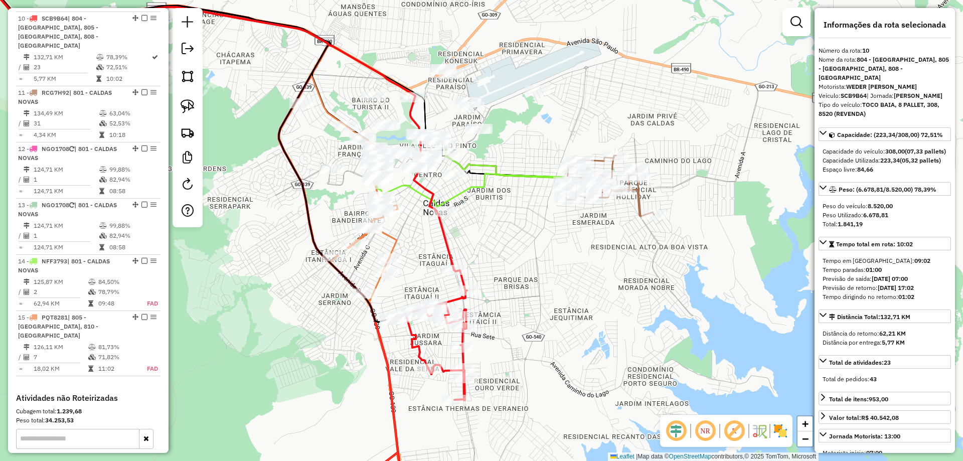
scroll to position [882, 0]
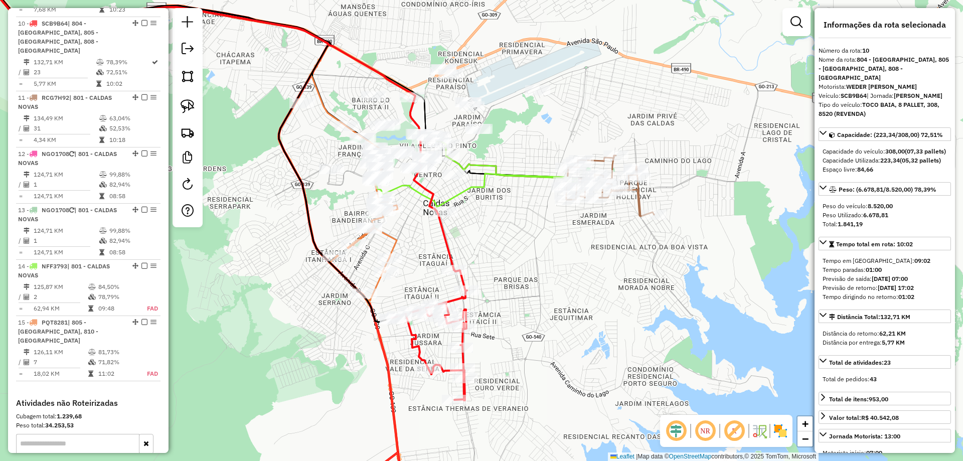
click at [395, 237] on icon at bounding box center [363, 253] width 68 height 96
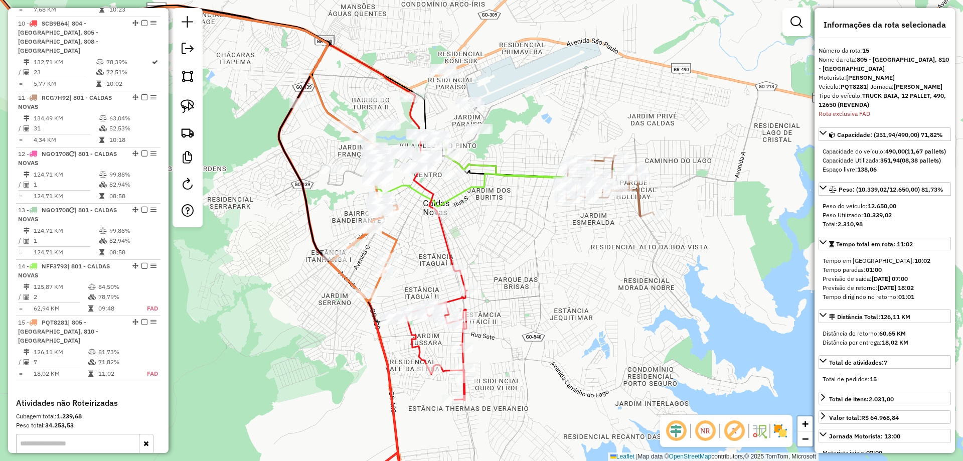
scroll to position [980, 0]
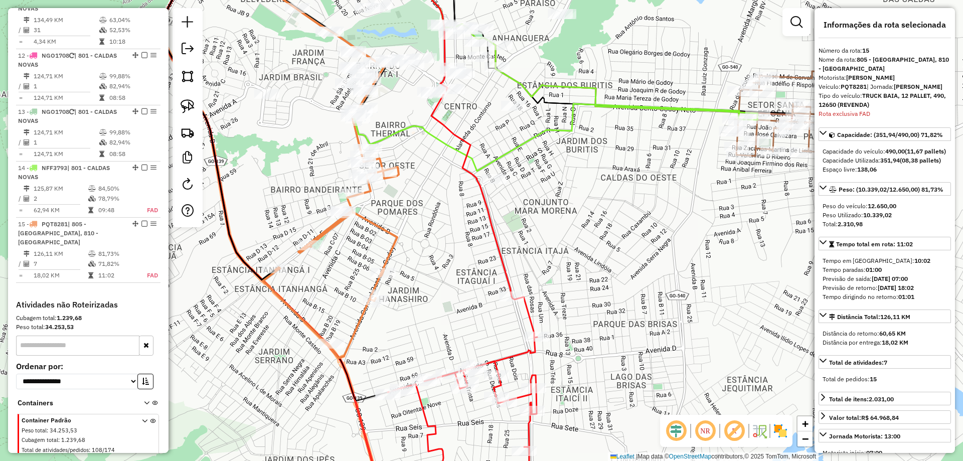
click at [422, 223] on div "Janela de atendimento Grade de atendimento Capacidade Transportadoras Veículos …" at bounding box center [481, 230] width 963 height 461
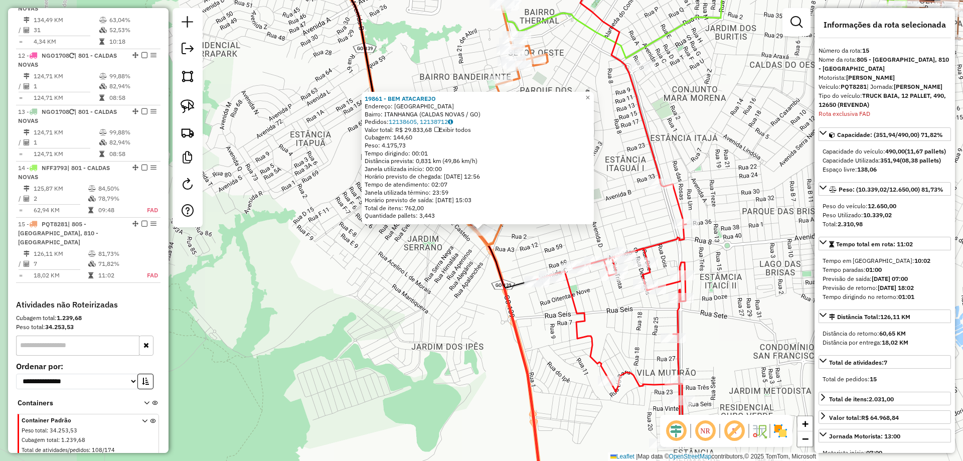
click at [349, 313] on div "Rota 15 - Placa PQT8281 19861 - BEM ATACAREJO 19861 - BEM ATACAREJO Endereço: A…" at bounding box center [481, 230] width 963 height 461
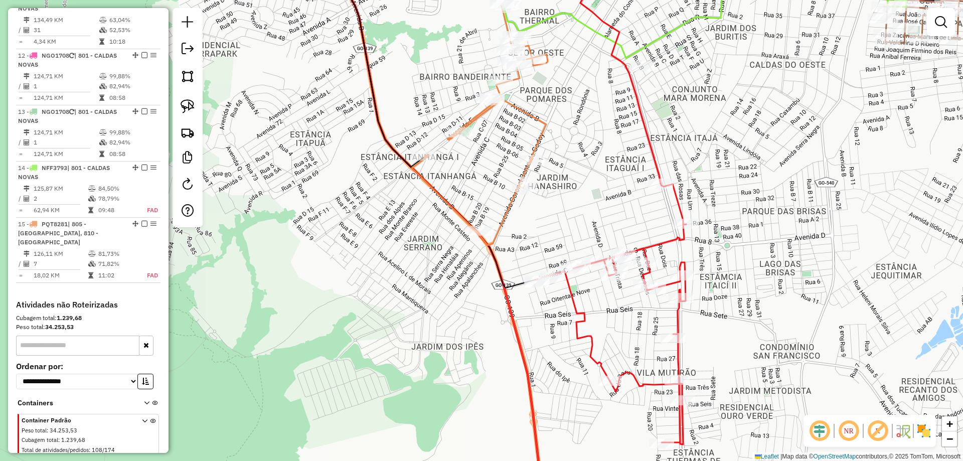
select select "*********"
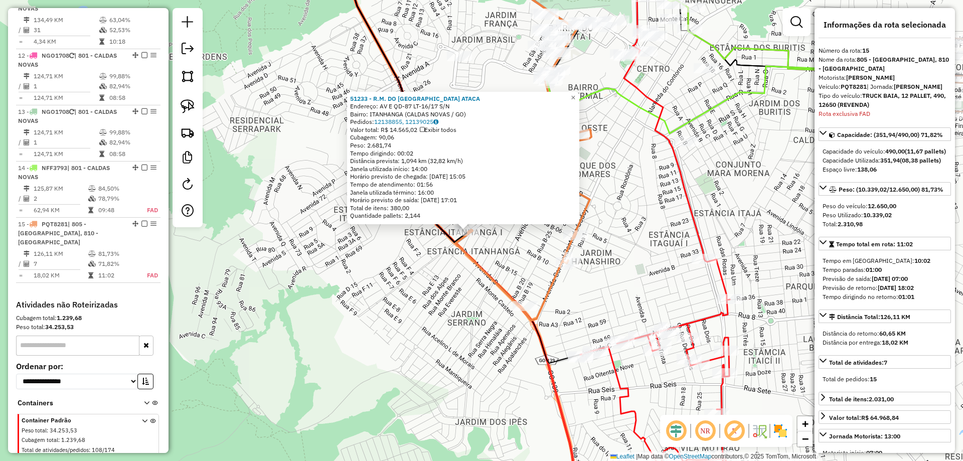
drag, startPoint x: 461, startPoint y: 261, endPoint x: 386, endPoint y: 254, distance: 75.6
click at [386, 254] on div "51233 - R.M. DO BRASIL ATACA Endereço: AV E QD-87 LT-16/17 S/N Bairro: ITANHANG…" at bounding box center [481, 230] width 963 height 461
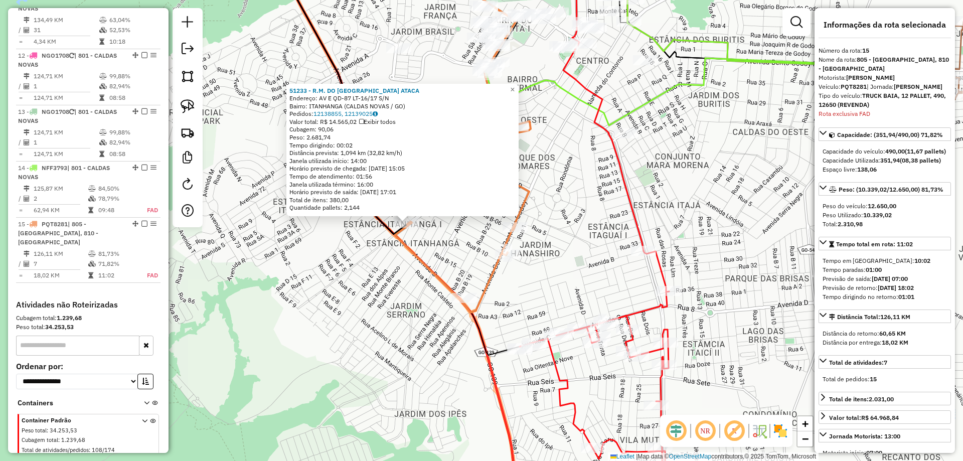
click at [663, 266] on icon at bounding box center [593, 379] width 149 height 256
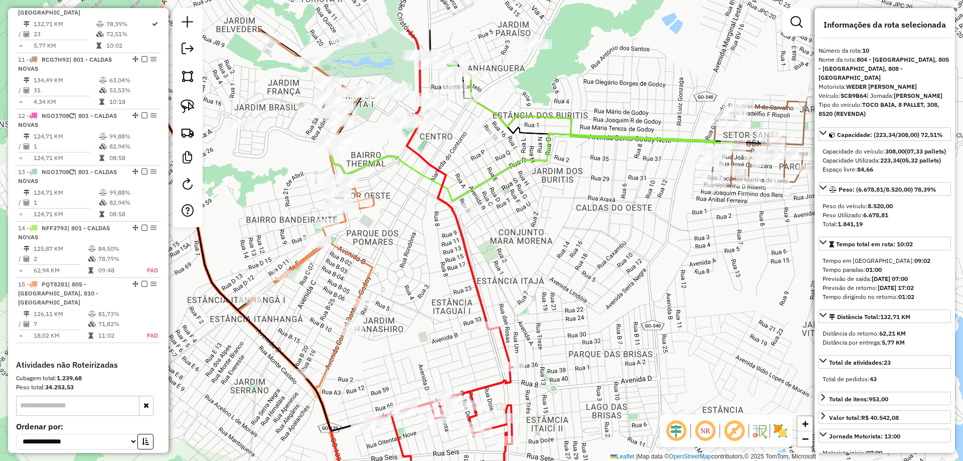
scroll to position [882, 0]
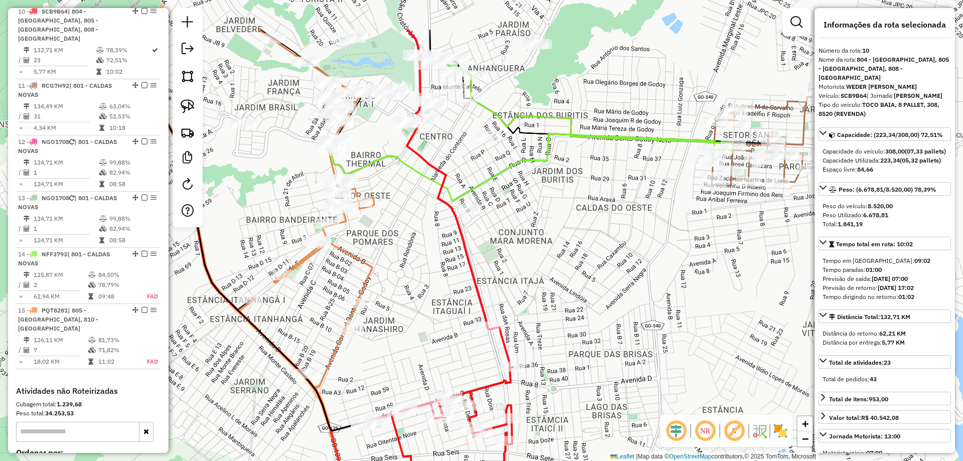
drag, startPoint x: 556, startPoint y: 294, endPoint x: 584, endPoint y: 234, distance: 67.1
click at [544, 301] on div "Janela de atendimento Grade de atendimento Capacidade Transportadoras Veículos …" at bounding box center [481, 230] width 963 height 461
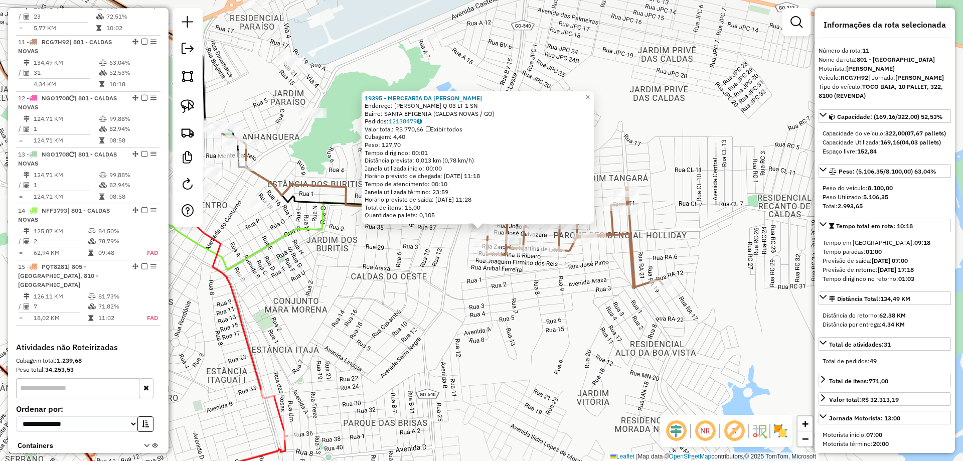
drag, startPoint x: 594, startPoint y: 271, endPoint x: 673, endPoint y: 258, distance: 79.7
click at [673, 259] on div "19395 - MERCEARIA DA ANTONIA Endereço: JOAO ARAUJO LIMA Q 03 LT 1 SN Bairro: SA…" at bounding box center [481, 230] width 963 height 461
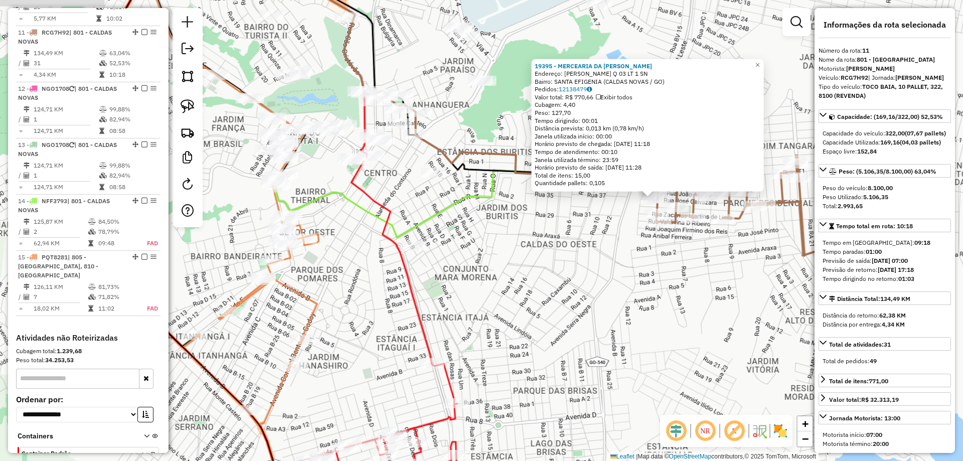
click at [640, 275] on div "19395 - MERCEARIA DA ANTONIA Endereço: JOAO ARAUJO LIMA Q 03 LT 1 SN Bairro: SA…" at bounding box center [481, 230] width 963 height 461
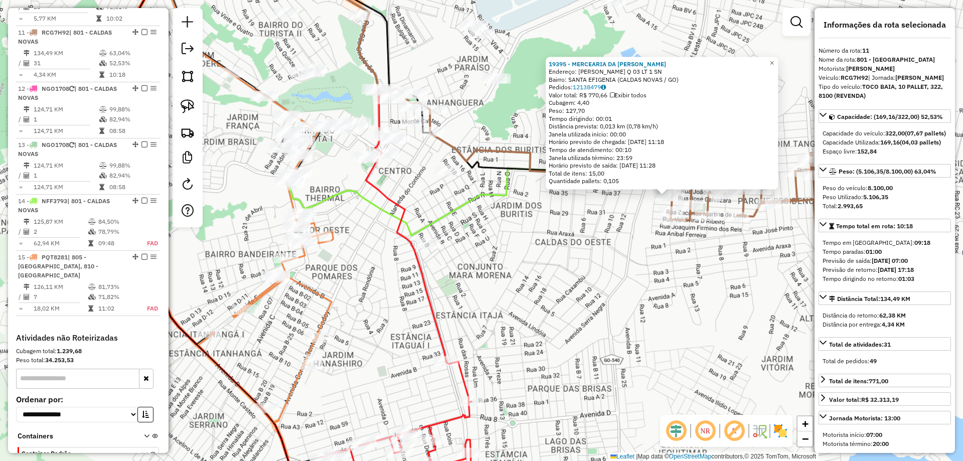
click at [607, 294] on div "19395 - MERCEARIA DA ANTONIA Endereço: JOAO ARAUJO LIMA Q 03 LT 1 SN Bairro: SA…" at bounding box center [481, 230] width 963 height 461
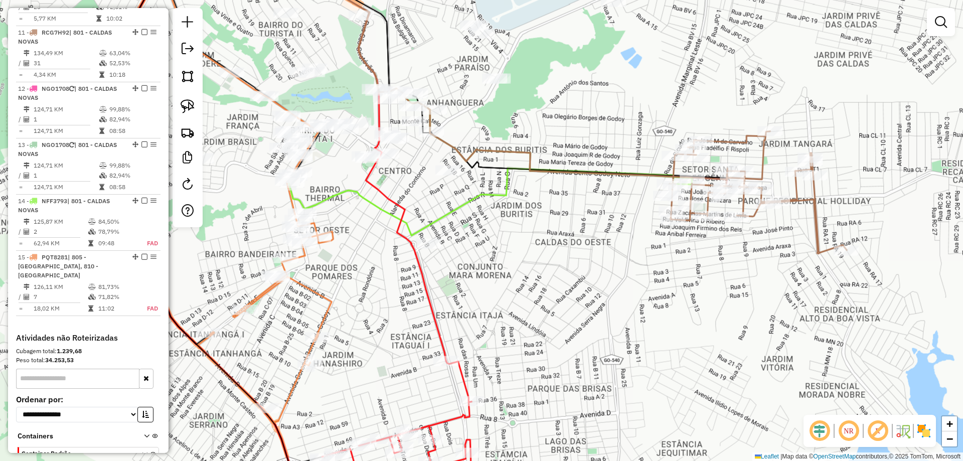
click at [576, 261] on div "Janela de atendimento Grade de atendimento Capacidade Transportadoras Veículos …" at bounding box center [481, 230] width 963 height 461
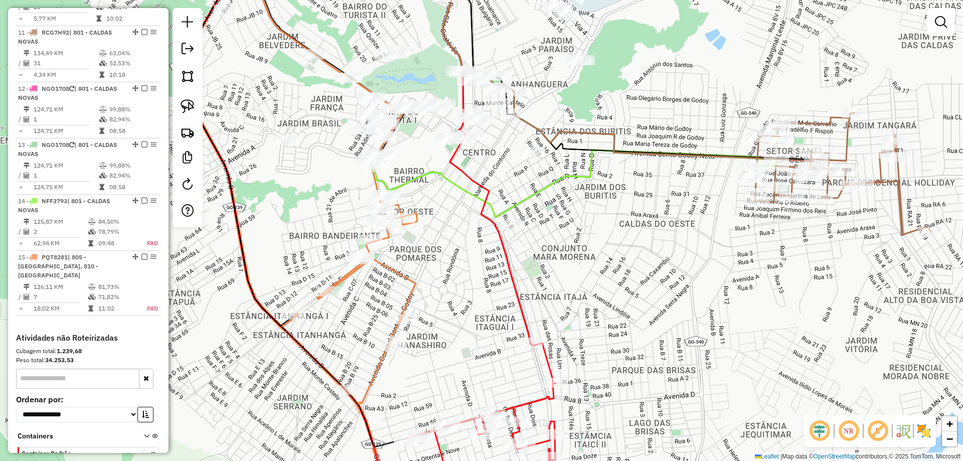
select select "*********"
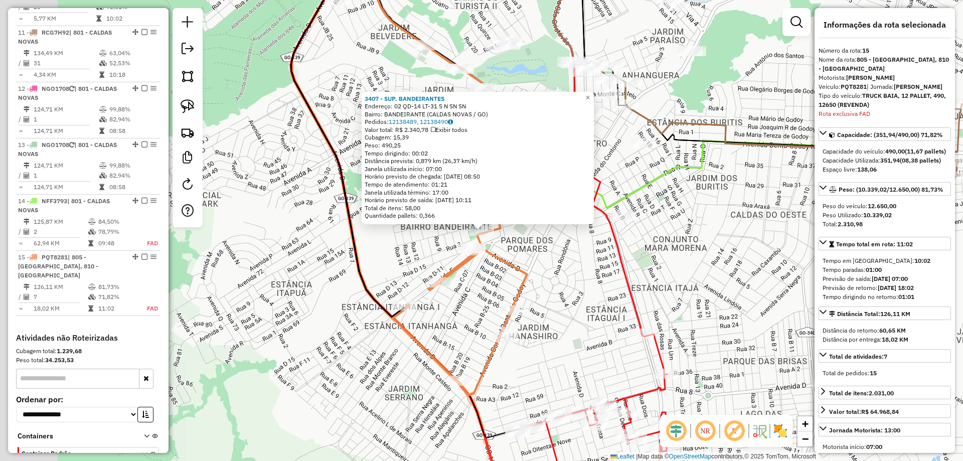
scroll to position [980, 0]
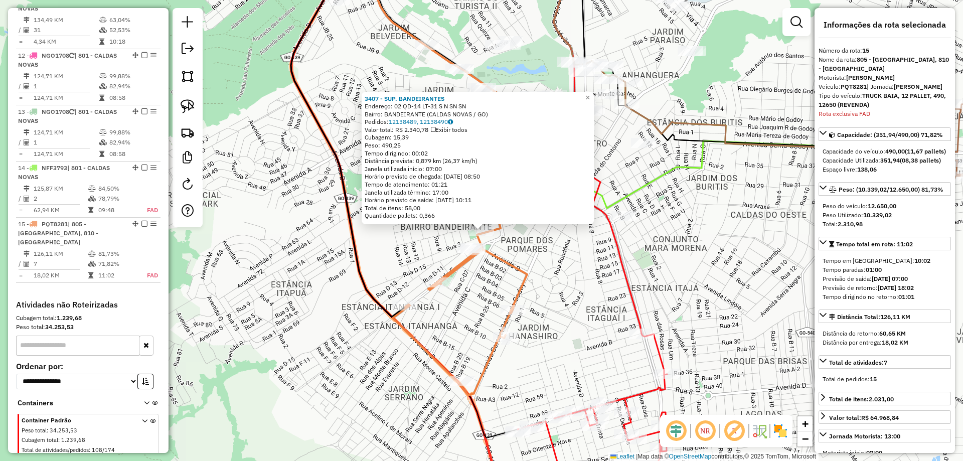
click at [566, 250] on div "3407 - SUP. BANDEIRANTES Endereço: 02 QD-14 LT-31 S N SN SN Bairro: BANDEIRANTE…" at bounding box center [481, 230] width 963 height 461
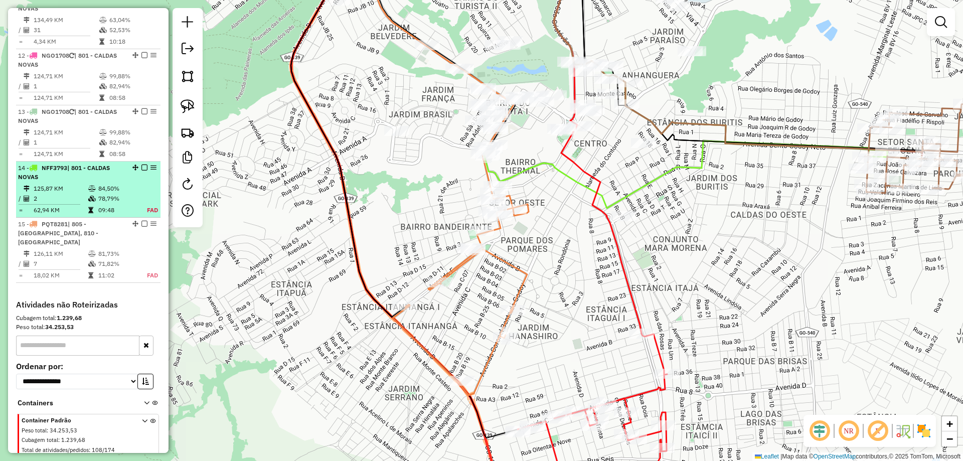
click at [128, 184] on td "84,50%" at bounding box center [117, 189] width 39 height 10
select select "*********"
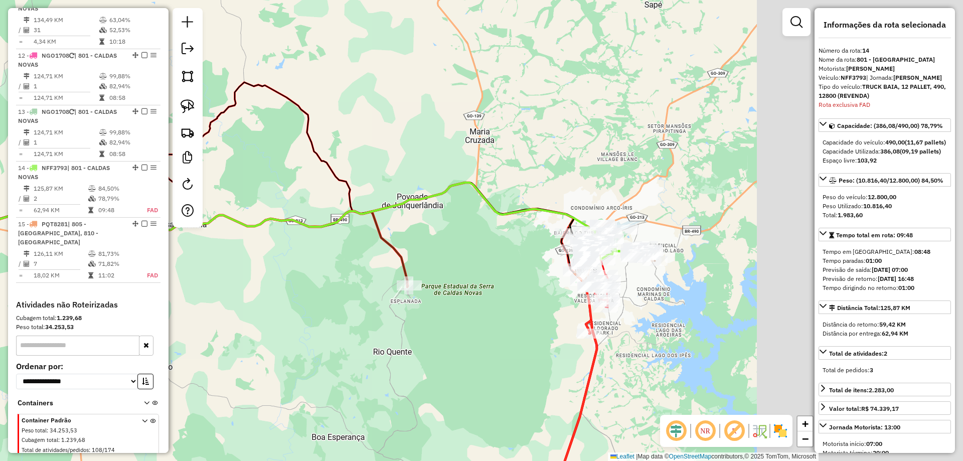
drag, startPoint x: 419, startPoint y: 292, endPoint x: 272, endPoint y: 269, distance: 148.7
click at [246, 277] on div "Janela de atendimento Grade de atendimento Capacidade Transportadoras Veículos …" at bounding box center [481, 230] width 963 height 461
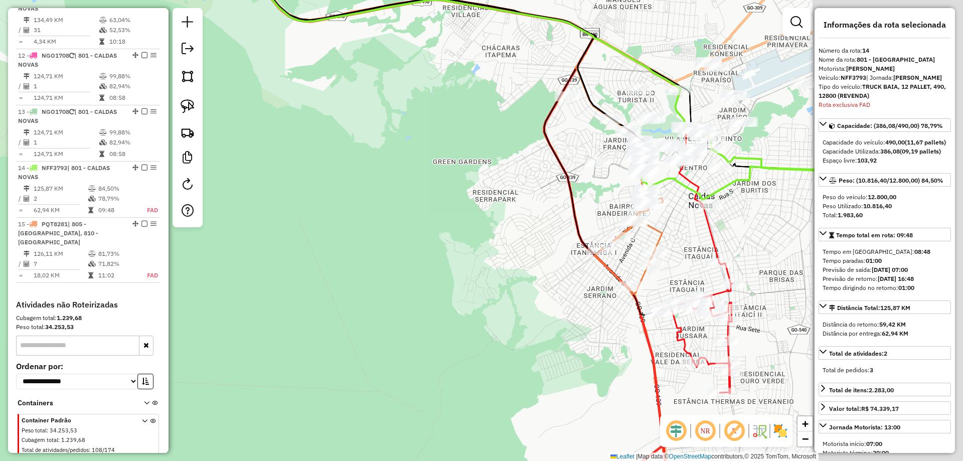
drag, startPoint x: 324, startPoint y: 258, endPoint x: 294, endPoint y: 254, distance: 30.4
click at [294, 254] on div "Janela de atendimento Grade de atendimento Capacidade Transportadoras Veículos …" at bounding box center [481, 230] width 963 height 461
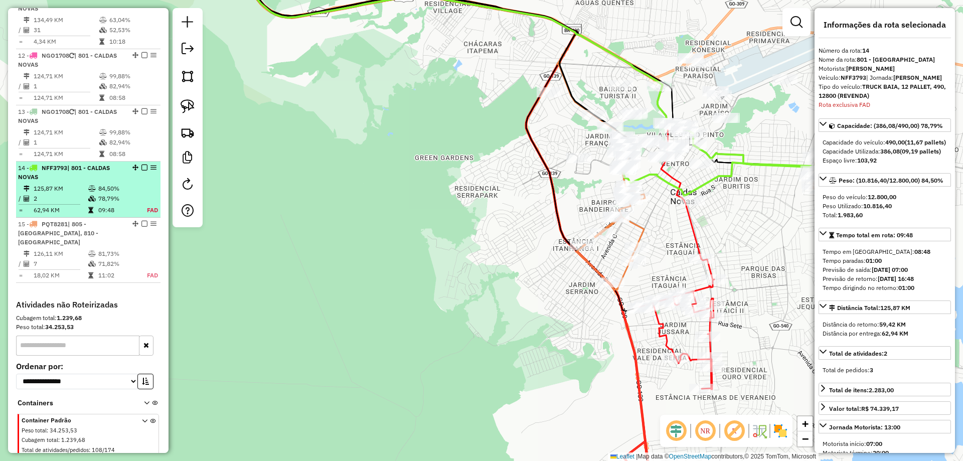
click at [142, 164] on em at bounding box center [144, 167] width 6 height 6
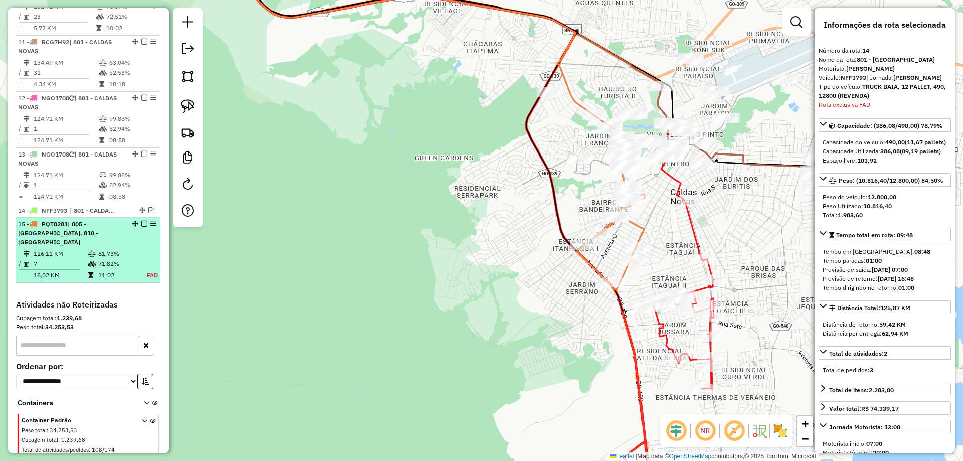
click at [143, 221] on em at bounding box center [144, 224] width 6 height 6
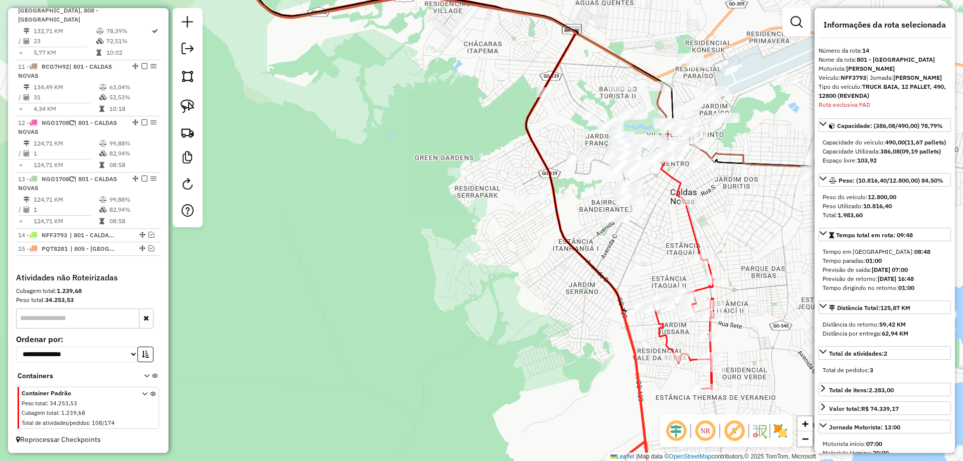
scroll to position [895, 0]
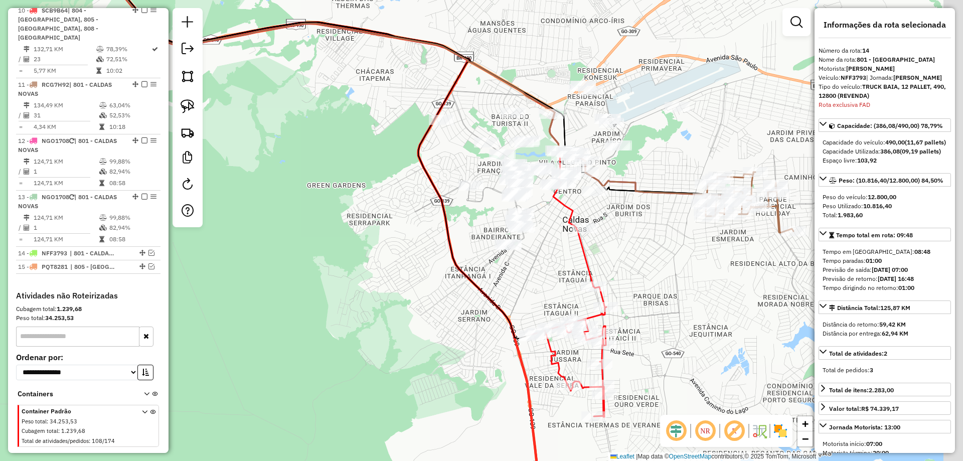
drag, startPoint x: 519, startPoint y: 242, endPoint x: 402, endPoint y: 271, distance: 120.4
click at [402, 271] on div "Janela de atendimento Grade de atendimento Capacidade Transportadoras Veículos …" at bounding box center [481, 230] width 963 height 461
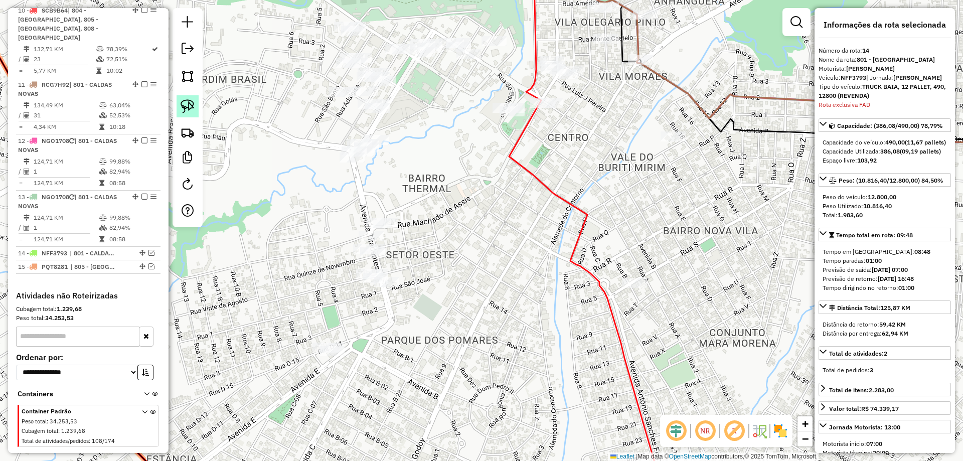
click at [187, 107] on img at bounding box center [188, 106] width 14 height 14
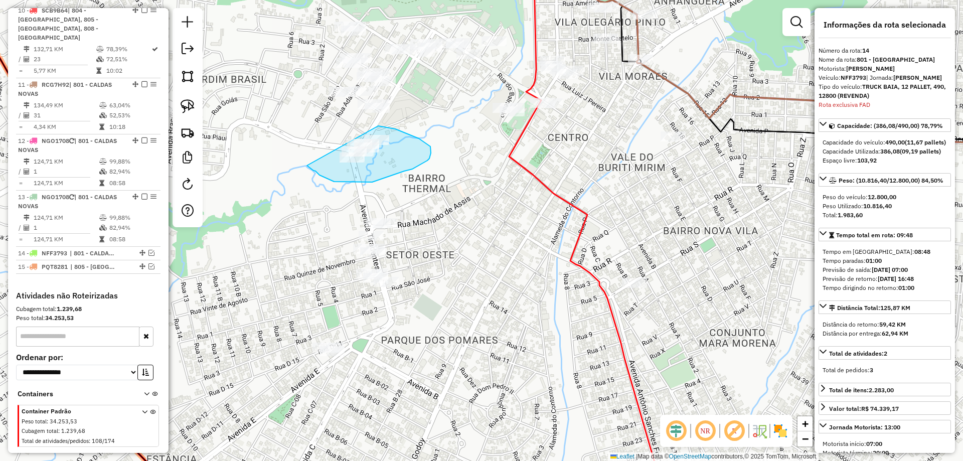
drag, startPoint x: 319, startPoint y: 175, endPoint x: 293, endPoint y: 164, distance: 28.3
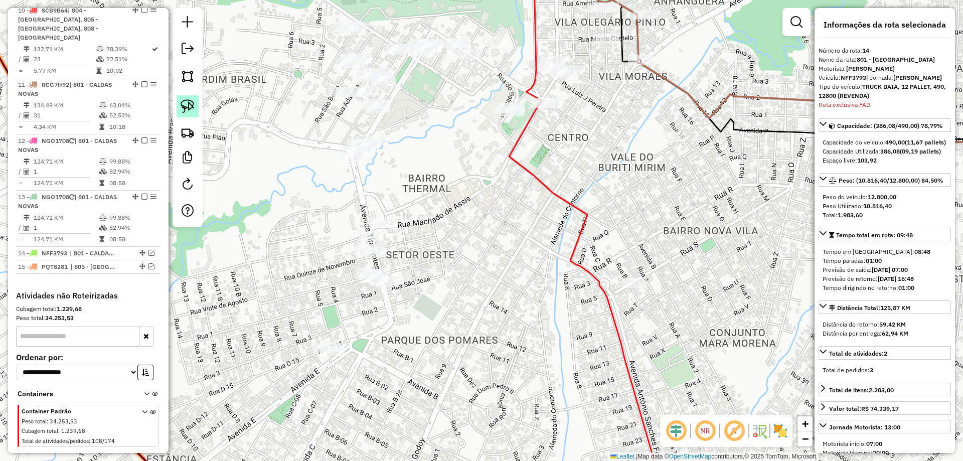
click at [179, 101] on link at bounding box center [188, 106] width 22 height 22
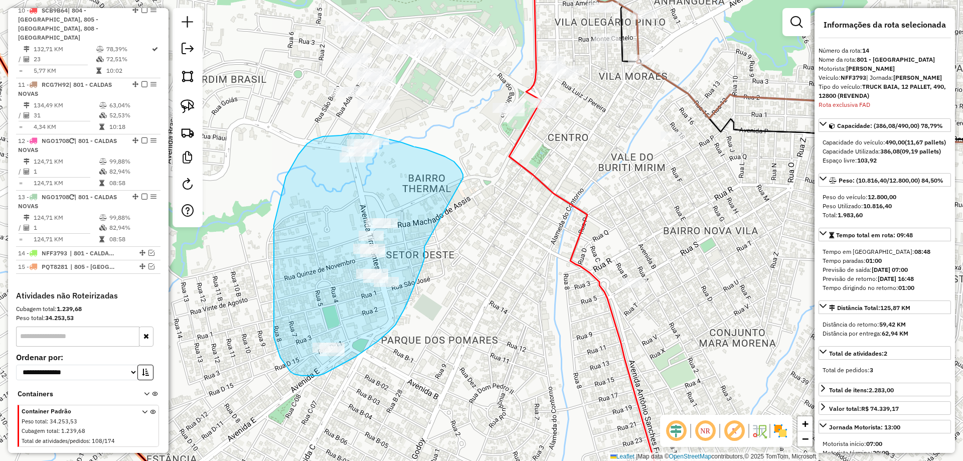
drag, startPoint x: 454, startPoint y: 161, endPoint x: 412, endPoint y: 209, distance: 63.6
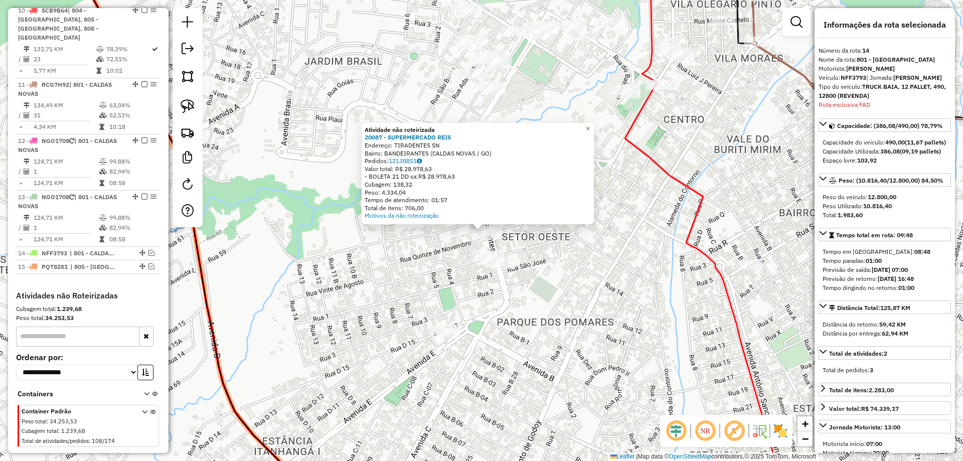
click at [385, 248] on div "Atividade não roteirizada 20087 - SUPERMERCADO REIS Endereço: TIRADENTES SN Bai…" at bounding box center [481, 230] width 963 height 461
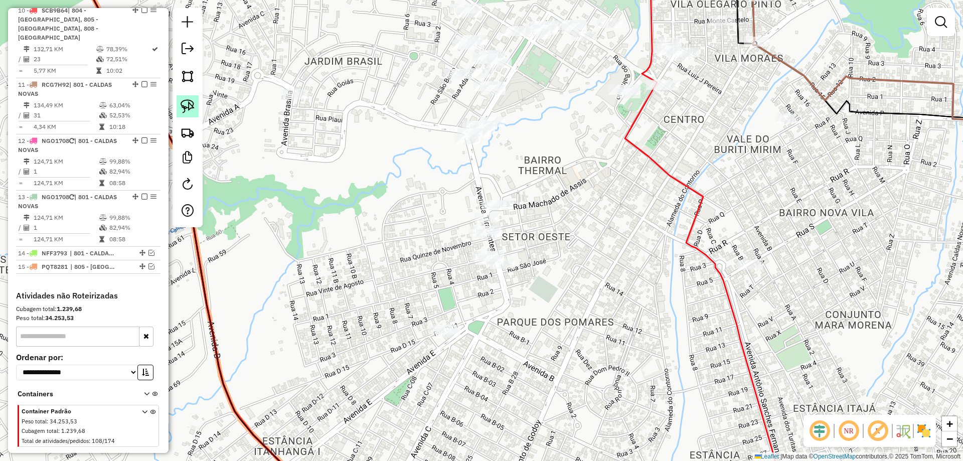
click at [183, 106] on img at bounding box center [188, 106] width 14 height 14
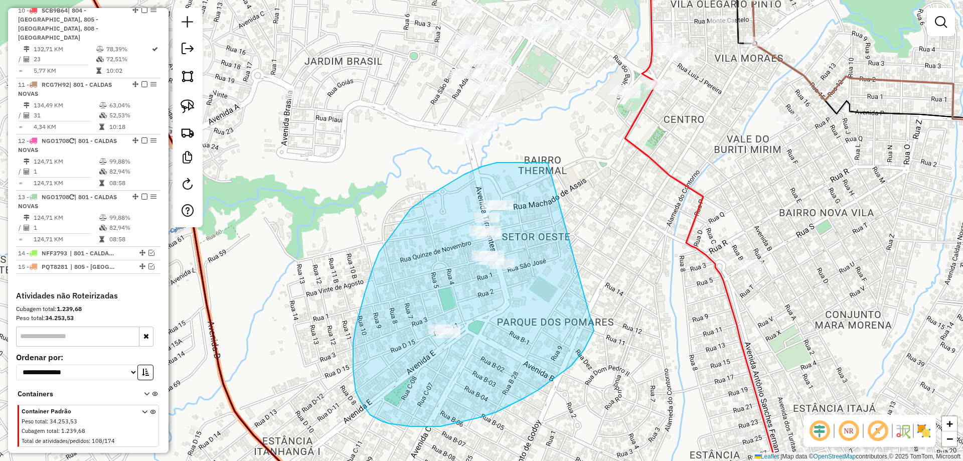
drag, startPoint x: 512, startPoint y: 162, endPoint x: 600, endPoint y: 284, distance: 150.0
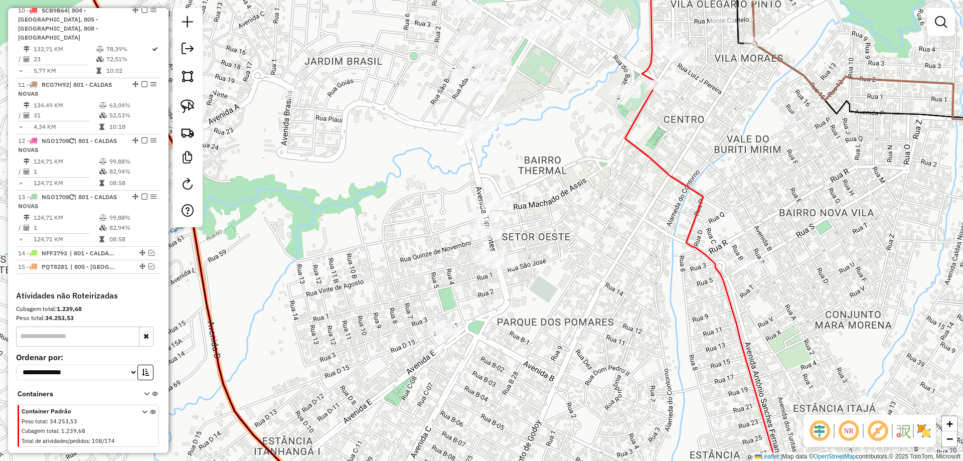
click at [530, 303] on div "Janela de atendimento Grade de atendimento Capacidade Transportadoras Veículos …" at bounding box center [481, 230] width 963 height 461
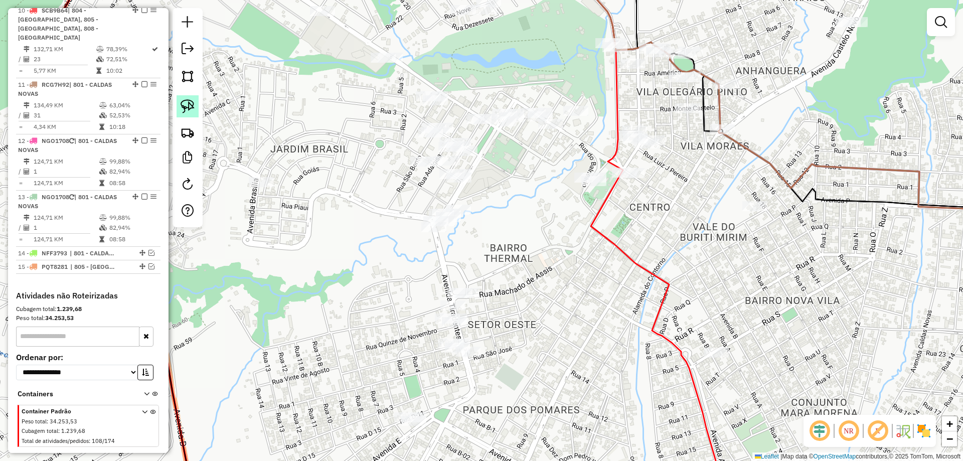
click at [180, 105] on link at bounding box center [188, 106] width 22 height 22
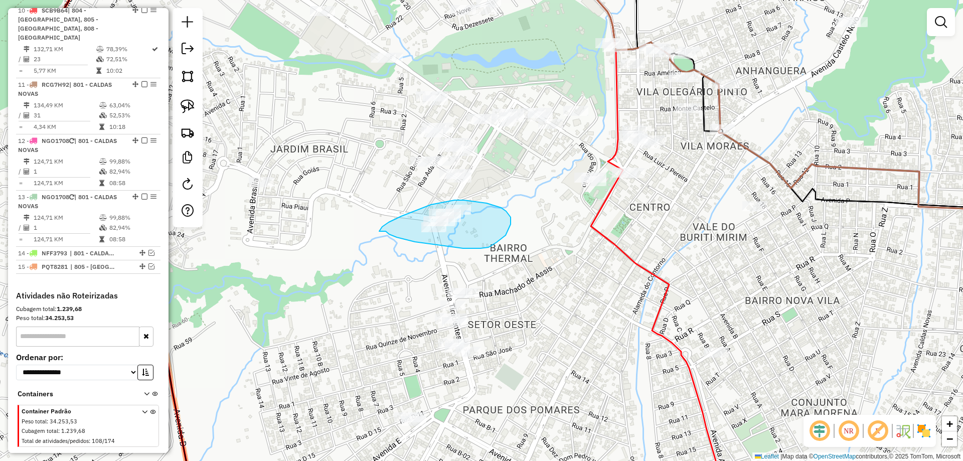
drag, startPoint x: 397, startPoint y: 237, endPoint x: 379, endPoint y: 233, distance: 18.6
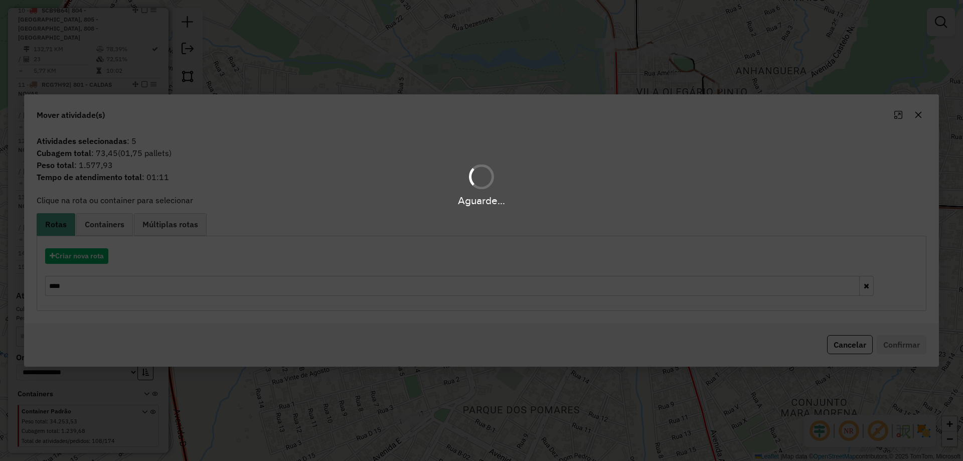
click at [94, 258] on div "Aguarde..." at bounding box center [481, 230] width 963 height 461
click at [94, 258] on hb-app "Aguarde... Pop-up bloqueado! Seu navegador bloqueou automáticamente a abertura …" at bounding box center [481, 230] width 963 height 461
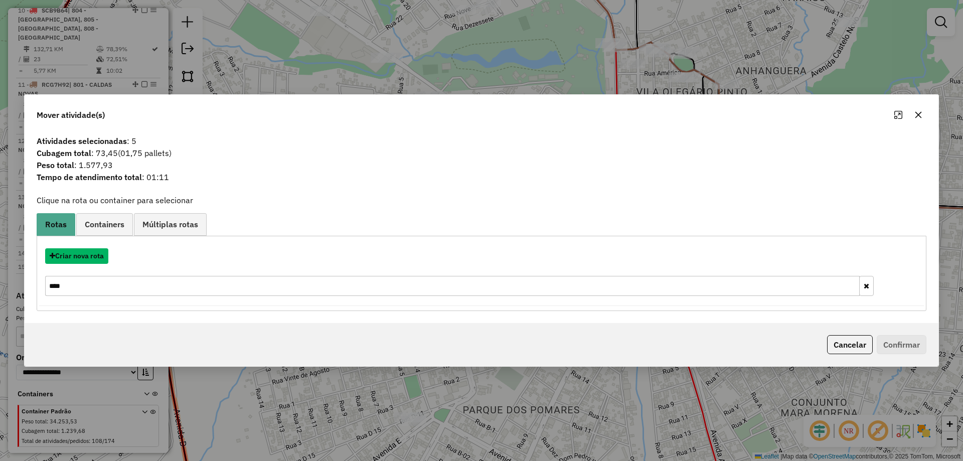
click at [94, 258] on button "Criar nova rota" at bounding box center [76, 256] width 63 height 16
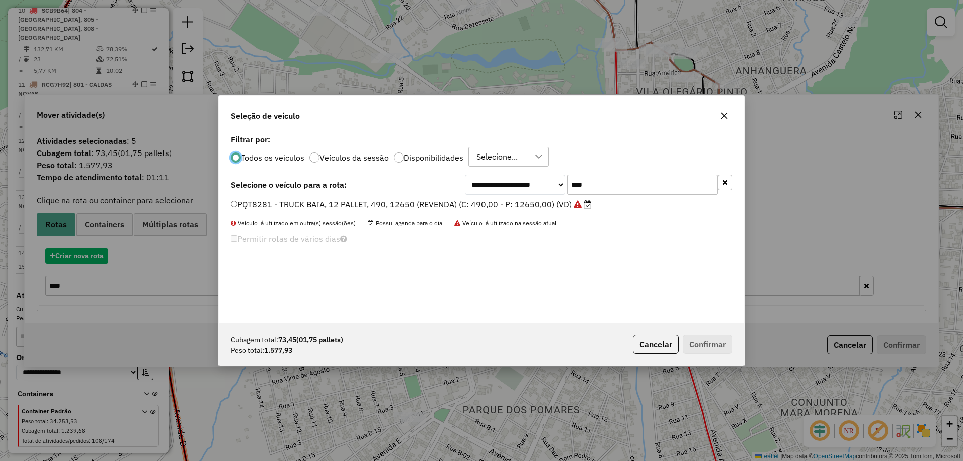
scroll to position [6, 3]
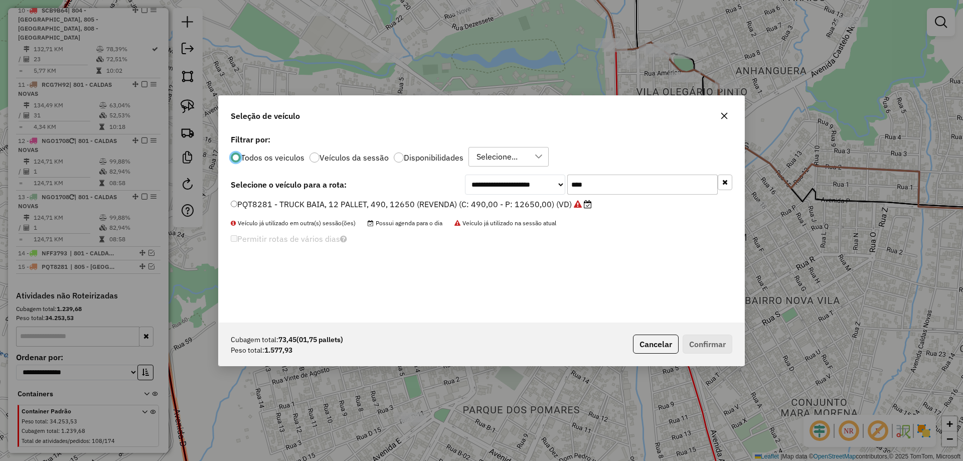
click at [535, 181] on div "**********" at bounding box center [598, 184] width 267 height 20
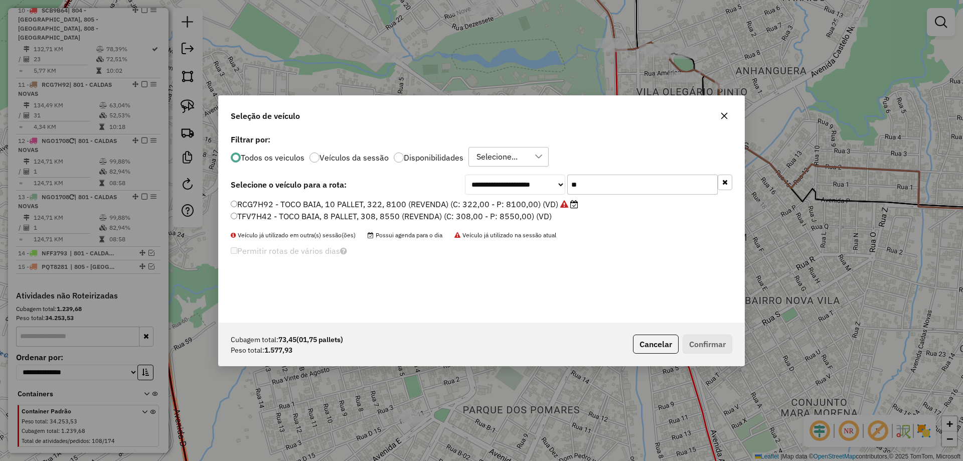
type input "**"
click at [255, 223] on li "TFV7H42 - TOCO BAIA, 8 PALLET, 308, 8550 (REVENDA) (C: 308,00 - P: 8550,00) (VD)" at bounding box center [481, 217] width 501 height 12
click at [364, 216] on label "TFV7H42 - TOCO BAIA, 8 PALLET, 308, 8550 (REVENDA) (C: 308,00 - P: 8550,00) (VD)" at bounding box center [391, 216] width 321 height 12
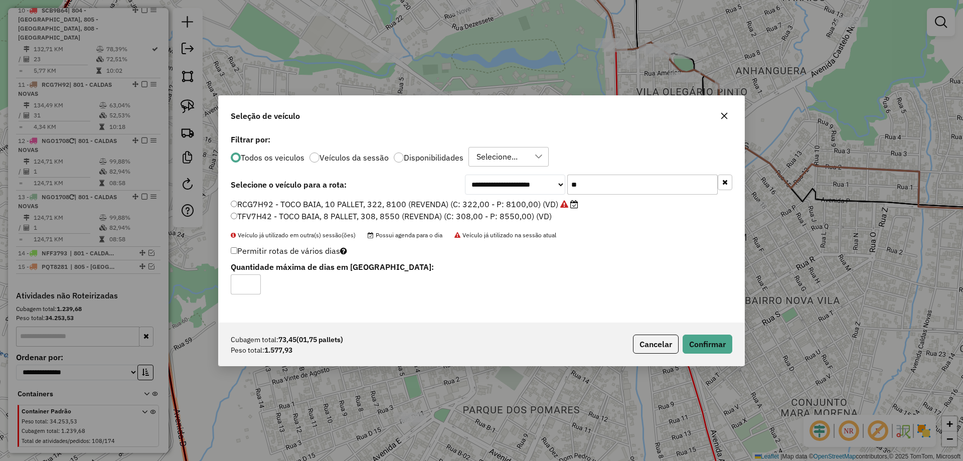
drag, startPoint x: 712, startPoint y: 332, endPoint x: 715, endPoint y: 345, distance: 13.3
click at [712, 332] on div "Cubagem total: 73,45 (01,75 pallets) Peso total: 1.577,93 Cancelar Confirmar" at bounding box center [481, 343] width 525 height 43
click at [715, 345] on button "Confirmar" at bounding box center [707, 343] width 50 height 19
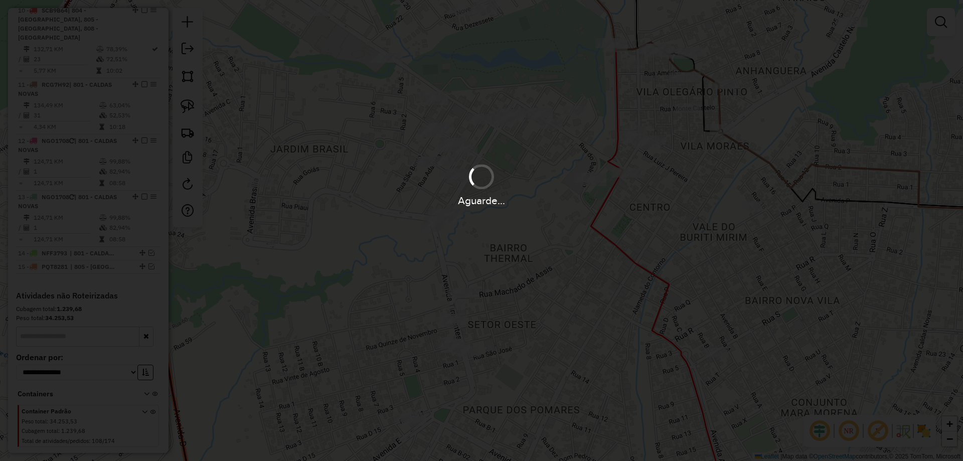
scroll to position [963, 0]
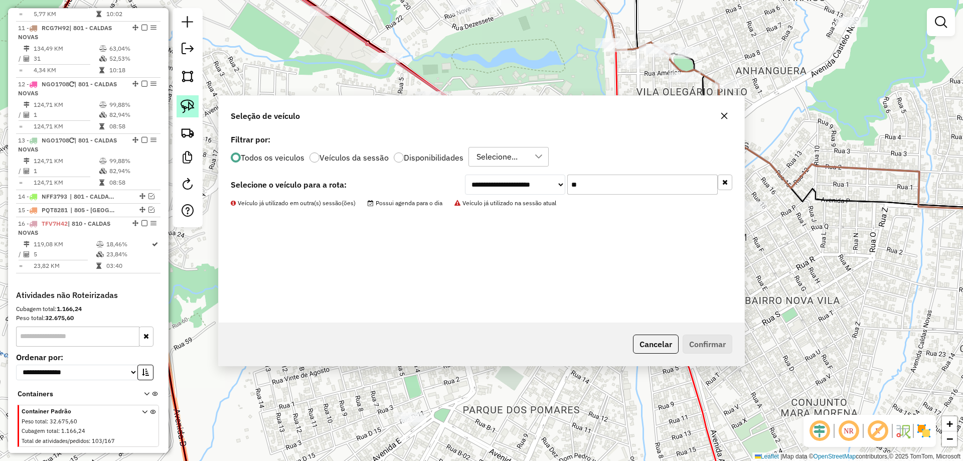
click at [184, 104] on img at bounding box center [188, 106] width 14 height 14
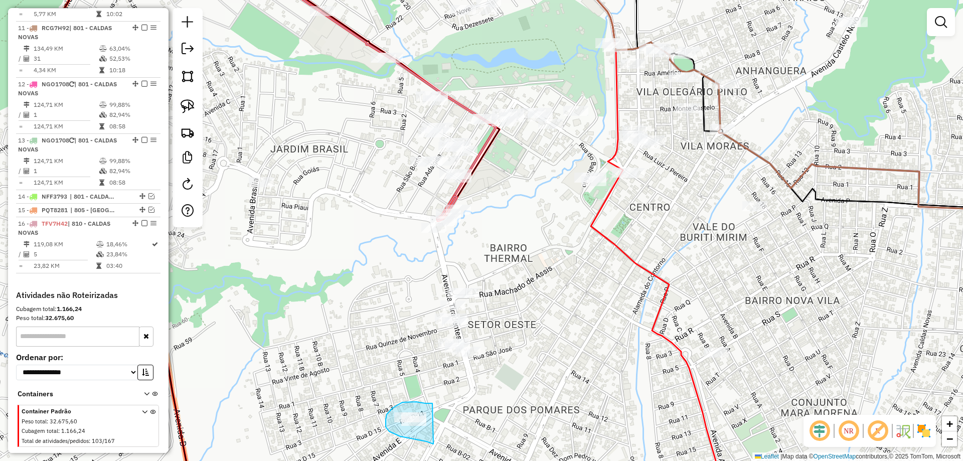
drag, startPoint x: 432, startPoint y: 403, endPoint x: 513, endPoint y: 434, distance: 86.5
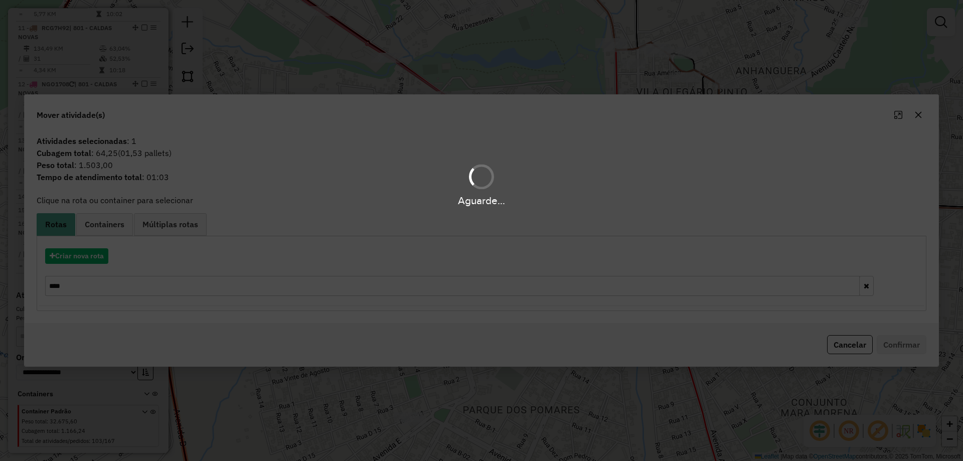
click at [85, 277] on div "Aguarde..." at bounding box center [481, 230] width 963 height 461
click at [87, 279] on div "Aguarde..." at bounding box center [481, 230] width 963 height 461
click at [88, 279] on input "****" at bounding box center [452, 286] width 814 height 20
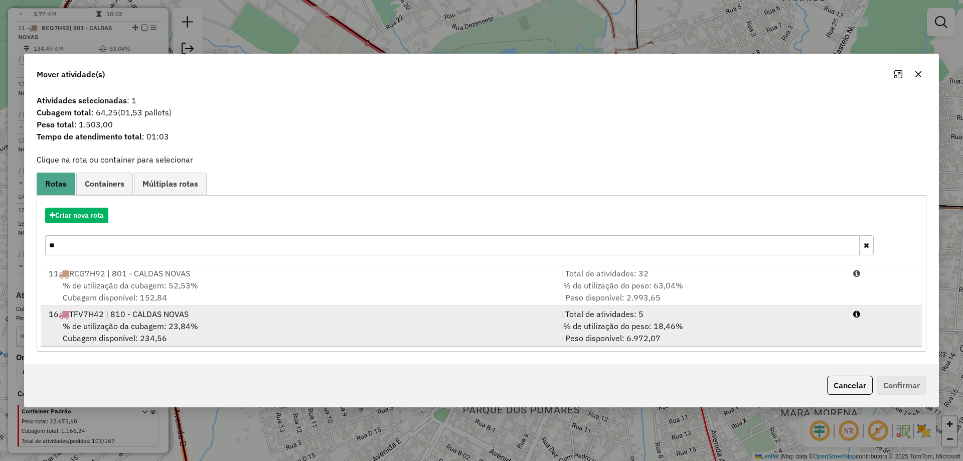
type input "**"
click at [118, 317] on div "16 TFV7H42 | 810 - CALDAS NOVAS" at bounding box center [299, 314] width 512 height 12
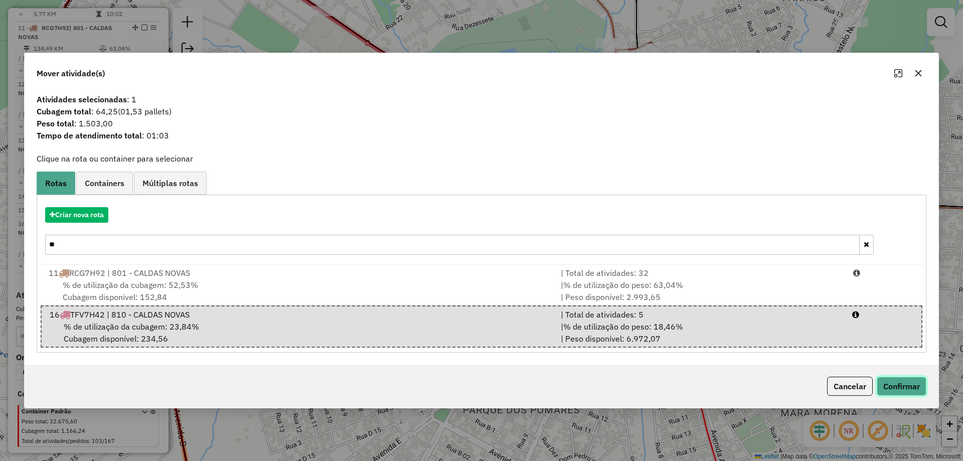
click at [905, 382] on button "Confirmar" at bounding box center [901, 386] width 50 height 19
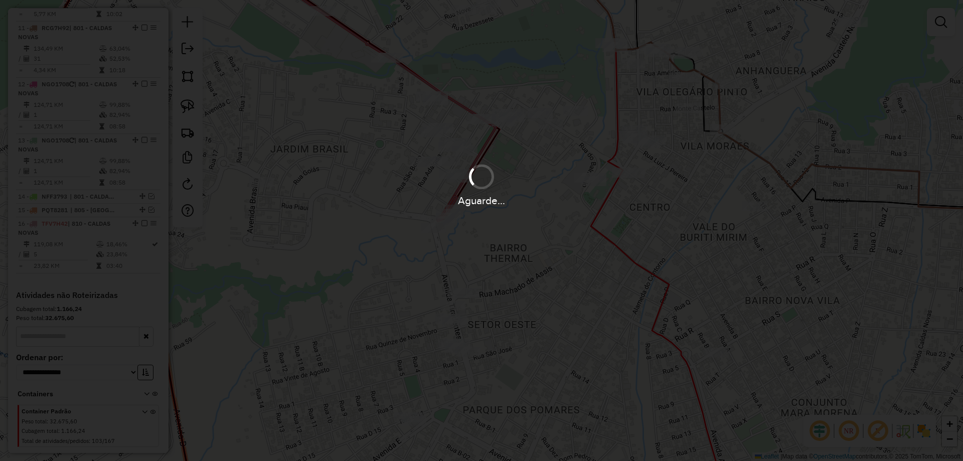
scroll to position [951, 0]
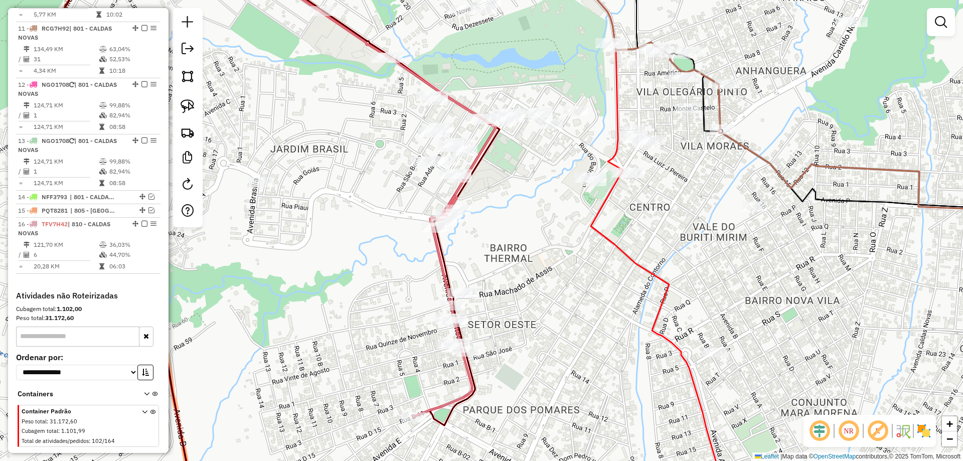
drag, startPoint x: 183, startPoint y: 103, endPoint x: 364, endPoint y: 260, distance: 240.0
click at [183, 102] on img at bounding box center [188, 106] width 14 height 14
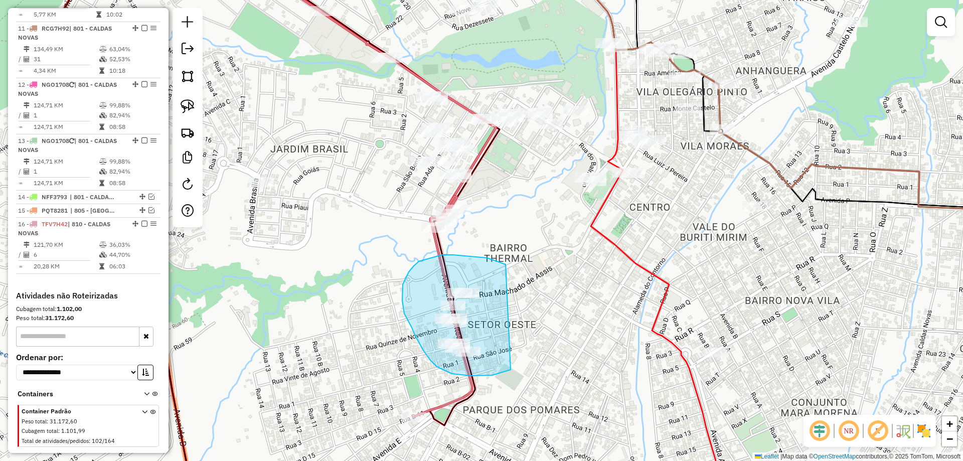
drag, startPoint x: 475, startPoint y: 256, endPoint x: 545, endPoint y: 306, distance: 85.6
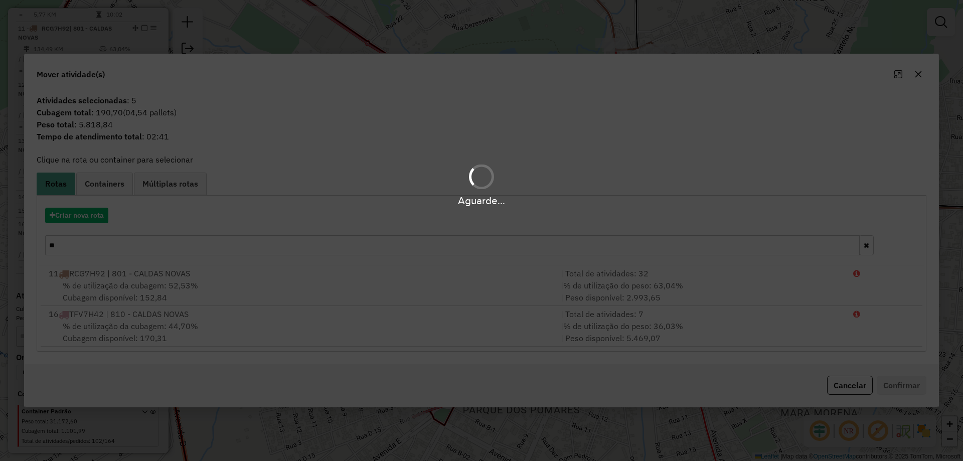
click at [94, 220] on div "Aguarde..." at bounding box center [481, 230] width 963 height 461
click at [93, 218] on div "Aguarde..." at bounding box center [481, 230] width 963 height 461
click at [92, 218] on div "Aguarde..." at bounding box center [481, 230] width 963 height 461
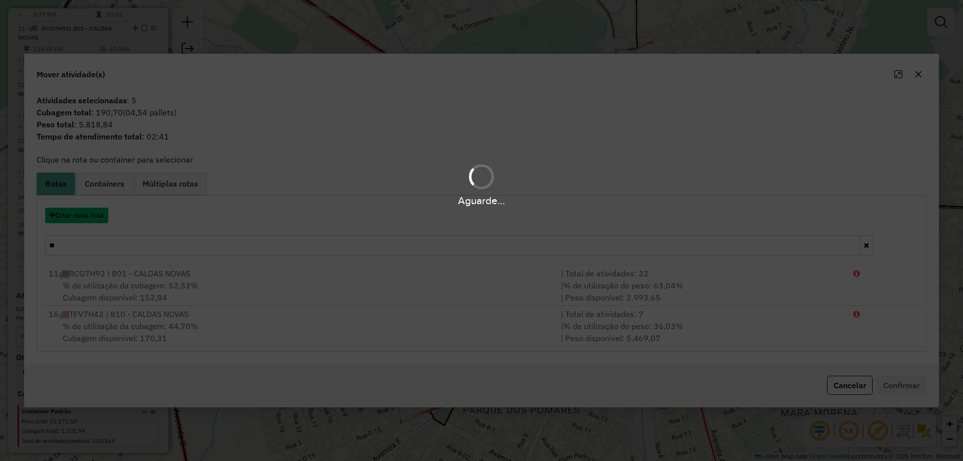
click at [92, 218] on button "Criar nova rota" at bounding box center [76, 216] width 63 height 16
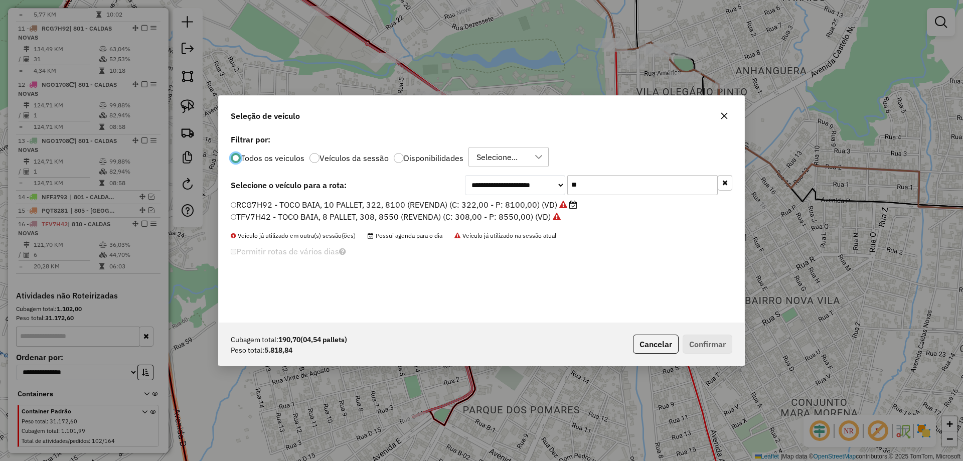
scroll to position [6, 3]
drag, startPoint x: 550, startPoint y: 183, endPoint x: 410, endPoint y: 216, distance: 143.8
click at [411, 213] on div "**********" at bounding box center [481, 227] width 525 height 191
type input "**"
click at [325, 220] on label "SCR6G23 - TOCO BAIA, 8 PALLET, 308, 8520 (REVENDA) (C: 308,00 - P: 8520,00) (VD)" at bounding box center [396, 216] width 331 height 12
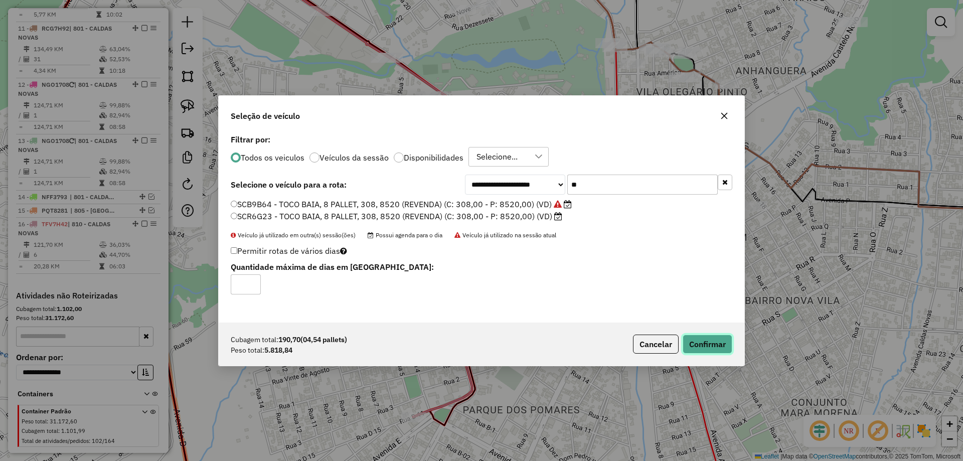
click at [716, 344] on button "Confirmar" at bounding box center [707, 343] width 50 height 19
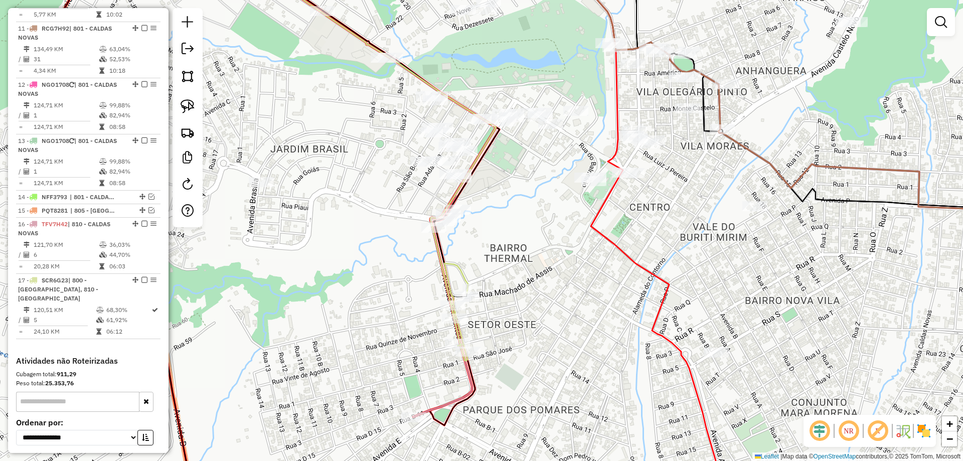
scroll to position [980, 0]
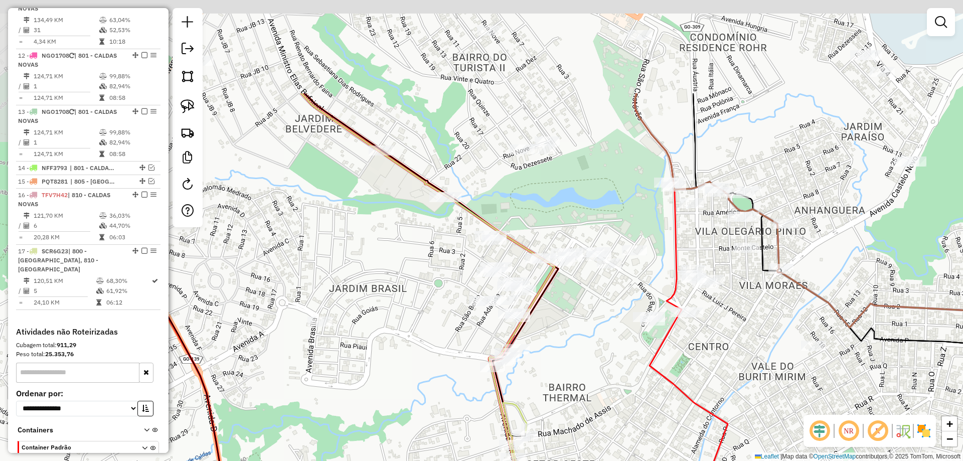
drag, startPoint x: 499, startPoint y: 221, endPoint x: 552, endPoint y: 349, distance: 138.7
click at [552, 349] on div "Janela de atendimento Grade de atendimento Capacidade Transportadoras Veículos …" at bounding box center [481, 230] width 963 height 461
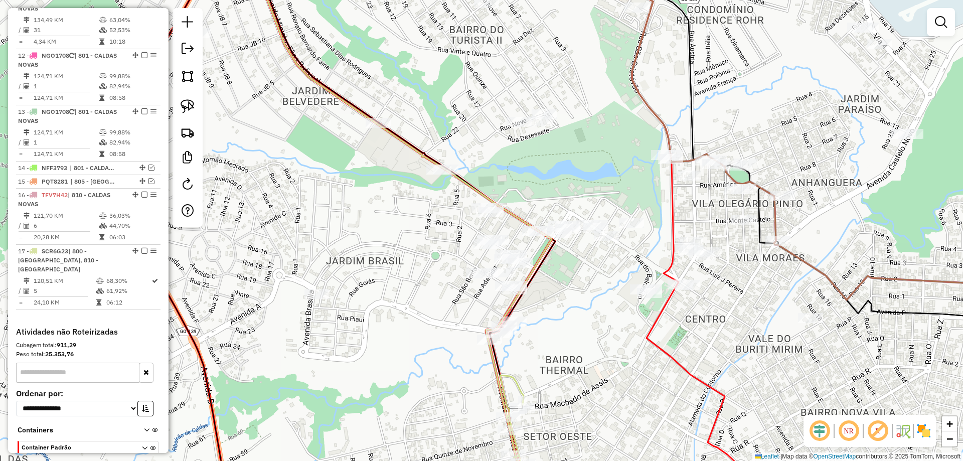
drag, startPoint x: 400, startPoint y: 234, endPoint x: 357, endPoint y: 183, distance: 66.6
click at [399, 217] on div "Janela de atendimento Grade de atendimento Capacidade Transportadoras Veículos …" at bounding box center [481, 230] width 963 height 461
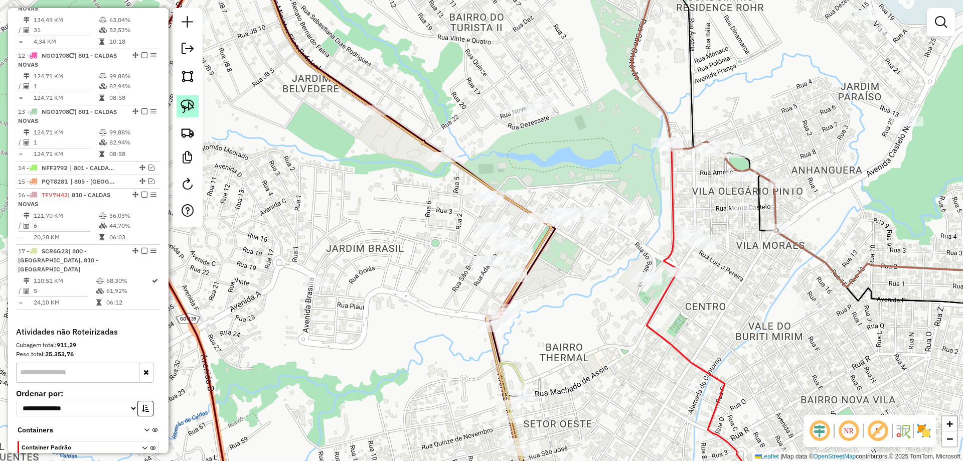
click at [191, 107] on img at bounding box center [188, 106] width 14 height 14
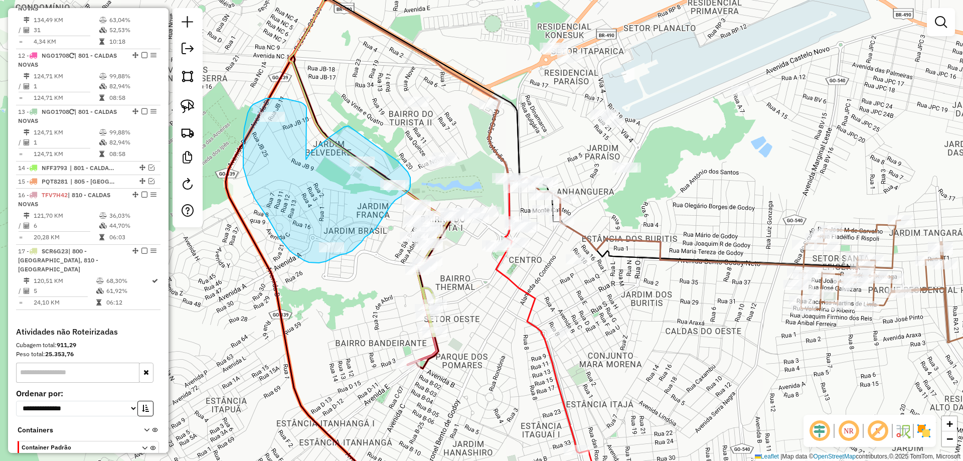
drag, startPoint x: 348, startPoint y: 126, endPoint x: 364, endPoint y: 139, distance: 20.2
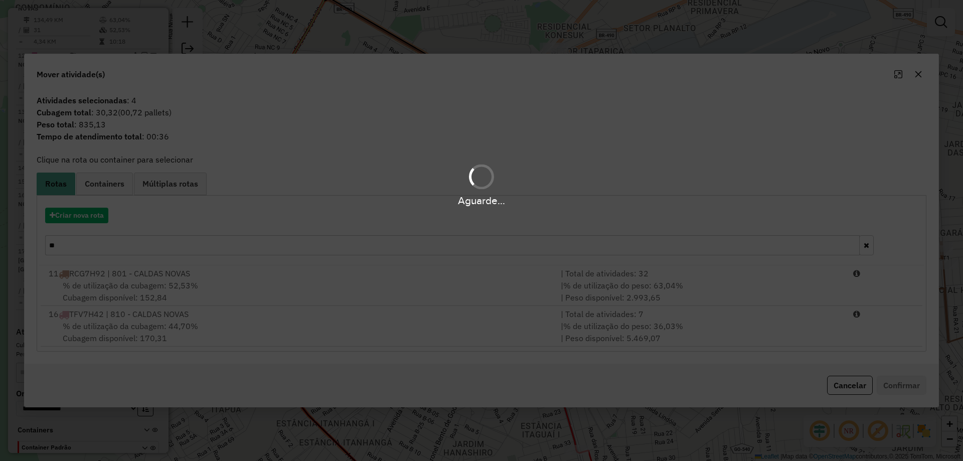
click at [124, 238] on div "Aguarde..." at bounding box center [481, 230] width 963 height 461
click at [126, 241] on div "Aguarde..." at bounding box center [481, 230] width 963 height 461
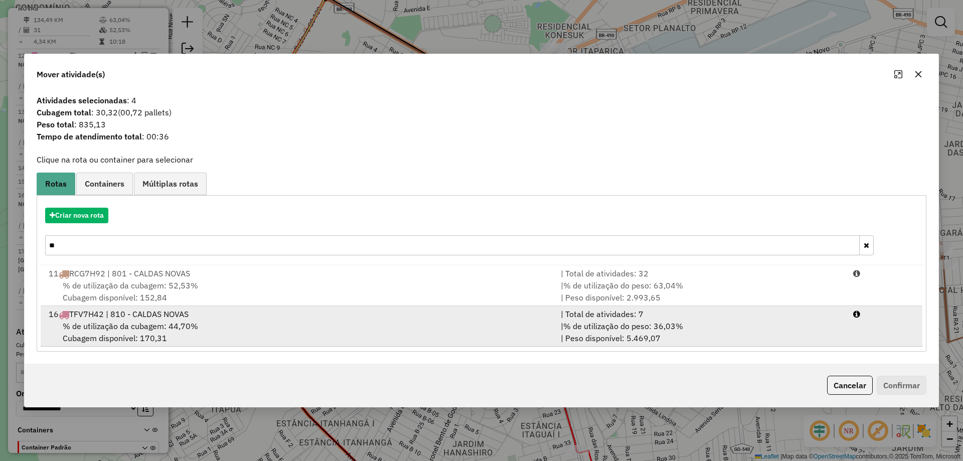
click at [254, 327] on div "% de utilização da cubagem: 44,70% Cubagem disponível: 170,31" at bounding box center [299, 332] width 512 height 24
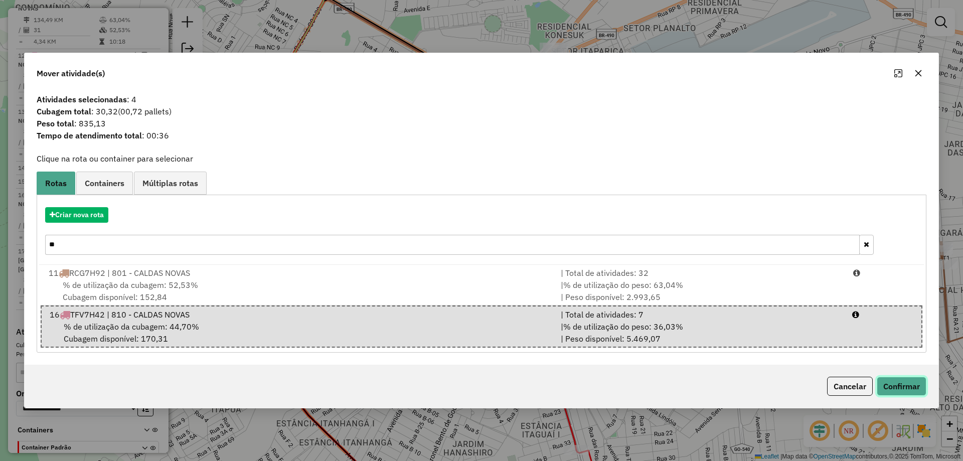
click at [912, 392] on button "Confirmar" at bounding box center [901, 386] width 50 height 19
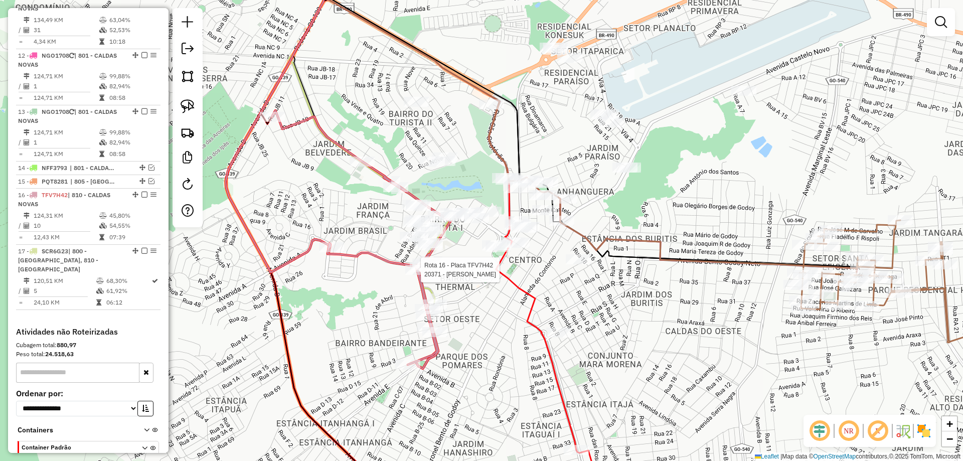
select select "*********"
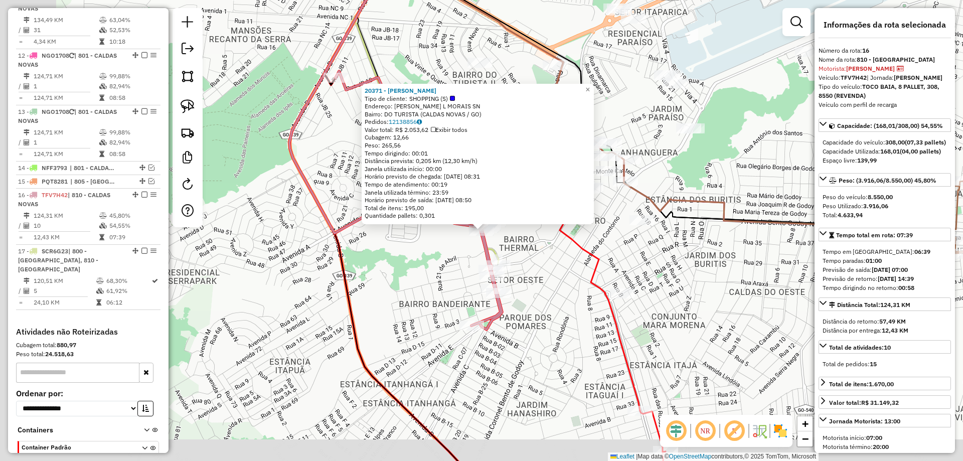
scroll to position [1007, 0]
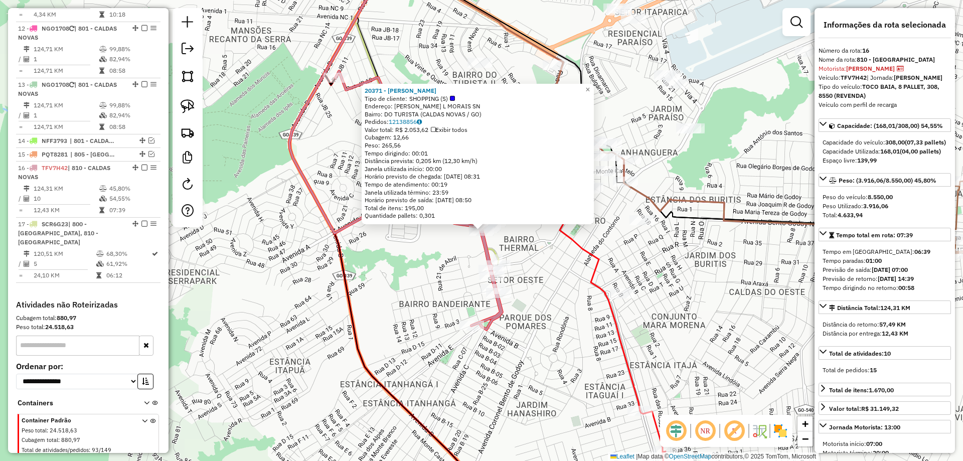
click at [423, 267] on div "20371 - HABIB S Tipo de cliente: SHOPPING (S) Endereço: CEL CIRILO L MORAIS SN …" at bounding box center [481, 230] width 963 height 461
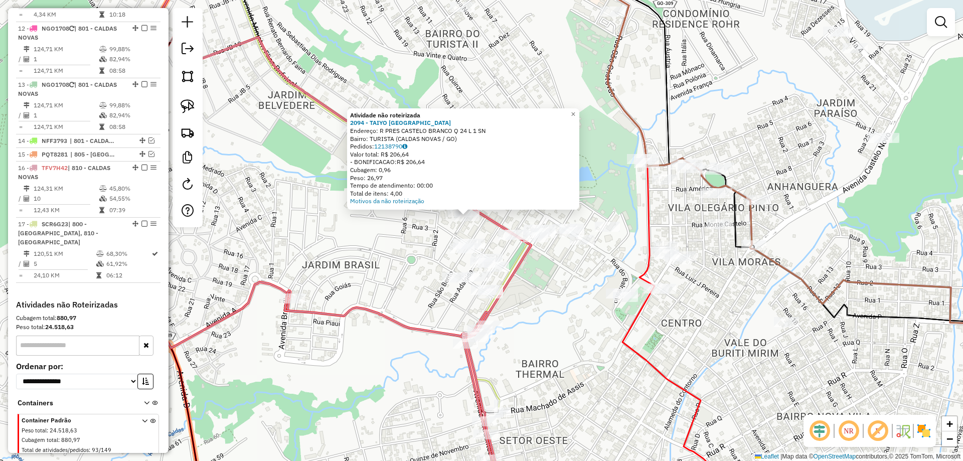
drag, startPoint x: 437, startPoint y: 247, endPoint x: 407, endPoint y: 216, distance: 43.6
click at [407, 216] on div "Atividade não roteirizada 2094 - TAIYO THERMAS HOTEL Endereço: R PRES CASTELO B…" at bounding box center [481, 230] width 963 height 461
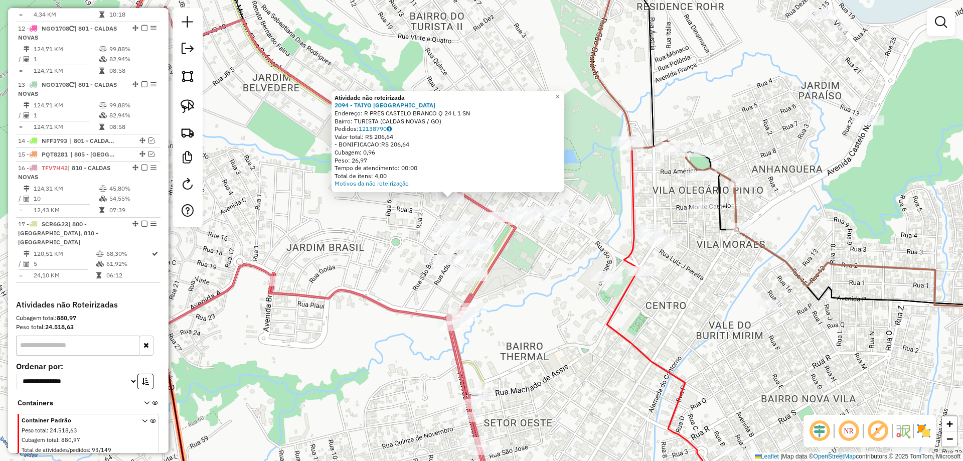
click at [407, 217] on div "Atividade não roteirizada 2094 - TAIYO THERMAS HOTEL Endereço: R PRES CASTELO B…" at bounding box center [481, 230] width 963 height 461
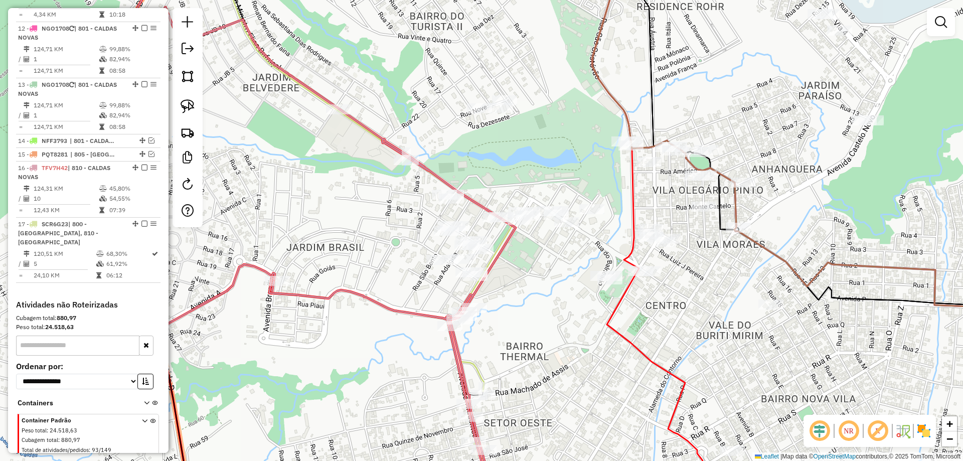
click at [356, 216] on div "Janela de atendimento Grade de atendimento Capacidade Transportadoras Veículos …" at bounding box center [481, 230] width 963 height 461
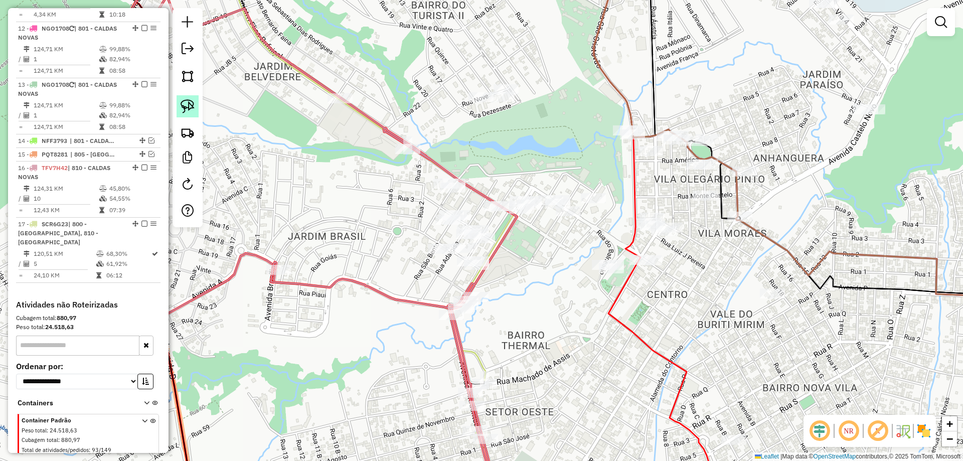
click at [198, 109] on div at bounding box center [187, 117] width 30 height 219
select select "*********"
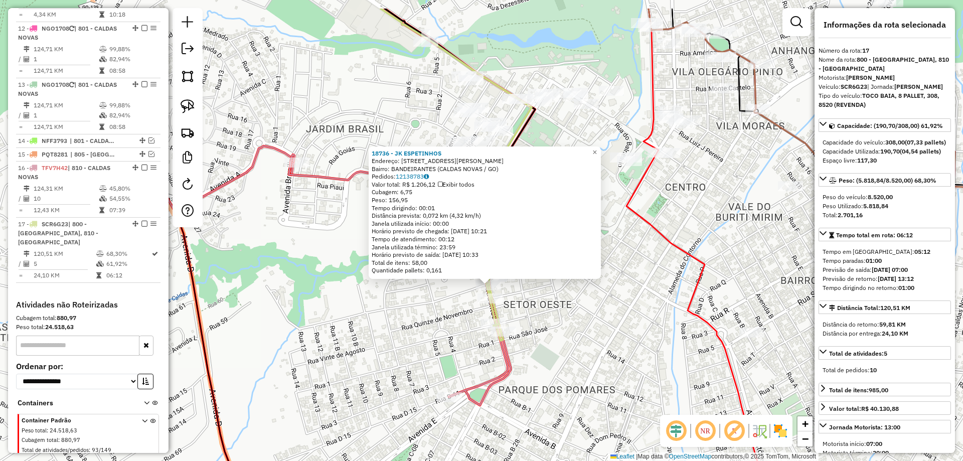
drag, startPoint x: 518, startPoint y: 356, endPoint x: 521, endPoint y: 382, distance: 26.8
click at [521, 382] on div "18736 - JK ESPETINHOS Endereço: RUA JUSCELINO KUBITSCHECK 508 Bairro: BANDEIRAN…" at bounding box center [481, 230] width 963 height 461
click at [541, 341] on div "18736 - JK ESPETINHOS Endereço: RUA JUSCELINO KUBITSCHECK 508 Bairro: BANDEIRAN…" at bounding box center [481, 230] width 963 height 461
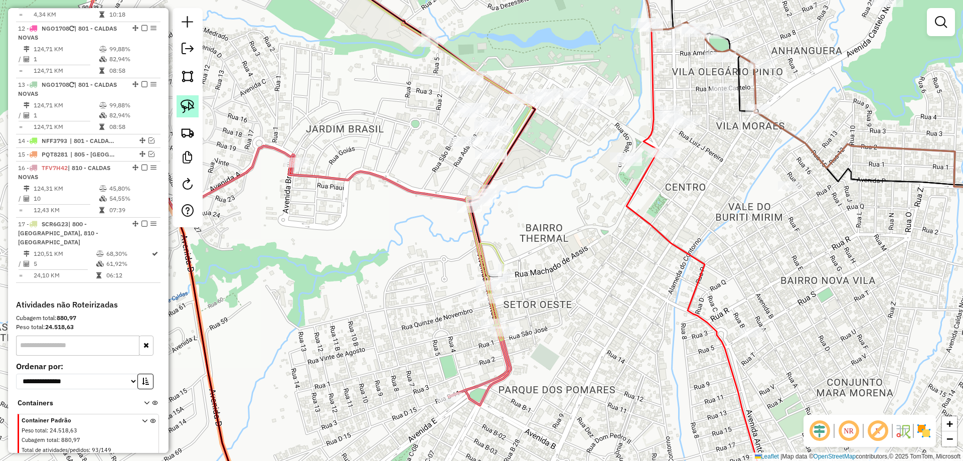
click at [186, 105] on img at bounding box center [188, 106] width 14 height 14
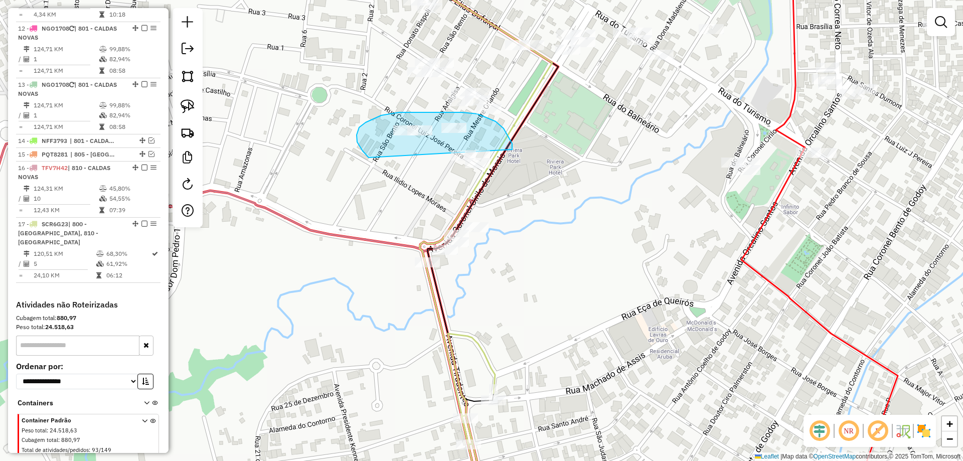
drag, startPoint x: 512, startPoint y: 149, endPoint x: 557, endPoint y: 178, distance: 52.7
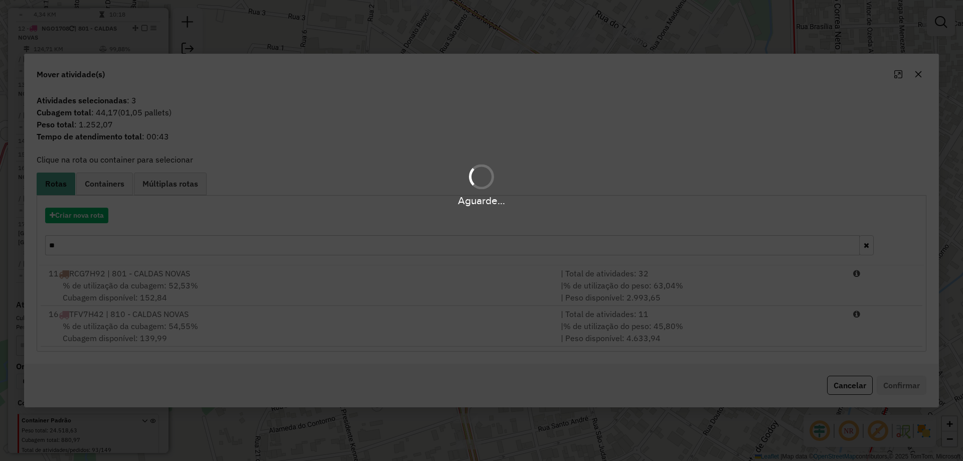
click at [129, 245] on input "**" at bounding box center [452, 245] width 814 height 20
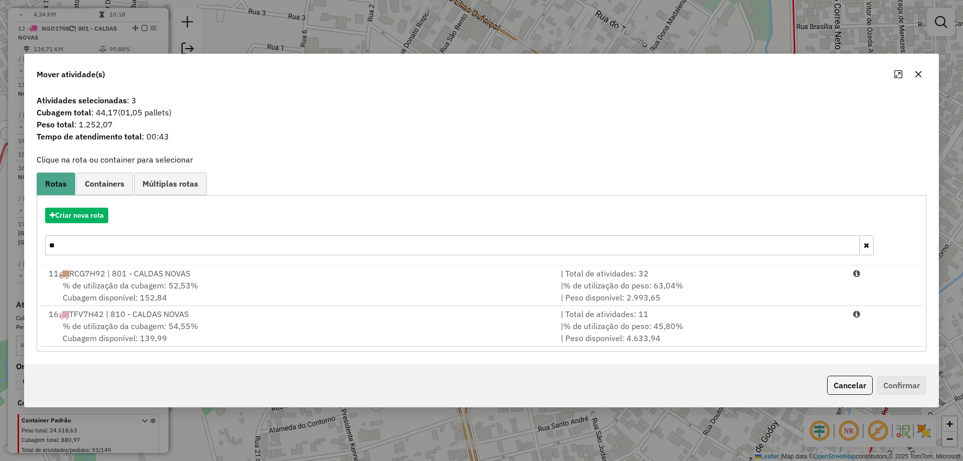
click at [129, 245] on input "**" at bounding box center [452, 245] width 814 height 20
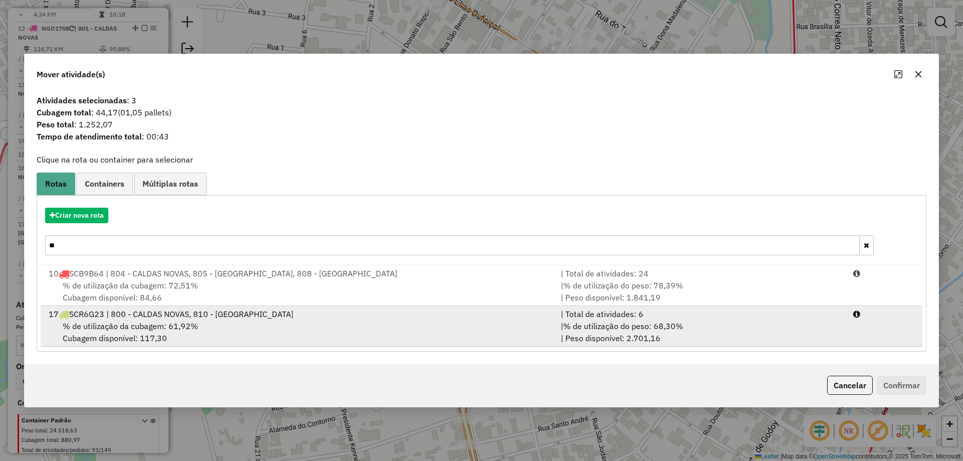
type input "**"
click at [154, 315] on div "17 SCR6G23 | 800 - CALDAS NOVAS, 810 - CALDAS NOVAS" at bounding box center [299, 314] width 512 height 12
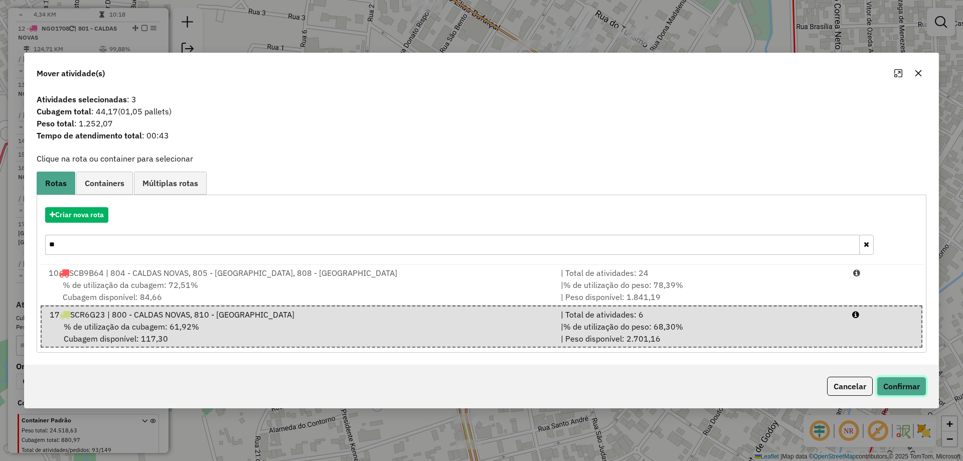
click at [911, 393] on button "Confirmar" at bounding box center [901, 386] width 50 height 19
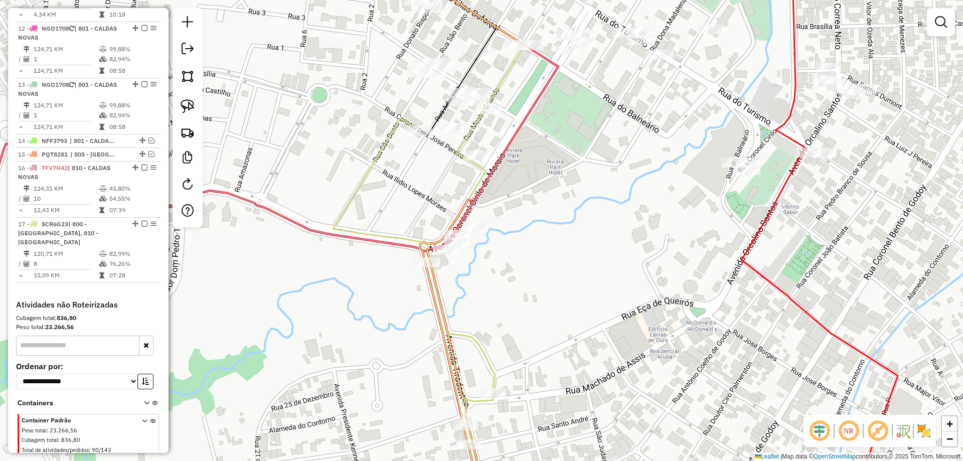
select select "*********"
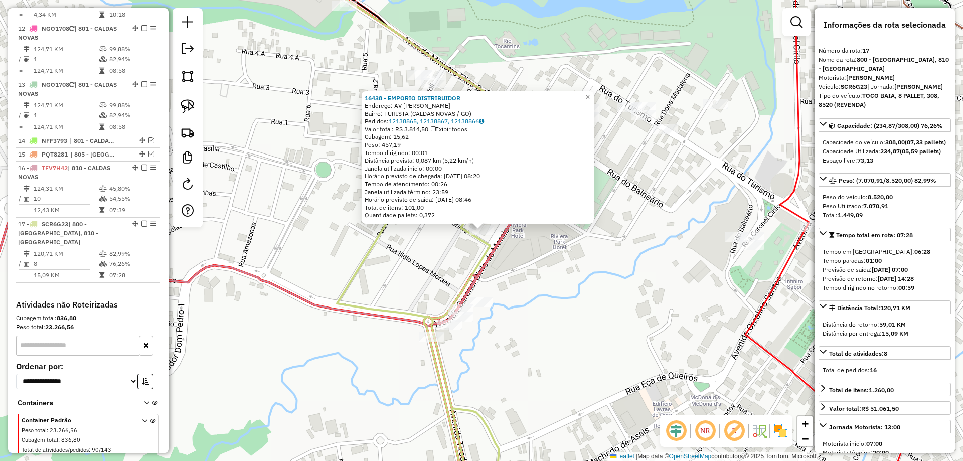
click at [563, 257] on div "16438 - EMPORIO DISTRIBUIDOR Endereço: AV CERILO LOPES DE MORAES SN Bairro: TUR…" at bounding box center [481, 230] width 963 height 461
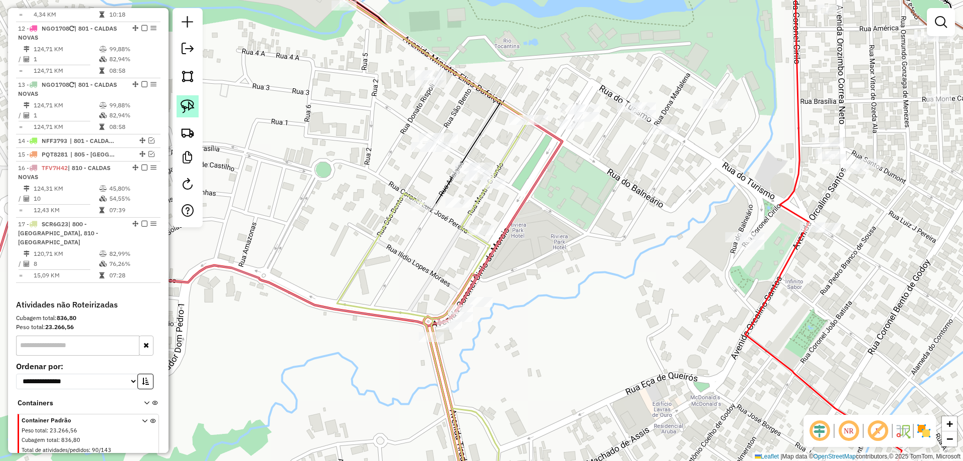
click at [192, 109] on img at bounding box center [188, 106] width 14 height 14
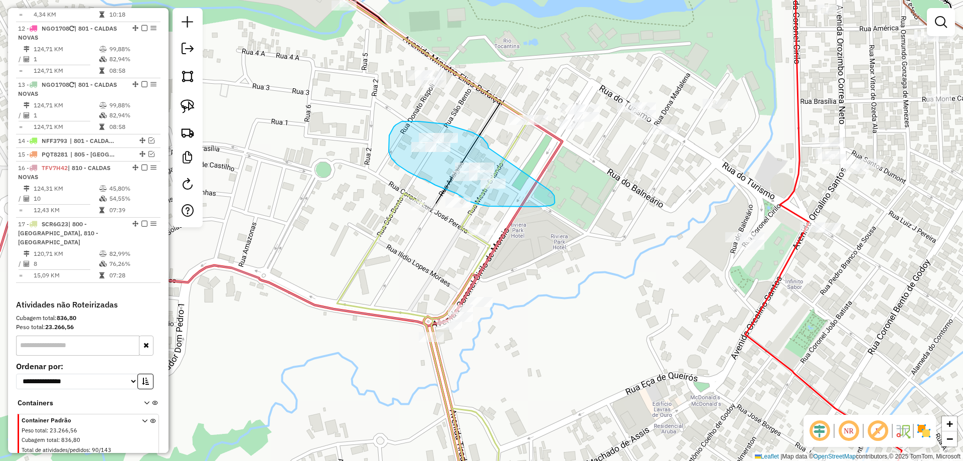
drag, startPoint x: 456, startPoint y: 127, endPoint x: 548, endPoint y: 190, distance: 111.1
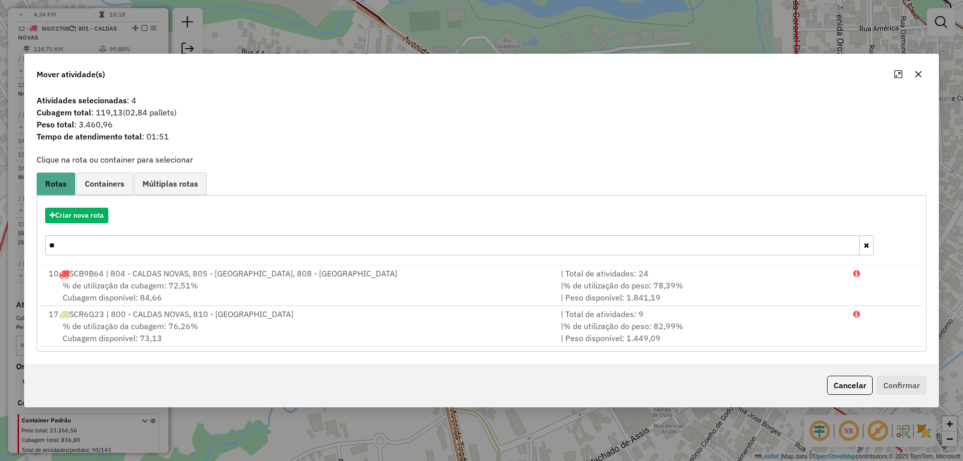
click at [114, 244] on input "**" at bounding box center [452, 245] width 814 height 20
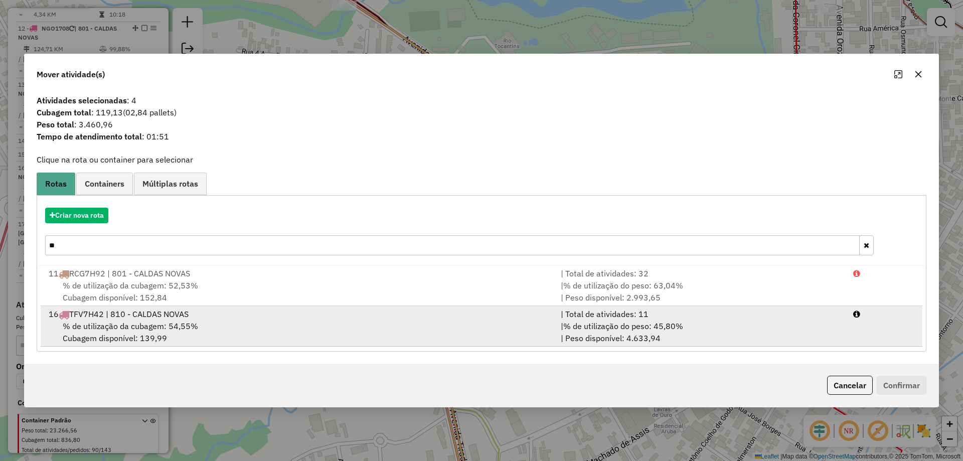
type input "**"
click at [174, 320] on div "% de utilização da cubagem: 54,55% Cubagem disponível: 139,99" at bounding box center [299, 332] width 512 height 24
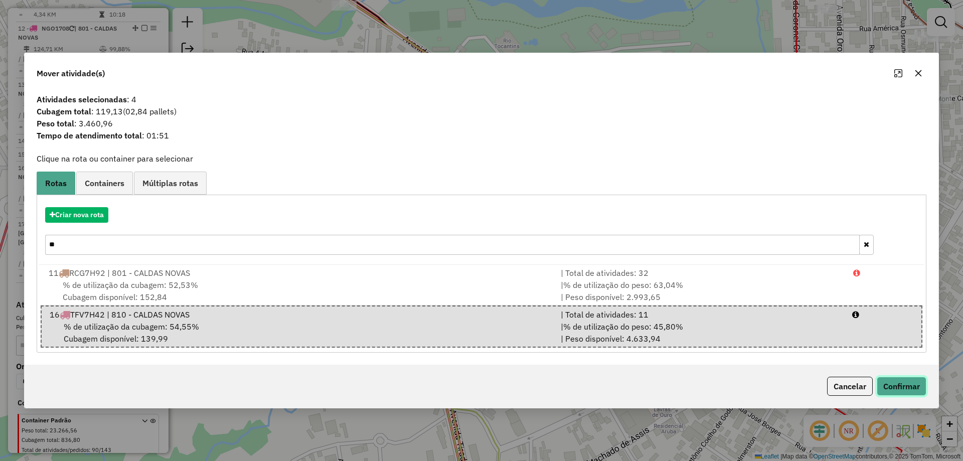
drag, startPoint x: 915, startPoint y: 389, endPoint x: 909, endPoint y: 388, distance: 6.0
click at [914, 389] on button "Confirmar" at bounding box center [901, 386] width 50 height 19
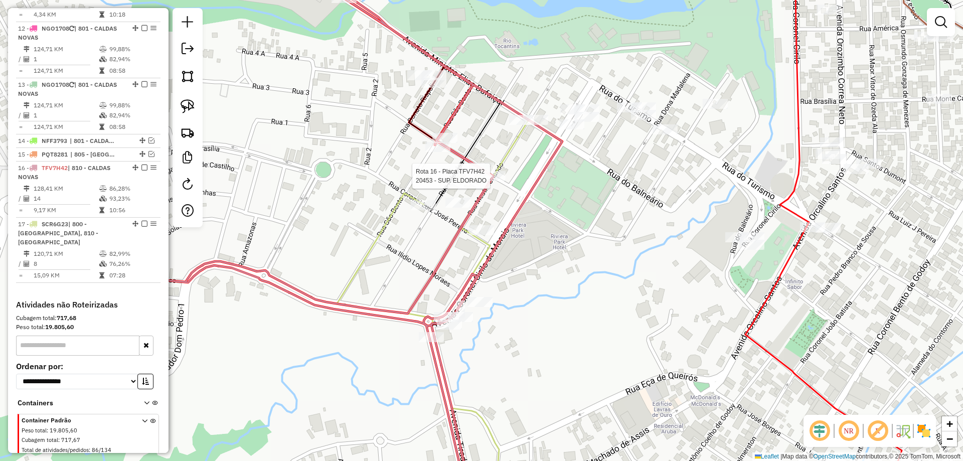
select select "*********"
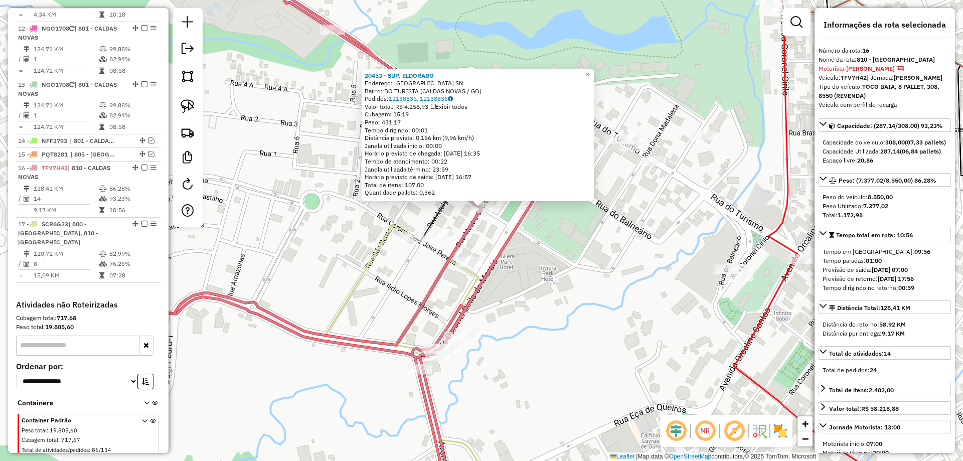
drag, startPoint x: 570, startPoint y: 299, endPoint x: 569, endPoint y: 258, distance: 41.6
click at [569, 258] on div "20453 - SUP. ELDORADO Endereço: Rua Mestre Orlando SN Bairro: DO TURISTA (CALDA…" at bounding box center [481, 230] width 963 height 461
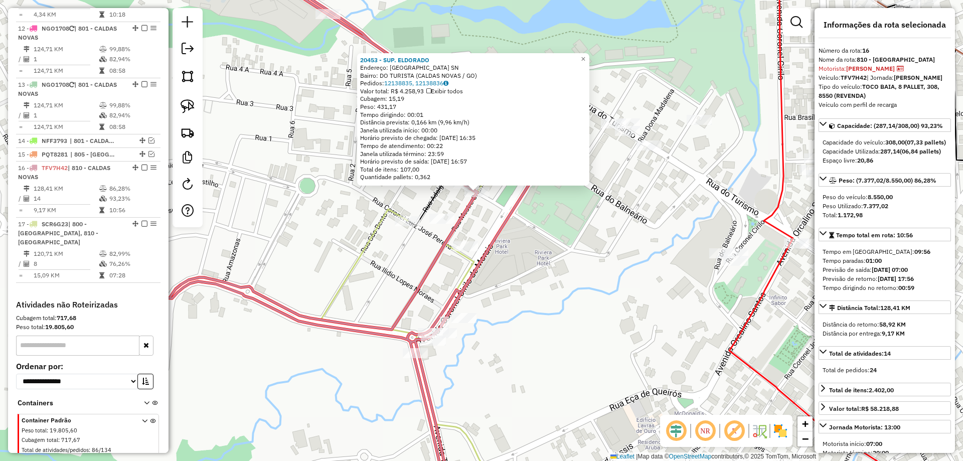
drag, startPoint x: 568, startPoint y: 261, endPoint x: 560, endPoint y: 278, distance: 18.6
click at [560, 278] on div "20453 - SUP. ELDORADO Endereço: Rua Mestre Orlando SN Bairro: DO TURISTA (CALDA…" at bounding box center [481, 230] width 963 height 461
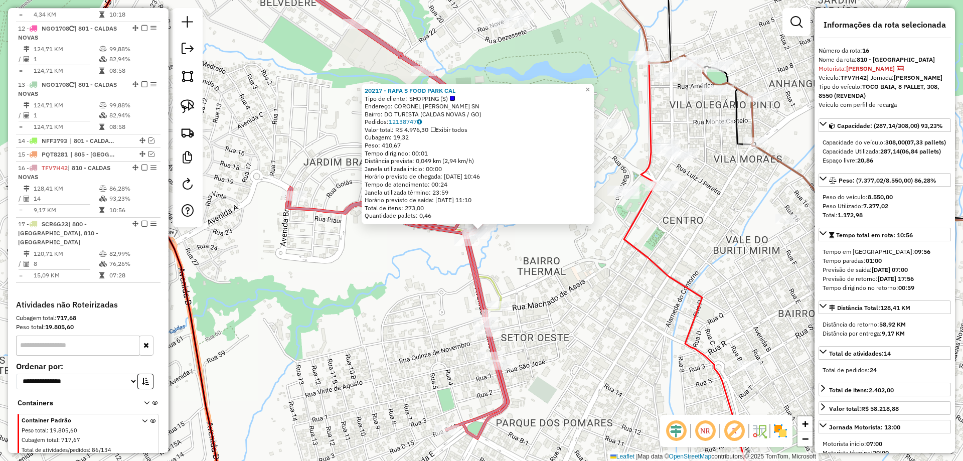
click at [560, 271] on div "20217 - RAFA S FOOD PARK CAL Tipo de cliente: SHOPPING (S) Endereço: CORONEL CI…" at bounding box center [481, 230] width 963 height 461
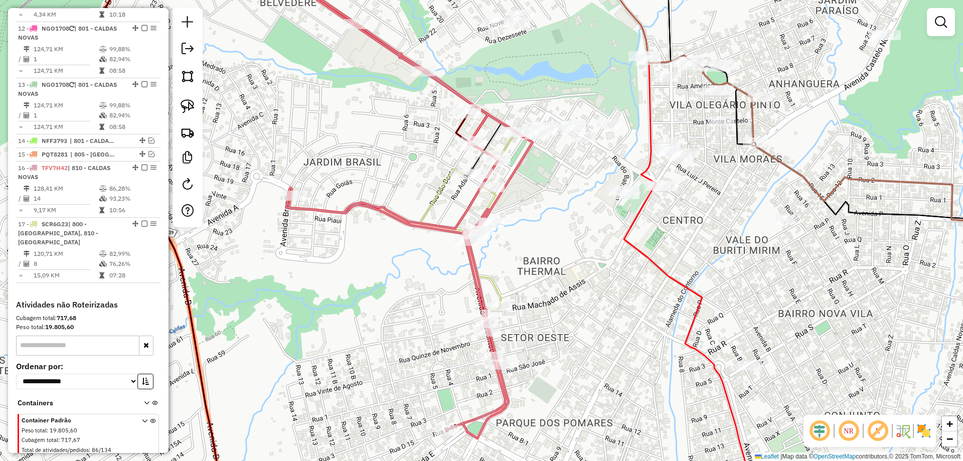
click at [485, 181] on icon at bounding box center [363, 196] width 337 height 484
select select "*********"
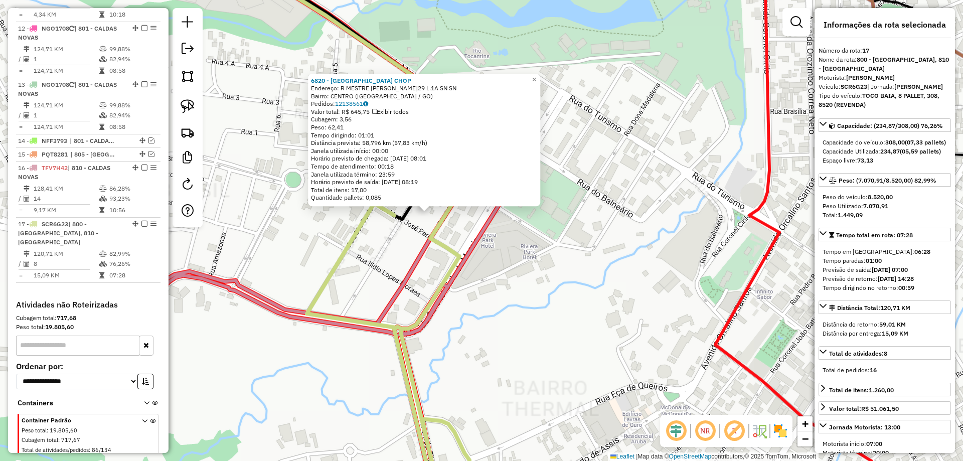
click at [548, 256] on div "6820 - ELDORADO PARK CHOP Endereço: R MESTRE ORLANDO Q.29 L.1A SN SN Bairro: CE…" at bounding box center [481, 230] width 963 height 461
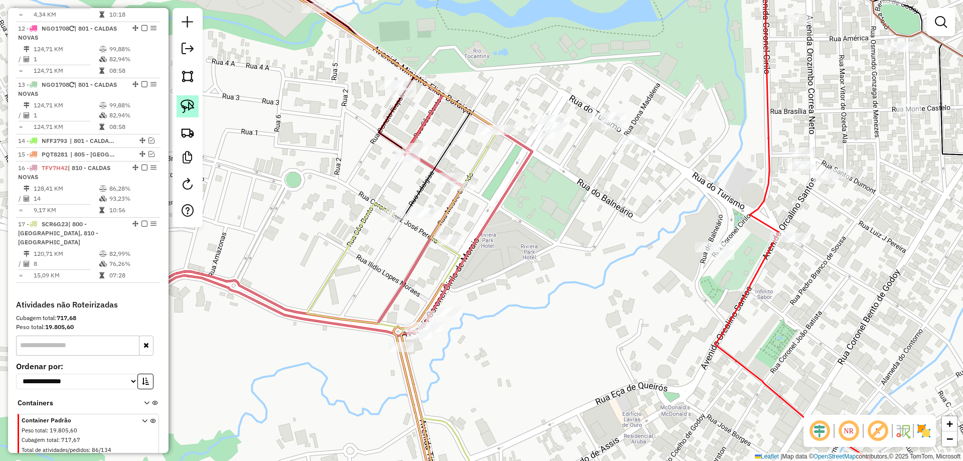
click at [193, 105] on img at bounding box center [188, 106] width 14 height 14
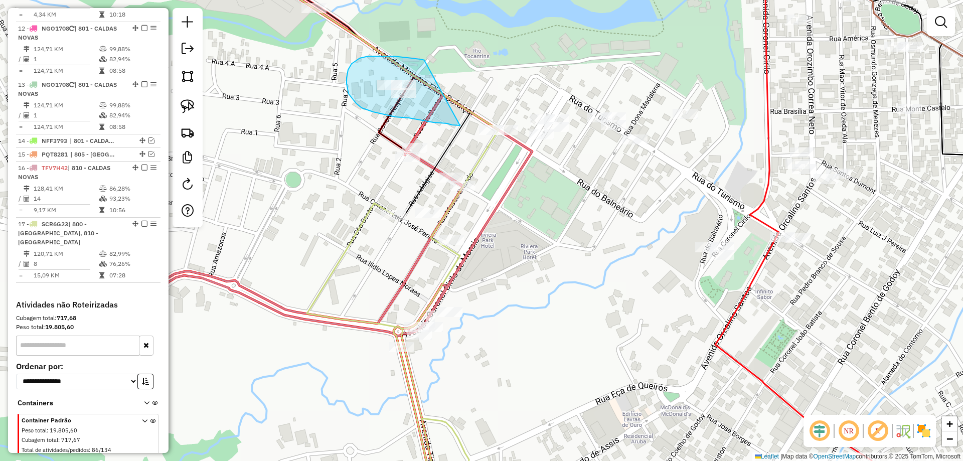
drag, startPoint x: 425, startPoint y: 61, endPoint x: 458, endPoint y: 122, distance: 69.8
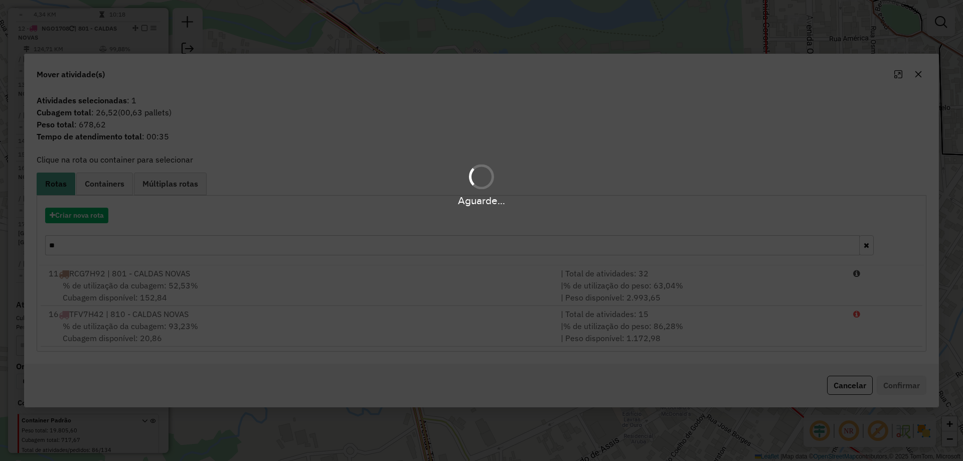
click at [122, 255] on div "Aguarde..." at bounding box center [481, 230] width 963 height 461
click at [121, 251] on div "Aguarde..." at bounding box center [481, 230] width 963 height 461
click at [120, 250] on div "Aguarde..." at bounding box center [481, 230] width 963 height 461
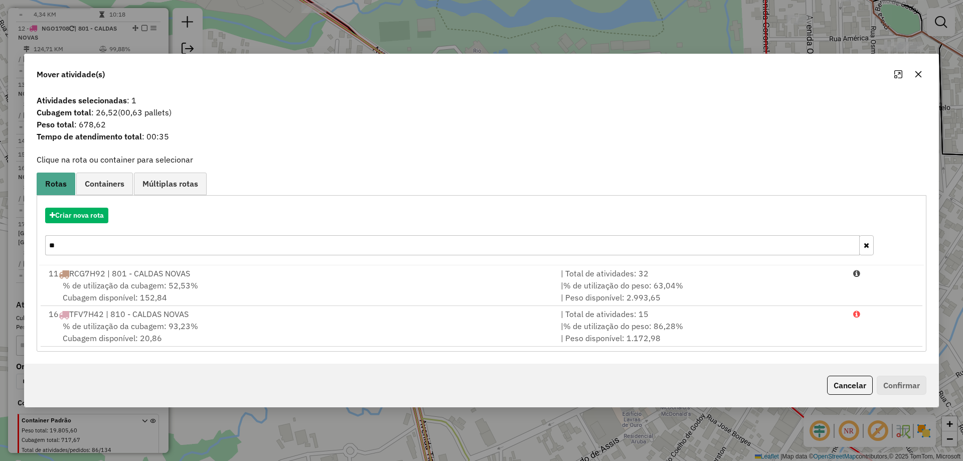
click at [120, 248] on input "**" at bounding box center [452, 245] width 814 height 20
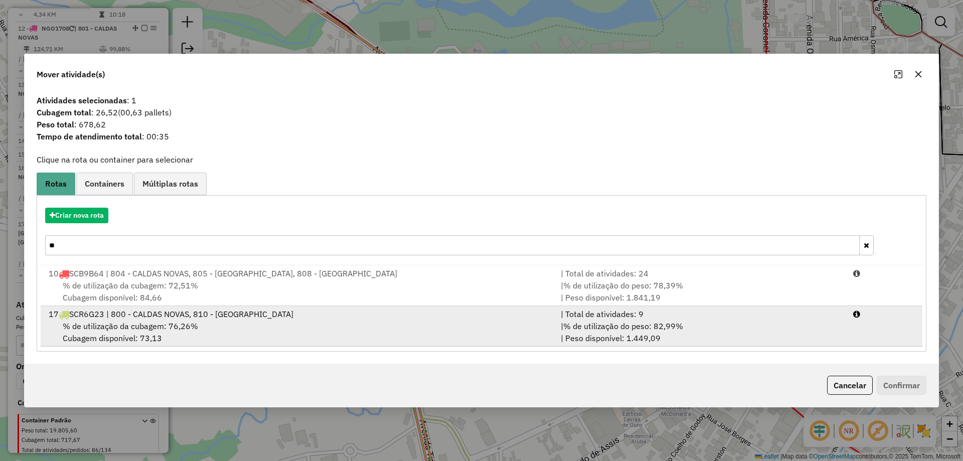
type input "**"
click at [150, 331] on span "% de utilização da cubagem: 76,26%" at bounding box center [130, 326] width 135 height 10
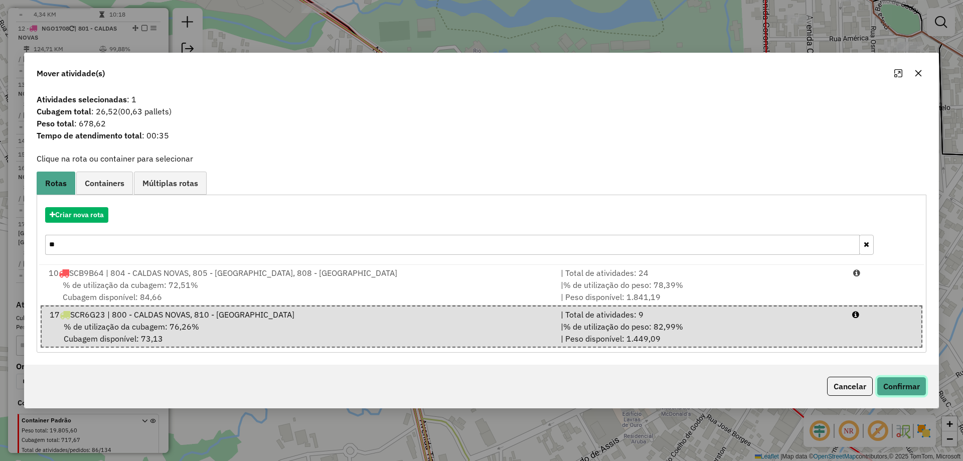
click at [909, 394] on button "Confirmar" at bounding box center [901, 386] width 50 height 19
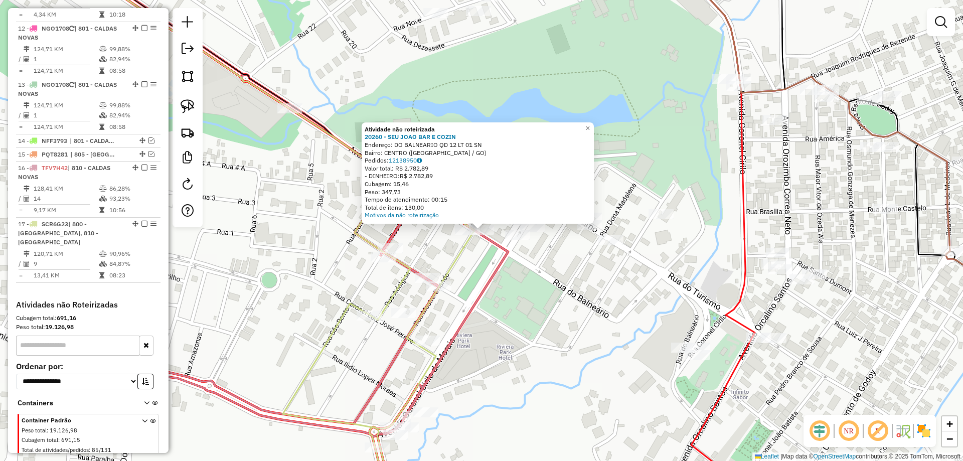
click at [502, 280] on div "Atividade não roteirizada 20260 - SEU JOAO BAR E COZIN Endereço: DO BALNEARIO Q…" at bounding box center [481, 230] width 963 height 461
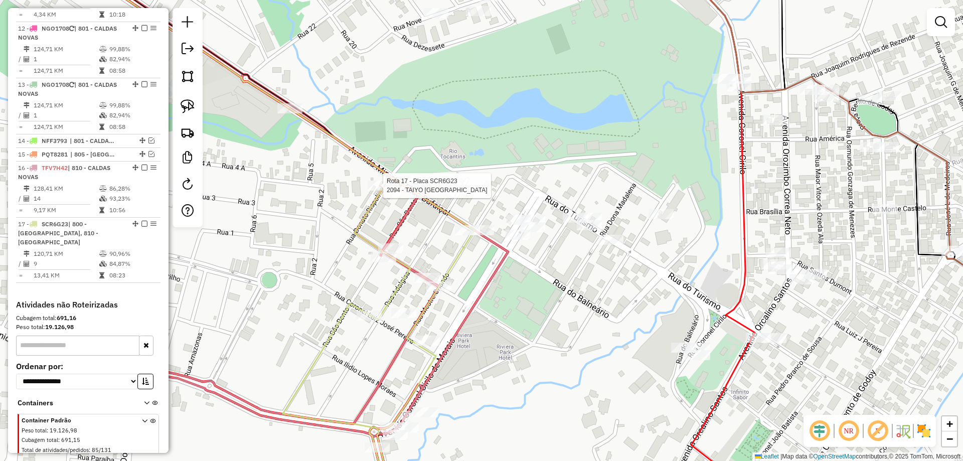
select select "*********"
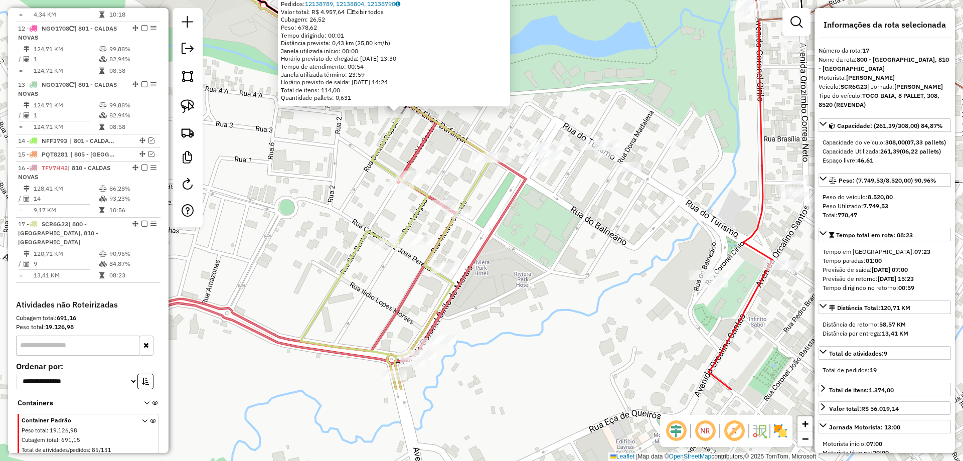
drag, startPoint x: 608, startPoint y: 339, endPoint x: 525, endPoint y: 213, distance: 151.0
click at [525, 217] on div "2094 - TAIYO THERMAS HOTEL Endereço: R PRES CASTELO BRANCO Q 24 L 1 SN Bairro: …" at bounding box center [481, 230] width 963 height 461
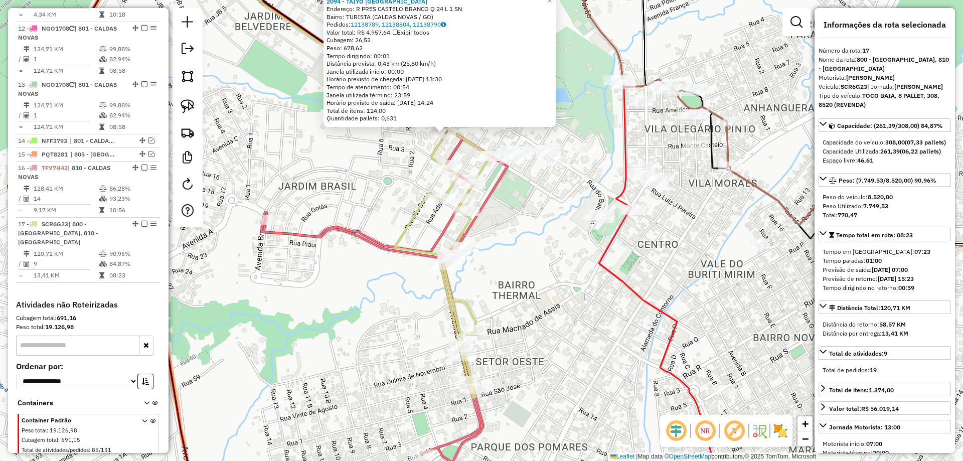
click at [516, 188] on div "2094 - TAIYO THERMAS HOTEL Endereço: R PRES CASTELO BRANCO Q 24 L 1 SN Bairro: …" at bounding box center [481, 230] width 963 height 461
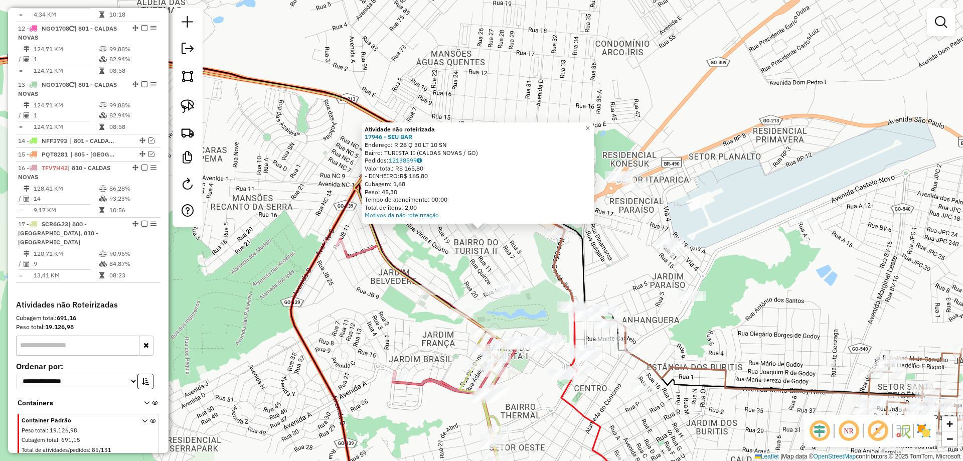
drag, startPoint x: 504, startPoint y: 239, endPoint x: 504, endPoint y: 208, distance: 31.1
click at [504, 211] on div "Atividade não roteirizada 17946 - SEU BAR Endereço: R 28 Q 30 LT 10 SN Bairro: …" at bounding box center [481, 230] width 963 height 461
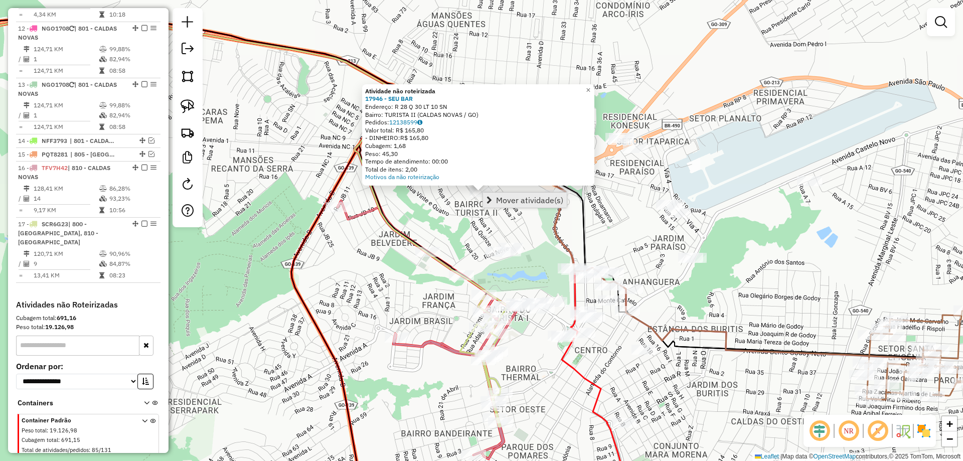
click at [512, 201] on span "Mover atividade(s)" at bounding box center [529, 200] width 67 height 8
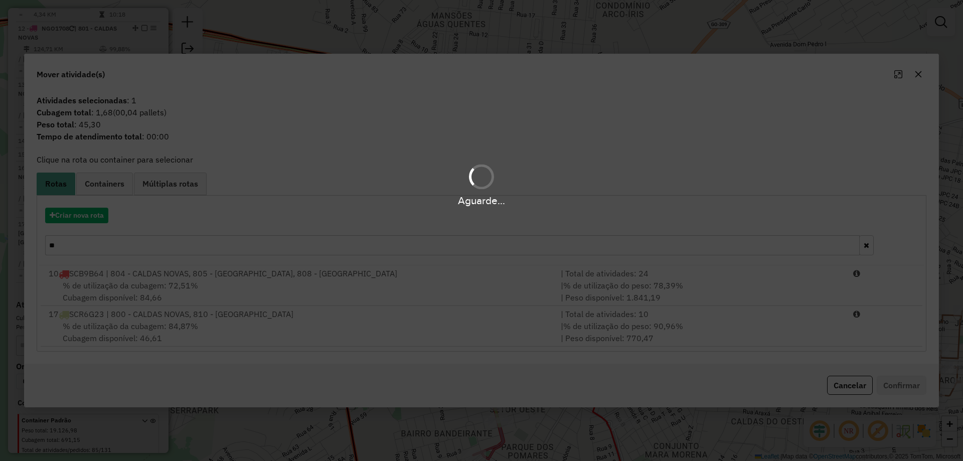
drag, startPoint x: 206, startPoint y: 328, endPoint x: 213, endPoint y: 326, distance: 7.8
click at [206, 327] on div "Aguarde..." at bounding box center [481, 230] width 963 height 461
click at [214, 325] on hb-app "Aguarde... Pop-up bloqueado! Seu navegador bloqueou automáticamente a abertura …" at bounding box center [481, 230] width 963 height 461
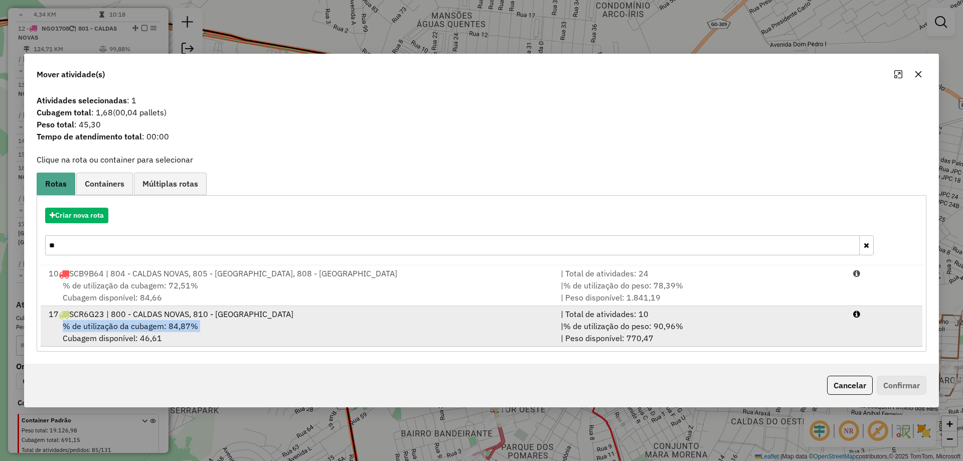
click at [214, 323] on div "% de utilização da cubagem: 84,87% Cubagem disponível: 46,61" at bounding box center [299, 332] width 512 height 24
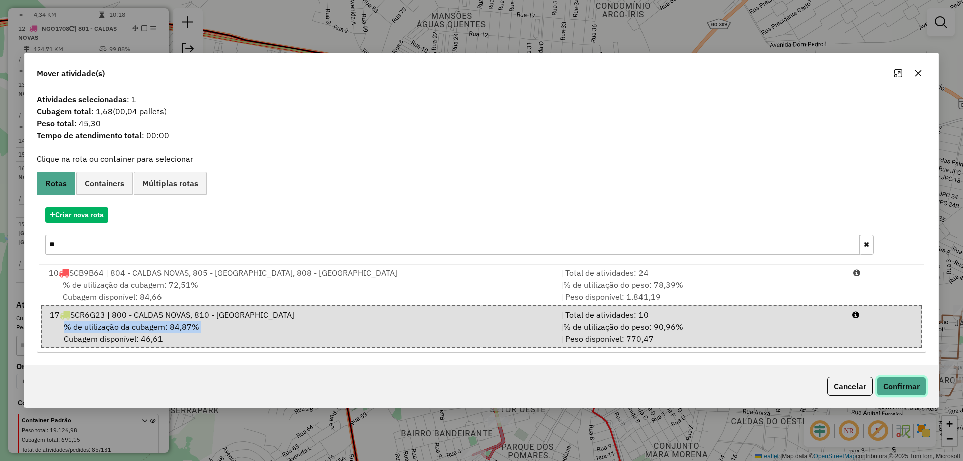
click at [904, 383] on button "Confirmar" at bounding box center [901, 386] width 50 height 19
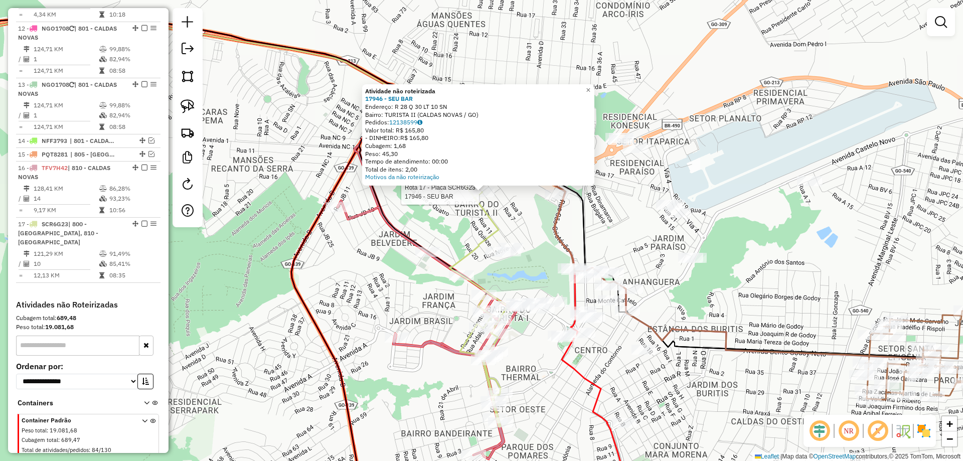
select select "*********"
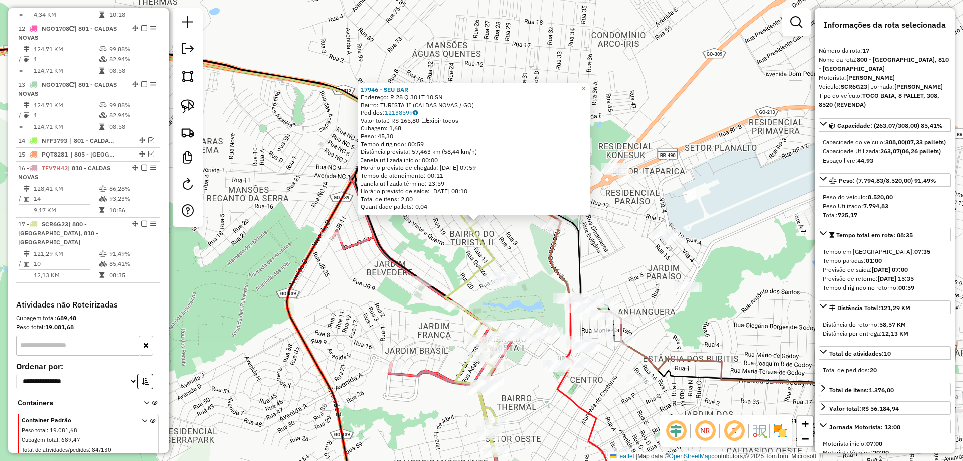
drag, startPoint x: 449, startPoint y: 257, endPoint x: 441, endPoint y: 166, distance: 90.7
click at [441, 166] on div "Rota 17 - Placa SCR6G23 17946 - SEU BAR 17946 - SEU BAR Endereço: R 28 Q 30 LT …" at bounding box center [481, 230] width 963 height 461
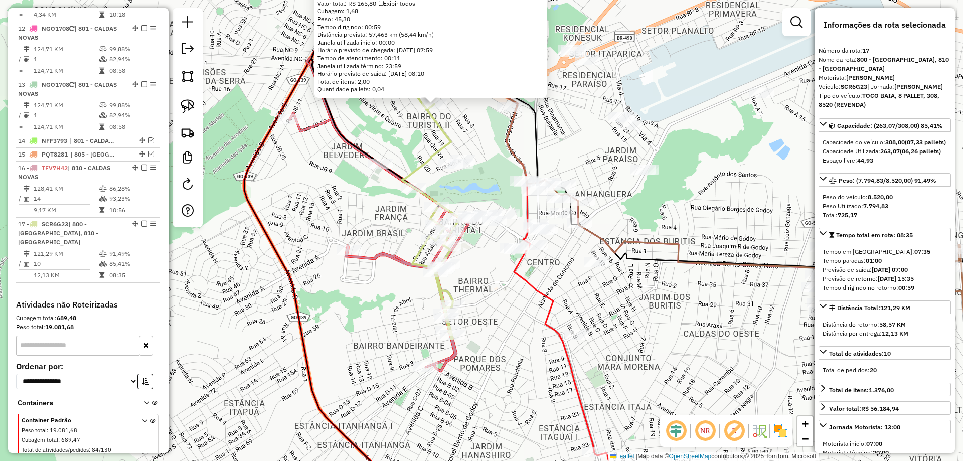
drag, startPoint x: 412, startPoint y: 221, endPoint x: 377, endPoint y: 201, distance: 40.0
click at [364, 194] on div "17946 - SEU BAR Endereço: R 28 Q 30 LT 10 SN Bairro: TURISTA II (CALDAS NOVAS /…" at bounding box center [481, 230] width 963 height 461
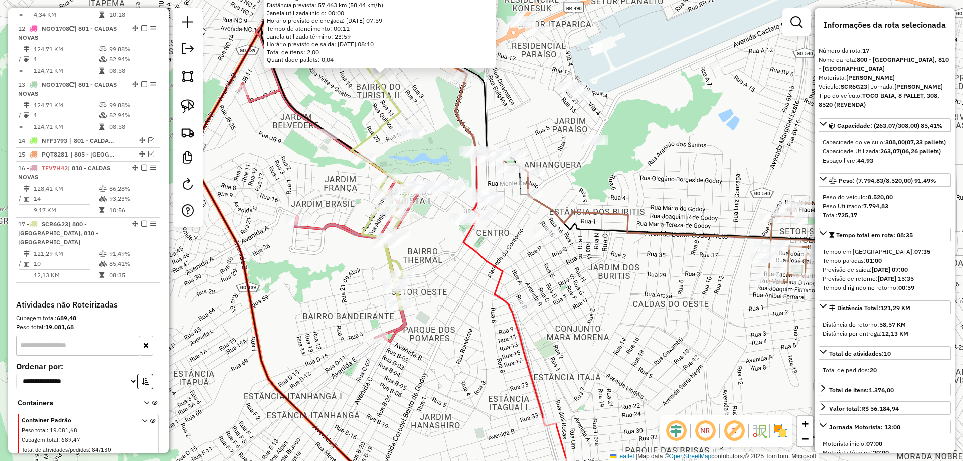
click at [459, 261] on div "17946 - SEU BAR Endereço: R 28 Q 30 LT 10 SN Bairro: TURISTA II (CALDAS NOVAS /…" at bounding box center [481, 230] width 963 height 461
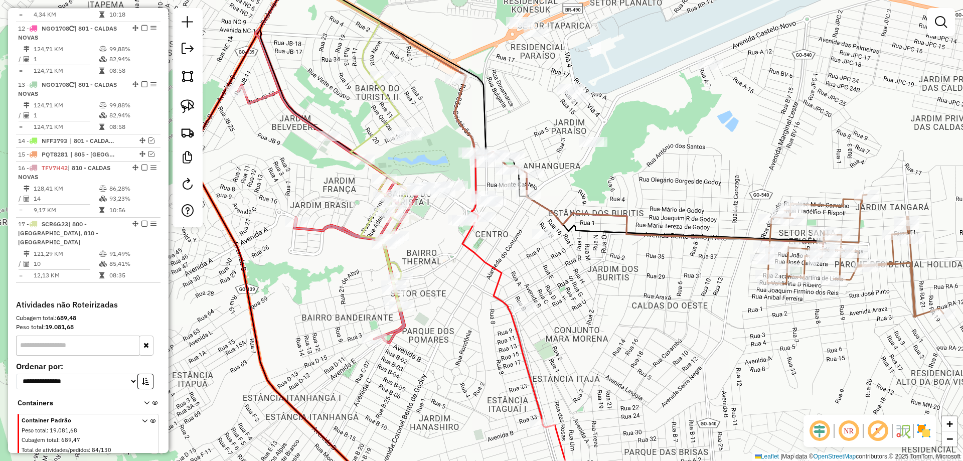
drag, startPoint x: 437, startPoint y: 139, endPoint x: 437, endPoint y: 197, distance: 58.2
click at [437, 197] on div "Janela de atendimento Grade de atendimento Capacidade Transportadoras Veículos …" at bounding box center [481, 230] width 963 height 461
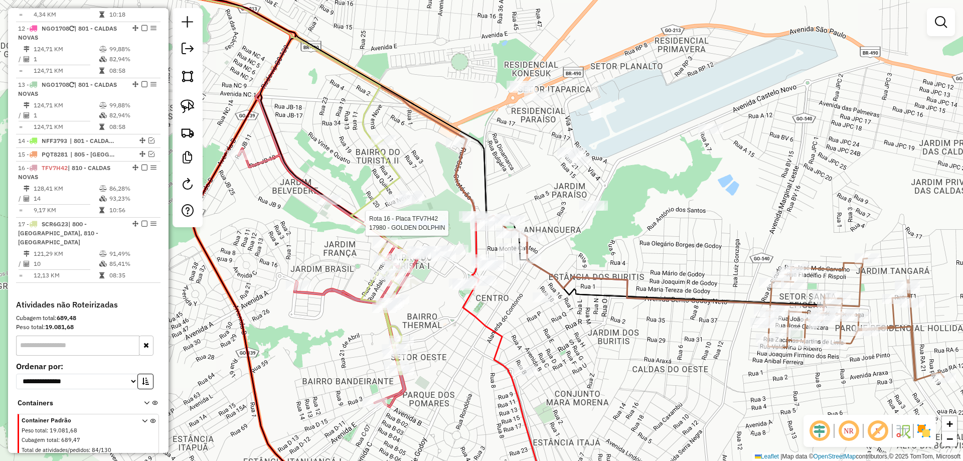
click at [366, 228] on div at bounding box center [362, 223] width 25 height 10
select select "*********"
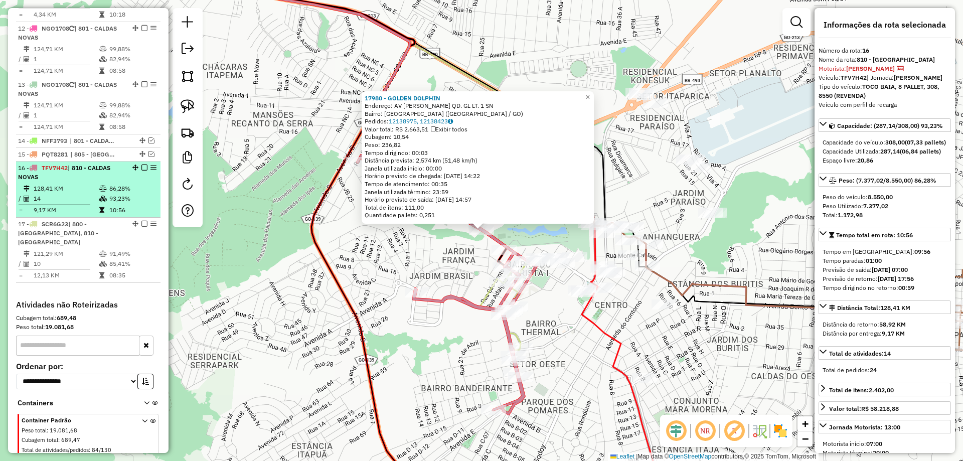
click at [143, 164] on em at bounding box center [144, 167] width 6 height 6
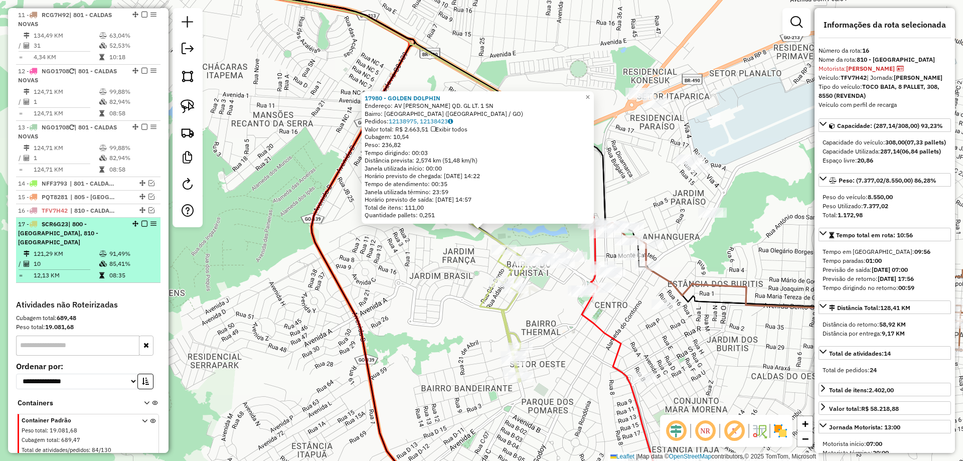
click at [142, 221] on em at bounding box center [144, 224] width 6 height 6
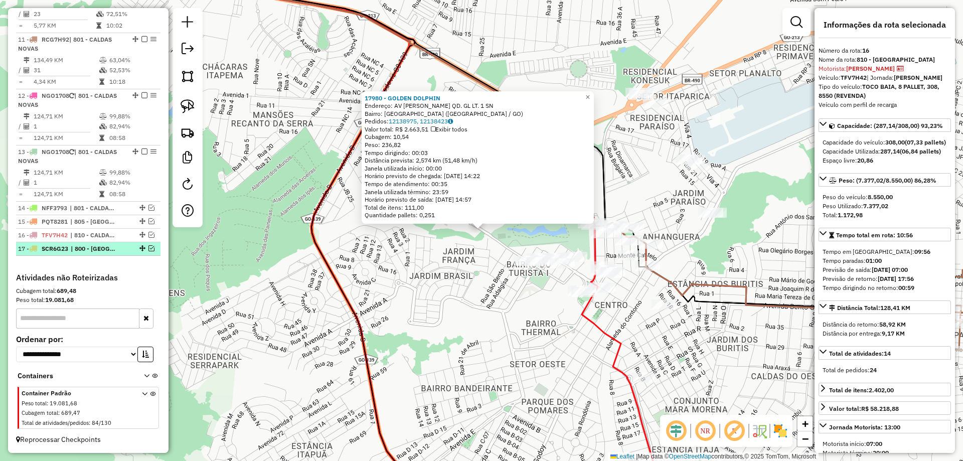
scroll to position [922, 0]
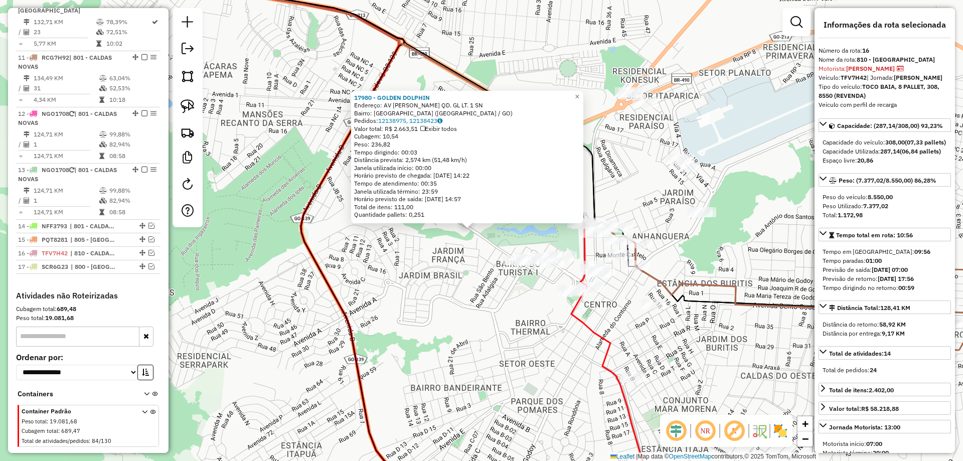
drag, startPoint x: 398, startPoint y: 280, endPoint x: 248, endPoint y: 251, distance: 153.2
click at [251, 260] on div "17980 - GOLDEN DOLPHIN Endereço: AV ELIAS BUFAICAL QD. GL LT. 1 SN Bairro: JARD…" at bounding box center [481, 230] width 963 height 461
click at [253, 259] on div "17980 - GOLDEN DOLPHIN Endereço: AV ELIAS BUFAICAL QD. GL LT. 1 SN Bairro: JARD…" at bounding box center [481, 230] width 963 height 461
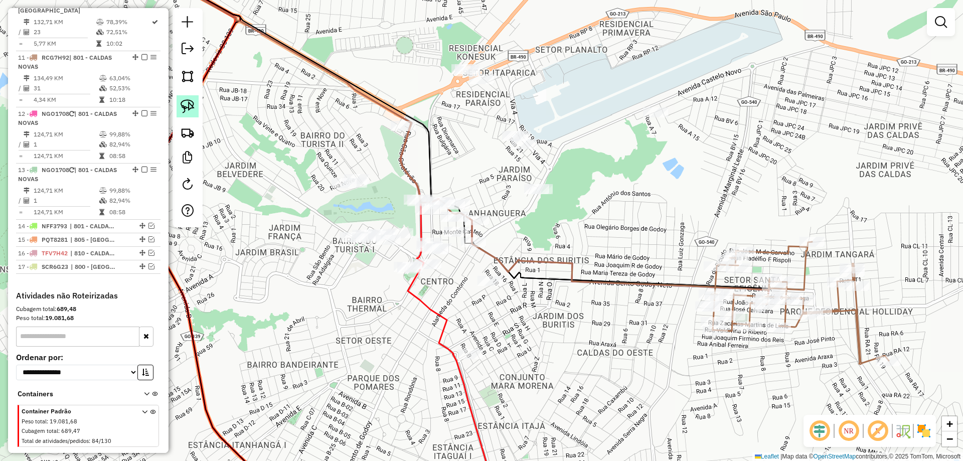
click at [186, 105] on img at bounding box center [188, 106] width 14 height 14
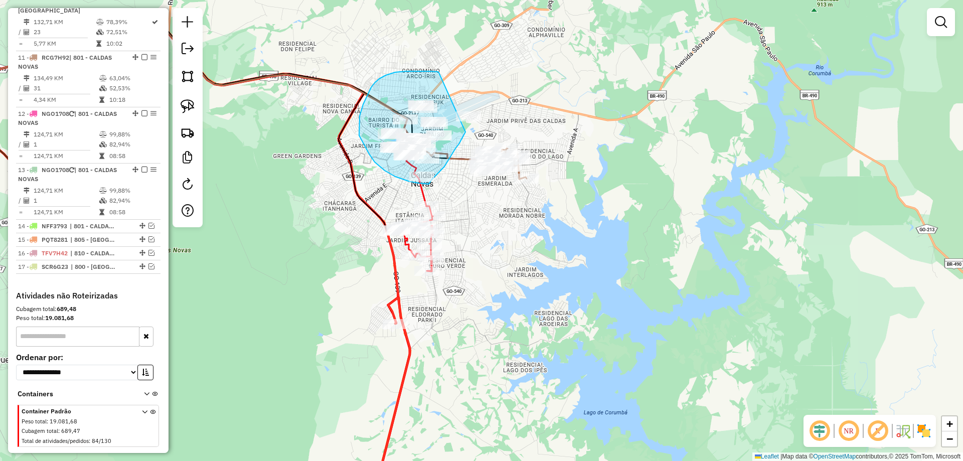
drag, startPoint x: 439, startPoint y: 73, endPoint x: 499, endPoint y: 85, distance: 62.0
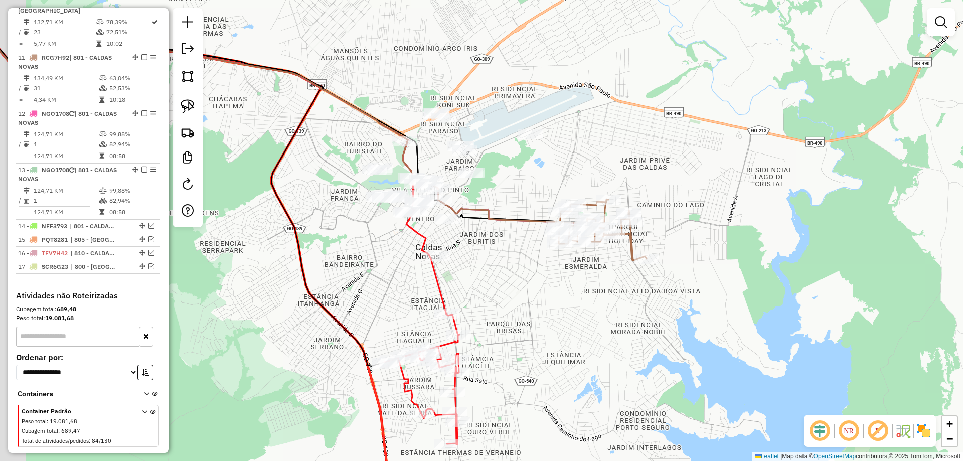
click at [543, 99] on div "Janela de atendimento Grade de atendimento Capacidade Transportadoras Veículos …" at bounding box center [481, 230] width 963 height 461
click at [184, 102] on img at bounding box center [188, 106] width 14 height 14
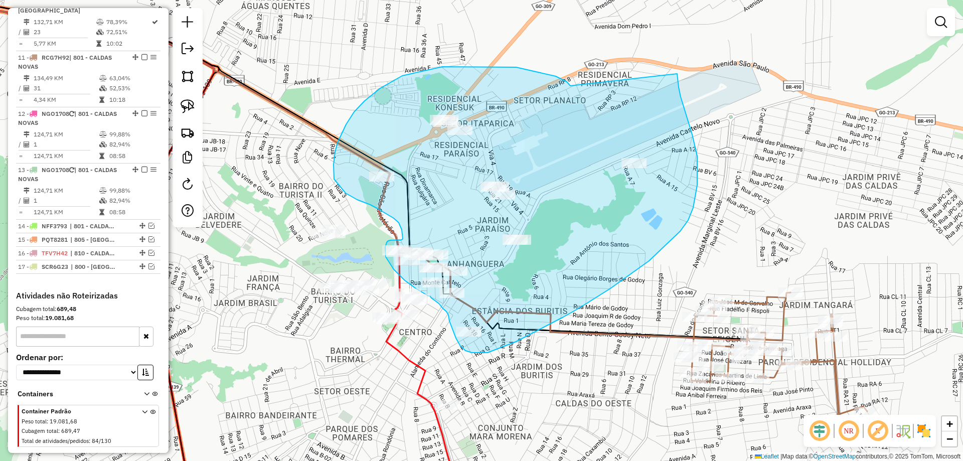
drag, startPoint x: 544, startPoint y: 73, endPoint x: 676, endPoint y: 48, distance: 134.2
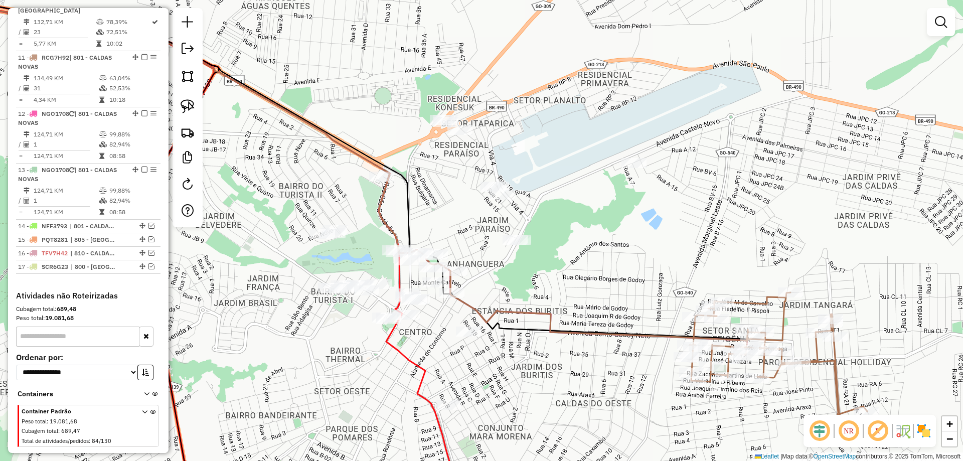
drag, startPoint x: 545, startPoint y: 273, endPoint x: 570, endPoint y: 232, distance: 48.0
click at [576, 240] on div "Janela de atendimento Grade de atendimento Capacidade Transportadoras Veículos …" at bounding box center [481, 230] width 963 height 461
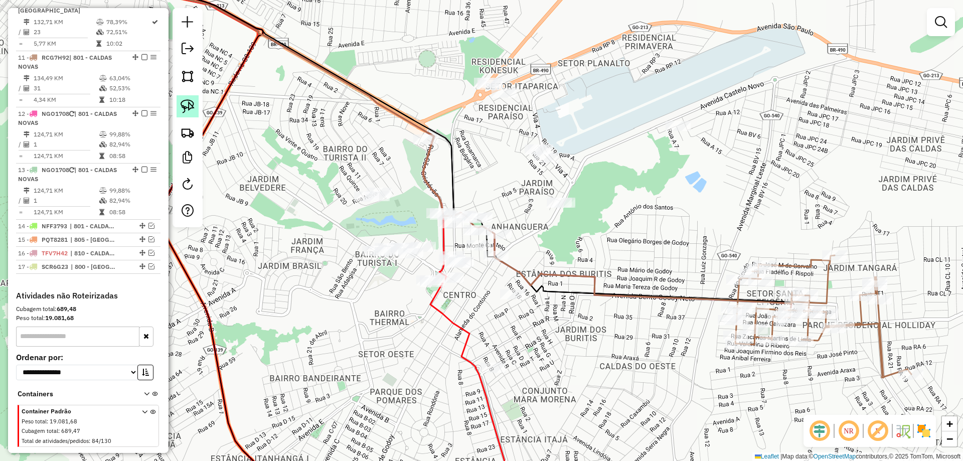
click at [184, 110] on img at bounding box center [188, 106] width 14 height 14
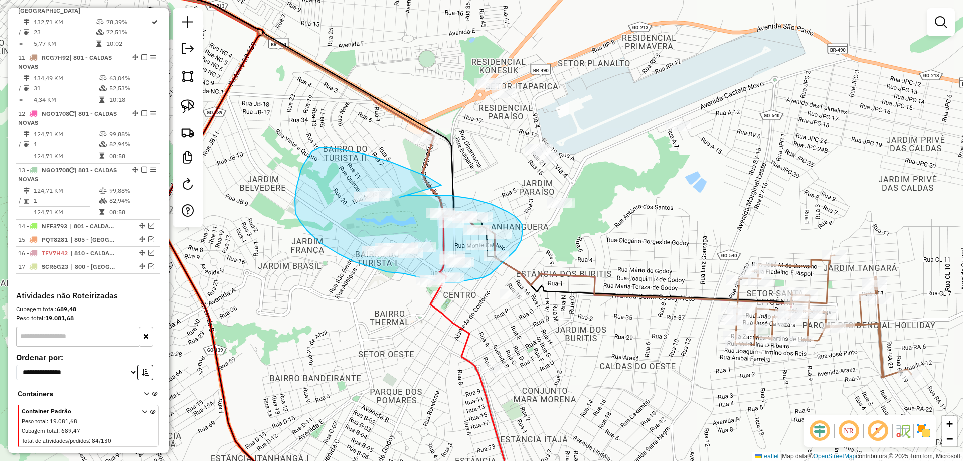
drag, startPoint x: 319, startPoint y: 148, endPoint x: 400, endPoint y: 197, distance: 94.5
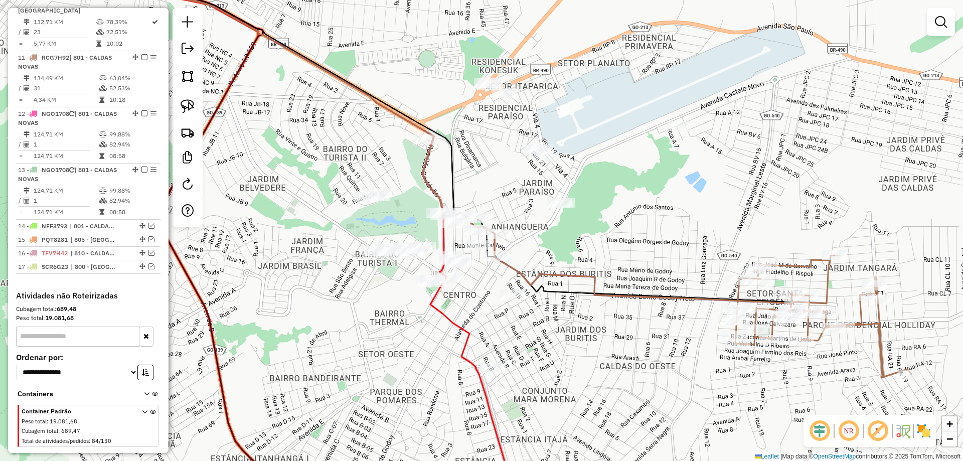
drag, startPoint x: 378, startPoint y: 124, endPoint x: 432, endPoint y: 122, distance: 54.2
click at [397, 114] on div "Janela de atendimento Grade de atendimento Capacidade Transportadoras Veículos …" at bounding box center [481, 230] width 963 height 461
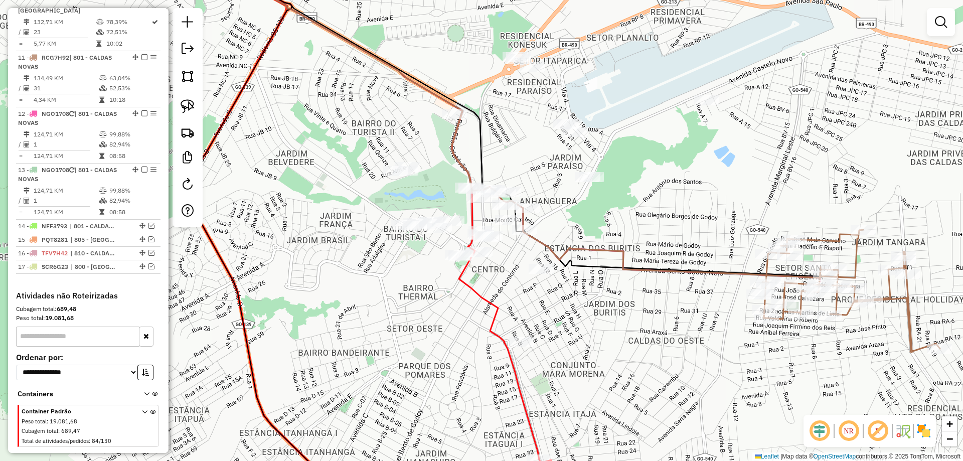
drag, startPoint x: 663, startPoint y: 158, endPoint x: 668, endPoint y: 139, distance: 19.7
click at [668, 139] on div "Janela de atendimento Grade de atendimento Capacidade Transportadoras Veículos …" at bounding box center [481, 230] width 963 height 461
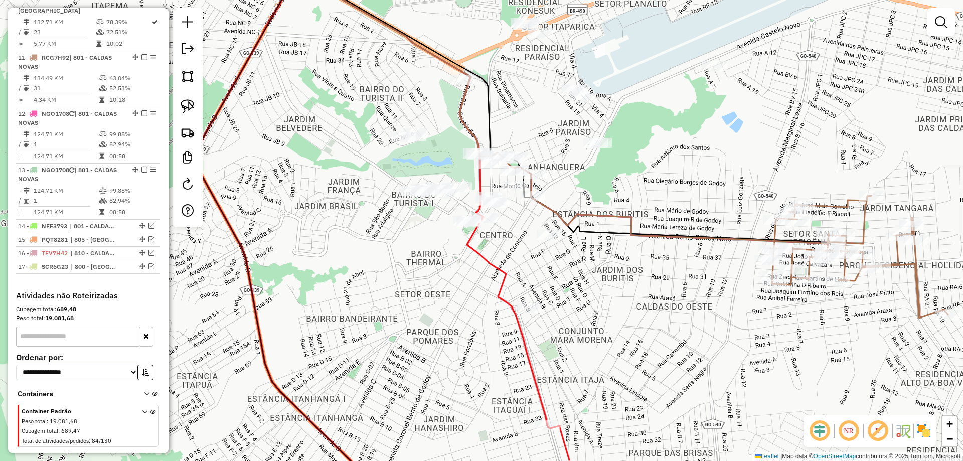
drag, startPoint x: 658, startPoint y: 178, endPoint x: 632, endPoint y: 153, distance: 36.2
click at [645, 159] on div "Janela de atendimento Grade de atendimento Capacidade Transportadoras Veículos …" at bounding box center [481, 230] width 963 height 461
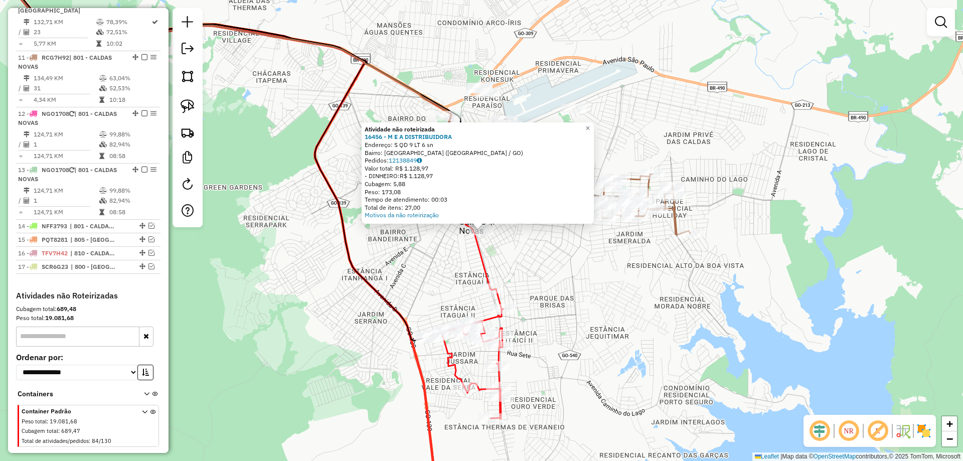
click at [557, 243] on div "Atividade não roteirizada 16456 - M E A DISTRIBUIDORA Endereço: S QD 9 LT 6 sn …" at bounding box center [481, 230] width 963 height 461
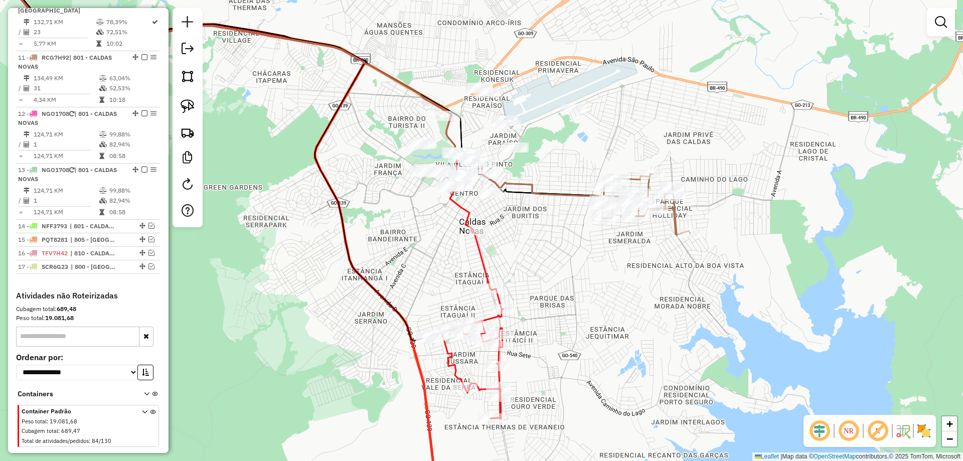
drag, startPoint x: 518, startPoint y: 278, endPoint x: 521, endPoint y: 307, distance: 29.2
click at [521, 307] on div "Janela de atendimento Grade de atendimento Capacidade Transportadoras Veículos …" at bounding box center [481, 230] width 963 height 461
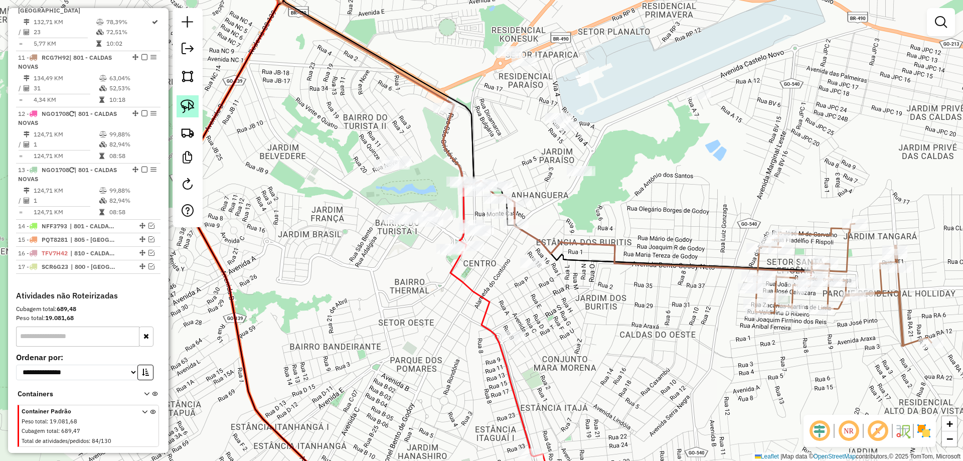
click at [192, 107] on img at bounding box center [188, 106] width 14 height 14
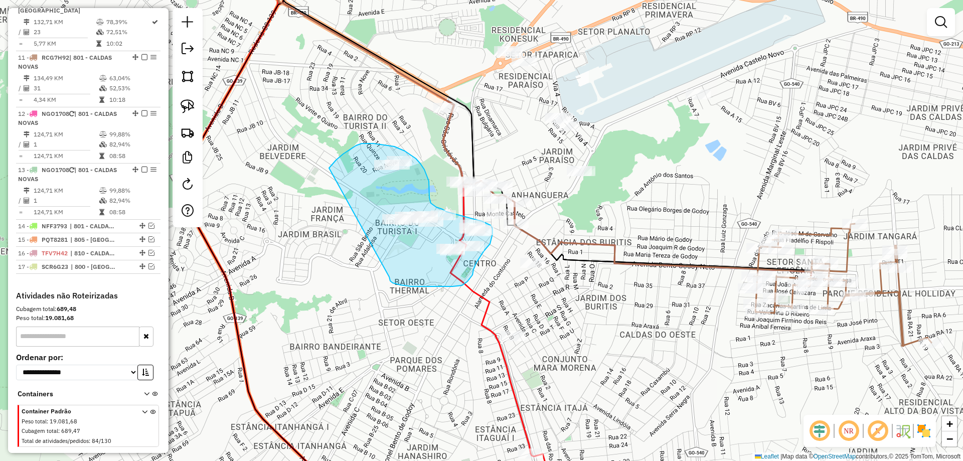
drag, startPoint x: 392, startPoint y: 282, endPoint x: 324, endPoint y: 182, distance: 120.7
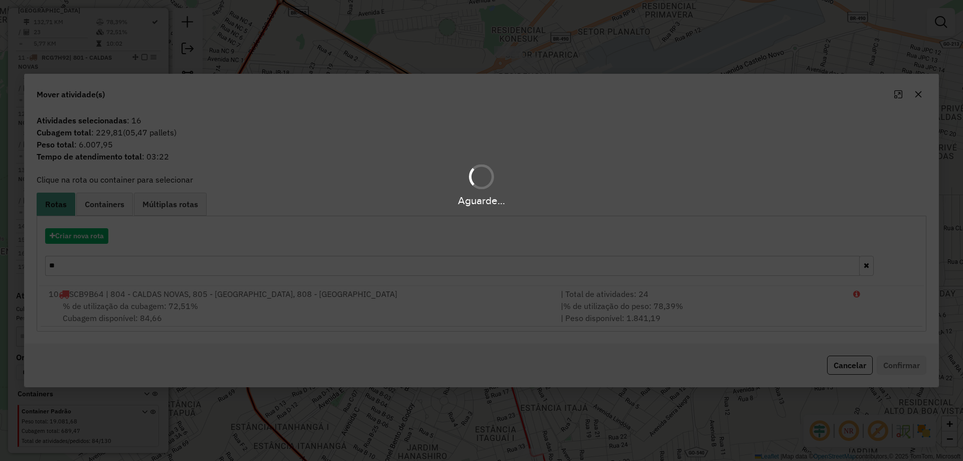
click at [87, 233] on div "Aguarde..." at bounding box center [481, 230] width 963 height 461
click at [86, 237] on div "Aguarde..." at bounding box center [481, 230] width 963 height 461
click at [85, 238] on div "Aguarde..." at bounding box center [481, 230] width 963 height 461
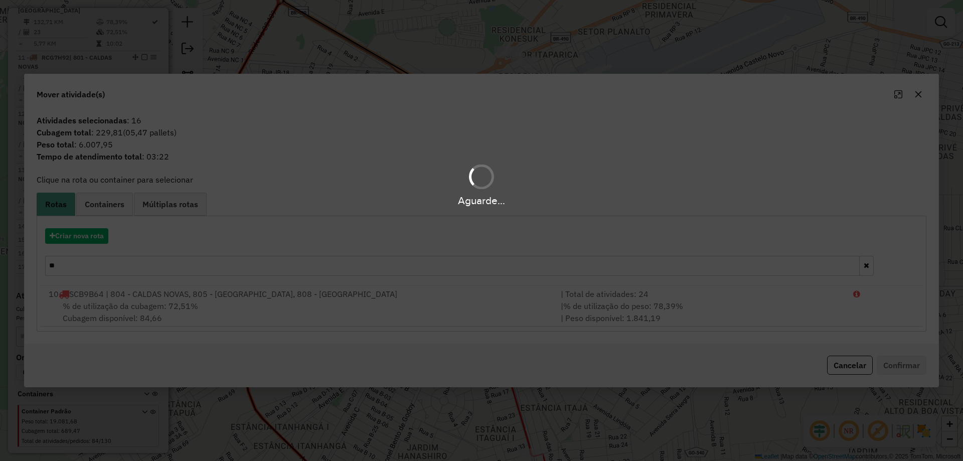
click at [86, 239] on div "Aguarde..." at bounding box center [481, 230] width 963 height 461
click at [86, 240] on div "Aguarde..." at bounding box center [481, 230] width 963 height 461
click at [85, 241] on div "Aguarde..." at bounding box center [481, 230] width 963 height 461
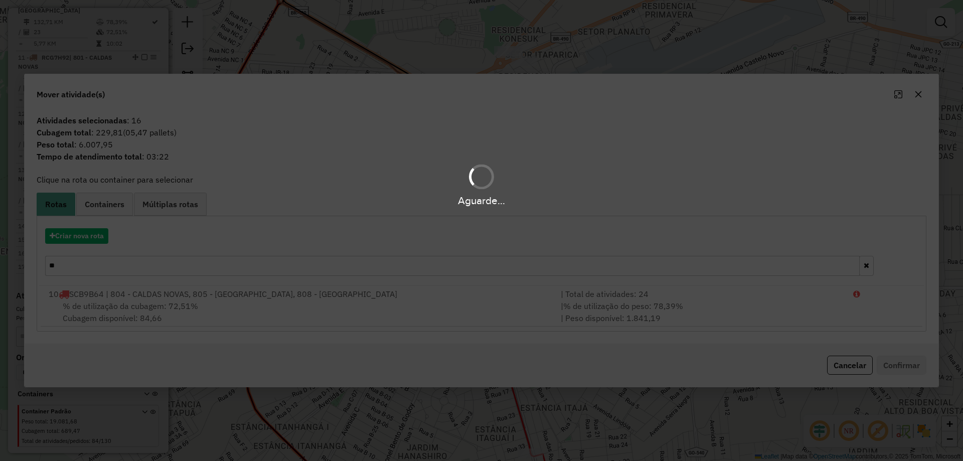
click at [85, 241] on hb-app "Aguarde... Pop-up bloqueado! Seu navegador bloqueou automáticamente a abertura …" at bounding box center [481, 230] width 963 height 461
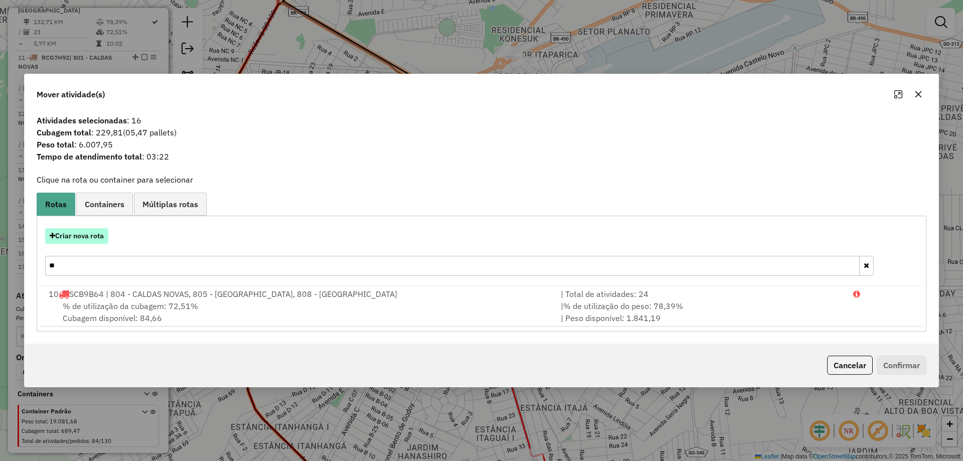
click at [85, 241] on button "Criar nova rota" at bounding box center [76, 236] width 63 height 16
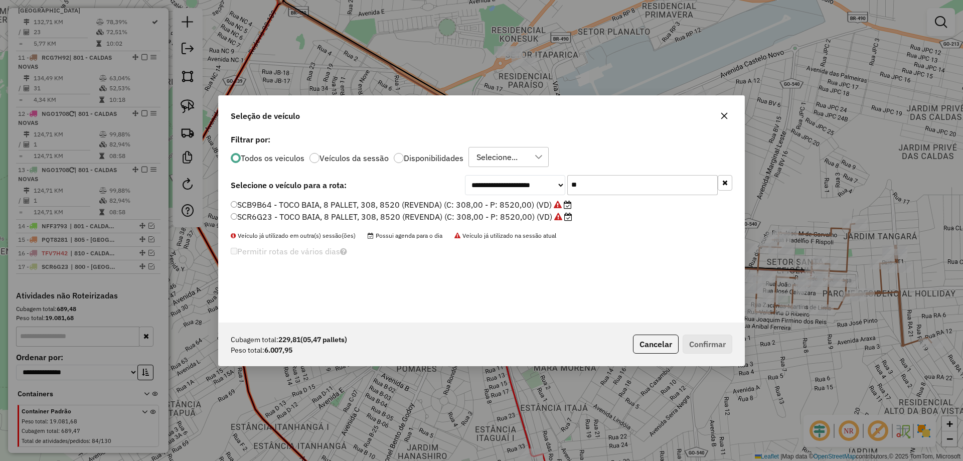
scroll to position [6, 3]
drag, startPoint x: 585, startPoint y: 183, endPoint x: 512, endPoint y: 195, distance: 73.7
click at [522, 193] on div "**********" at bounding box center [598, 184] width 267 height 20
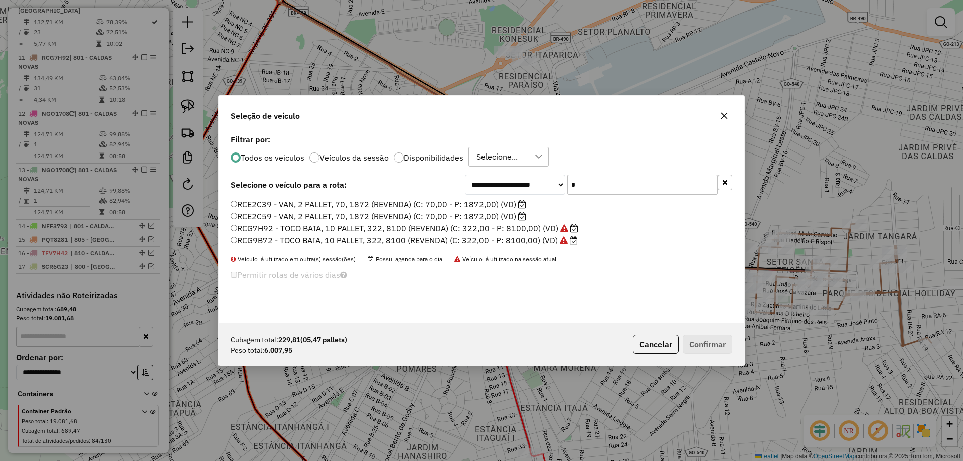
type input "**"
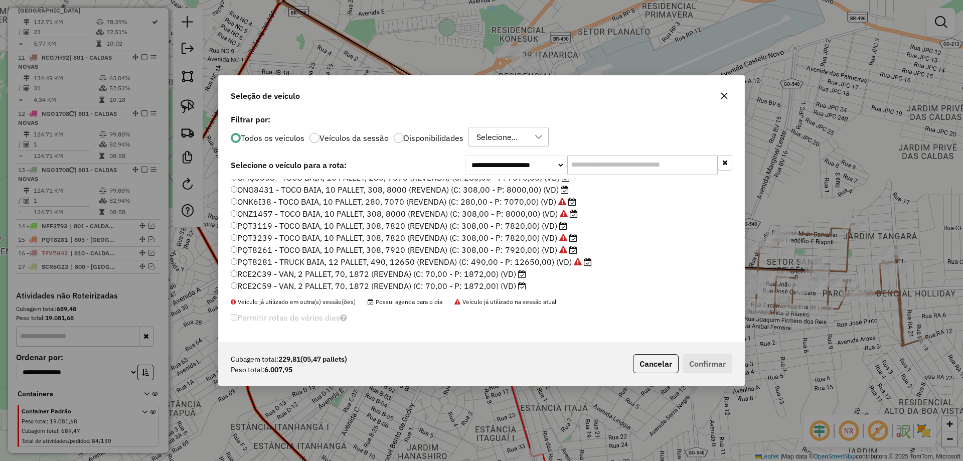
scroll to position [251, 0]
drag, startPoint x: 529, startPoint y: 185, endPoint x: 539, endPoint y: 197, distance: 15.7
click at [529, 185] on label "NWQ9B53 - TOCO BAIA, 10 PALLET, 308, 7900 (REVENDA) (C: 308,00 - P: 7900,00) (V…" at bounding box center [405, 187] width 349 height 12
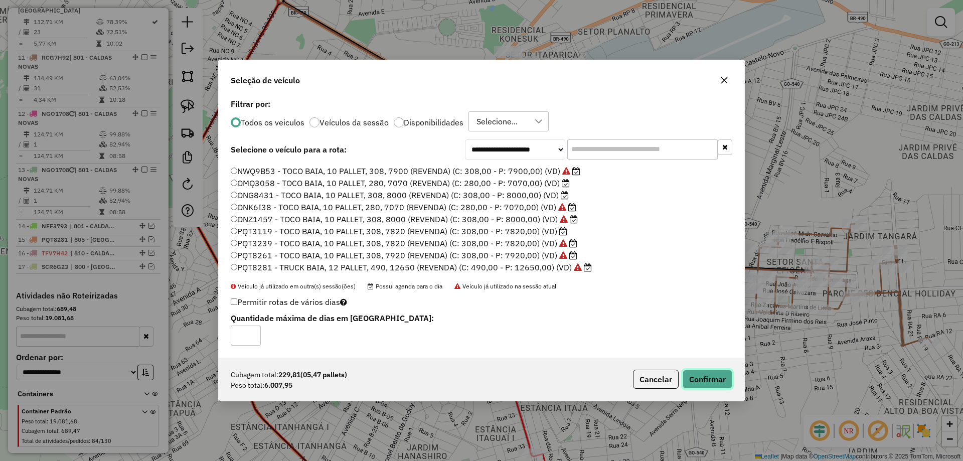
click at [721, 379] on button "Confirmar" at bounding box center [707, 379] width 50 height 19
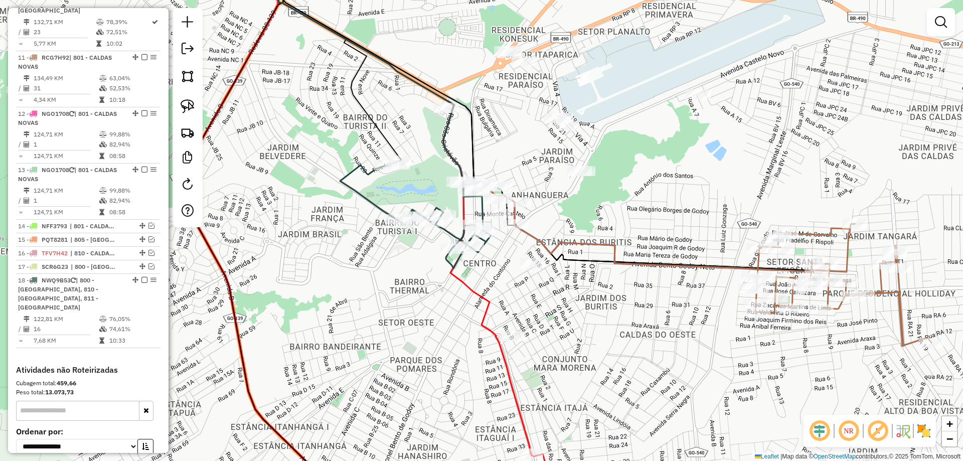
scroll to position [987, 0]
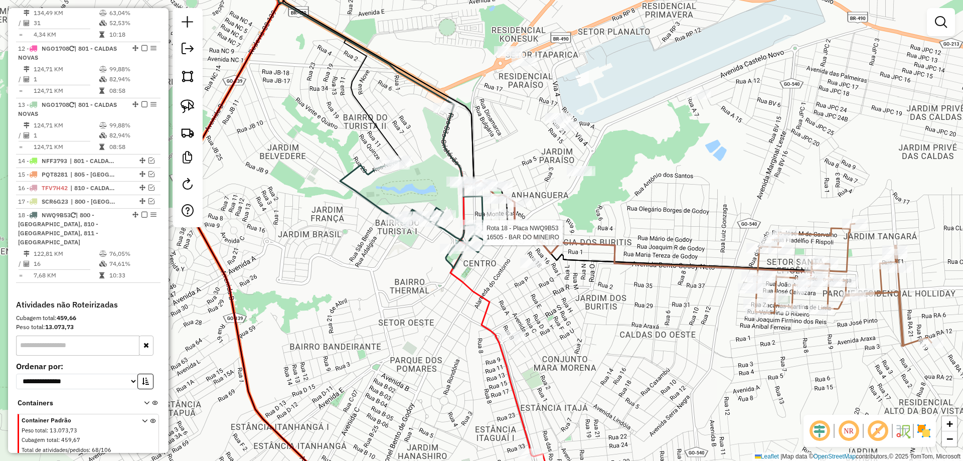
select select "*********"
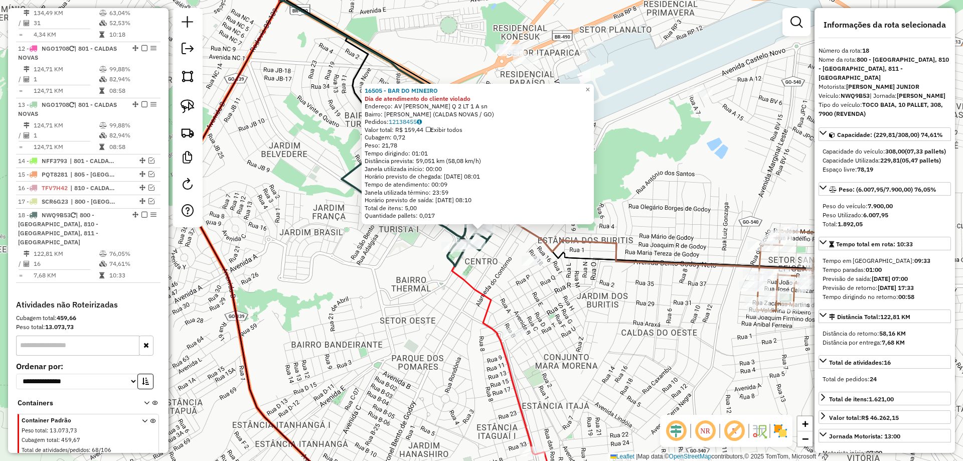
click at [443, 294] on div "16505 - BAR DO MINEIRO Dia de atendimento do cliente violado Endereço: AV CEL B…" at bounding box center [481, 230] width 963 height 461
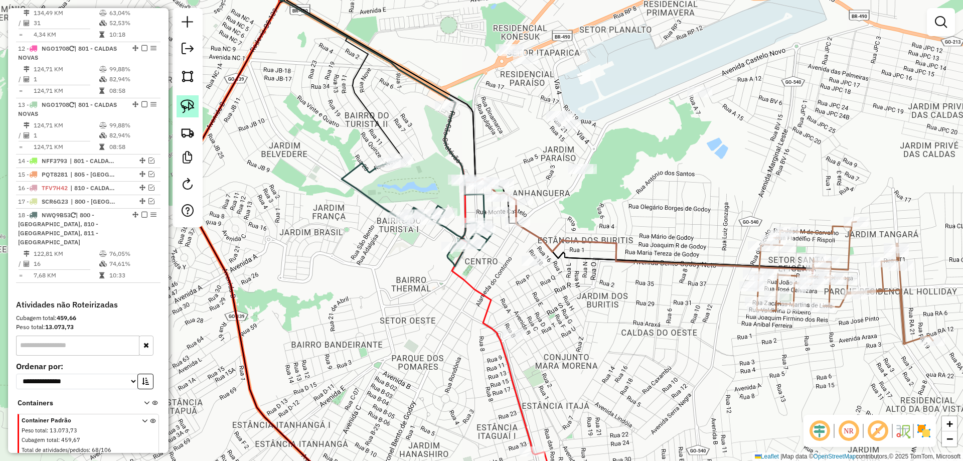
click at [191, 101] on img at bounding box center [188, 106] width 14 height 14
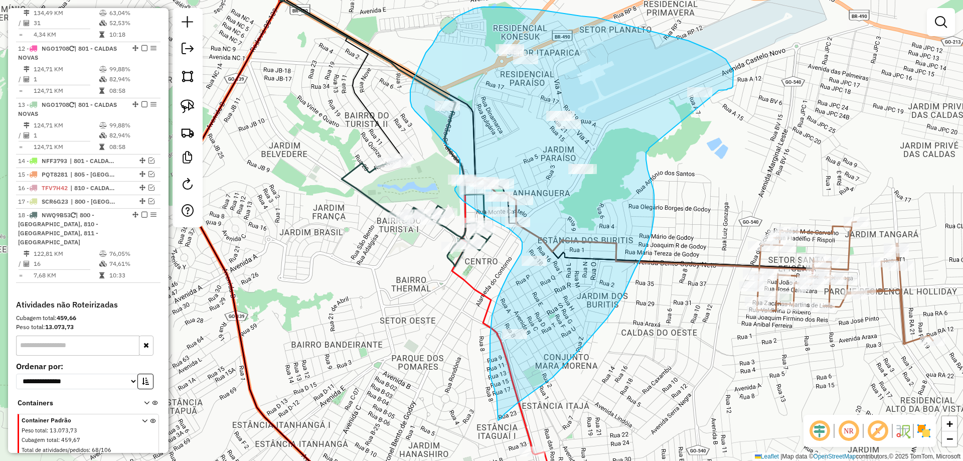
drag, startPoint x: 727, startPoint y: 90, endPoint x: 654, endPoint y: 134, distance: 85.3
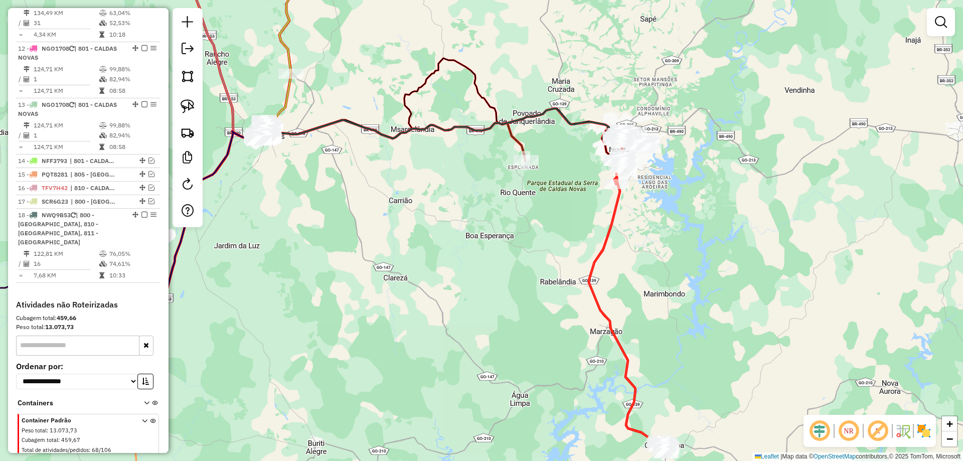
drag, startPoint x: 677, startPoint y: 155, endPoint x: 768, endPoint y: 204, distance: 103.6
click at [749, 194] on div "Janela de atendimento Grade de atendimento Capacidade Transportadoras Veículos …" at bounding box center [481, 230] width 963 height 461
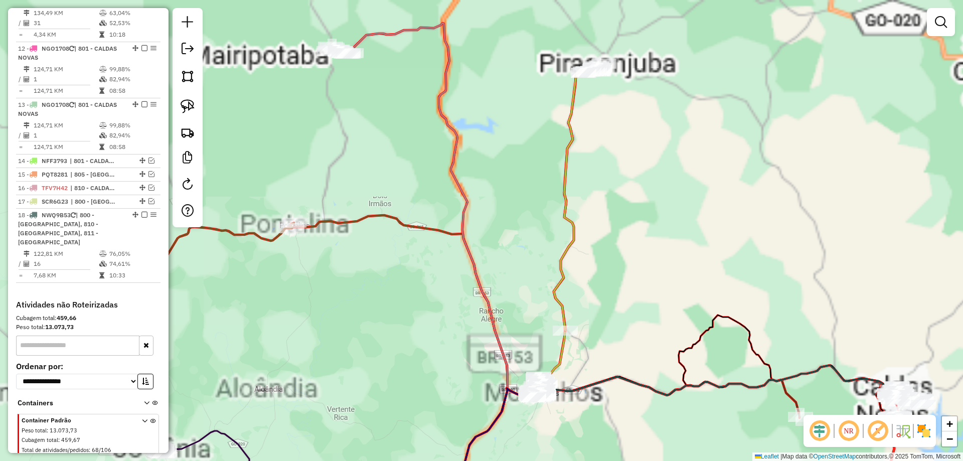
drag, startPoint x: 739, startPoint y: 219, endPoint x: 506, endPoint y: 64, distance: 280.2
click at [511, 87] on div "Janela de atendimento Grade de atendimento Capacidade Transportadoras Veículos …" at bounding box center [481, 230] width 963 height 461
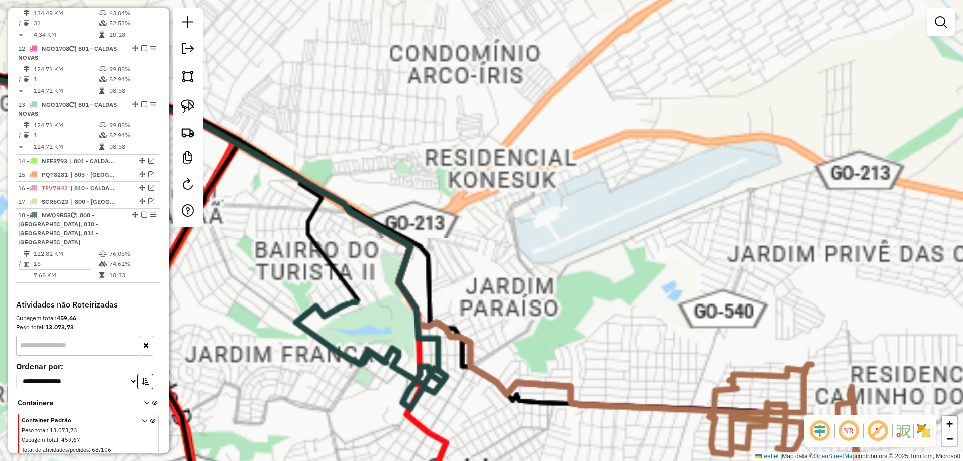
drag, startPoint x: 608, startPoint y: 330, endPoint x: 650, endPoint y: 242, distance: 97.6
click at [649, 258] on div "Janela de atendimento Grade de atendimento Capacidade Transportadoras Veículos …" at bounding box center [481, 230] width 963 height 461
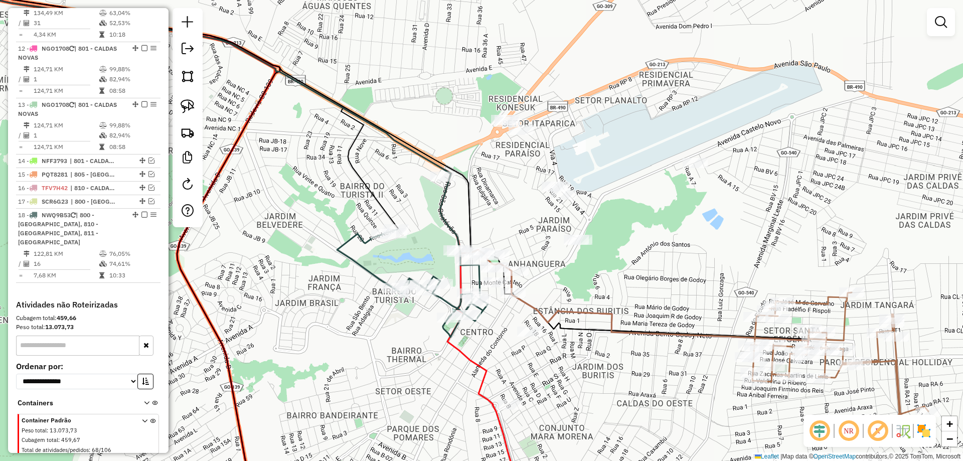
drag, startPoint x: 632, startPoint y: 236, endPoint x: 654, endPoint y: 205, distance: 38.8
click at [647, 215] on icon at bounding box center [363, 167] width 919 height 345
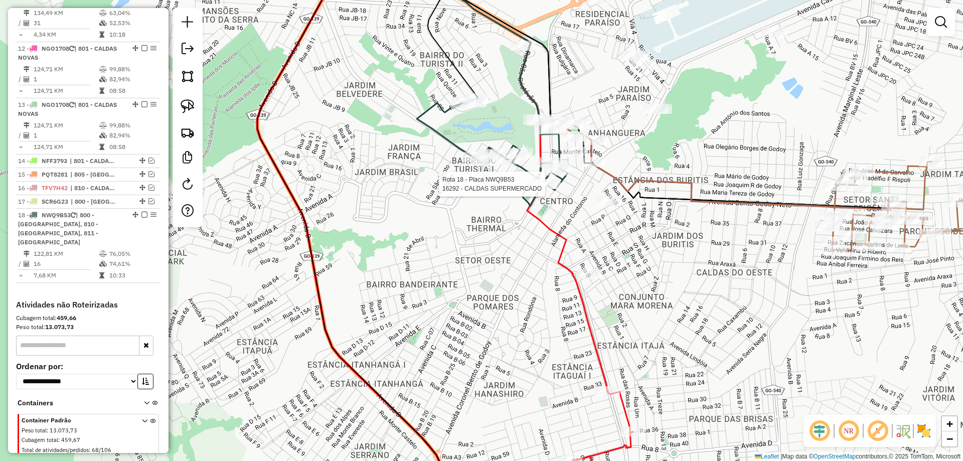
select select "*********"
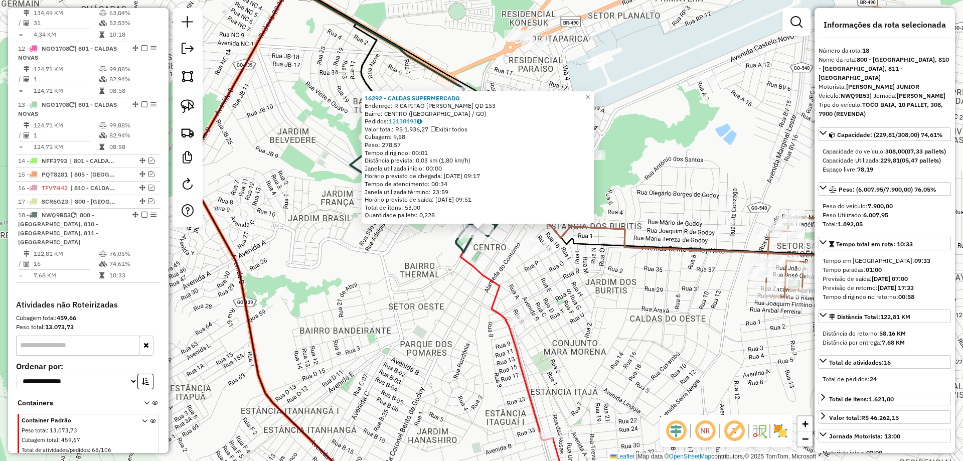
click at [457, 287] on div "16292 - CALDAS SUPERMERCADO Endereço: R CAPITAO JOAO CRISOSTOMO QD 153 Bairro: …" at bounding box center [481, 230] width 963 height 461
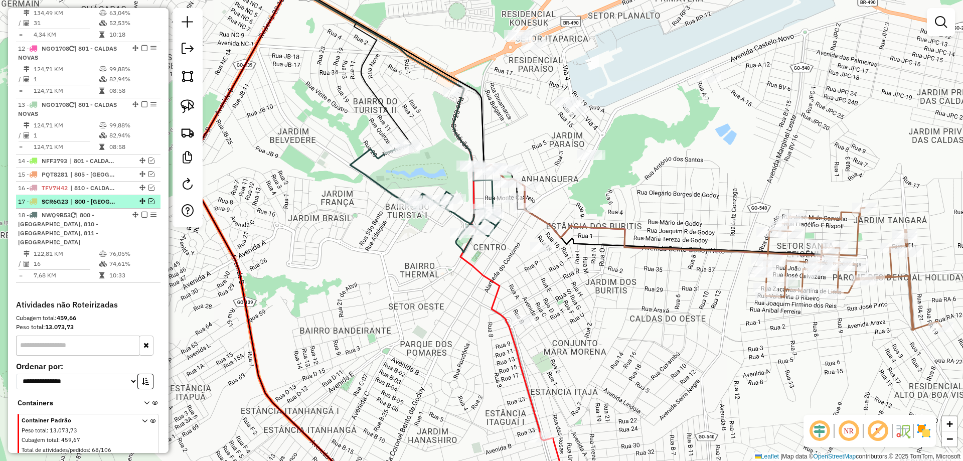
click at [148, 198] on em at bounding box center [151, 201] width 6 height 6
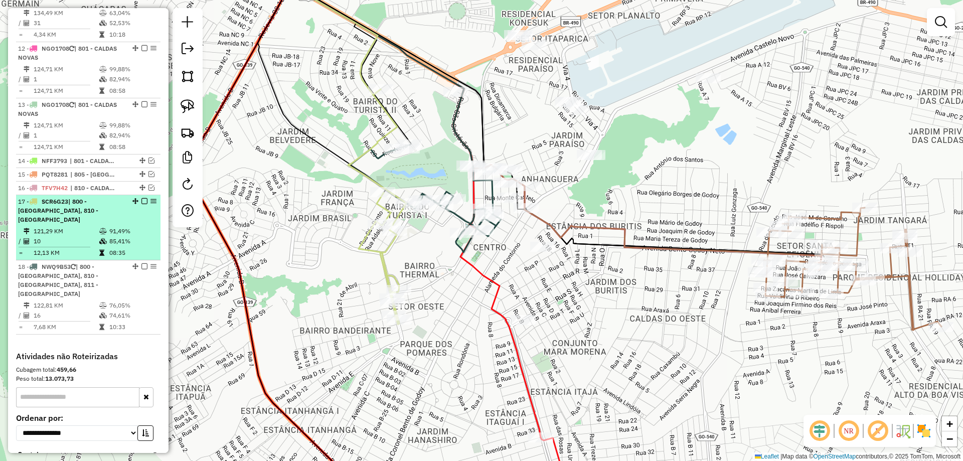
scroll to position [1007, 0]
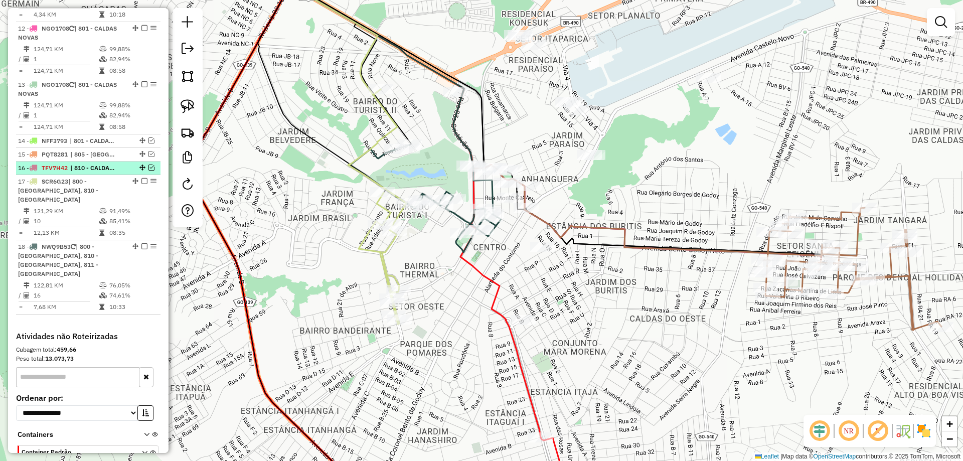
click at [148, 164] on em at bounding box center [151, 167] width 6 height 6
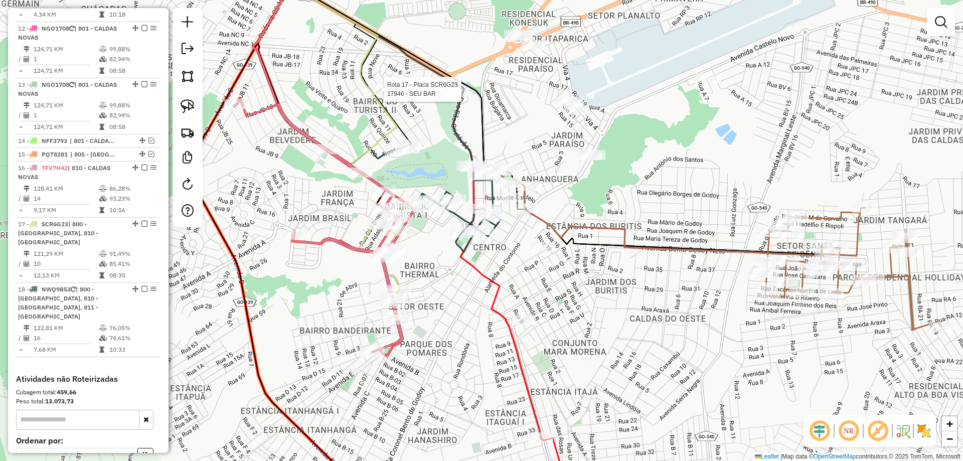
click at [386, 94] on div at bounding box center [380, 89] width 25 height 10
select select "*********"
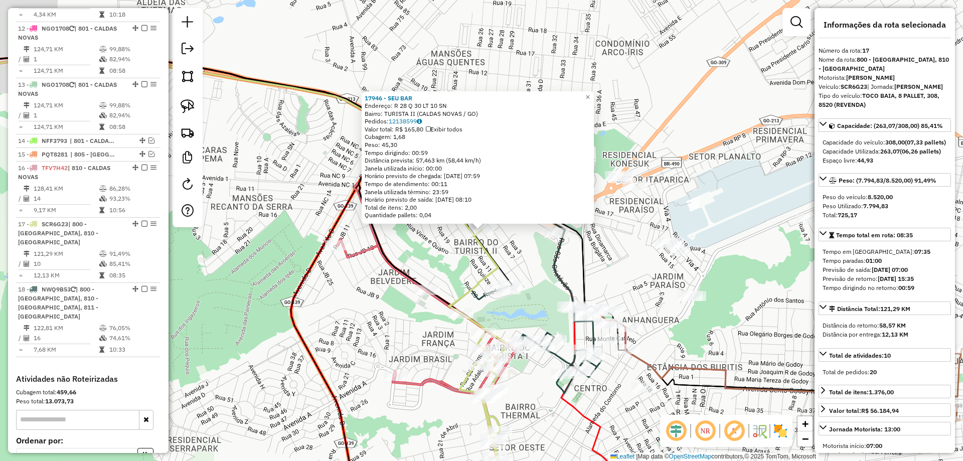
scroll to position [1072, 0]
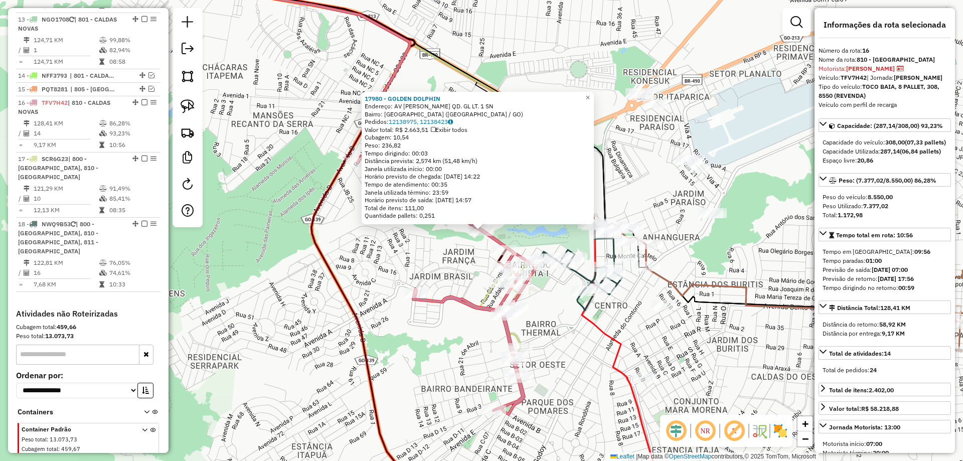
click at [411, 277] on div "Rota 16 - Placa TFV7H42 18719 - SUPER DOMINIQUE - O 17980 - GOLDEN DOLPHIN Ende…" at bounding box center [481, 230] width 963 height 461
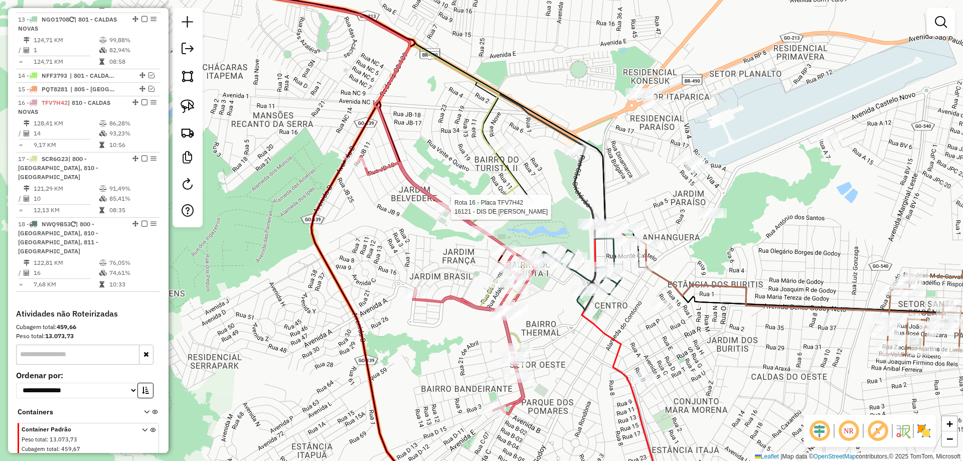
select select "*********"
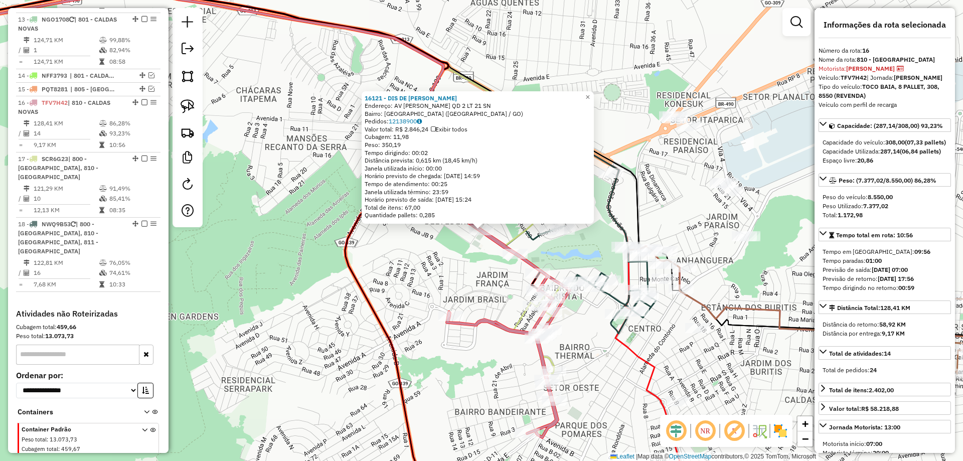
click at [446, 271] on div "16121 - DIS DE BEB ARAUJO Endereço: AV ELIAS BUFAICAL QD 2 LT 21 SN Bairro: JAR…" at bounding box center [481, 230] width 963 height 461
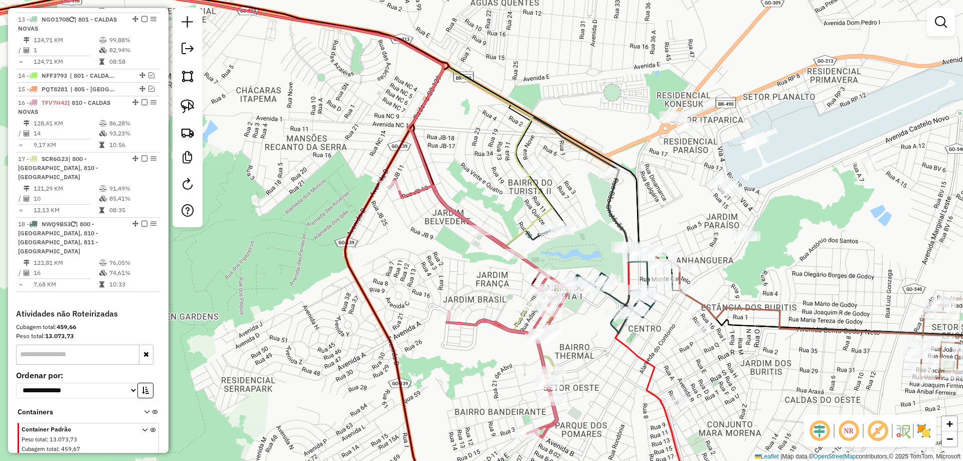
click at [402, 231] on div "Janela de atendimento Grade de atendimento Capacidade Transportadoras Veículos …" at bounding box center [481, 230] width 963 height 461
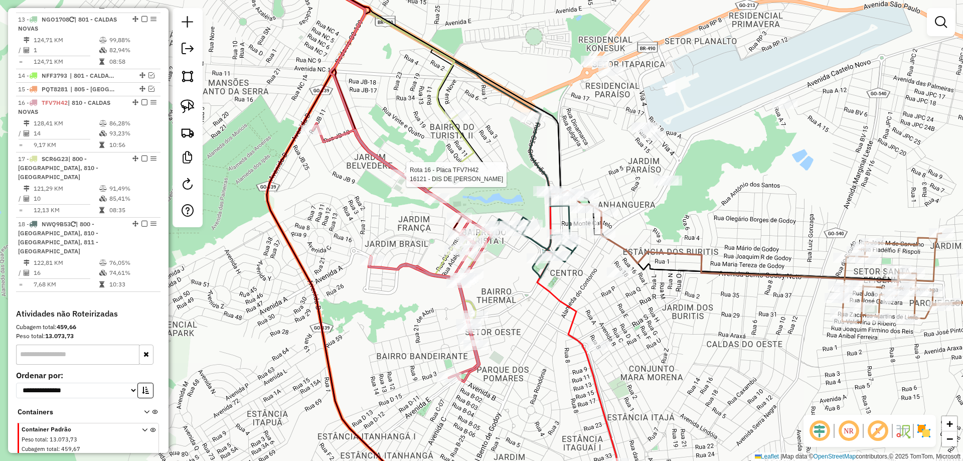
select select "*********"
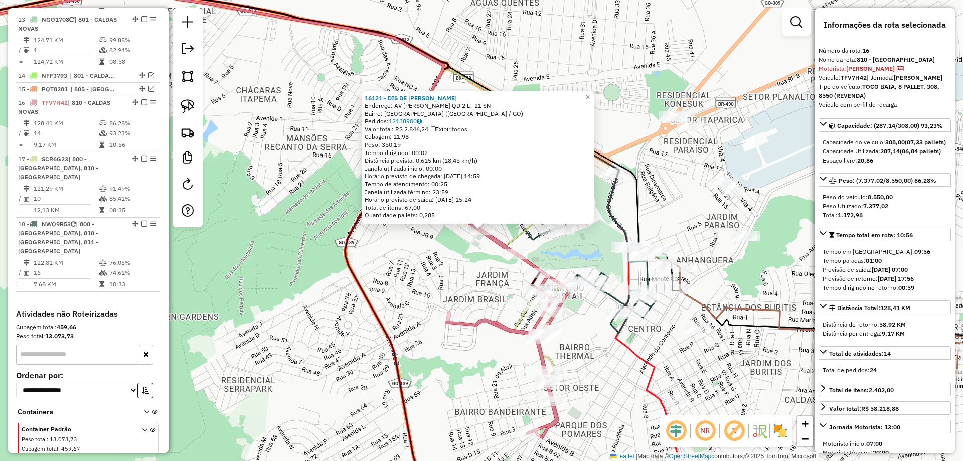
click at [455, 245] on div "16121 - DIS DE BEB ARAUJO Endereço: AV ELIAS BUFAICAL QD 2 LT 21 SN Bairro: JAR…" at bounding box center [481, 230] width 963 height 461
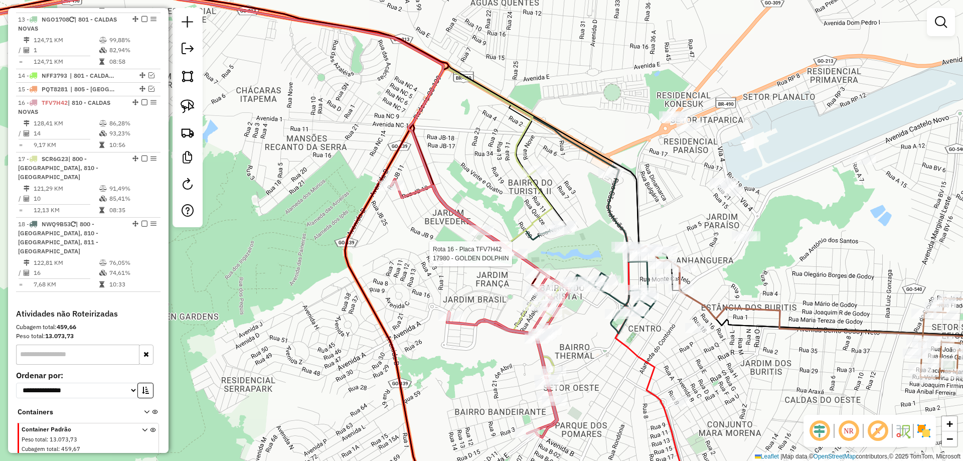
select select "*********"
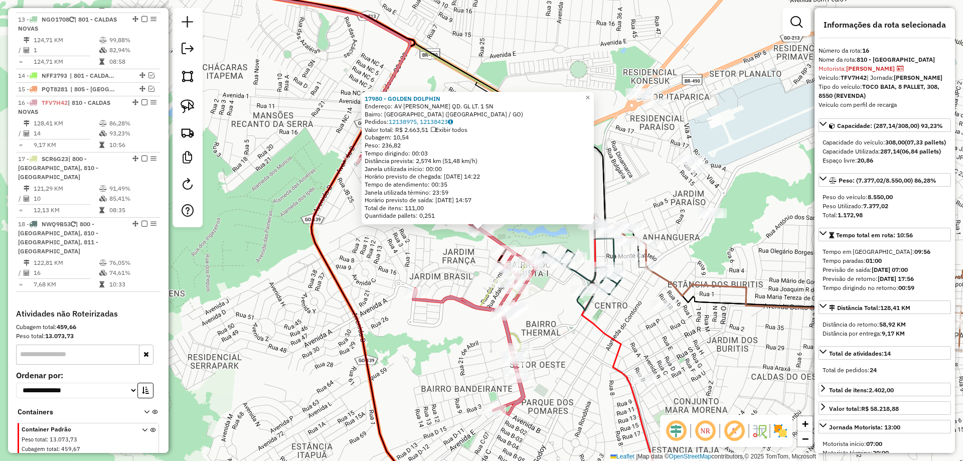
click at [431, 239] on div "17980 - GOLDEN DOLPHIN Endereço: AV ELIAS BUFAICAL QD. GL LT. 1 SN Bairro: JARD…" at bounding box center [481, 230] width 963 height 461
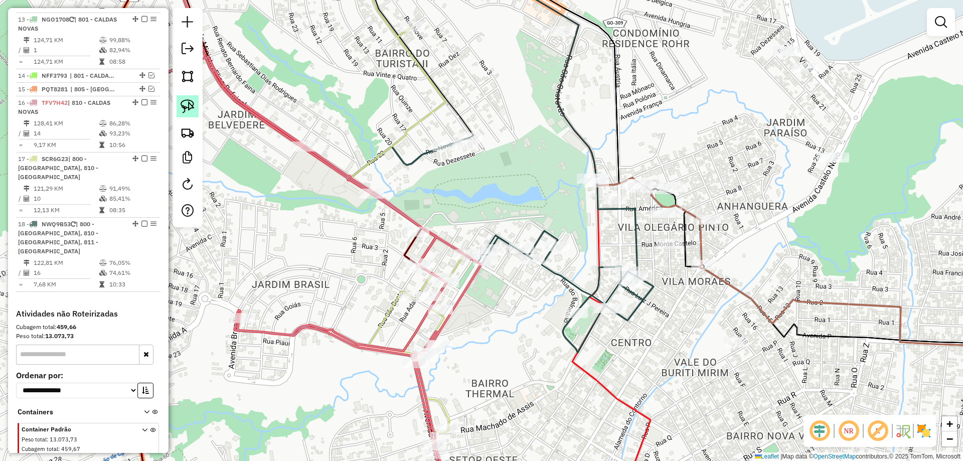
click at [191, 98] on link at bounding box center [188, 106] width 22 height 22
drag, startPoint x: 665, startPoint y: 268, endPoint x: 688, endPoint y: 301, distance: 40.1
select select "*********"
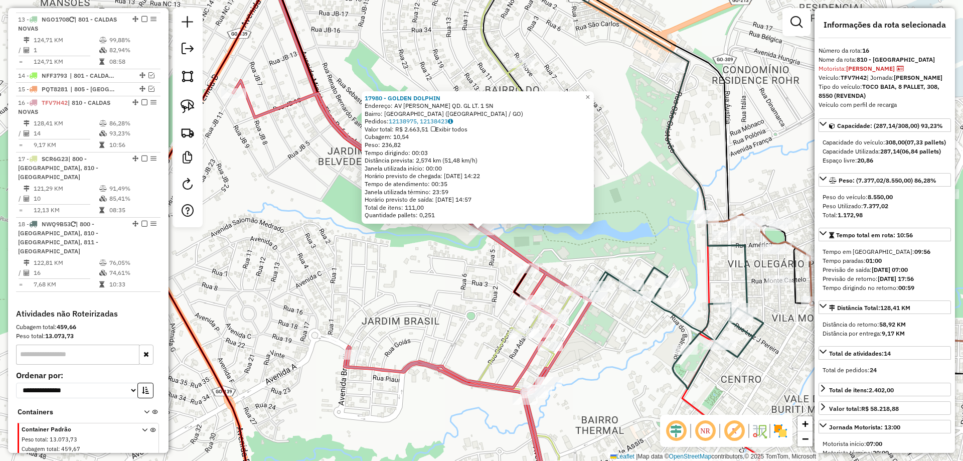
click at [391, 257] on div "17980 - GOLDEN DOLPHIN Endereço: AV ELIAS BUFAICAL QD. GL LT. 1 SN Bairro: JARD…" at bounding box center [481, 230] width 963 height 461
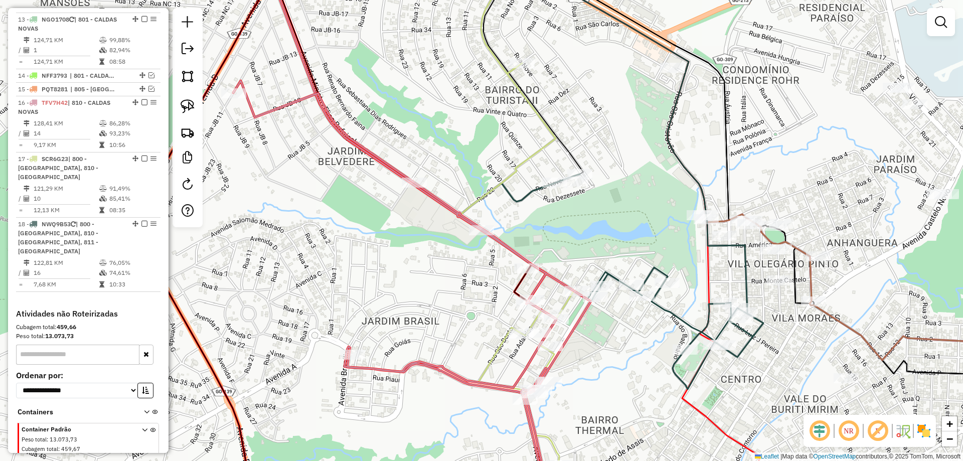
click at [418, 195] on div "Janela de atendimento Grade de atendimento Capacidade Transportadoras Veículos …" at bounding box center [481, 230] width 963 height 461
select select "*********"
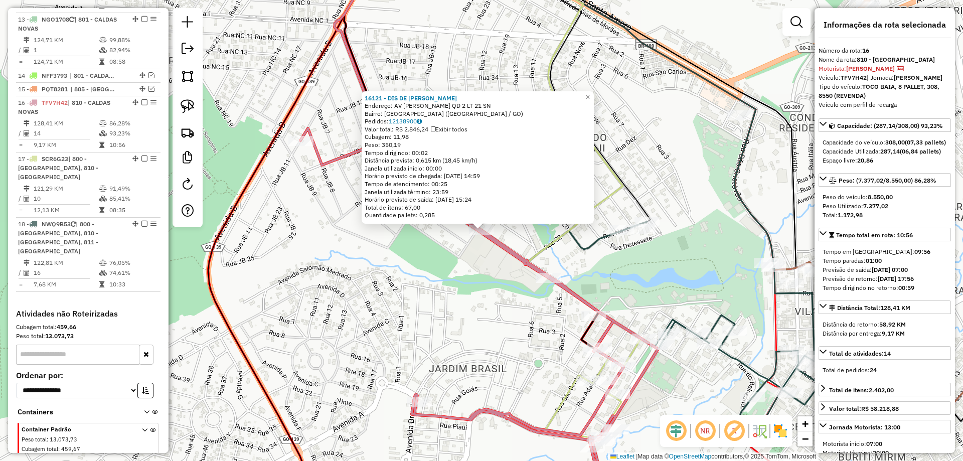
click at [406, 263] on div "16121 - DIS DE BEB ARAUJO Endereço: AV ELIAS BUFAICAL QD 2 LT 21 SN Bairro: JAR…" at bounding box center [481, 230] width 963 height 461
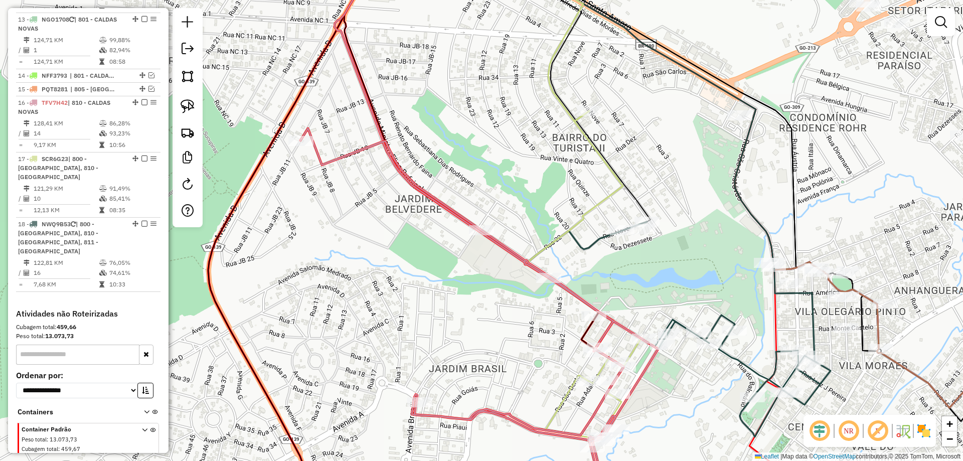
click at [302, 146] on div at bounding box center [300, 141] width 25 height 10
select select "*********"
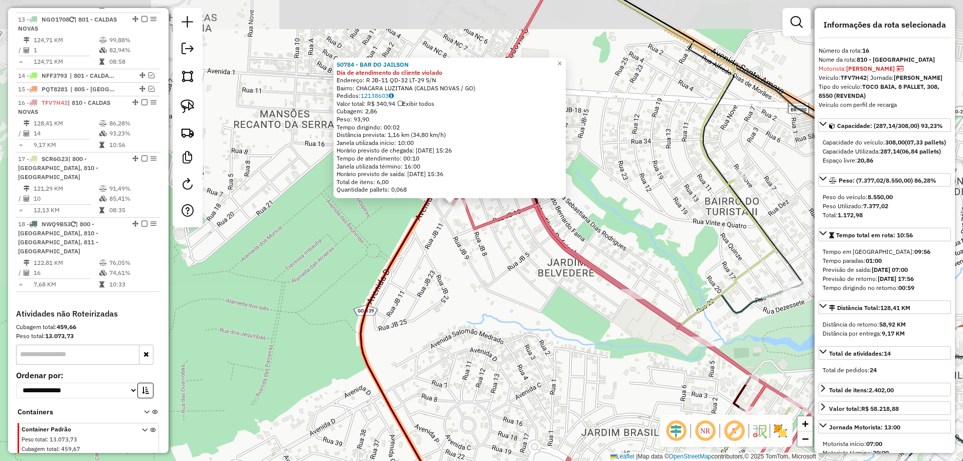
drag, startPoint x: 516, startPoint y: 311, endPoint x: 387, endPoint y: 200, distance: 170.3
click at [397, 210] on div "50784 - BAR DO JAILSON Dia de atendimento do cliente violado Endereço: R JB-11 …" at bounding box center [481, 230] width 963 height 461
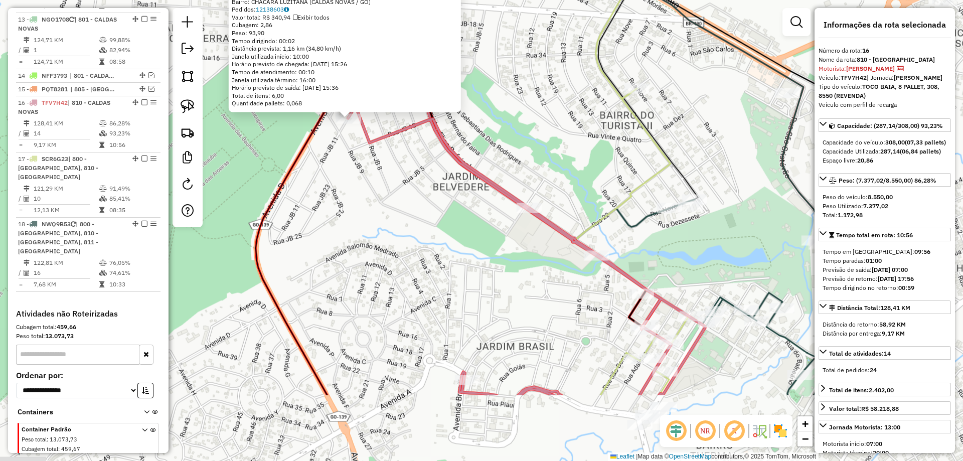
click at [460, 209] on div "50784 - BAR DO JAILSON Dia de atendimento do cliente violado Endereço: R JB-11 …" at bounding box center [481, 230] width 963 height 461
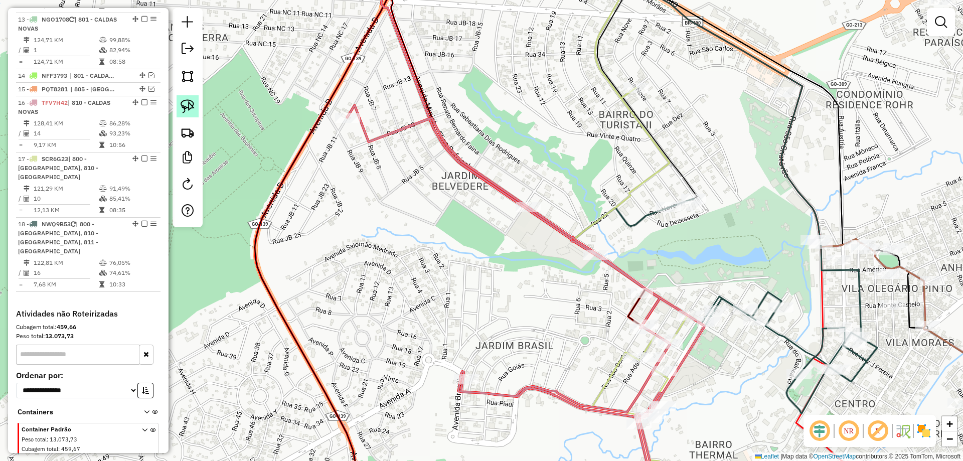
click at [181, 110] on img at bounding box center [188, 106] width 14 height 14
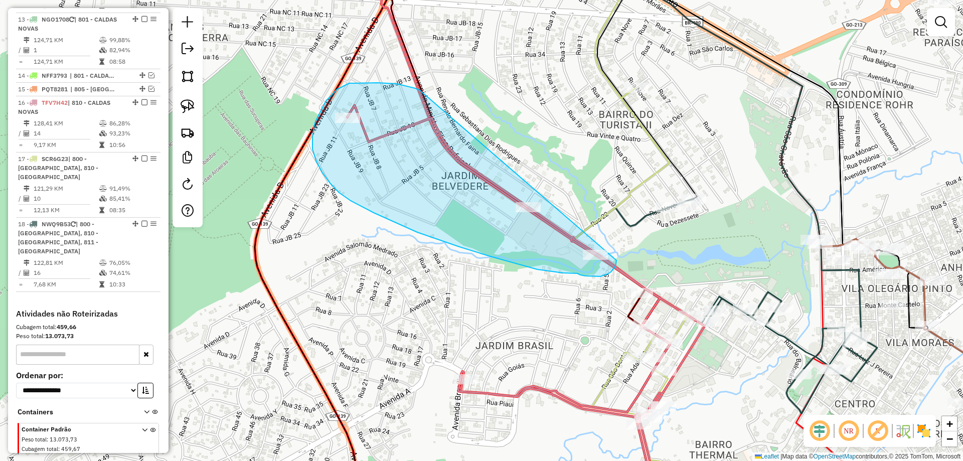
drag, startPoint x: 404, startPoint y: 86, endPoint x: 430, endPoint y: 144, distance: 64.2
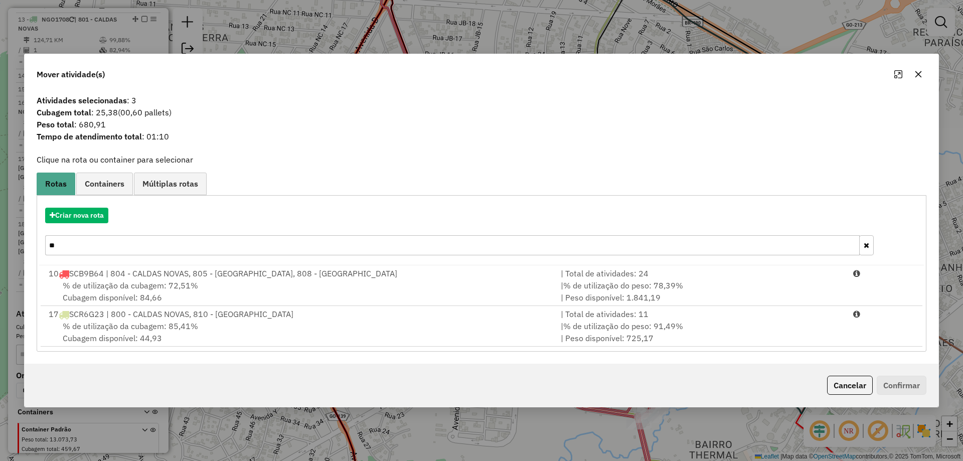
click at [119, 249] on input "**" at bounding box center [452, 245] width 814 height 20
click at [119, 248] on input "**" at bounding box center [452, 245] width 814 height 20
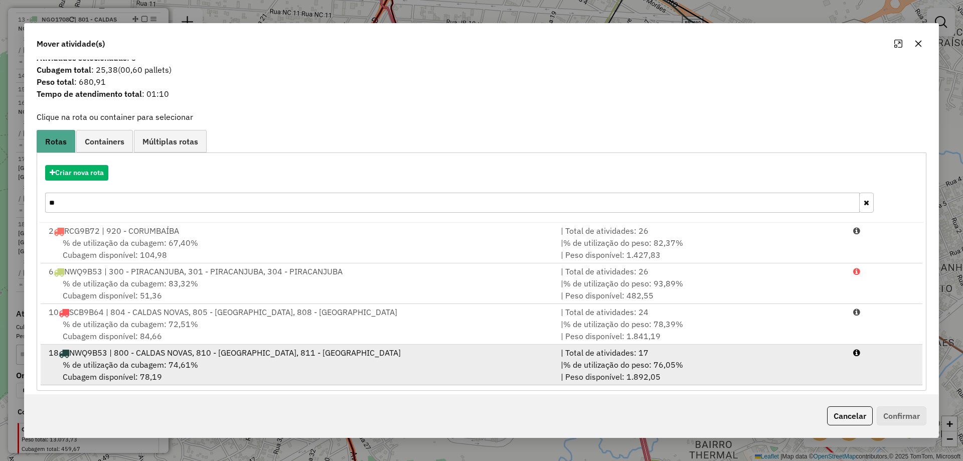
scroll to position [21, 0]
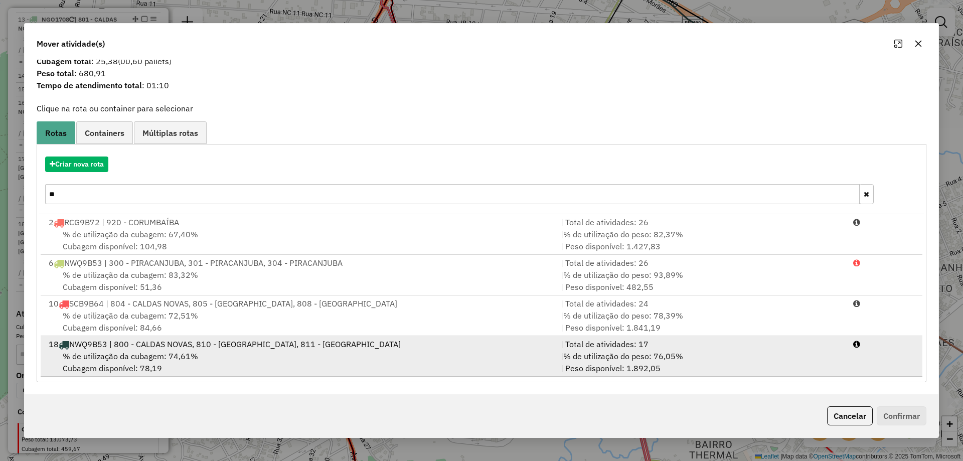
type input "**"
click at [488, 359] on div "% de utilização da cubagem: 74,61% Cubagem disponível: 78,19" at bounding box center [299, 362] width 512 height 24
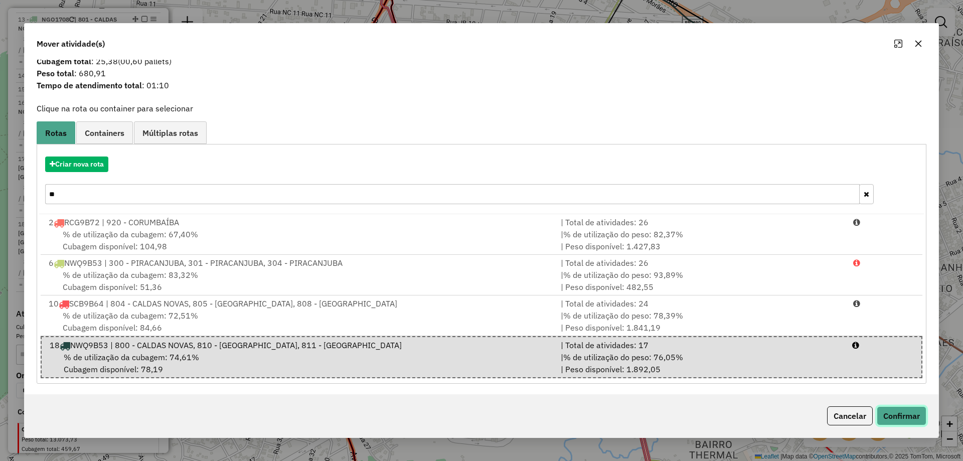
click at [891, 418] on button "Confirmar" at bounding box center [901, 415] width 50 height 19
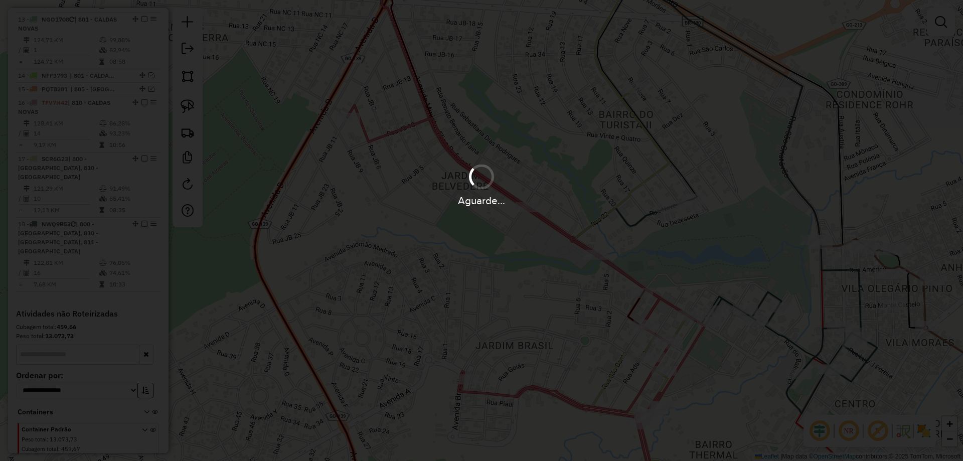
scroll to position [0, 0]
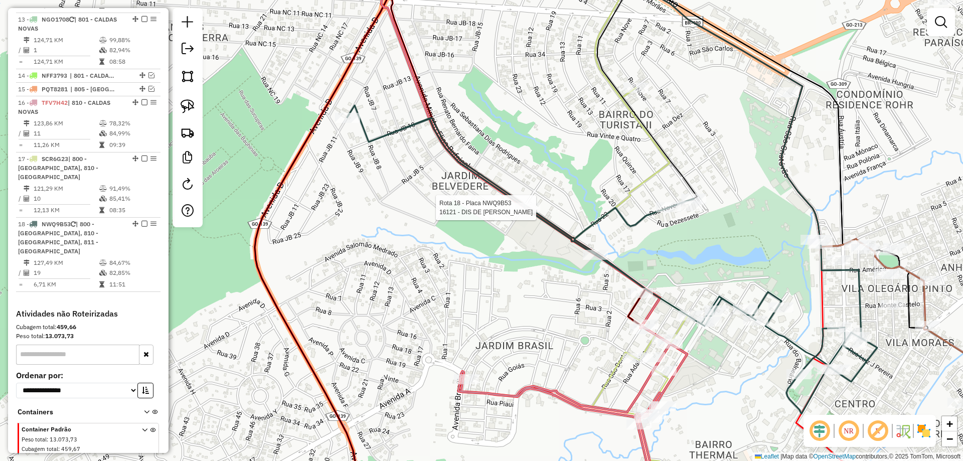
select select "*********"
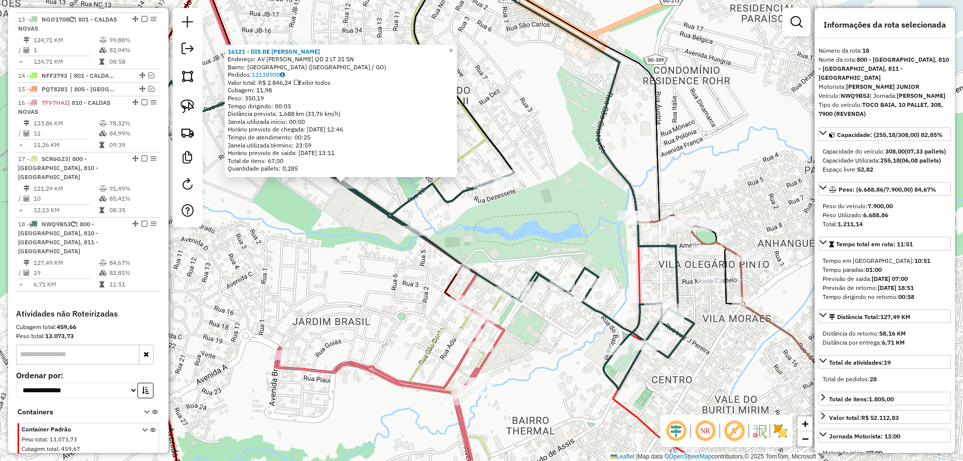
drag, startPoint x: 395, startPoint y: 253, endPoint x: 333, endPoint y: 224, distance: 68.0
click at [333, 225] on div "16121 - DIS DE BEB ARAUJO Endereço: AV ELIAS BUFAICAL QD 2 LT 21 SN Bairro: JAR…" at bounding box center [481, 230] width 963 height 461
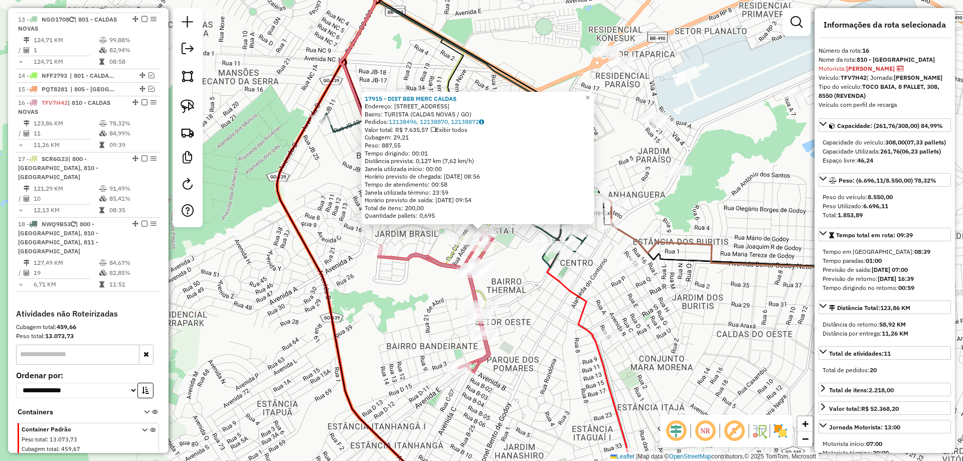
click at [547, 306] on div "17915 - DIST BEB MERC CALDAS Endereço: AV AVENIDA CASTELO BRANCO QD 22 LS/N Bai…" at bounding box center [481, 230] width 963 height 461
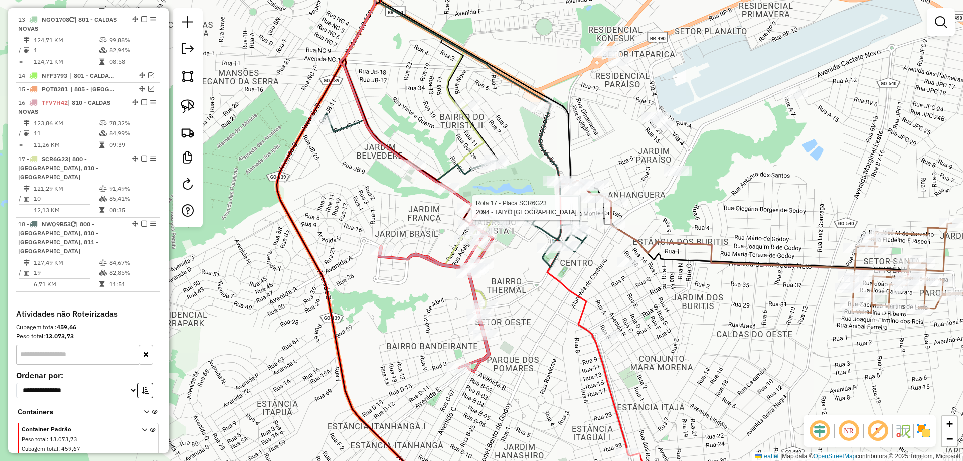
select select "*********"
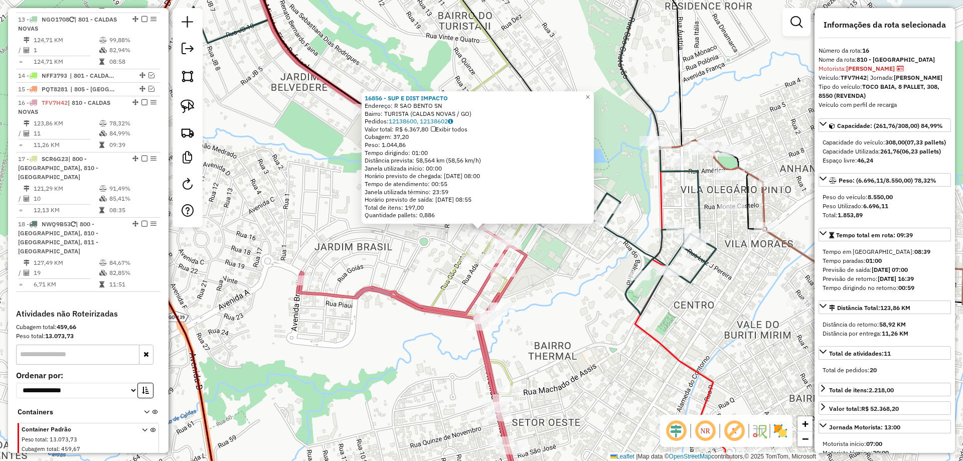
click at [561, 326] on div "16856 - SUP E DIST IMPACTO Endereço: R SAO BENTO SN Bairro: TURISTA (CALDAS NOV…" at bounding box center [481, 230] width 963 height 461
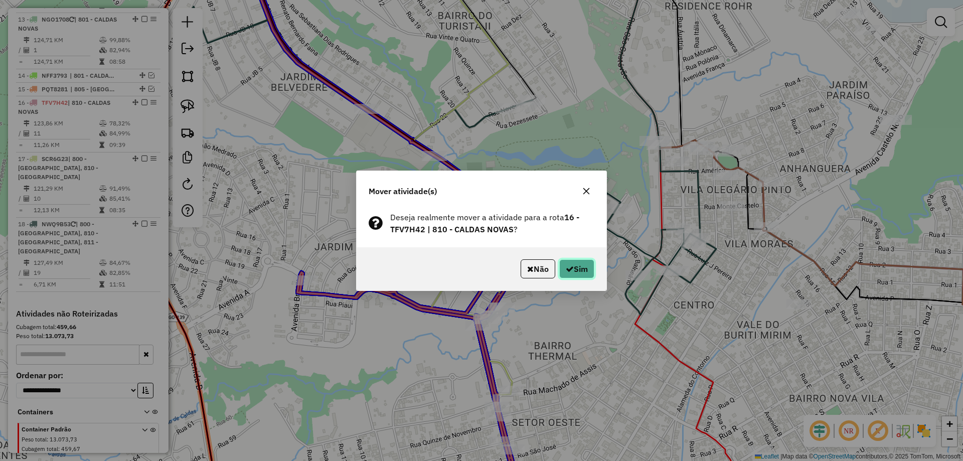
click at [573, 267] on button "Sim" at bounding box center [576, 268] width 35 height 19
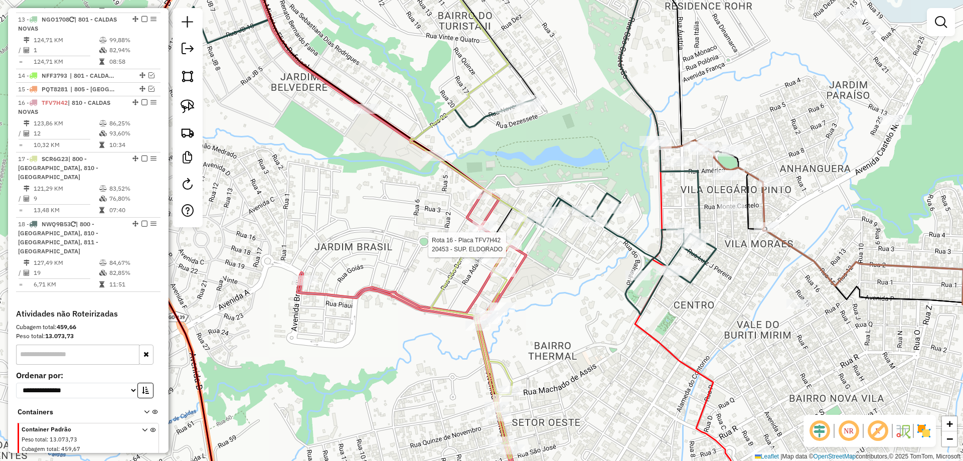
select select "*********"
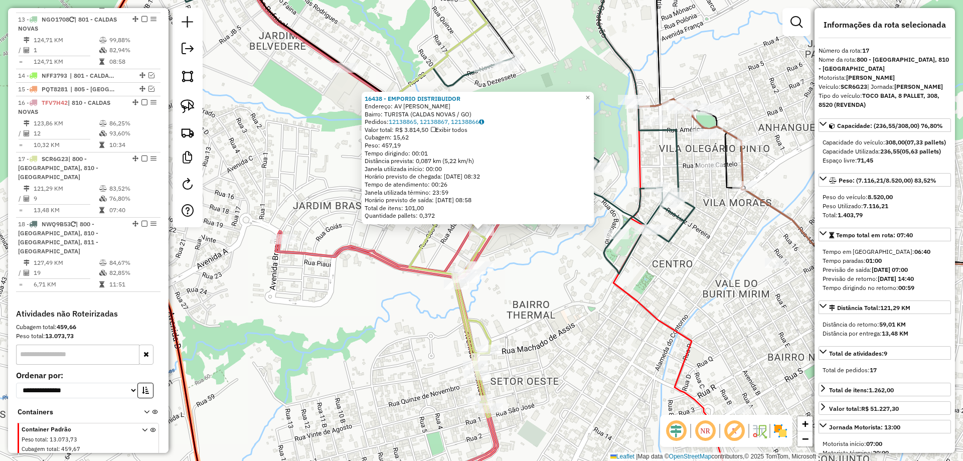
click at [565, 279] on div "16438 - EMPORIO DISTRIBUIDOR Endereço: AV CERILO LOPES DE MORAES SN Bairro: TUR…" at bounding box center [481, 230] width 963 height 461
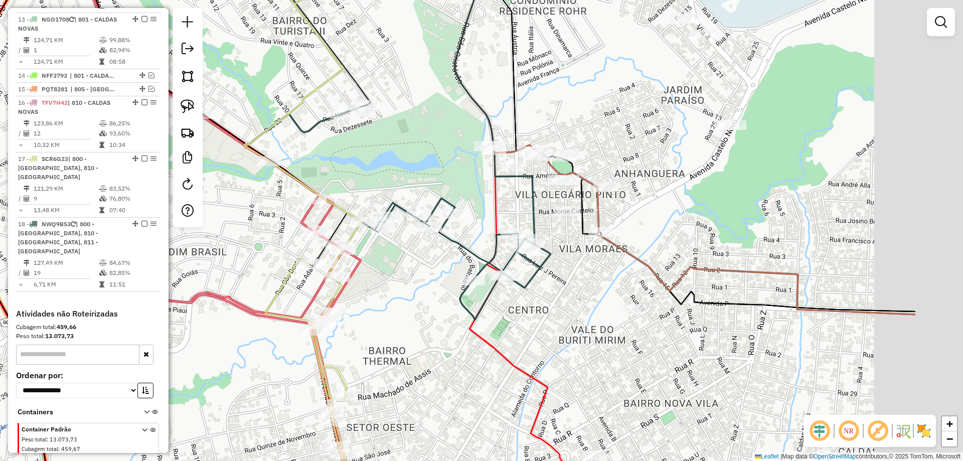
drag, startPoint x: 517, startPoint y: 301, endPoint x: 406, endPoint y: 347, distance: 120.2
click at [408, 346] on div "Janela de atendimento Grade de atendimento Capacidade Transportadoras Veículos …" at bounding box center [481, 230] width 963 height 461
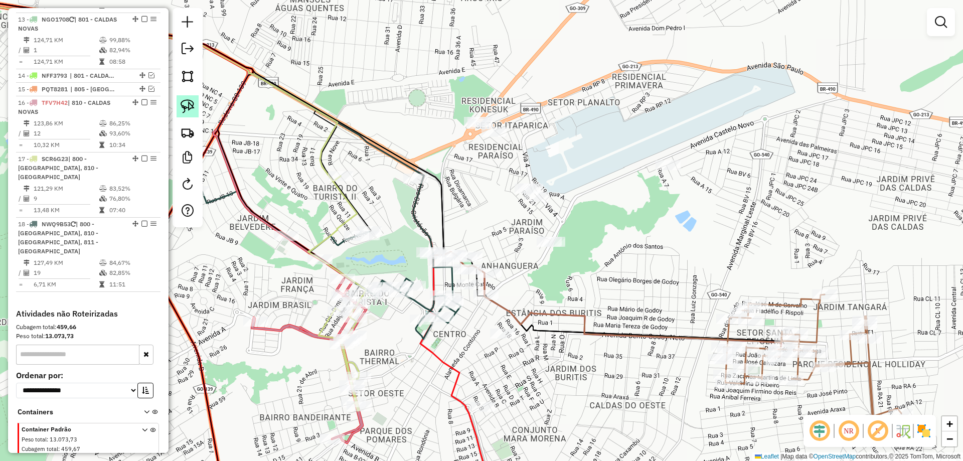
click at [194, 113] on img at bounding box center [188, 106] width 14 height 14
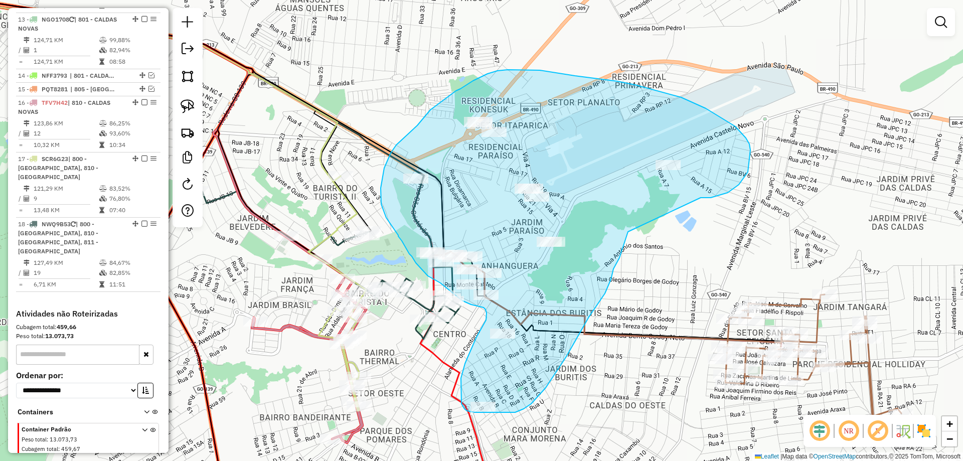
drag, startPoint x: 748, startPoint y: 172, endPoint x: 635, endPoint y: 221, distance: 122.6
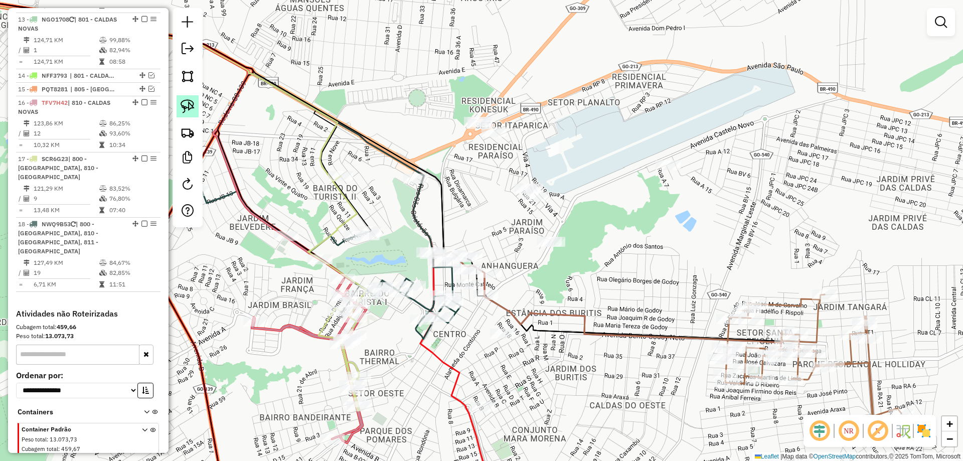
click at [178, 106] on link at bounding box center [188, 106] width 22 height 22
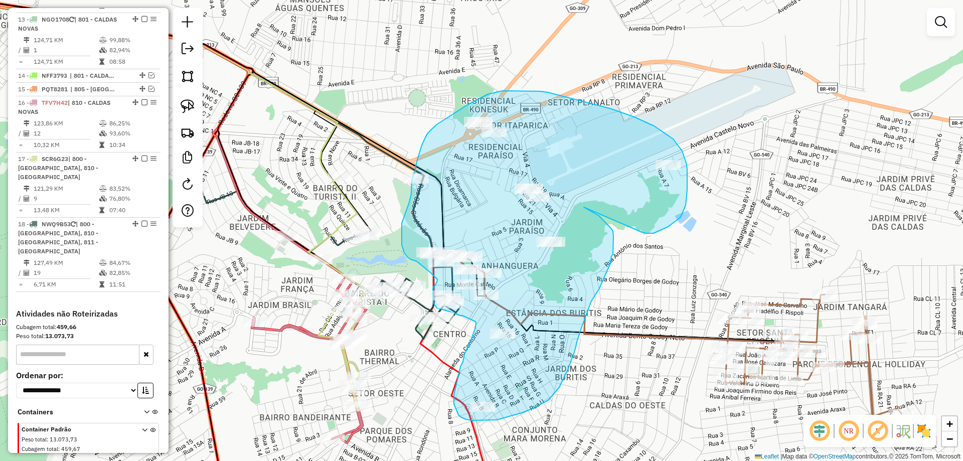
drag, startPoint x: 687, startPoint y: 176, endPoint x: 575, endPoint y: 161, distance: 112.8
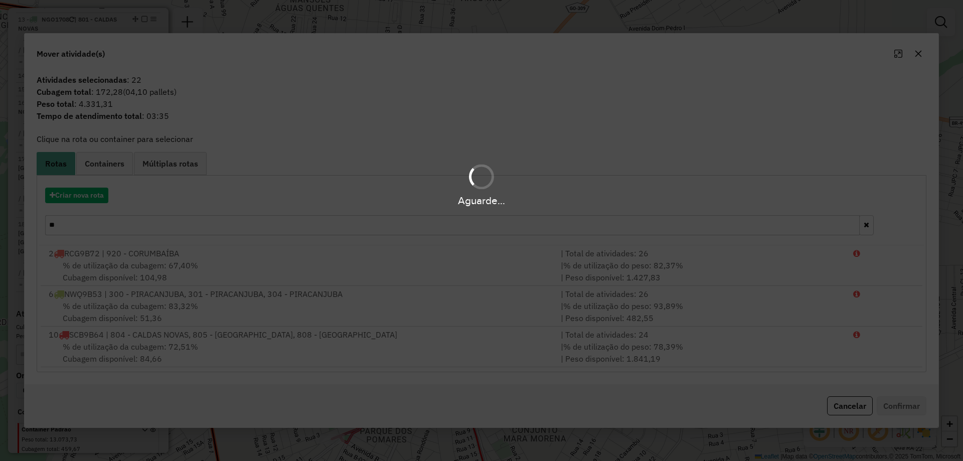
click at [102, 199] on div "Aguarde..." at bounding box center [481, 201] width 963 height 16
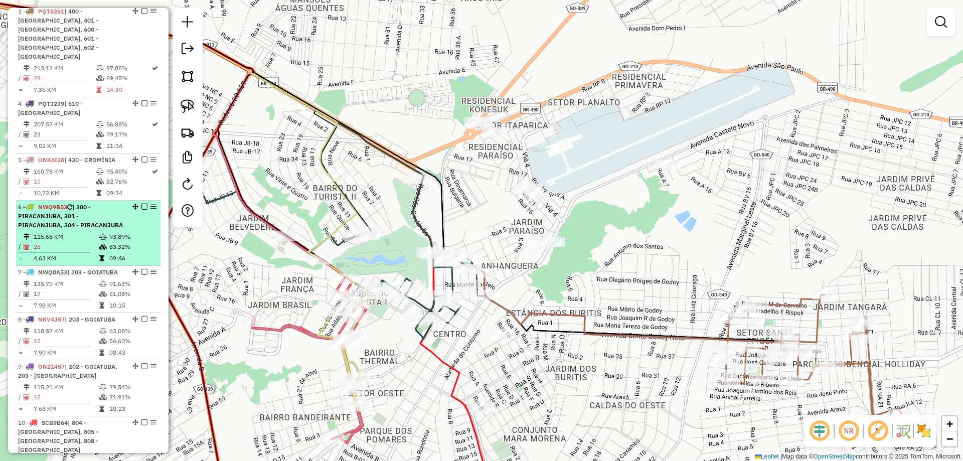
scroll to position [501, 0]
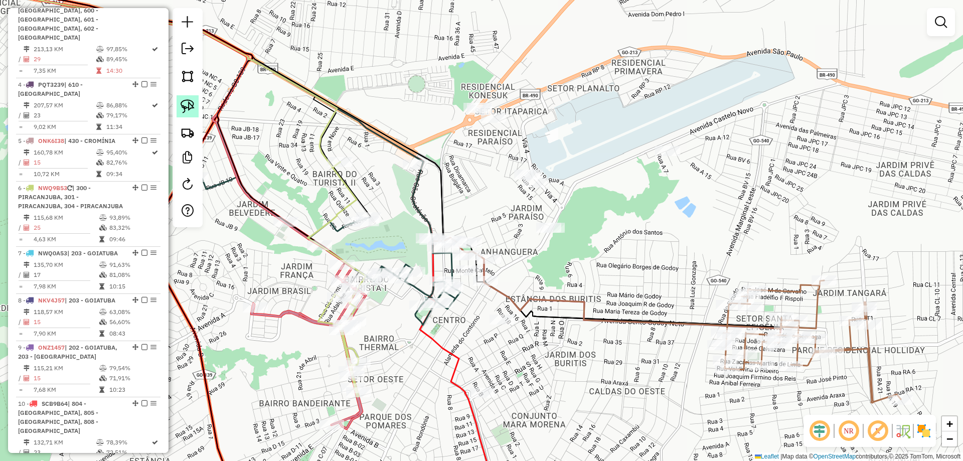
drag, startPoint x: 312, startPoint y: 141, endPoint x: 195, endPoint y: 101, distance: 124.5
click at [306, 112] on div "Janela de atendimento Grade de atendimento Capacidade Transportadoras Veículos …" at bounding box center [481, 230] width 963 height 461
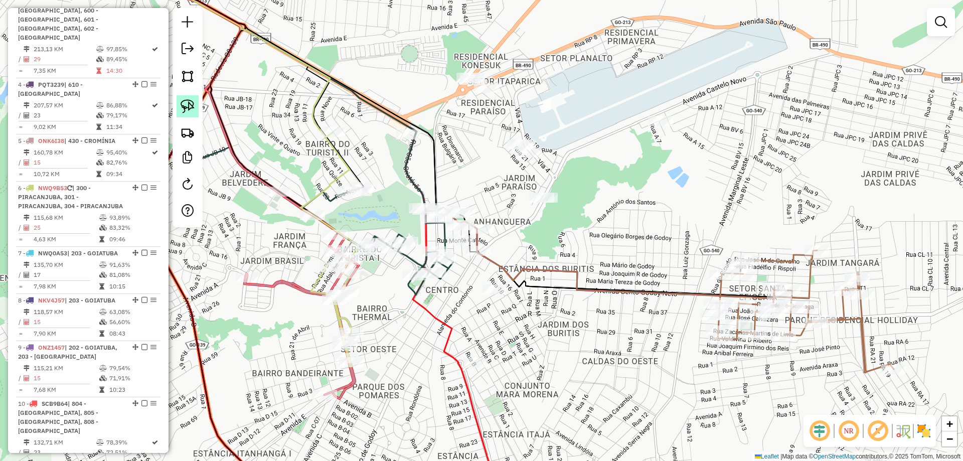
click at [192, 104] on img at bounding box center [188, 106] width 14 height 14
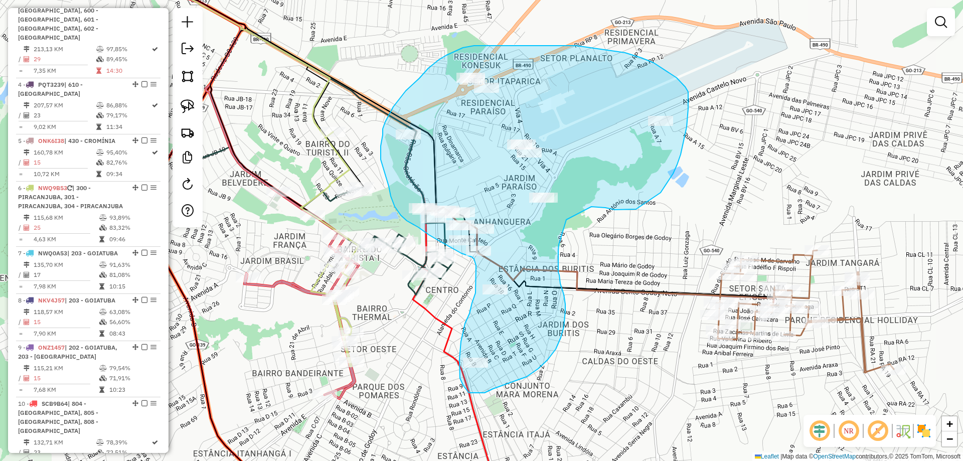
drag, startPoint x: 660, startPoint y: 193, endPoint x: 587, endPoint y: 171, distance: 76.8
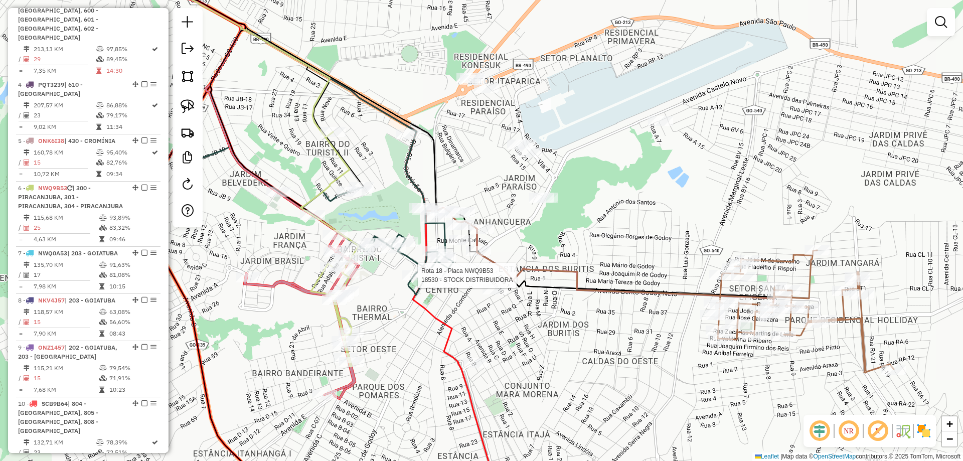
select select "*********"
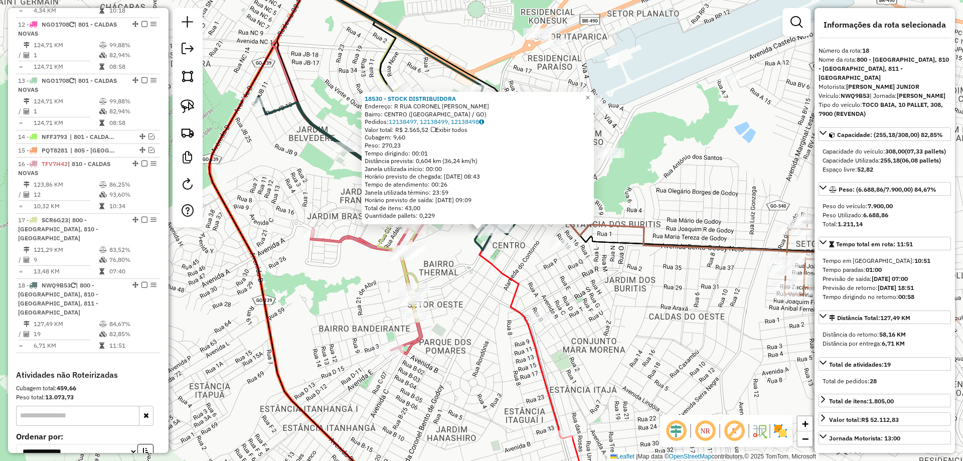
click at [493, 279] on div "18530 - STOCK DISTRIBUIDORA Endereço: R RUA CORONEL CIRILO LOPES DE MOSN Bairro…" at bounding box center [481, 230] width 963 height 461
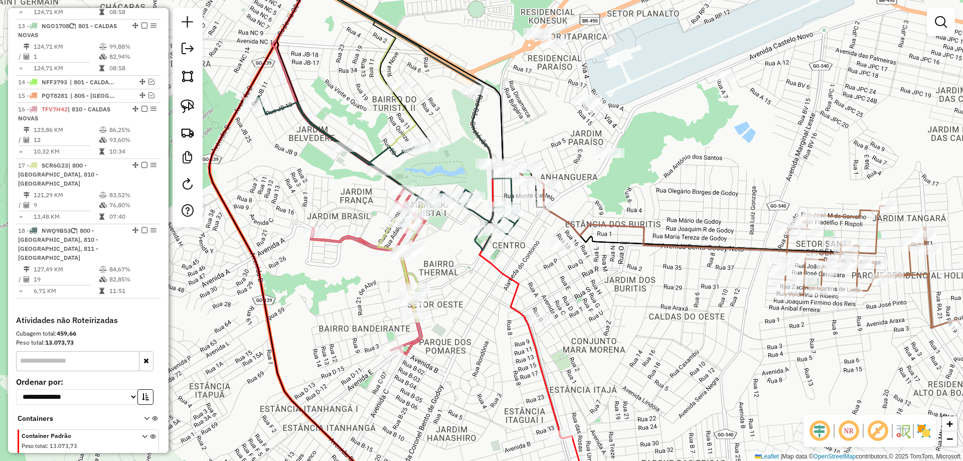
scroll to position [1072, 0]
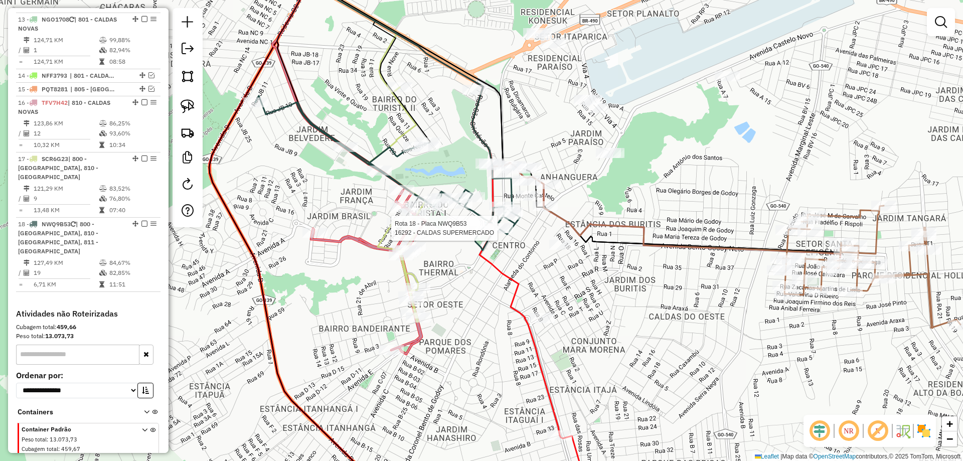
select select "*********"
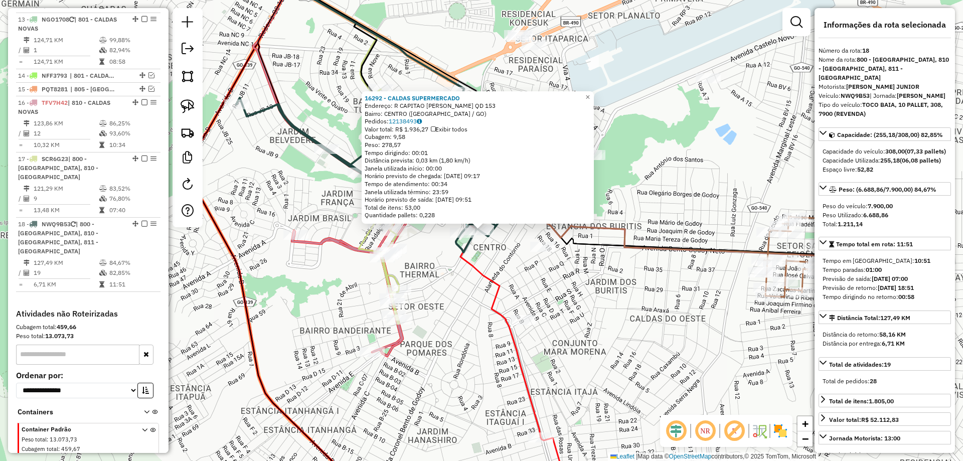
click at [495, 263] on div "16292 - CALDAS SUPERMERCADO Endereço: R CAPITAO JOAO CRISOSTOMO QD 153 Bairro: …" at bounding box center [481, 230] width 963 height 461
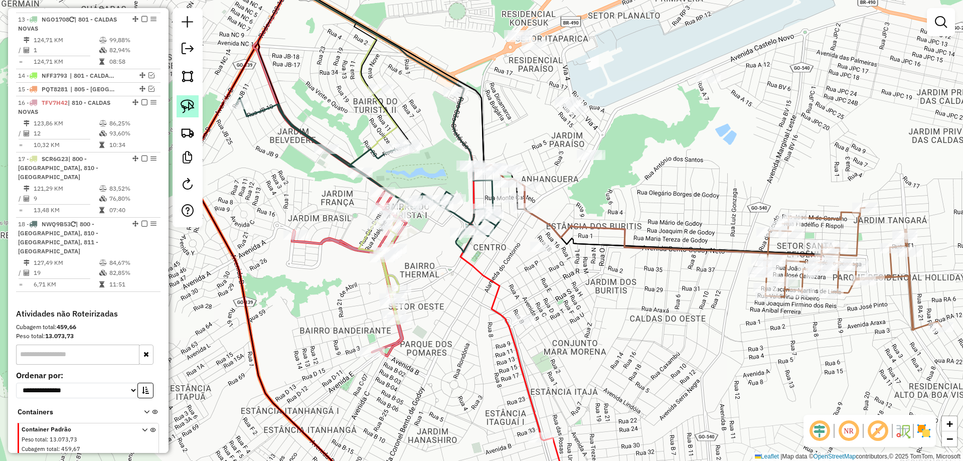
click at [190, 110] on img at bounding box center [188, 106] width 14 height 14
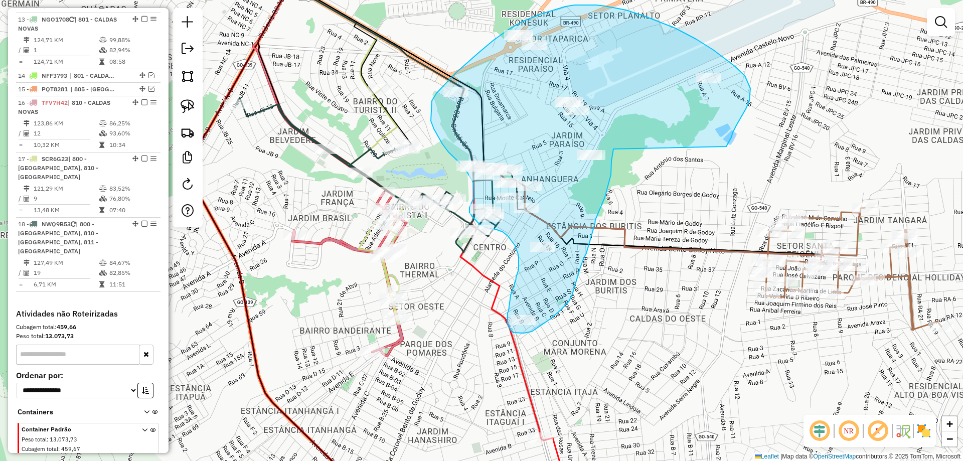
drag, startPoint x: 739, startPoint y: 120, endPoint x: 635, endPoint y: 92, distance: 107.5
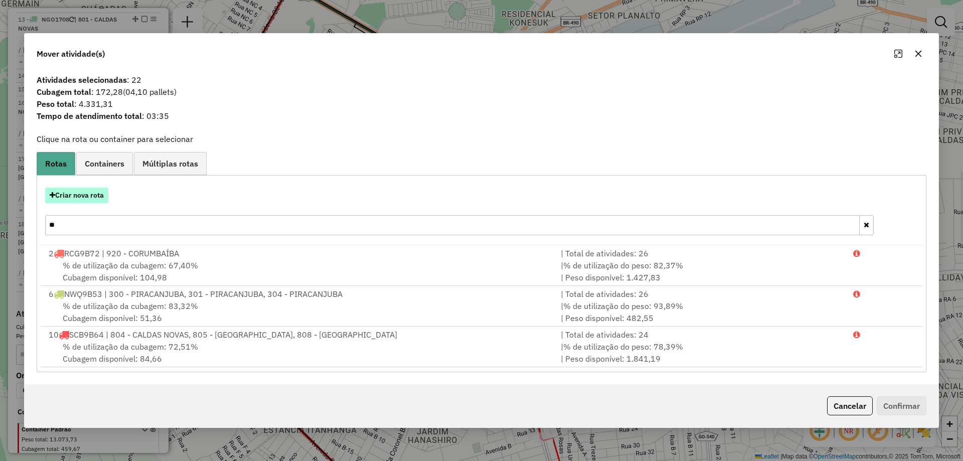
click at [84, 190] on button "Criar nova rota" at bounding box center [76, 196] width 63 height 16
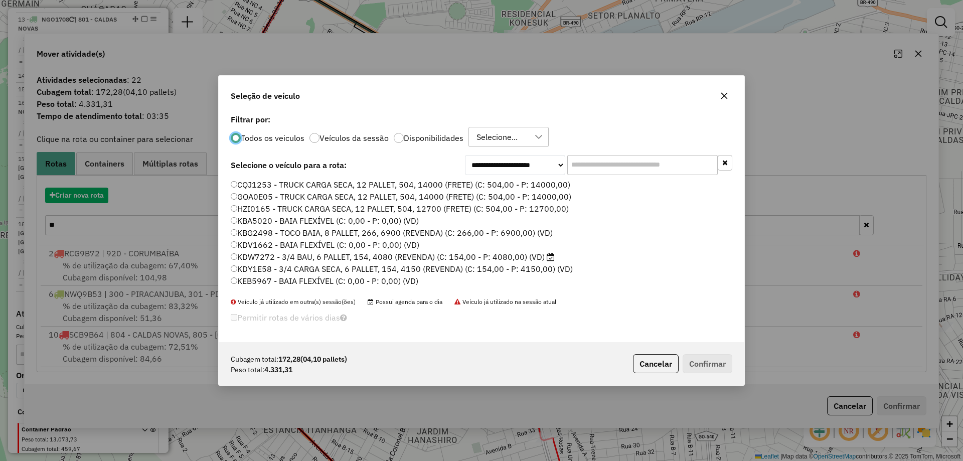
scroll to position [6, 3]
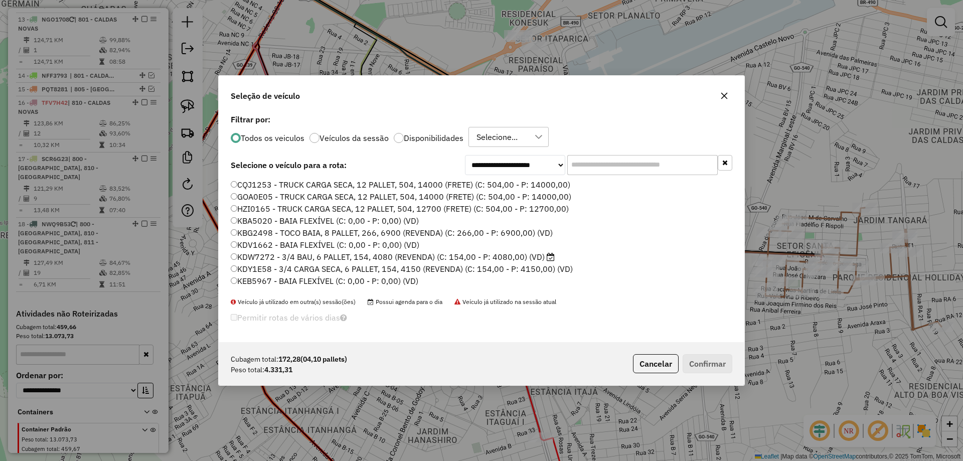
drag, startPoint x: 562, startPoint y: 162, endPoint x: 540, endPoint y: 168, distance: 23.2
click at [547, 165] on div "**********" at bounding box center [598, 165] width 267 height 20
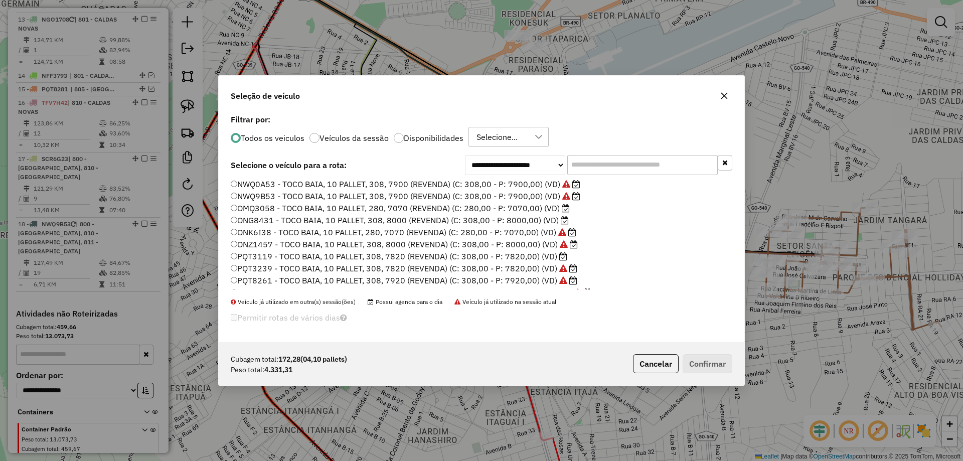
scroll to position [209, 0]
click at [272, 192] on label "NKZ2I21 - TOCO BAIA, 10 PALLET, 224, 5830 (REVENDA) (C: 224,00 - P: 5830,00) (V…" at bounding box center [398, 193] width 334 height 12
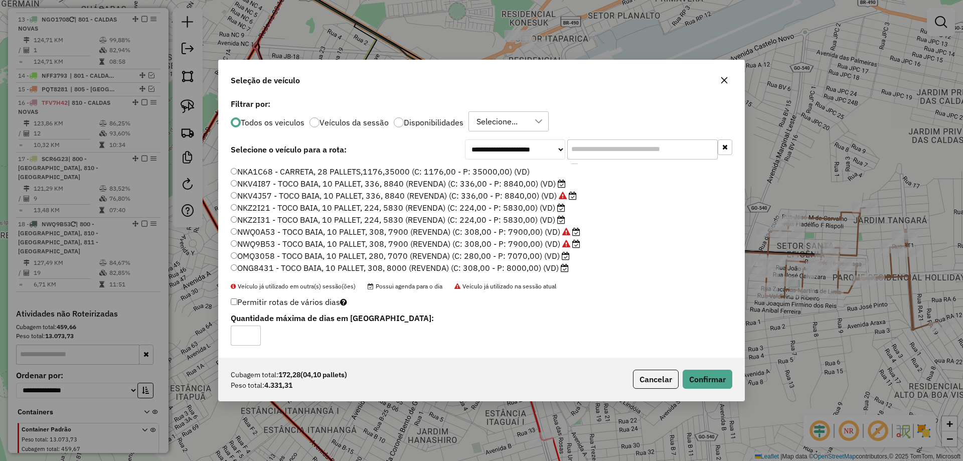
scroll to position [158, 0]
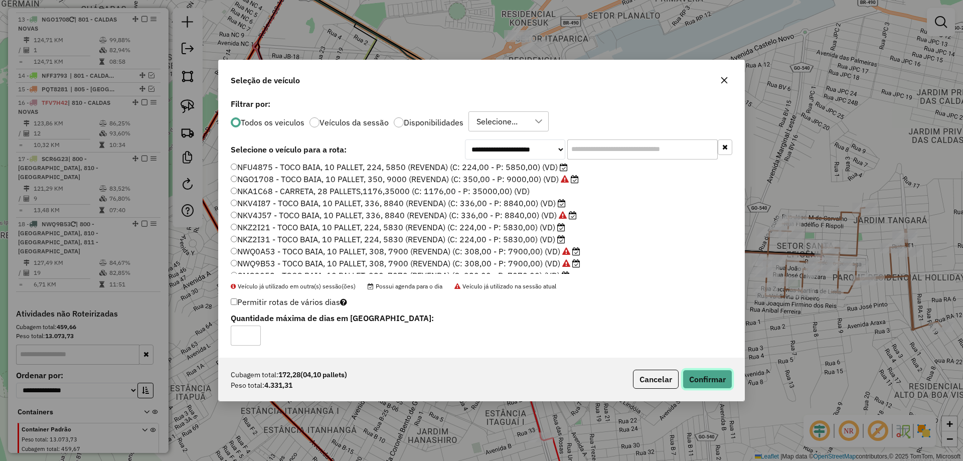
click at [722, 379] on button "Confirmar" at bounding box center [707, 379] width 50 height 19
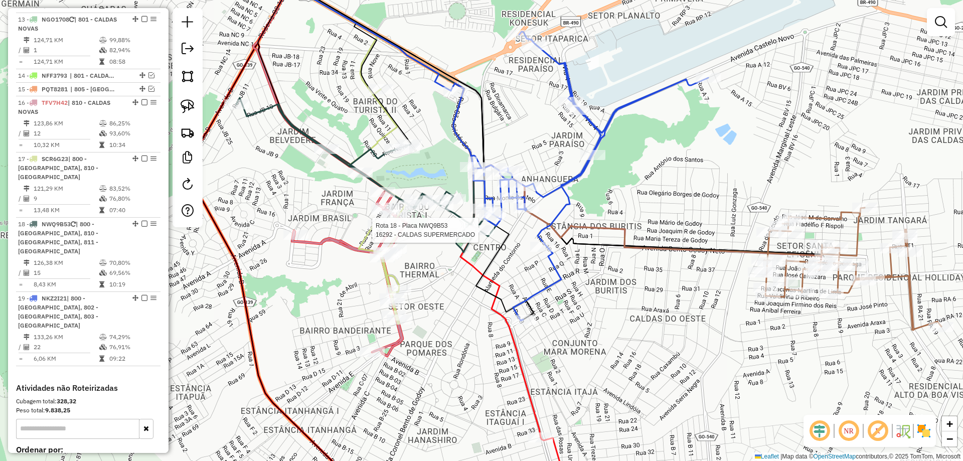
select select "*********"
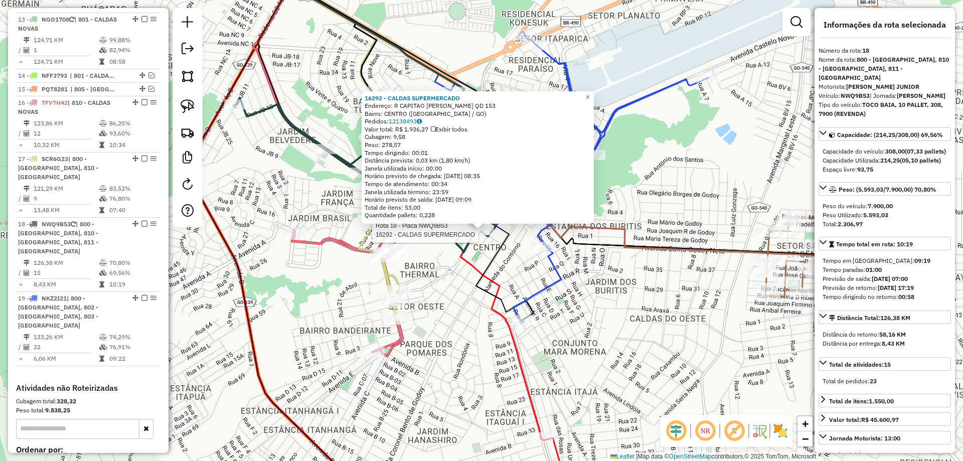
scroll to position [1137, 0]
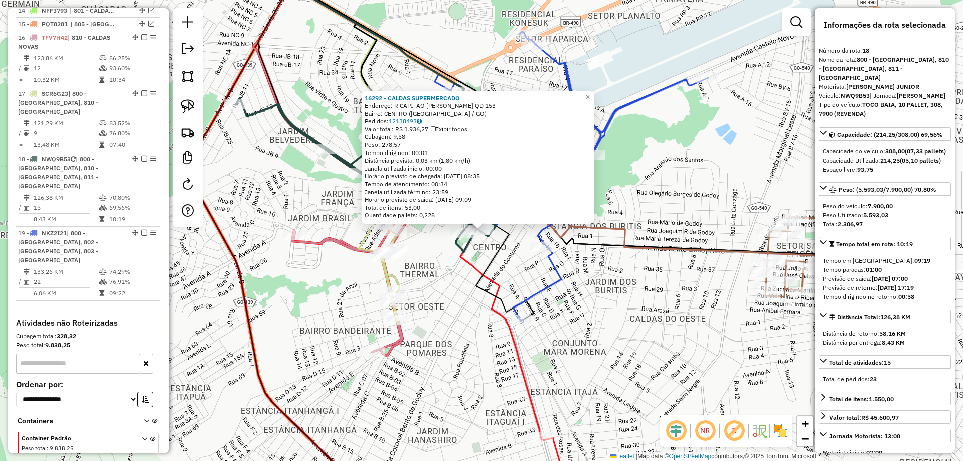
click at [452, 278] on div "16292 - CALDAS SUPERMERCADO Endereço: R CAPITAO JOAO CRISOSTOMO QD 153 Bairro: …" at bounding box center [481, 230] width 963 height 461
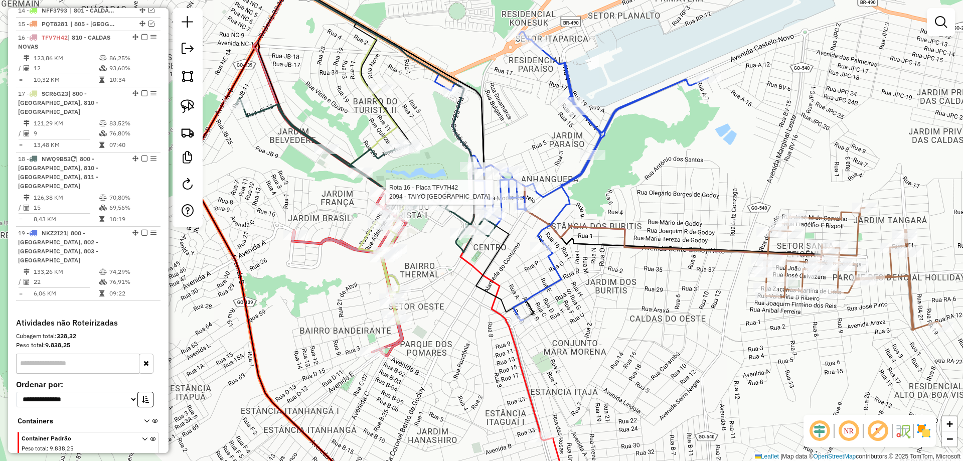
select select "*********"
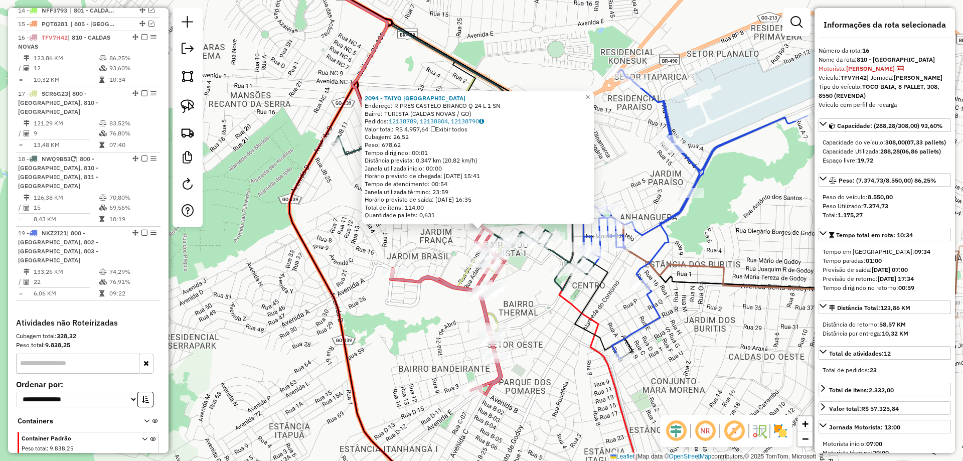
click at [403, 237] on div "2094 - TAIYO THERMAS HOTEL Endereço: R PRES CASTELO BRANCO Q 24 L 1 SN Bairro: …" at bounding box center [481, 230] width 963 height 461
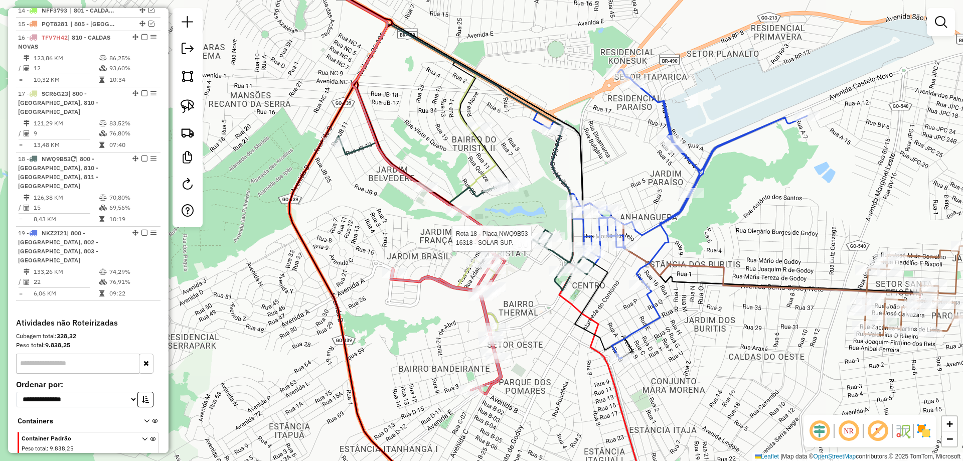
select select "*********"
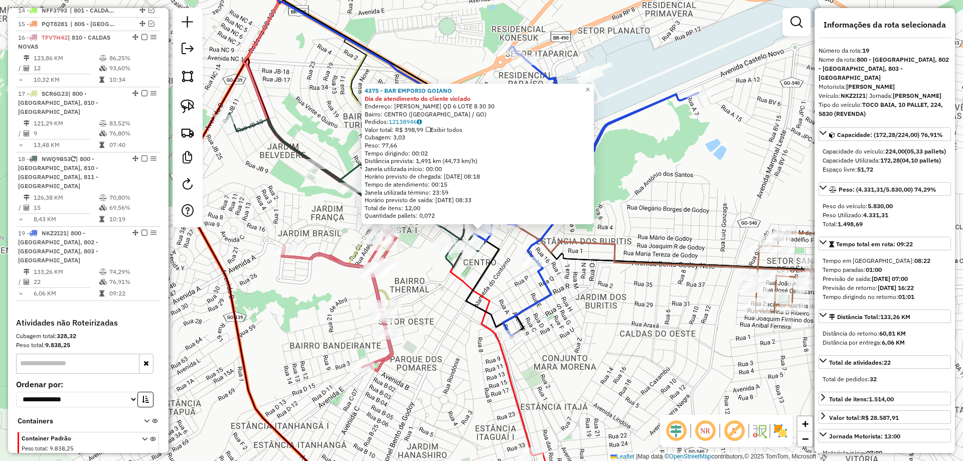
click at [452, 291] on div "4375 - BAR EMPORIO GOIANO Dia de atendimento do cliente violado Endereço: SANTO…" at bounding box center [481, 230] width 963 height 461
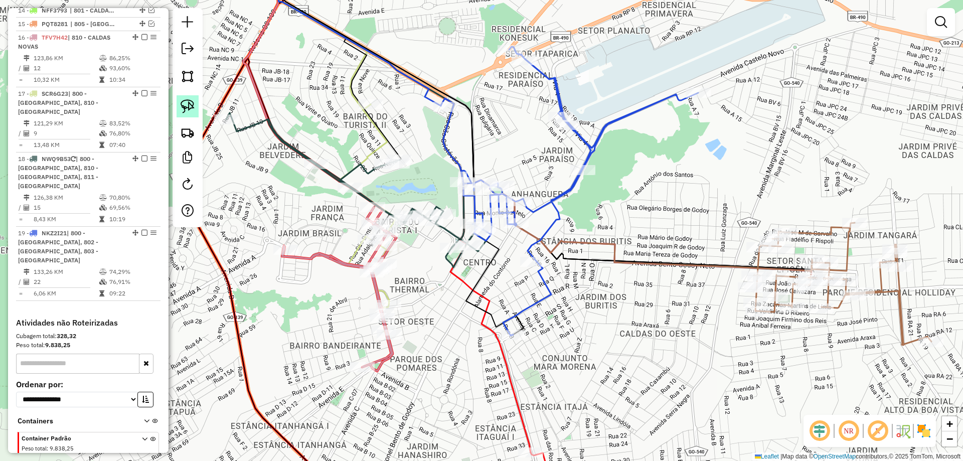
click at [195, 109] on link at bounding box center [188, 106] width 22 height 22
drag, startPoint x: 458, startPoint y: 275, endPoint x: 431, endPoint y: 272, distance: 27.3
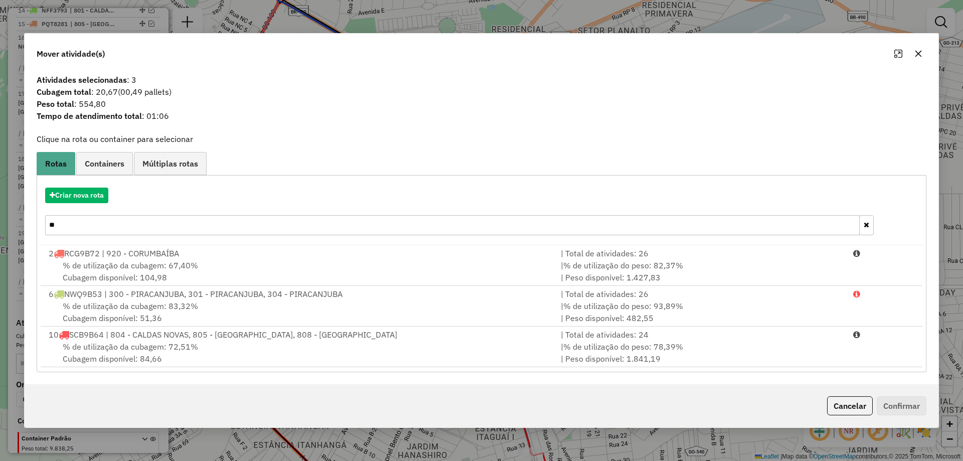
click at [88, 226] on input "**" at bounding box center [452, 225] width 814 height 20
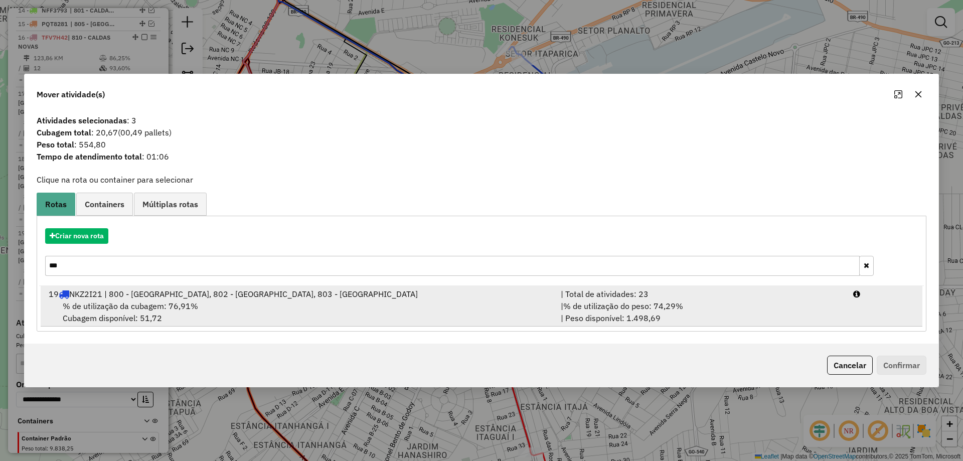
type input "***"
click at [158, 308] on span "% de utilização da cubagem: 76,91%" at bounding box center [130, 306] width 135 height 10
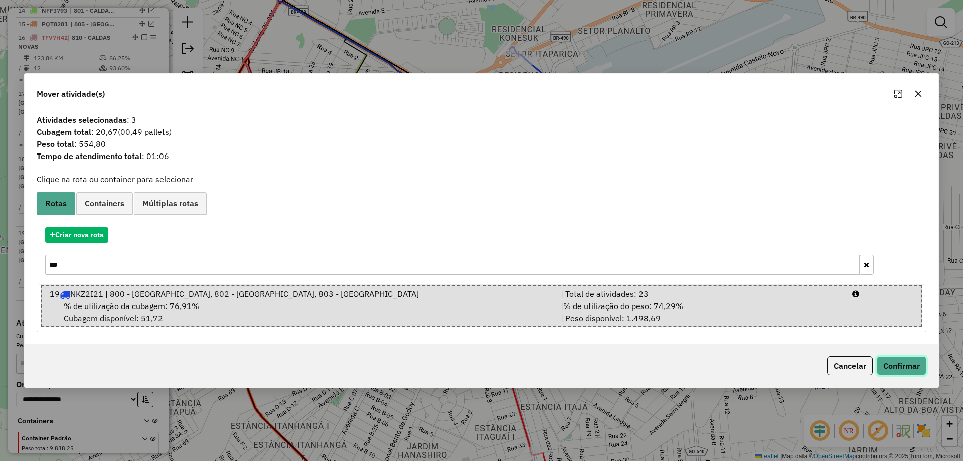
click at [910, 367] on button "Confirmar" at bounding box center [901, 365] width 50 height 19
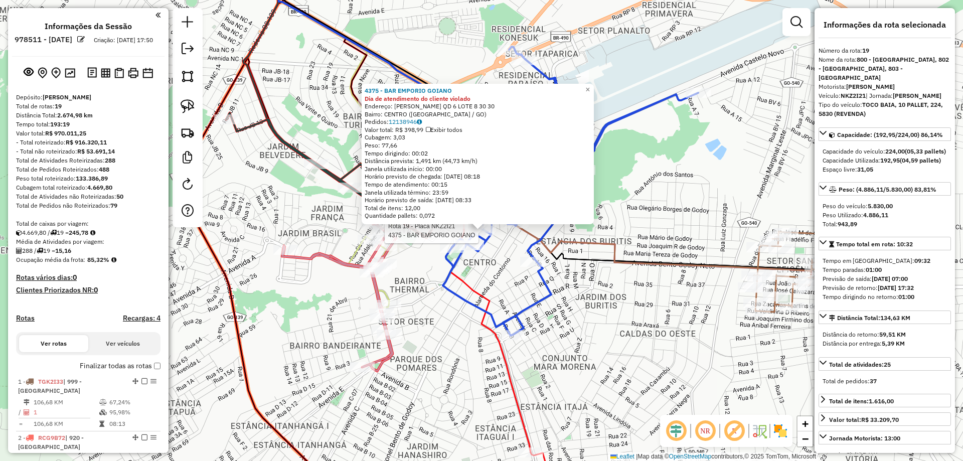
select select "*********"
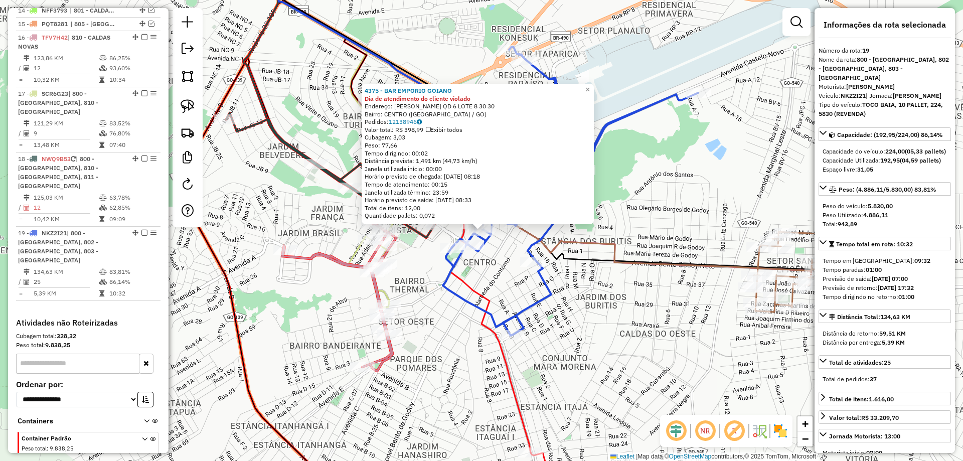
drag, startPoint x: 577, startPoint y: 283, endPoint x: 561, endPoint y: 246, distance: 40.2
click at [560, 253] on div "4375 - BAR EMPORIO GOIANO Dia de atendimento do cliente violado Endereço: [PERS…" at bounding box center [481, 230] width 963 height 461
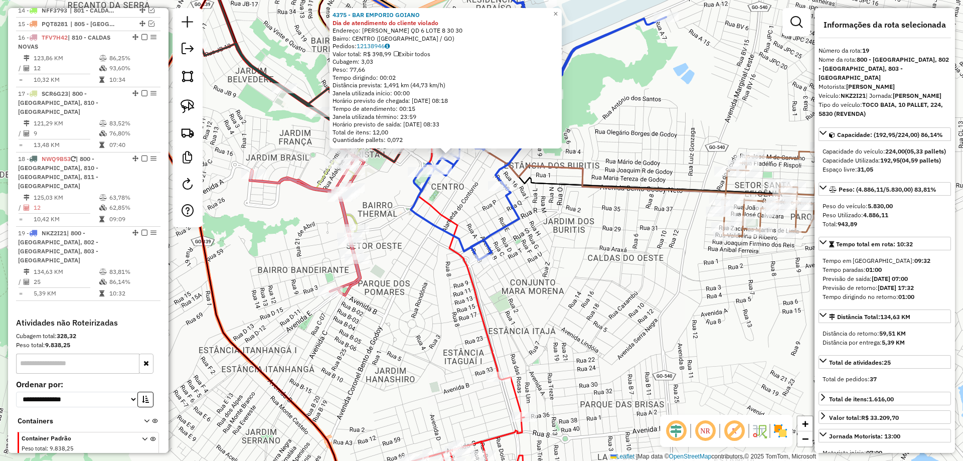
click at [655, 188] on icon at bounding box center [545, 74] width 495 height 241
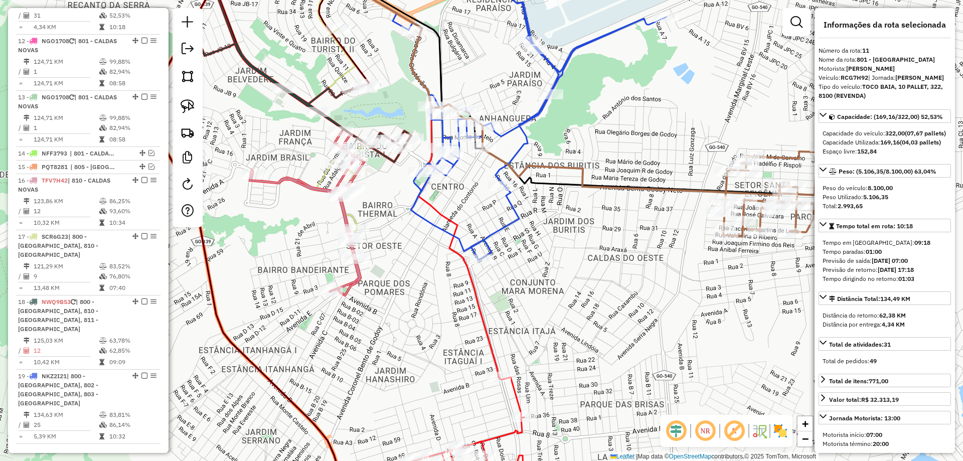
scroll to position [947, 0]
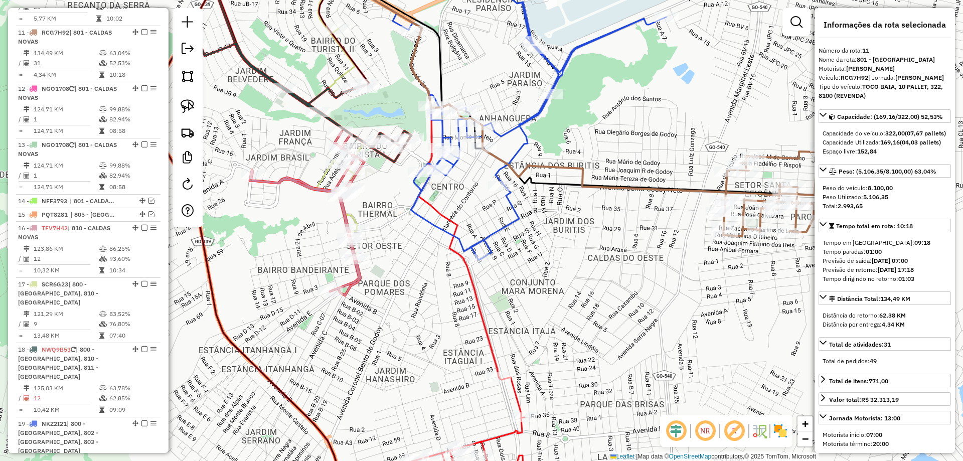
drag, startPoint x: 668, startPoint y: 316, endPoint x: 689, endPoint y: 325, distance: 22.9
click at [689, 325] on div "Janela de atendimento Grade de atendimento Capacidade Transportadoras Veículos …" at bounding box center [481, 230] width 963 height 461
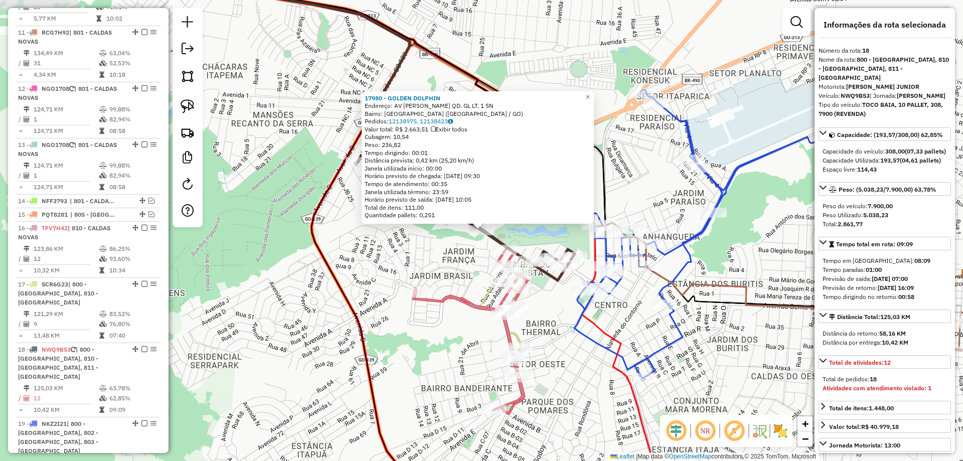
scroll to position [1137, 0]
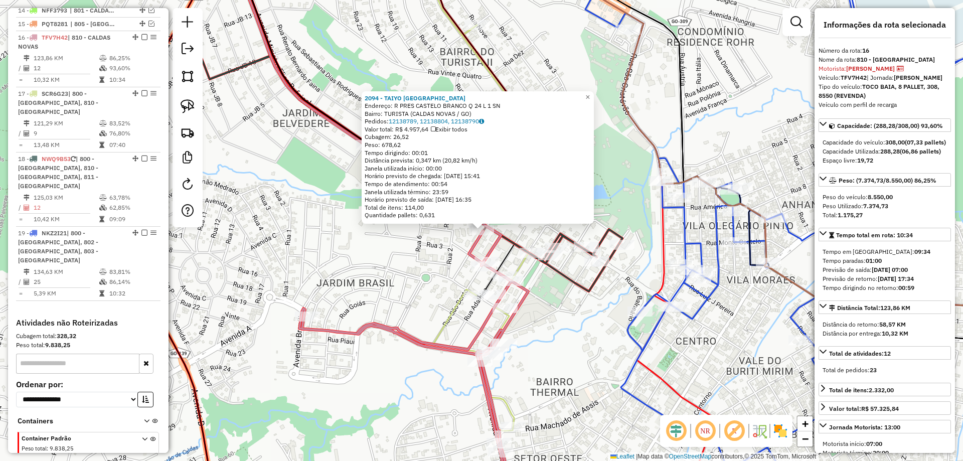
drag, startPoint x: 415, startPoint y: 256, endPoint x: 421, endPoint y: 281, distance: 26.3
click at [421, 281] on div "2094 - [GEOGRAPHIC_DATA] THERMAS HOTEL Endereço: R PRES CASTELO BRANCO Q 24 L 1…" at bounding box center [481, 230] width 963 height 461
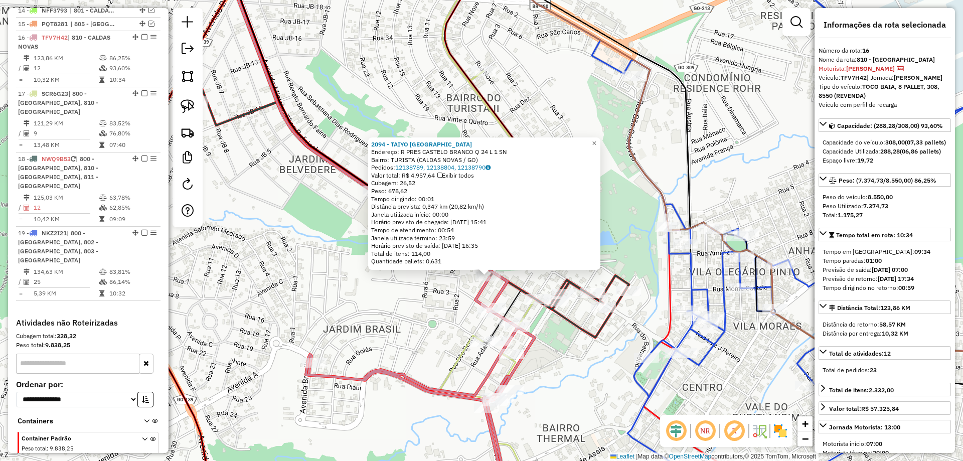
click at [421, 281] on div "2094 - [GEOGRAPHIC_DATA] THERMAS HOTEL Endereço: R PRES CASTELO BRANCO Q 24 L 1…" at bounding box center [481, 230] width 963 height 461
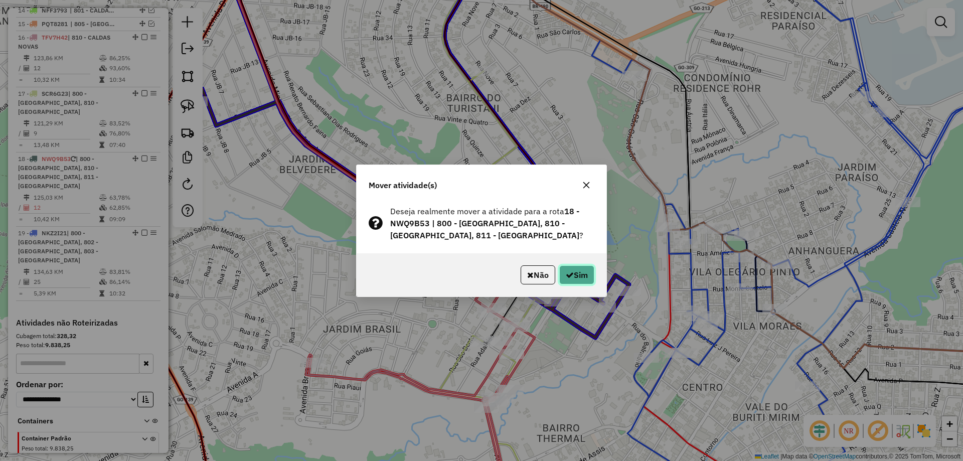
click at [570, 271] on icon "button" at bounding box center [570, 275] width 8 height 8
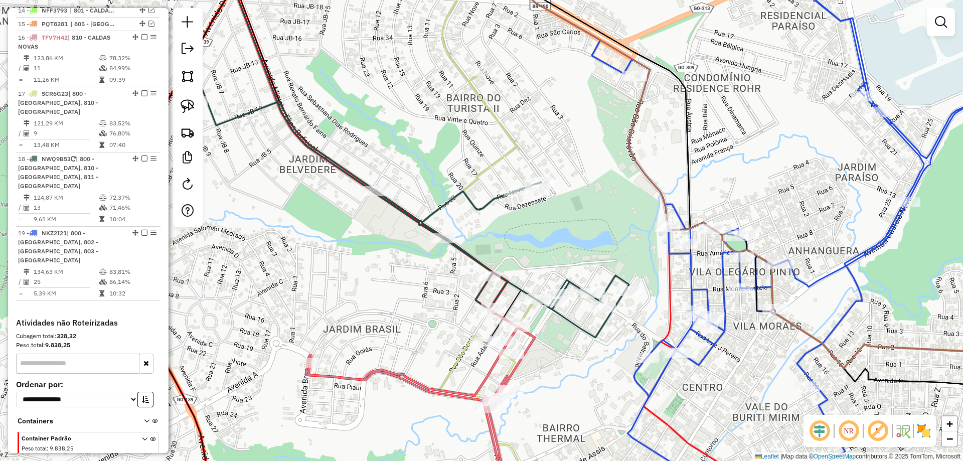
click at [484, 205] on icon at bounding box center [412, 199] width 434 height 221
select select "*********"
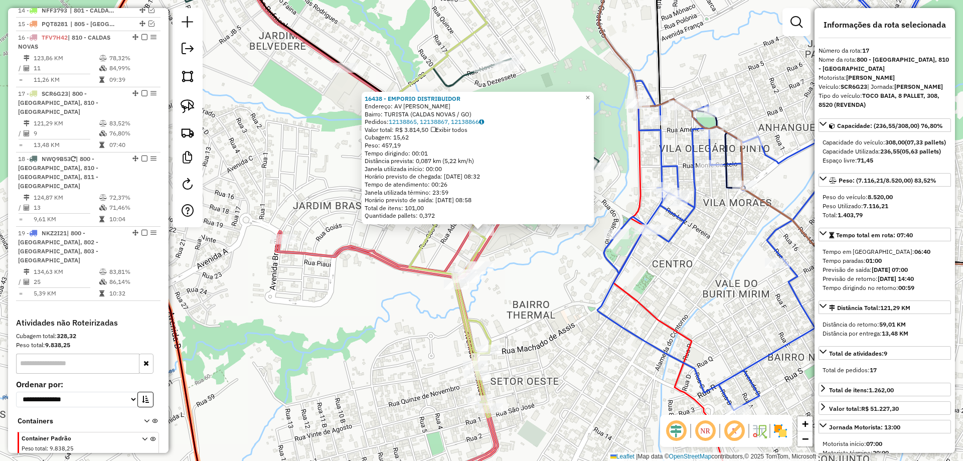
click at [567, 320] on div "16438 - EMPORIO DISTRIBUIDOR Endereço: AV [PERSON_NAME] SN Bairro: TURISTA (CAL…" at bounding box center [481, 230] width 963 height 461
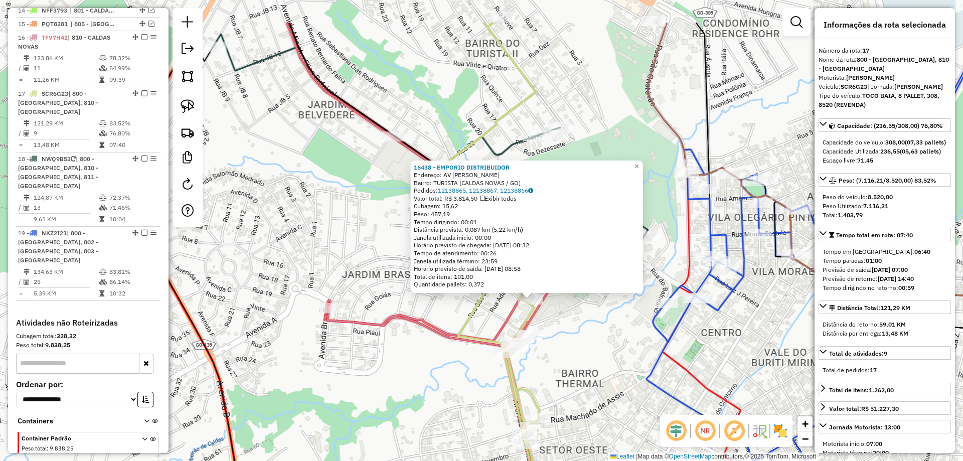
click at [568, 322] on div "16438 - EMPORIO DISTRIBUIDOR Endereço: AV [PERSON_NAME] SN Bairro: TURISTA (CAL…" at bounding box center [481, 230] width 963 height 461
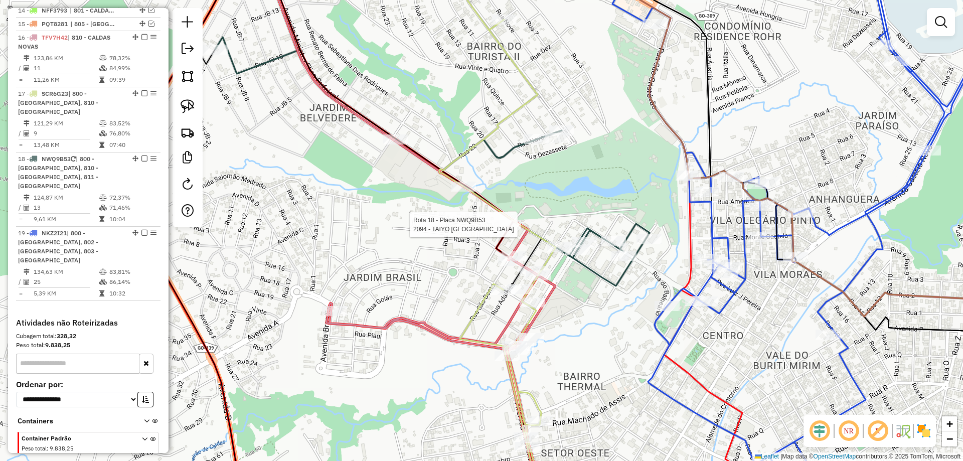
select select "*********"
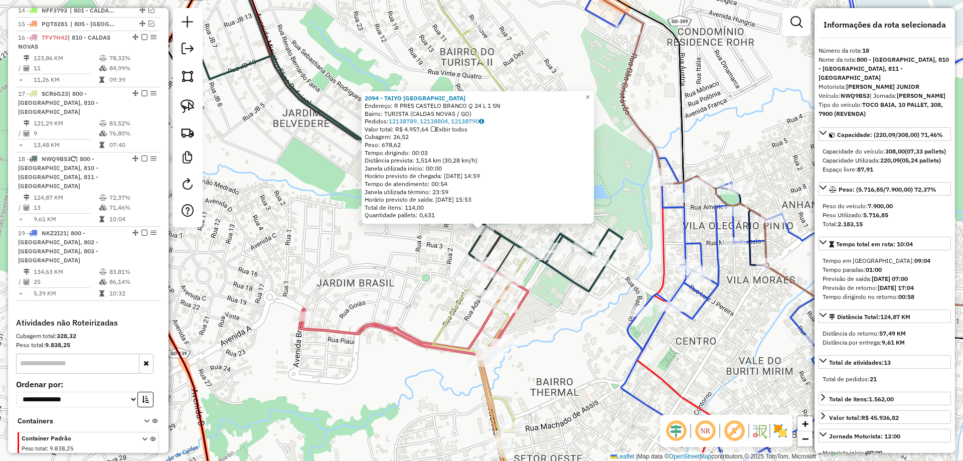
click at [569, 329] on div "2094 - [GEOGRAPHIC_DATA] THERMAS HOTEL Endereço: R PRES CASTELO BRANCO Q 24 L 1…" at bounding box center [481, 230] width 963 height 461
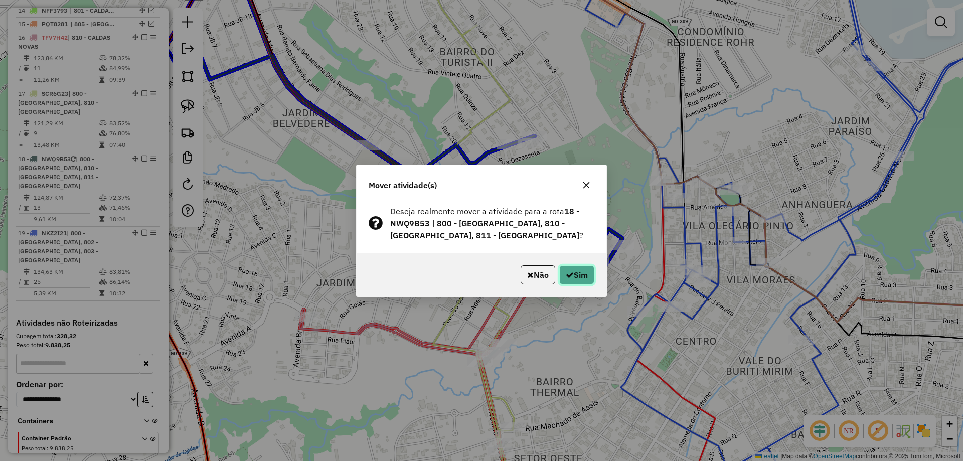
click at [586, 277] on button "Sim" at bounding box center [576, 274] width 35 height 19
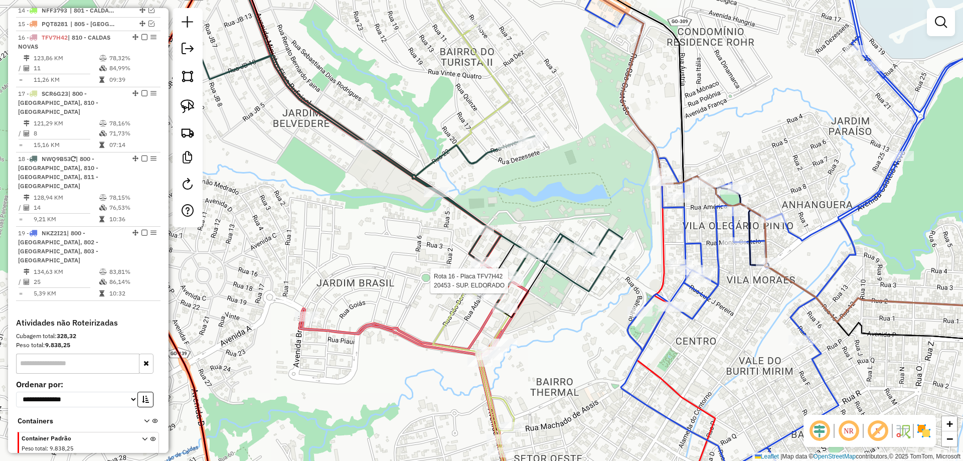
select select "*********"
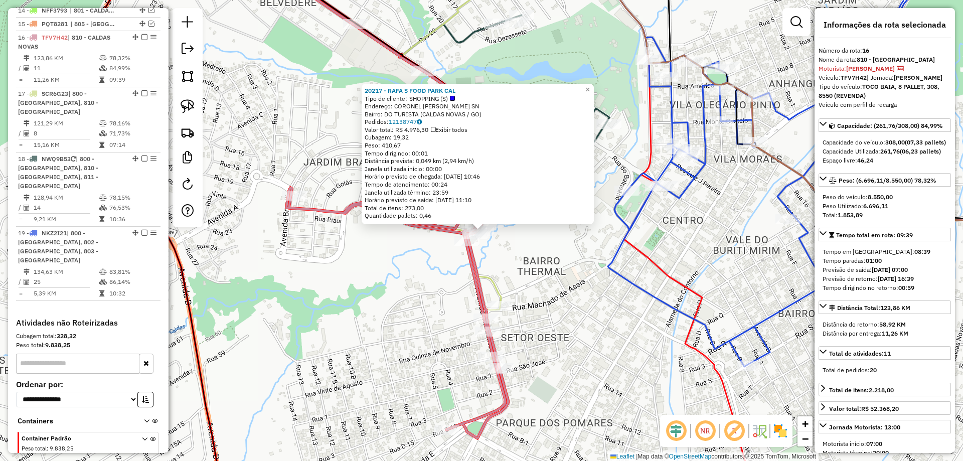
click at [540, 291] on div "20217 - RAFA S FOOD PARK CAL Tipo de cliente: SHOPPING (S) Endereço: CORONEL [P…" at bounding box center [481, 230] width 963 height 461
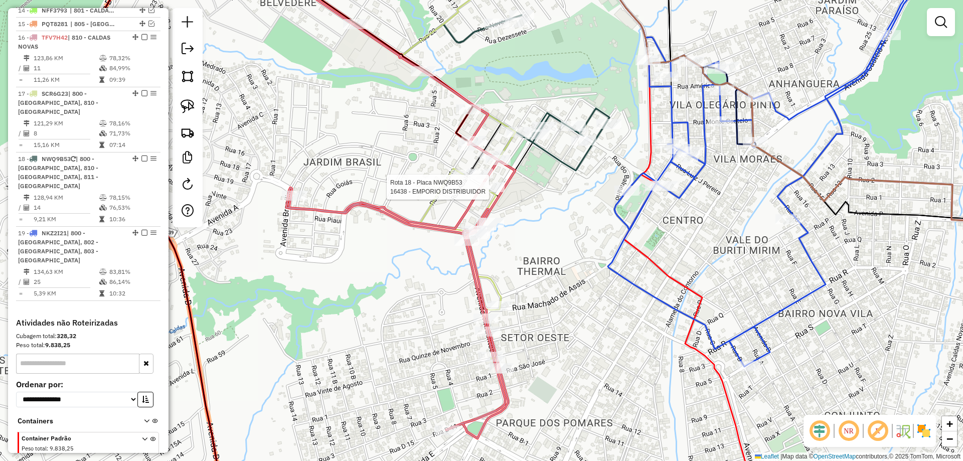
select select "*********"
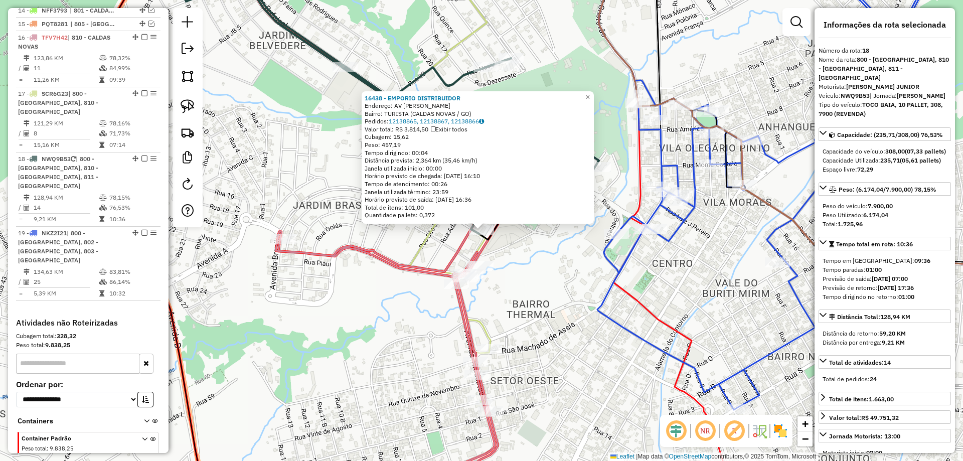
click at [583, 317] on div "16438 - EMPORIO DISTRIBUIDOR Endereço: AV [PERSON_NAME] SN Bairro: TURISTA (CAL…" at bounding box center [481, 230] width 963 height 461
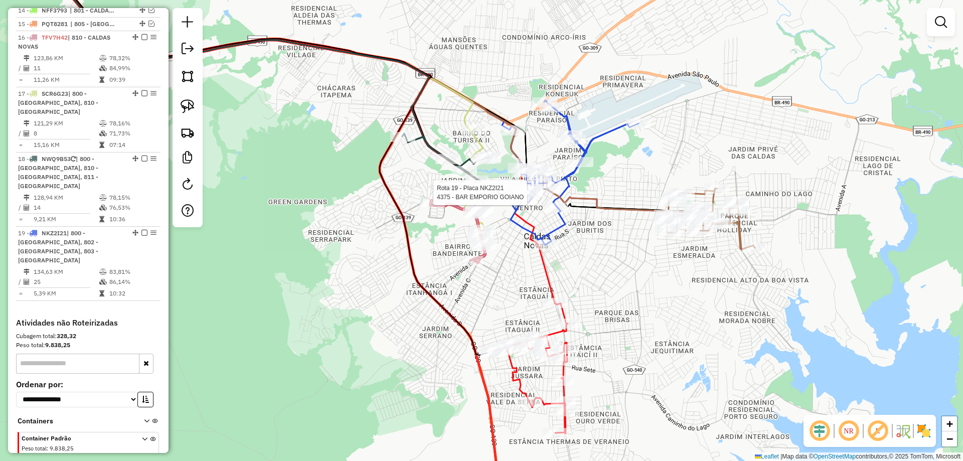
select select "*********"
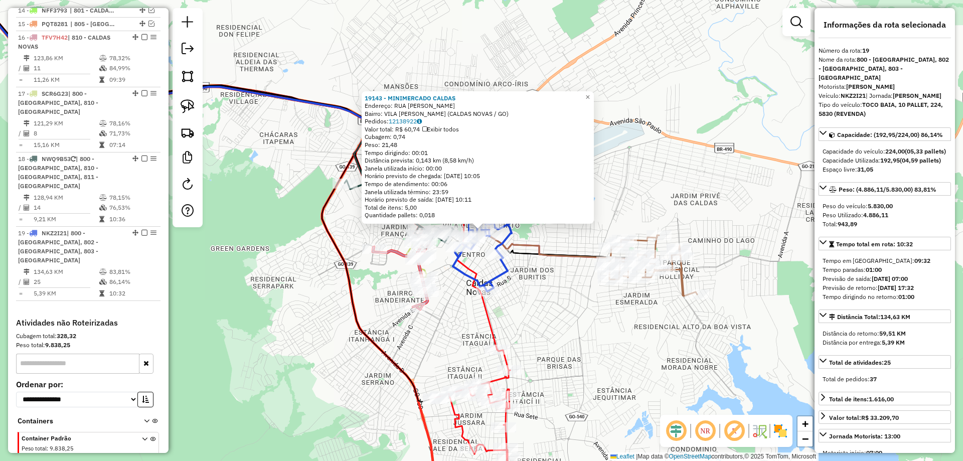
drag, startPoint x: 581, startPoint y: 303, endPoint x: 624, endPoint y: 254, distance: 65.0
click at [623, 254] on div "19143 - MINIMERCADO CALDAS Endereço: RUA [PERSON_NAME] SN Bairro: VILA [PERSON_…" at bounding box center [481, 230] width 963 height 461
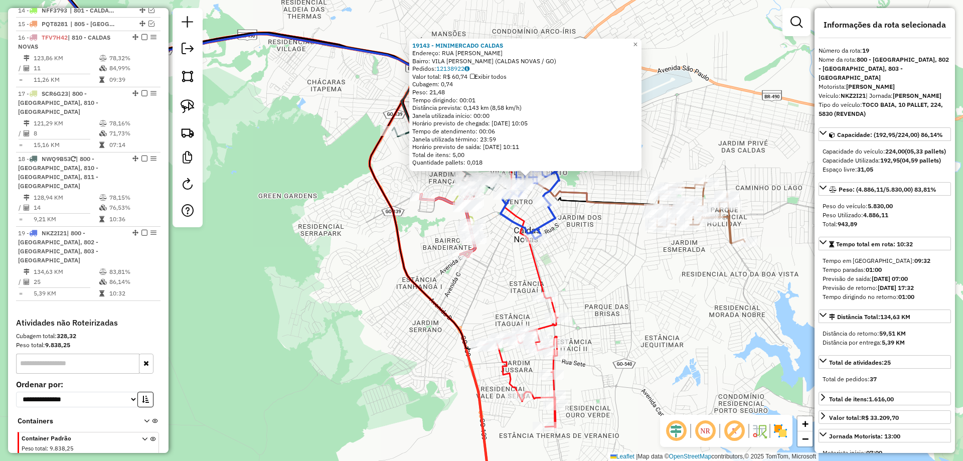
click at [617, 285] on div "19143 - MINIMERCADO CALDAS Endereço: RUA [PERSON_NAME] SN Bairro: VILA [PERSON_…" at bounding box center [481, 230] width 963 height 461
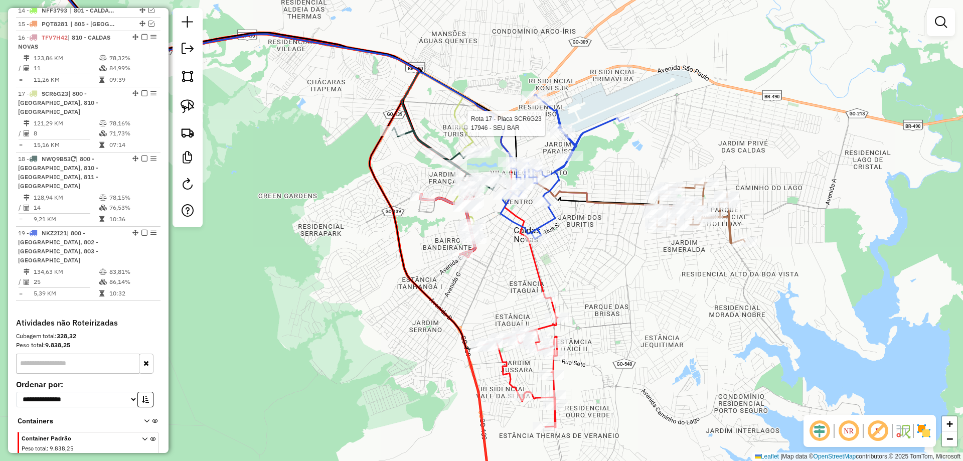
select select "*********"
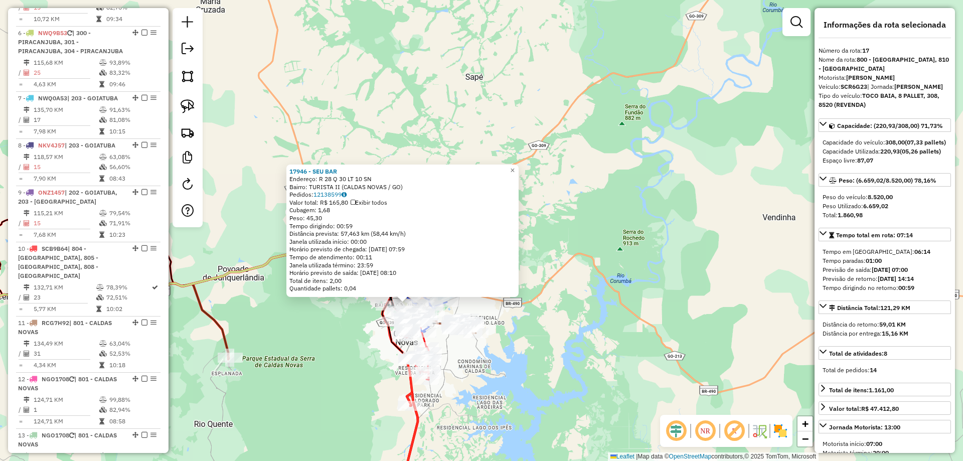
scroll to position [852, 0]
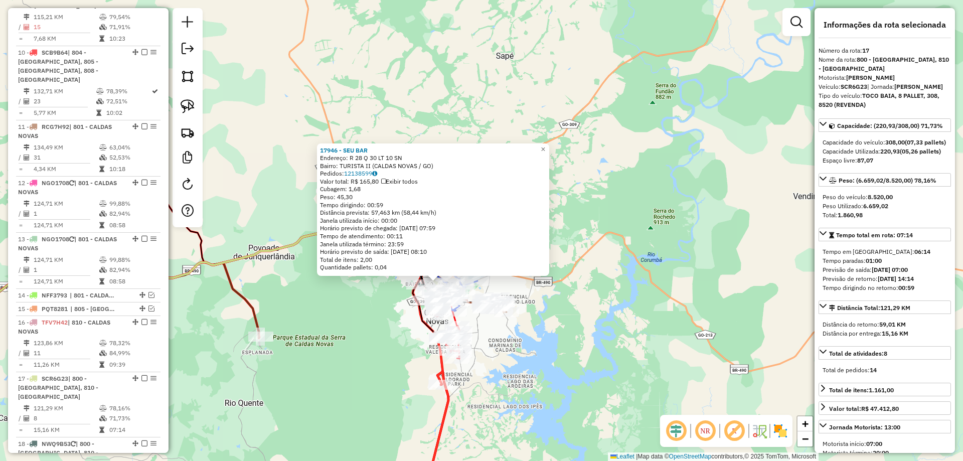
drag, startPoint x: 369, startPoint y: 361, endPoint x: 607, endPoint y: 284, distance: 250.9
click at [567, 301] on div "17946 - SEU BAR Endereço: R 28 Q 30 LT 10 SN Bairro: TURISTA II (CALDAS NOVAS /…" at bounding box center [481, 230] width 963 height 461
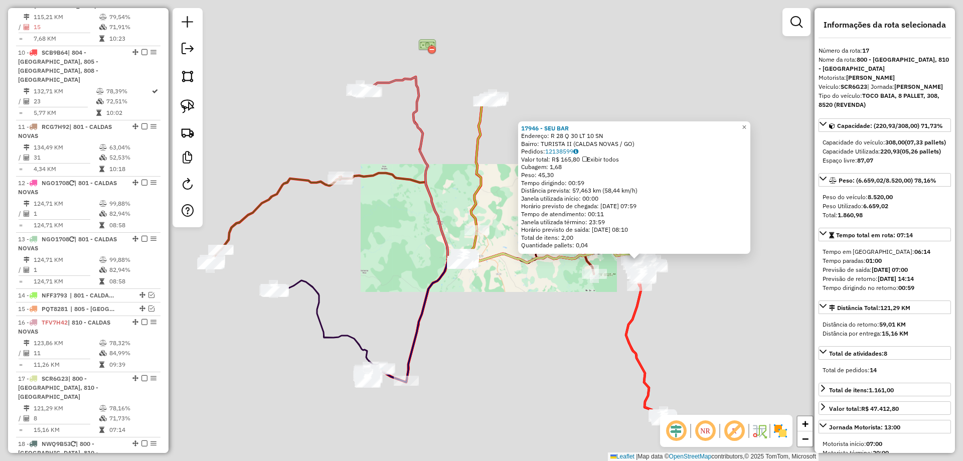
click at [492, 374] on div "17946 - SEU BAR Endereço: R 28 Q 30 LT 10 SN Bairro: TURISTA II (CALDAS NOVAS /…" at bounding box center [481, 230] width 963 height 461
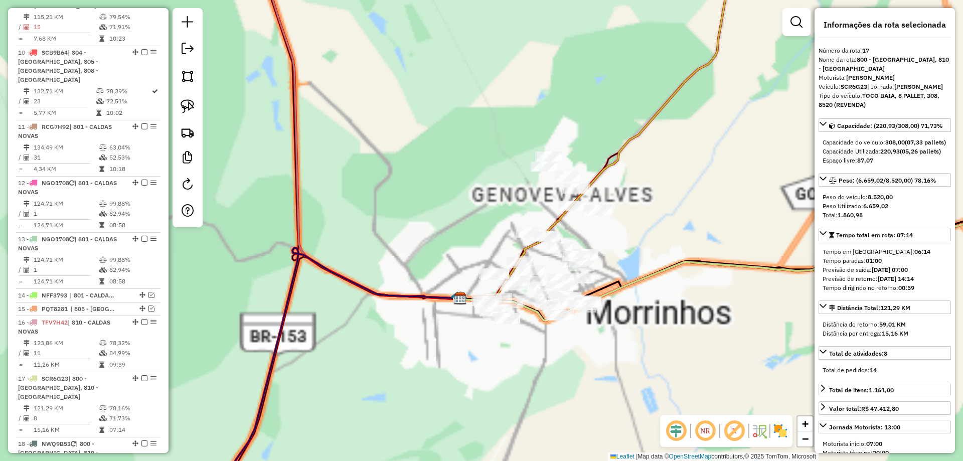
click at [363, 257] on div "17946 - SEU BAR Endereço: R 28 Q 30 LT 10 SN Bairro: TURISTA II (CALDAS NOVAS /…" at bounding box center [481, 230] width 963 height 461
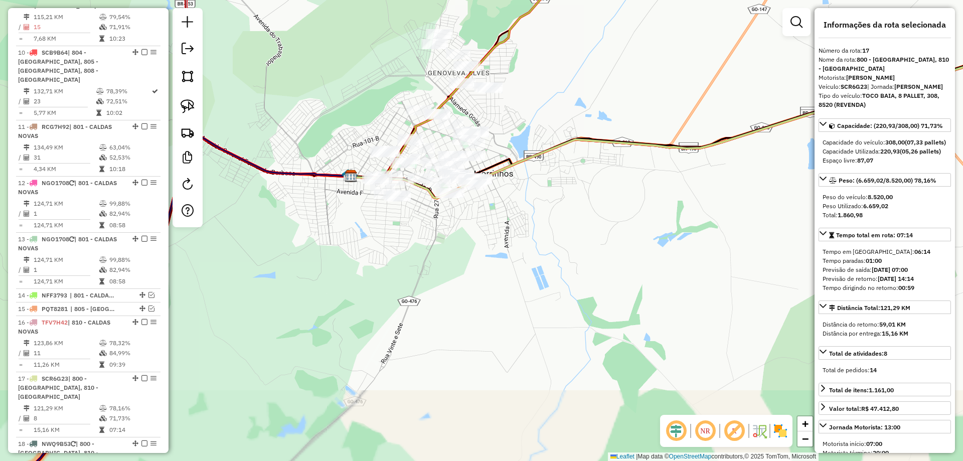
click at [357, 265] on div "17946 - SEU BAR Endereço: R 28 Q 30 LT 10 SN Bairro: TURISTA II (CALDAS NOVAS /…" at bounding box center [481, 230] width 963 height 461
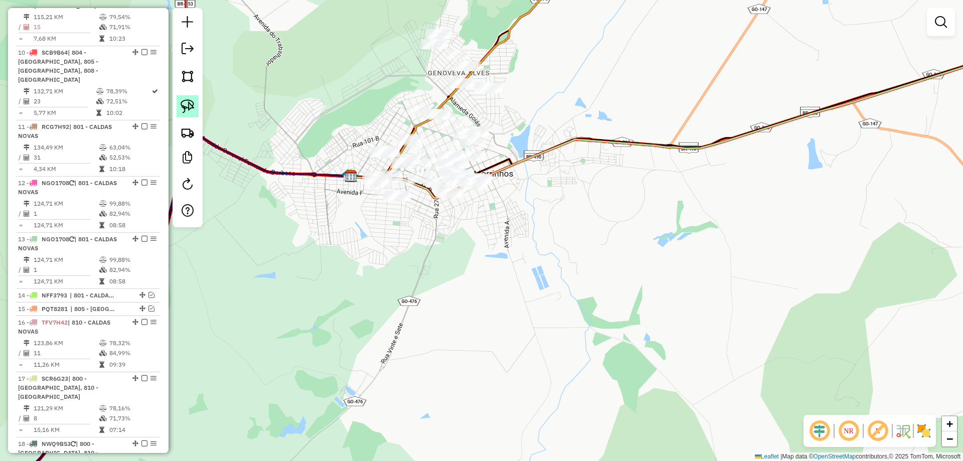
click at [181, 100] on img at bounding box center [188, 106] width 14 height 14
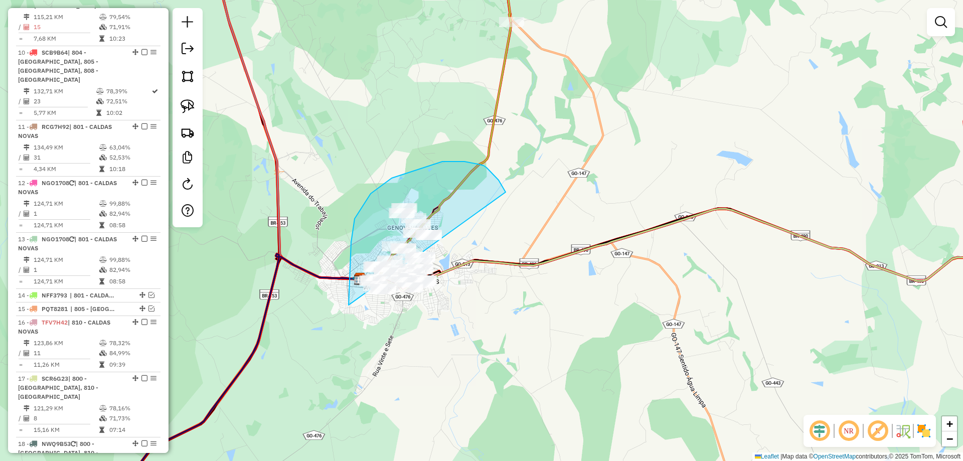
drag, startPoint x: 442, startPoint y: 161, endPoint x: 574, endPoint y: 331, distance: 214.7
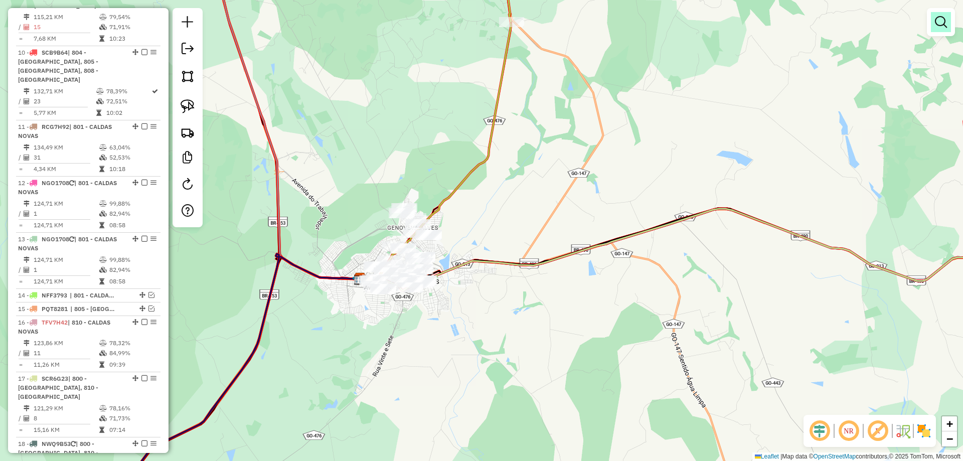
click at [947, 22] on link at bounding box center [941, 22] width 20 height 20
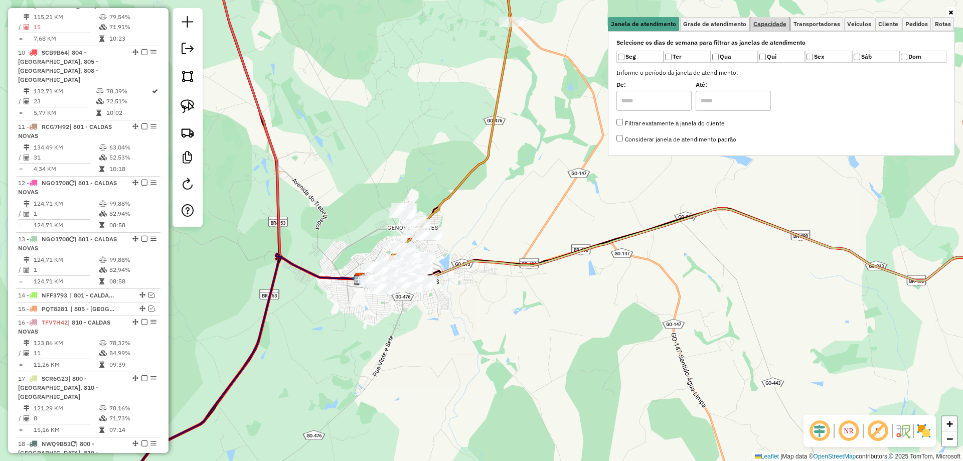
click at [781, 23] on span "Capacidade" at bounding box center [769, 24] width 33 height 6
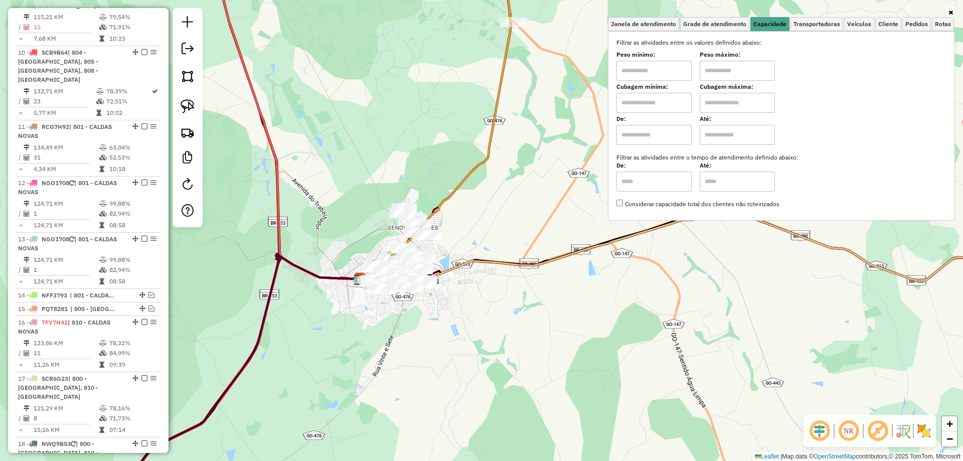
click at [689, 94] on input "text" at bounding box center [653, 103] width 75 height 20
type input "****"
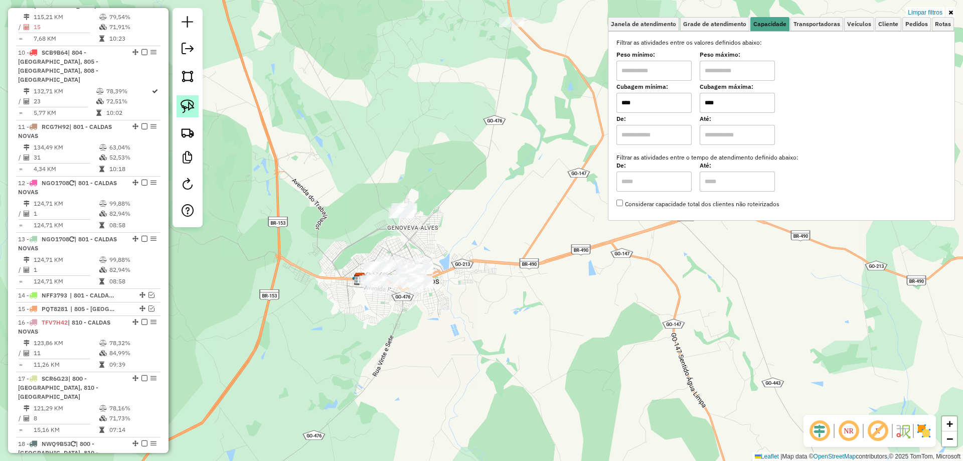
type input "****"
click at [187, 98] on link at bounding box center [188, 106] width 22 height 22
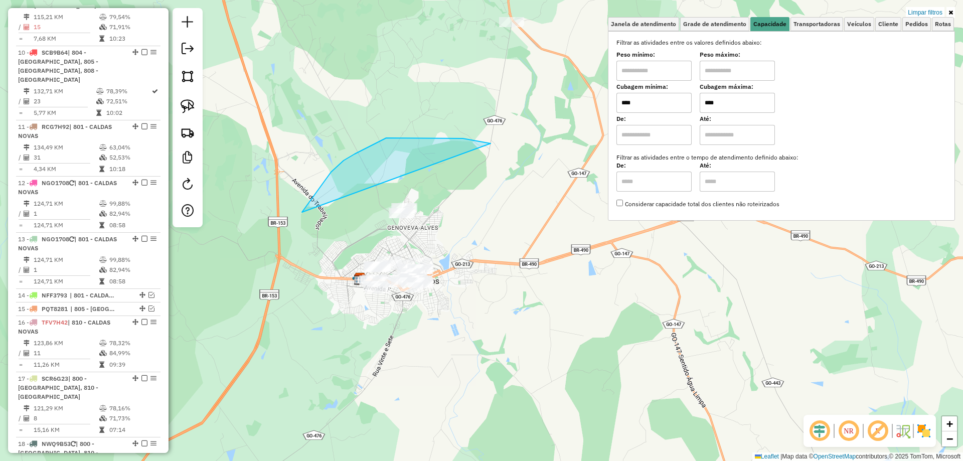
drag, startPoint x: 302, startPoint y: 212, endPoint x: 690, endPoint y: 327, distance: 405.4
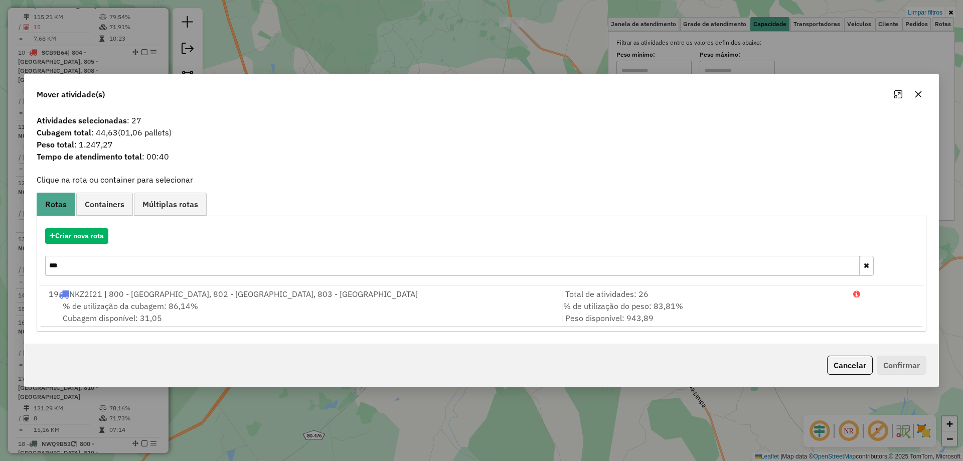
click at [918, 98] on icon "button" at bounding box center [918, 94] width 8 height 8
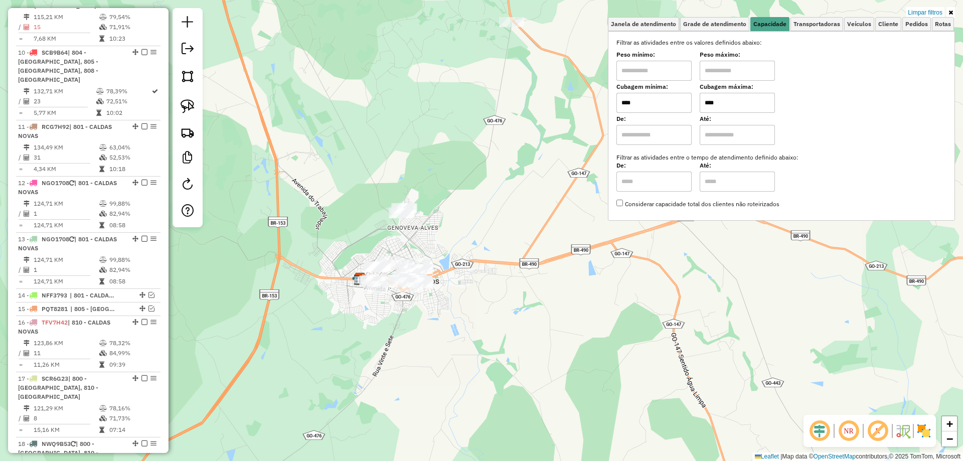
click at [954, 16] on link at bounding box center [950, 12] width 9 height 11
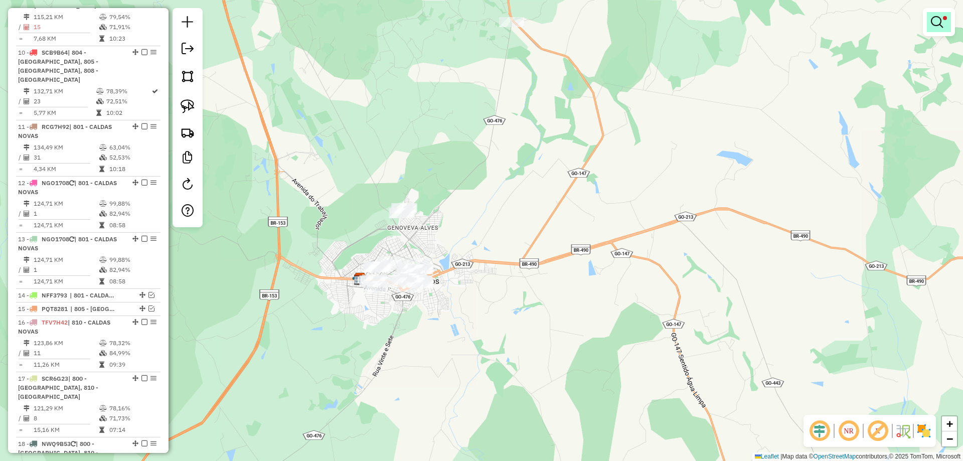
click at [939, 23] on em at bounding box center [937, 22] width 12 height 12
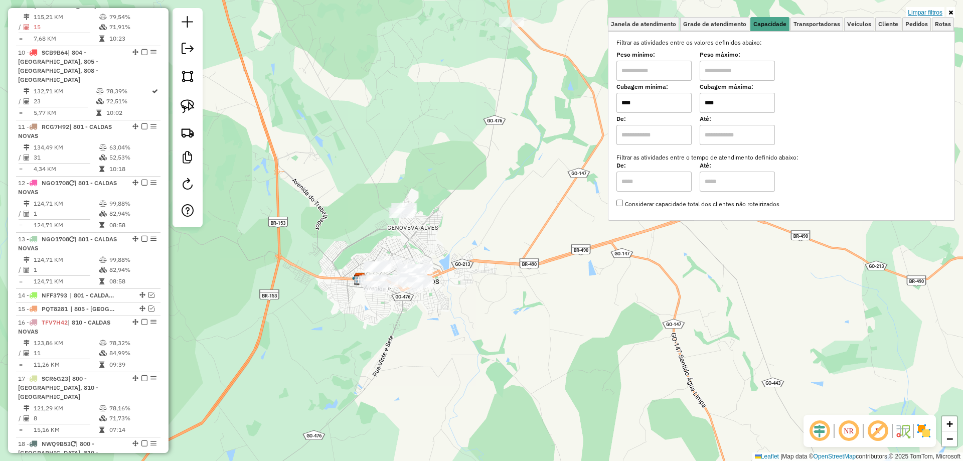
click at [912, 9] on link "Limpar filtros" at bounding box center [925, 12] width 39 height 11
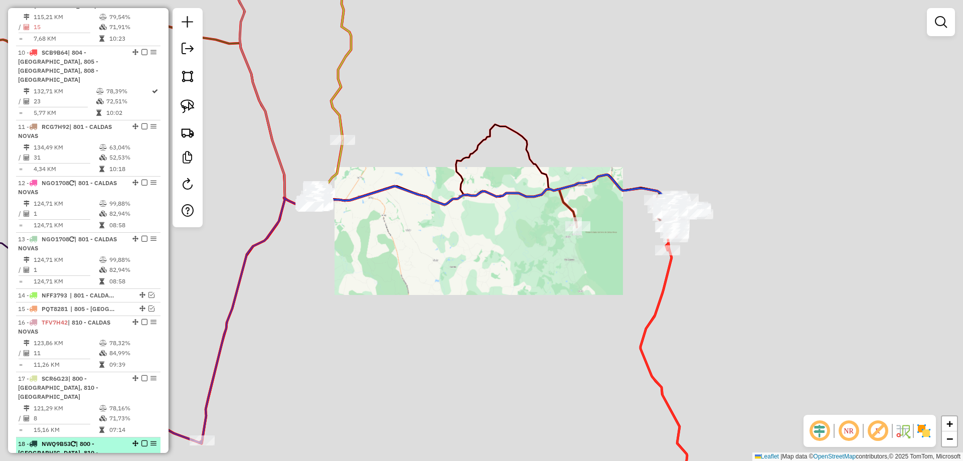
scroll to position [1103, 0]
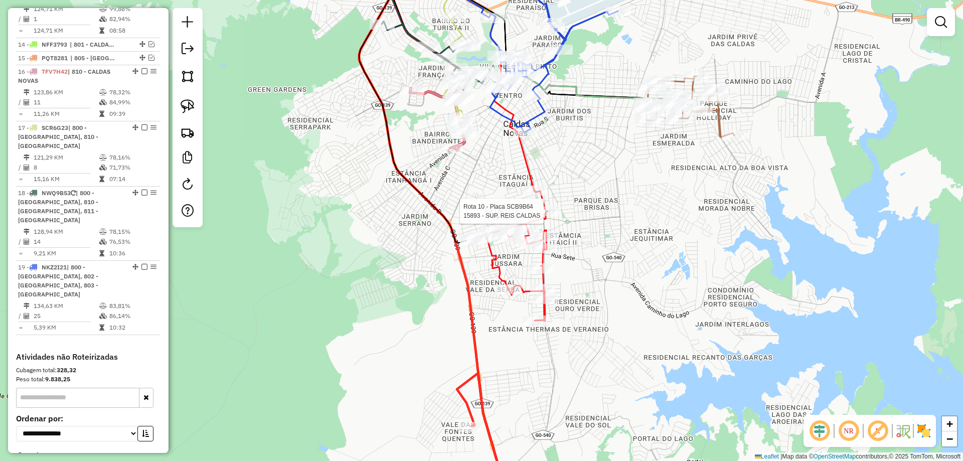
select select "*********"
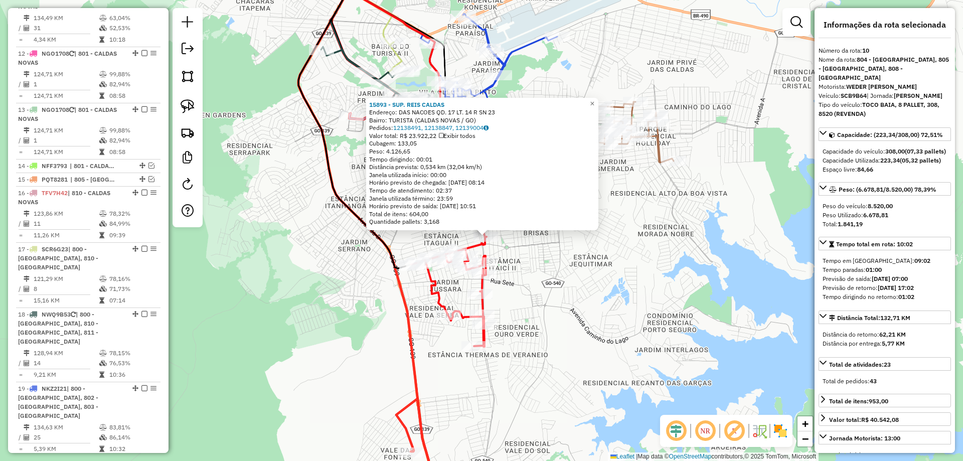
drag, startPoint x: 592, startPoint y: 304, endPoint x: 621, endPoint y: 346, distance: 51.2
click at [620, 345] on div "15893 - SUP. REIS CALDAS Endereço: DAS NACOES QD. 17 LT. 14 R SN 23 Bairro: [GE…" at bounding box center [481, 230] width 963 height 461
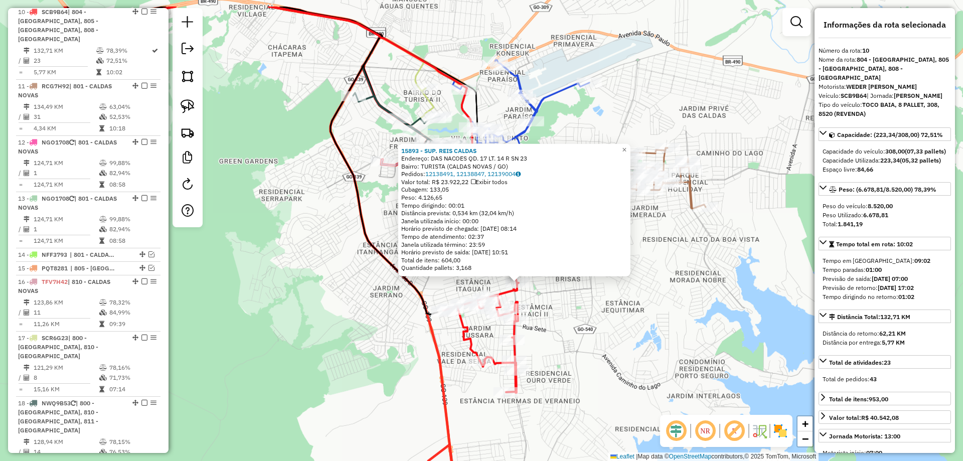
click at [621, 346] on div "15893 - SUP. REIS CALDAS Endereço: DAS NACOES QD. 17 LT. 14 R SN 23 Bairro: [GE…" at bounding box center [481, 230] width 963 height 461
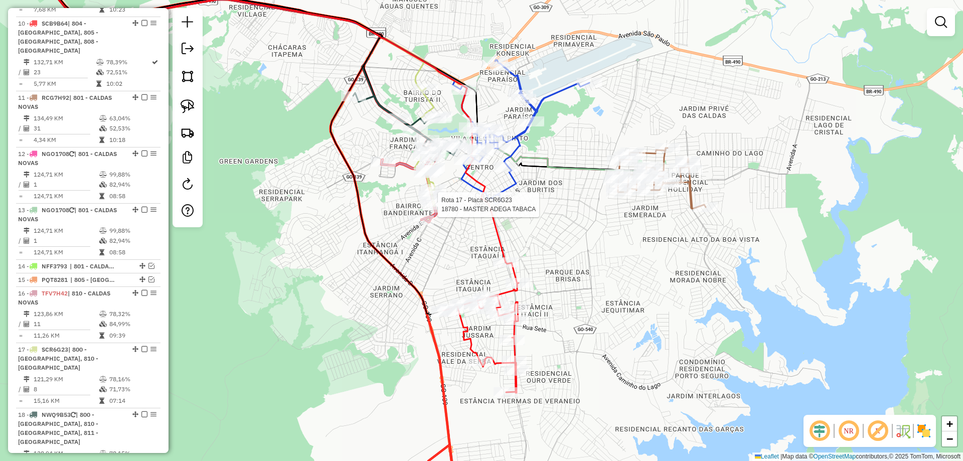
select select "*********"
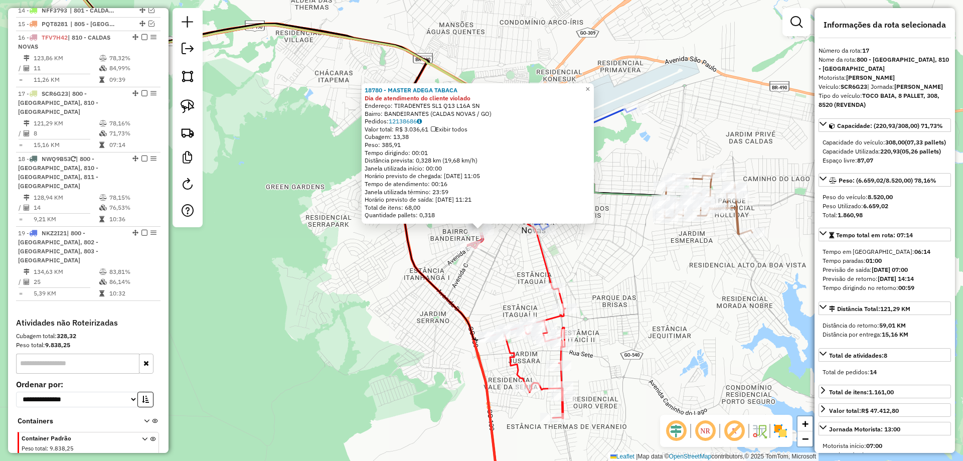
click at [420, 280] on icon at bounding box center [197, 147] width 587 height 386
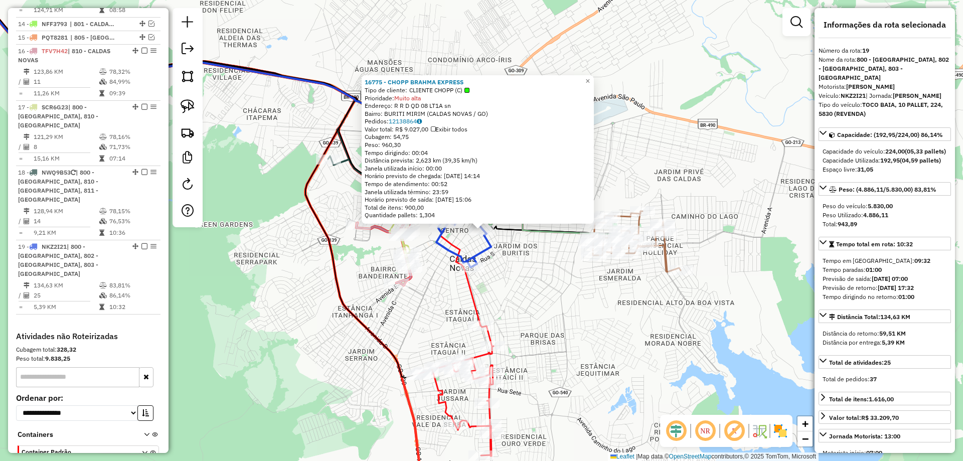
scroll to position [1137, 0]
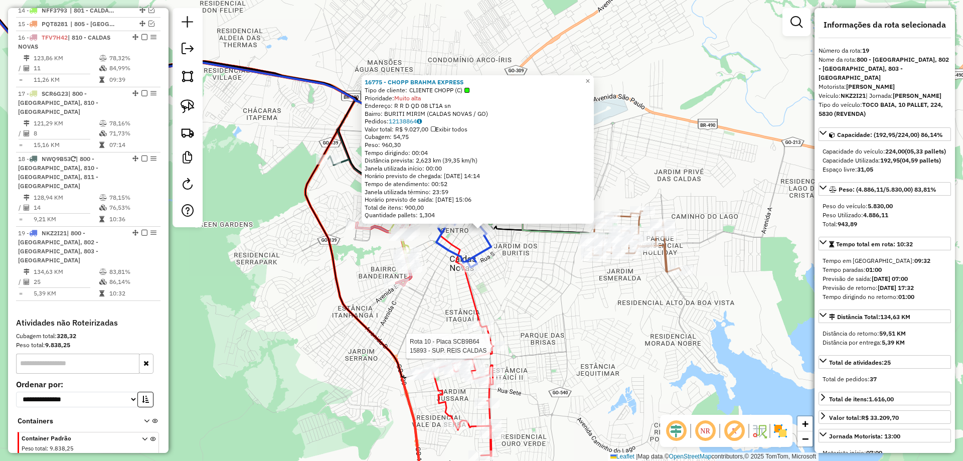
click at [493, 351] on div at bounding box center [492, 346] width 25 height 10
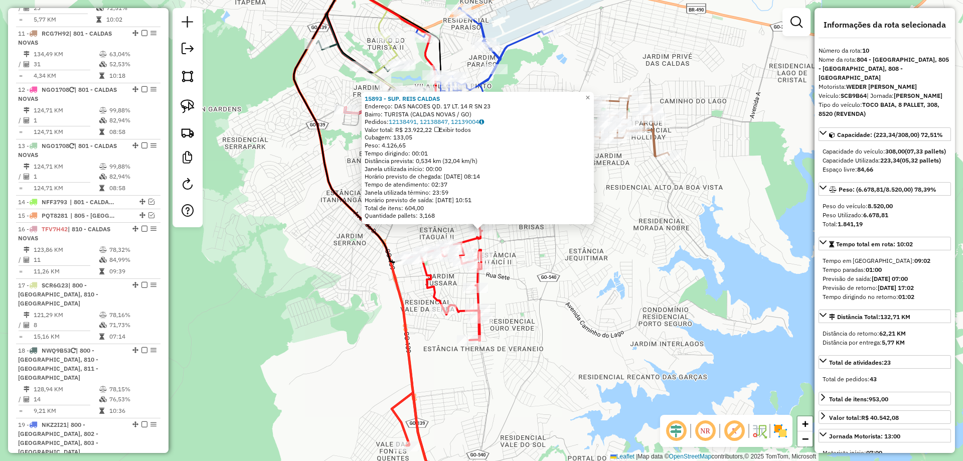
scroll to position [882, 0]
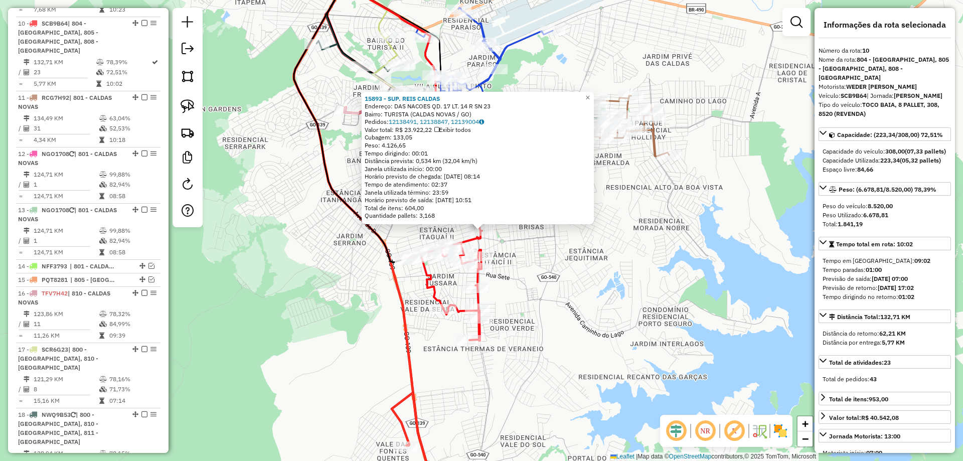
click at [540, 315] on div "15893 - SUP. REIS CALDAS Endereço: DAS NACOES QD. 17 LT. 14 R SN 23 Bairro: [GE…" at bounding box center [481, 230] width 963 height 461
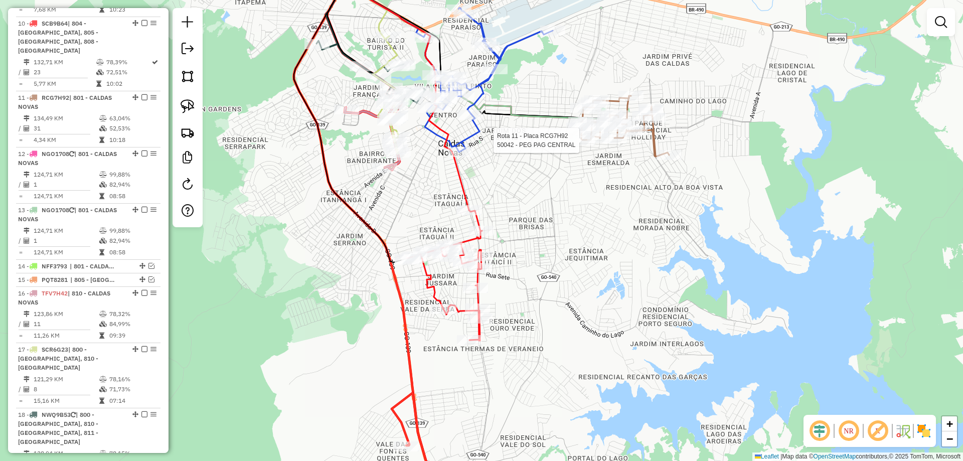
select select "*********"
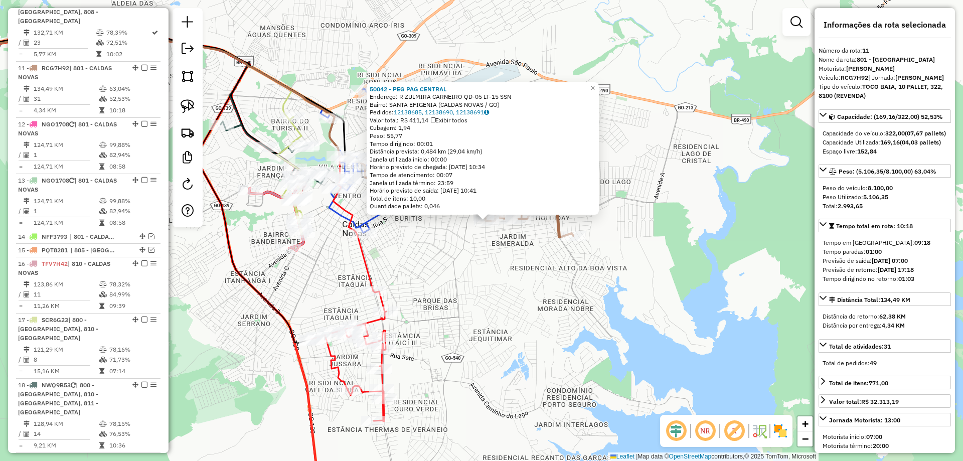
drag, startPoint x: 627, startPoint y: 359, endPoint x: 695, endPoint y: 259, distance: 120.6
click at [684, 273] on div "50042 - PEG PAG CENTRAL Endereço: R ZULMIRA CARNEIRO QD-05 LT-15 SSN Bairro: SA…" at bounding box center [481, 230] width 963 height 461
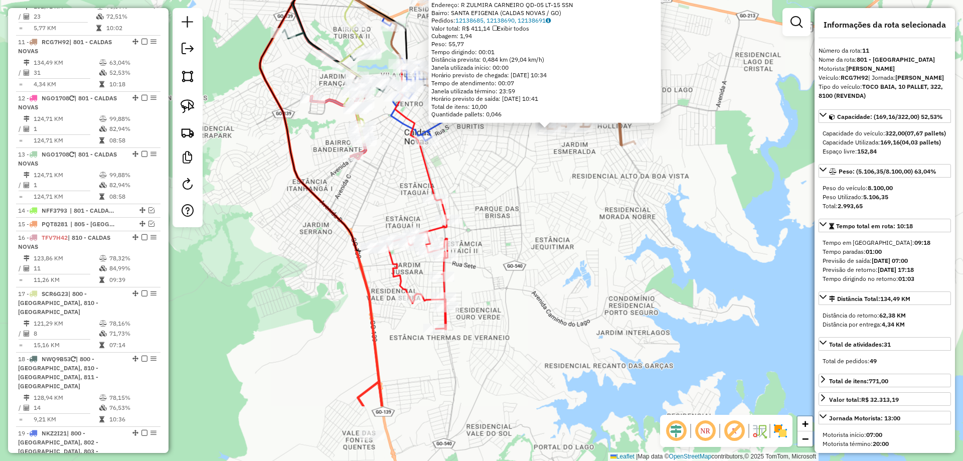
scroll to position [947, 0]
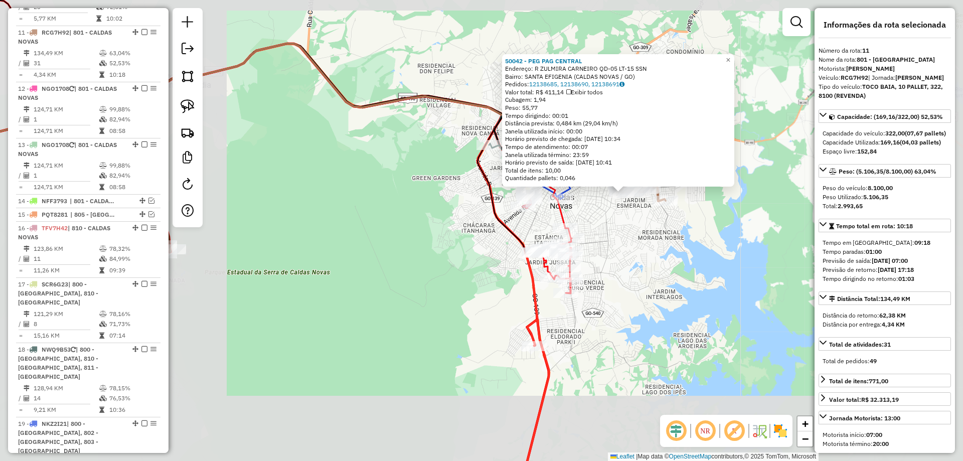
drag, startPoint x: 546, startPoint y: 343, endPoint x: 635, endPoint y: 352, distance: 89.6
click at [629, 351] on div "50042 - PEG PAG CENTRAL Endereço: R ZULMIRA CARNEIRO QD-05 LT-15 SSN Bairro: SA…" at bounding box center [481, 230] width 963 height 461
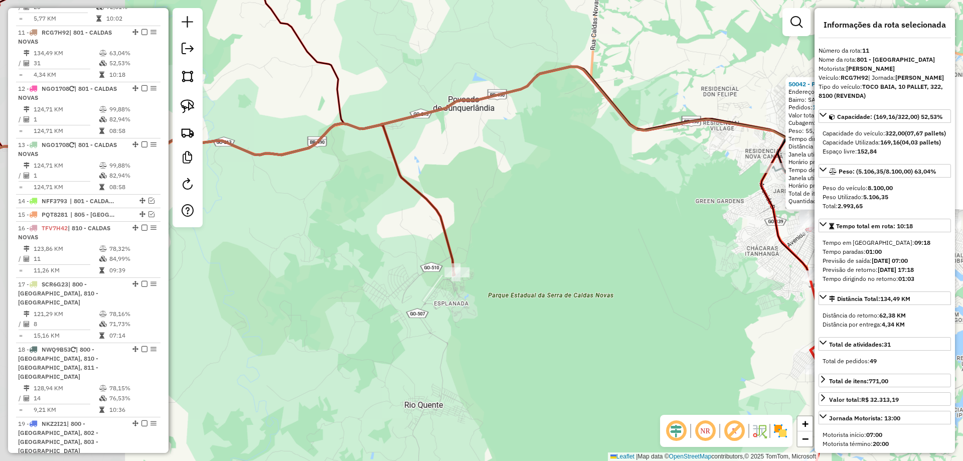
drag, startPoint x: 544, startPoint y: 317, endPoint x: 629, endPoint y: 317, distance: 85.2
click at [649, 322] on div "50042 - PEG PAG CENTRAL Endereço: R ZULMIRA CARNEIRO QD-05 LT-15 SSN Bairro: SA…" at bounding box center [481, 230] width 963 height 461
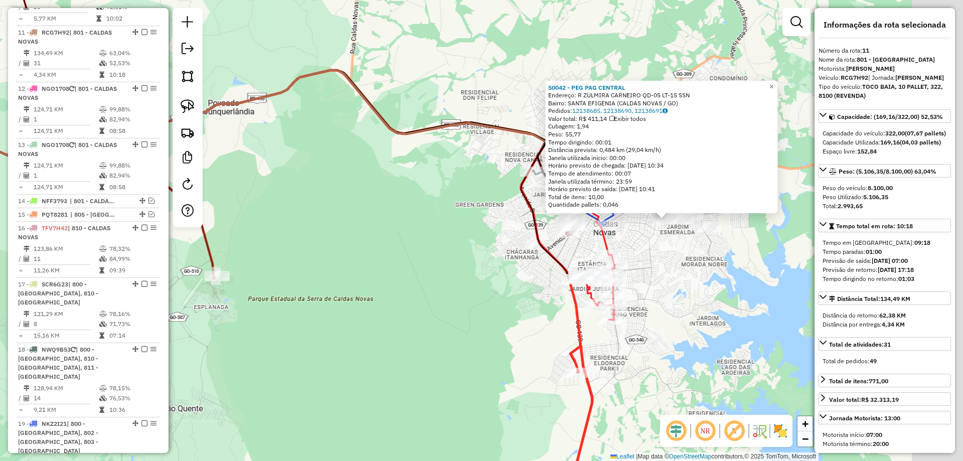
drag, startPoint x: 601, startPoint y: 306, endPoint x: 230, endPoint y: 304, distance: 371.6
click at [230, 304] on div "50042 - PEG PAG CENTRAL Endereço: R ZULMIRA CARNEIRO QD-05 LT-15 SSN Bairro: SA…" at bounding box center [481, 230] width 963 height 461
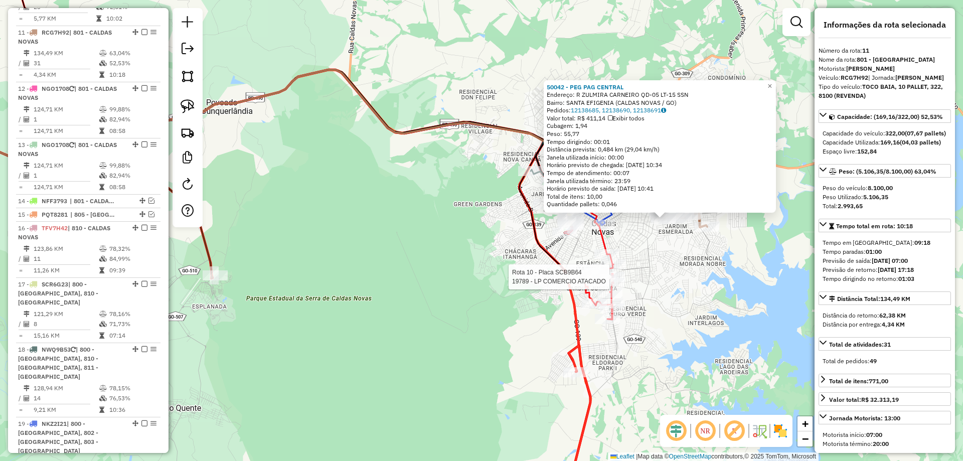
drag, startPoint x: 626, startPoint y: 282, endPoint x: 628, endPoint y: 277, distance: 5.6
click at [626, 282] on div "Rota 10 - Placa SCB9B64 17371 - FIACADORI E SILVA Rota 10 - Placa SCB9B64 18472…" at bounding box center [481, 230] width 963 height 461
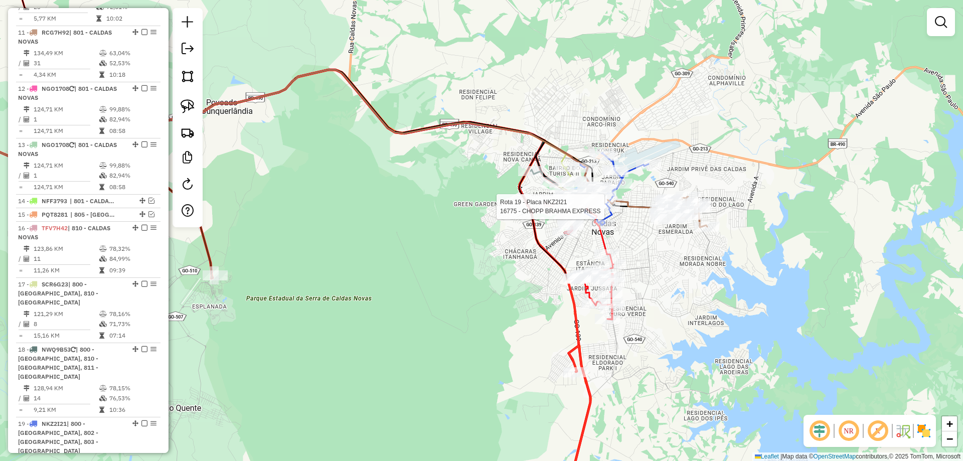
select select "*********"
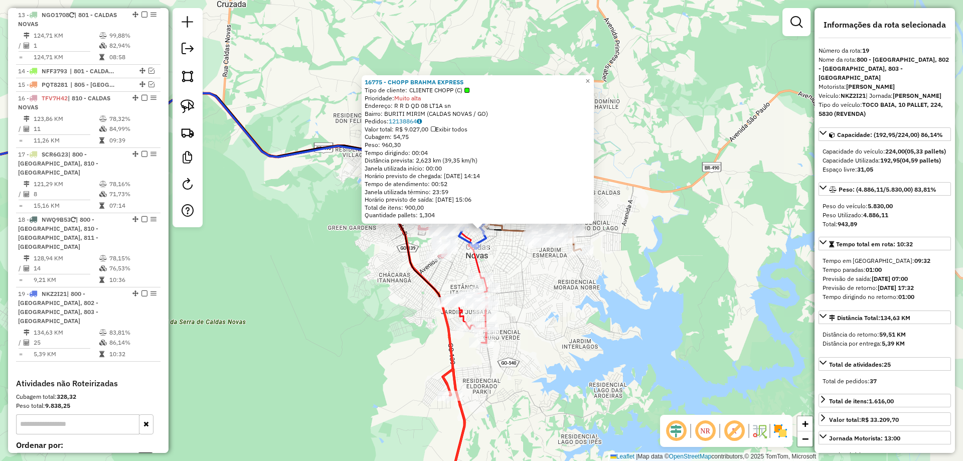
scroll to position [1137, 0]
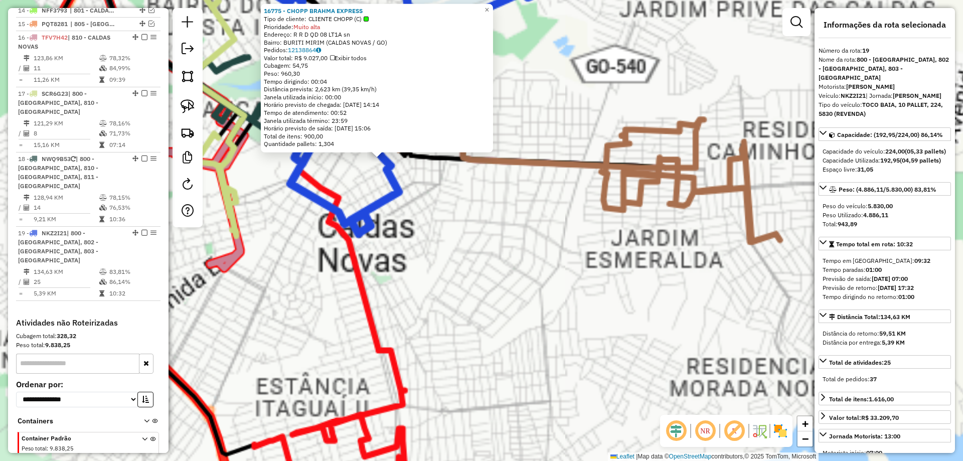
click at [474, 244] on div "16775 - CHOPP BRAHMA EXPRESS Tipo de cliente: CLIENTE CHOPP (C) Prioridade: Mui…" at bounding box center [481, 230] width 963 height 461
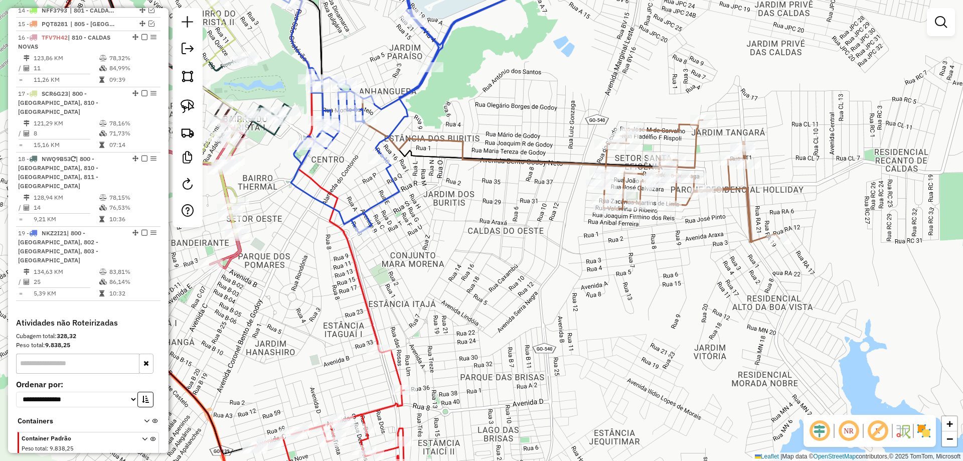
select select "*********"
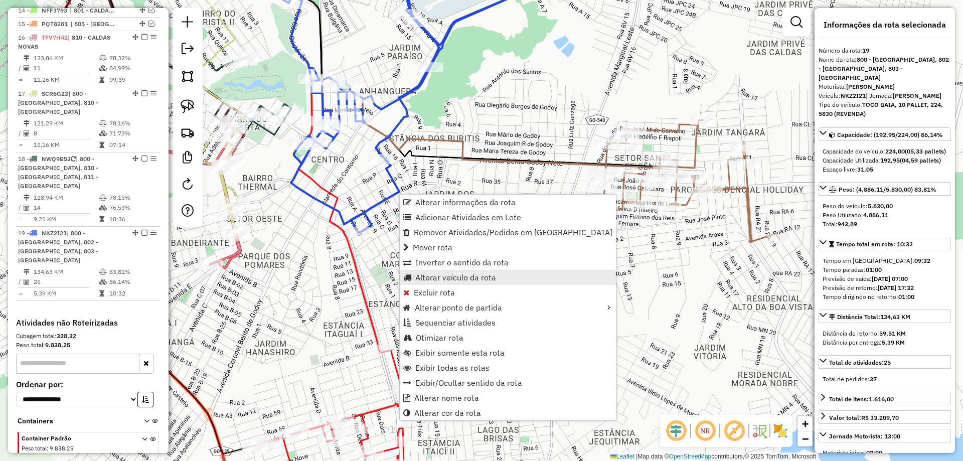
click at [463, 279] on span "Alterar veículo da rota" at bounding box center [455, 277] width 81 height 8
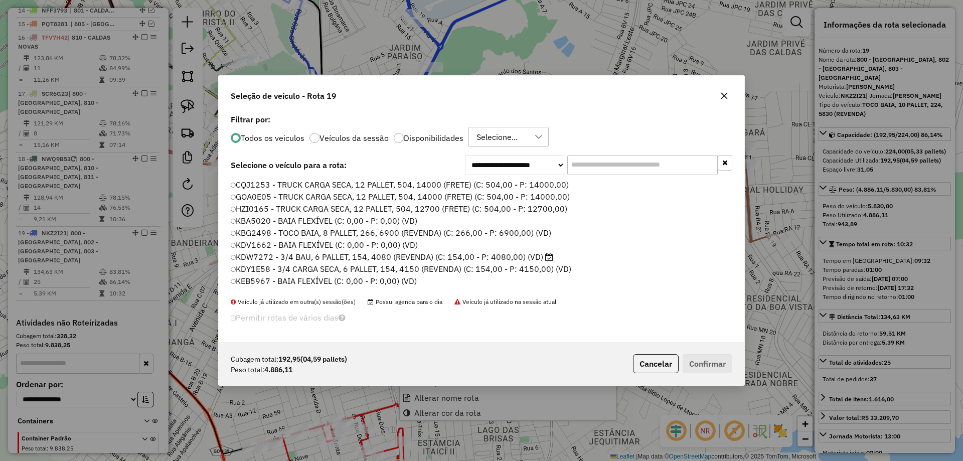
scroll to position [6, 3]
drag, startPoint x: 598, startPoint y: 168, endPoint x: 559, endPoint y: 174, distance: 39.5
click at [576, 171] on input "text" at bounding box center [642, 165] width 150 height 20
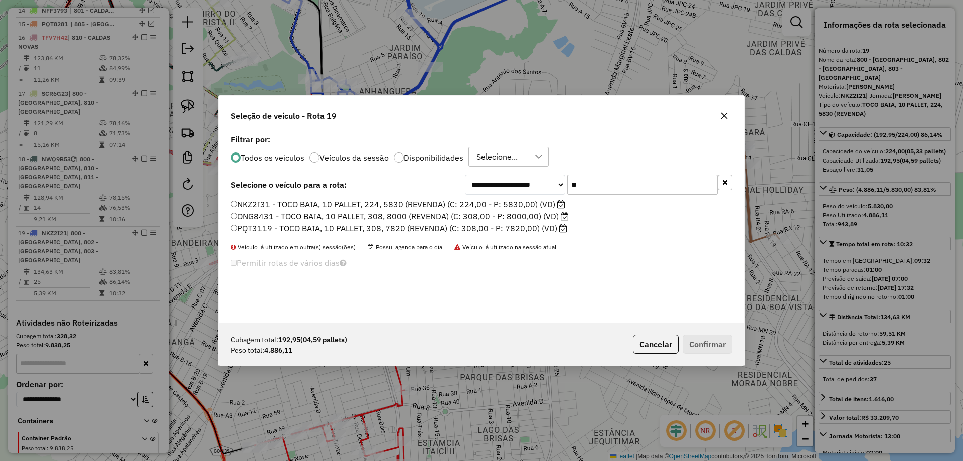
type input "***"
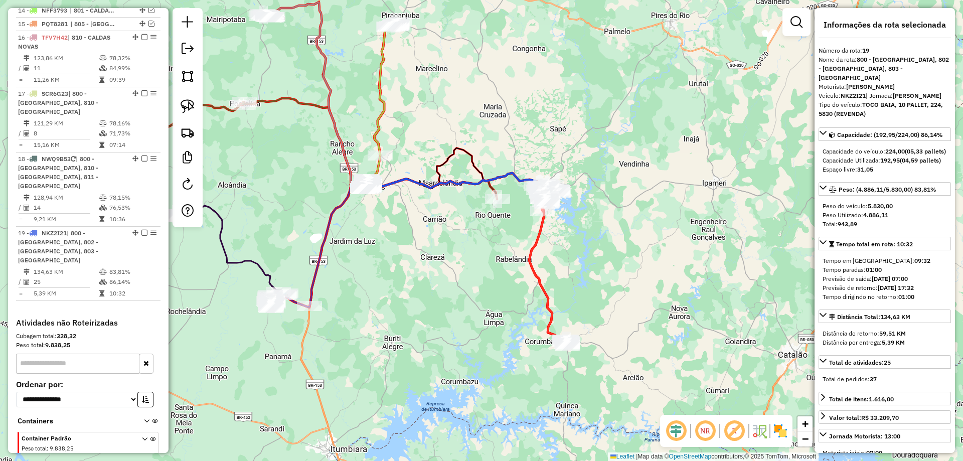
click at [379, 47] on icon at bounding box center [386, 88] width 25 height 133
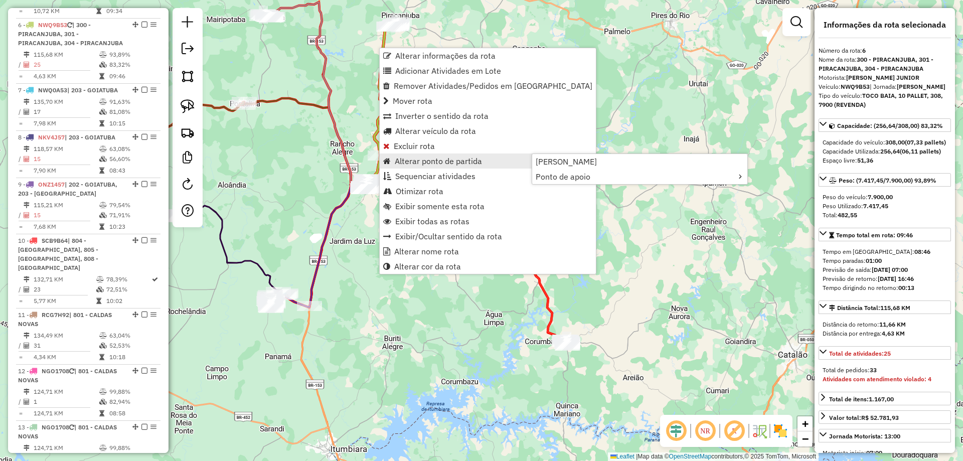
scroll to position [666, 0]
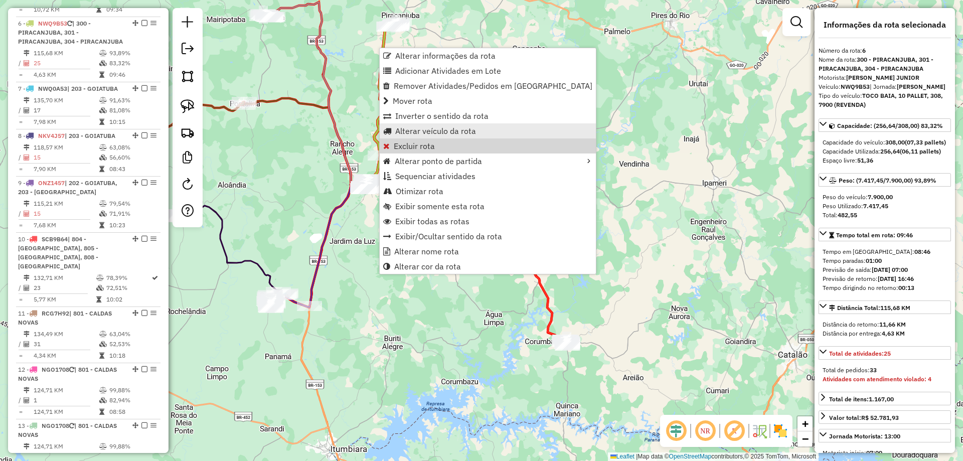
click at [435, 134] on span "Alterar veículo da rota" at bounding box center [435, 131] width 81 height 8
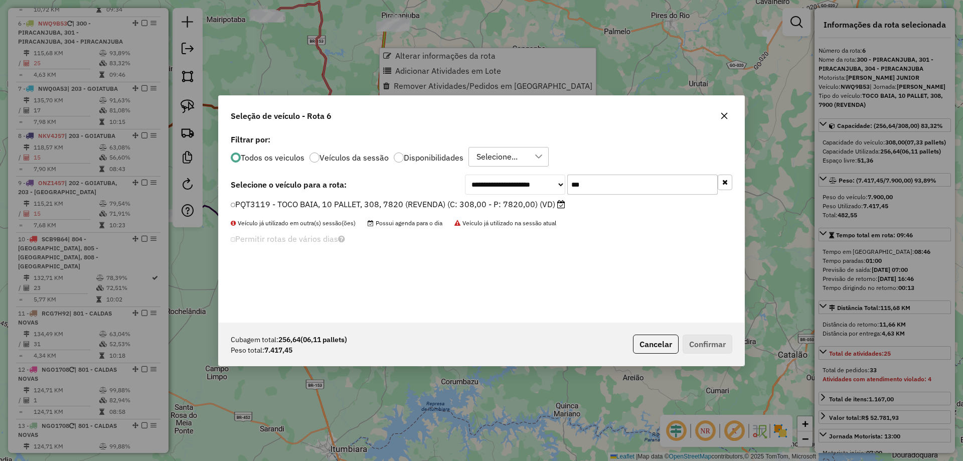
scroll to position [6, 3]
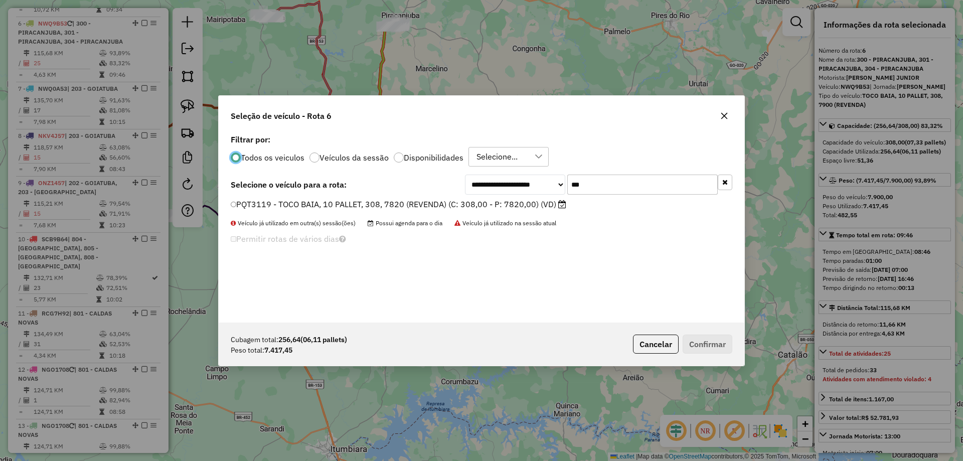
drag, startPoint x: 619, startPoint y: 190, endPoint x: 488, endPoint y: 190, distance: 130.9
click at [494, 190] on div "**********" at bounding box center [598, 184] width 267 height 20
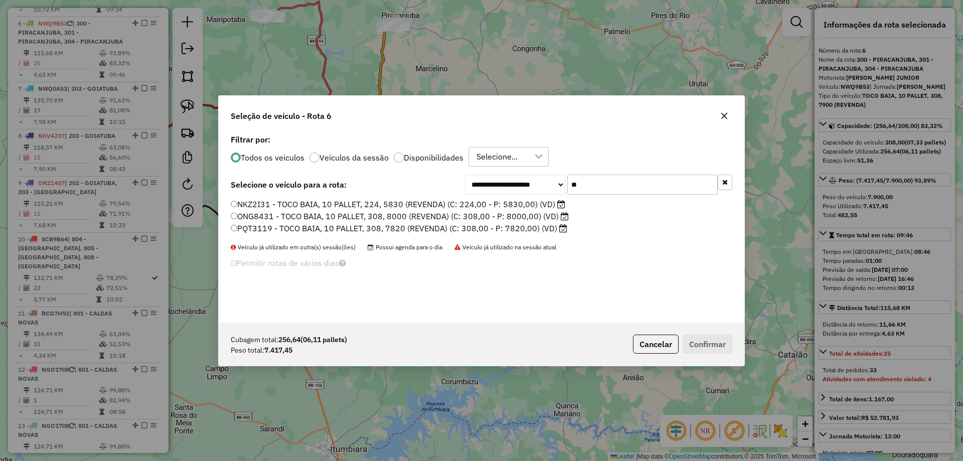
type input "***"
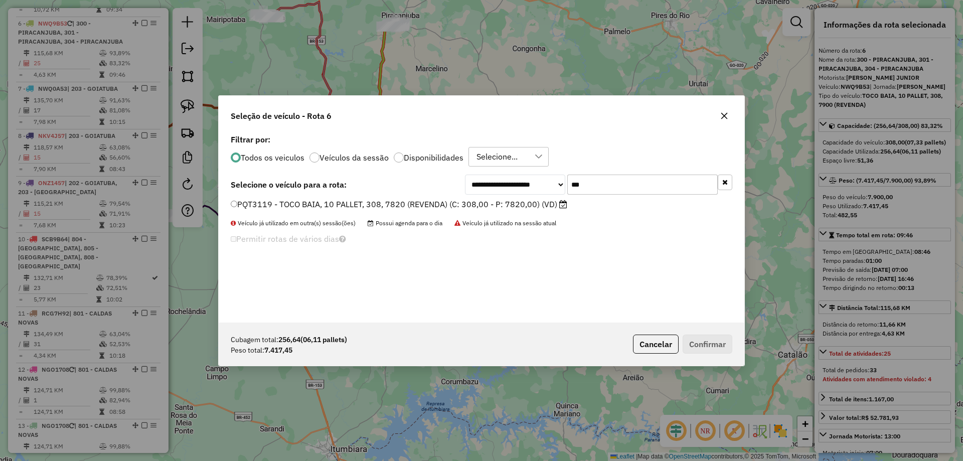
click at [532, 207] on label "PQT3119 - TOCO BAIA, 10 PALLET, 308, 7820 (REVENDA) (C: 308,00 - P: 7820,00) (V…" at bounding box center [399, 204] width 336 height 12
click at [726, 347] on button "Confirmar" at bounding box center [707, 343] width 50 height 19
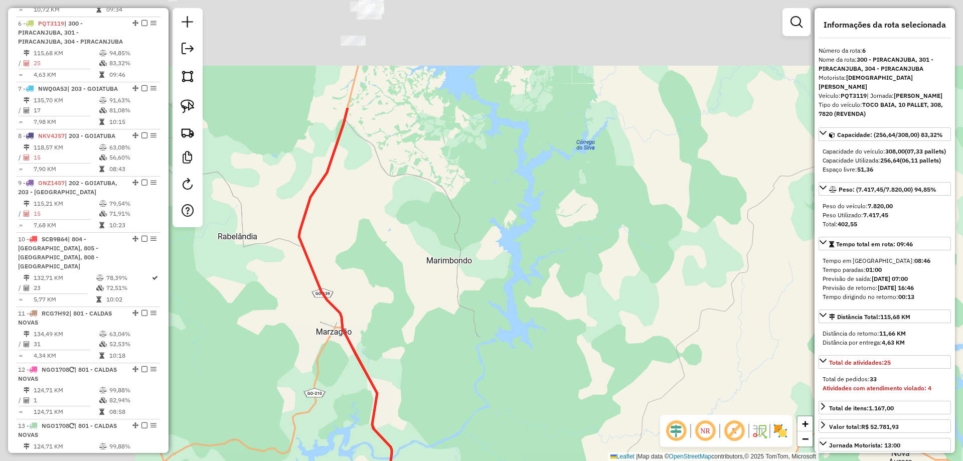
drag, startPoint x: 657, startPoint y: 210, endPoint x: 783, endPoint y: 271, distance: 140.2
click at [804, 286] on div "Janela de atendimento Grade de atendimento Capacidade Transportadoras Veículos …" at bounding box center [481, 230] width 963 height 461
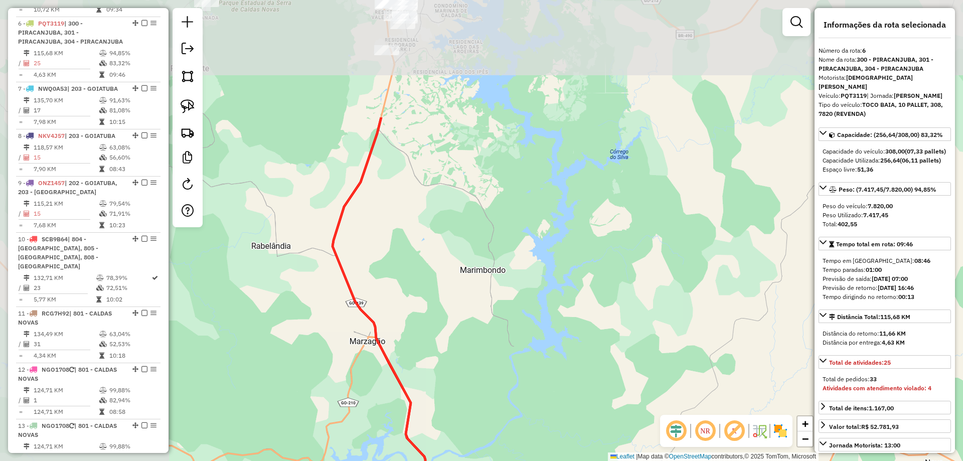
drag, startPoint x: 791, startPoint y: 303, endPoint x: 830, endPoint y: 318, distance: 41.7
click at [872, 362] on hb-router-mapa "Informações da Sessão 978511 - [DATE] Criação: [DATE] 17:50 Depósito: Pereira T…" at bounding box center [481, 230] width 963 height 461
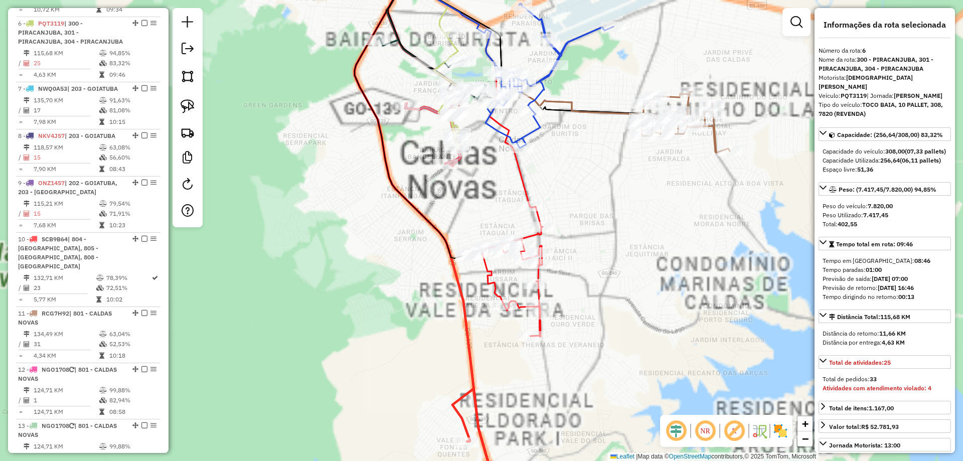
click at [642, 278] on div "Janela de atendimento Grade de atendimento Capacidade Transportadoras Veículos …" at bounding box center [481, 230] width 963 height 461
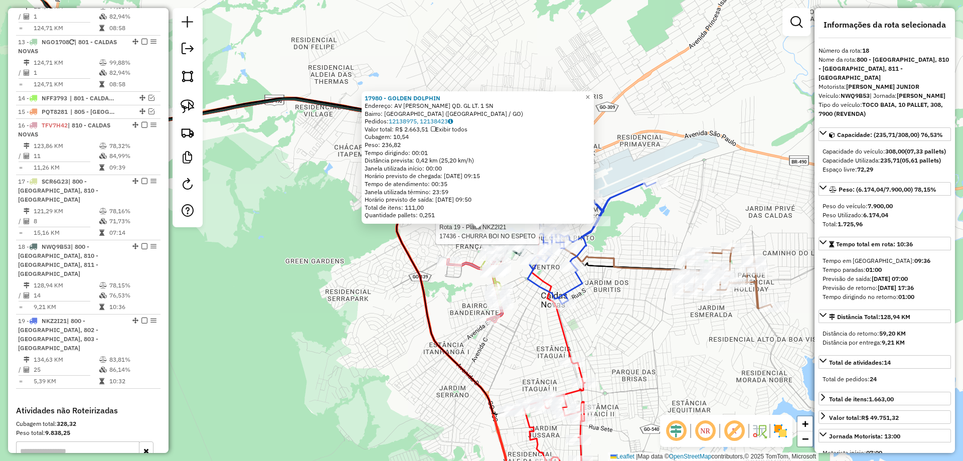
scroll to position [1137, 0]
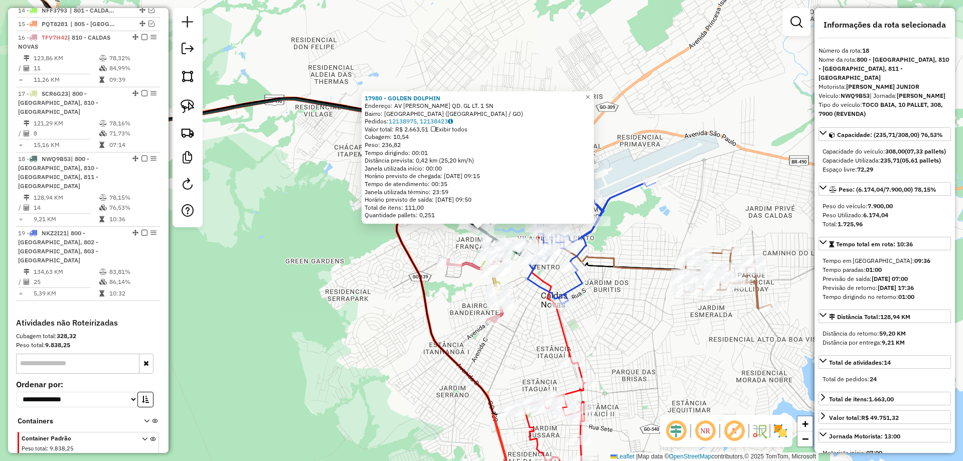
click at [631, 303] on div "17980 - GOLDEN DOLPHIN Endereço: AV [PERSON_NAME] QD. GL LT. 1 SN Bairro: [GEOG…" at bounding box center [481, 230] width 963 height 461
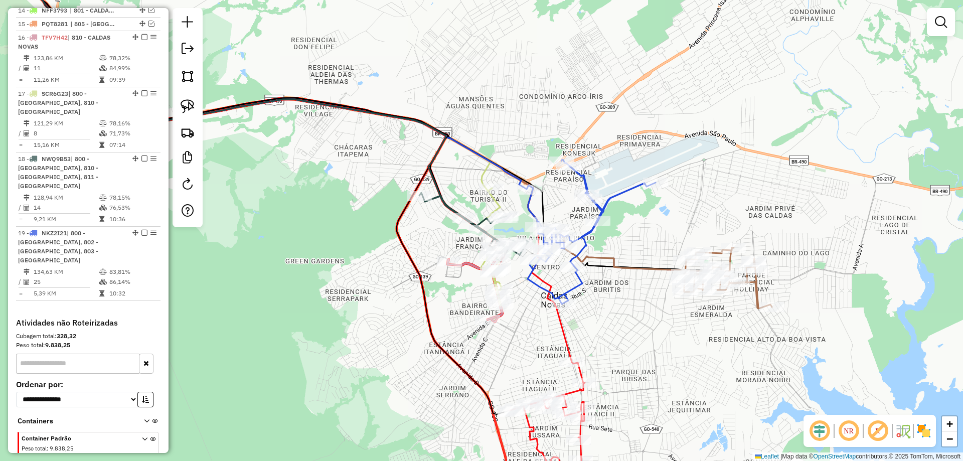
click at [585, 231] on icon at bounding box center [591, 231] width 128 height 144
select select "*********"
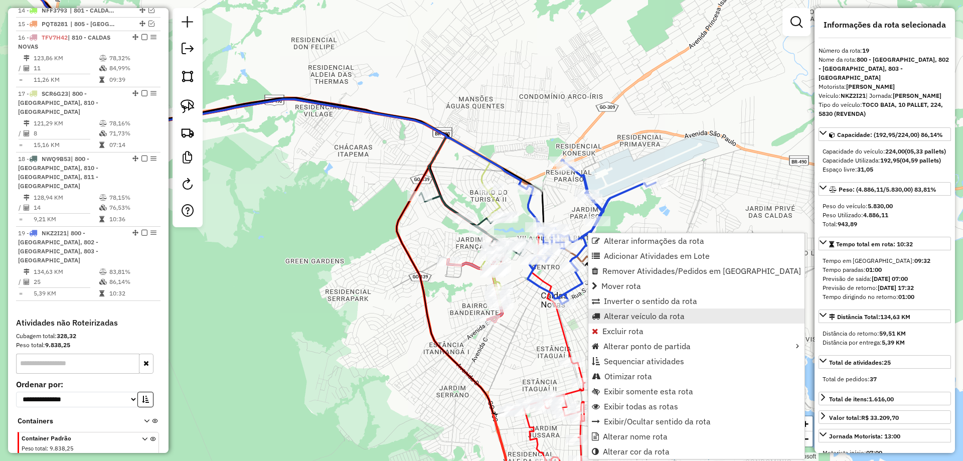
click at [623, 313] on span "Alterar veículo da rota" at bounding box center [644, 316] width 81 height 8
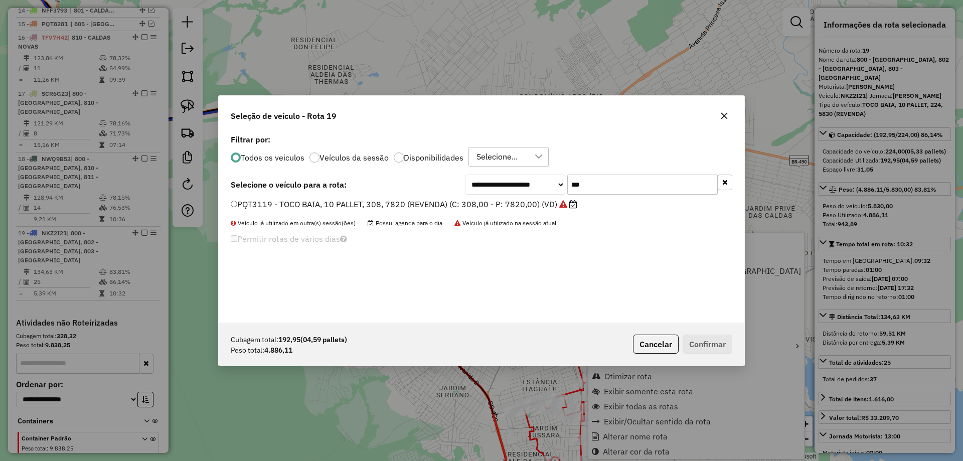
scroll to position [6, 3]
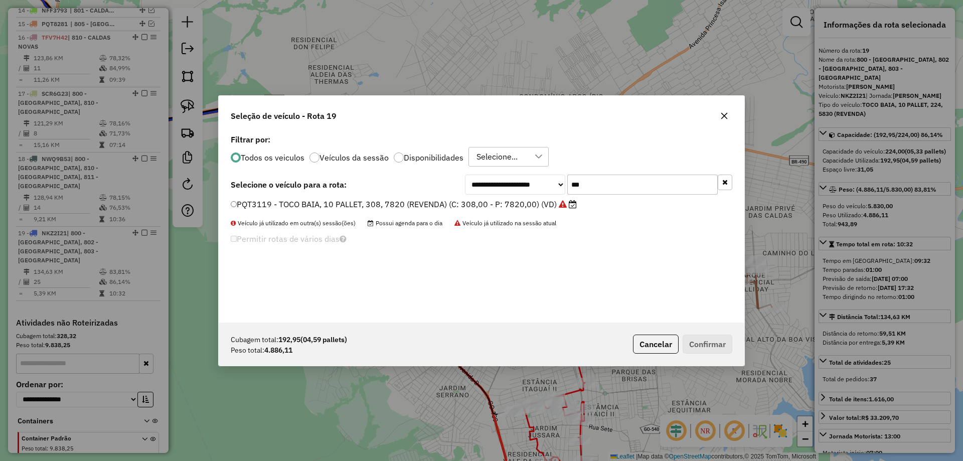
drag, startPoint x: 624, startPoint y: 189, endPoint x: 505, endPoint y: 195, distance: 119.0
click at [509, 195] on div "**********" at bounding box center [598, 184] width 267 height 20
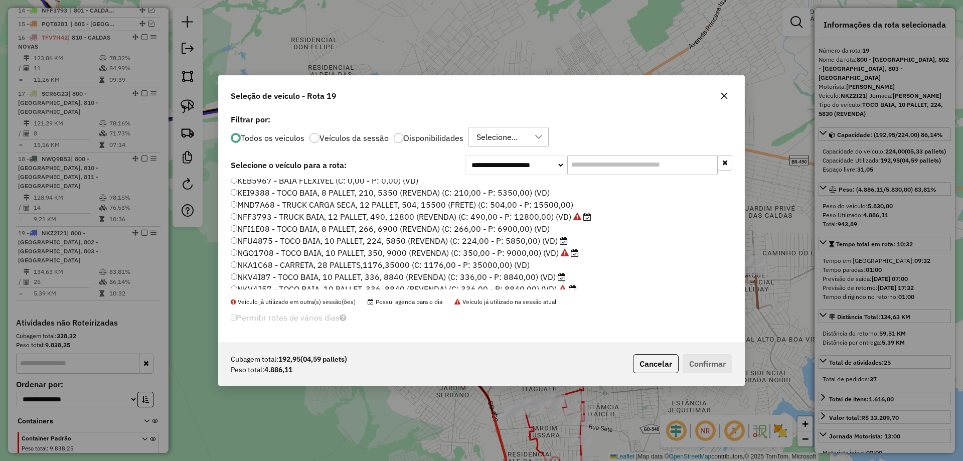
scroll to position [150, 0]
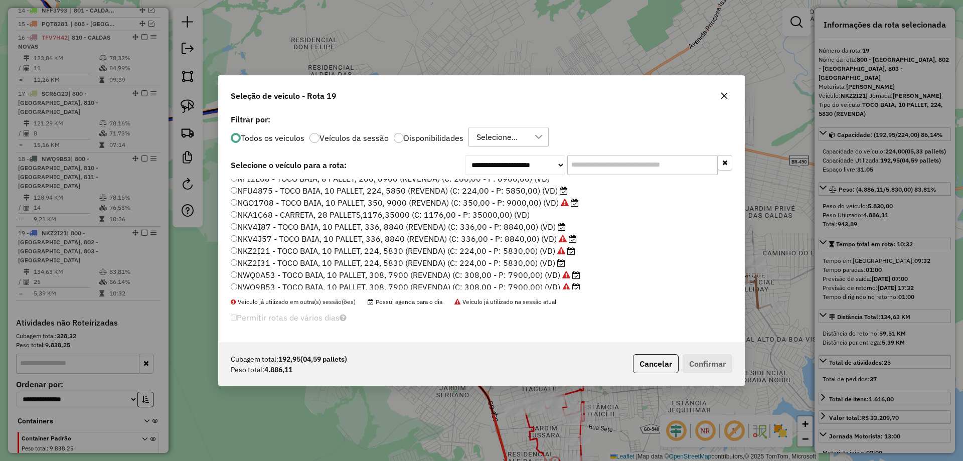
click at [280, 266] on label "NKZ2I31 - TOCO BAIA, 10 PALLET, 224, 5830 (REVENDA) (C: 224,00 - P: 5830,00) (V…" at bounding box center [398, 263] width 334 height 12
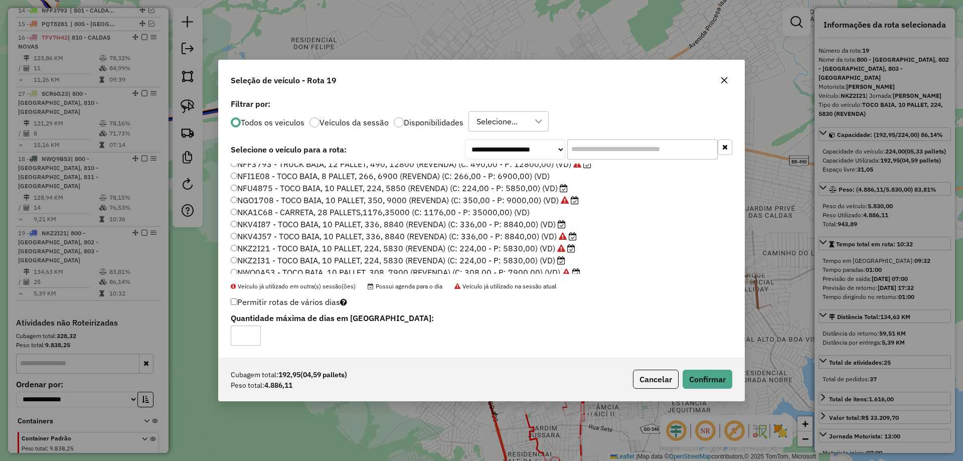
scroll to position [108, 0]
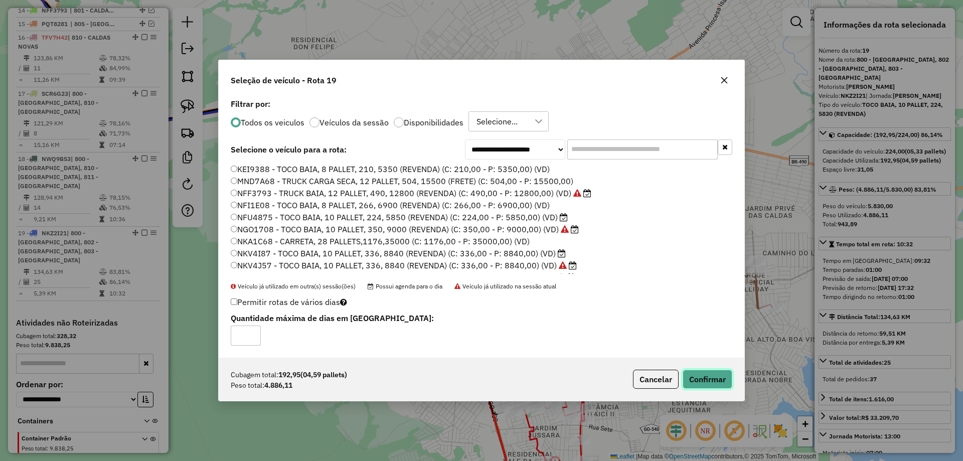
click at [716, 378] on button "Confirmar" at bounding box center [707, 379] width 50 height 19
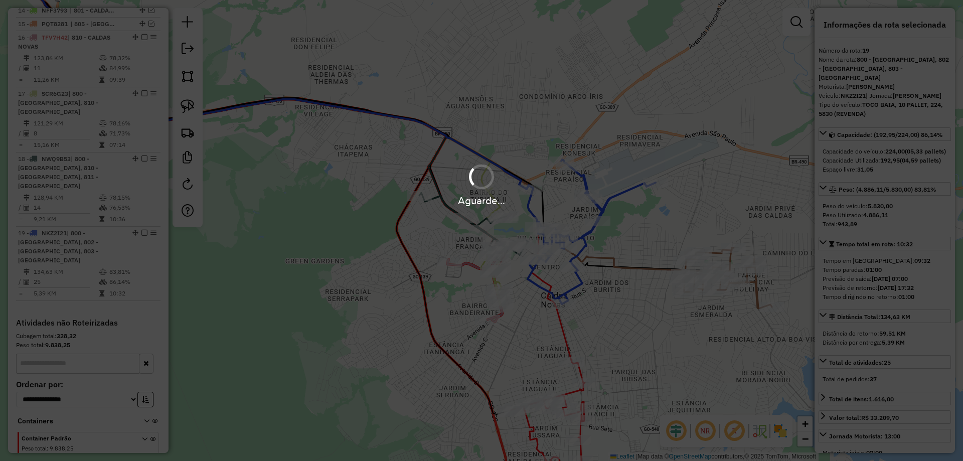
click at [585, 237] on div "Aguarde..." at bounding box center [481, 230] width 963 height 461
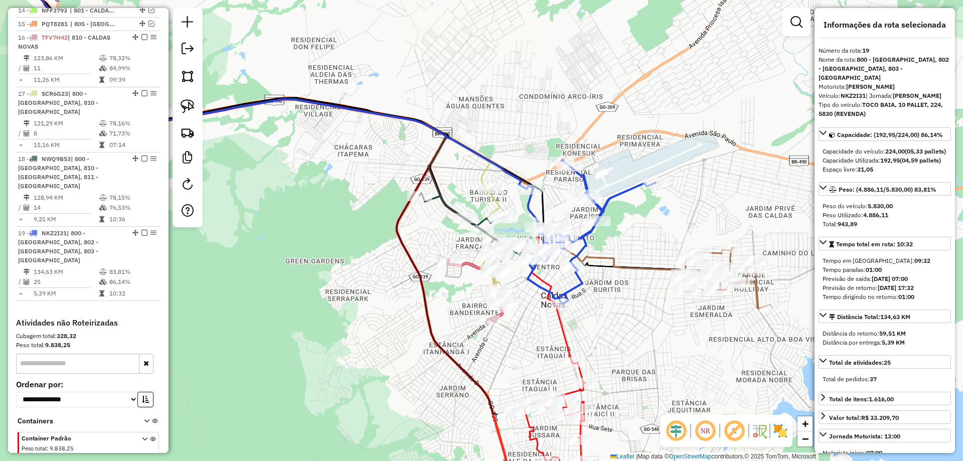
click at [586, 236] on icon at bounding box center [591, 231] width 128 height 144
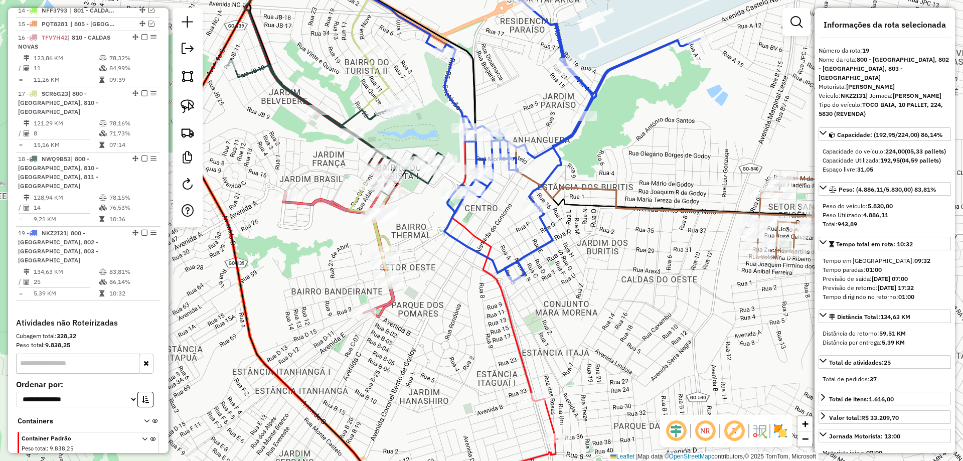
click at [546, 244] on icon at bounding box center [571, 136] width 257 height 289
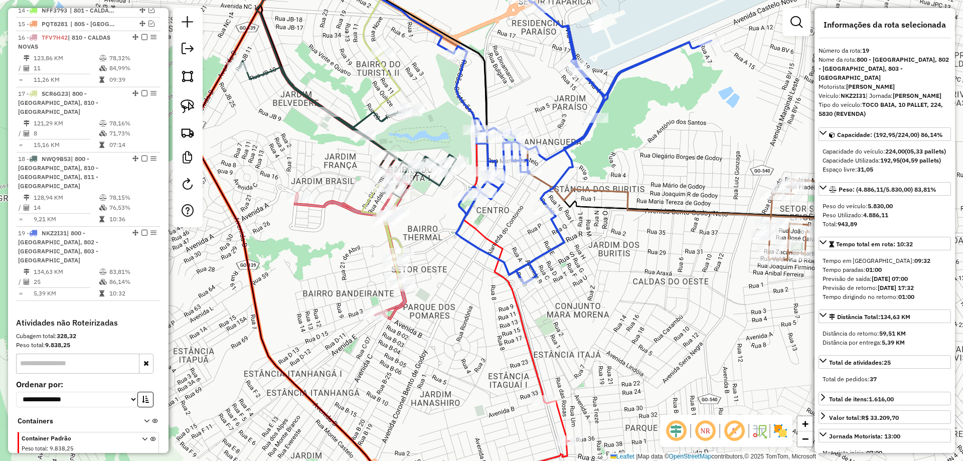
drag, startPoint x: 244, startPoint y: 260, endPoint x: 591, endPoint y: 278, distance: 348.0
click at [420, 264] on icon at bounding box center [307, 230] width 226 height 549
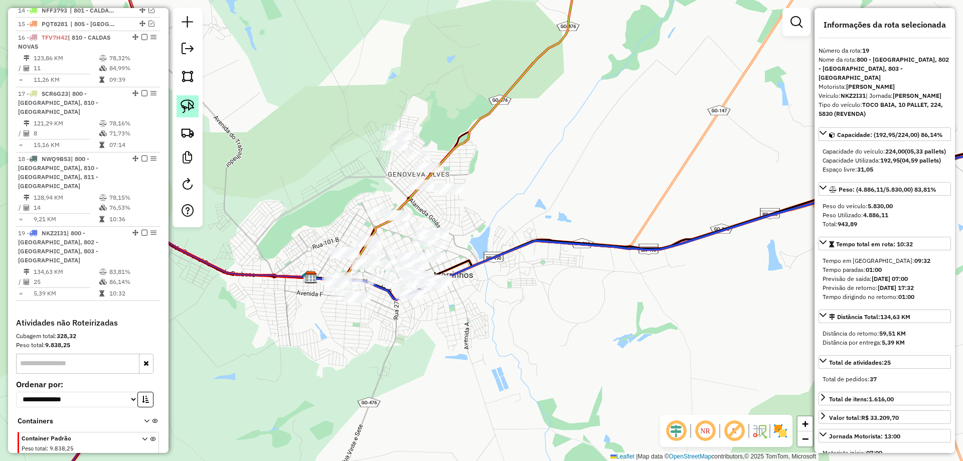
click at [187, 109] on img at bounding box center [188, 106] width 14 height 14
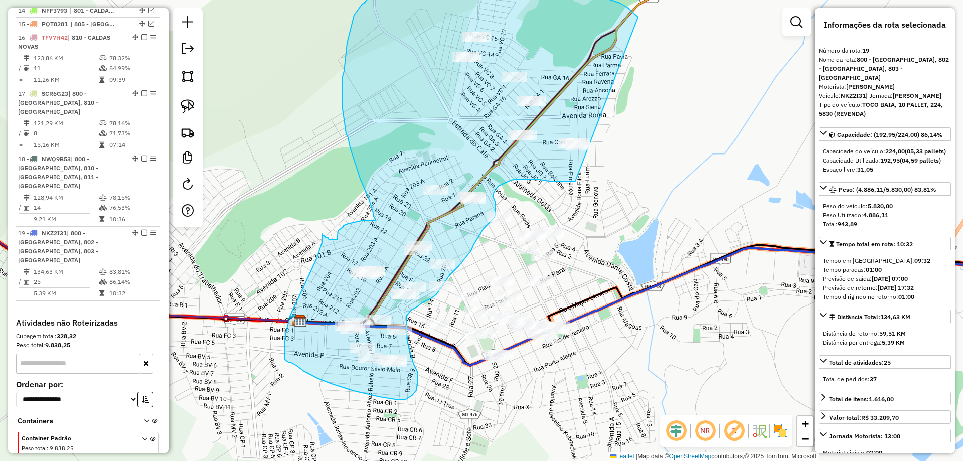
drag, startPoint x: 426, startPoint y: 109, endPoint x: 615, endPoint y: 130, distance: 190.2
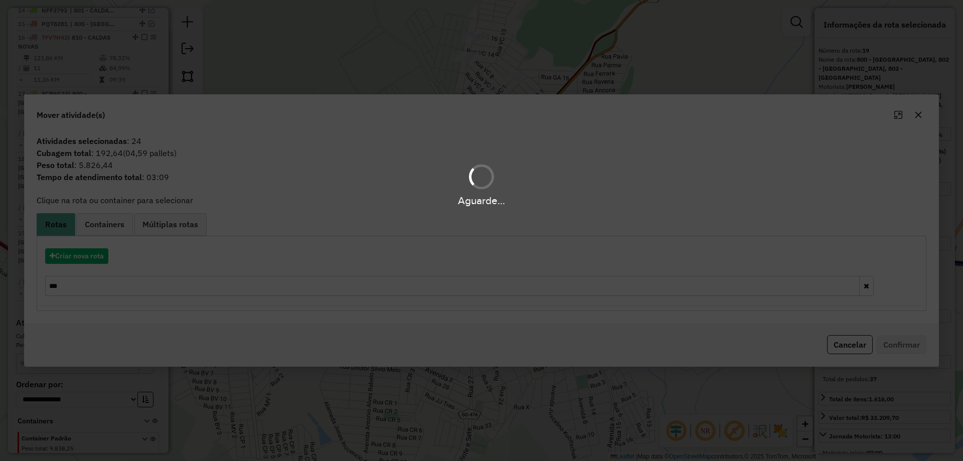
click at [94, 253] on div "Aguarde..." at bounding box center [481, 230] width 963 height 461
click at [94, 254] on hb-app "Aguarde... Pop-up bloqueado! Seu navegador bloqueou automáticamente a abertura …" at bounding box center [481, 230] width 963 height 461
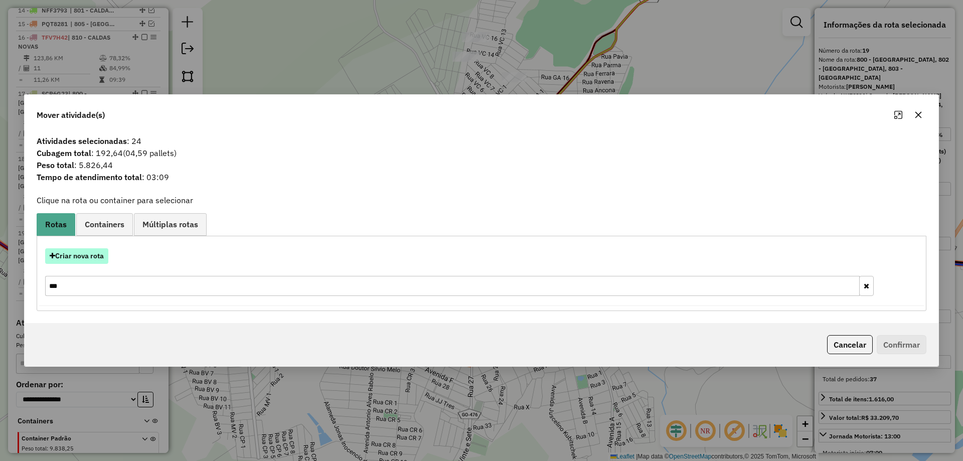
click at [94, 254] on button "Criar nova rota" at bounding box center [76, 256] width 63 height 16
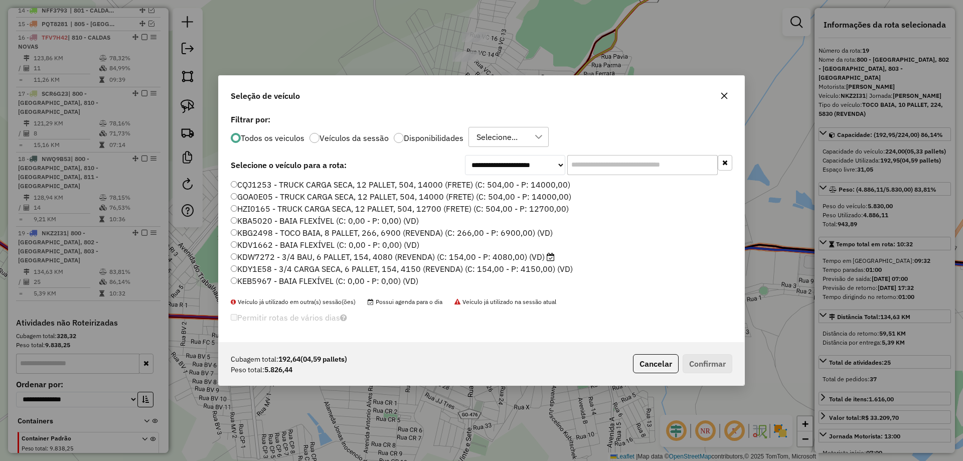
scroll to position [6, 3]
click at [603, 159] on input "text" at bounding box center [642, 165] width 150 height 20
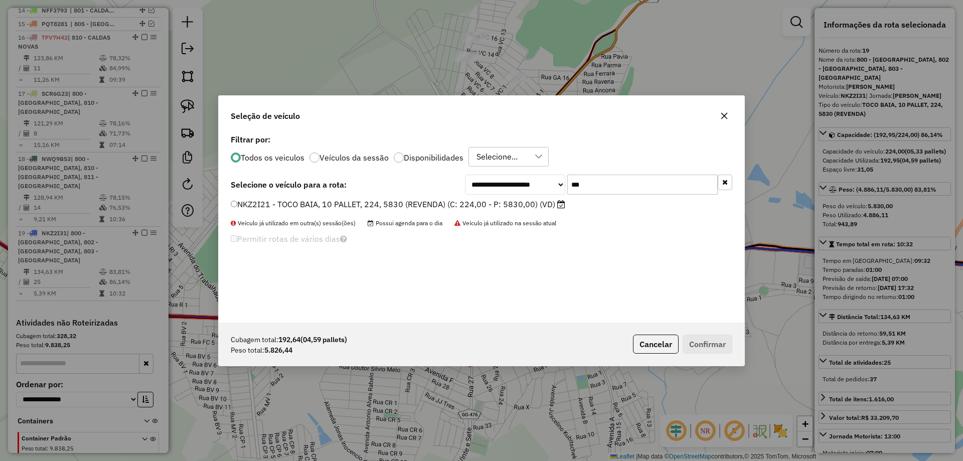
type input "***"
drag, startPoint x: 514, startPoint y: 205, endPoint x: 530, endPoint y: 236, distance: 34.5
click at [514, 205] on label "NKZ2I21 - TOCO BAIA, 10 PALLET, 224, 5830 (REVENDA) (C: 224,00 - P: 5830,00) (V…" at bounding box center [398, 204] width 334 height 12
click at [719, 352] on button "Confirmar" at bounding box center [707, 343] width 50 height 19
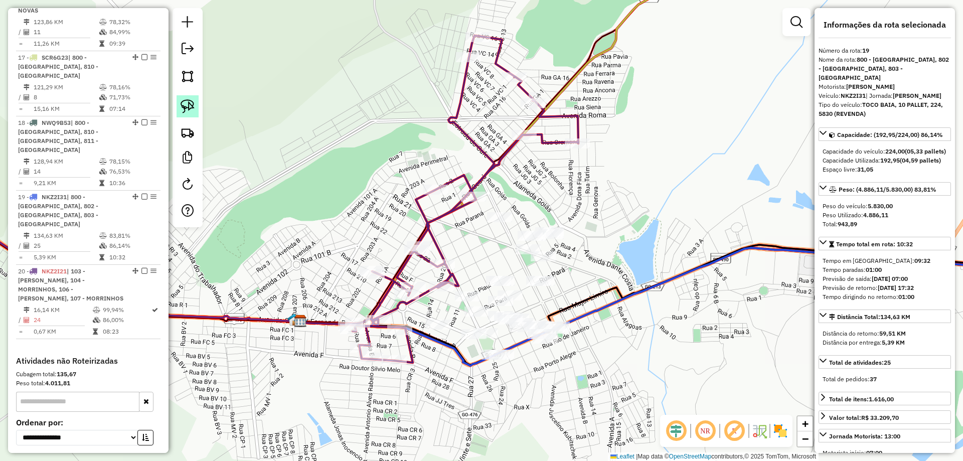
scroll to position [1211, 0]
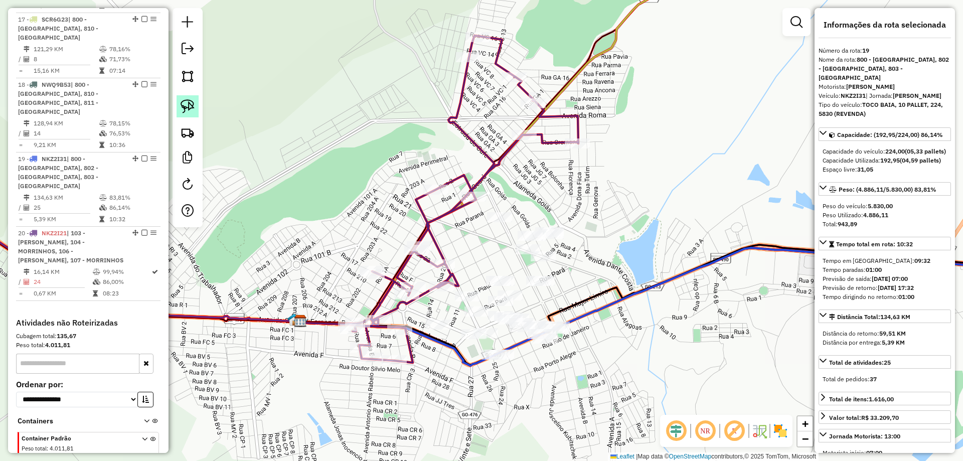
click at [182, 100] on img at bounding box center [188, 106] width 14 height 14
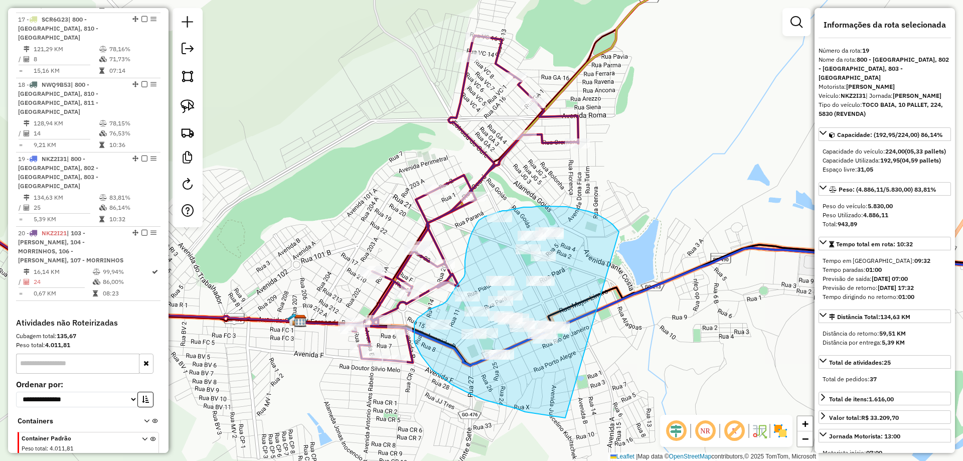
drag, startPoint x: 583, startPoint y: 210, endPoint x: 713, endPoint y: 326, distance: 174.4
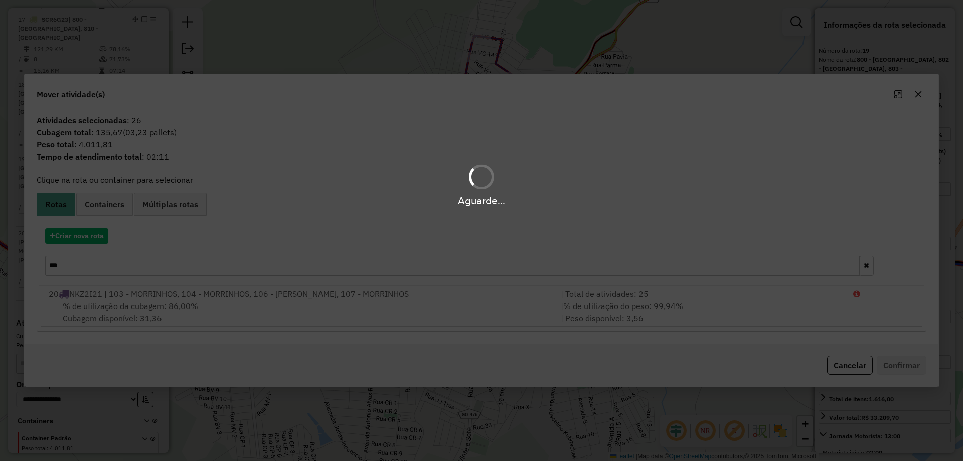
drag, startPoint x: 102, startPoint y: 243, endPoint x: 96, endPoint y: 244, distance: 6.0
click at [98, 244] on div "Aguarde..." at bounding box center [481, 230] width 963 height 461
click at [94, 240] on div "Aguarde..." at bounding box center [481, 230] width 963 height 461
click at [95, 236] on div "Aguarde..." at bounding box center [481, 230] width 963 height 461
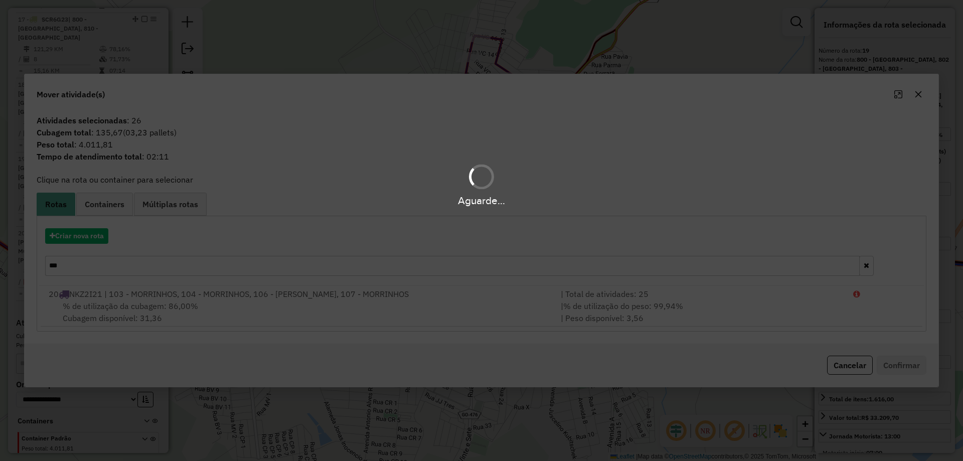
click at [95, 236] on div "Aguarde..." at bounding box center [481, 230] width 963 height 461
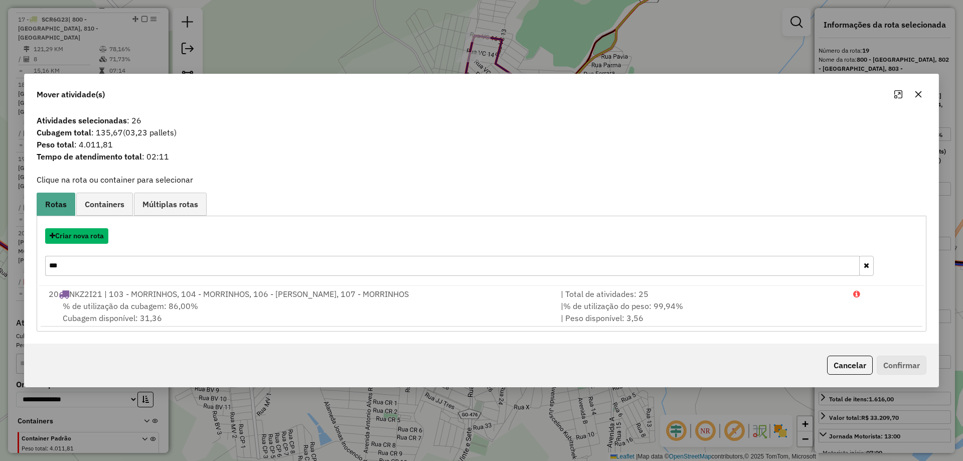
click at [95, 236] on button "Criar nova rota" at bounding box center [76, 236] width 63 height 16
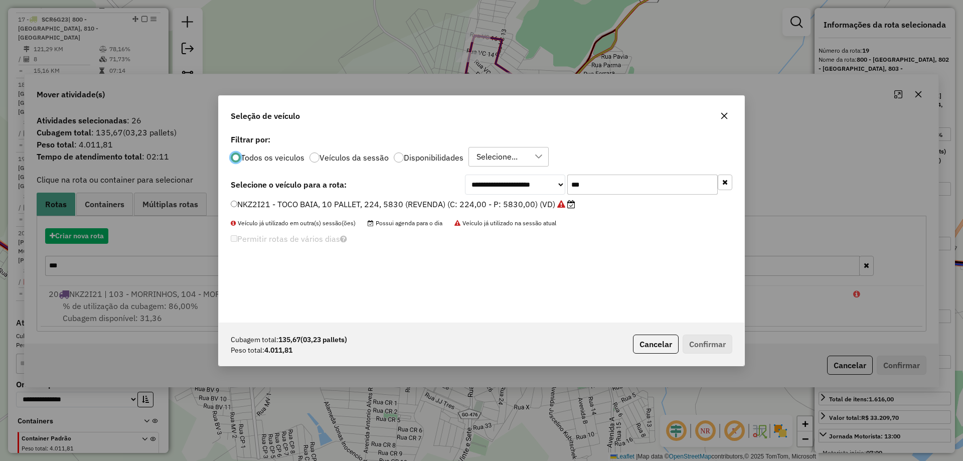
scroll to position [6, 3]
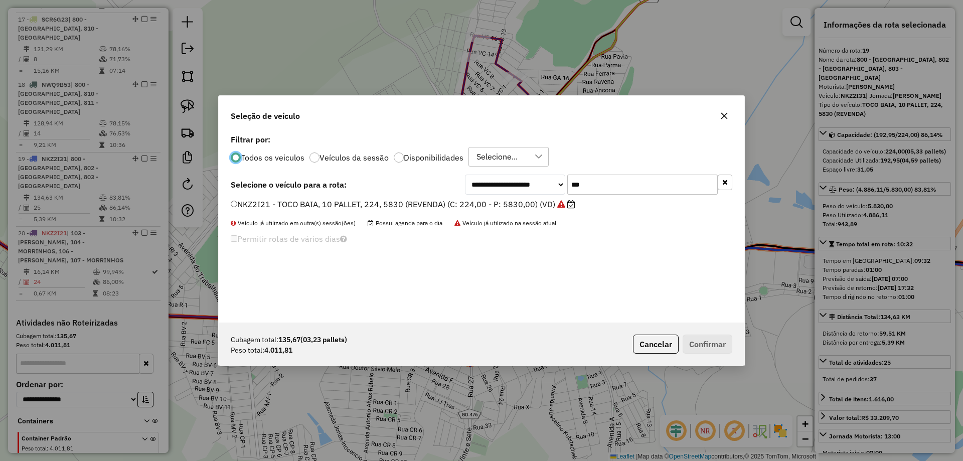
drag, startPoint x: 600, startPoint y: 191, endPoint x: 480, endPoint y: 195, distance: 120.4
click at [487, 194] on div "**********" at bounding box center [598, 184] width 267 height 20
type input "****"
click at [508, 206] on label "KEI9388 - TOCO BAIA, 8 PALLET, 210, 5350 (REVENDA) (C: 210,00 - P: 5350,00) (VD)" at bounding box center [390, 204] width 319 height 12
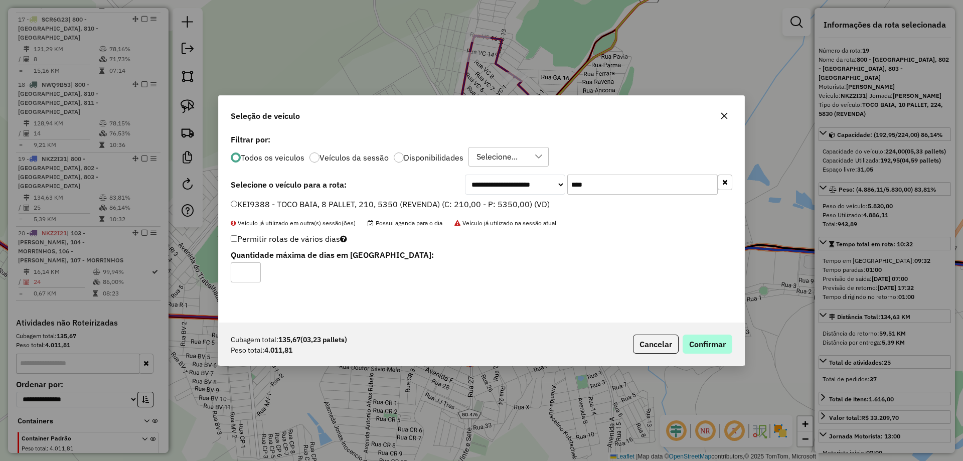
drag, startPoint x: 708, startPoint y: 332, endPoint x: 710, endPoint y: 338, distance: 6.3
click at [709, 334] on div "Cubagem total: 135,67 (03,23 pallets) Peso total: 4.011,81 Cancelar Confirmar" at bounding box center [481, 343] width 525 height 43
click at [714, 344] on button "Confirmar" at bounding box center [707, 343] width 50 height 19
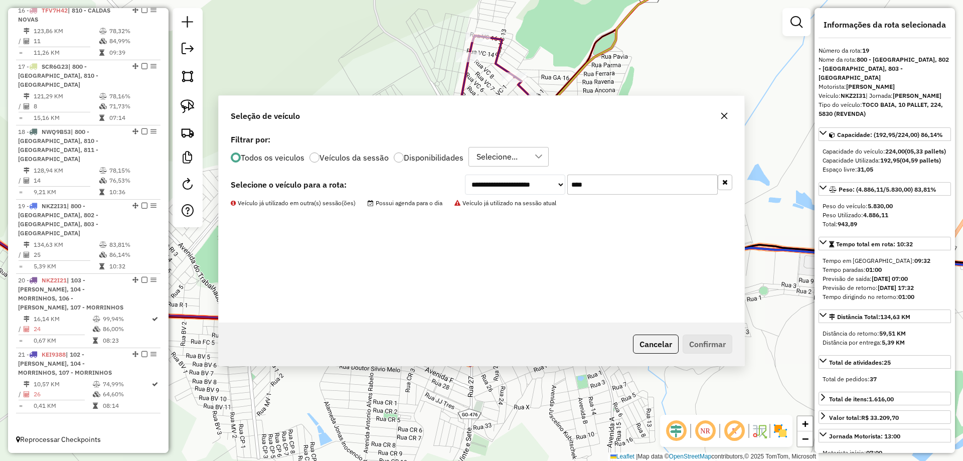
scroll to position [1119, 0]
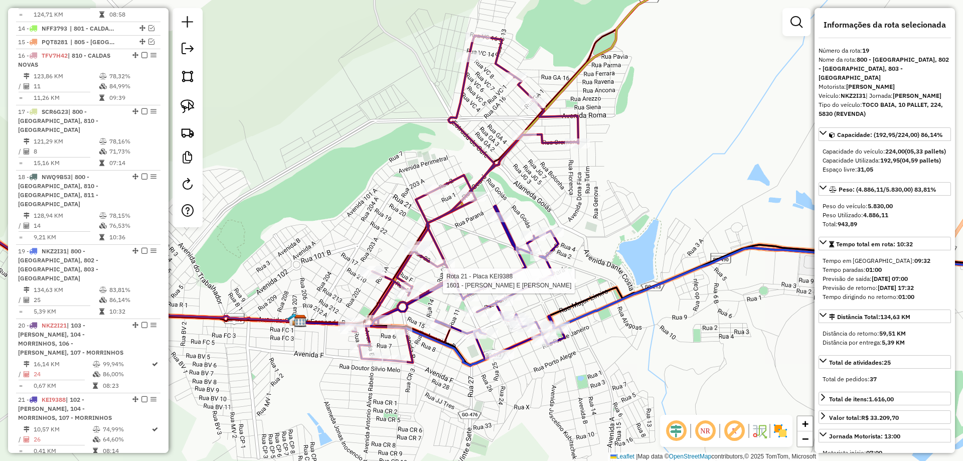
click at [529, 286] on icon at bounding box center [499, 282] width 129 height 153
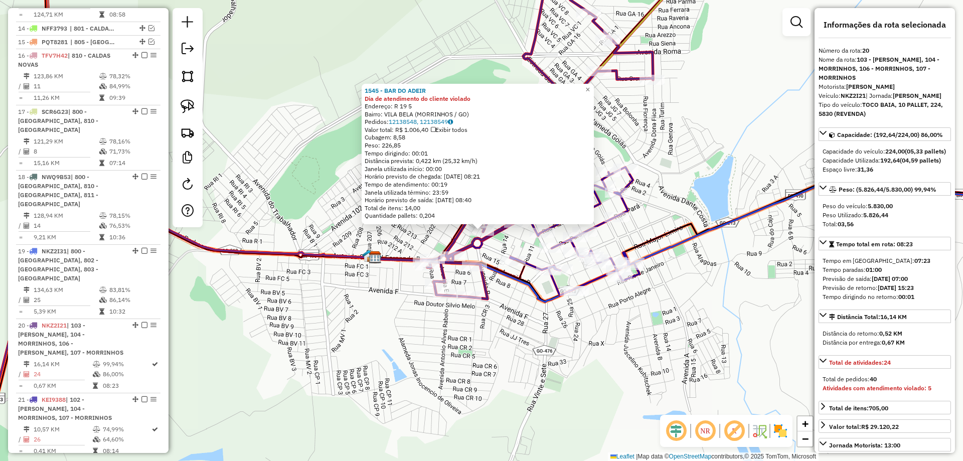
click at [536, 325] on div "1545 - BAR DO ADEIR Dia de atendimento do cliente violado Endereço: R 19 5 Bair…" at bounding box center [481, 230] width 963 height 461
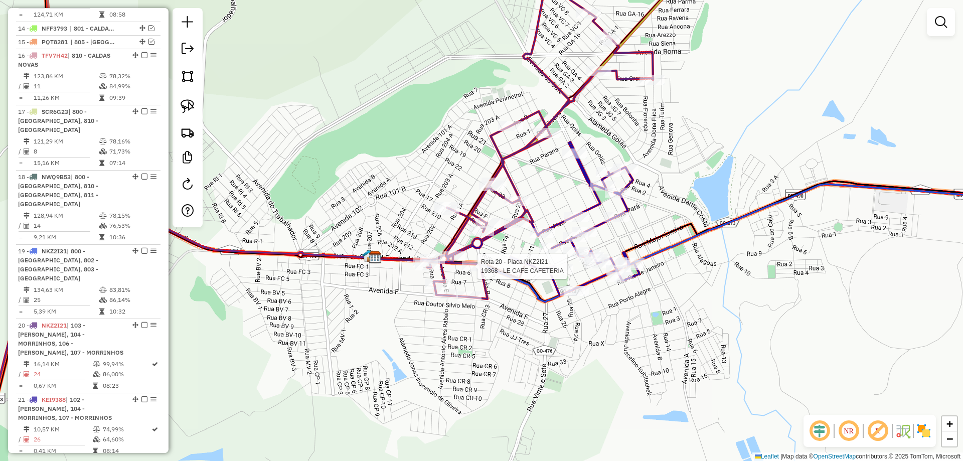
select select "*********"
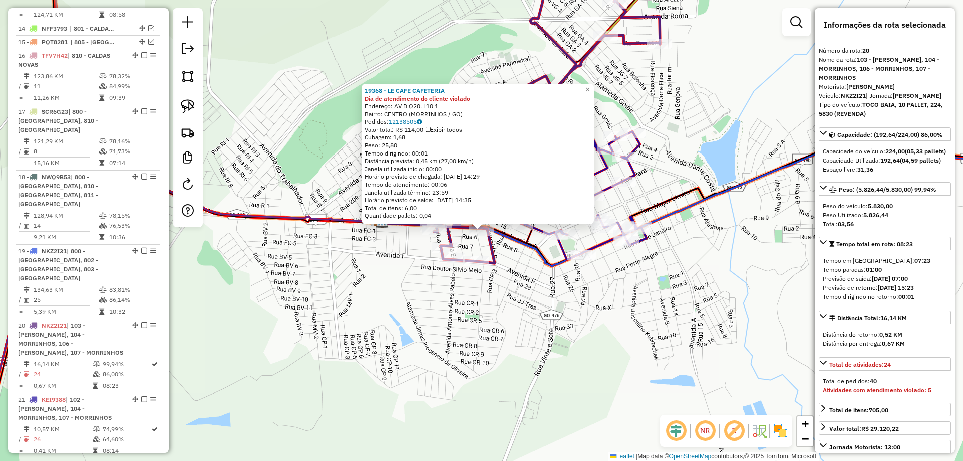
click at [531, 281] on div "19368 - LE CAFE CAFETERIA Dia de atendimento do cliente violado Endereço: AV D …" at bounding box center [481, 230] width 963 height 461
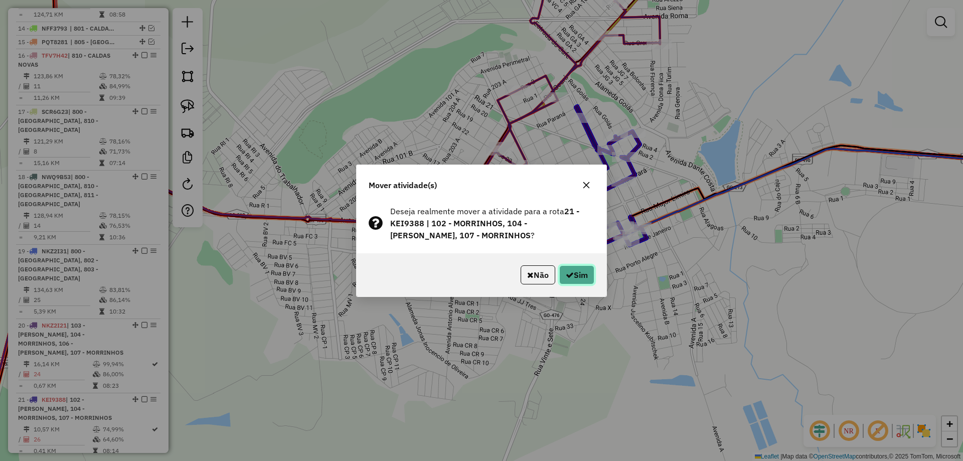
drag, startPoint x: 578, startPoint y: 266, endPoint x: 584, endPoint y: 273, distance: 9.6
click at [578, 266] on button "Sim" at bounding box center [576, 274] width 35 height 19
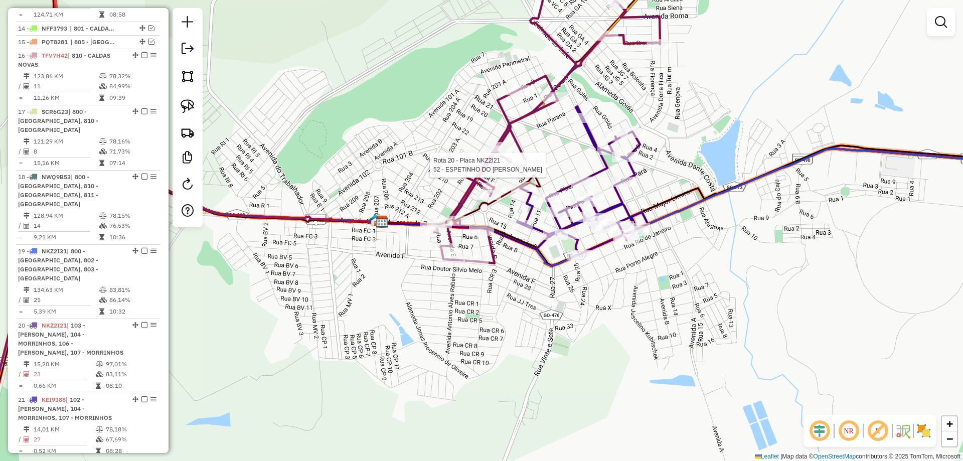
select select "*********"
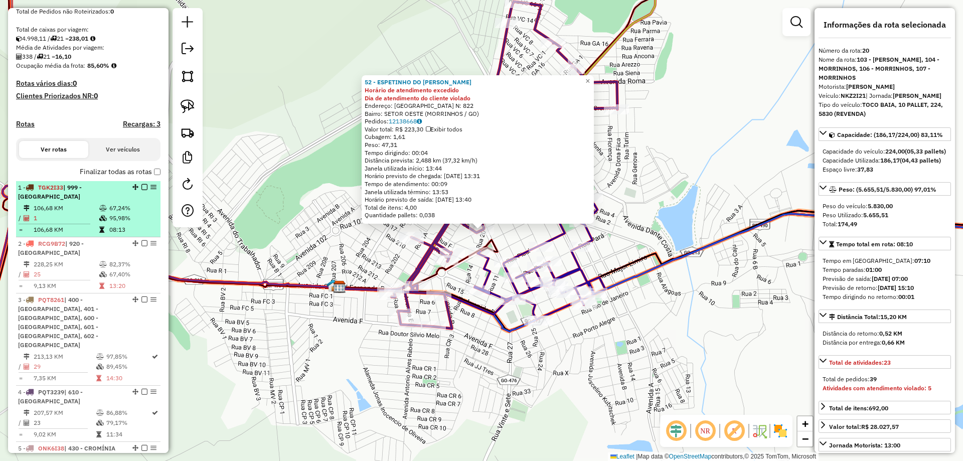
scroll to position [16, 0]
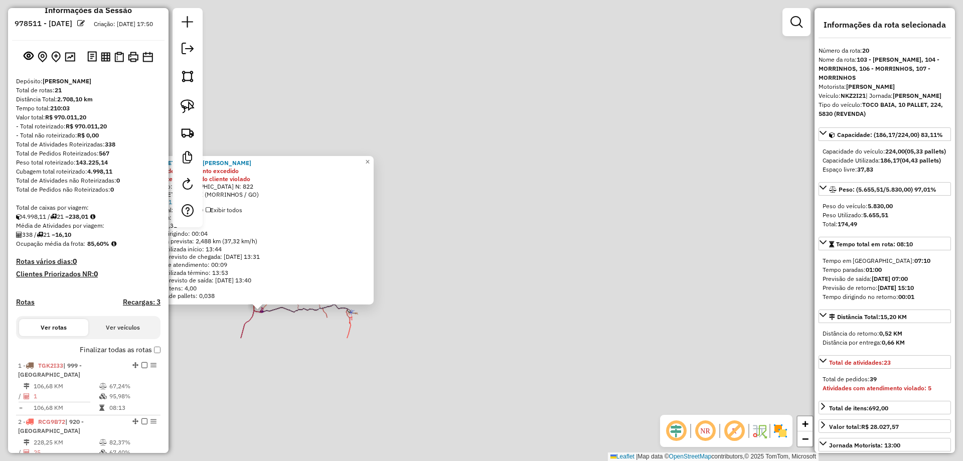
click at [309, 350] on div "52 - ESPETINHO DO [PERSON_NAME] de atendimento excedido Dia de atendimento do c…" at bounding box center [481, 230] width 963 height 461
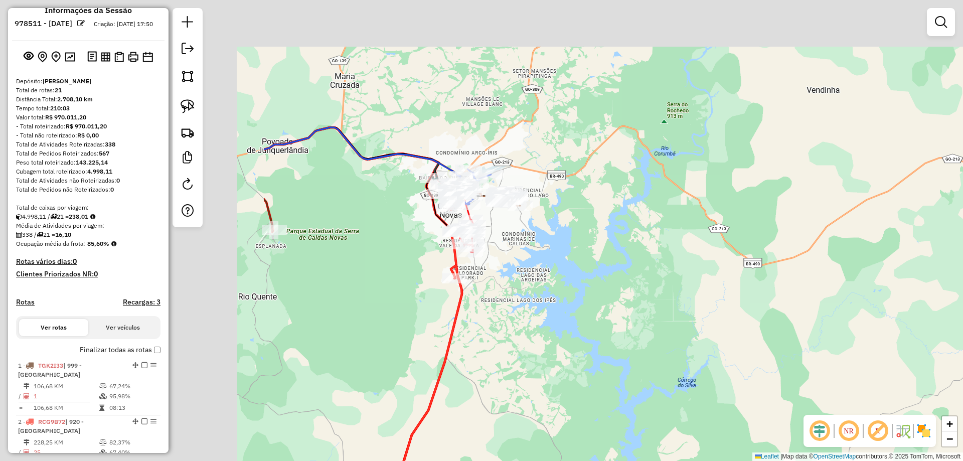
drag, startPoint x: 379, startPoint y: 281, endPoint x: 643, endPoint y: 317, distance: 266.6
click at [643, 317] on div "Janela de atendimento Grade de atendimento Capacidade Transportadoras Veículos …" at bounding box center [481, 230] width 963 height 461
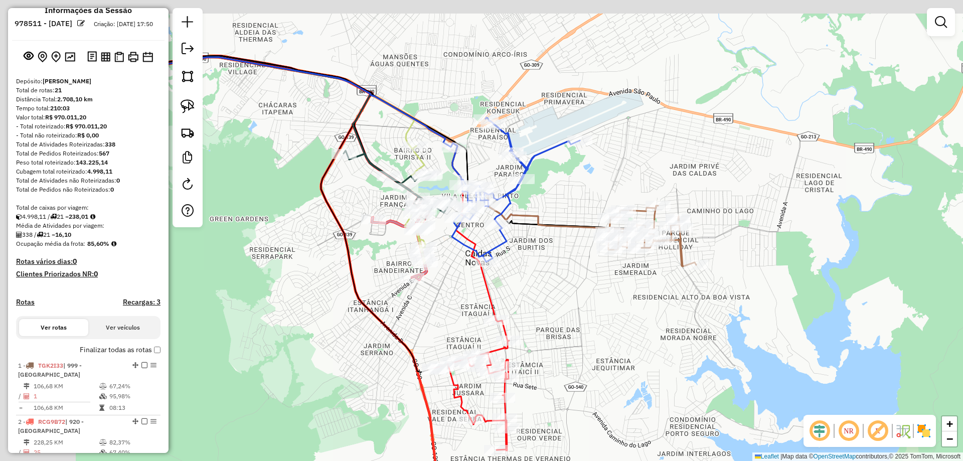
drag, startPoint x: 543, startPoint y: 296, endPoint x: 591, endPoint y: 303, distance: 48.6
click at [591, 303] on div "Janela de atendimento Grade de atendimento Capacidade Transportadoras Veículos …" at bounding box center [481, 230] width 963 height 461
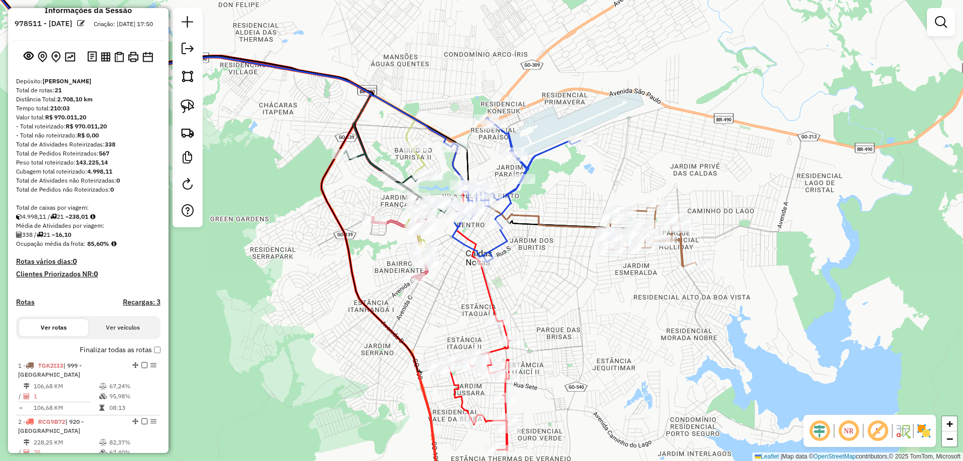
click at [541, 322] on div "Rota 10 - Placa SCB9B64 15893 - SUP. REIS CALDAS Janela de atendimento Grade de…" at bounding box center [481, 230] width 963 height 461
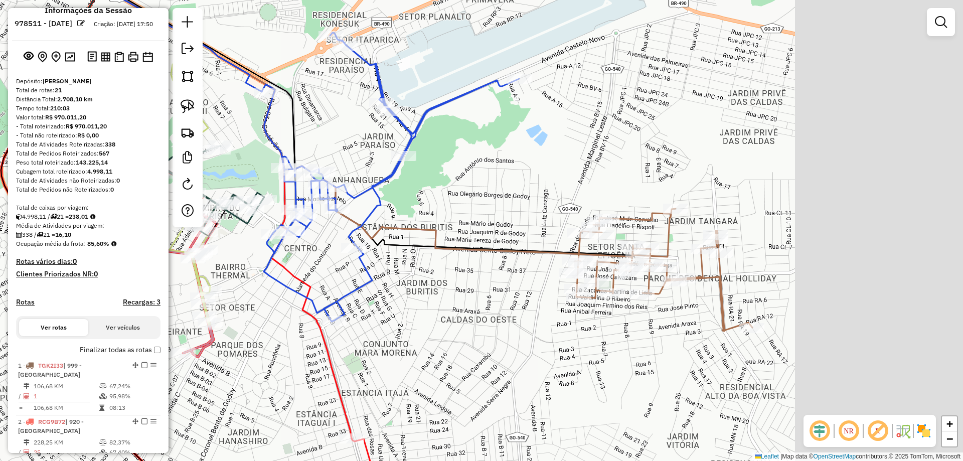
drag, startPoint x: 467, startPoint y: 332, endPoint x: 375, endPoint y: 346, distance: 93.3
click at [375, 346] on div "Janela de atendimento Grade de atendimento Capacidade Transportadoras Veículos …" at bounding box center [481, 230] width 963 height 461
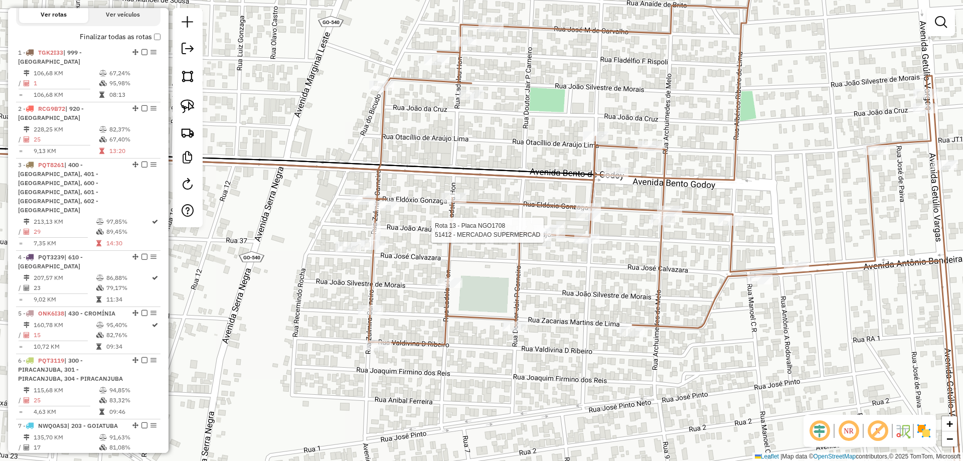
select select "*********"
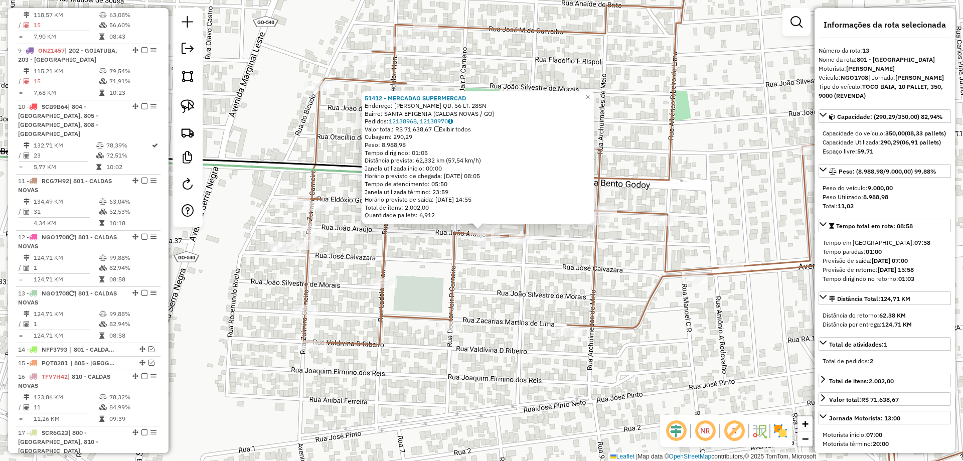
scroll to position [1059, 0]
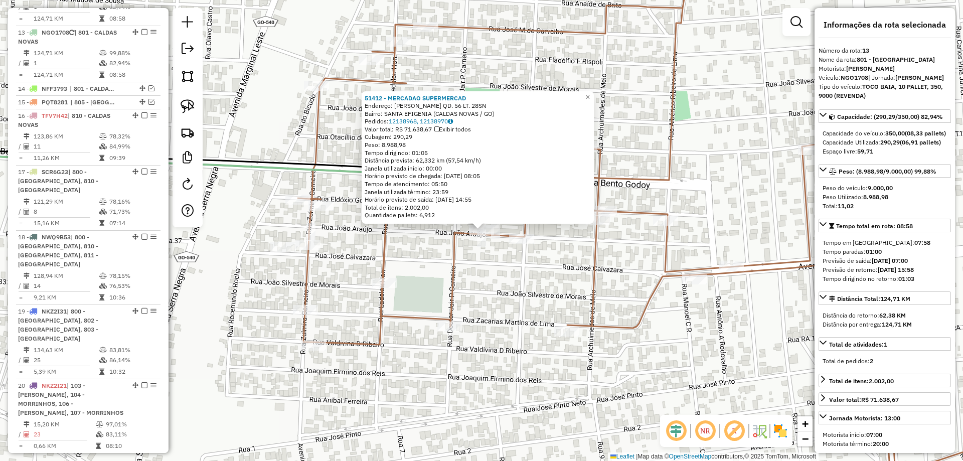
click at [509, 279] on div "51412 - MERCADAO SUPERMERCAD Endereço: R [PERSON_NAME] QD. 56 LT. 28SN Bairro: …" at bounding box center [481, 230] width 963 height 461
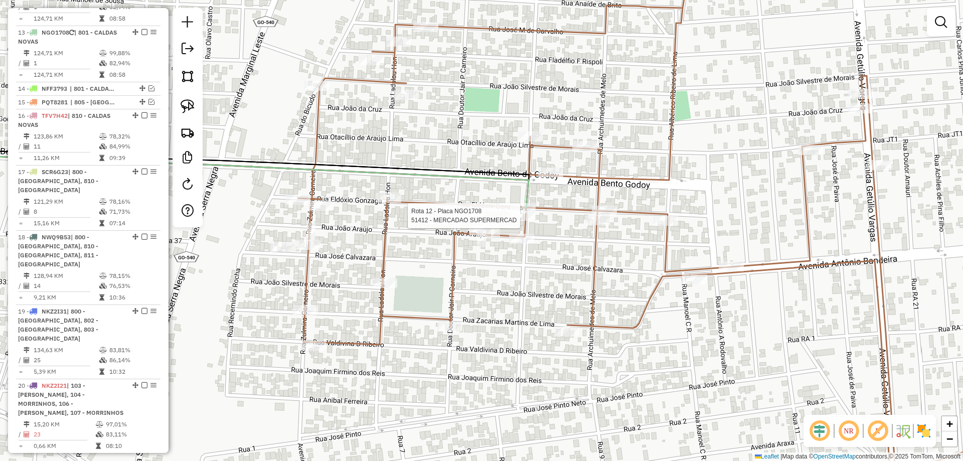
select select "*********"
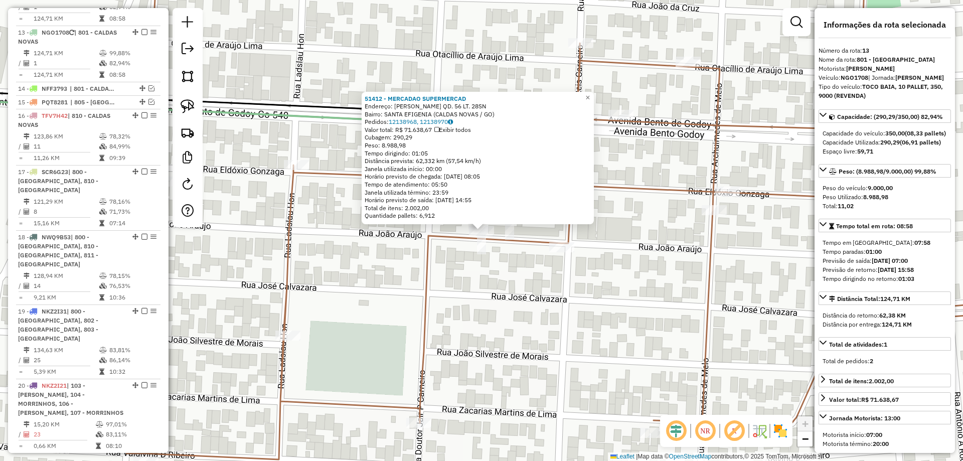
click at [557, 311] on div "Rota 11 - Placa RCG7H92 19308 - HAKUNA MATATA 51412 - MERCADAO SUPERMERCAD Ende…" at bounding box center [481, 230] width 963 height 461
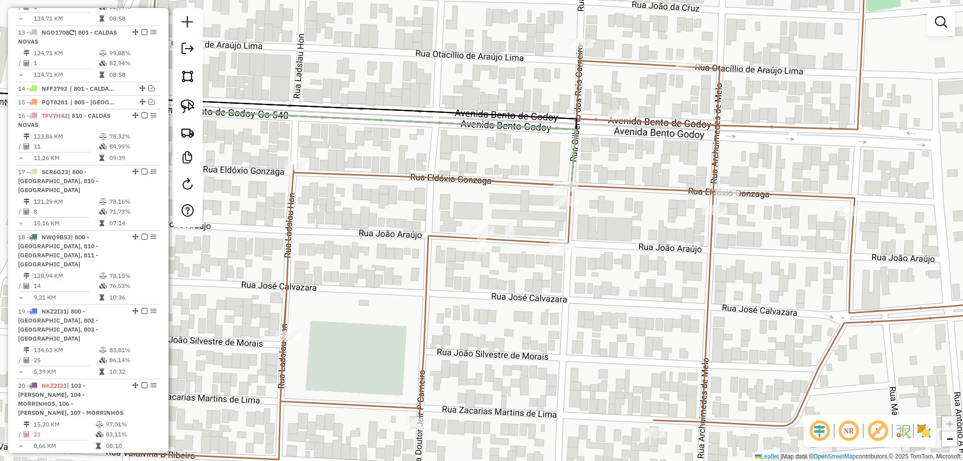
select select "*********"
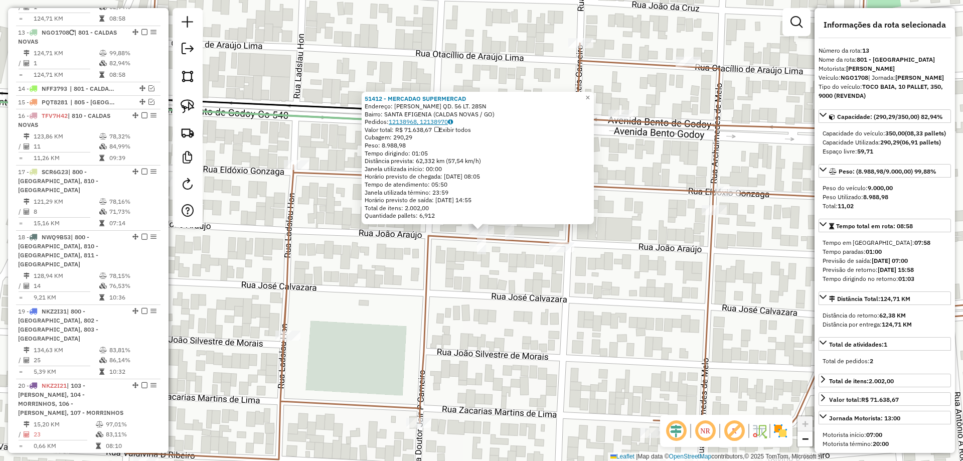
click at [418, 119] on link "12138968, 12138970" at bounding box center [421, 122] width 64 height 8
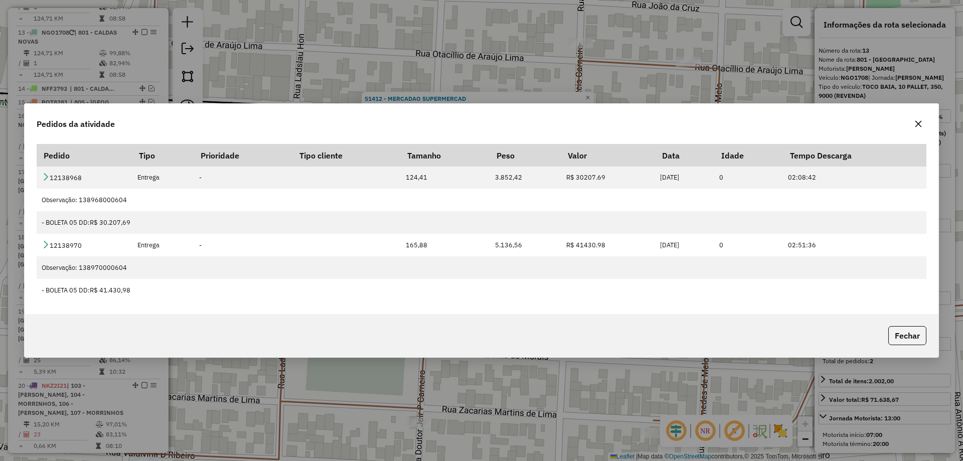
click at [916, 125] on icon "button" at bounding box center [918, 124] width 8 height 8
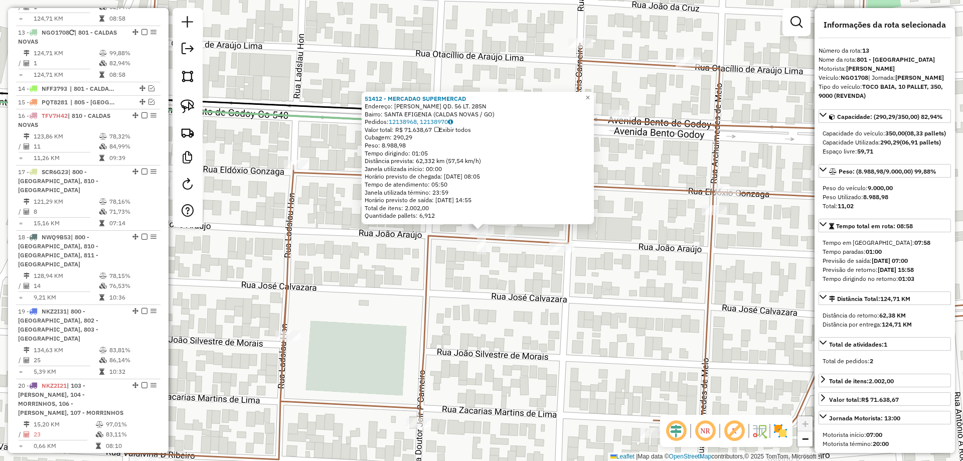
click at [625, 292] on div "51412 - MERCADAO SUPERMERCAD Endereço: R [PERSON_NAME] QD. 56 LT. 28SN Bairro: …" at bounding box center [481, 230] width 963 height 461
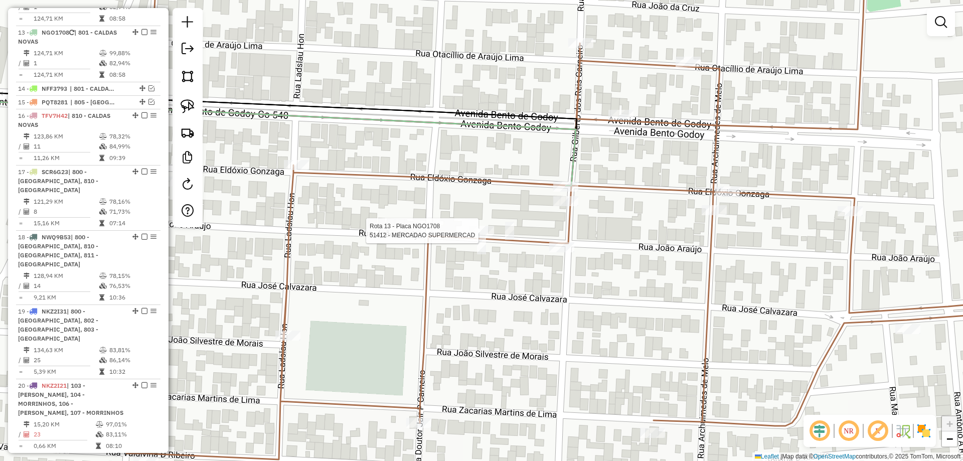
select select "*********"
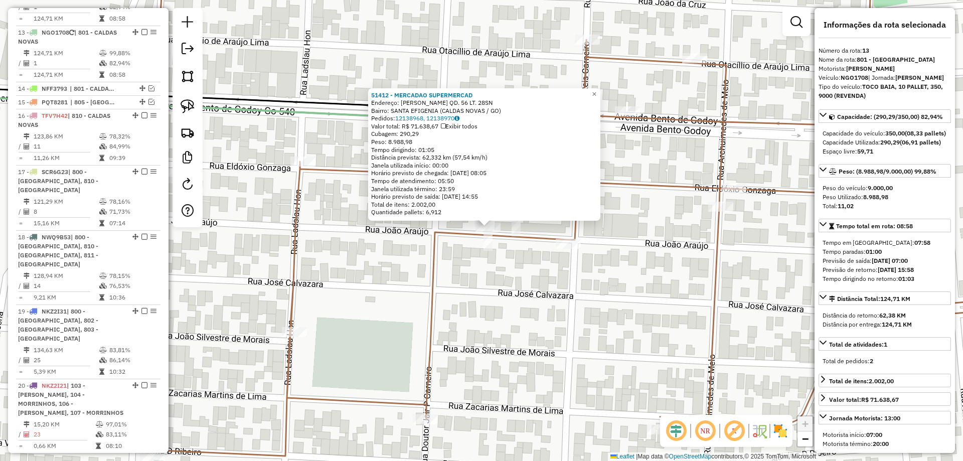
drag, startPoint x: 548, startPoint y: 300, endPoint x: 590, endPoint y: 263, distance: 56.5
click at [588, 265] on div "Rota 13 - Placa NGO1708 51412 - MERCADAO SUPERMERCAD 51412 - MERCADAO SUPERMERC…" at bounding box center [481, 230] width 963 height 461
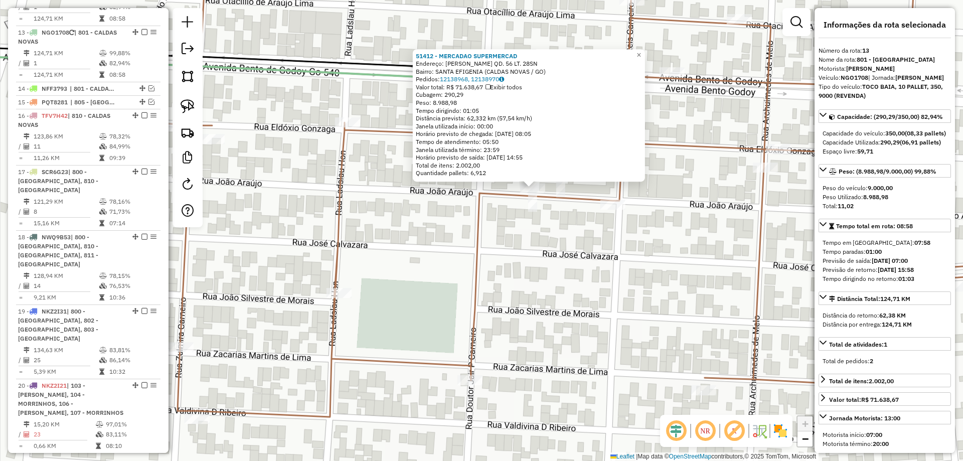
click at [590, 263] on div "51412 - MERCADAO SUPERMERCAD Endereço: R [PERSON_NAME] QD. 56 LT. 28SN Bairro: …" at bounding box center [481, 230] width 963 height 461
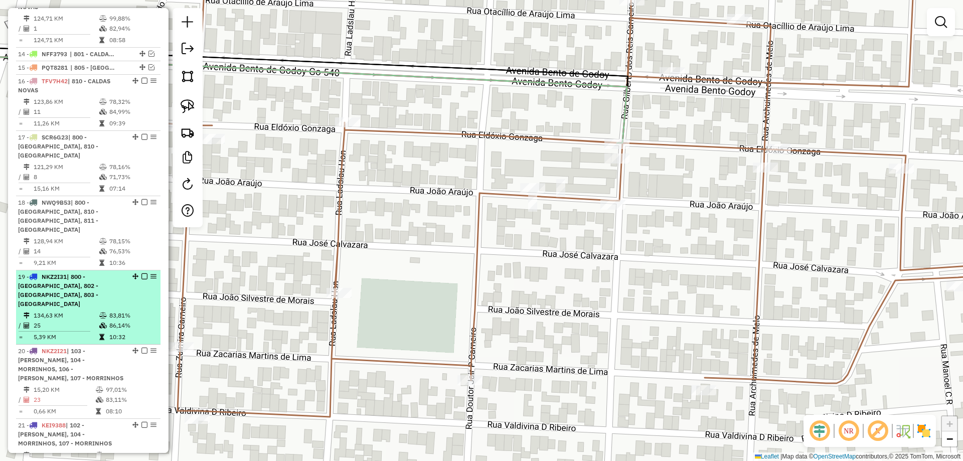
scroll to position [1119, 0]
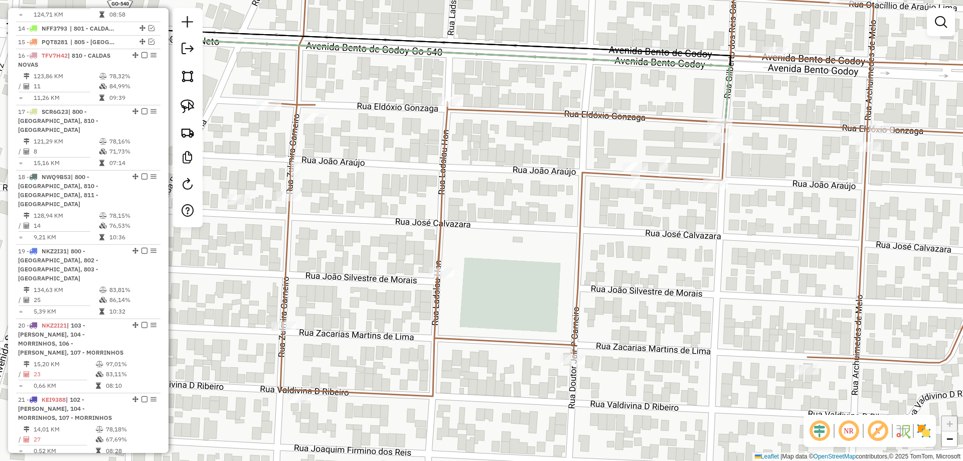
drag, startPoint x: 416, startPoint y: 268, endPoint x: 468, endPoint y: 260, distance: 52.8
click at [461, 262] on div "Janela de atendimento Grade de atendimento Capacidade Transportadoras Veículos …" at bounding box center [481, 230] width 963 height 461
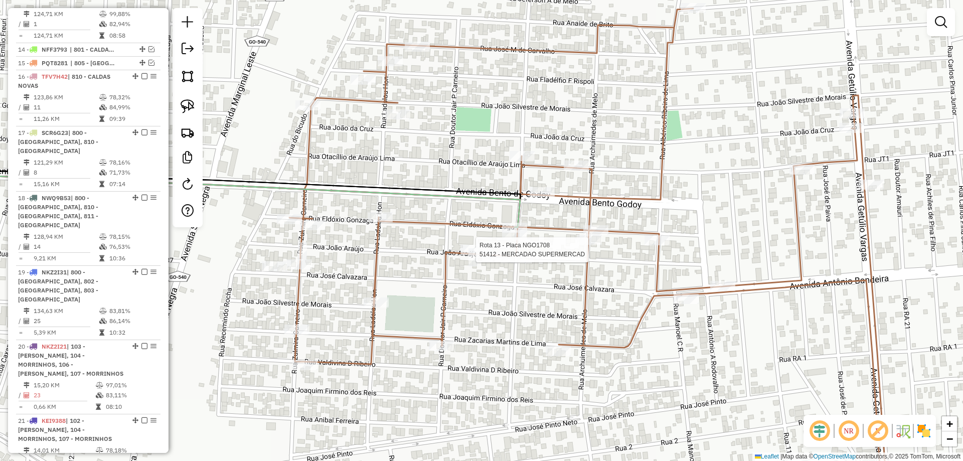
select select "*********"
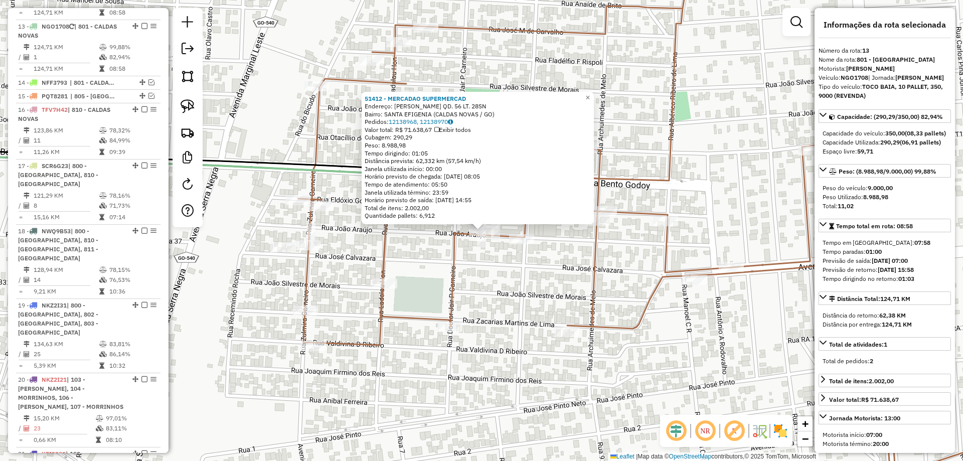
scroll to position [1059, 0]
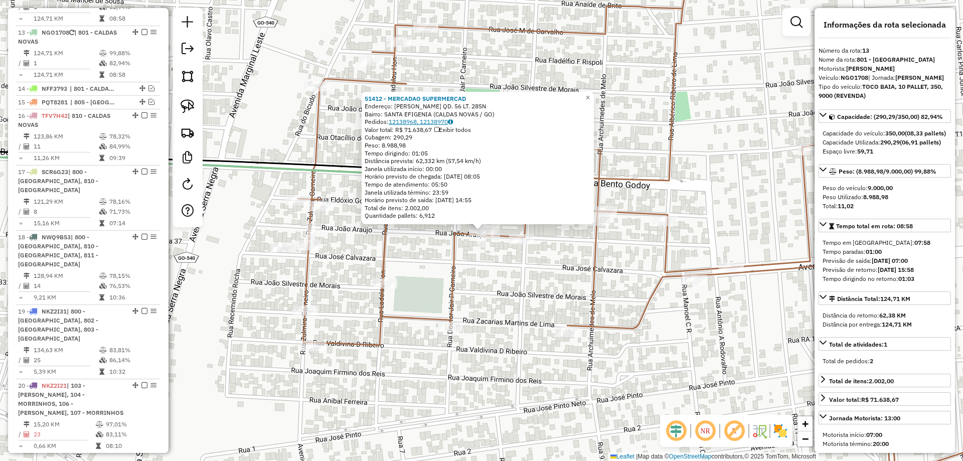
click at [413, 123] on link "12138968, 12138970" at bounding box center [421, 122] width 64 height 8
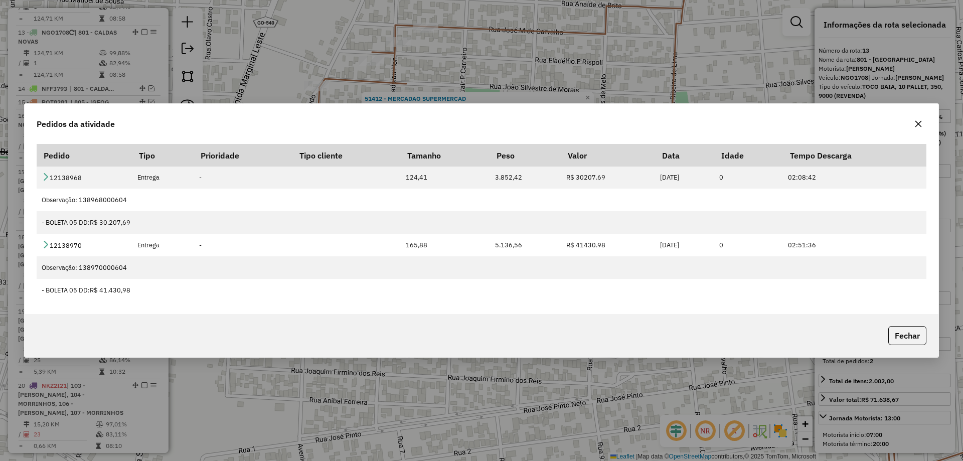
click at [921, 125] on icon "button" at bounding box center [918, 124] width 8 height 8
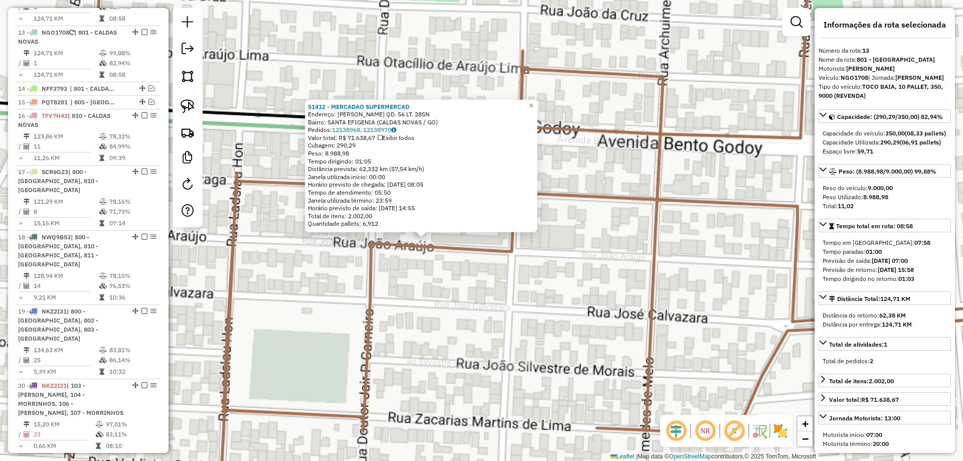
click at [533, 240] on div "51412 - MERCADAO SUPERMERCAD Endereço: R [PERSON_NAME] QD. 56 LT. 28SN Bairro: …" at bounding box center [481, 230] width 963 height 461
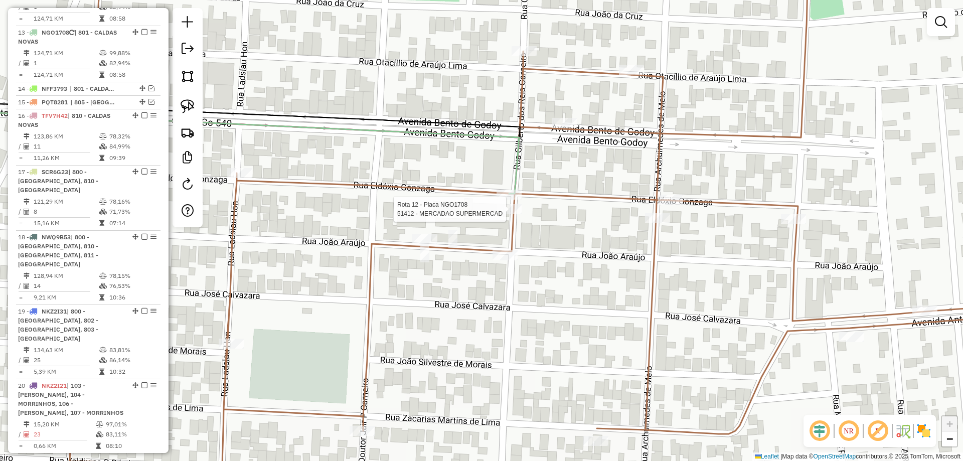
select select "*********"
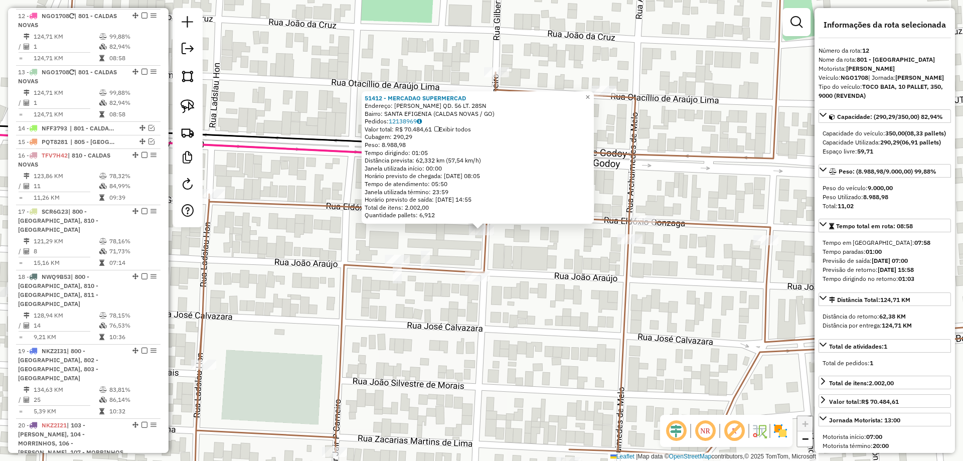
scroll to position [1003, 0]
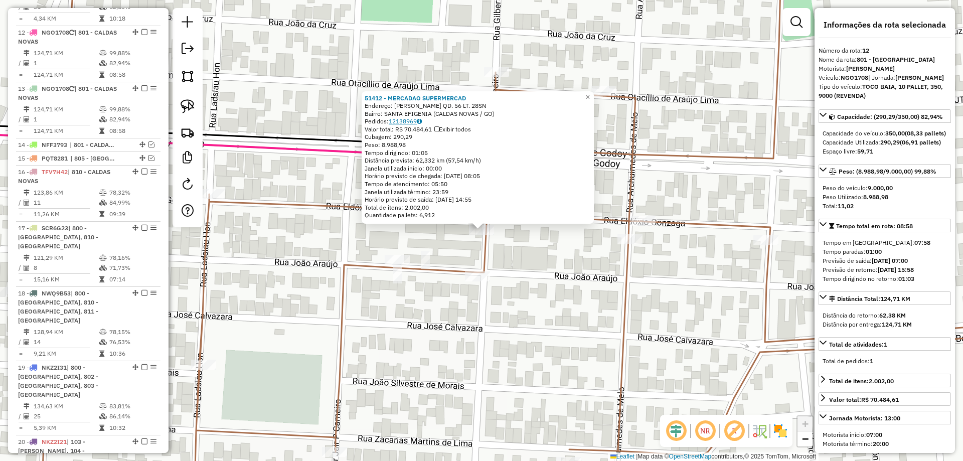
click at [419, 119] on link "12138969" at bounding box center [405, 121] width 33 height 8
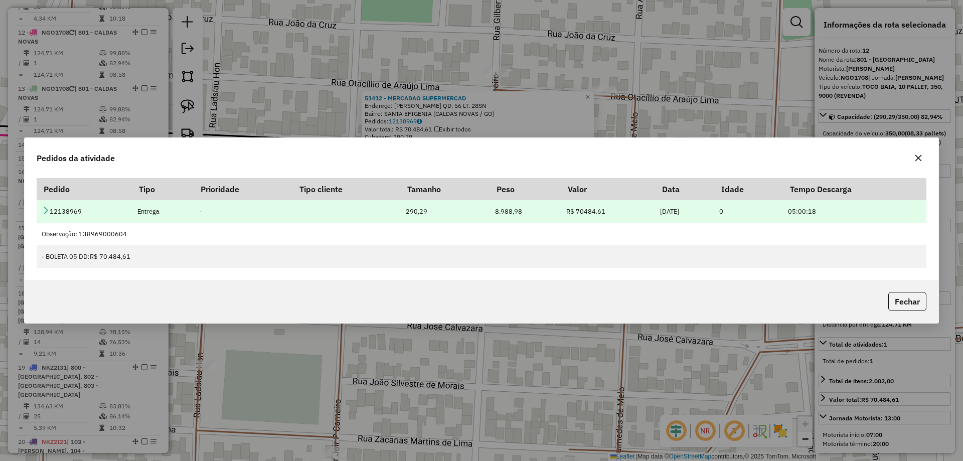
click at [50, 208] on td "12138969" at bounding box center [84, 211] width 95 height 23
click at [48, 210] on icon at bounding box center [46, 210] width 8 height 8
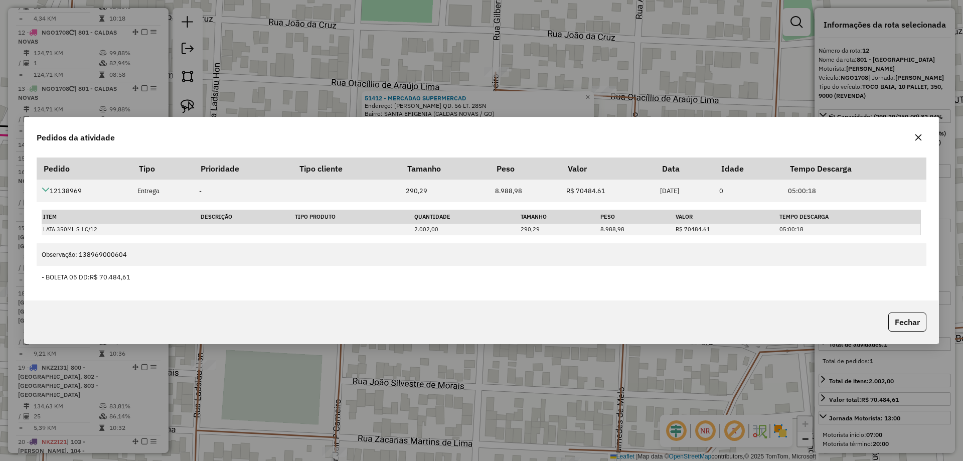
click at [512, 389] on div "Pedidos da atividade Pedido Tipo Prioridade Tipo cliente Tamanho Peso Valor Dat…" at bounding box center [481, 230] width 963 height 461
click at [925, 130] on div at bounding box center [918, 137] width 16 height 16
click at [923, 136] on button "button" at bounding box center [918, 137] width 16 height 16
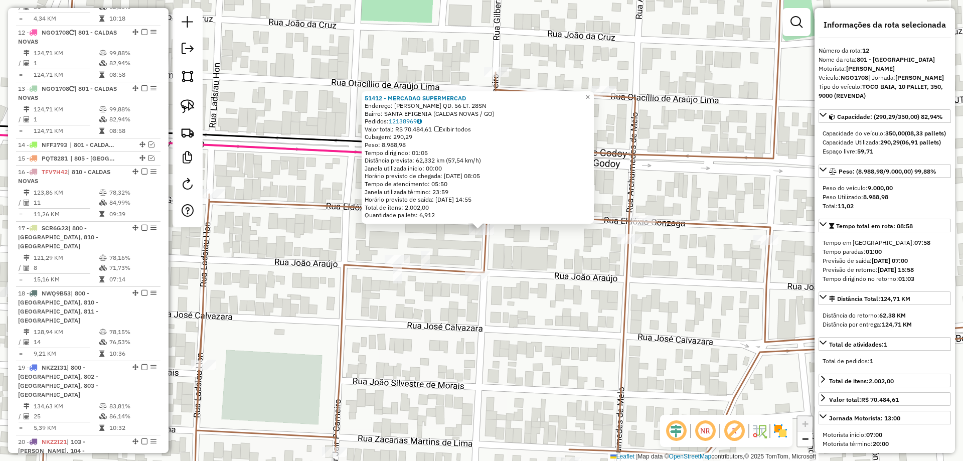
click at [542, 286] on div "51412 - MERCADAO SUPERMERCAD Endereço: R [PERSON_NAME] QD. 56 LT. 28SN Bairro: …" at bounding box center [481, 230] width 963 height 461
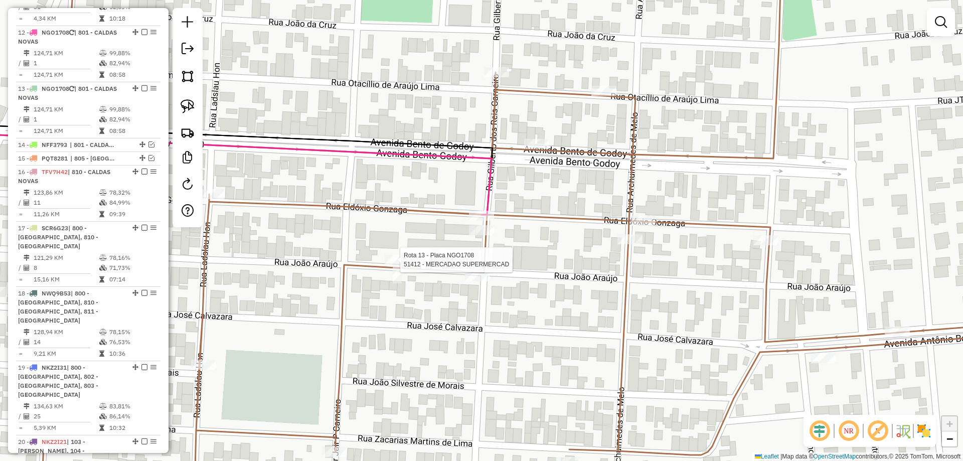
select select "*********"
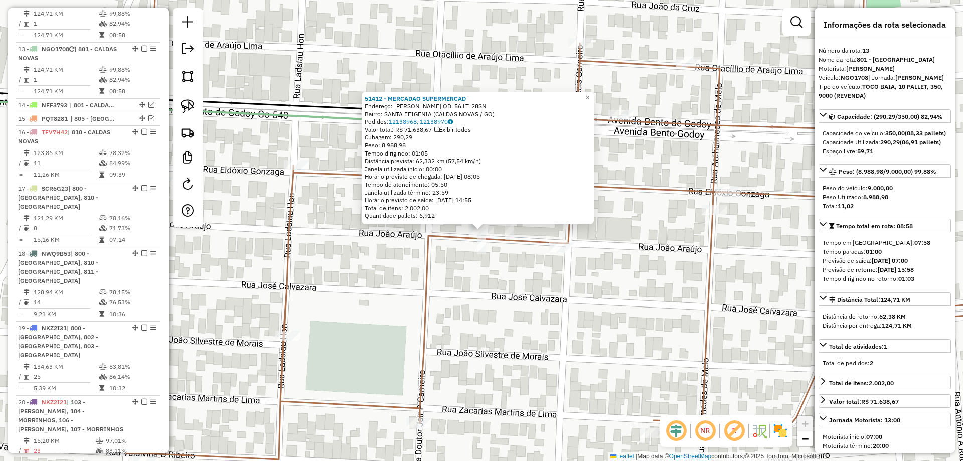
scroll to position [1059, 0]
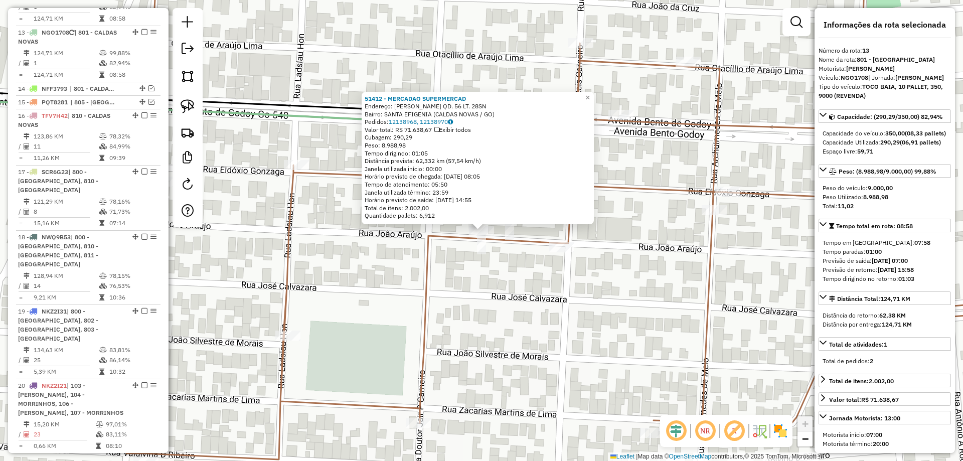
click at [552, 283] on div "51412 - MERCADAO SUPERMERCAD Endereço: R [PERSON_NAME] QD. 56 LT. 28SN Bairro: …" at bounding box center [481, 230] width 963 height 461
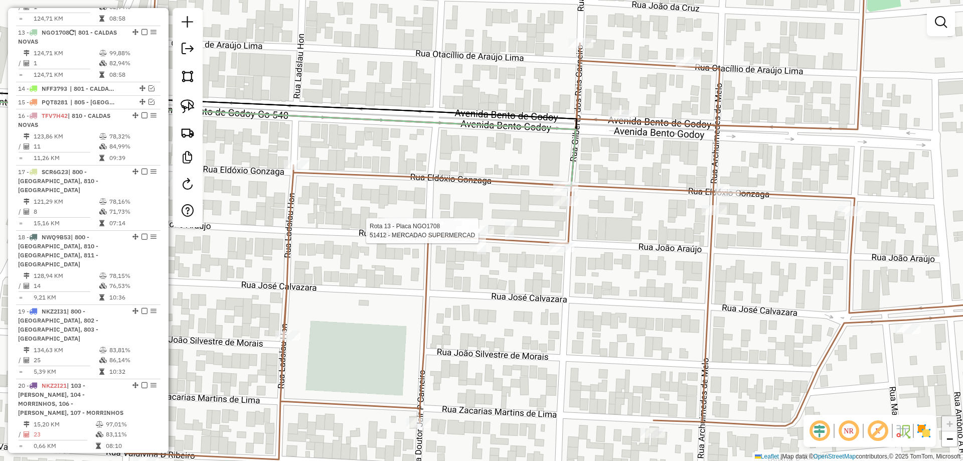
select select "*********"
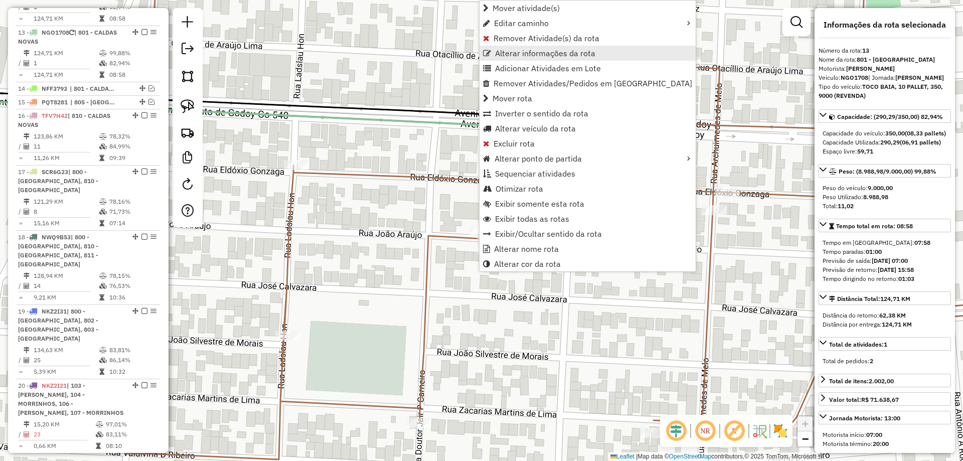
click at [536, 55] on span "Alterar informações da rota" at bounding box center [545, 53] width 100 height 8
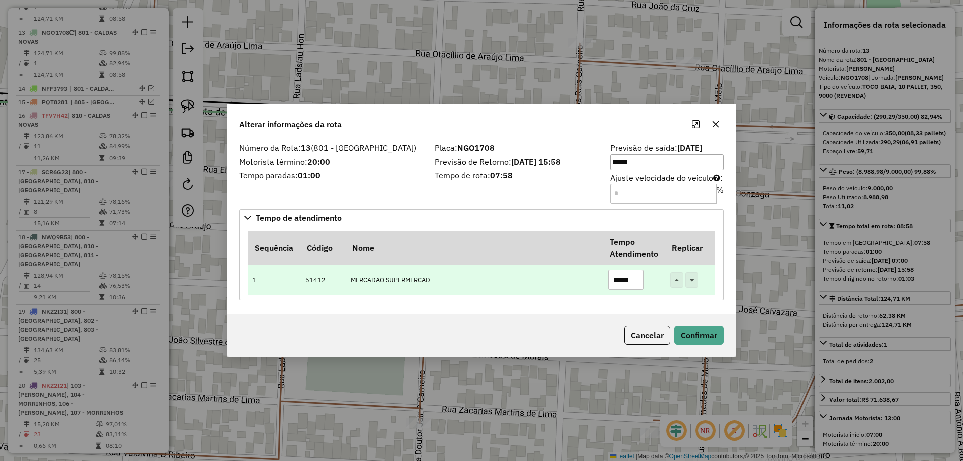
click at [619, 285] on input "*****" at bounding box center [625, 280] width 35 height 20
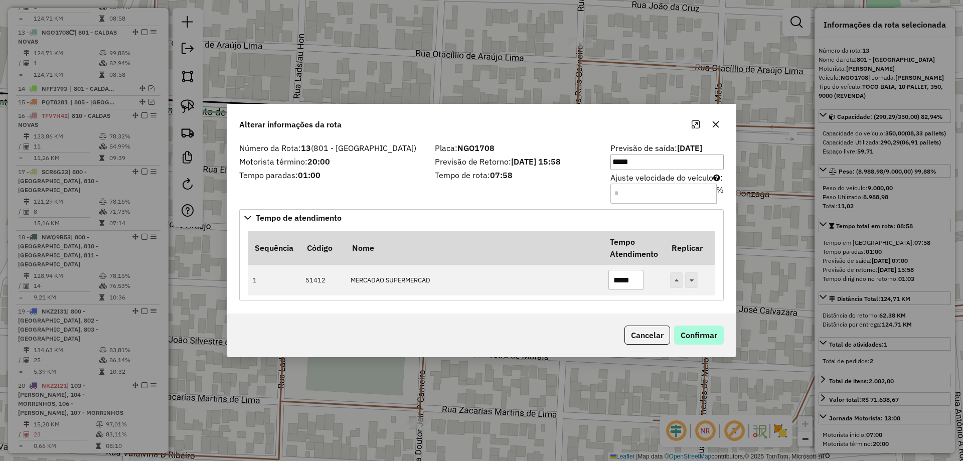
type input "*****"
click at [698, 334] on button "Confirmar" at bounding box center [699, 334] width 50 height 19
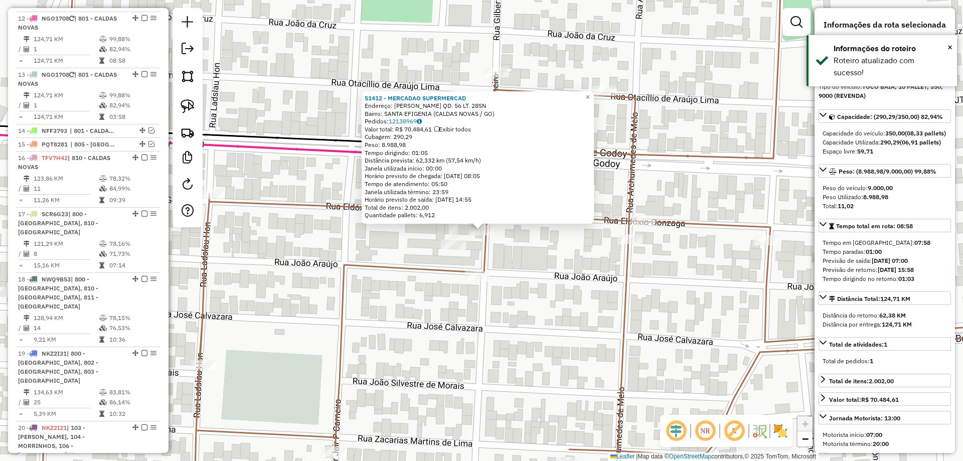
scroll to position [1003, 0]
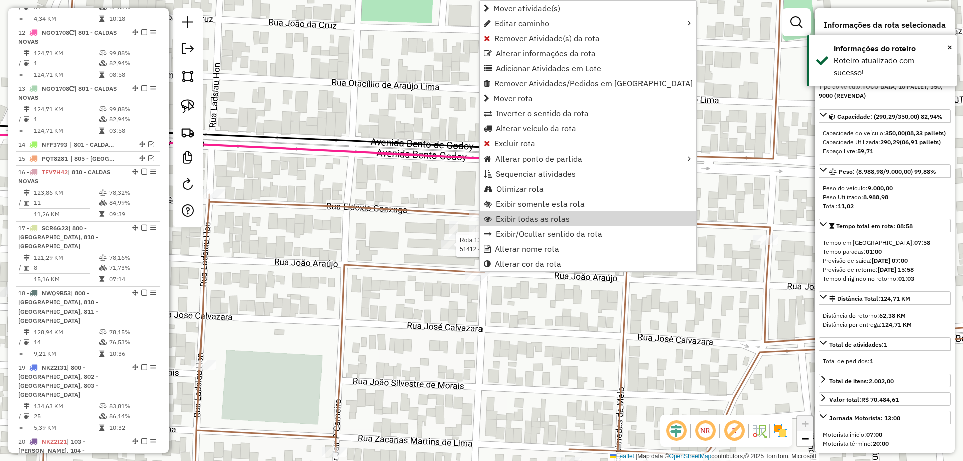
click at [454, 250] on div at bounding box center [453, 245] width 25 height 10
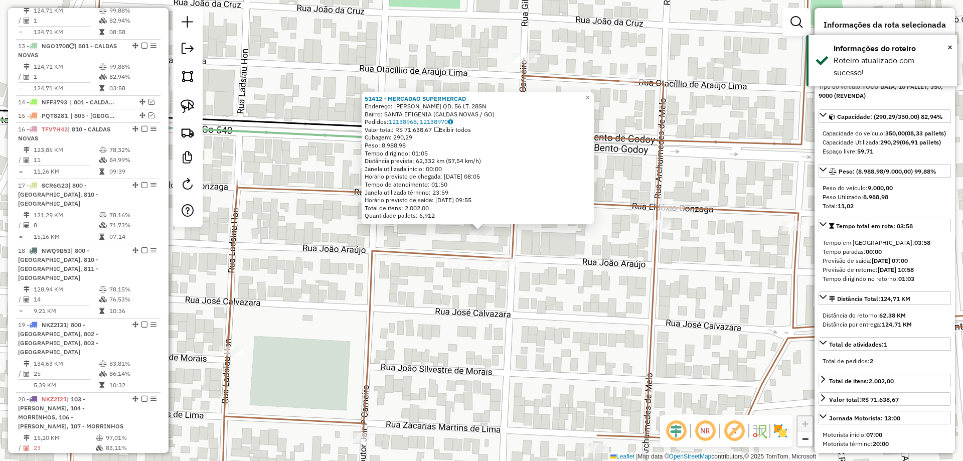
scroll to position [1059, 0]
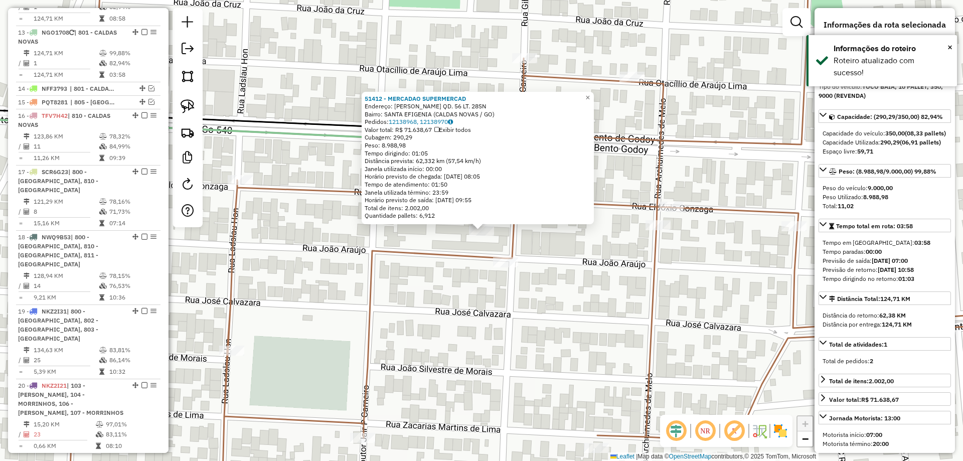
click at [537, 242] on div "51412 - MERCADAO SUPERMERCAD Endereço: R [PERSON_NAME] QD. 56 LT. 28SN Bairro: …" at bounding box center [481, 230] width 963 height 461
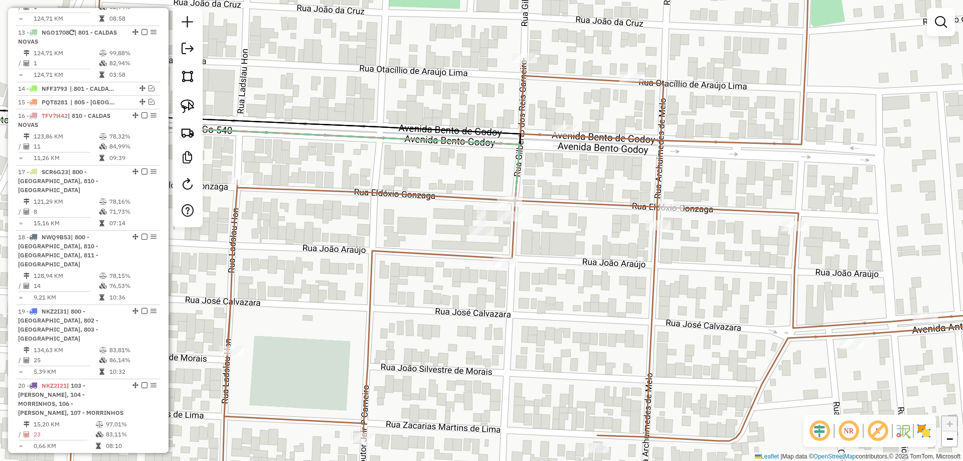
select select "*********"
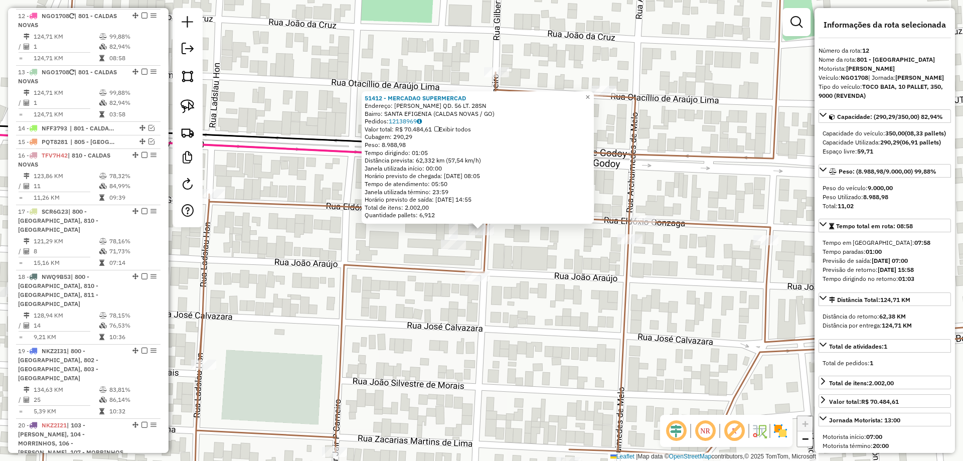
scroll to position [1003, 0]
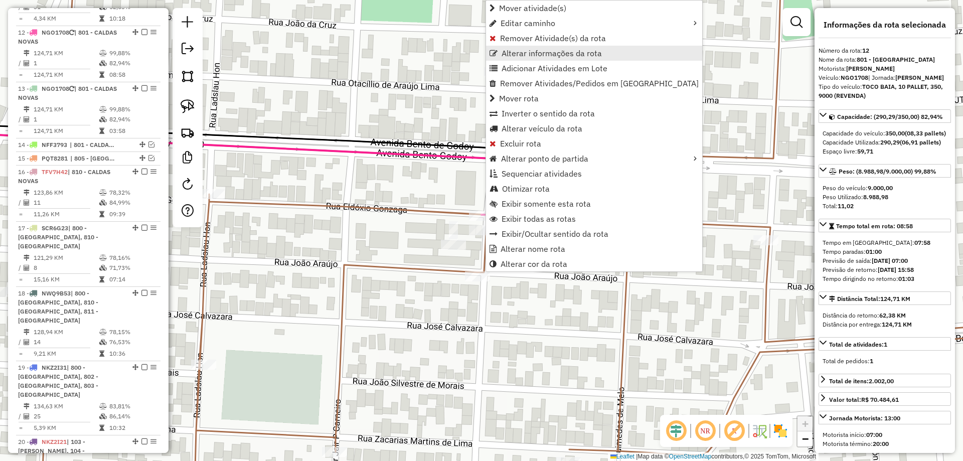
click at [522, 53] on span "Alterar informações da rota" at bounding box center [551, 53] width 100 height 8
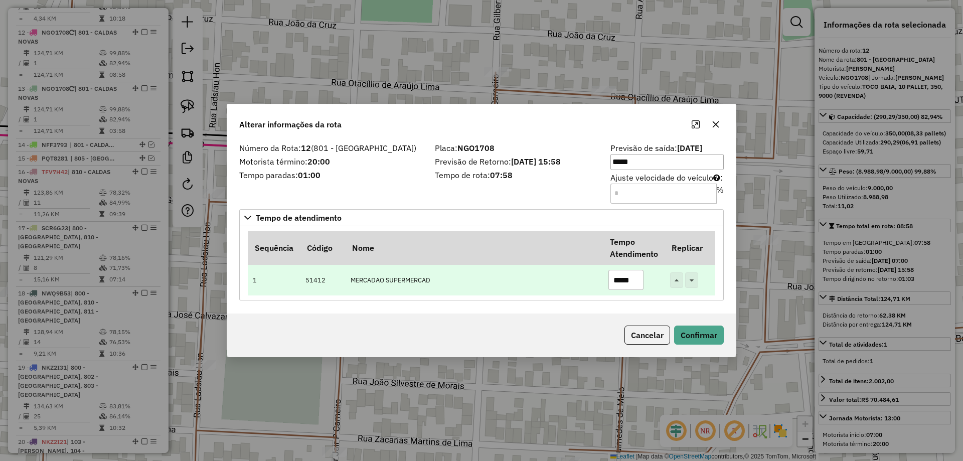
click at [622, 280] on input "*****" at bounding box center [625, 280] width 35 height 20
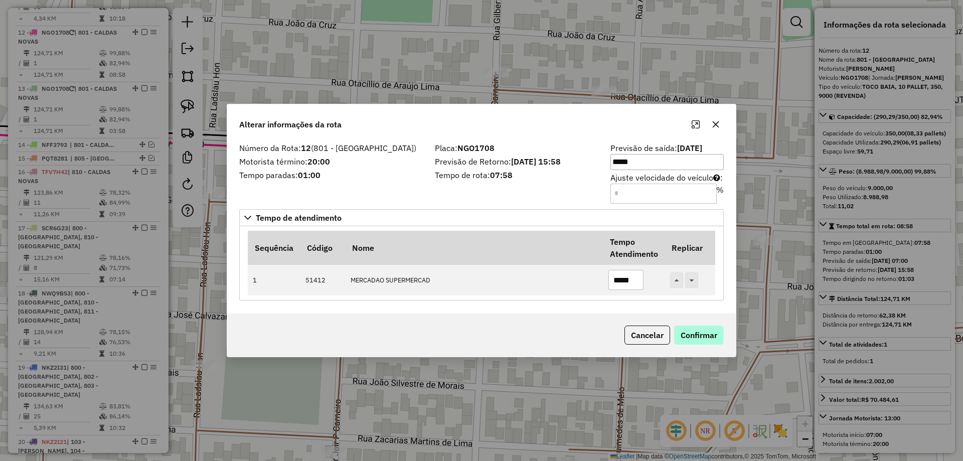
type input "*****"
click at [711, 341] on button "Confirmar" at bounding box center [699, 334] width 50 height 19
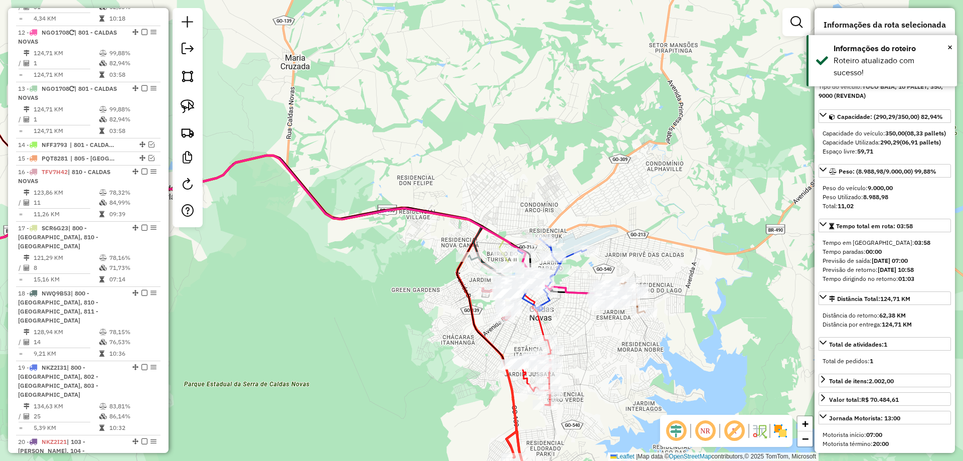
drag, startPoint x: 612, startPoint y: 354, endPoint x: 623, endPoint y: 308, distance: 47.4
click at [625, 315] on div "Janela de atendimento Grade de atendimento Capacidade Transportadoras Veículos …" at bounding box center [481, 230] width 963 height 461
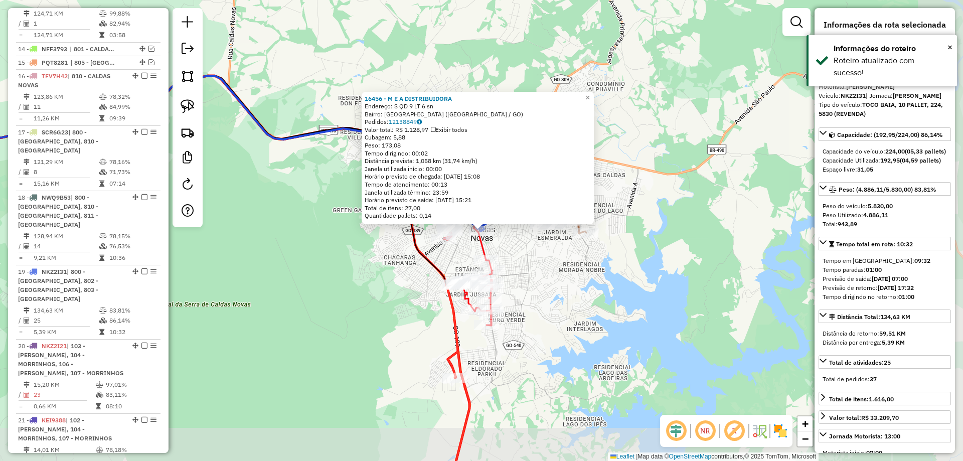
scroll to position [1119, 0]
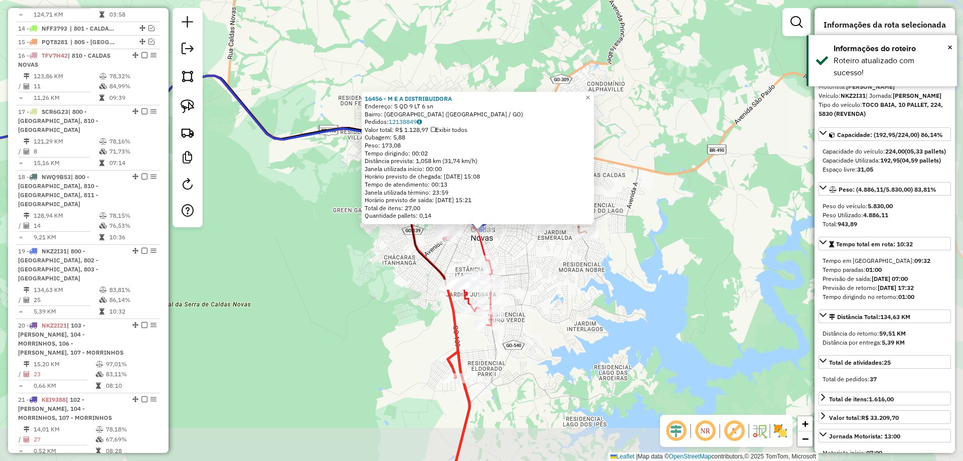
click at [665, 254] on div "Rota 19 - Placa NKZ2I31 16456 - M E A DISTRIBUIDORA 16456 - M E A DISTRIBUIDORA…" at bounding box center [481, 230] width 963 height 461
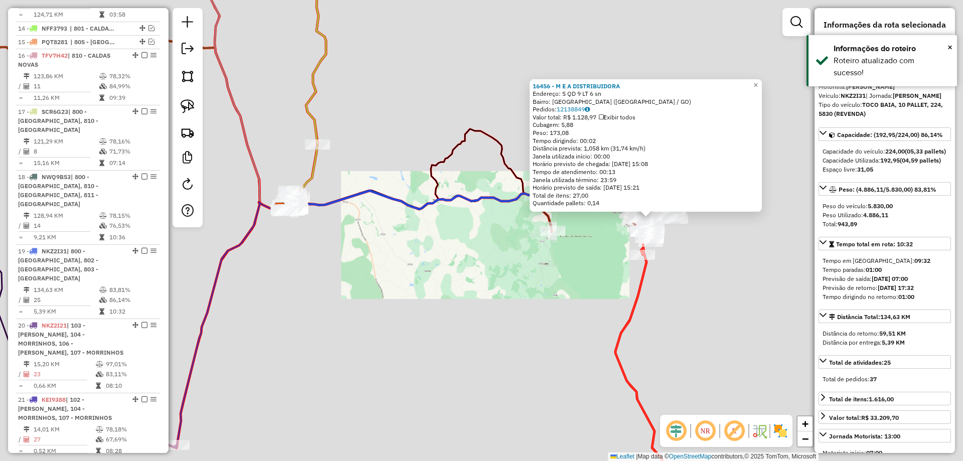
click at [615, 288] on div "16456 - M E A DISTRIBUIDORA Endereço: S QD 9 LT 6 sn Bairro: [GEOGRAPHIC_DATA] …" at bounding box center [481, 230] width 963 height 461
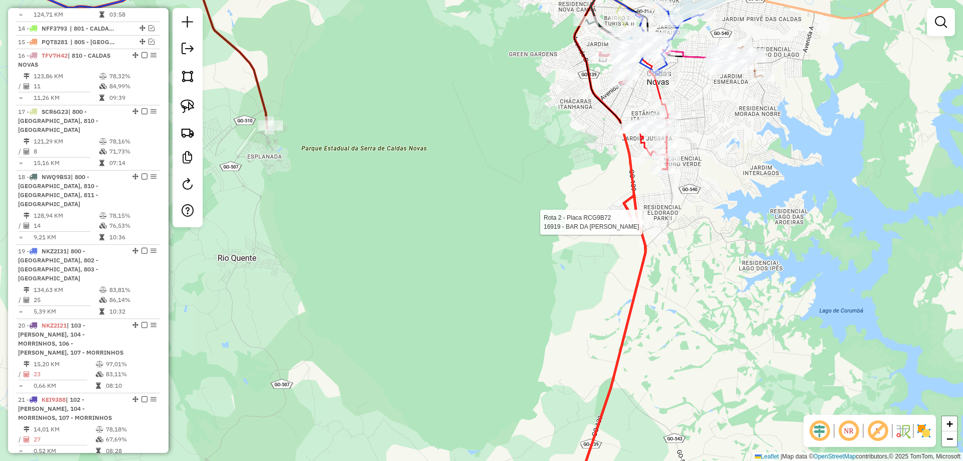
select select "*********"
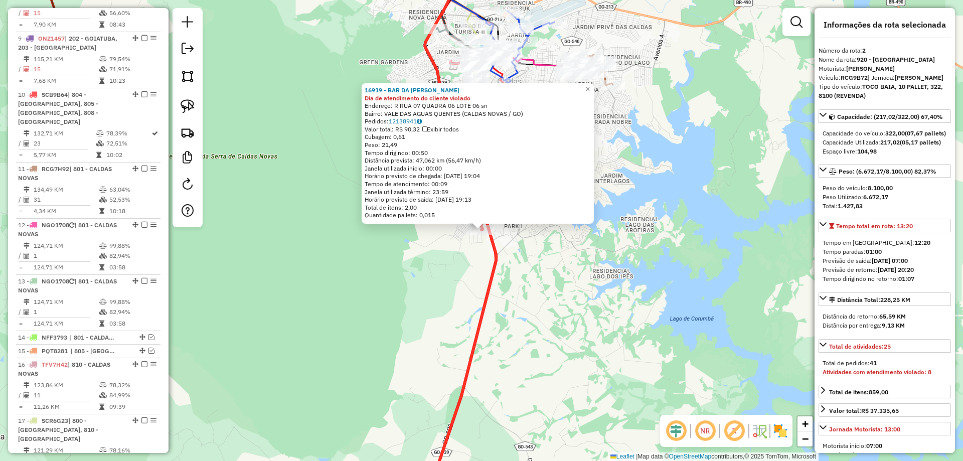
scroll to position [432, 0]
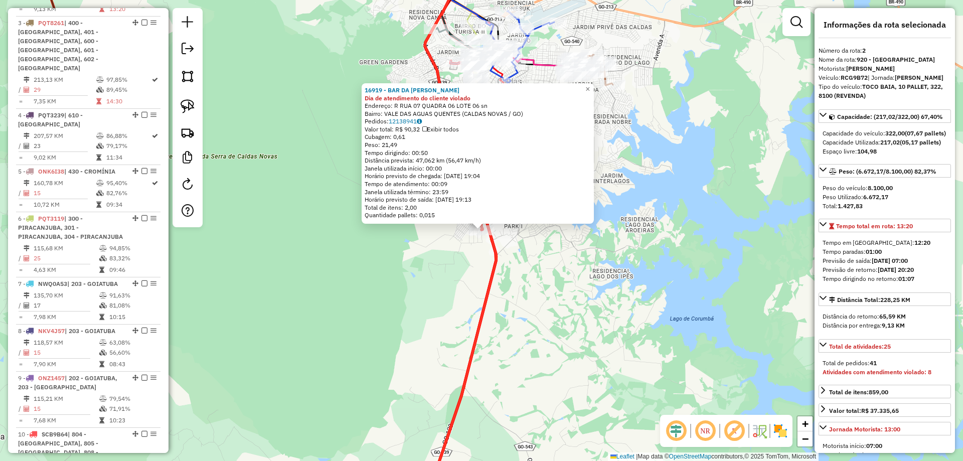
click at [621, 294] on div "16919 - BAR DA CLAUDINHA Dia de atendimento do cliente violado Endereço: R RUA …" at bounding box center [481, 230] width 963 height 461
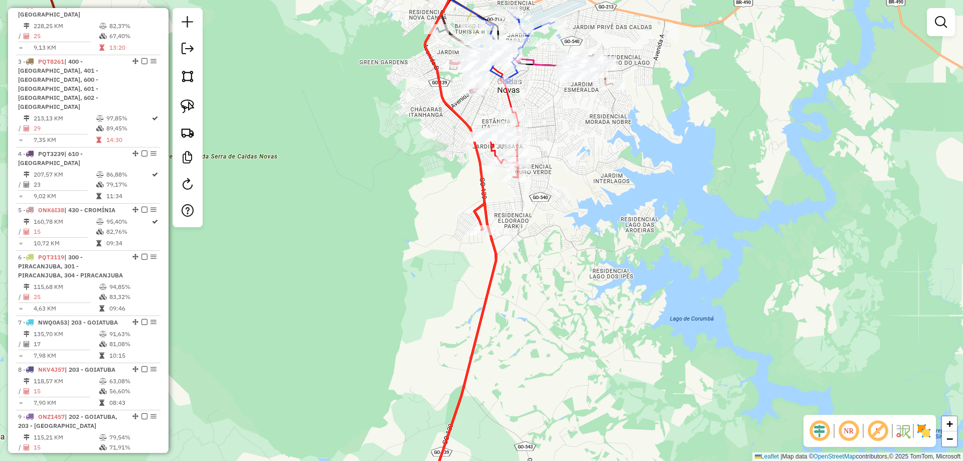
click at [489, 257] on div "Janela de atendimento Grade de atendimento Capacidade Transportadoras Veículos …" at bounding box center [481, 230] width 963 height 461
click at [496, 253] on icon at bounding box center [458, 355] width 76 height 303
select select "*********"
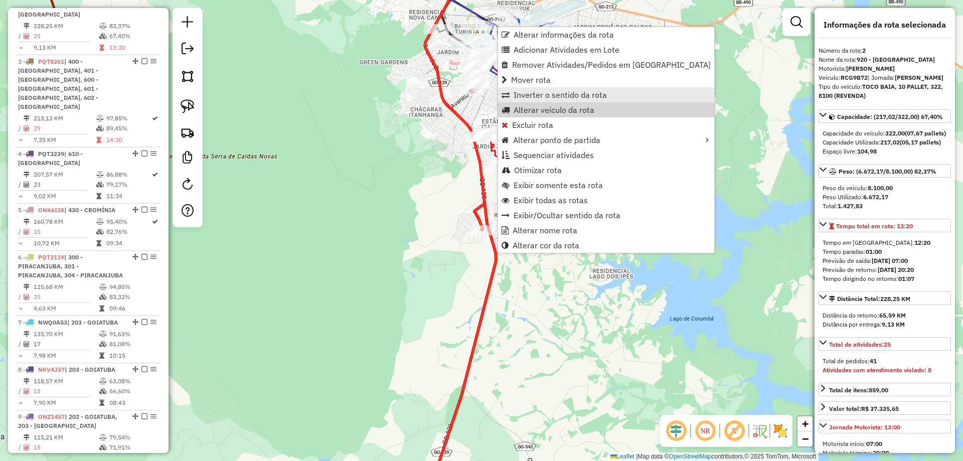
click at [537, 94] on span "Inverter o sentido da rota" at bounding box center [559, 95] width 93 height 8
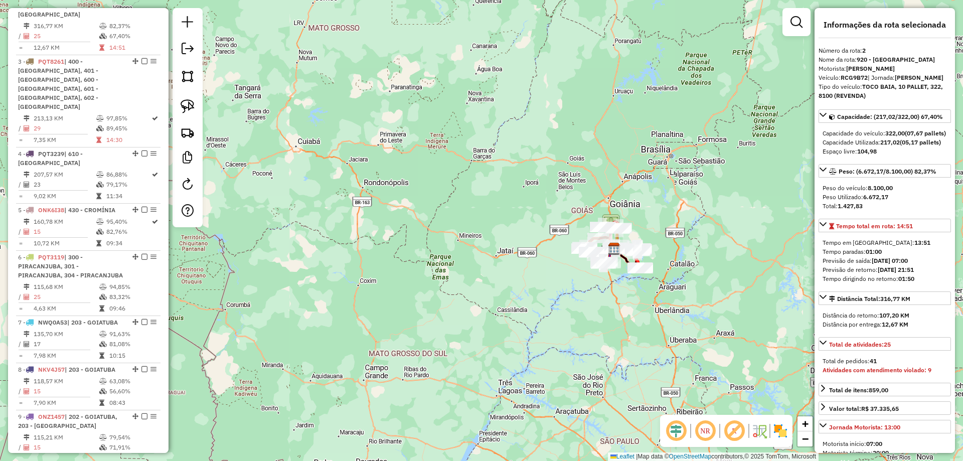
drag, startPoint x: 470, startPoint y: 230, endPoint x: 546, endPoint y: 227, distance: 75.8
click at [525, 223] on div "Janela de atendimento Grade de atendimento Capacidade Transportadoras Veículos …" at bounding box center [481, 230] width 963 height 461
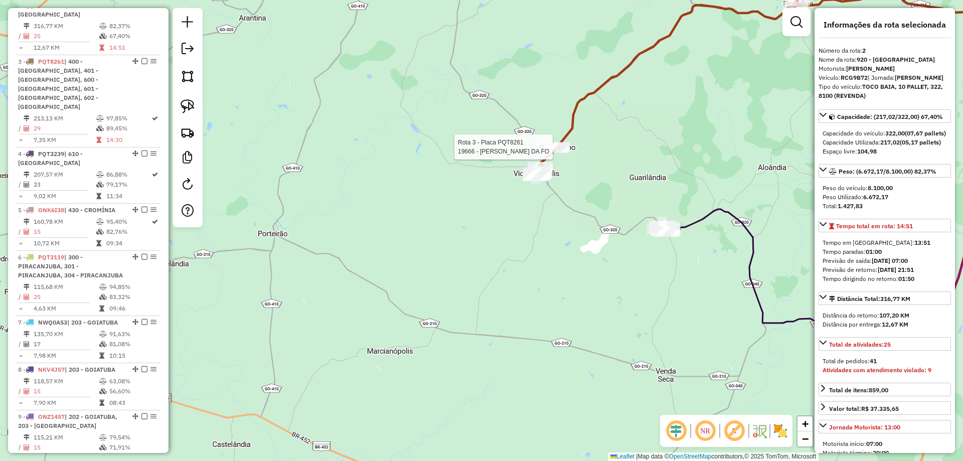
click at [575, 129] on icon at bounding box center [666, 89] width 263 height 176
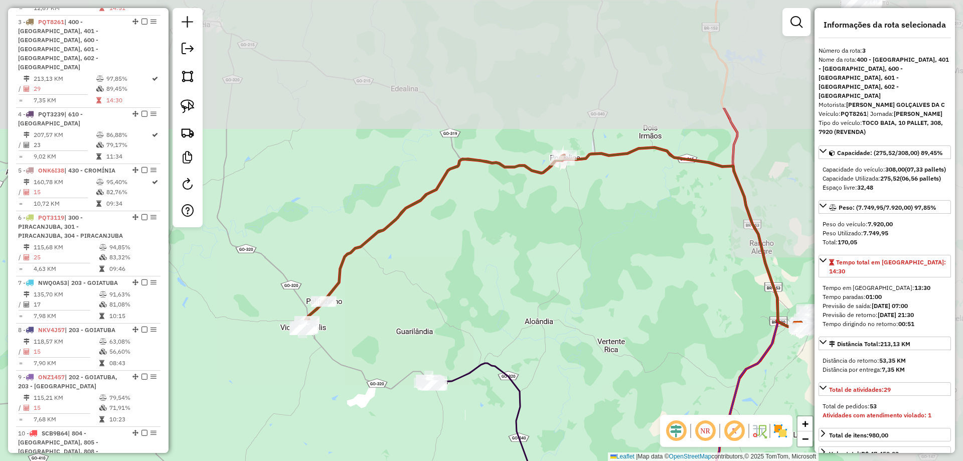
click at [409, 286] on div "Janela de atendimento Grade de atendimento Capacidade Transportadoras Veículos …" at bounding box center [481, 230] width 963 height 461
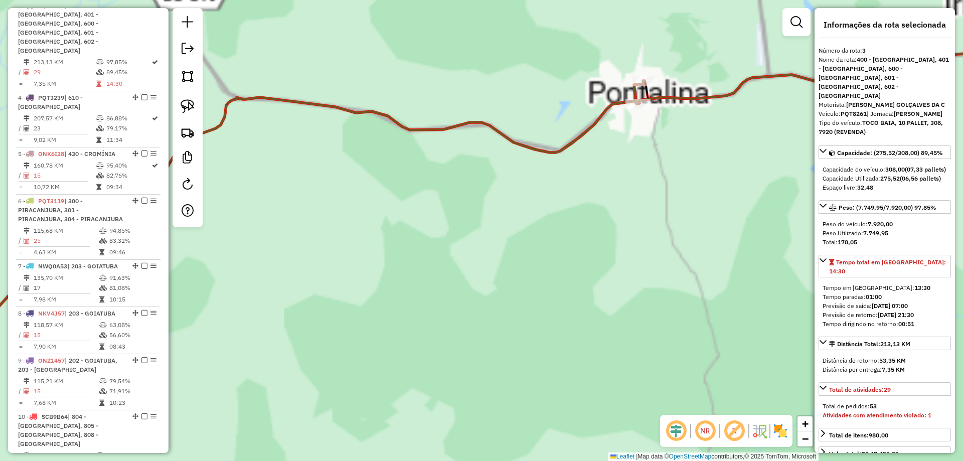
click at [611, 156] on div "Janela de atendimento Grade de atendimento Capacidade Transportadoras Veículos …" at bounding box center [481, 230] width 963 height 461
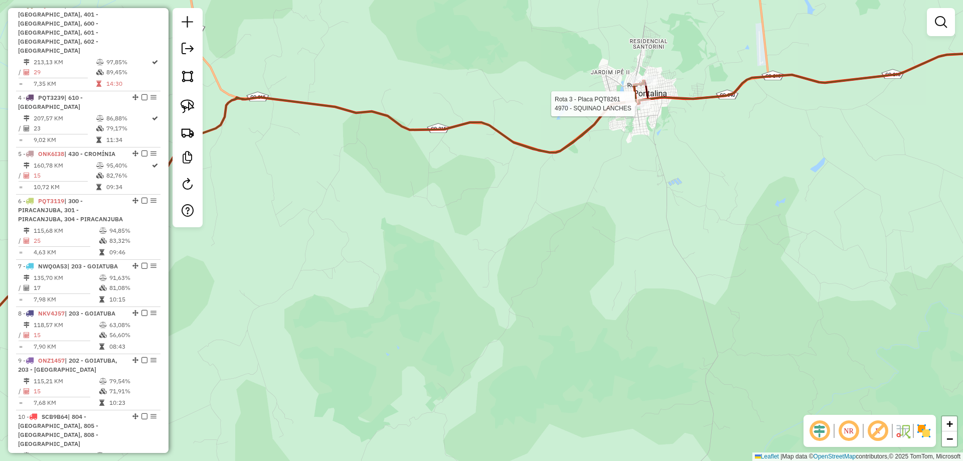
click at [636, 109] on div at bounding box center [637, 104] width 25 height 10
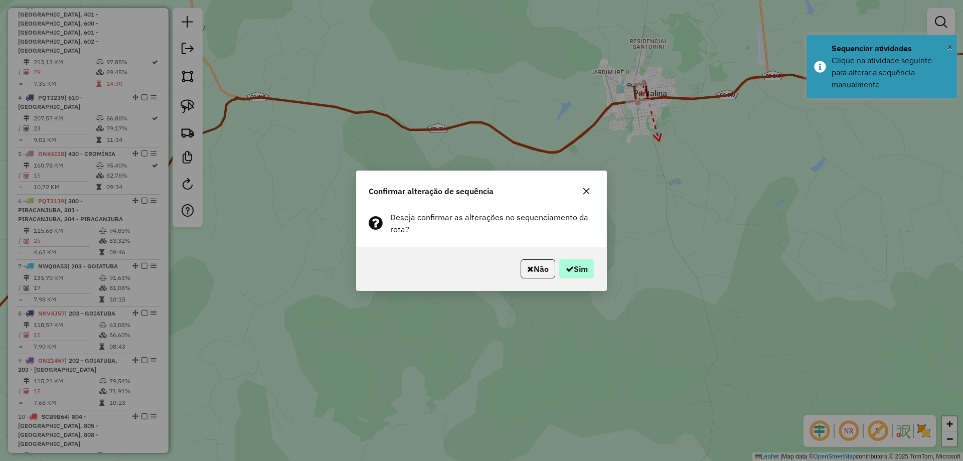
click at [593, 267] on div "Não Sim" at bounding box center [482, 268] width 250 height 43
click at [587, 268] on button "Sim" at bounding box center [576, 268] width 35 height 19
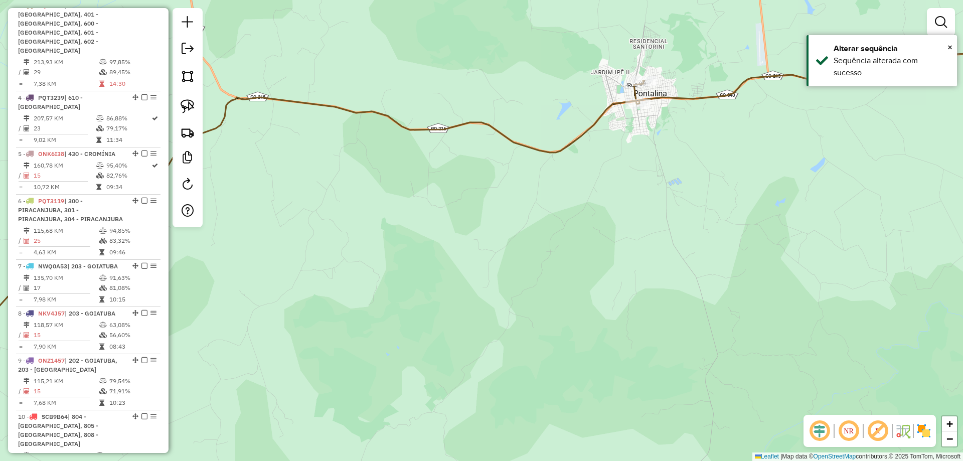
drag, startPoint x: 566, startPoint y: 154, endPoint x: 571, endPoint y: 151, distance: 5.8
click at [568, 153] on icon at bounding box center [274, 234] width 741 height 306
click at [572, 147] on icon at bounding box center [275, 234] width 743 height 308
select select "*********"
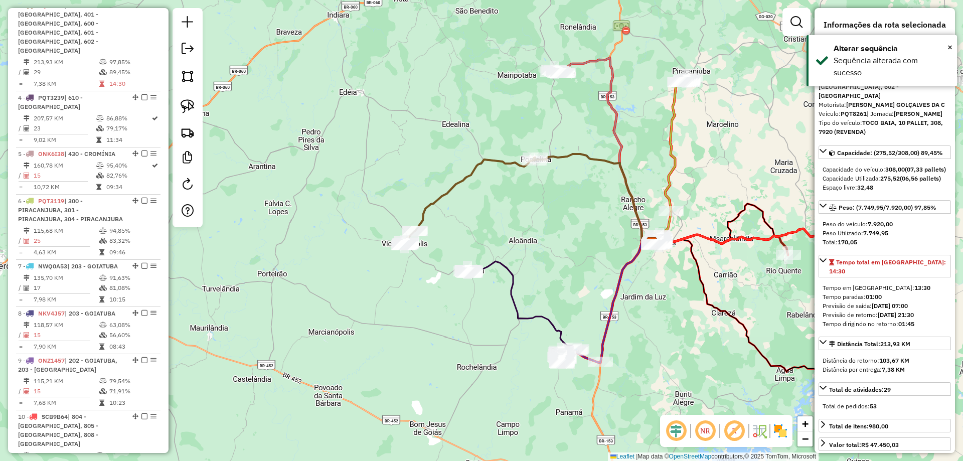
drag, startPoint x: 523, startPoint y: 221, endPoint x: 490, endPoint y: 189, distance: 46.1
click at [493, 198] on div "Janela de atendimento Grade de atendimento Capacidade Transportadoras Veículos …" at bounding box center [481, 230] width 963 height 461
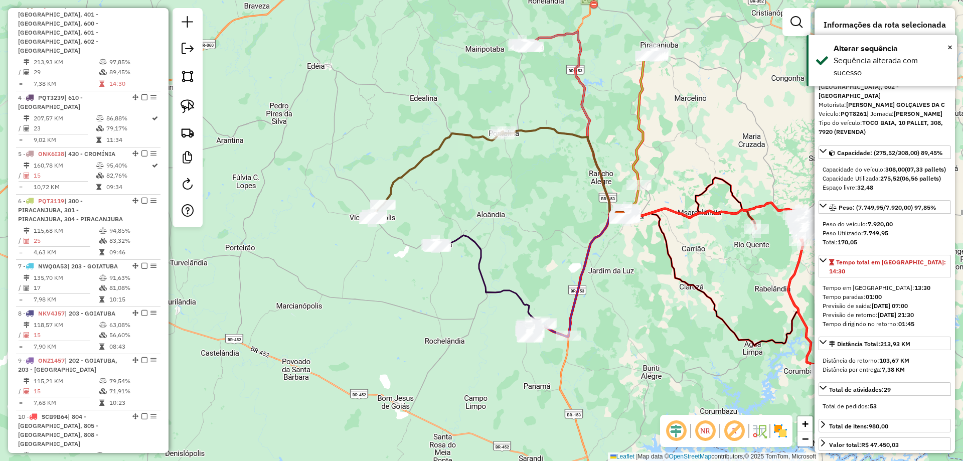
click at [466, 132] on icon at bounding box center [437, 175] width 131 height 88
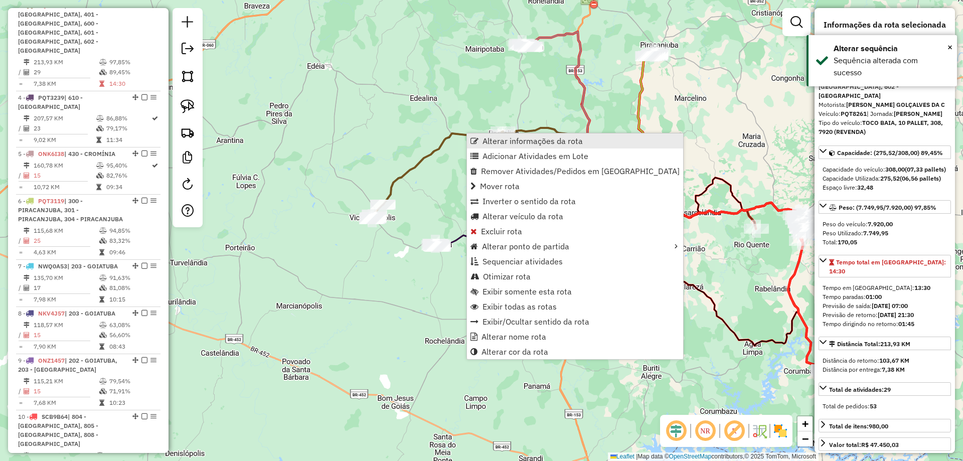
click at [548, 142] on span "Alterar informações da rota" at bounding box center [532, 141] width 100 height 8
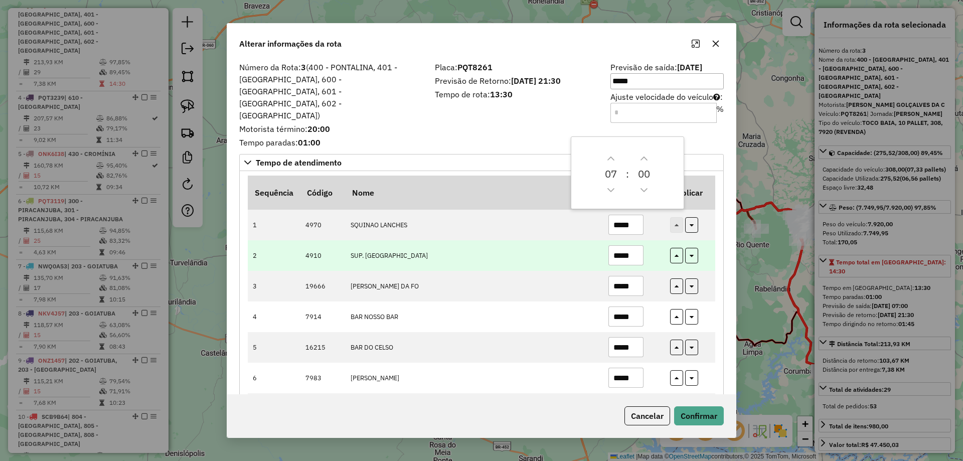
click at [640, 246] on td "*****" at bounding box center [634, 255] width 62 height 31
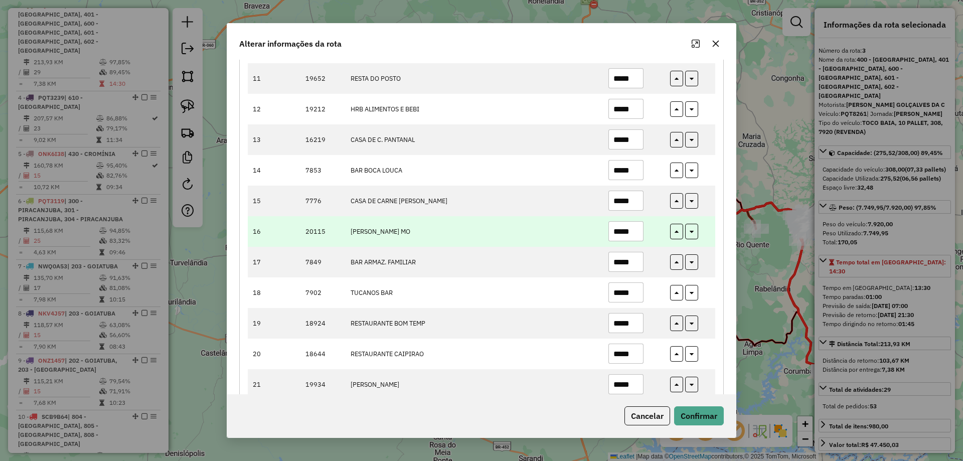
scroll to position [552, 0]
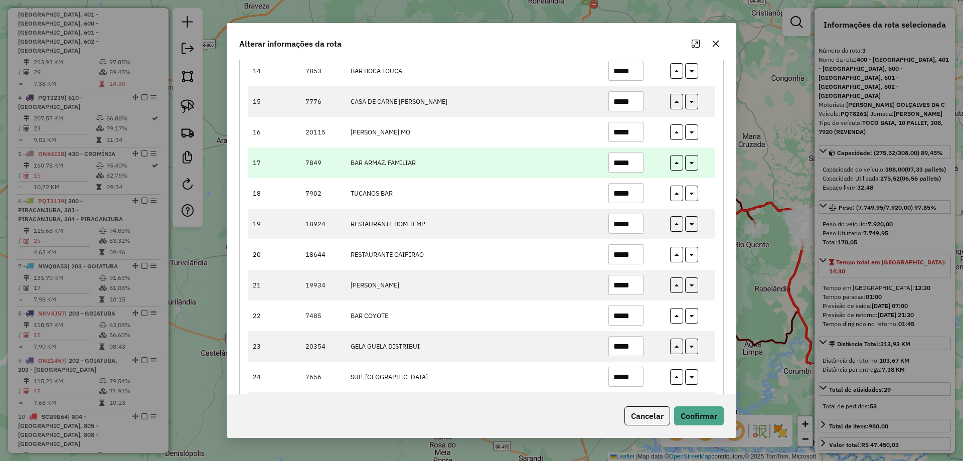
click at [619, 152] on input "*****" at bounding box center [625, 162] width 35 height 20
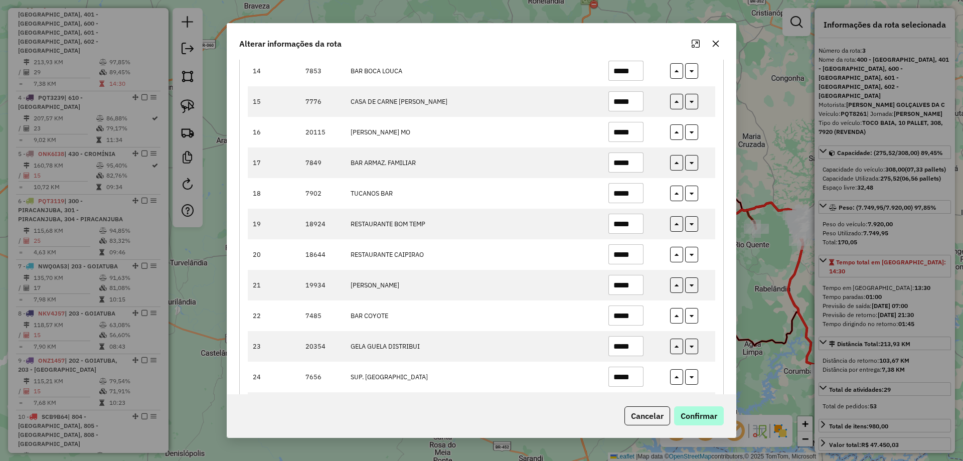
type input "*****"
click at [714, 414] on button "Confirmar" at bounding box center [699, 415] width 50 height 19
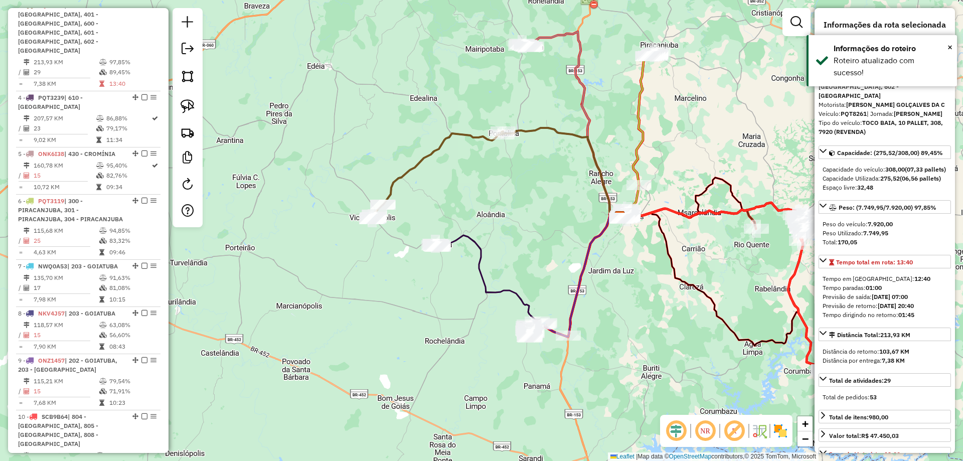
click at [482, 248] on icon at bounding box center [529, 275] width 182 height 123
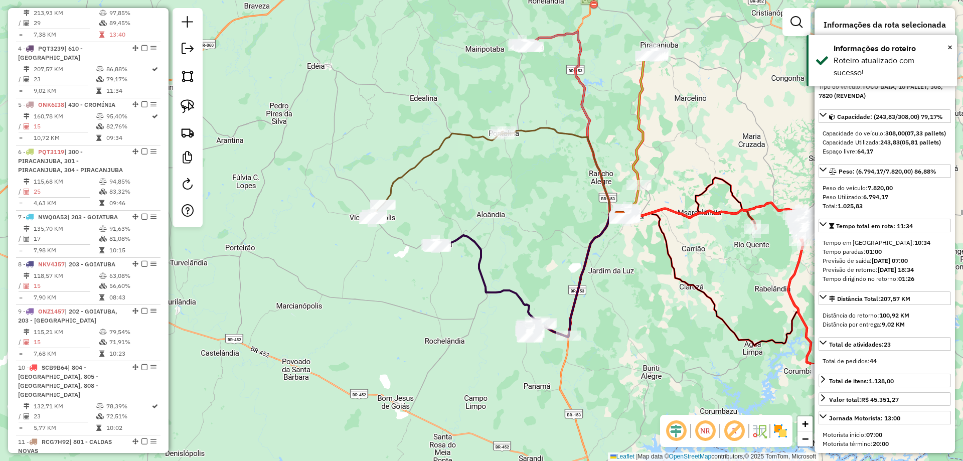
scroll to position [572, 0]
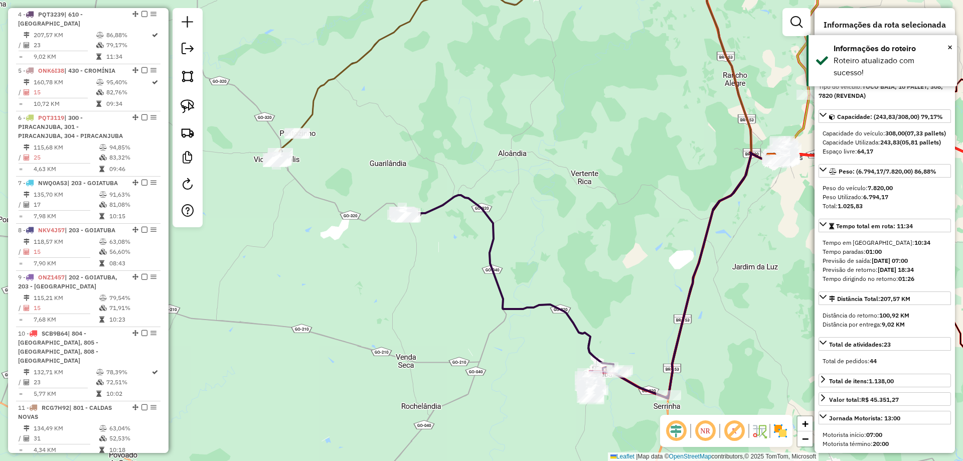
click at [487, 272] on icon at bounding box center [590, 275] width 364 height 246
drag, startPoint x: 503, startPoint y: 223, endPoint x: 496, endPoint y: 182, distance: 41.8
click at [496, 187] on icon at bounding box center [590, 275] width 364 height 246
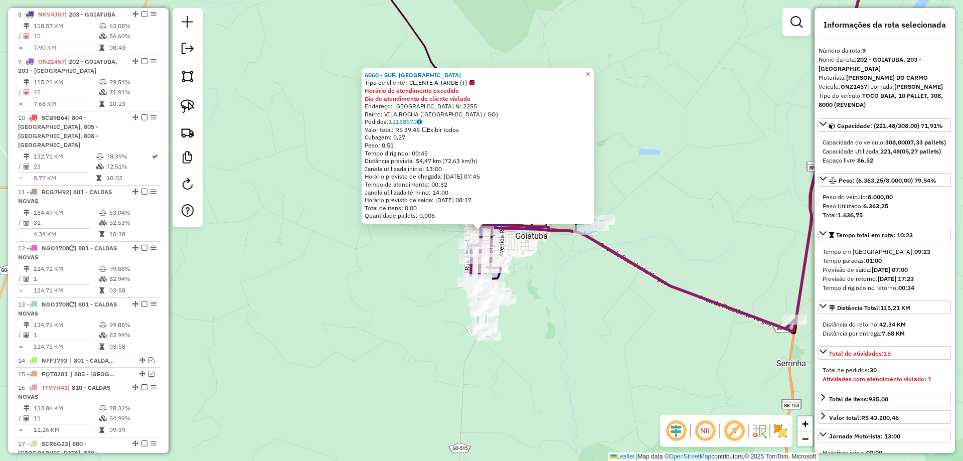
scroll to position [825, 0]
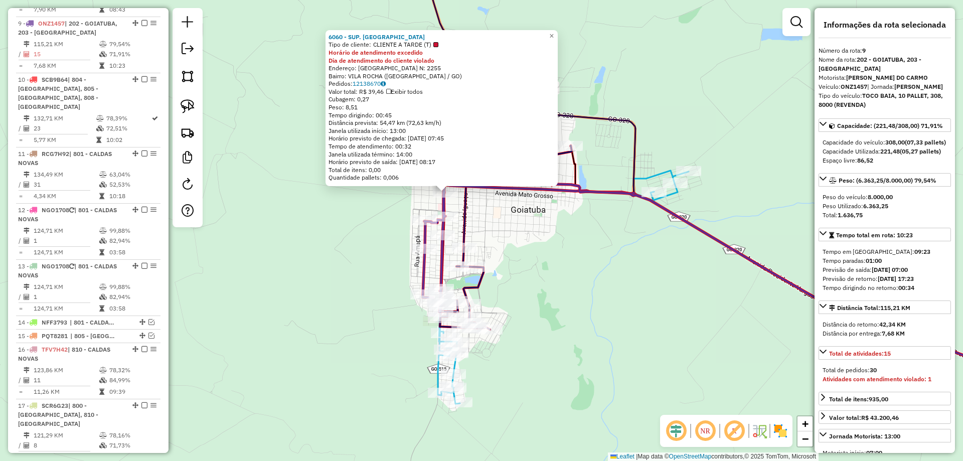
click at [464, 259] on icon at bounding box center [506, 237] width 132 height 184
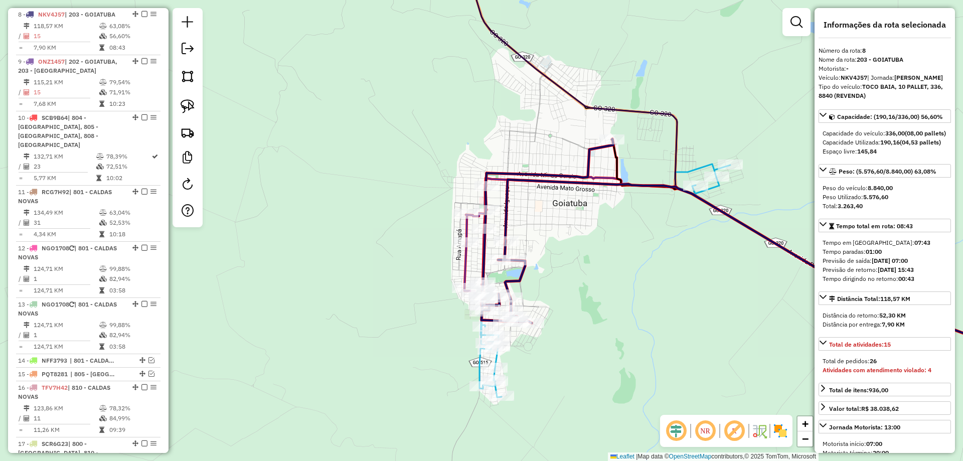
scroll to position [778, 0]
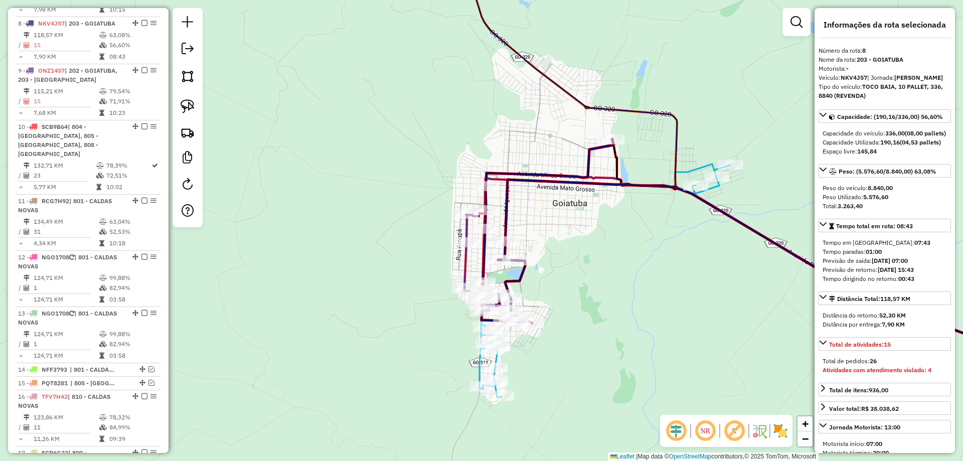
drag, startPoint x: 543, startPoint y: 262, endPoint x: 614, endPoint y: 254, distance: 71.7
click at [605, 256] on div "Rota 8 - Placa NKV4J57 9310 - MERCEARIA GOBATO Janela de atendimento Grade de a…" at bounding box center [481, 230] width 963 height 461
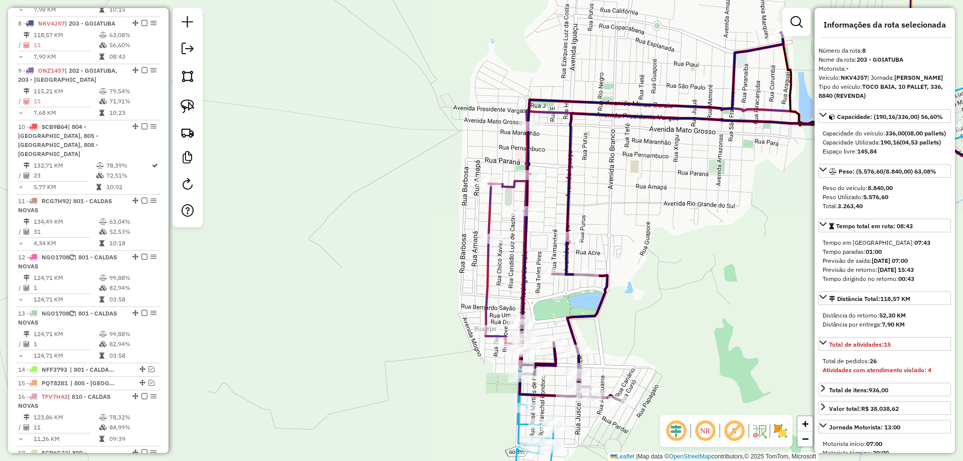
click at [568, 261] on icon at bounding box center [651, 217] width 264 height 368
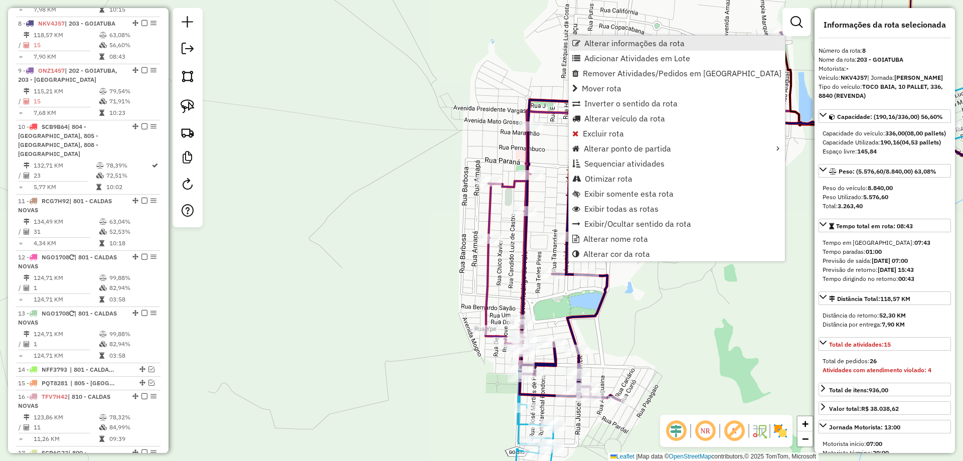
click at [607, 37] on link "Alterar informações da rota" at bounding box center [677, 43] width 216 height 15
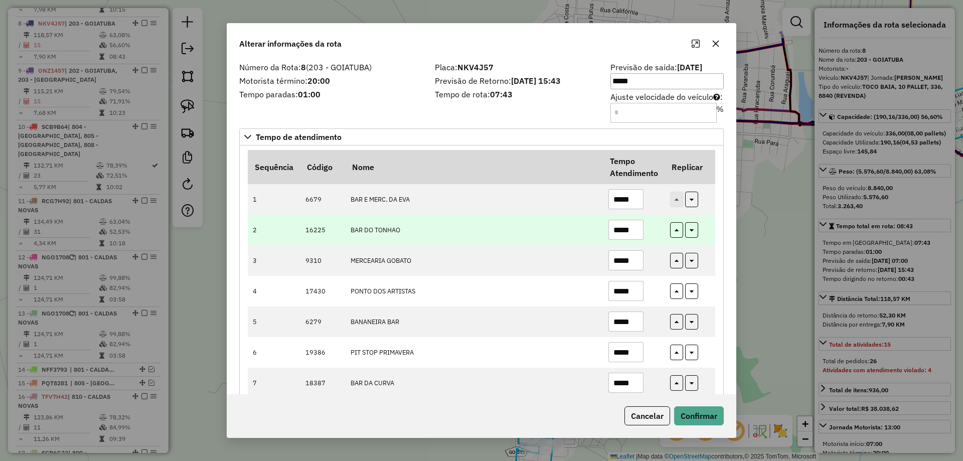
drag, startPoint x: 626, startPoint y: 230, endPoint x: 631, endPoint y: 234, distance: 6.8
click at [631, 234] on input "*****" at bounding box center [625, 230] width 35 height 20
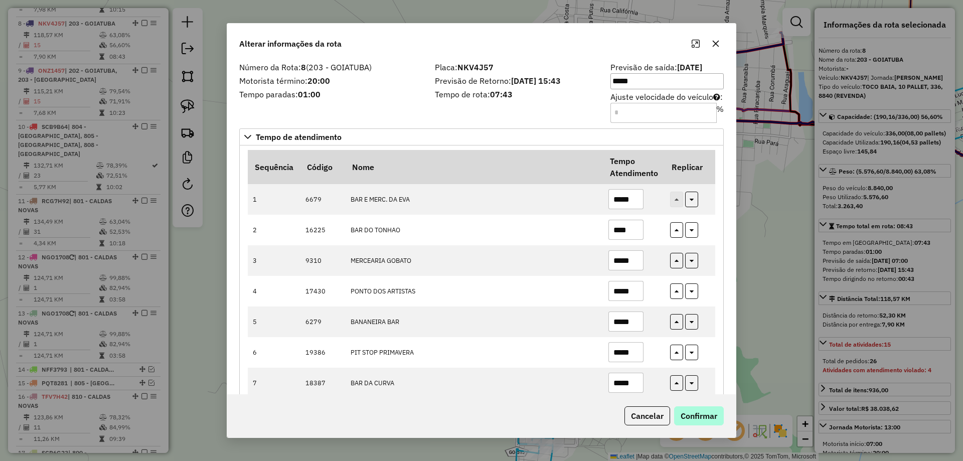
type input "****"
click at [704, 413] on button "Confirmar" at bounding box center [699, 415] width 50 height 19
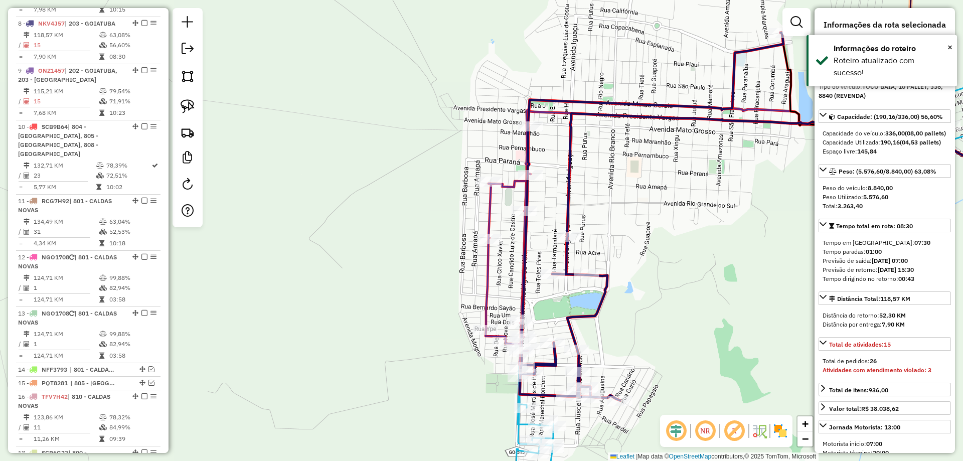
click at [564, 255] on icon at bounding box center [651, 217] width 264 height 368
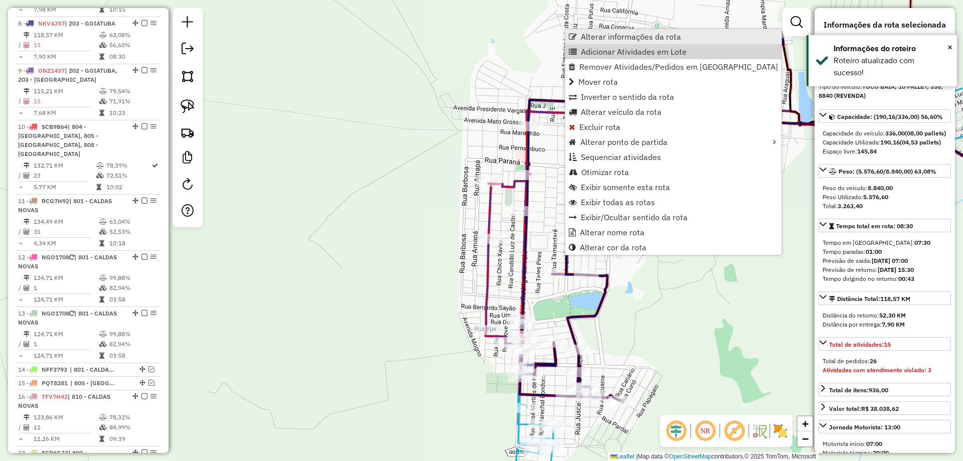
click at [641, 39] on span "Alterar informações da rota" at bounding box center [631, 37] width 100 height 8
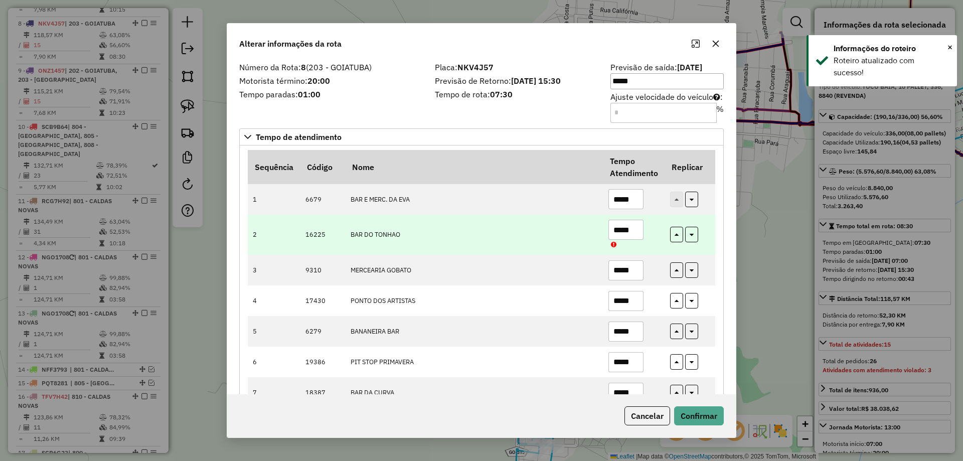
click at [629, 233] on input "*****" at bounding box center [625, 230] width 35 height 20
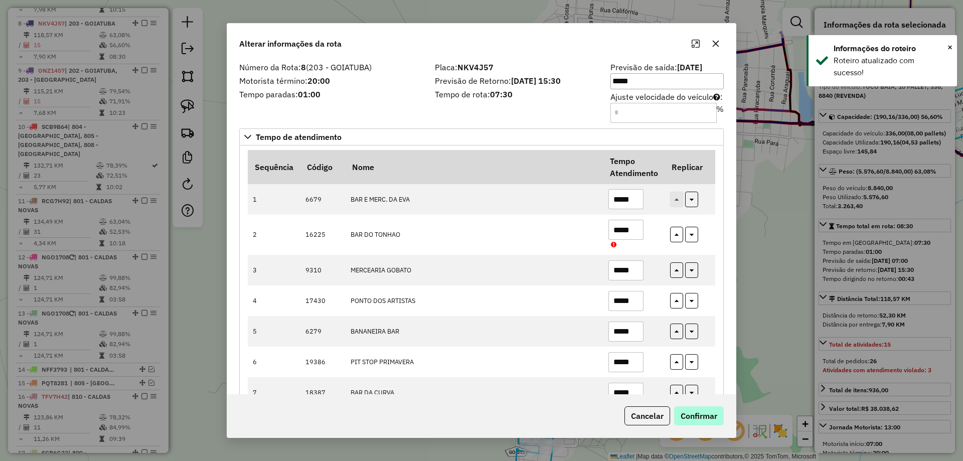
type input "*****"
click at [698, 420] on button "Confirmar" at bounding box center [699, 415] width 50 height 19
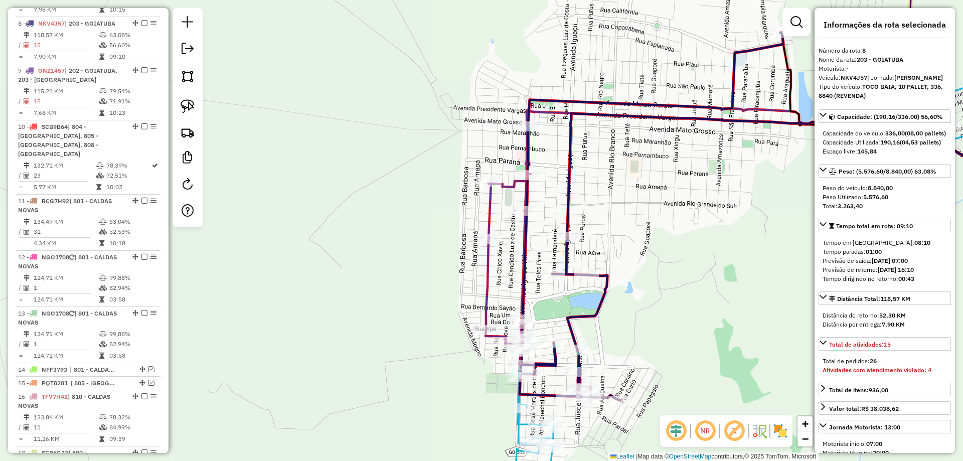
click at [488, 273] on icon at bounding box center [772, 232] width 574 height 265
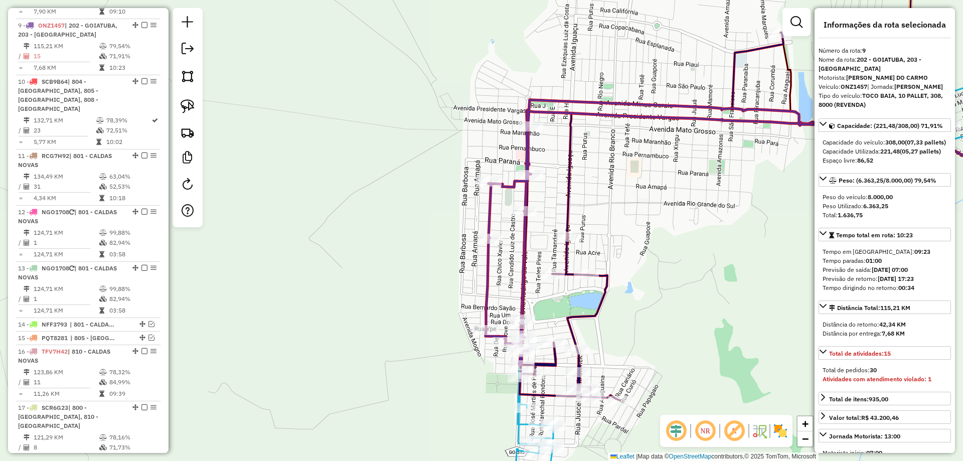
scroll to position [825, 0]
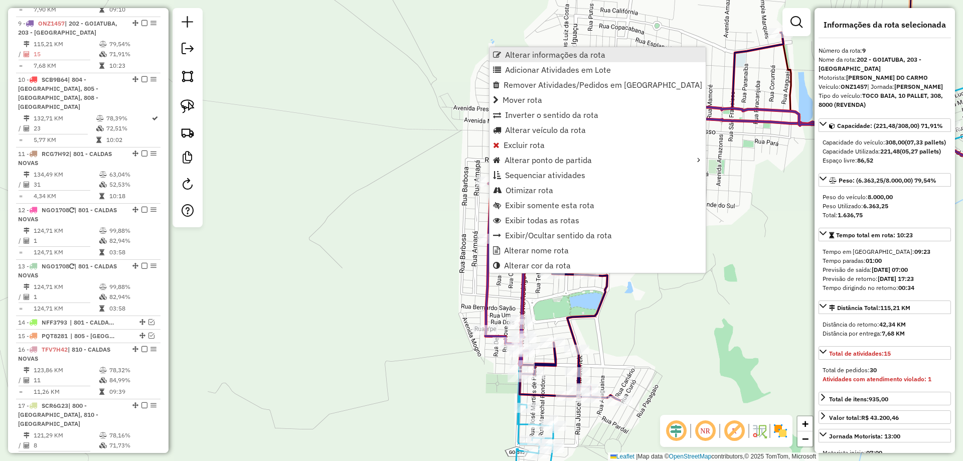
click at [549, 51] on span "Alterar informações da rota" at bounding box center [555, 55] width 100 height 8
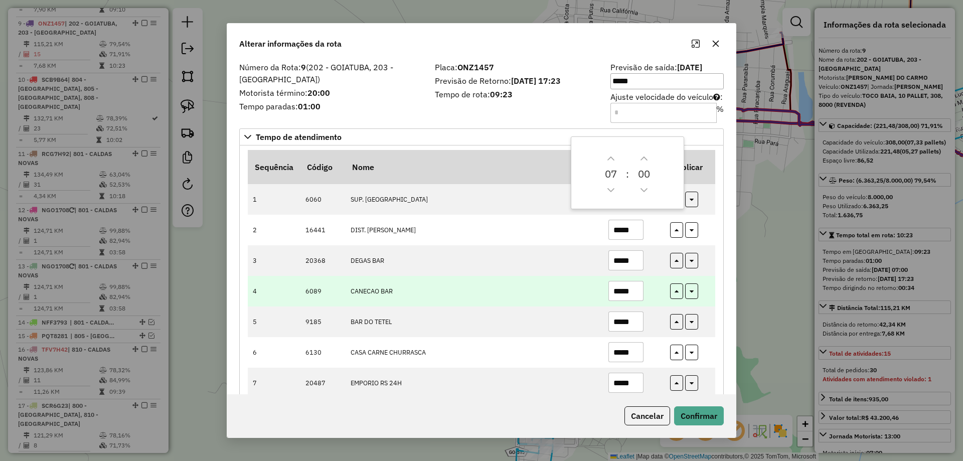
click at [624, 292] on input "*****" at bounding box center [625, 291] width 35 height 20
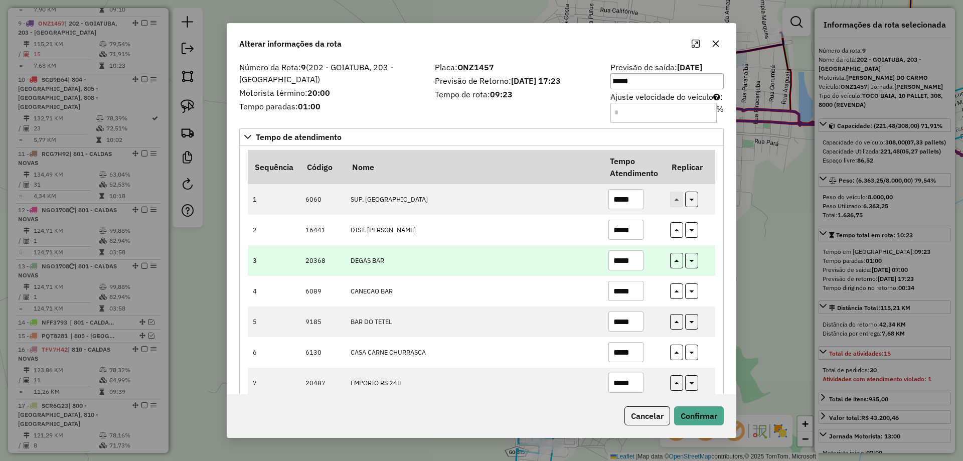
type input "*****"
click at [625, 262] on input "*****" at bounding box center [625, 260] width 35 height 20
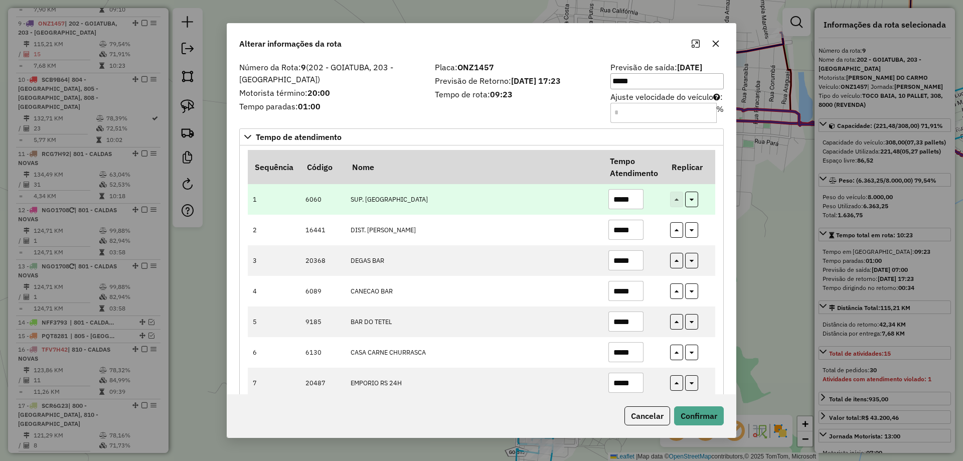
type input "*****"
click at [625, 201] on input "*****" at bounding box center [625, 199] width 35 height 20
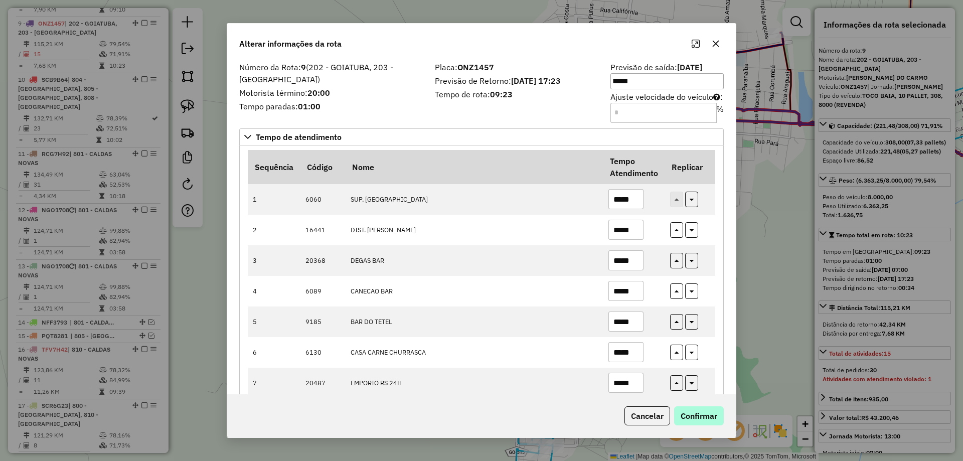
type input "*****"
click at [706, 415] on button "Confirmar" at bounding box center [699, 415] width 50 height 19
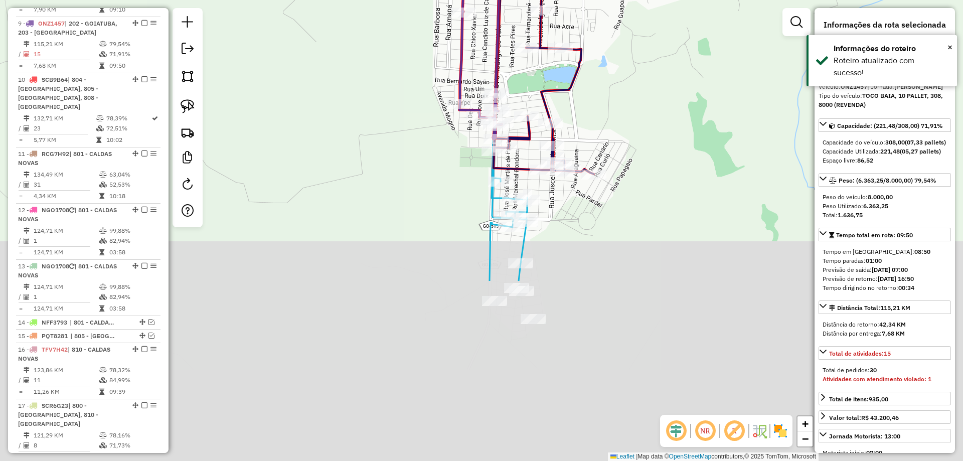
drag, startPoint x: 626, startPoint y: 104, endPoint x: 591, endPoint y: 197, distance: 99.4
click at [624, 92] on div "Janela de atendimento Grade de atendimento Capacidade Transportadoras Veículos …" at bounding box center [481, 230] width 963 height 461
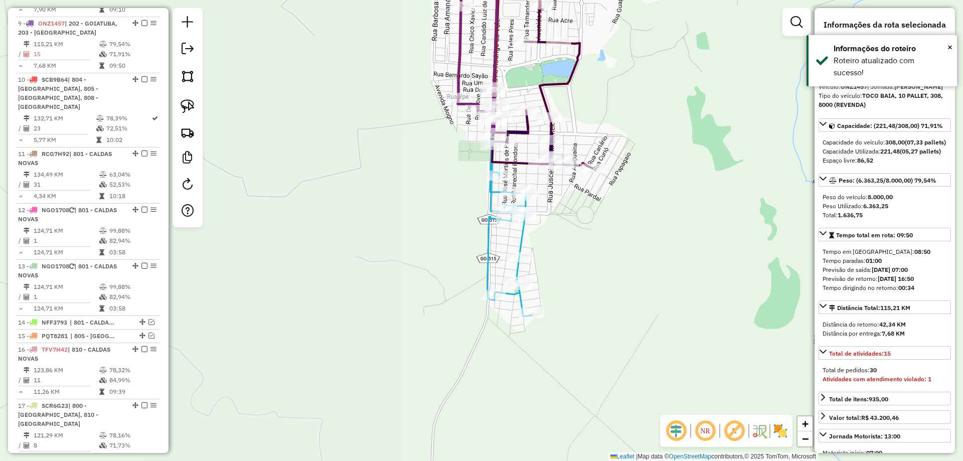
click at [519, 239] on icon at bounding box center [509, 135] width 45 height 363
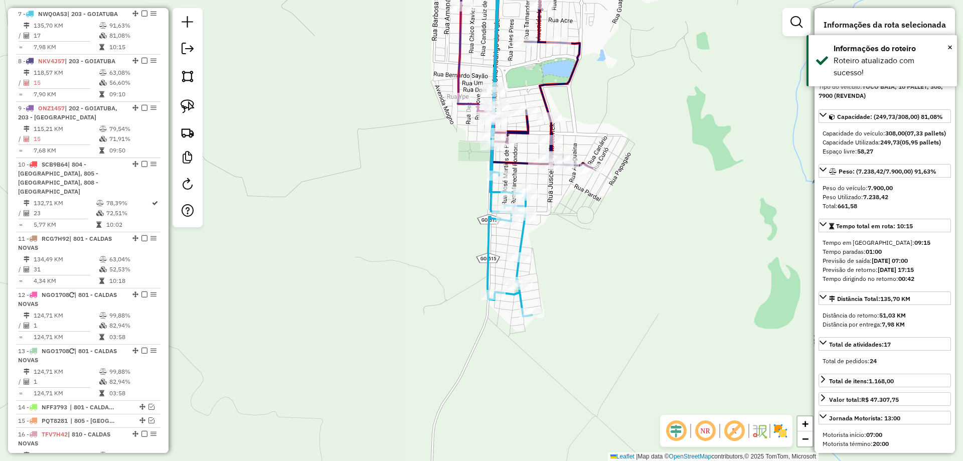
scroll to position [731, 0]
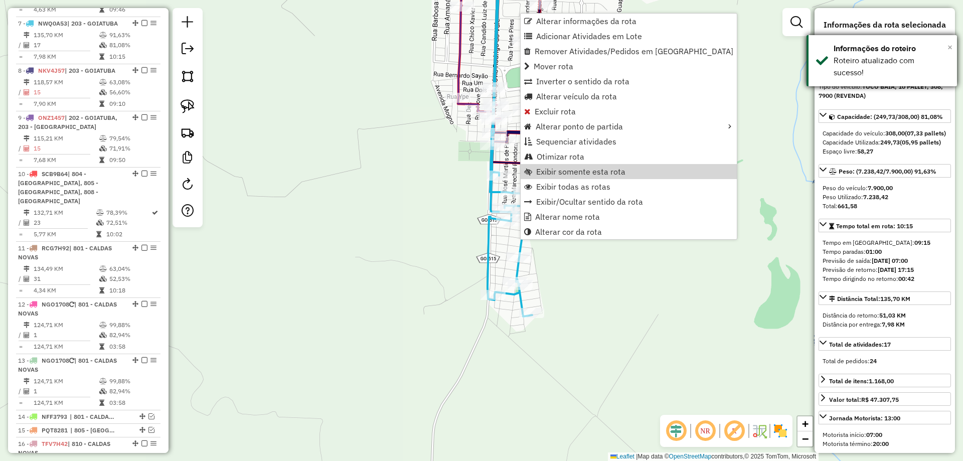
click at [947, 49] on span "×" at bounding box center [949, 47] width 5 height 11
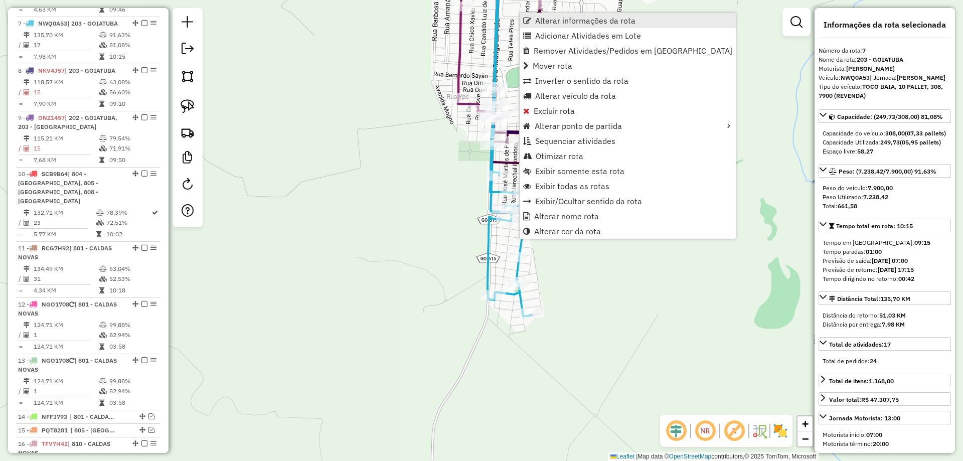
click at [581, 22] on span "Alterar informações da rota" at bounding box center [585, 21] width 100 height 8
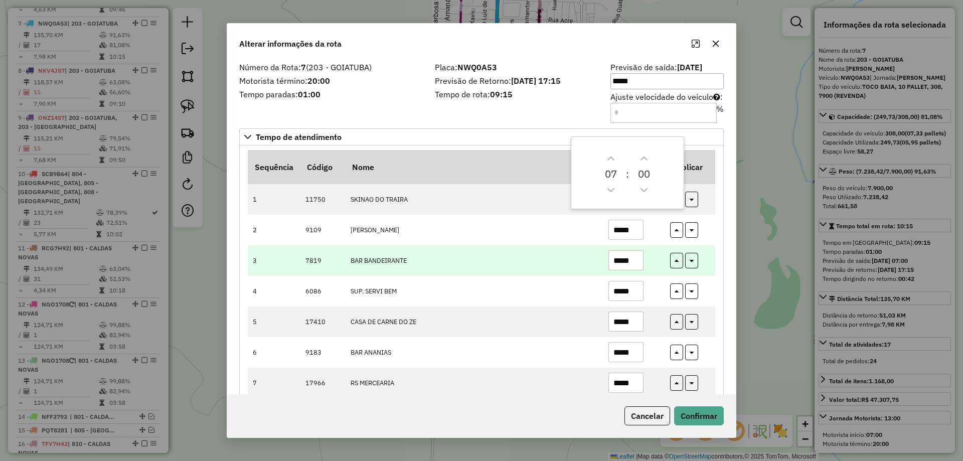
click at [645, 250] on td "*****" at bounding box center [634, 260] width 62 height 31
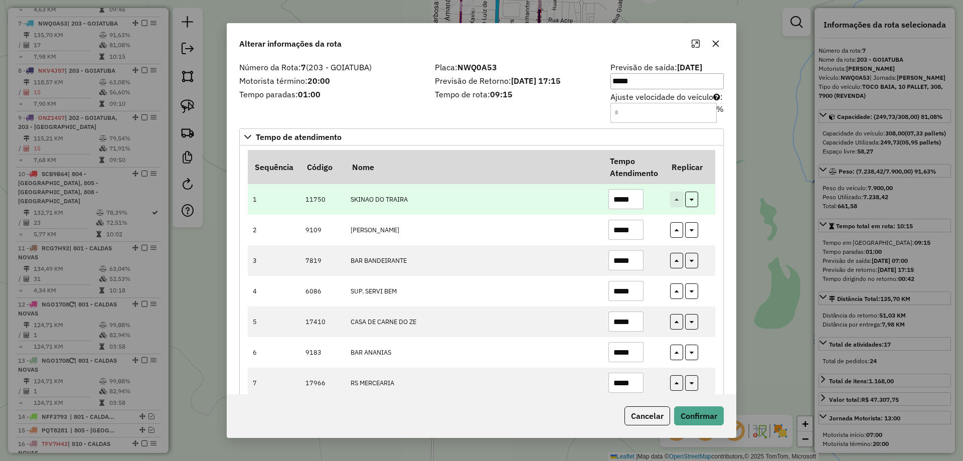
click at [626, 201] on input "*****" at bounding box center [625, 199] width 35 height 20
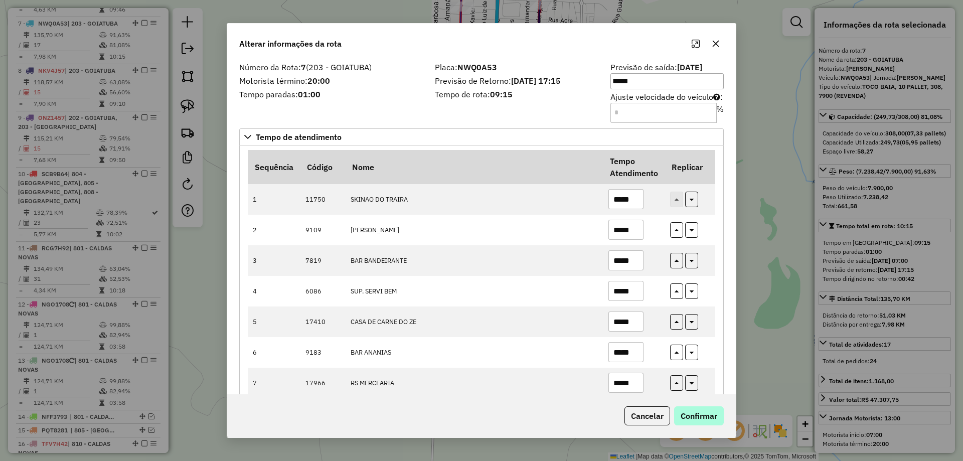
type input "*****"
click at [700, 416] on button "Confirmar" at bounding box center [699, 415] width 50 height 19
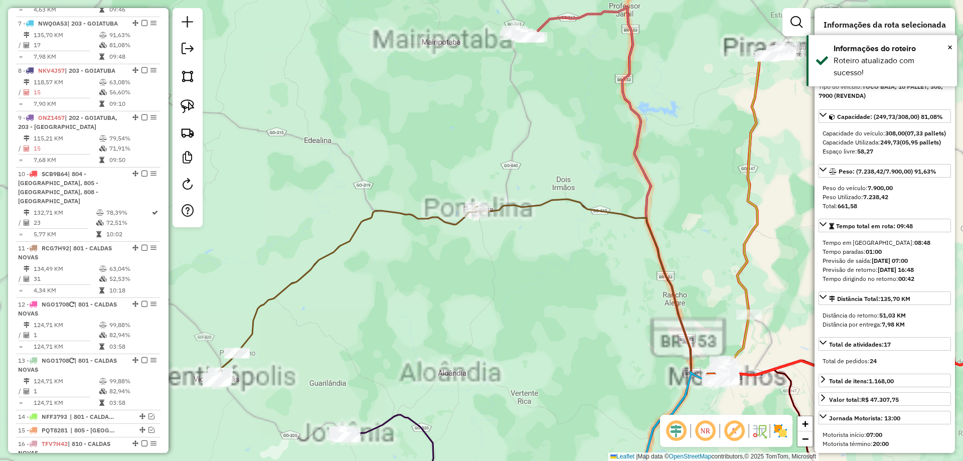
click at [750, 212] on div "Janela de atendimento Grade de atendimento Capacidade Transportadoras Veículos …" at bounding box center [481, 230] width 963 height 461
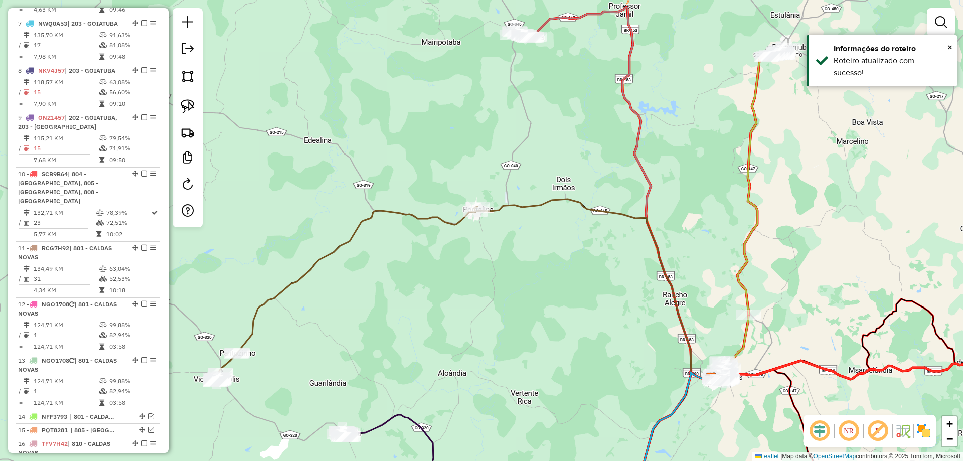
click at [758, 207] on icon at bounding box center [762, 181] width 51 height 267
select select "*********"
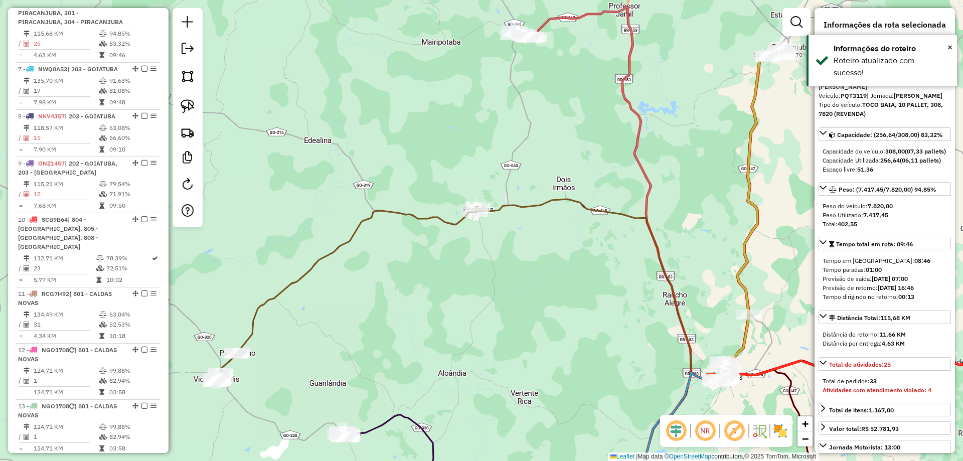
scroll to position [666, 0]
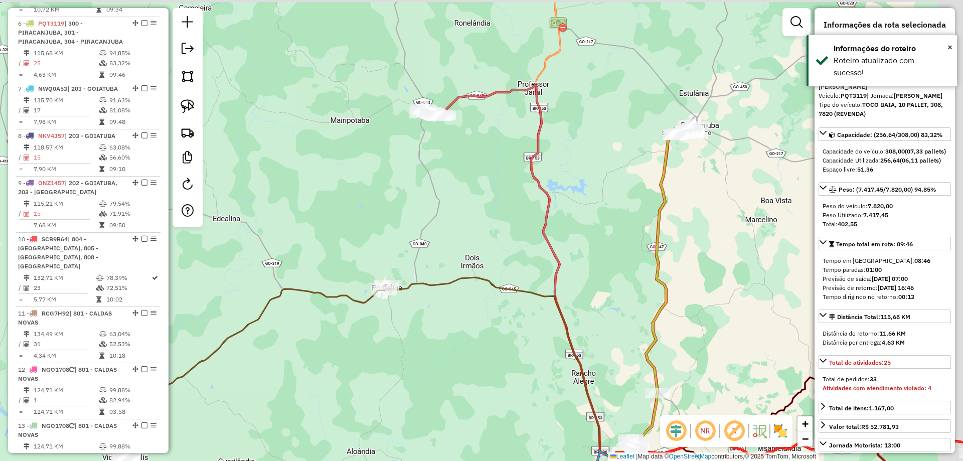
drag, startPoint x: 731, startPoint y: 162, endPoint x: 659, endPoint y: 235, distance: 102.5
click at [659, 235] on div "Janela de atendimento Grade de atendimento Capacidade Transportadoras Veículos …" at bounding box center [481, 230] width 963 height 461
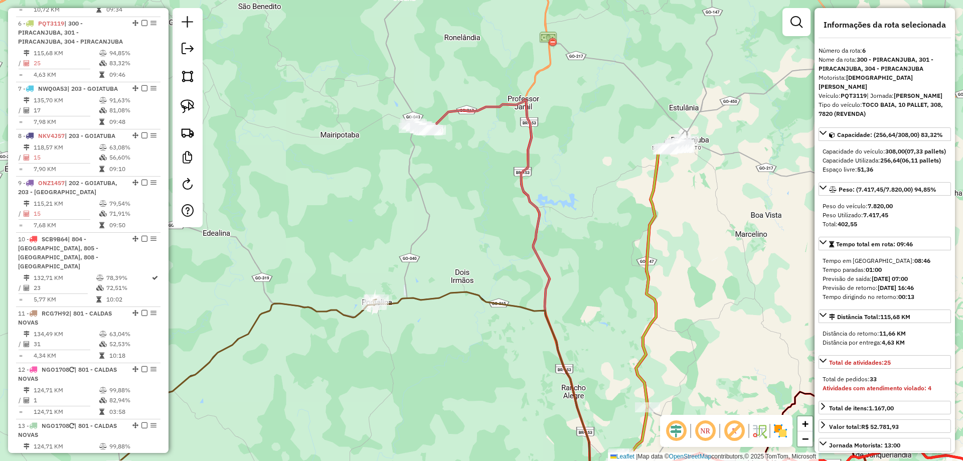
click at [525, 160] on icon at bounding box center [520, 286] width 180 height 372
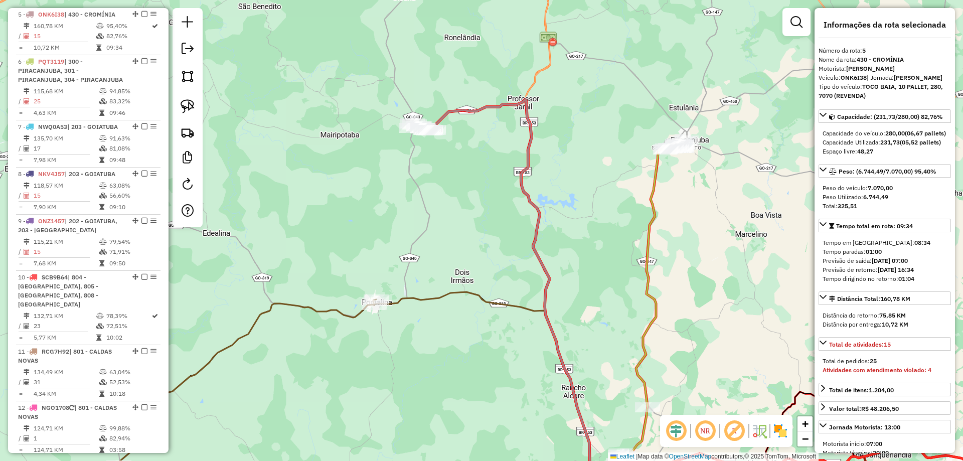
scroll to position [619, 0]
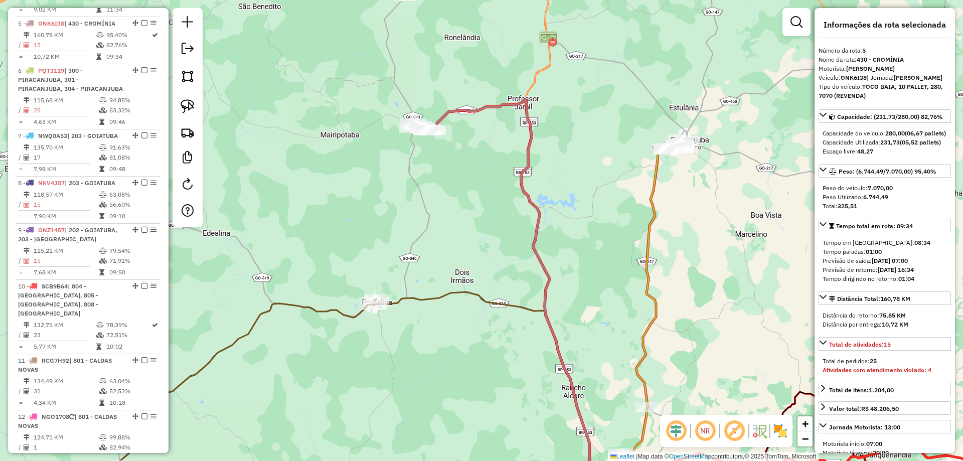
click at [651, 184] on icon at bounding box center [661, 273] width 51 height 267
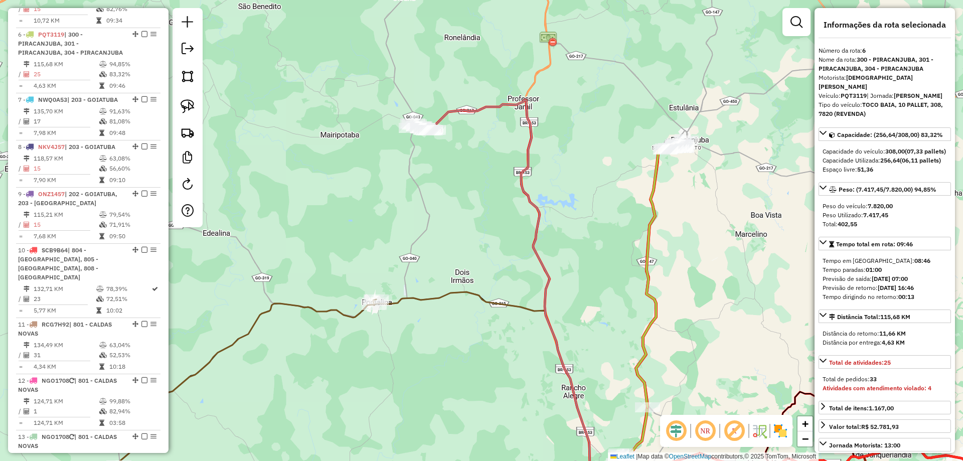
scroll to position [666, 0]
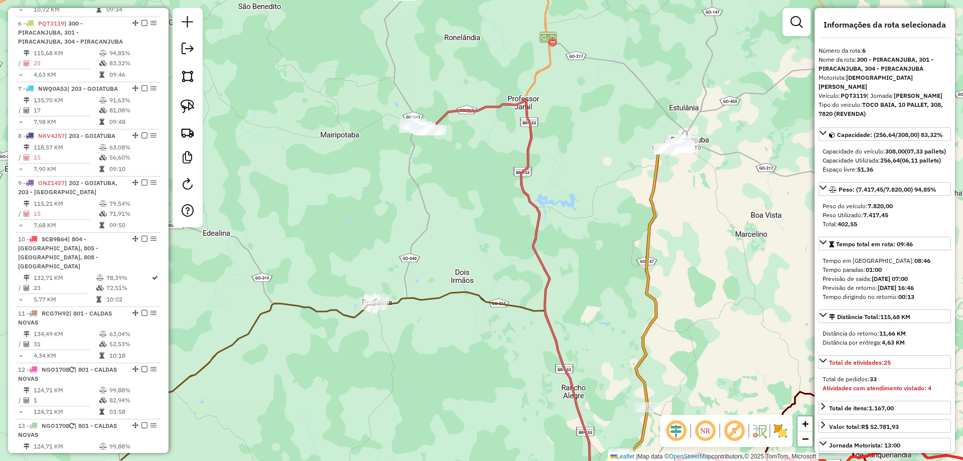
click at [523, 167] on icon at bounding box center [520, 286] width 180 height 372
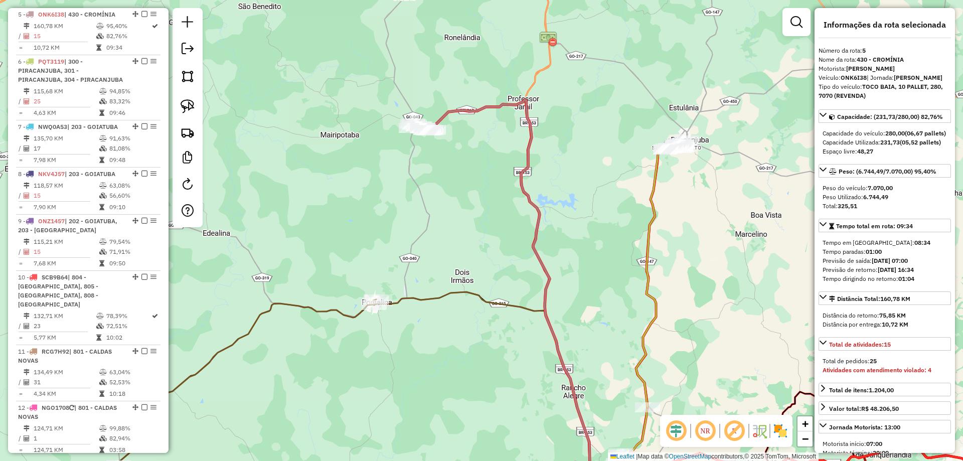
scroll to position [619, 0]
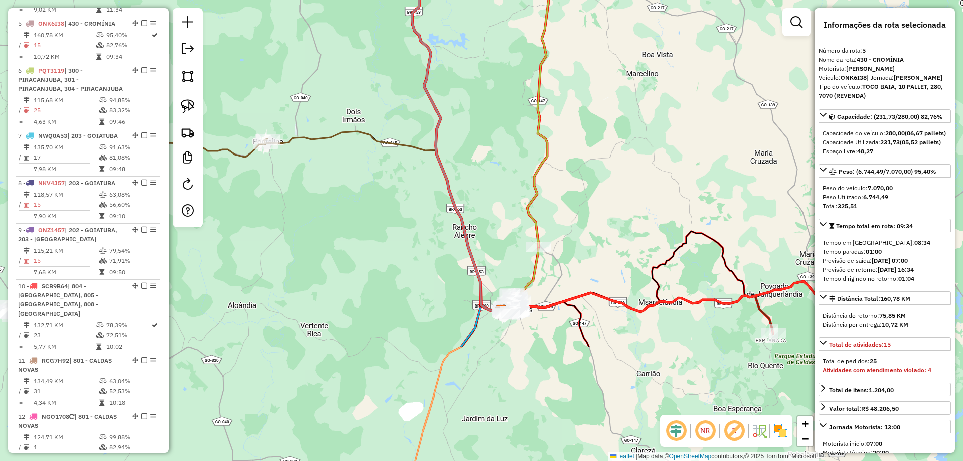
drag, startPoint x: 648, startPoint y: 302, endPoint x: 609, endPoint y: 317, distance: 42.1
click at [578, 247] on icon at bounding box center [552, 113] width 51 height 267
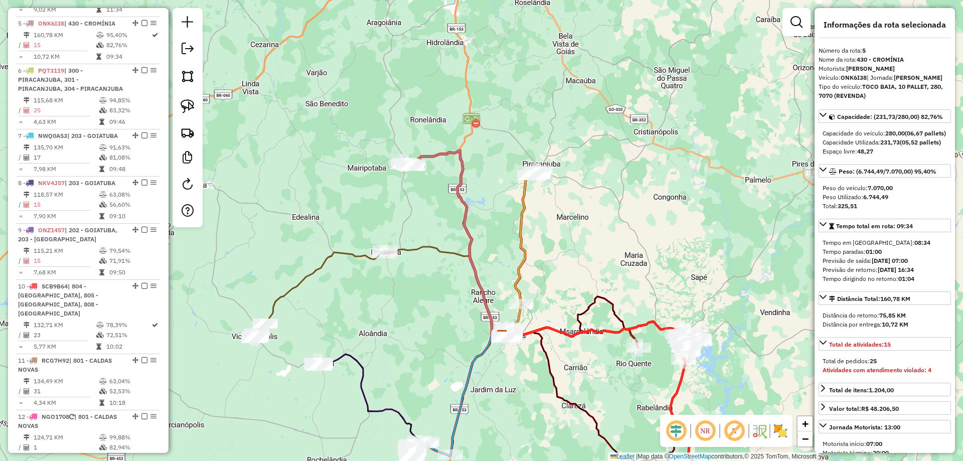
drag, startPoint x: 474, startPoint y: 173, endPoint x: 456, endPoint y: 134, distance: 42.6
click at [456, 135] on div "Janela de atendimento Grade de atendimento Capacidade Transportadoras Veículos …" at bounding box center [481, 230] width 963 height 461
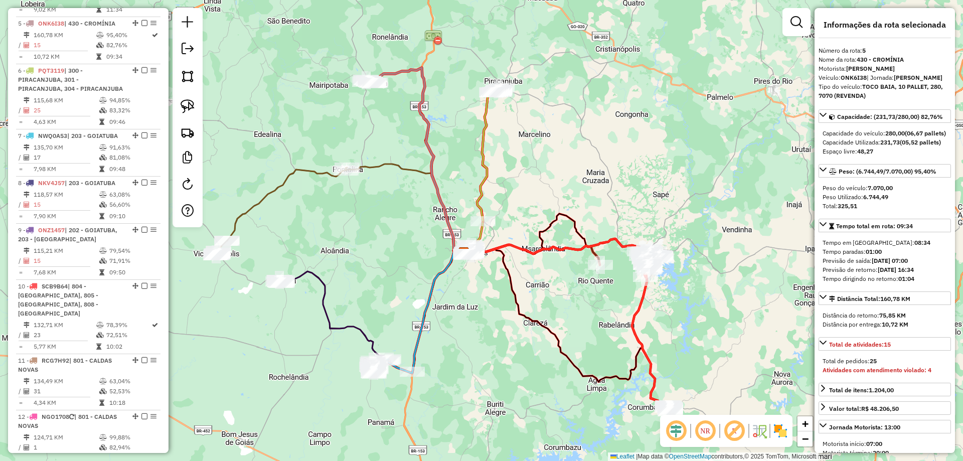
click at [430, 138] on icon at bounding box center [419, 161] width 90 height 186
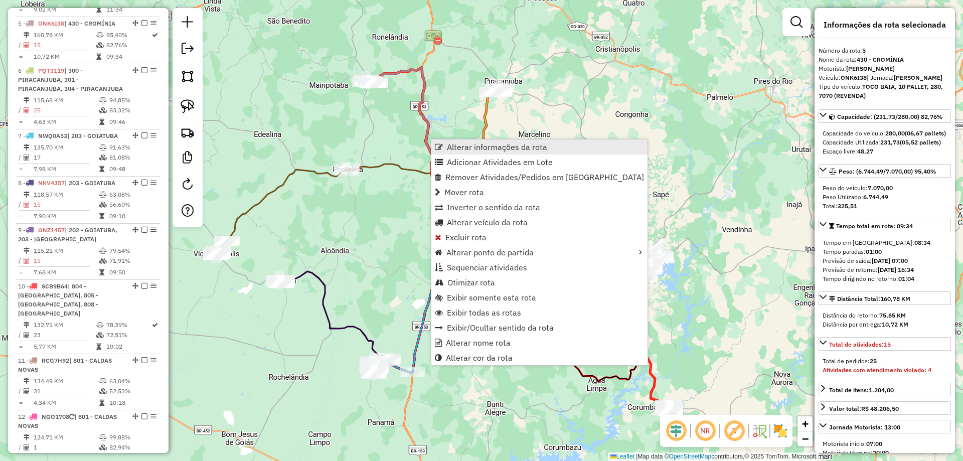
click at [448, 146] on span "Alterar informações da rota" at bounding box center [497, 147] width 100 height 8
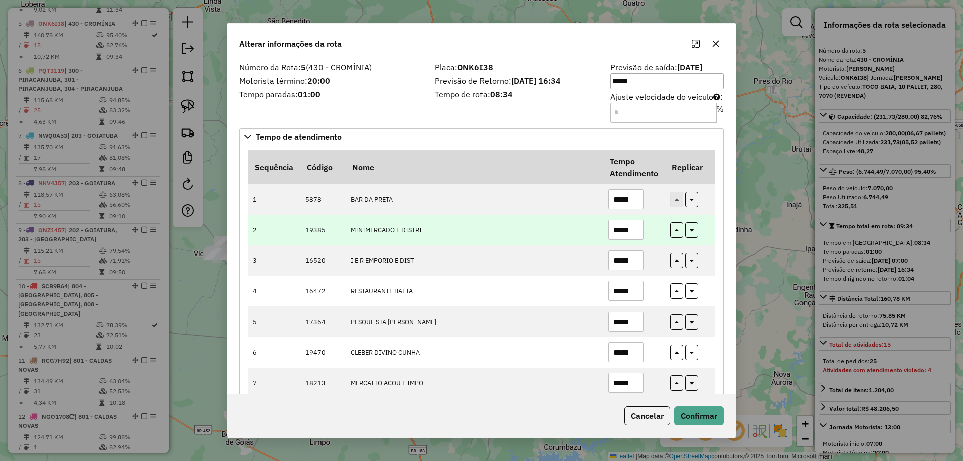
click at [625, 233] on input "*****" at bounding box center [625, 230] width 35 height 20
click at [616, 234] on input "*****" at bounding box center [625, 230] width 35 height 20
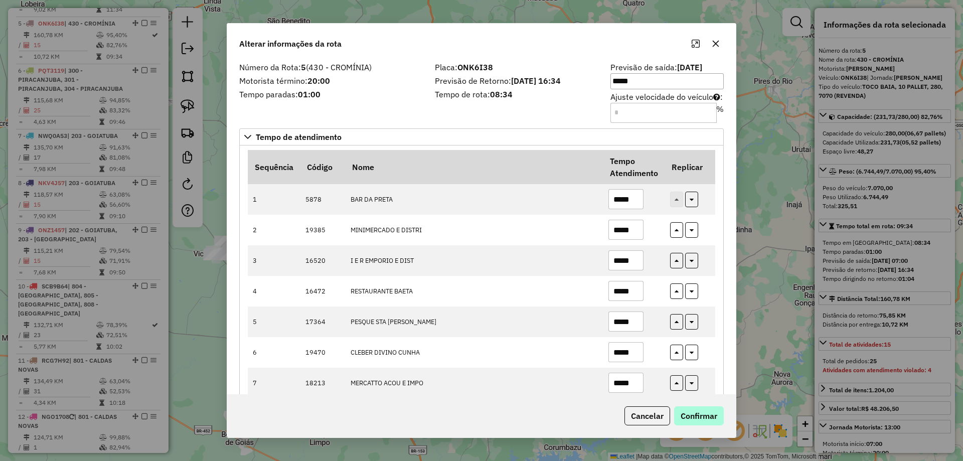
type input "*****"
click at [708, 411] on button "Confirmar" at bounding box center [699, 415] width 50 height 19
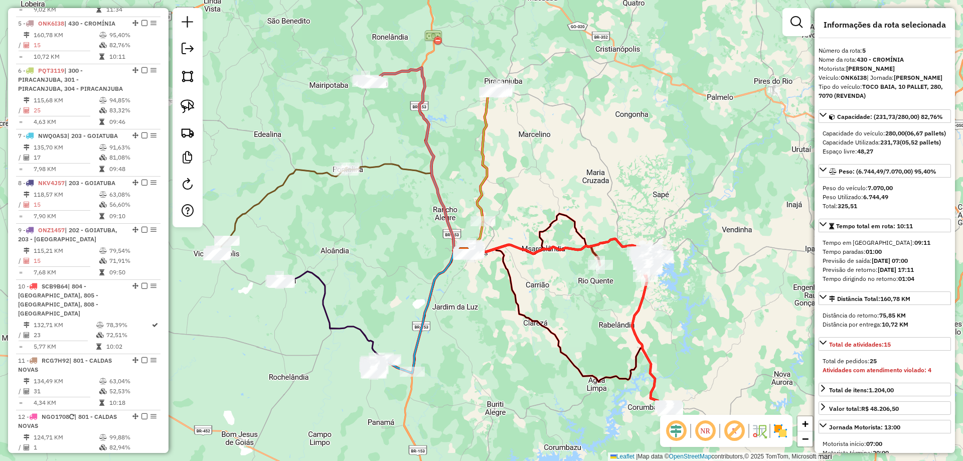
click at [488, 132] on icon at bounding box center [489, 154] width 25 height 133
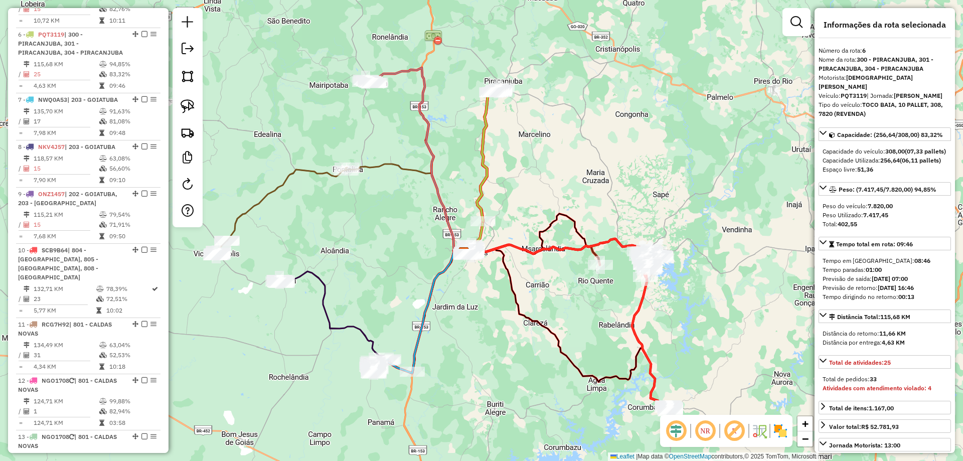
scroll to position [666, 0]
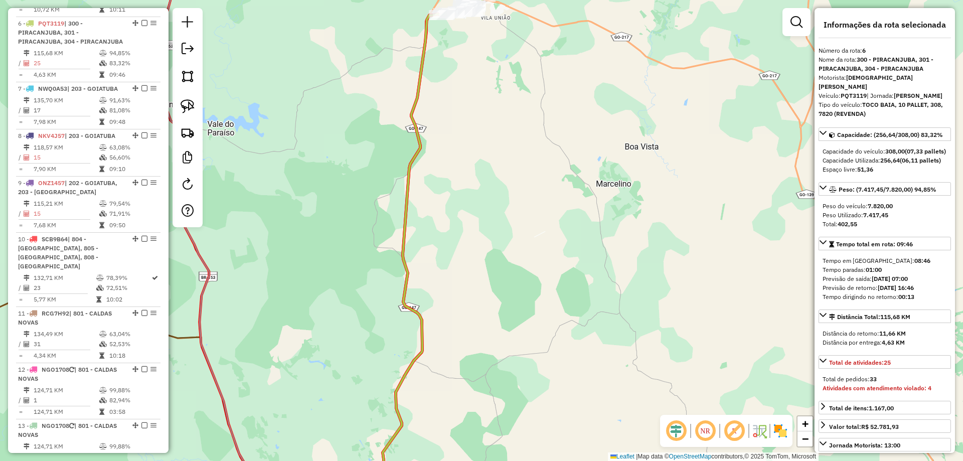
click at [418, 96] on icon at bounding box center [433, 252] width 100 height 510
click at [497, 66] on div "Janela de atendimento Grade de atendimento Capacidade Transportadoras Veículos …" at bounding box center [481, 230] width 963 height 461
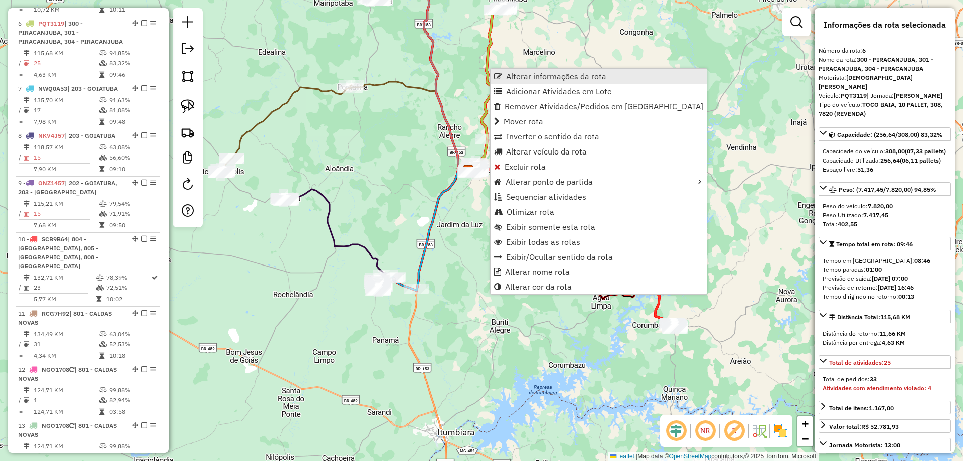
click at [499, 75] on span "Alterar informações da rota" at bounding box center [498, 76] width 8 height 8
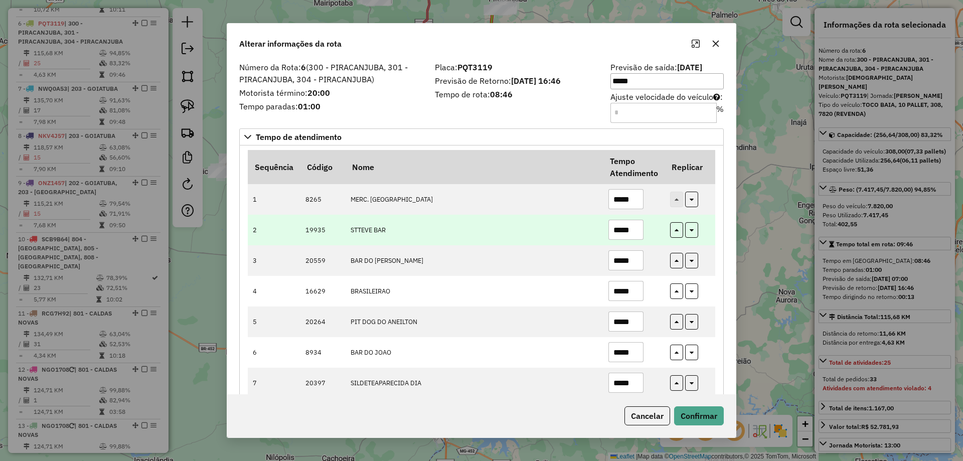
click at [626, 235] on input "*****" at bounding box center [625, 230] width 35 height 20
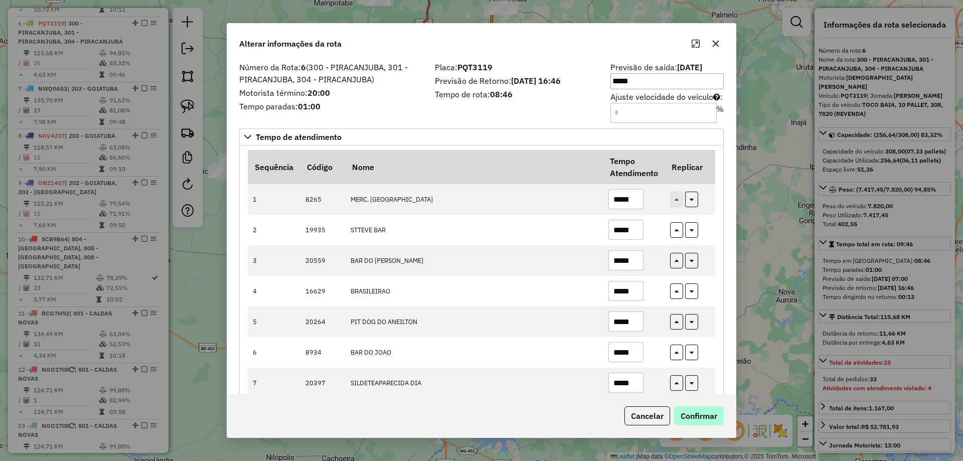
type input "*****"
click at [711, 409] on button "Confirmar" at bounding box center [699, 415] width 50 height 19
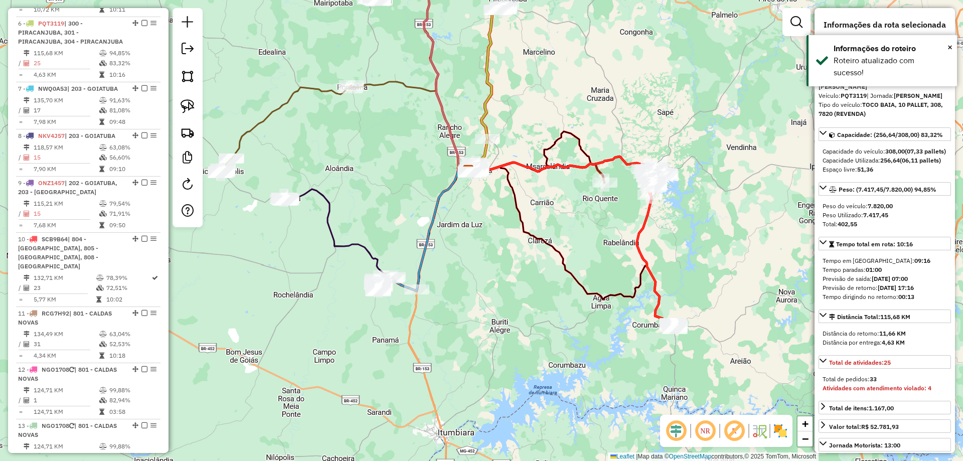
drag, startPoint x: 333, startPoint y: 239, endPoint x: 386, endPoint y: 263, distance: 58.1
click at [333, 239] on icon at bounding box center [378, 229] width 182 height 123
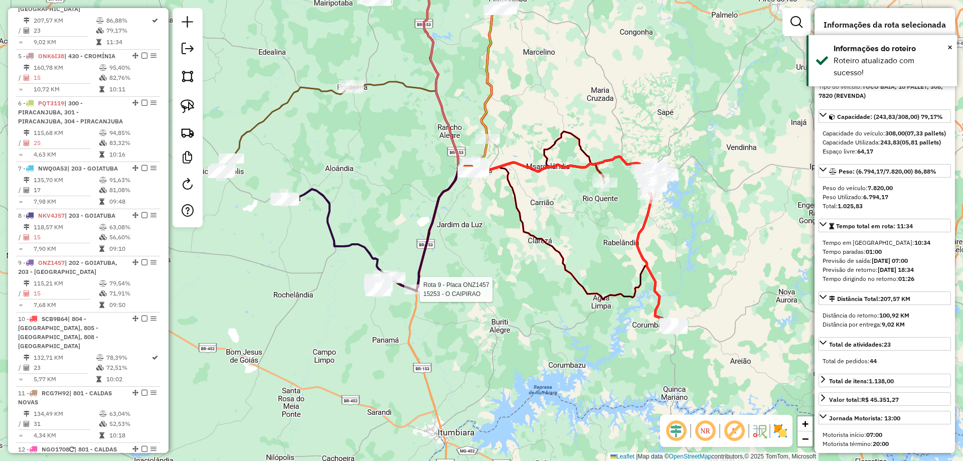
scroll to position [572, 0]
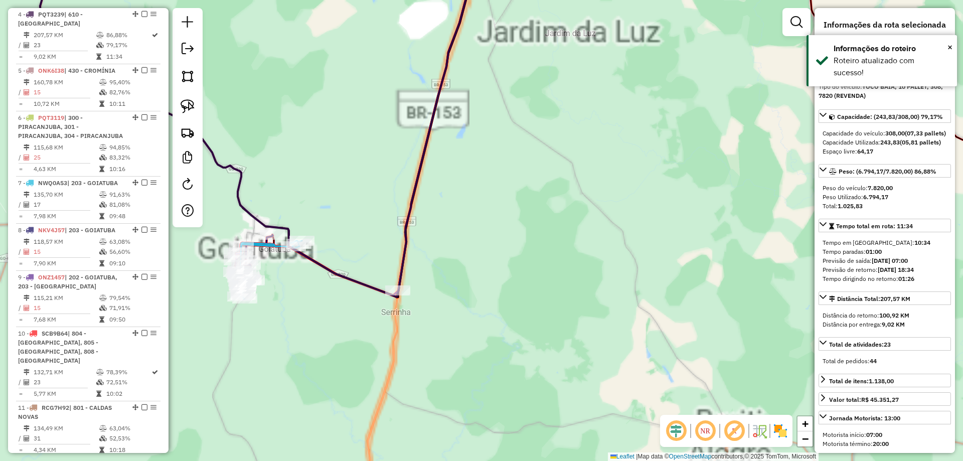
drag, startPoint x: 403, startPoint y: 319, endPoint x: 469, endPoint y: 301, distance: 68.1
click at [488, 318] on div "Janela de atendimento Grade de atendimento Capacidade Transportadoras Veículos …" at bounding box center [481, 230] width 963 height 461
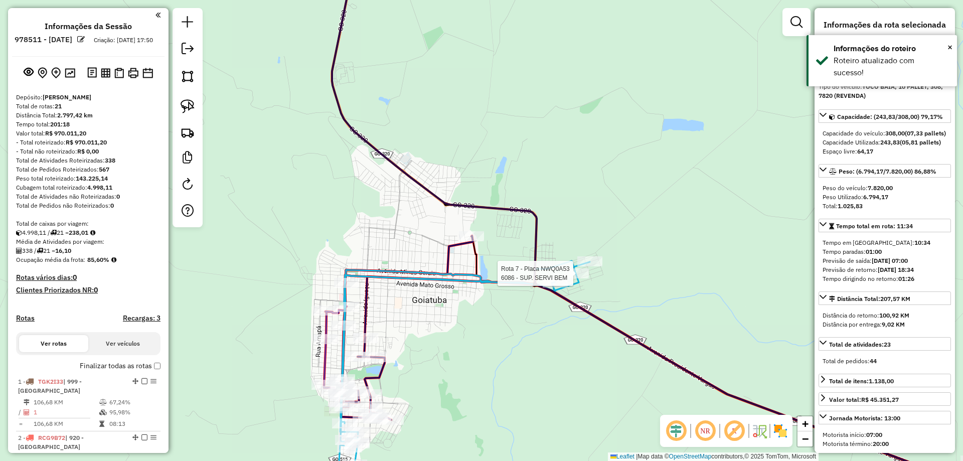
select select "*********"
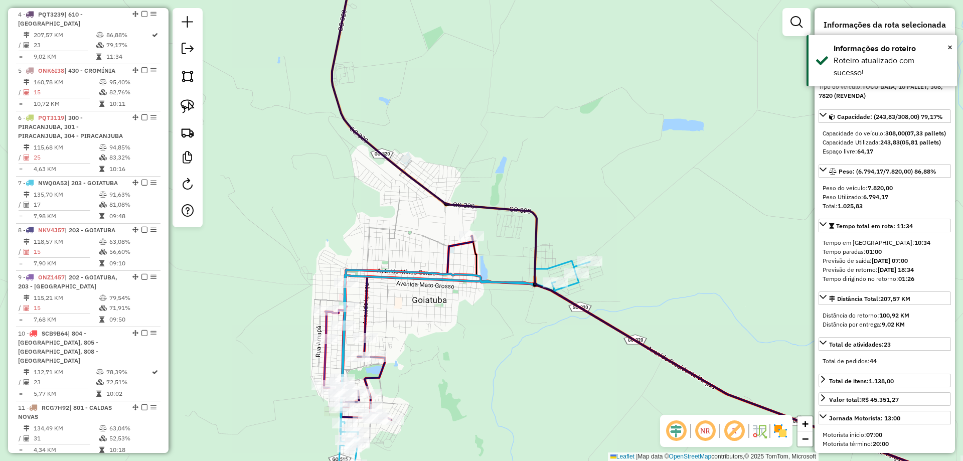
click at [572, 267] on icon at bounding box center [464, 377] width 251 height 233
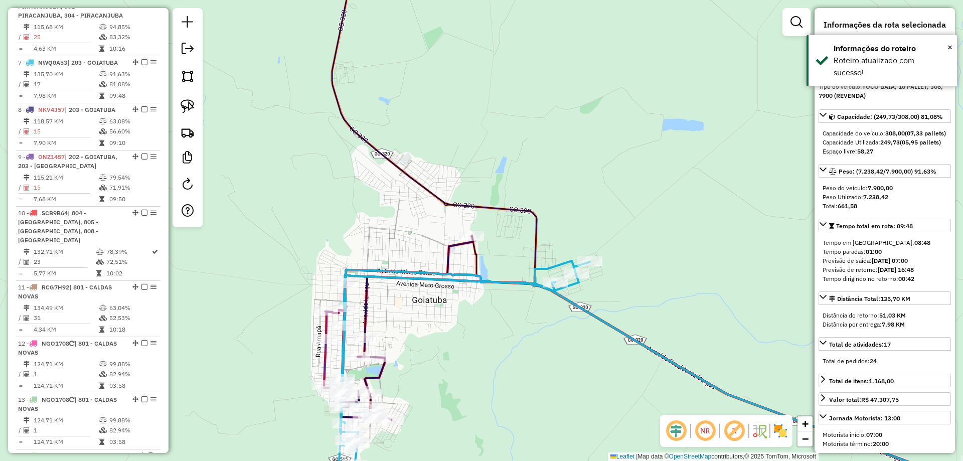
scroll to position [731, 0]
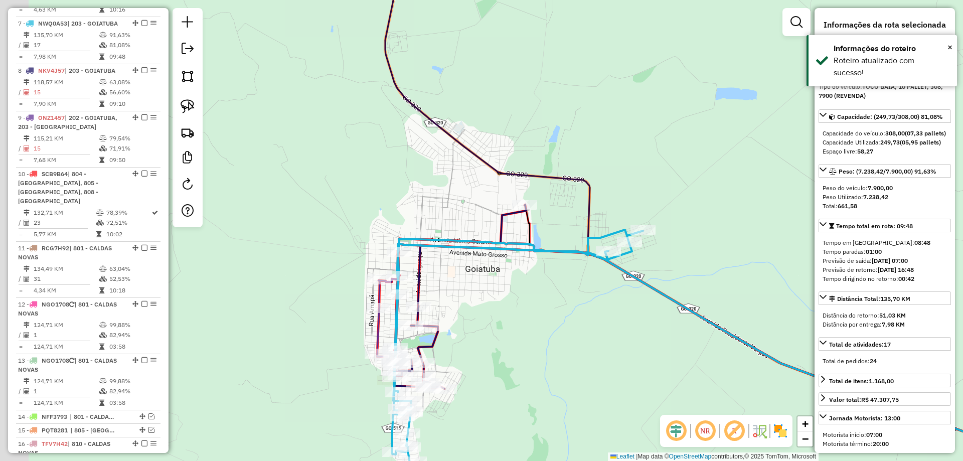
drag, startPoint x: 515, startPoint y: 312, endPoint x: 544, endPoint y: 299, distance: 31.9
click at [544, 299] on div "Janela de atendimento Grade de atendimento Capacidade Transportadoras Veículos …" at bounding box center [481, 230] width 963 height 461
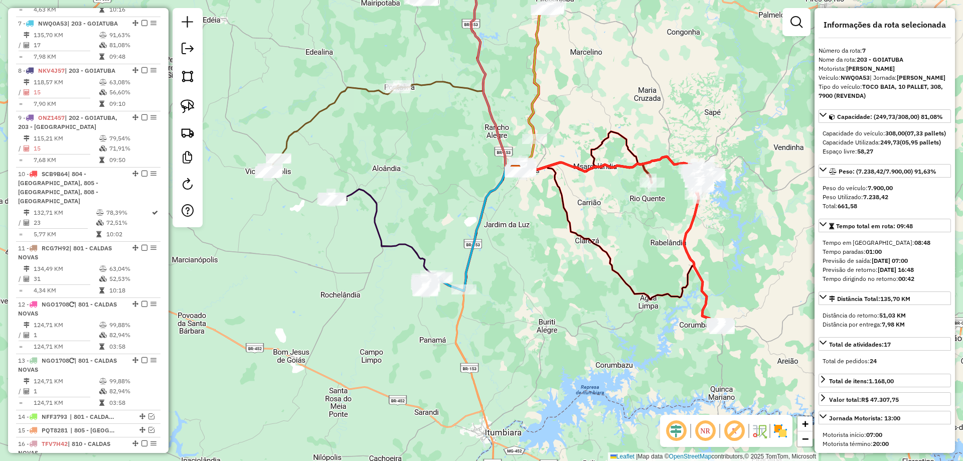
click at [700, 283] on icon at bounding box center [702, 260] width 39 height 138
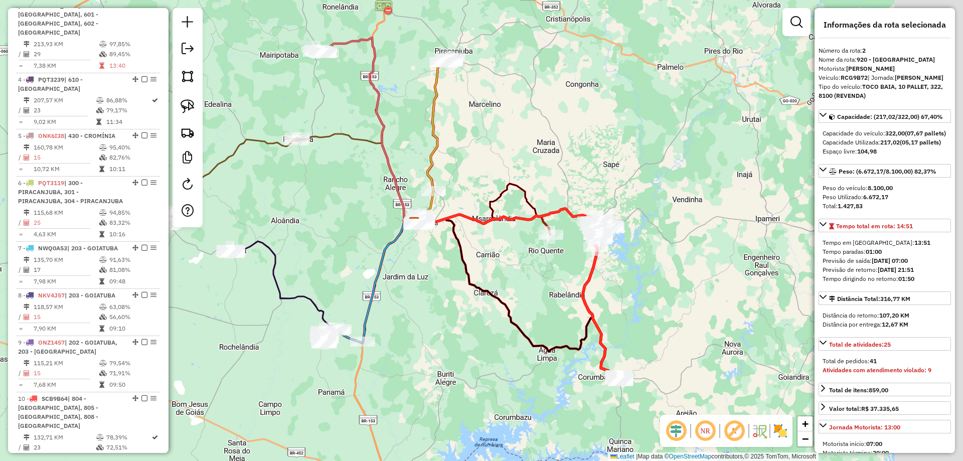
drag, startPoint x: 731, startPoint y: 238, endPoint x: 603, endPoint y: 297, distance: 140.7
click at [605, 305] on div "Janela de atendimento Grade de atendimento Capacidade Transportadoras Veículos …" at bounding box center [481, 230] width 963 height 461
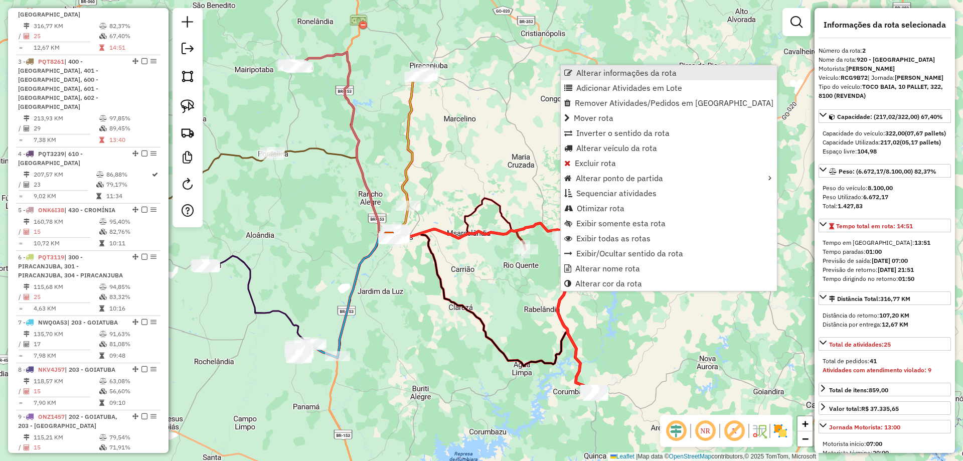
click at [614, 67] on link "Alterar informações da rota" at bounding box center [669, 72] width 216 height 15
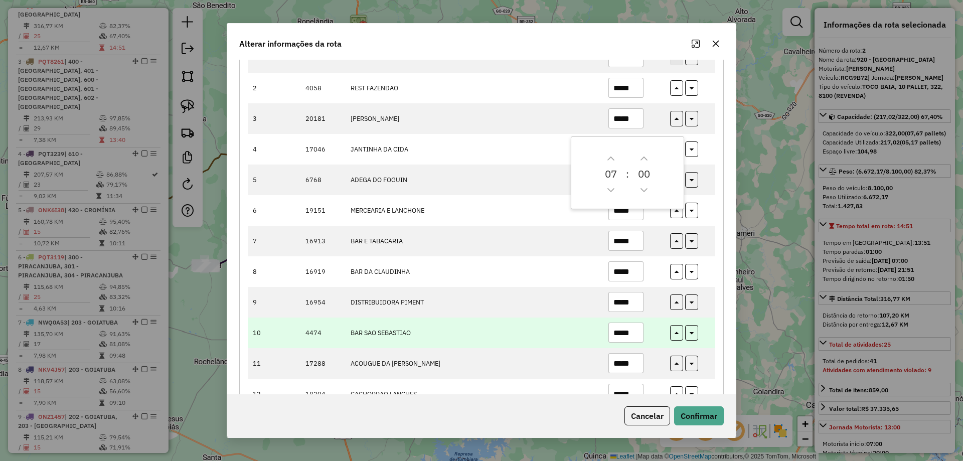
scroll to position [150, 0]
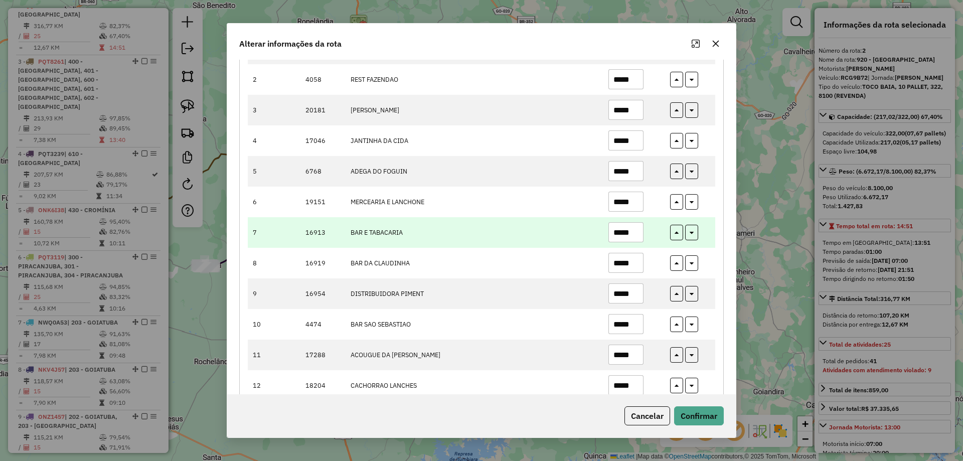
drag, startPoint x: 627, startPoint y: 229, endPoint x: 673, endPoint y: 337, distance: 117.7
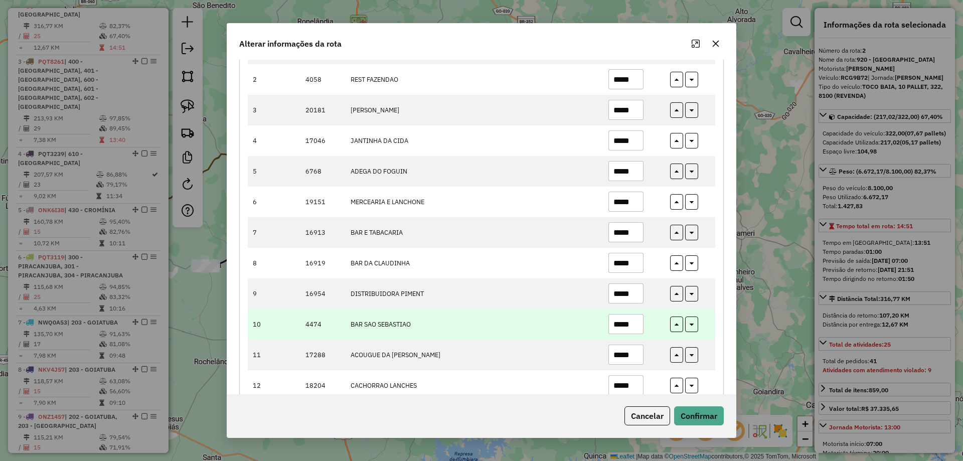
click at [622, 233] on input "*****" at bounding box center [625, 232] width 35 height 20
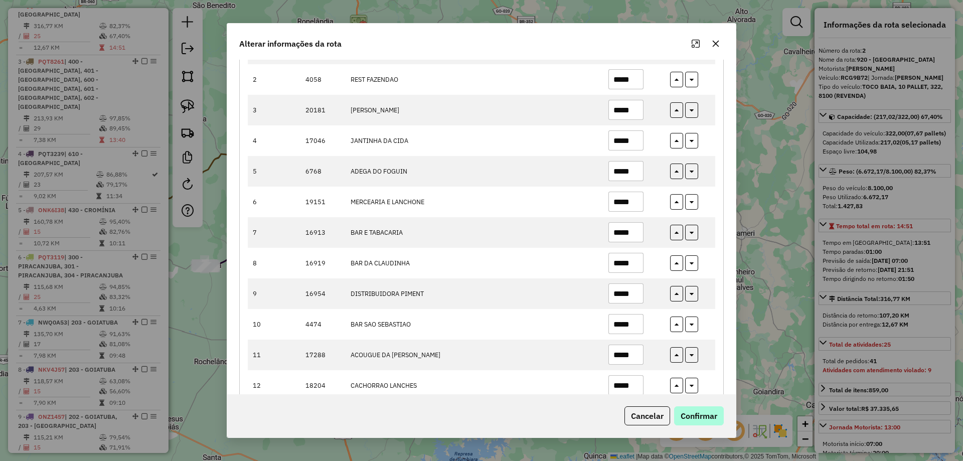
type input "*****"
click at [714, 418] on button "Confirmar" at bounding box center [699, 415] width 50 height 19
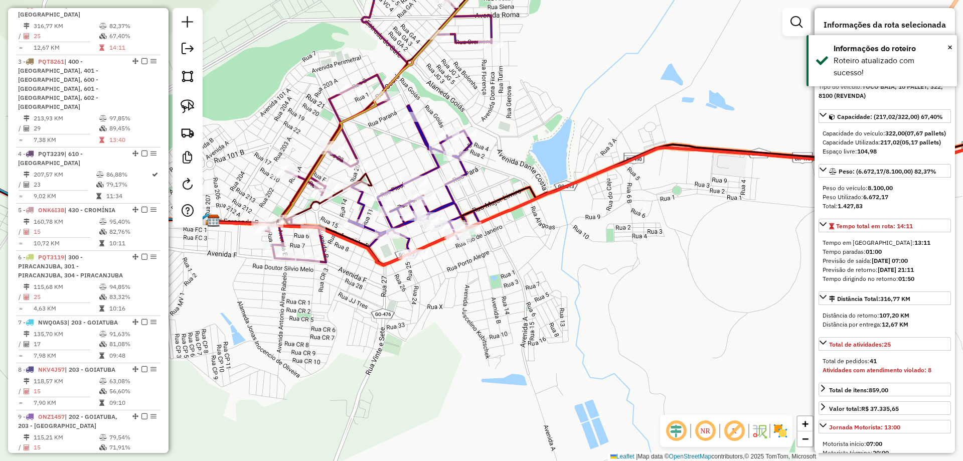
click at [453, 199] on icon at bounding box center [413, 179] width 131 height 148
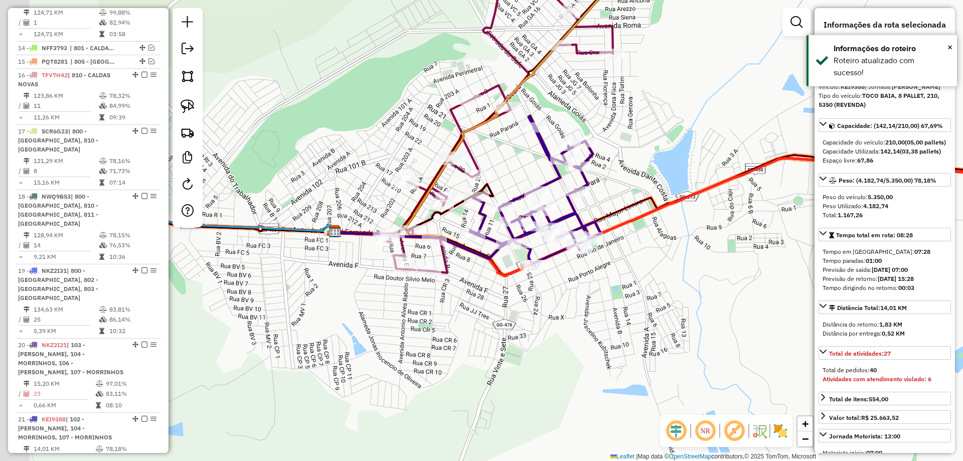
click at [618, 199] on div "Janela de atendimento Grade de atendimento Capacidade Transportadoras Veículos …" at bounding box center [481, 230] width 963 height 461
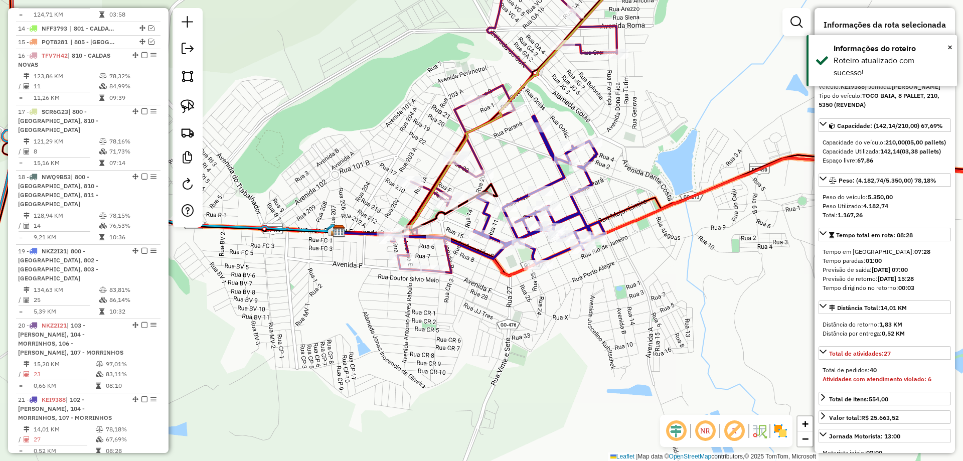
click at [465, 171] on icon at bounding box center [501, 113] width 231 height 319
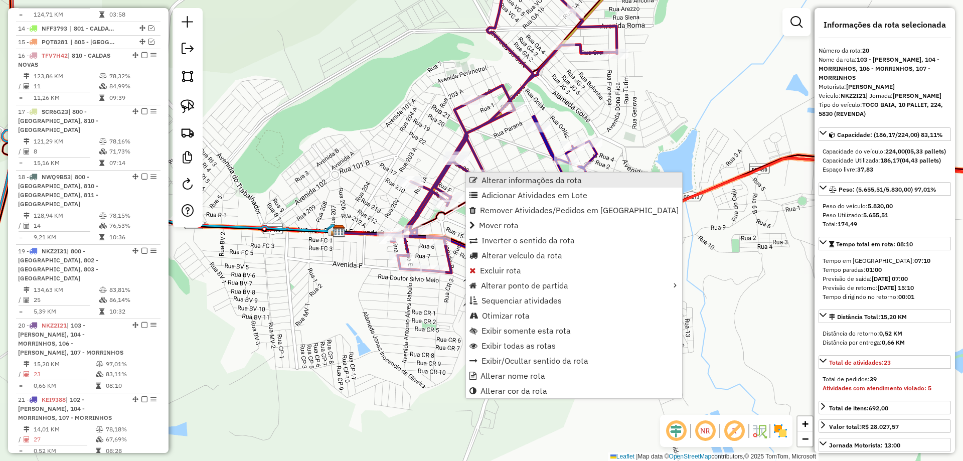
click at [525, 178] on span "Alterar informações da rota" at bounding box center [531, 180] width 100 height 8
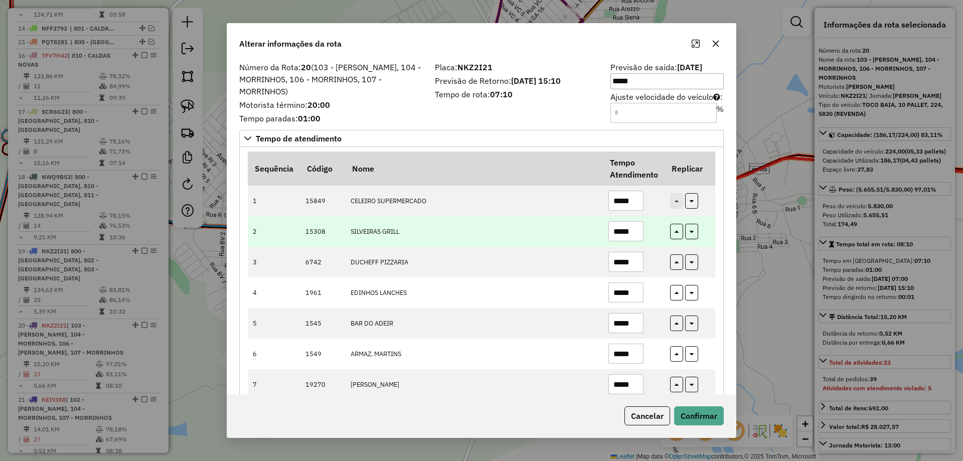
click at [618, 236] on input "*****" at bounding box center [625, 231] width 35 height 20
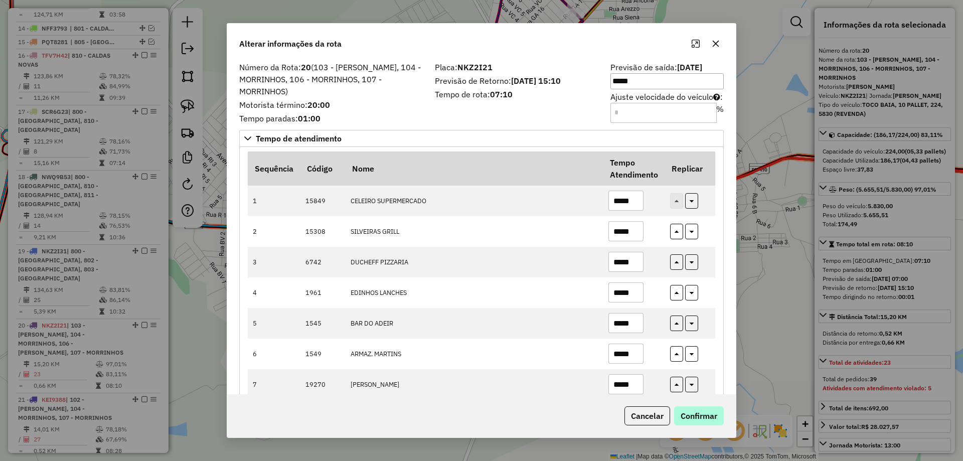
type input "*****"
drag, startPoint x: 694, startPoint y: 418, endPoint x: 677, endPoint y: 385, distance: 36.8
click at [694, 418] on button "Confirmar" at bounding box center [699, 415] width 50 height 19
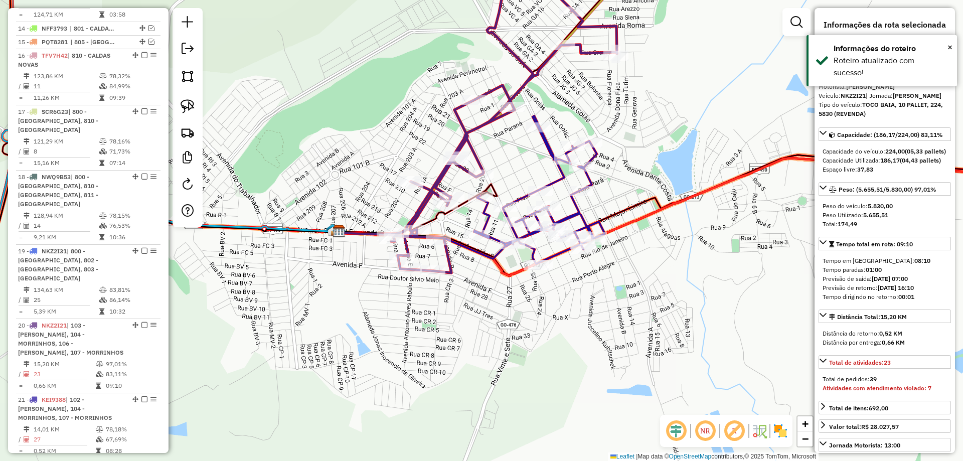
click at [576, 207] on icon at bounding box center [539, 190] width 131 height 148
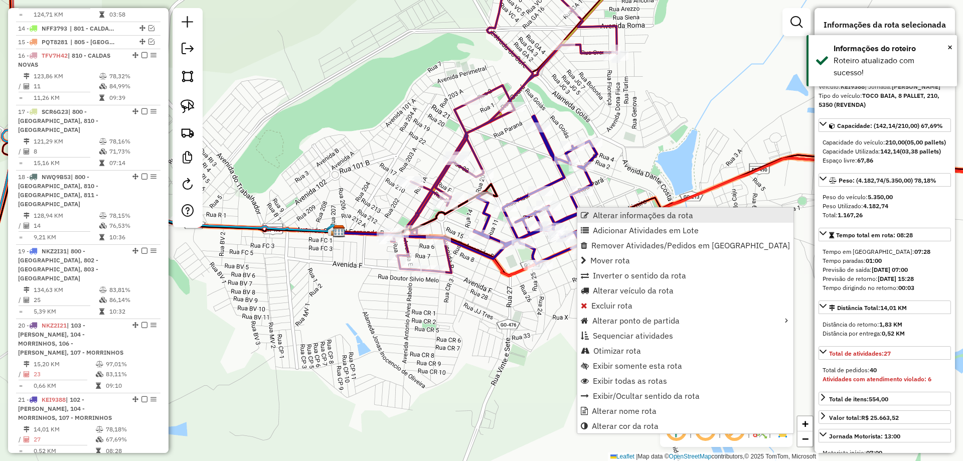
click at [626, 213] on span "Alterar informações da rota" at bounding box center [643, 215] width 100 height 8
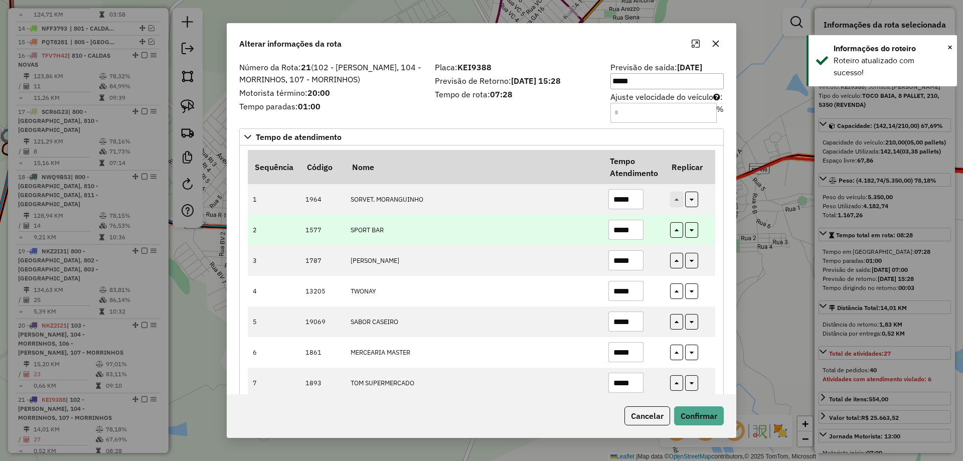
click at [625, 233] on input "*****" at bounding box center [625, 230] width 35 height 20
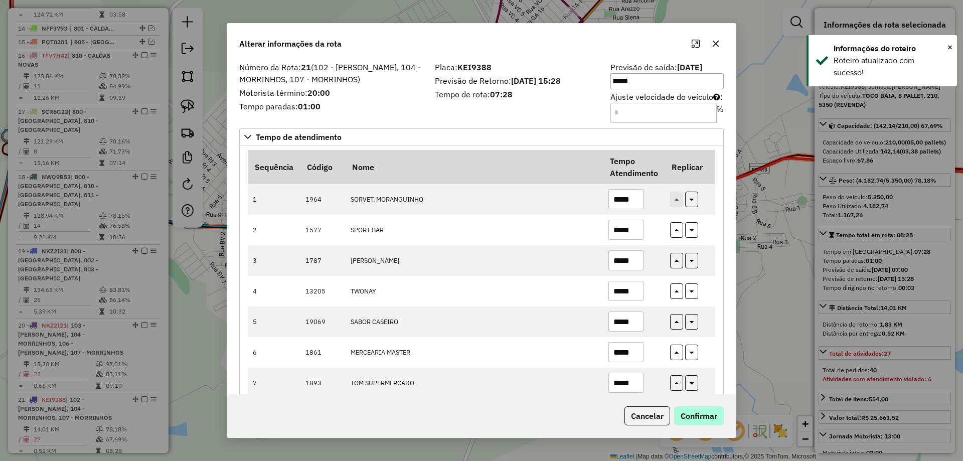
type input "*****"
click at [710, 422] on button "Confirmar" at bounding box center [699, 415] width 50 height 19
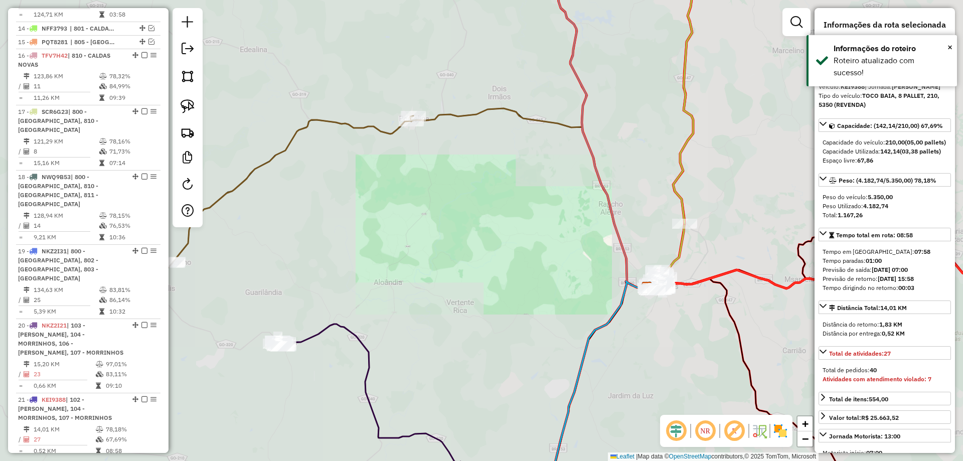
click at [469, 281] on icon at bounding box center [556, 394] width 182 height 226
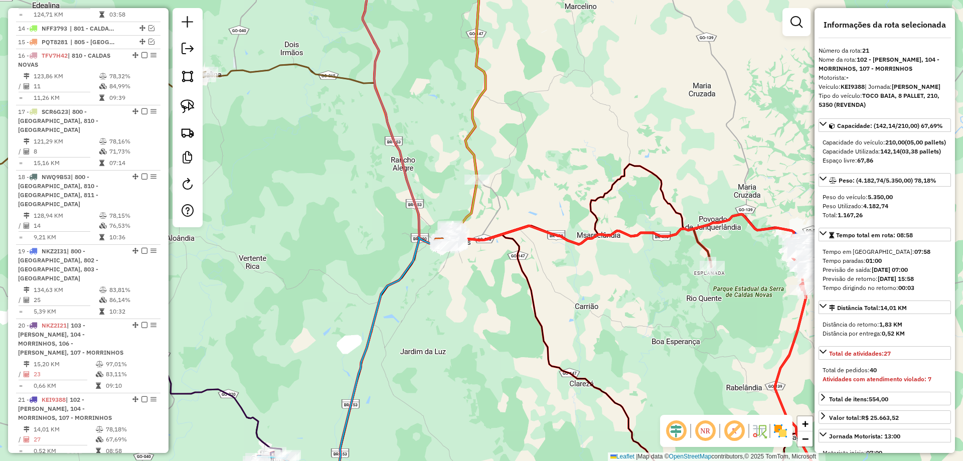
drag, startPoint x: 673, startPoint y: 216, endPoint x: 521, endPoint y: 169, distance: 158.4
click at [521, 169] on div "Janela de atendimento Grade de atendimento Capacidade Transportadoras Veículos …" at bounding box center [481, 230] width 963 height 461
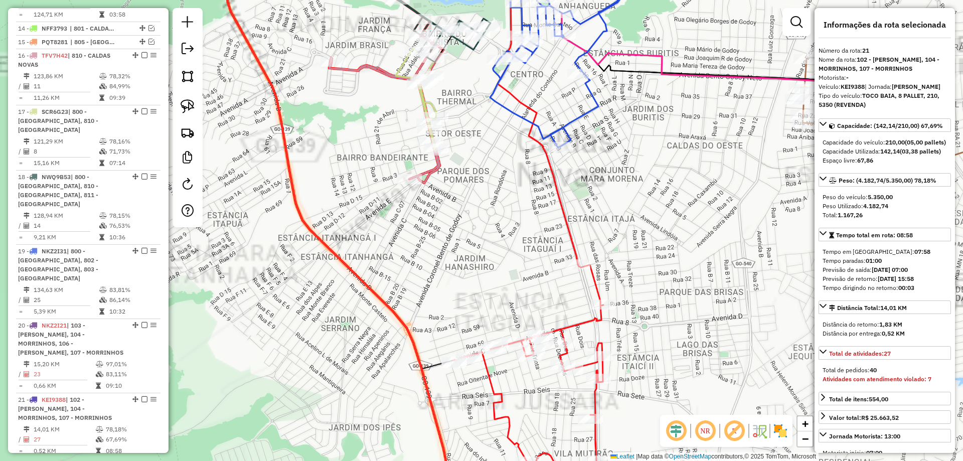
click at [570, 241] on icon at bounding box center [533, 109] width 87 height 310
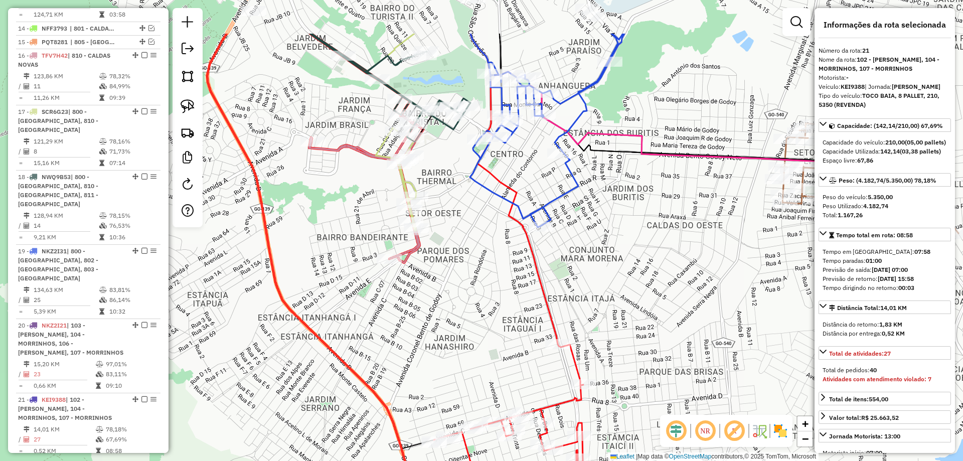
drag, startPoint x: 603, startPoint y: 283, endPoint x: 596, endPoint y: 305, distance: 23.2
click at [596, 308] on div "Janela de atendimento Grade de atendimento Capacidade Transportadoras Veículos …" at bounding box center [481, 230] width 963 height 461
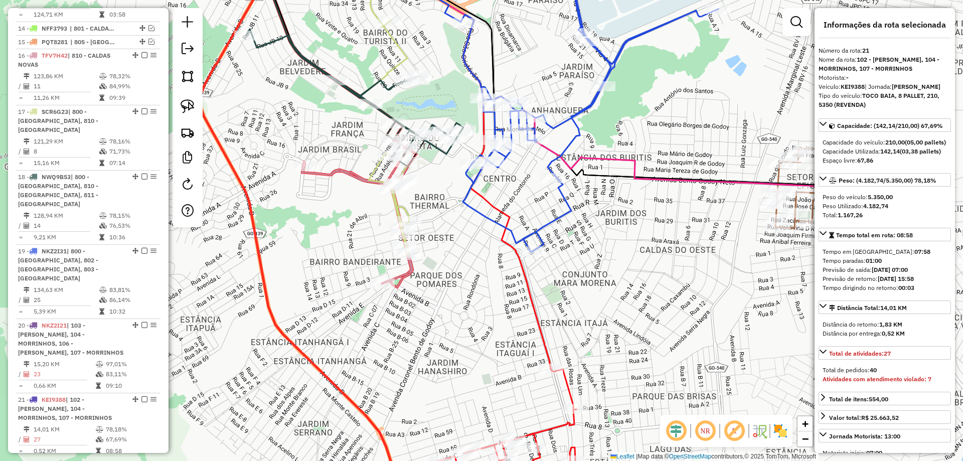
click at [540, 313] on icon at bounding box center [458, 161] width 186 height 415
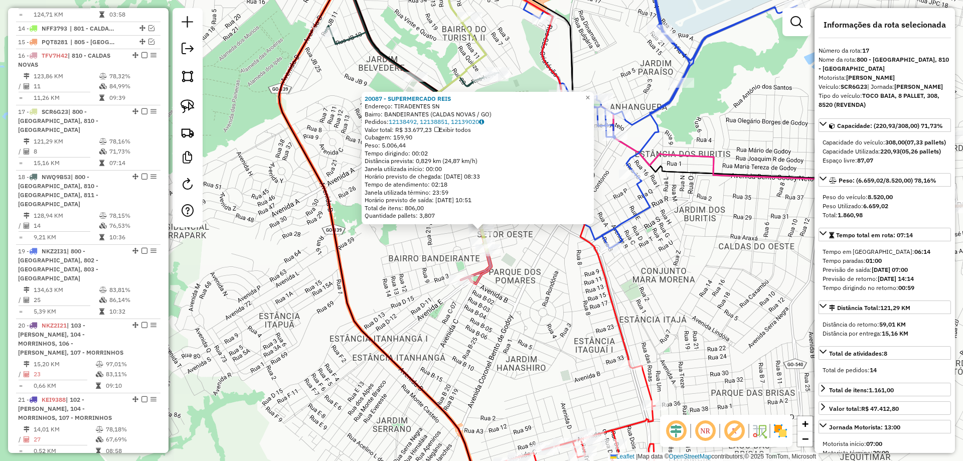
click at [591, 302] on div "Rota 16 - Placa TFV7H42 18717 - COLISEU PRIME 20087 - SUPERMERCADO REIS Endereç…" at bounding box center [481, 230] width 963 height 461
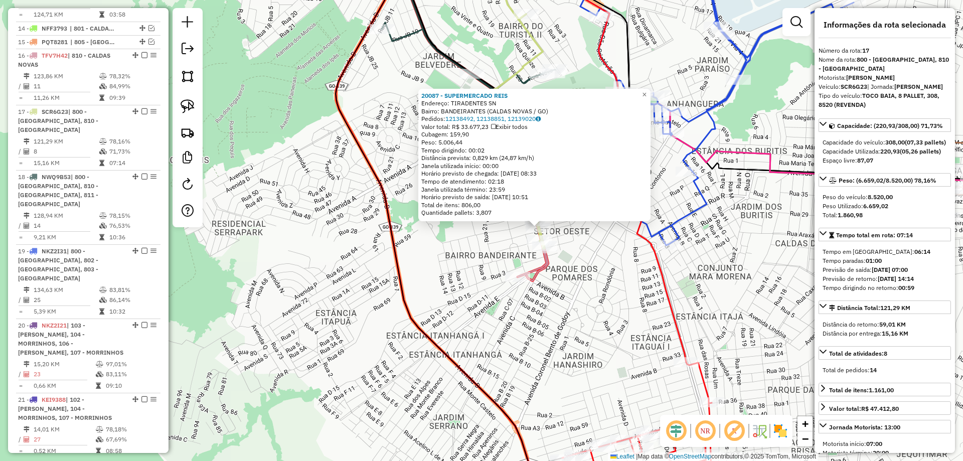
click at [614, 299] on div "20087 - SUPERMERCADO REIS Endereço: TIRADENTES SN Bairro: BANDEIRANTES (CALDAS …" at bounding box center [481, 230] width 963 height 461
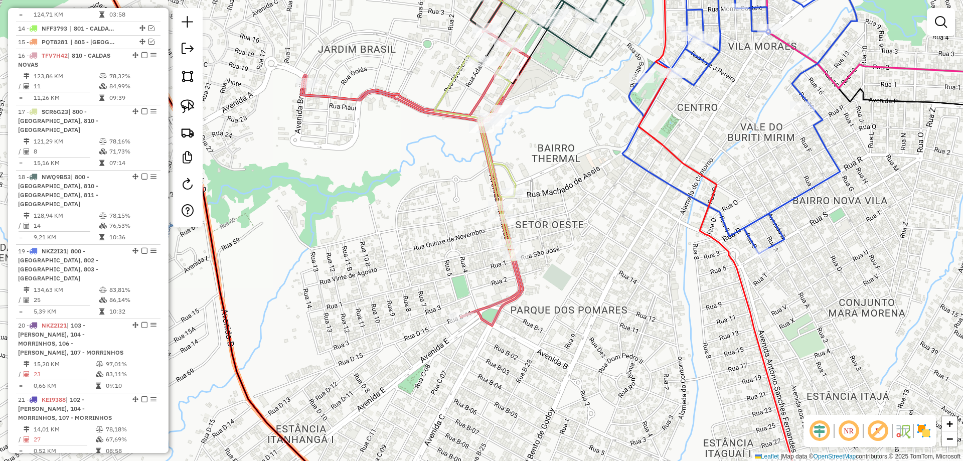
click at [506, 232] on icon at bounding box center [480, 107] width 99 height 307
select select "*********"
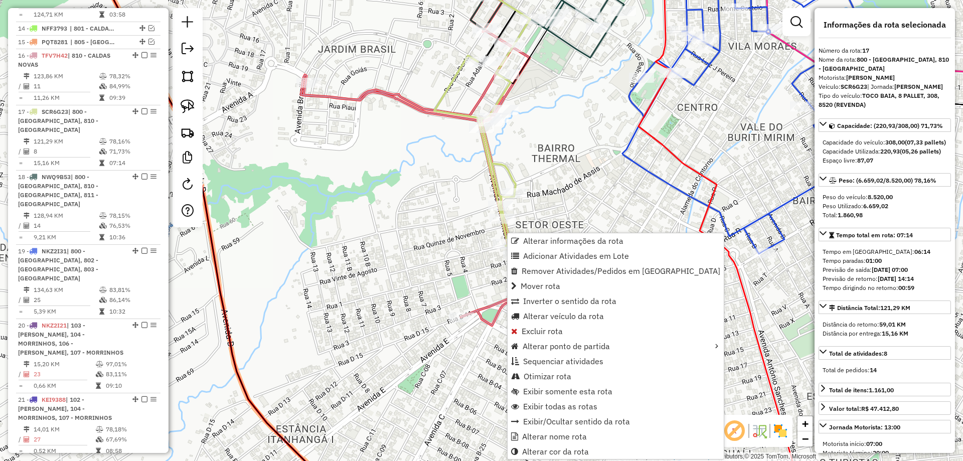
click at [606, 179] on div "Janela de atendimento Grade de atendimento Capacidade Transportadoras Veículos …" at bounding box center [481, 230] width 963 height 461
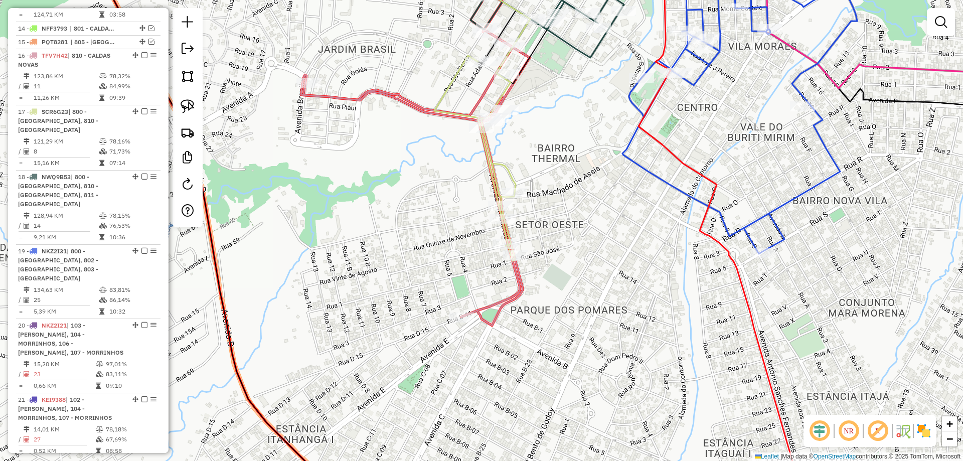
drag, startPoint x: 601, startPoint y: 156, endPoint x: 555, endPoint y: 221, distance: 79.6
click at [591, 221] on div "Janela de atendimento Grade de atendimento Capacidade Transportadoras Veículos …" at bounding box center [481, 230] width 963 height 461
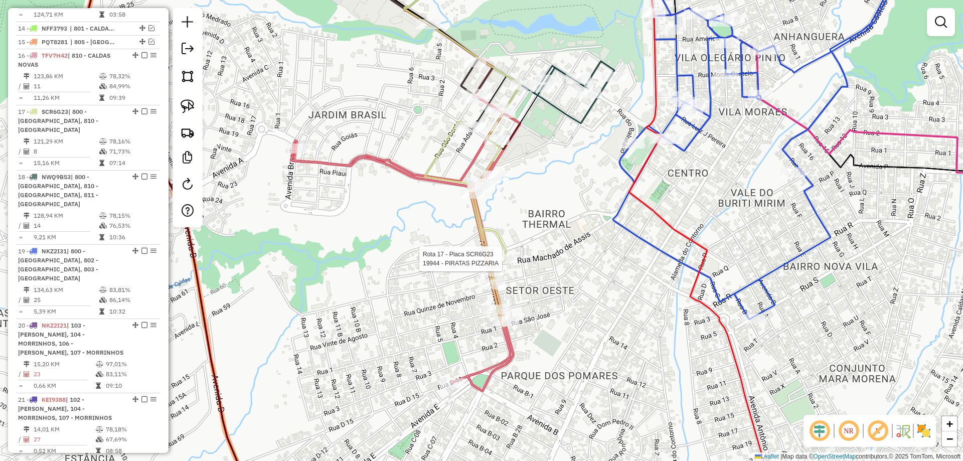
select select "*********"
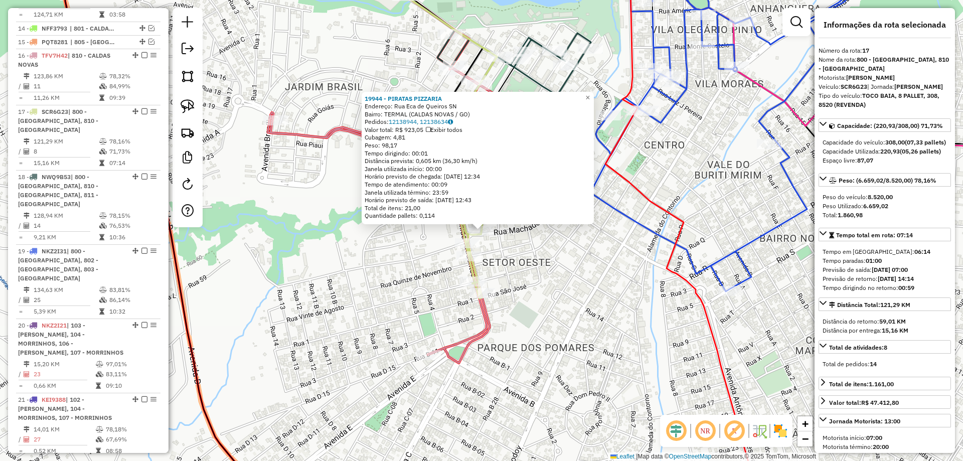
click at [580, 290] on div "Rota 17 - Placa SCR6G23 19944 - PIRATAS PIZZARIA 19944 - PIRATAS PIZZARIA Ender…" at bounding box center [481, 230] width 963 height 461
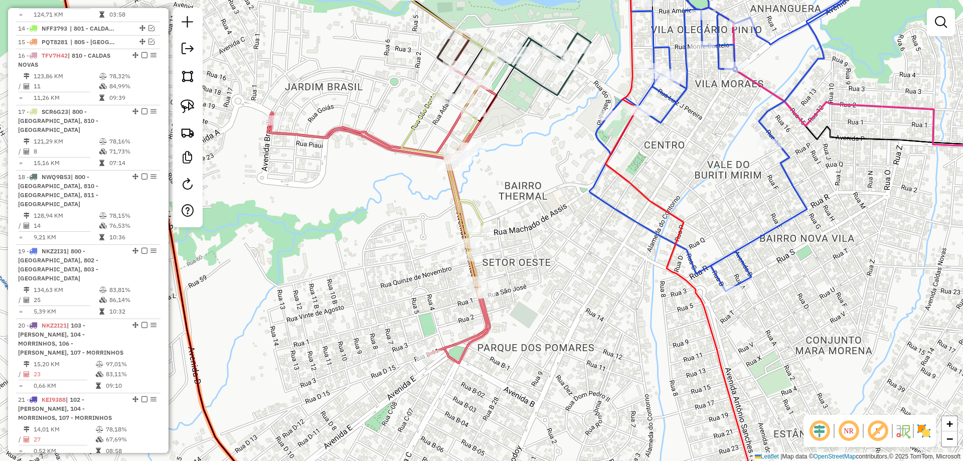
select select "*********"
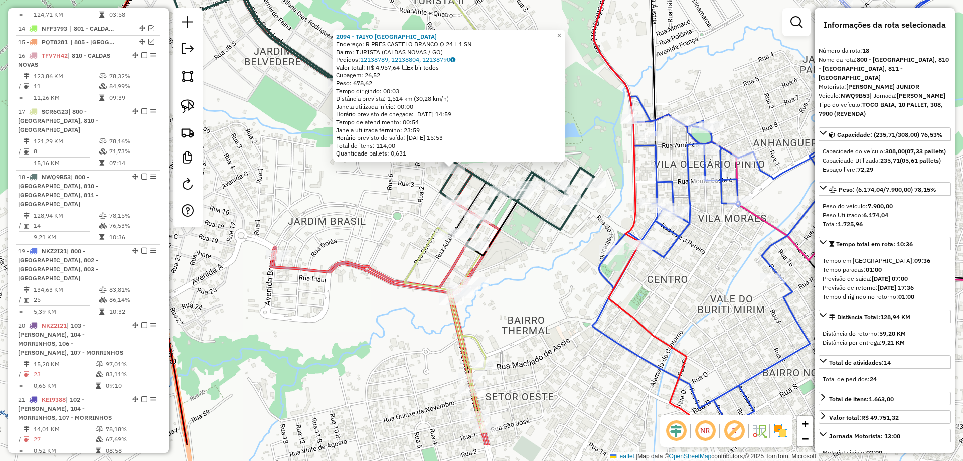
drag, startPoint x: 595, startPoint y: 332, endPoint x: 575, endPoint y: 289, distance: 47.6
click at [579, 293] on div "2094 - TAIYO THERMAS HOTEL Endereço: R PRES CASTELO BRANCO Q 24 L 1 SN Bairro: …" at bounding box center [481, 230] width 963 height 461
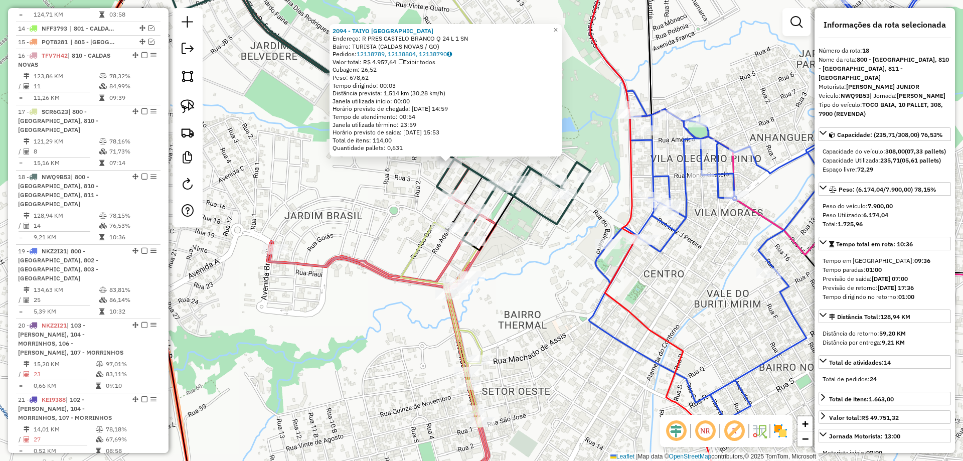
click at [566, 285] on div "2094 - TAIYO THERMAS HOTEL Endereço: R PRES CASTELO BRANCO Q 24 L 1 SN Bairro: …" at bounding box center [481, 230] width 963 height 461
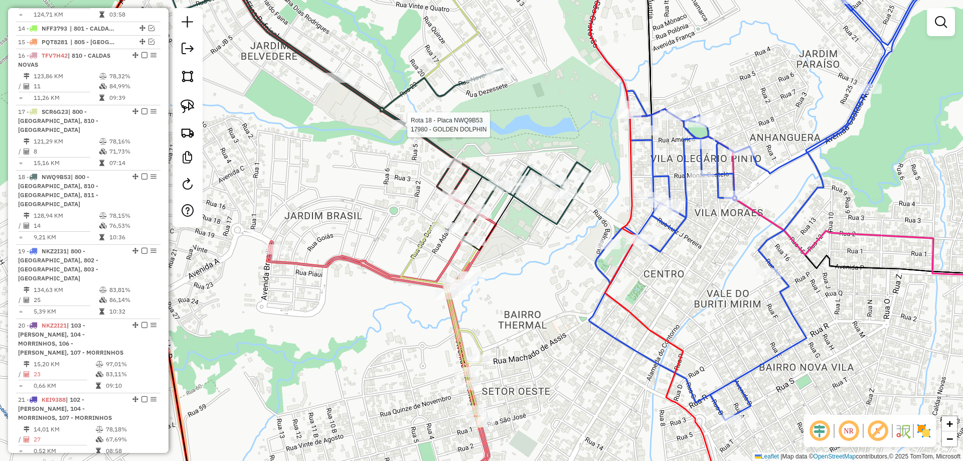
select select "*********"
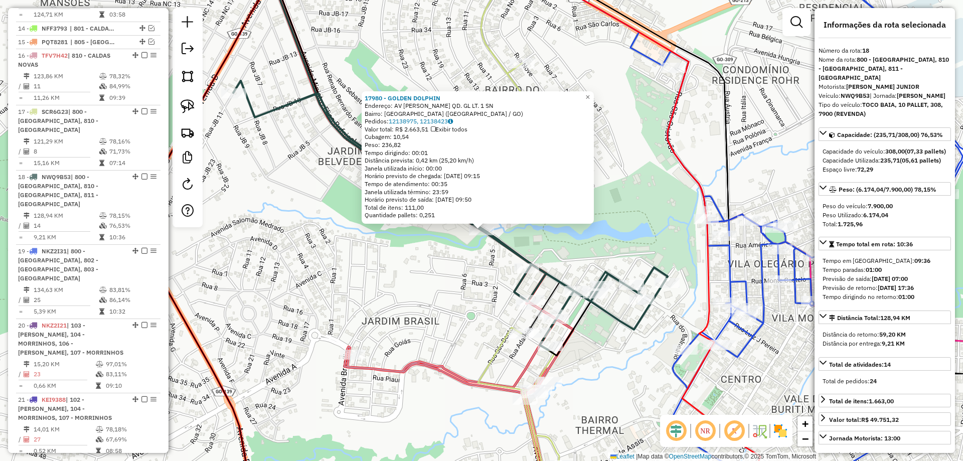
click at [422, 265] on div "17980 - GOLDEN DOLPHIN Endereço: AV ELIAS BUFAICAL QD. GL LT. 1 SN Bairro: JARD…" at bounding box center [481, 230] width 963 height 461
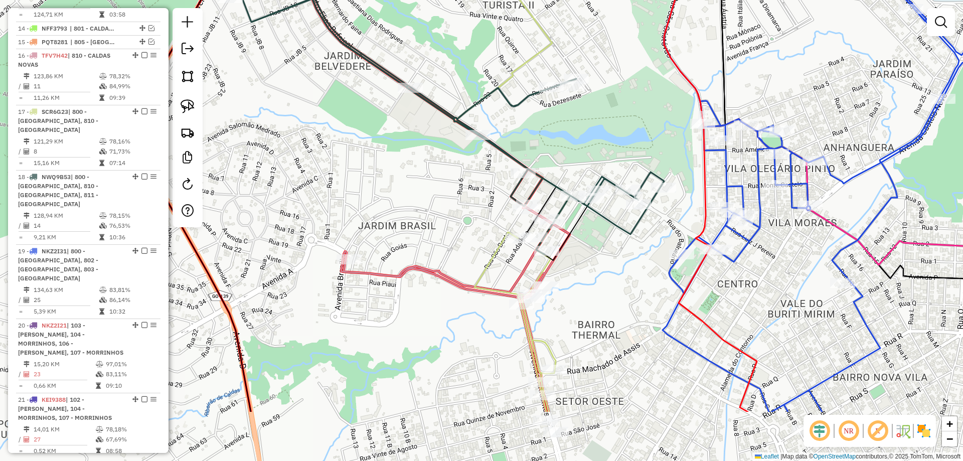
drag, startPoint x: 453, startPoint y: 196, endPoint x: 454, endPoint y: 165, distance: 30.6
click at [453, 171] on div "Janela de atendimento Grade de atendimento Capacidade Transportadoras Veículos …" at bounding box center [481, 230] width 963 height 461
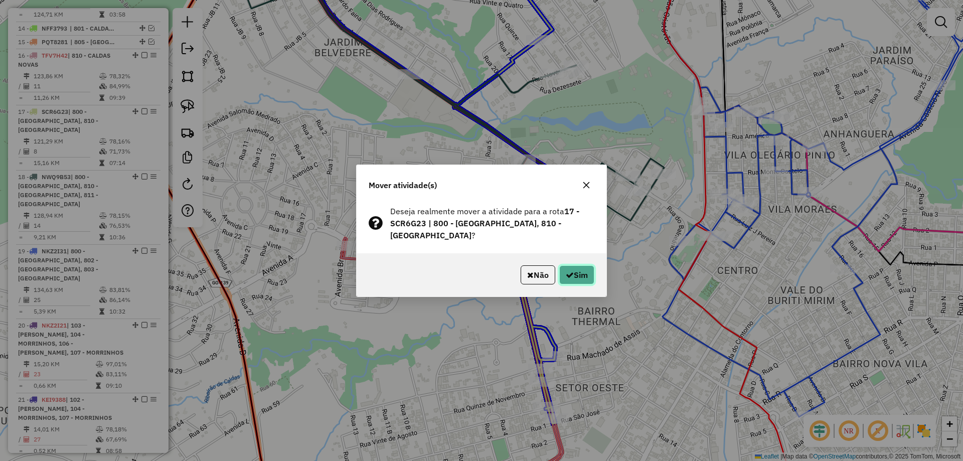
click at [585, 278] on button "Sim" at bounding box center [576, 274] width 35 height 19
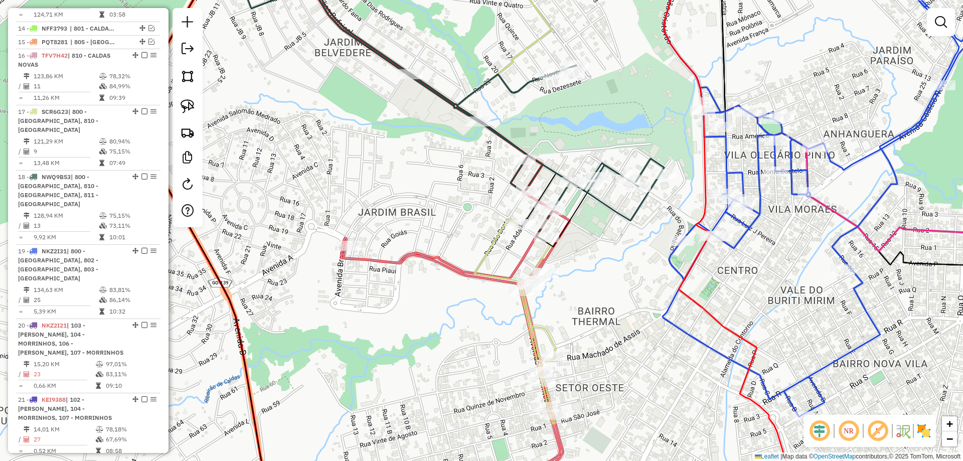
click at [522, 52] on icon at bounding box center [512, 188] width 116 height 469
select select "*********"
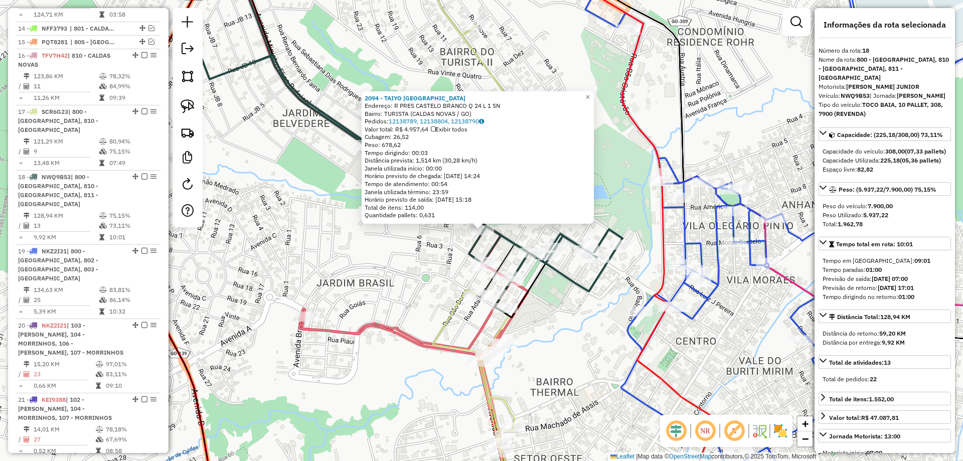
click at [581, 390] on div "Rota 18 - Placa NWQ9B53 51548 - GARDEN BAR 2094 - TAIYO THERMAS HOTEL Endereço:…" at bounding box center [481, 230] width 963 height 461
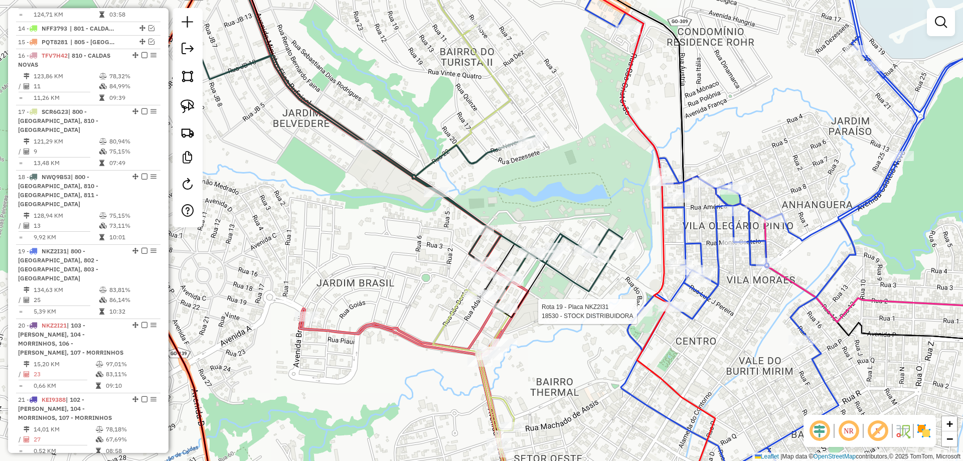
select select "*********"
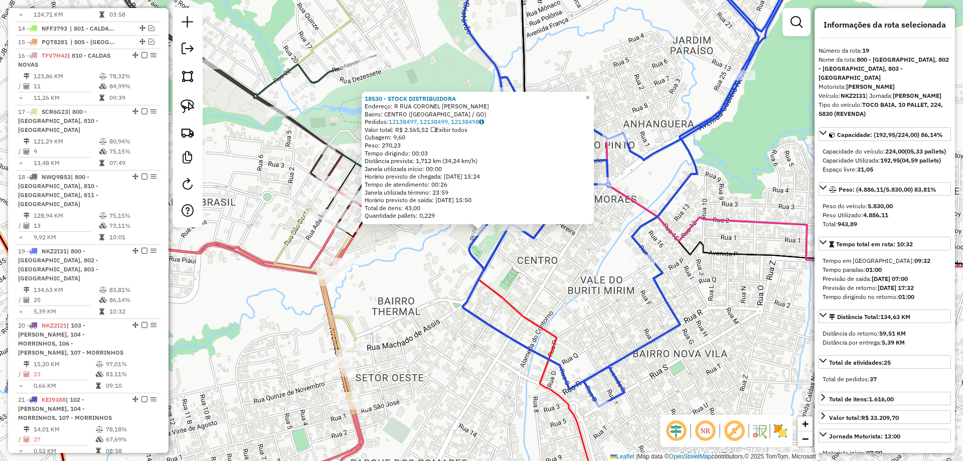
click at [512, 273] on div "18530 - STOCK DISTRIBUIDORA Endereço: R RUA CORONEL CIRILO LOPES DE MOSN Bairro…" at bounding box center [481, 230] width 963 height 461
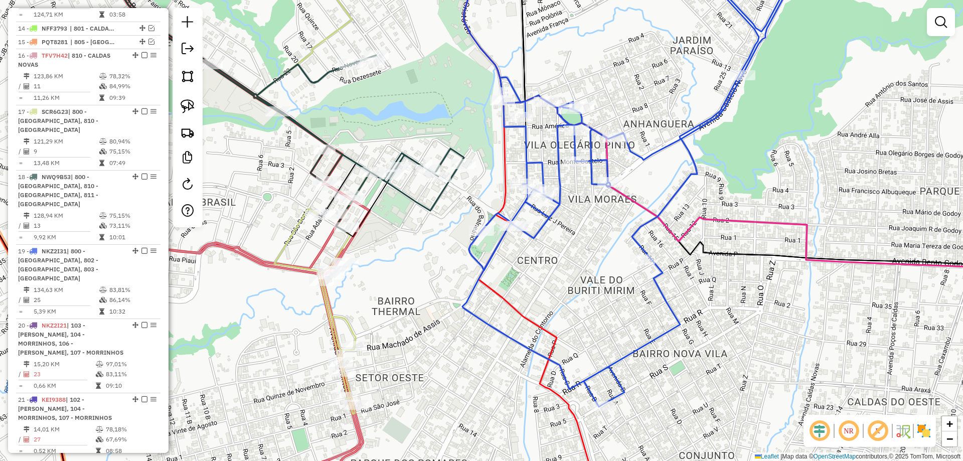
click at [462, 158] on icon at bounding box center [247, 96] width 434 height 269
select select "*********"
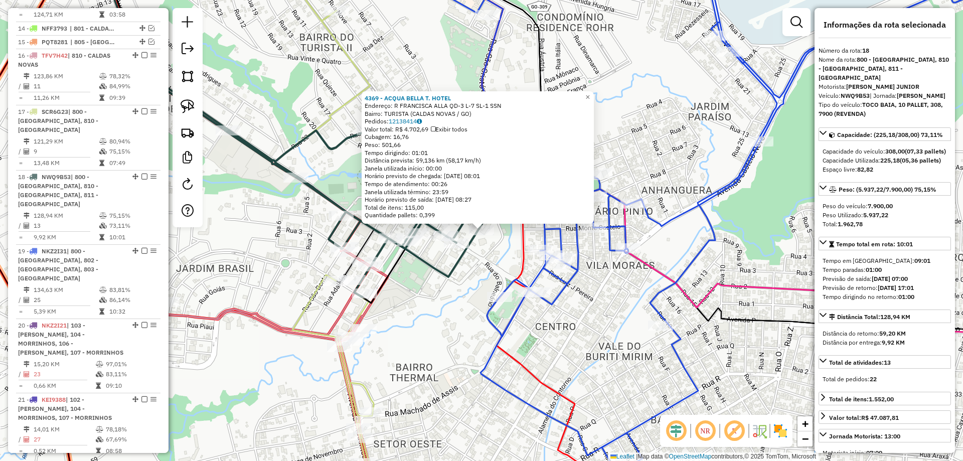
click at [464, 279] on div "Rota 18 - Placa NWQ9B53 4369 - ACQUA BELLA T. HOTEL 4369 - ACQUA BELLA T. HOTEL…" at bounding box center [481, 230] width 963 height 461
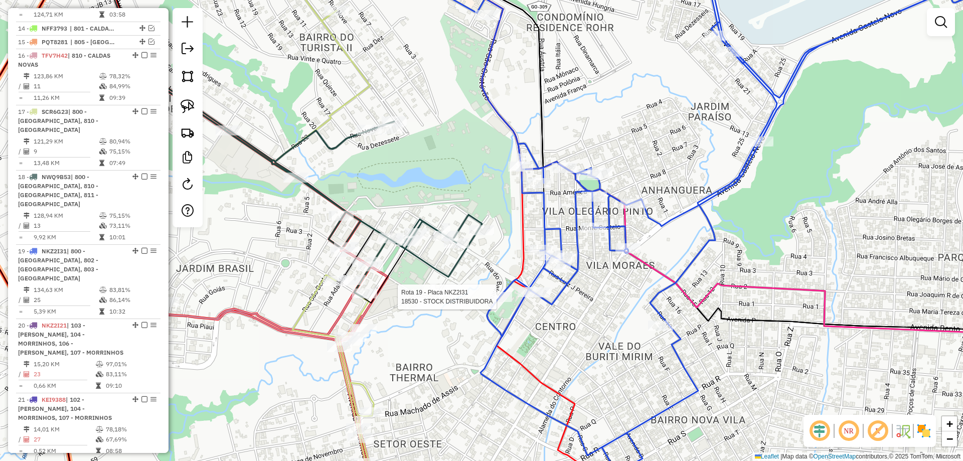
select select "*********"
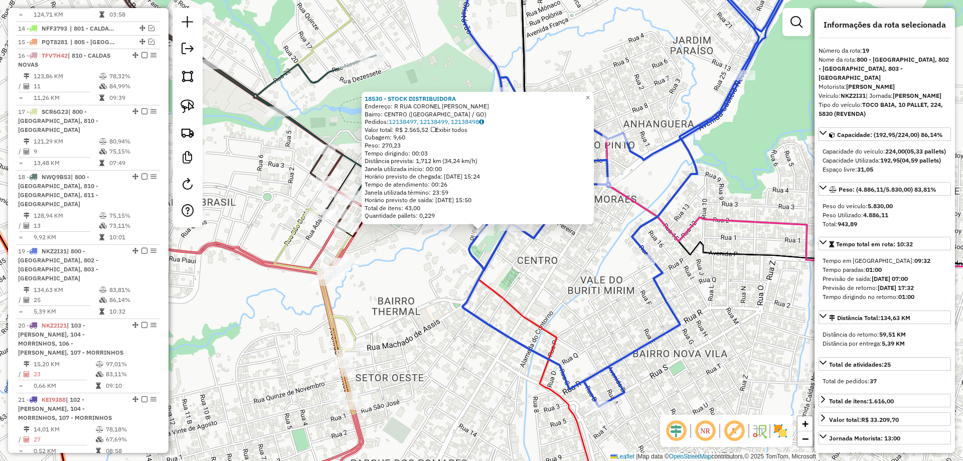
drag, startPoint x: 457, startPoint y: 275, endPoint x: 465, endPoint y: 246, distance: 30.2
click at [457, 275] on div "18530 - STOCK DISTRIBUIDORA Endereço: R RUA CORONEL CIRILO LOPES DE MOSN Bairro…" at bounding box center [481, 230] width 963 height 461
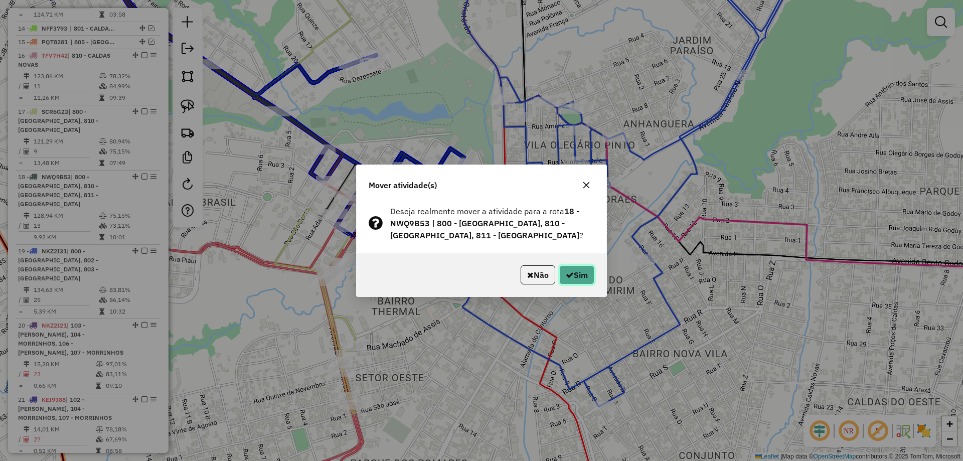
click at [586, 278] on button "Sim" at bounding box center [576, 274] width 35 height 19
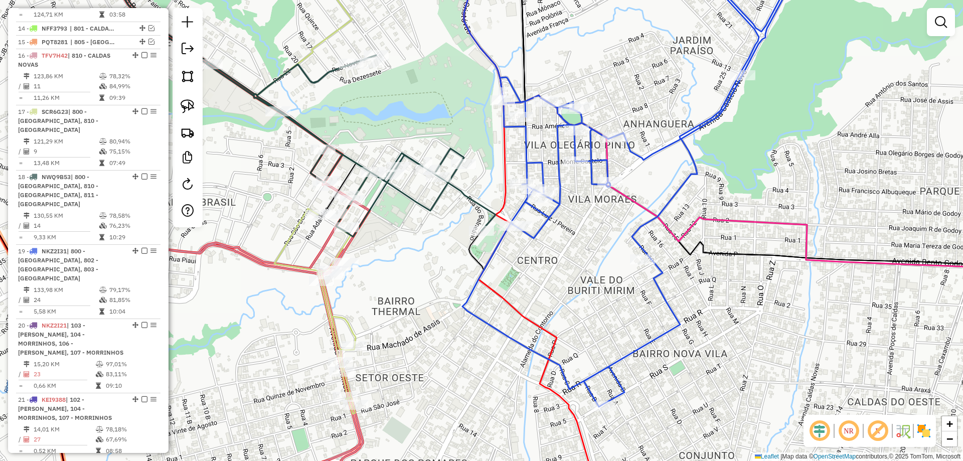
click at [650, 221] on icon at bounding box center [661, 180] width 399 height 453
select select "*********"
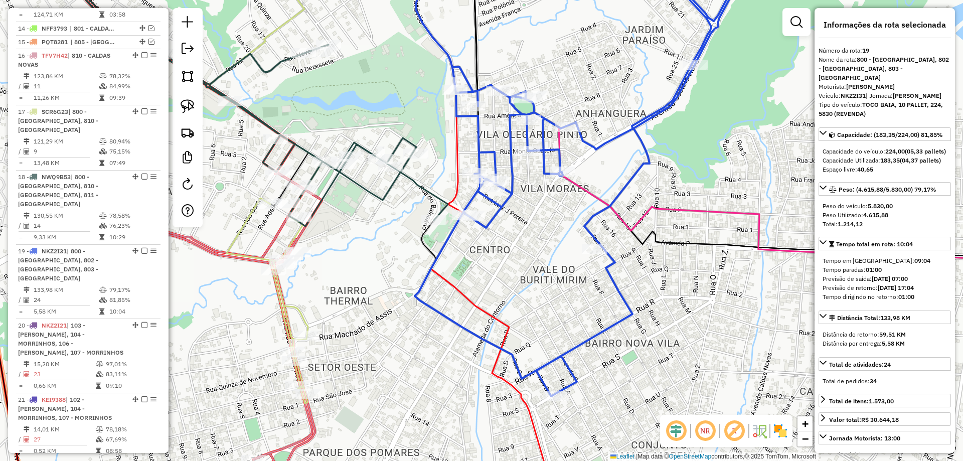
drag, startPoint x: 666, startPoint y: 226, endPoint x: 547, endPoint y: 190, distance: 125.3
click at [552, 192] on div "Janela de atendimento Grade de atendimento Capacidade Transportadoras Veículos …" at bounding box center [481, 230] width 963 height 461
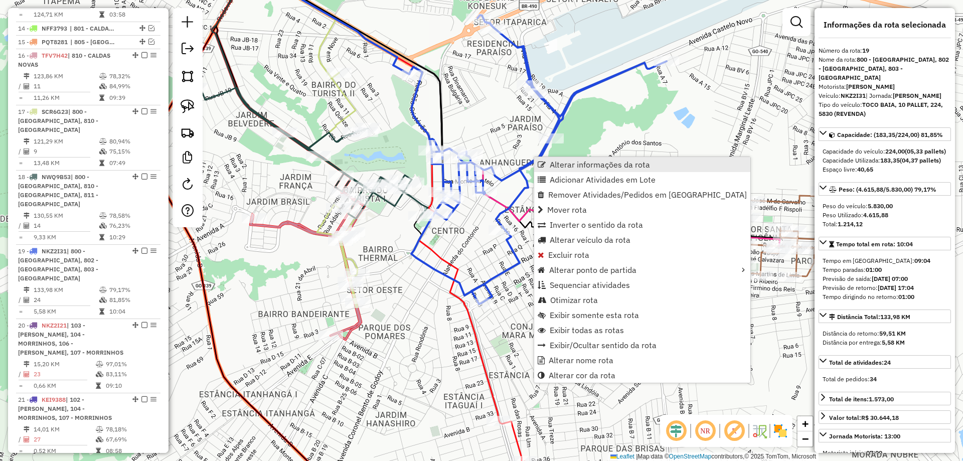
click at [555, 163] on span "Alterar informações da rota" at bounding box center [600, 164] width 100 height 8
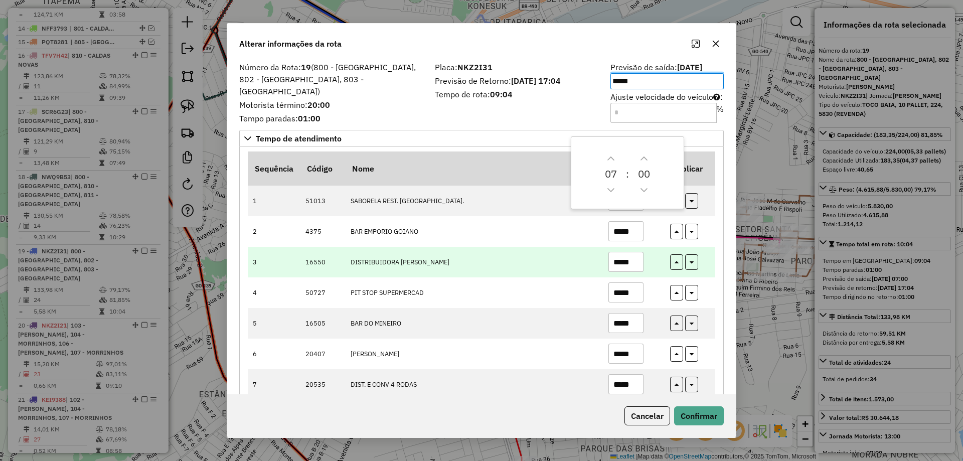
scroll to position [301, 0]
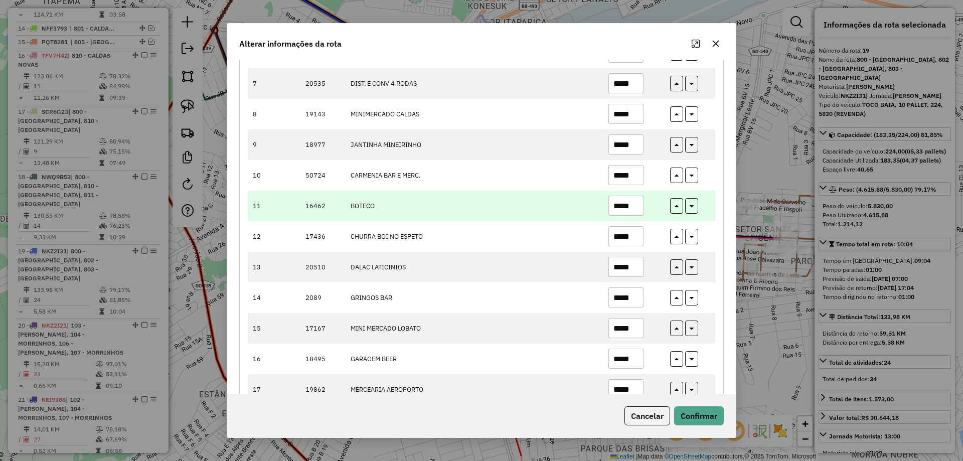
click at [628, 203] on input "*****" at bounding box center [625, 206] width 35 height 20
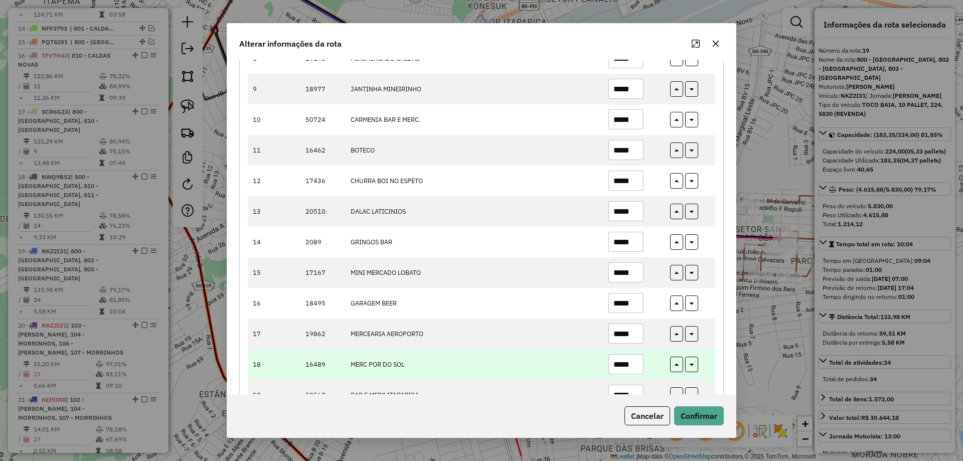
scroll to position [542, 0]
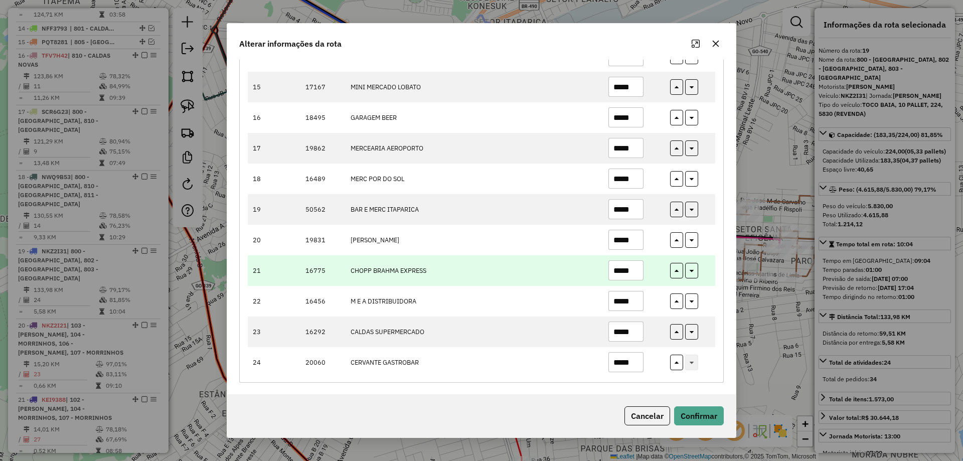
type input "*****"
click at [625, 270] on input "*****" at bounding box center [625, 270] width 35 height 20
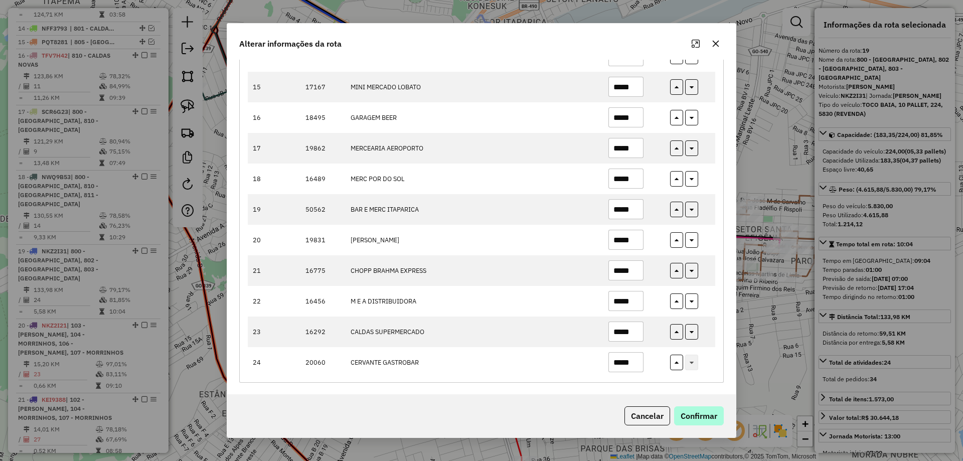
type input "*****"
click at [705, 409] on button "Confirmar" at bounding box center [699, 415] width 50 height 19
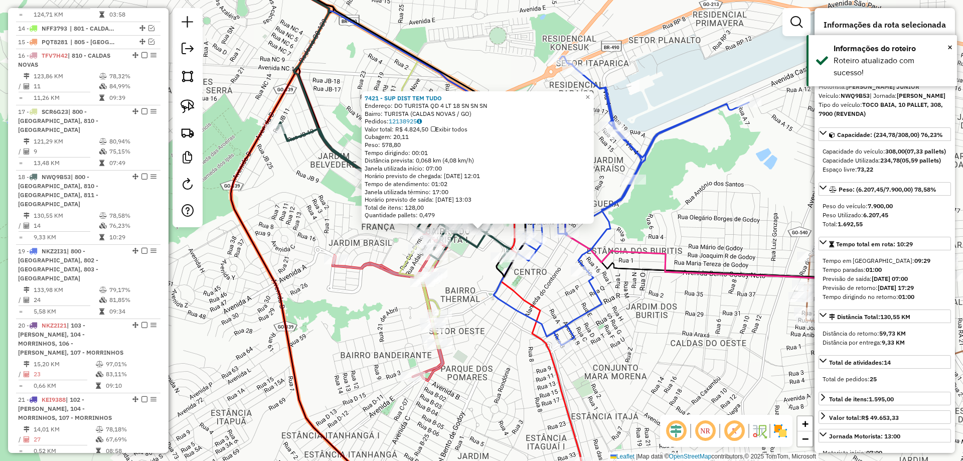
click at [572, 318] on div "Rota 18 - Placa NWQ9B53 7421 - SUP DIST TEM TUDO Rota 18 - Placa NWQ9B53 20260 …" at bounding box center [481, 230] width 963 height 461
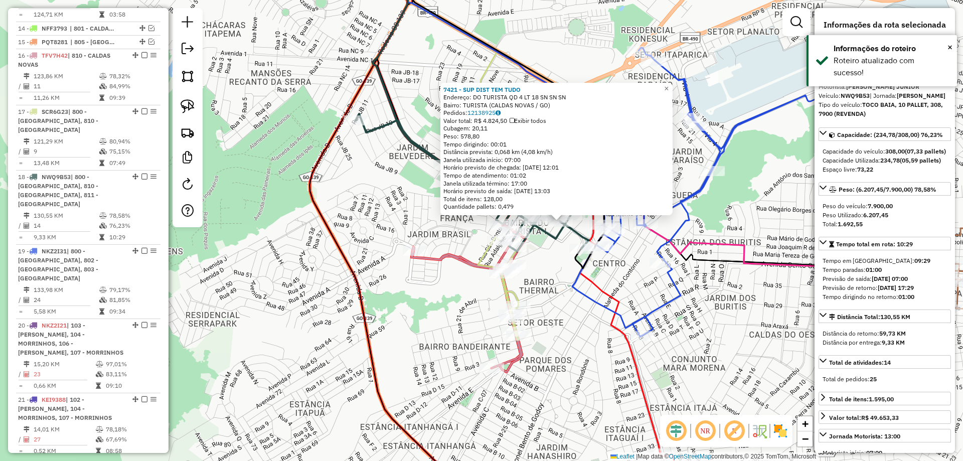
drag, startPoint x: 548, startPoint y: 244, endPoint x: 553, endPoint y: 239, distance: 6.4
click at [551, 241] on div "7421 - SUP DIST TEM TUDO Endereço: DO TURISTA QD 4 LT 18 SN SN SN Bairro: TURIS…" at bounding box center [481, 230] width 963 height 461
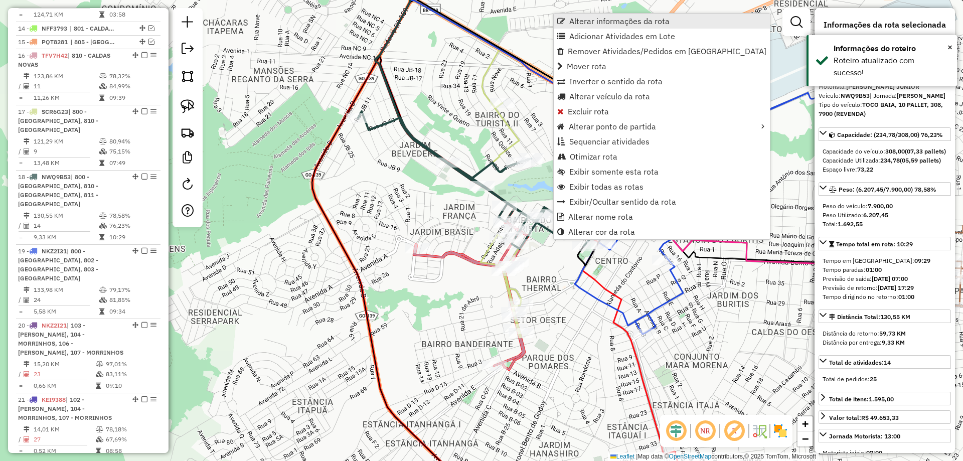
click at [598, 19] on span "Alterar informações da rota" at bounding box center [619, 21] width 100 height 8
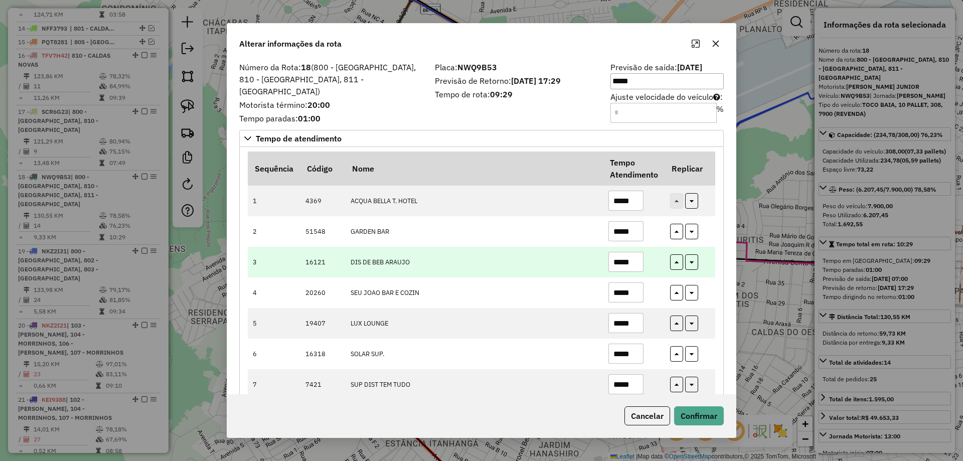
click at [626, 254] on input "*****" at bounding box center [625, 262] width 35 height 20
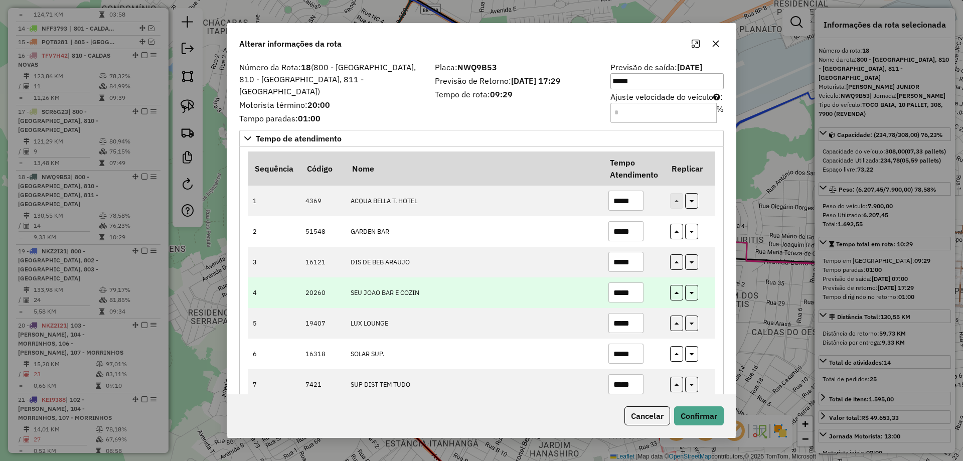
type input "*****"
click at [628, 296] on input "*****" at bounding box center [625, 292] width 35 height 20
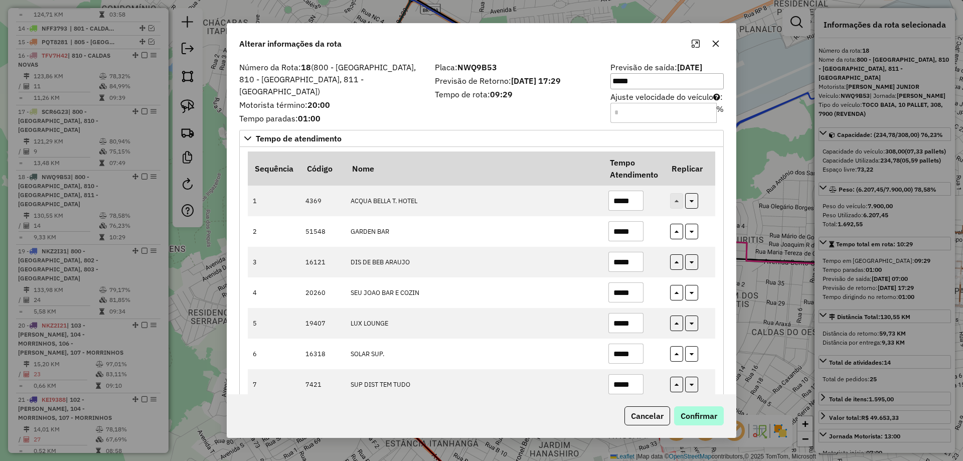
type input "*****"
click at [717, 415] on button "Confirmar" at bounding box center [699, 415] width 50 height 19
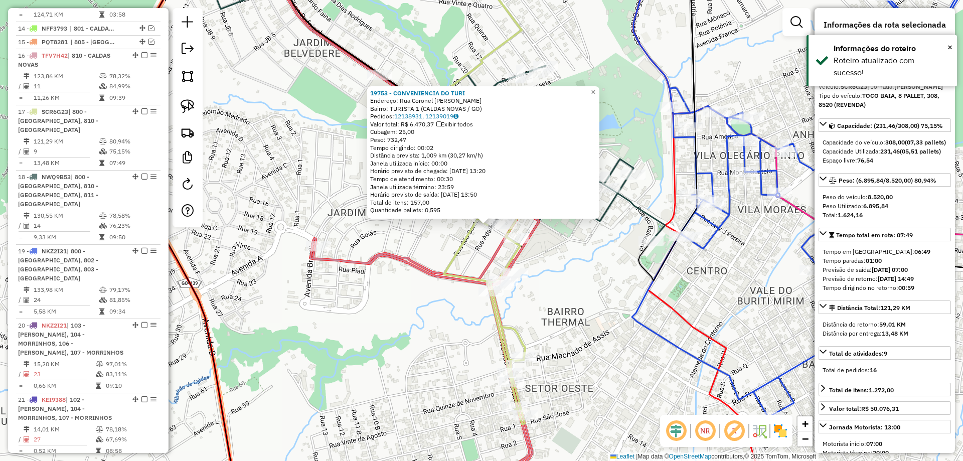
click at [587, 273] on div "19753 - CONVENIENCIA DO TURI Endereço: Rua Coronel Luis Jose Pereira SN Bairro:…" at bounding box center [481, 230] width 963 height 461
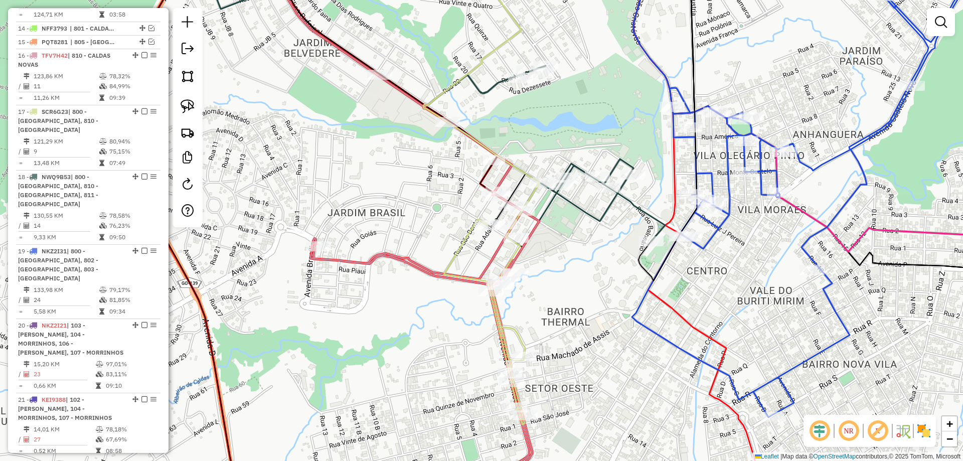
click at [468, 233] on icon at bounding box center [481, 189] width 116 height 469
select select "*********"
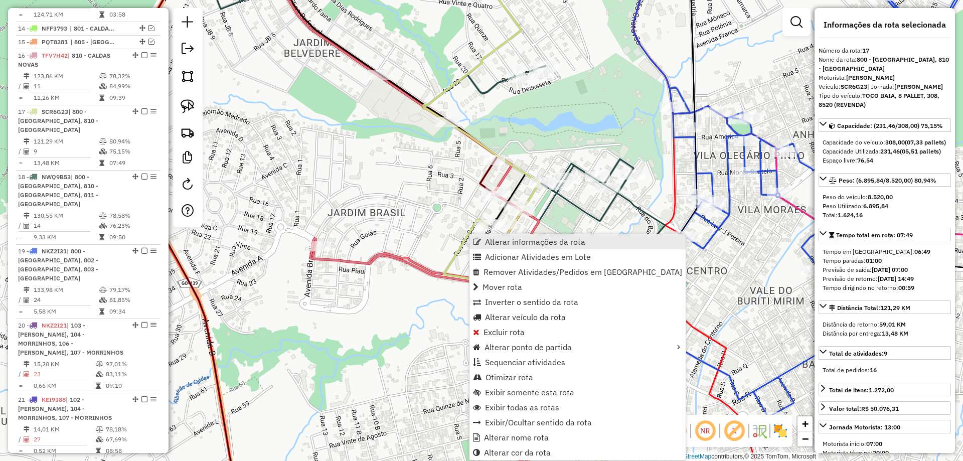
click at [547, 244] on span "Alterar informações da rota" at bounding box center [535, 242] width 100 height 8
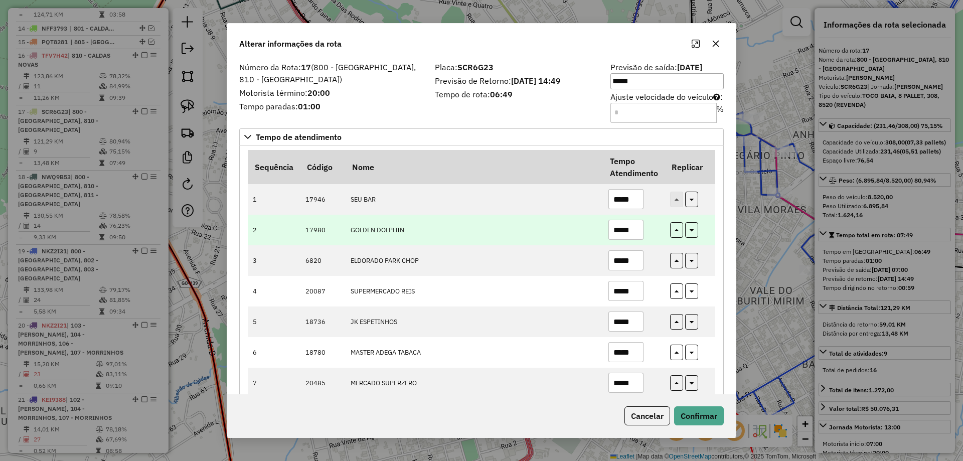
click at [627, 231] on input "*****" at bounding box center [625, 230] width 35 height 20
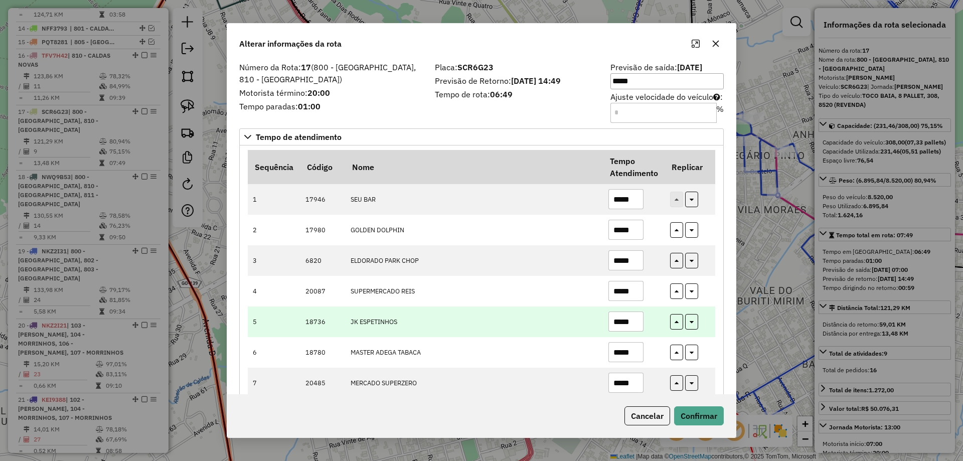
drag, startPoint x: 619, startPoint y: 233, endPoint x: 651, endPoint y: 334, distance: 105.9
click at [617, 234] on input "*****" at bounding box center [625, 230] width 35 height 20
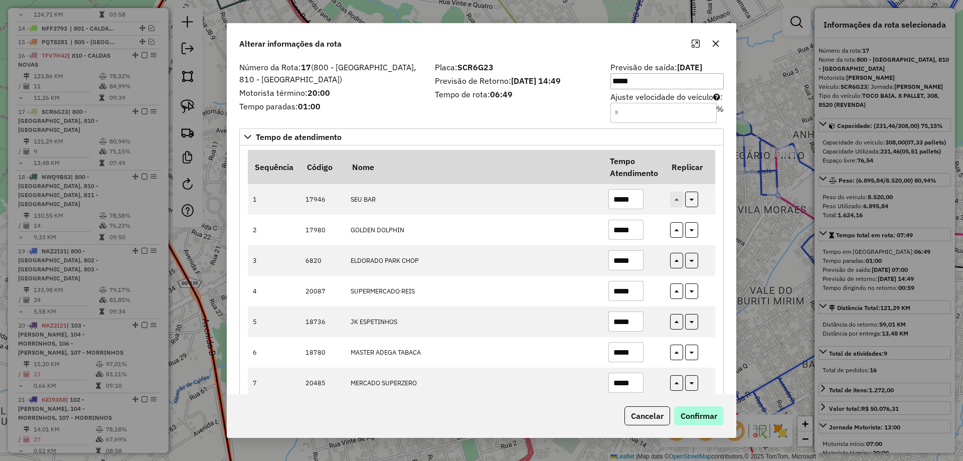
type input "*****"
click at [699, 424] on button "Confirmar" at bounding box center [699, 415] width 50 height 19
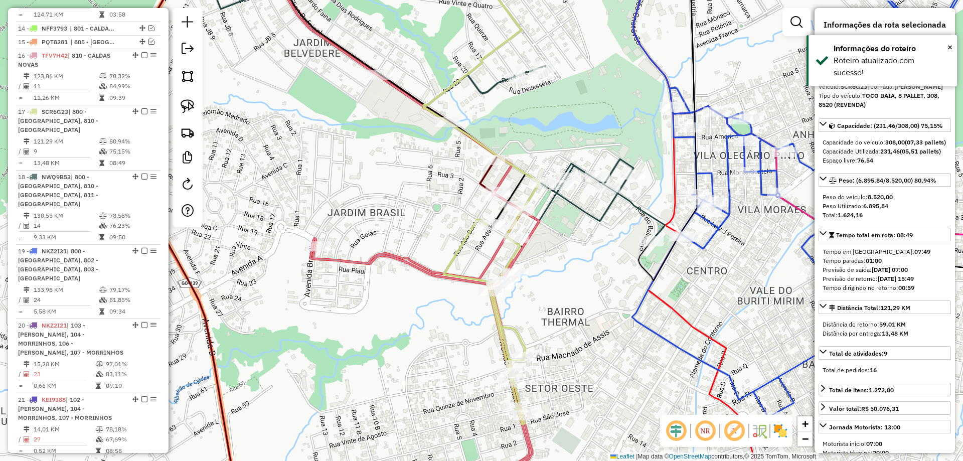
click at [535, 220] on icon at bounding box center [424, 339] width 229 height 299
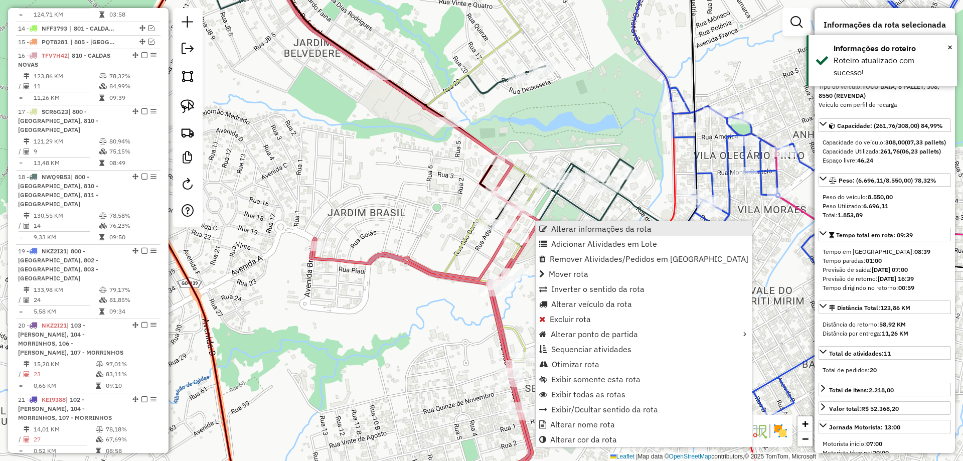
click at [575, 227] on span "Alterar informações da rota" at bounding box center [601, 229] width 100 height 8
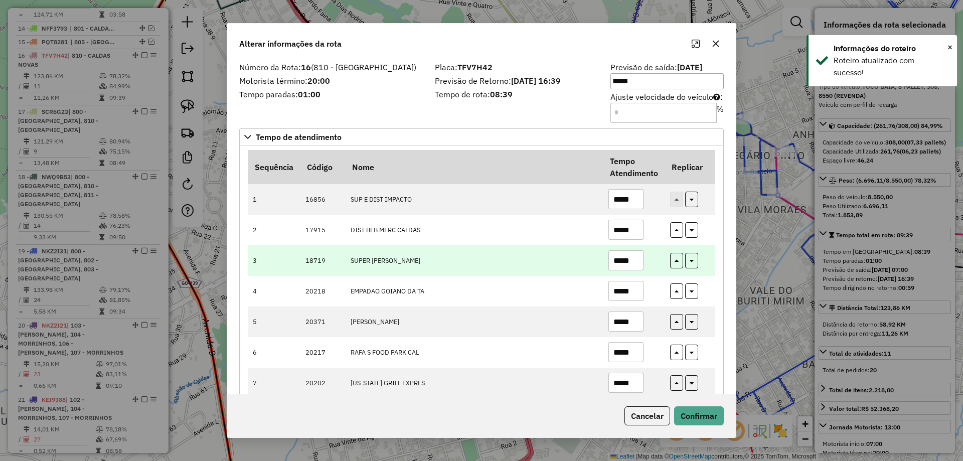
click at [627, 263] on input "*****" at bounding box center [625, 260] width 35 height 20
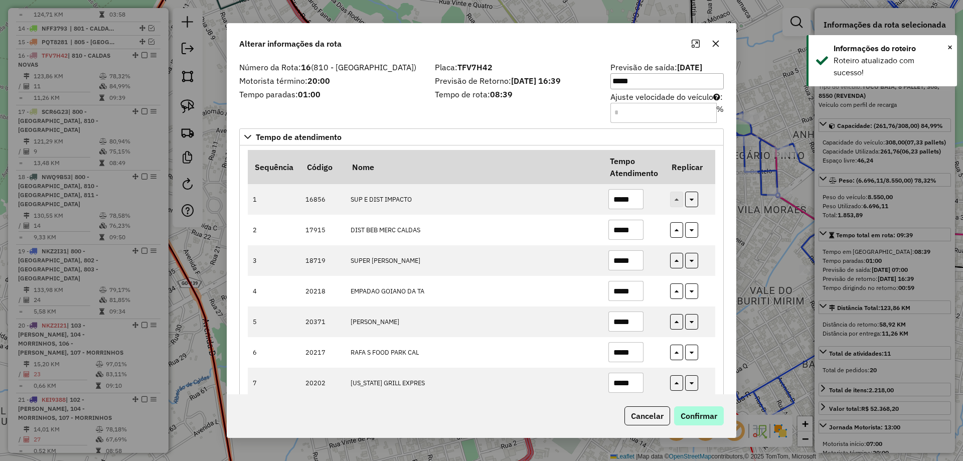
type input "*****"
click at [704, 414] on button "Confirmar" at bounding box center [699, 415] width 50 height 19
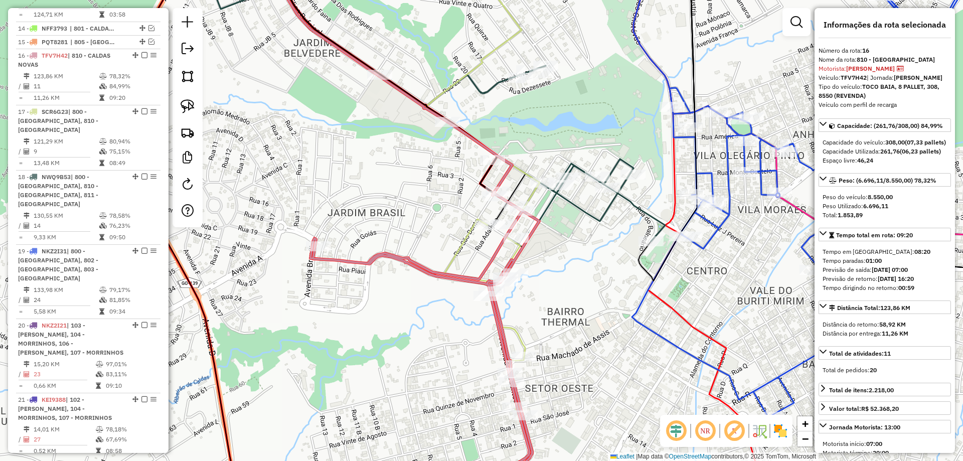
click at [713, 227] on icon at bounding box center [843, 185] width 426 height 463
click at [520, 210] on div "Janela de atendimento Grade de atendimento Capacidade Transportadoras Veículos …" at bounding box center [481, 230] width 963 height 461
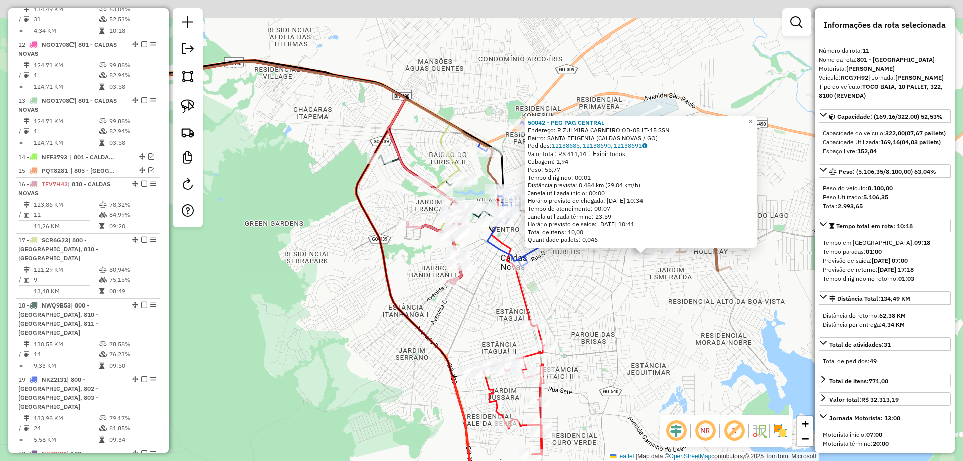
click at [685, 286] on div "Rota 11 - Placa RCG7H92 18712 - BEERPOINT 50042 - PEG PAG CENTRAL Endereço: R Z…" at bounding box center [481, 230] width 963 height 461
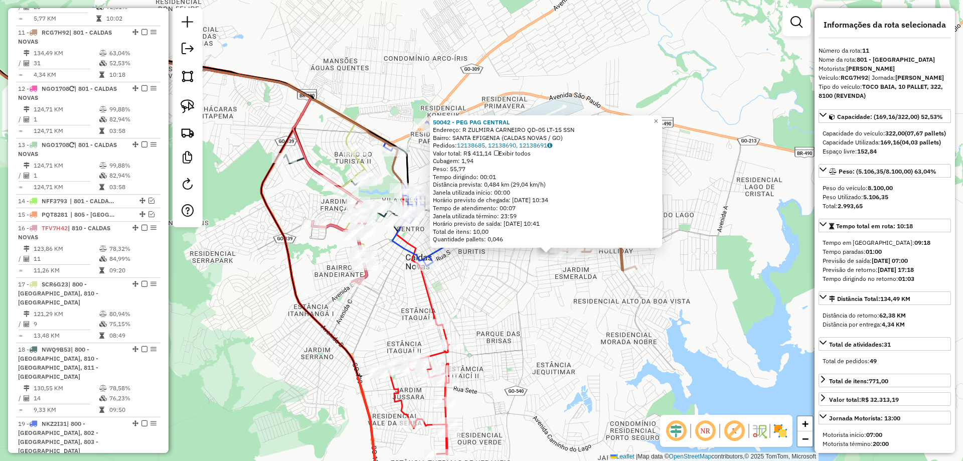
drag, startPoint x: 579, startPoint y: 285, endPoint x: 610, endPoint y: 293, distance: 31.6
click at [567, 284] on div "50042 - PEG PAG CENTRAL Endereço: R ZULMIRA CARNEIRO QD-05 LT-15 SSN Bairro: SA…" at bounding box center [481, 230] width 963 height 461
click at [610, 293] on div "50042 - PEG PAG CENTRAL Endereço: R ZULMIRA CARNEIRO QD-05 LT-15 SSN Bairro: SA…" at bounding box center [481, 230] width 963 height 461
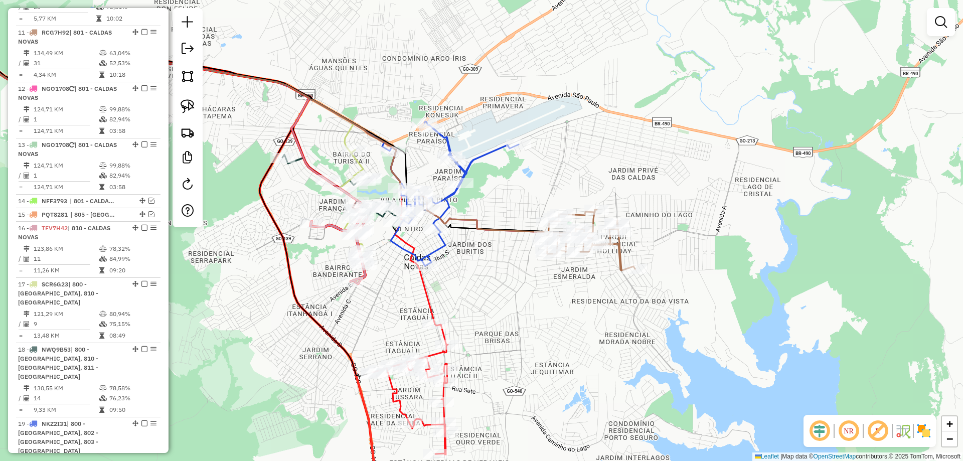
drag, startPoint x: 499, startPoint y: 319, endPoint x: 452, endPoint y: 323, distance: 46.8
click at [475, 323] on div "Janela de atendimento Grade de atendimento Capacidade Transportadoras Veículos …" at bounding box center [481, 230] width 963 height 461
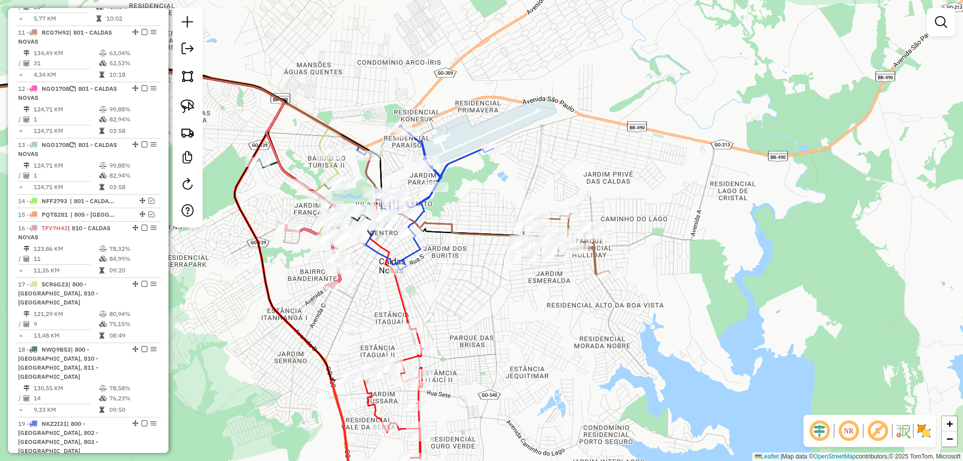
click at [425, 331] on div "Janela de atendimento Grade de atendimento Capacidade Transportadoras Veículos …" at bounding box center [481, 230] width 963 height 461
drag, startPoint x: 413, startPoint y: 335, endPoint x: 428, endPoint y: 339, distance: 15.4
click at [412, 334] on icon at bounding box center [384, 393] width 75 height 130
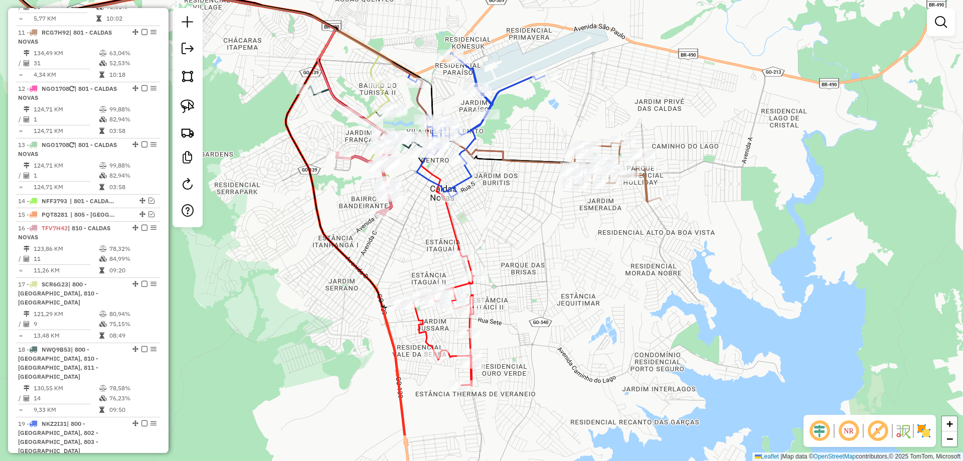
drag, startPoint x: 523, startPoint y: 311, endPoint x: 559, endPoint y: 261, distance: 61.4
click at [564, 260] on div "Janela de atendimento Grade de atendimento Capacidade Transportadoras Veículos …" at bounding box center [481, 230] width 963 height 461
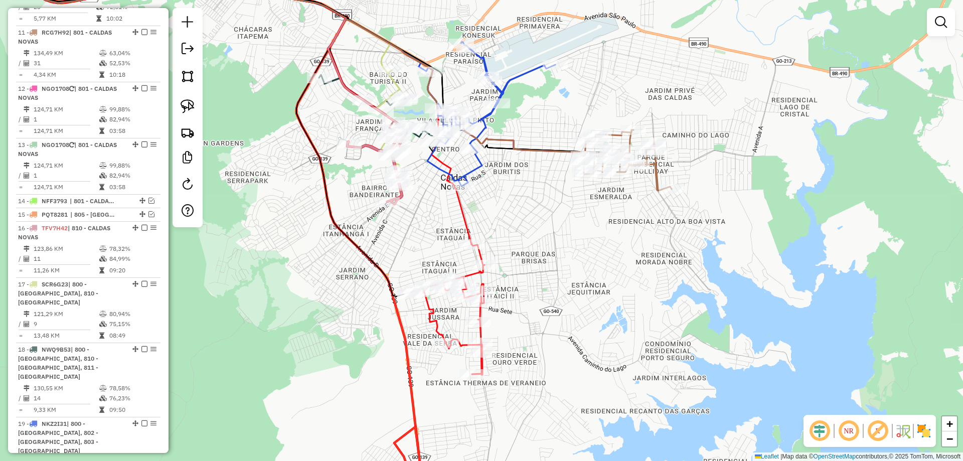
click at [468, 269] on icon at bounding box center [446, 309] width 75 height 130
select select "*********"
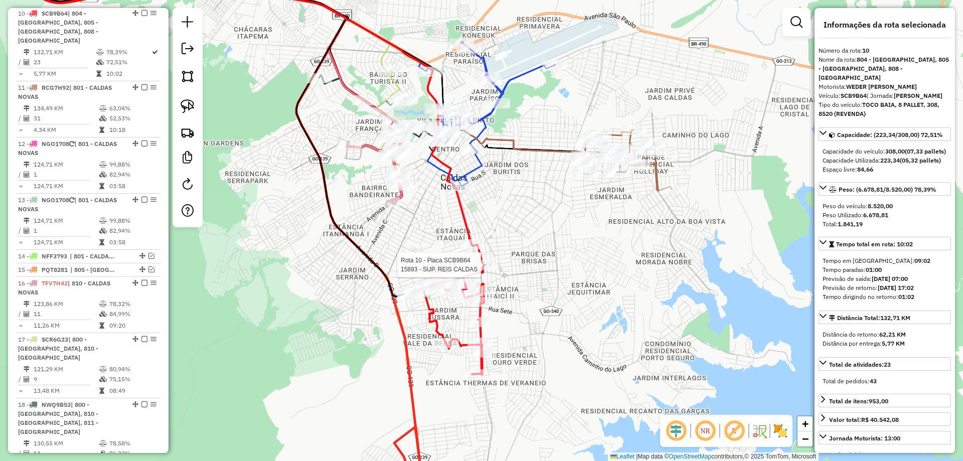
scroll to position [882, 0]
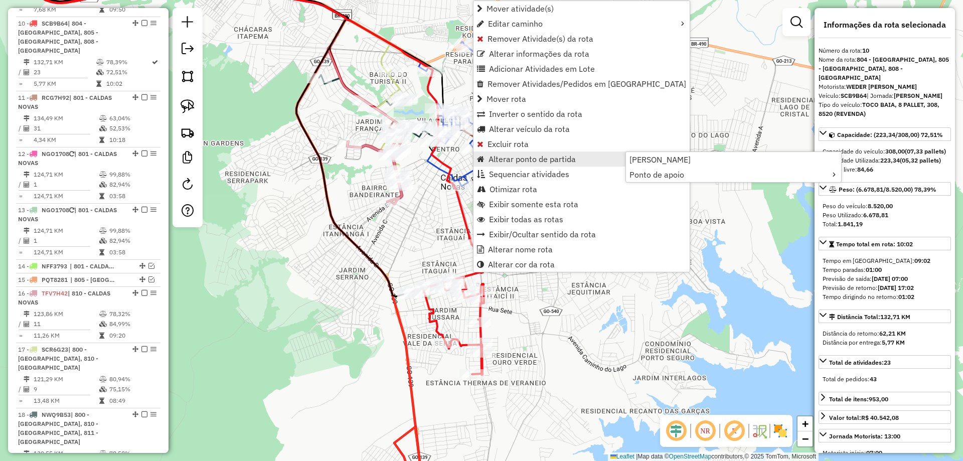
click at [333, 260] on div "Janela de atendimento Grade de atendimento Capacidade Transportadoras Veículos …" at bounding box center [481, 230] width 963 height 461
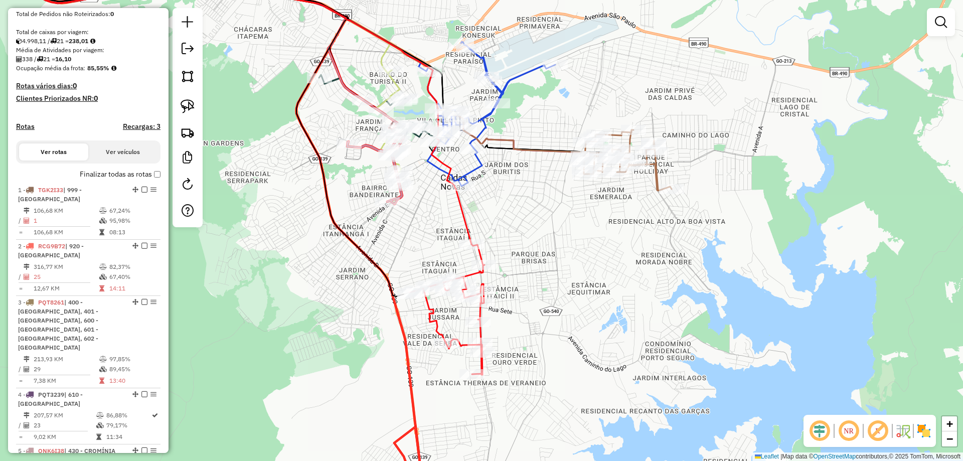
scroll to position [0, 0]
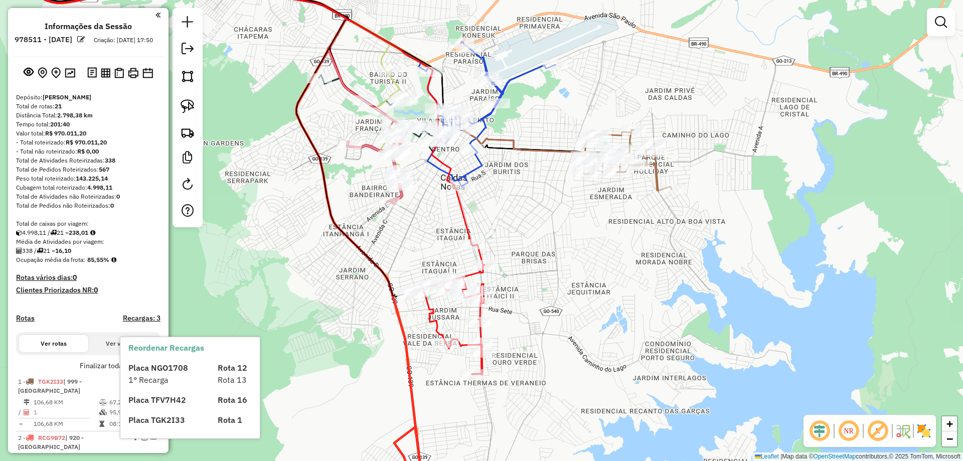
click at [151, 322] on h4 "Recargas: 3" at bounding box center [142, 318] width 38 height 9
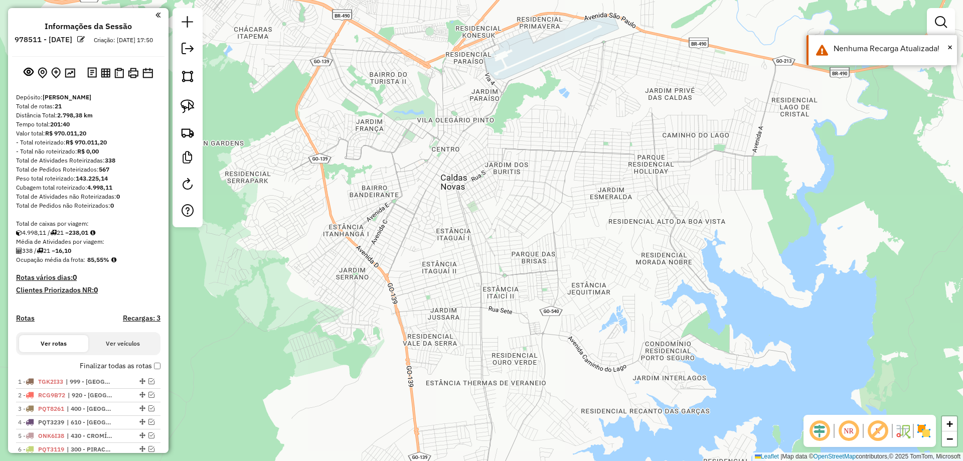
drag, startPoint x: 794, startPoint y: 268, endPoint x: 836, endPoint y: 266, distance: 41.7
click at [834, 266] on div "Janela de atendimento Grade de atendimento Capacidade Transportadoras Veículos …" at bounding box center [481, 230] width 963 height 461
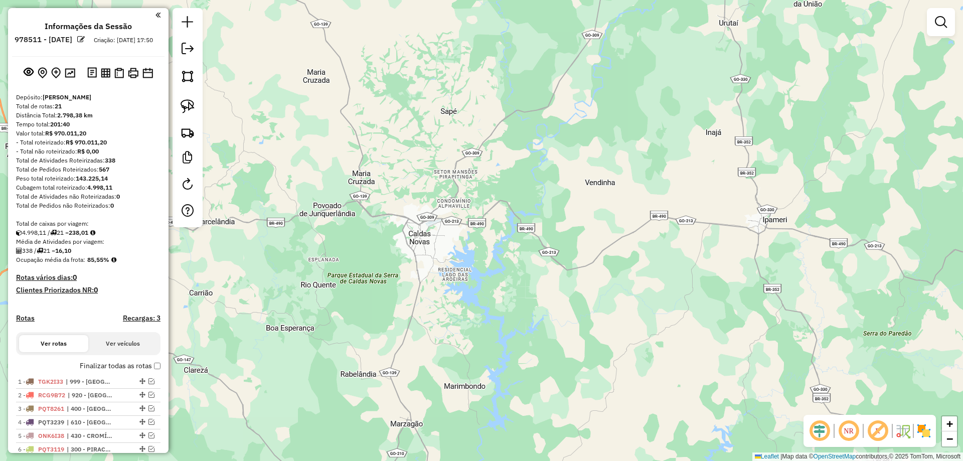
drag, startPoint x: 359, startPoint y: 183, endPoint x: 406, endPoint y: 183, distance: 46.6
click at [405, 183] on div "Janela de atendimento Grade de atendimento Capacidade Transportadoras Veículos …" at bounding box center [481, 230] width 963 height 461
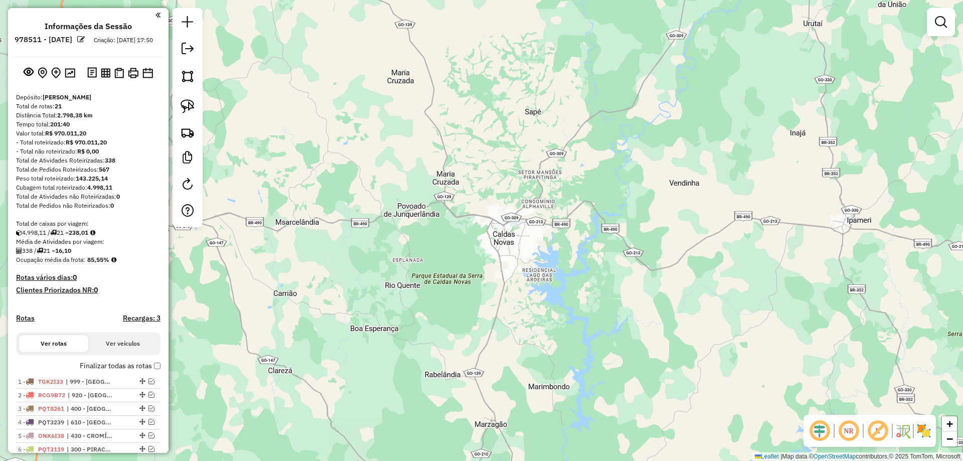
scroll to position [255, 0]
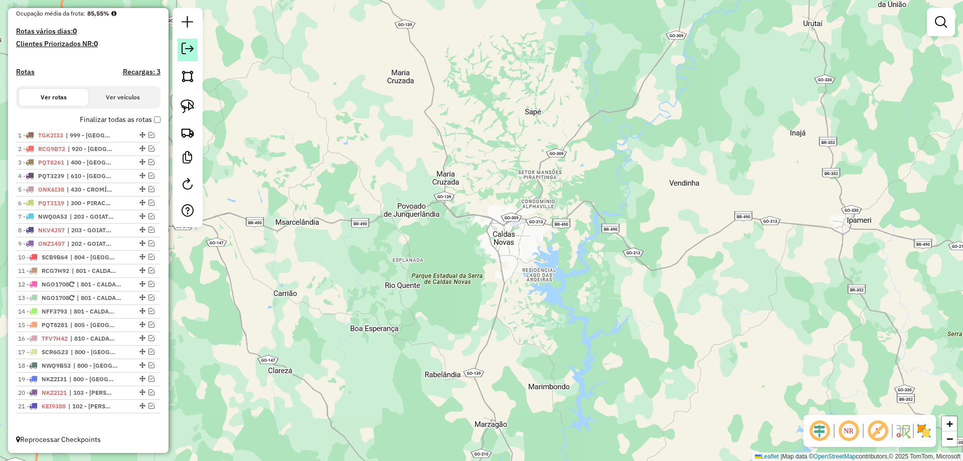
click at [189, 53] on em at bounding box center [188, 49] width 12 height 12
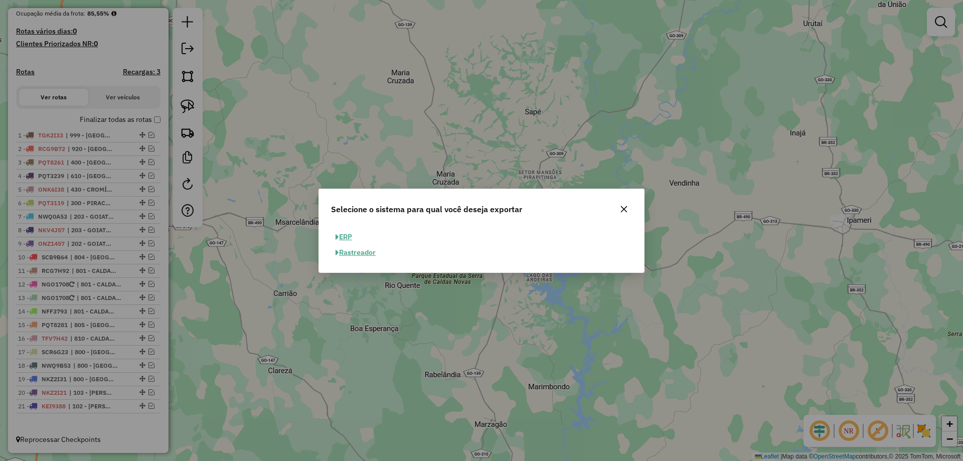
click at [339, 233] on button "ERP" at bounding box center [344, 237] width 26 height 16
select select "**"
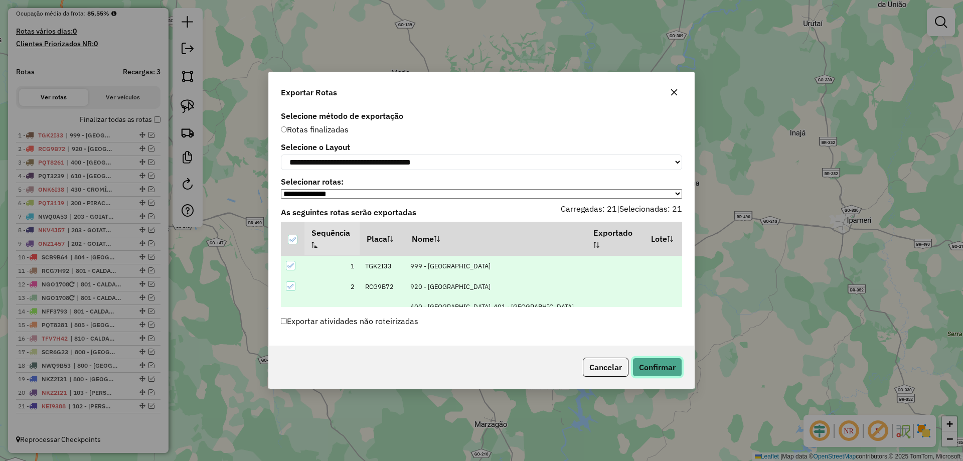
click at [668, 371] on button "Confirmar" at bounding box center [657, 367] width 50 height 19
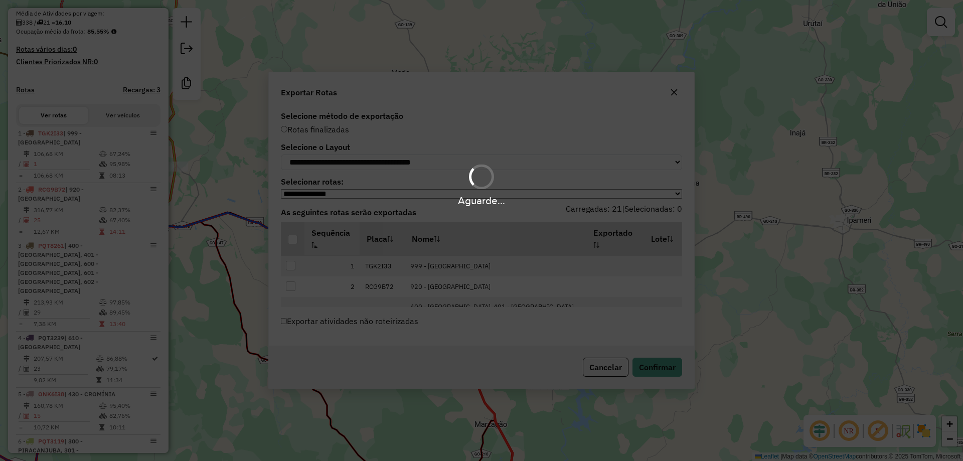
scroll to position [282, 0]
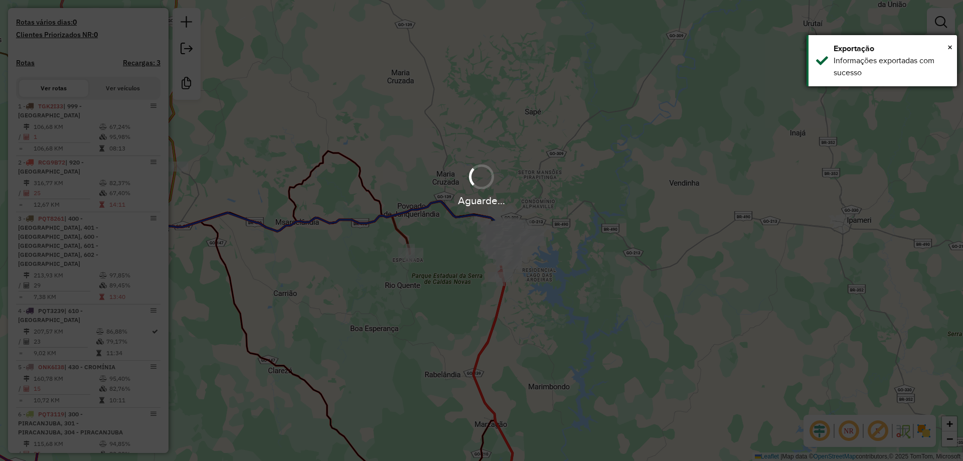
click at [953, 45] on div "× Exportação Informações exportadas com sucesso" at bounding box center [881, 60] width 150 height 51
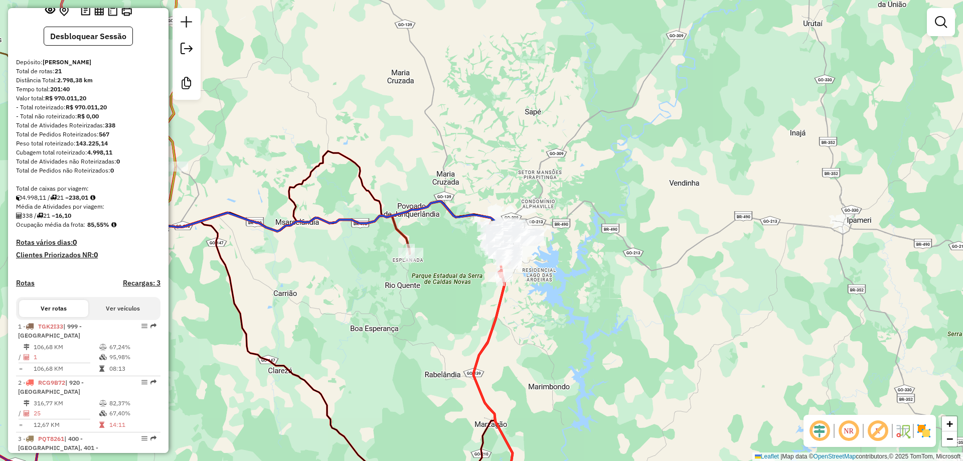
scroll to position [0, 0]
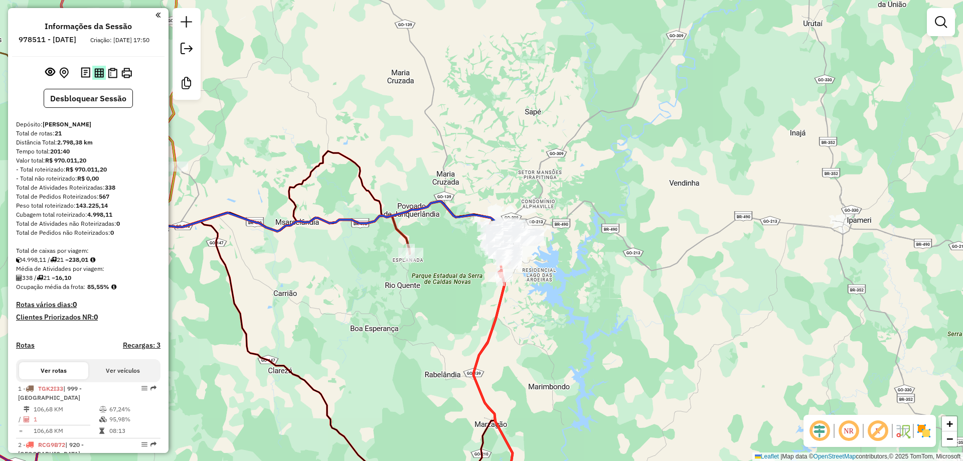
click at [96, 78] on img at bounding box center [99, 73] width 10 height 10
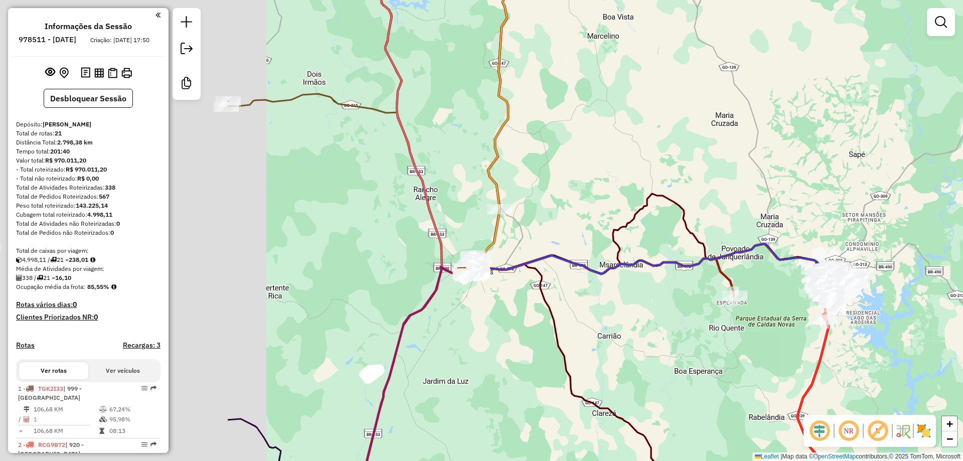
drag, startPoint x: 330, startPoint y: 257, endPoint x: 579, endPoint y: 288, distance: 250.6
click at [599, 288] on div "Janela de atendimento Grade de atendimento Capacidade Transportadoras Veículos …" at bounding box center [481, 230] width 963 height 461
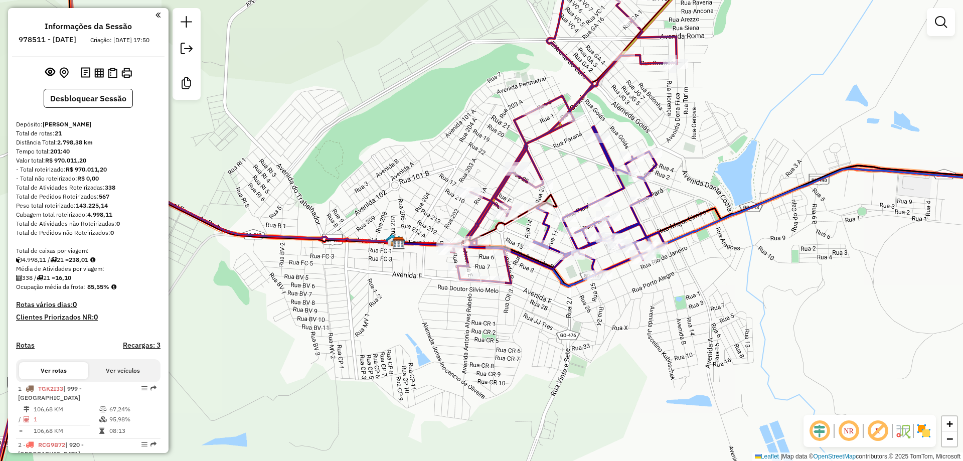
select select "*********"
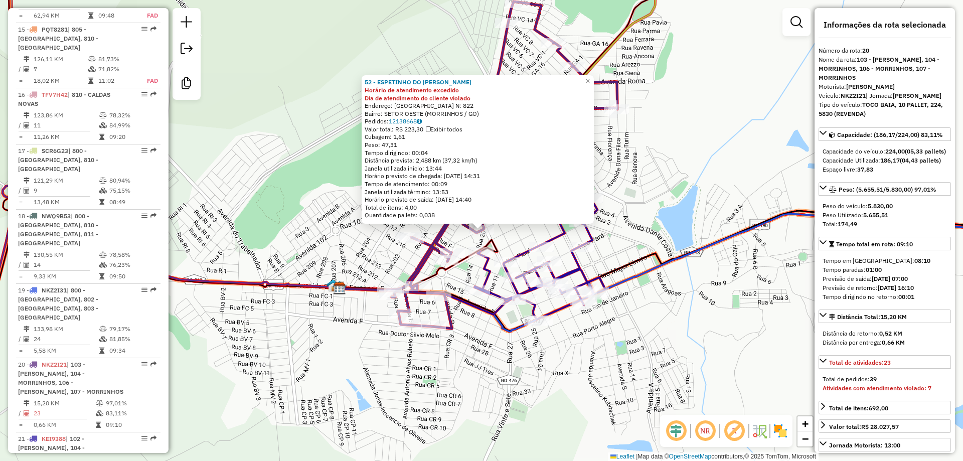
scroll to position [1189, 0]
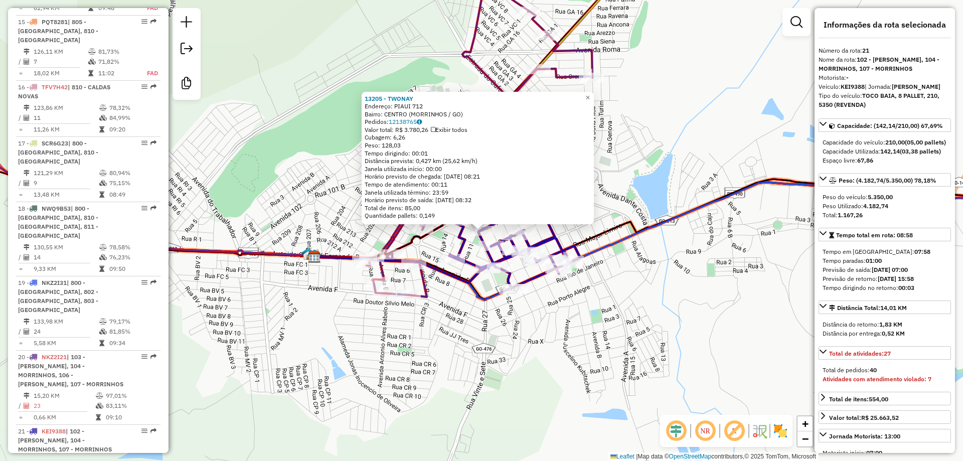
click at [502, 364] on div "13205 - TWONAY Endereço: PIAUI 712 Bairro: CENTRO (MORRINHOS / GO) Pedidos: 121…" at bounding box center [481, 230] width 963 height 461
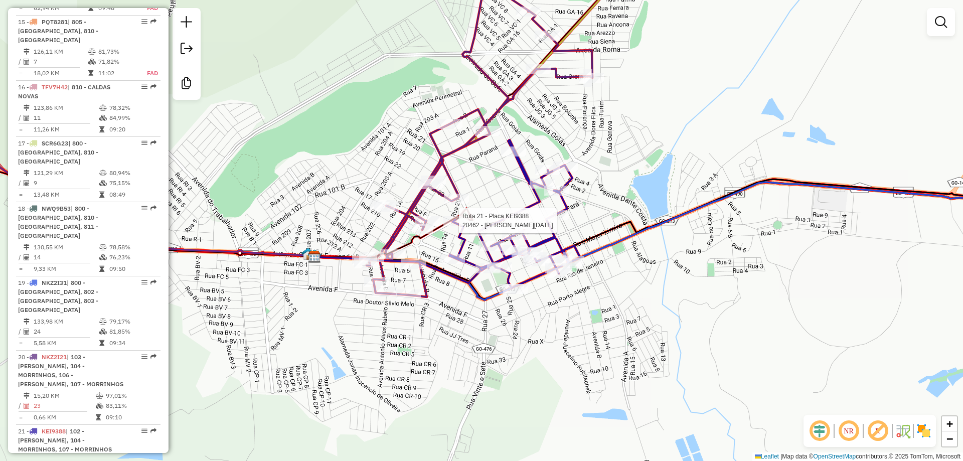
select select "*********"
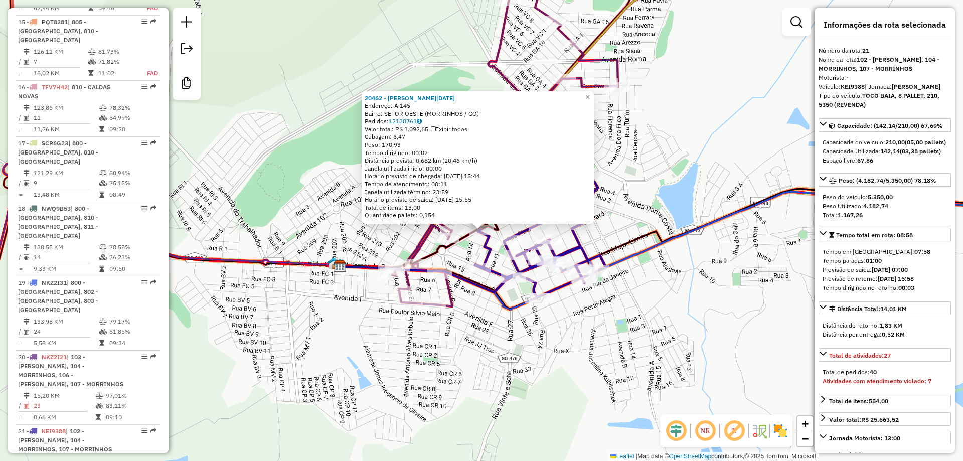
drag, startPoint x: 518, startPoint y: 335, endPoint x: 523, endPoint y: 274, distance: 61.3
click at [524, 284] on div "20462 - SANDRA LUCIA CAVALCA Endereço: A 145 Bairro: SETOR OESTE (MORRINHOS / G…" at bounding box center [481, 230] width 963 height 461
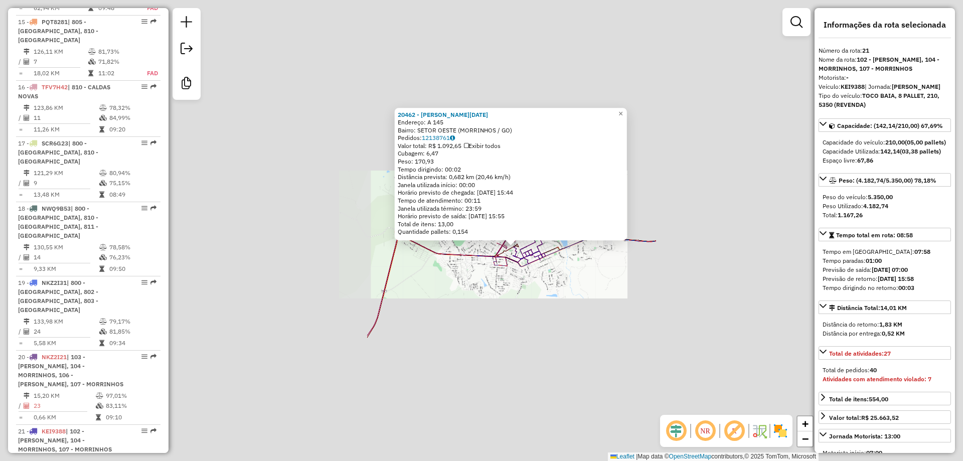
click at [537, 335] on div "20462 - SANDRA LUCIA CAVALCA Endereço: A 145 Bairro: SETOR OESTE (MORRINHOS / G…" at bounding box center [481, 230] width 963 height 461
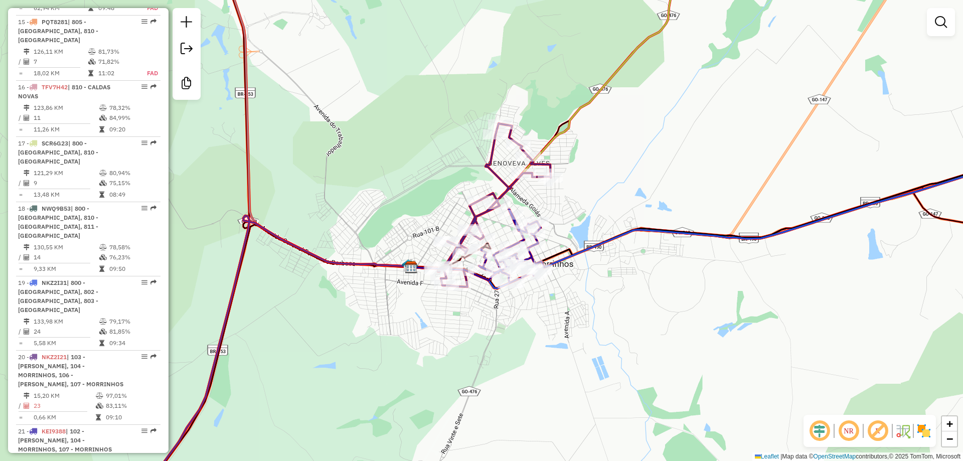
click at [474, 219] on icon at bounding box center [493, 204] width 116 height 163
select select "*********"
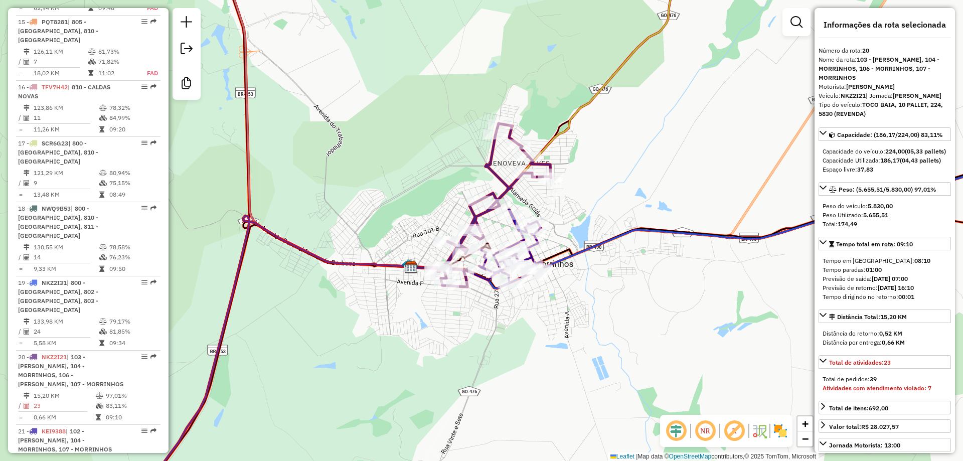
click at [508, 190] on icon at bounding box center [493, 204] width 116 height 163
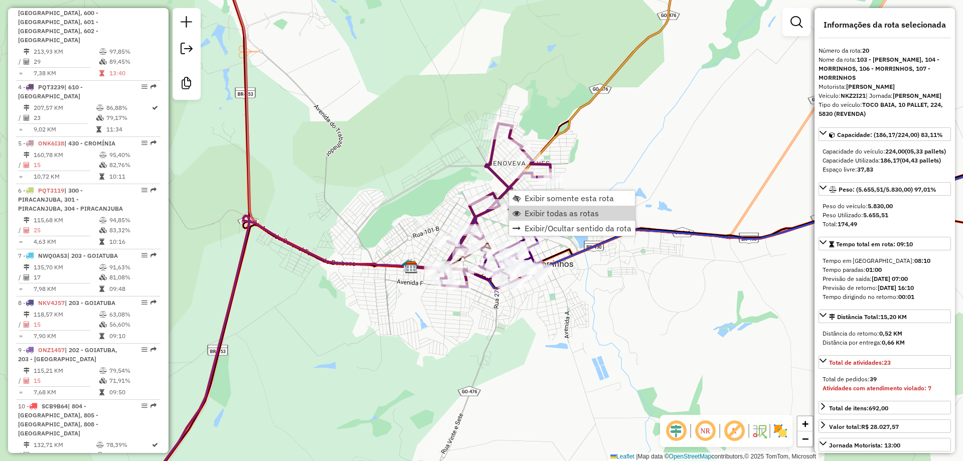
scroll to position [387, 0]
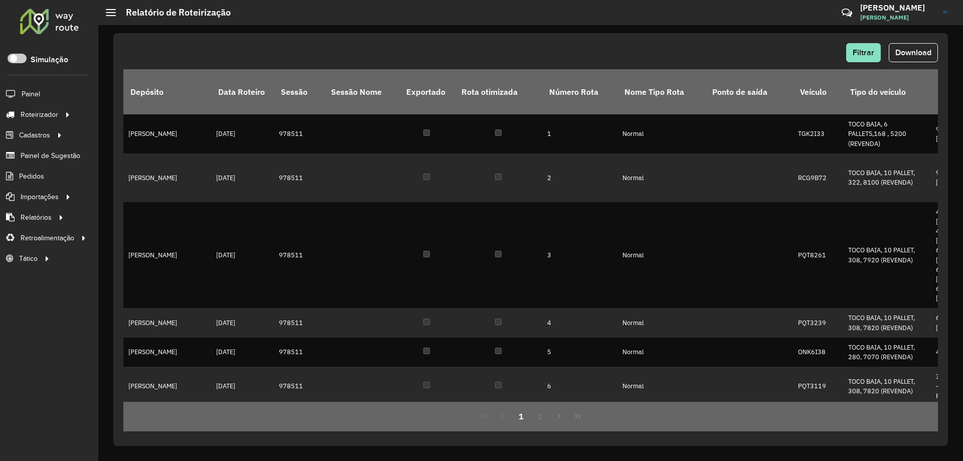
click at [911, 51] on span "Download" at bounding box center [913, 52] width 36 height 9
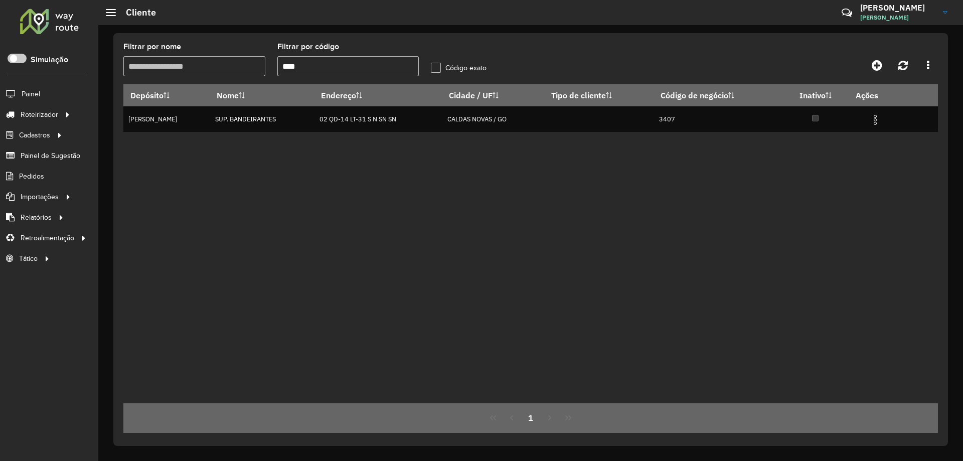
drag, startPoint x: 322, startPoint y: 70, endPoint x: 233, endPoint y: 79, distance: 89.7
click at [233, 79] on formly-group "Filtrar por nome Filtrar por código **** Código exato" at bounding box center [424, 63] width 615 height 41
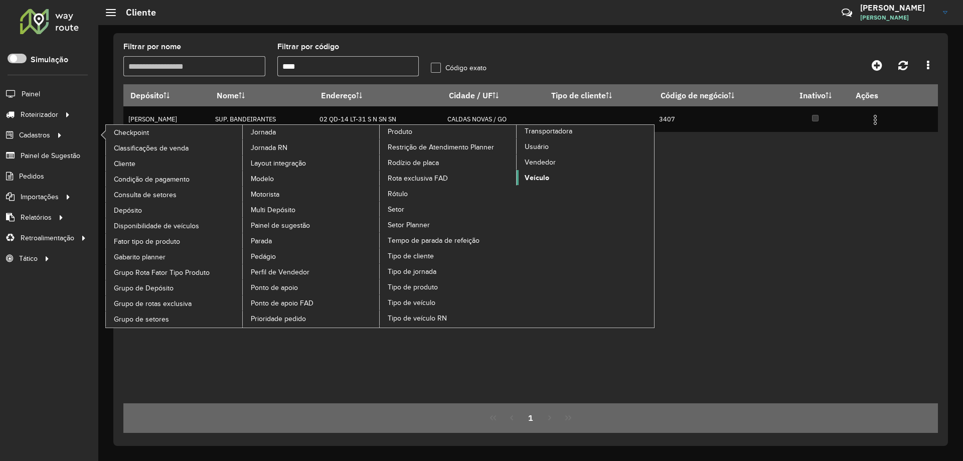
click at [550, 175] on link "Veículo" at bounding box center [584, 177] width 137 height 15
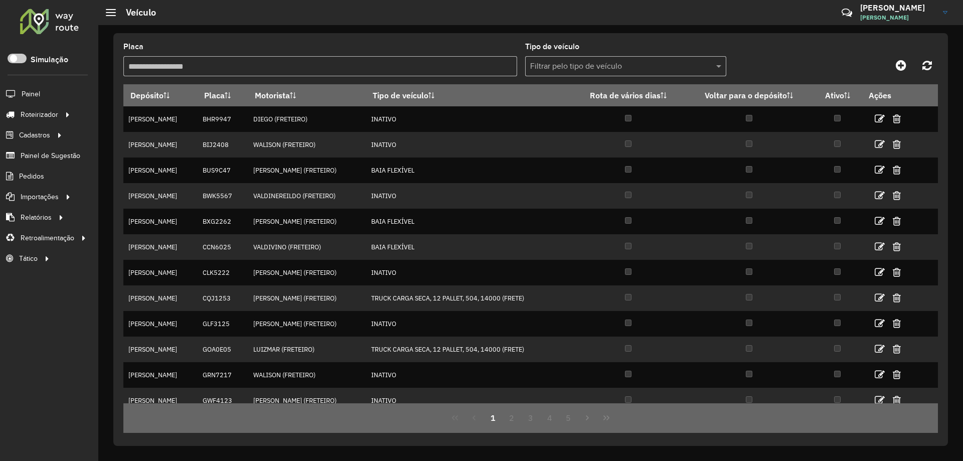
click at [273, 71] on input "Placa" at bounding box center [320, 66] width 394 height 20
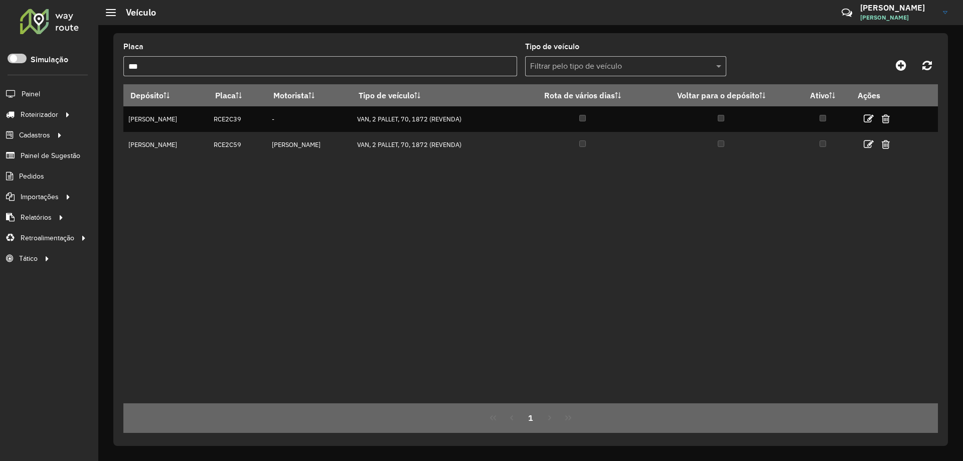
type input "***"
